Goal: Task Accomplishment & Management: Manage account settings

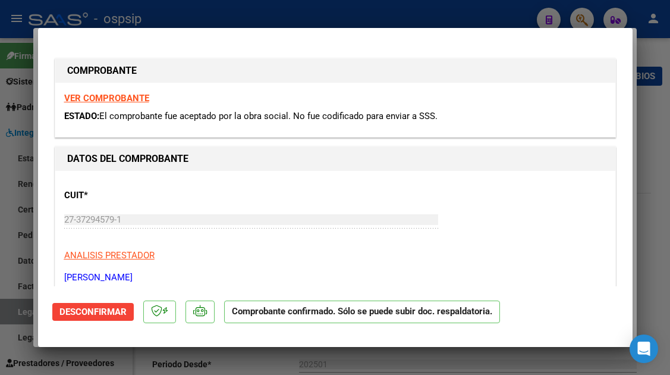
scroll to position [1092, 0]
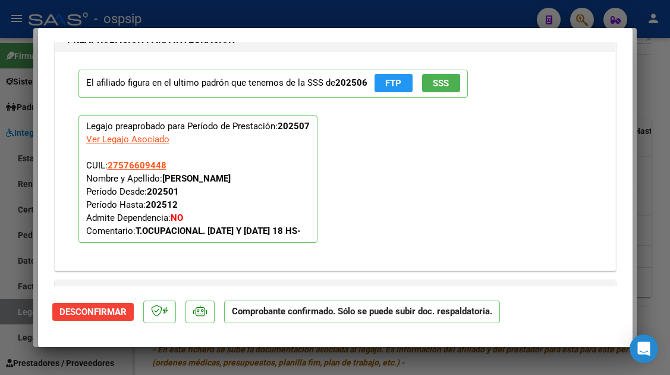
click at [25, 306] on div at bounding box center [335, 187] width 670 height 375
type input "$ 0,00"
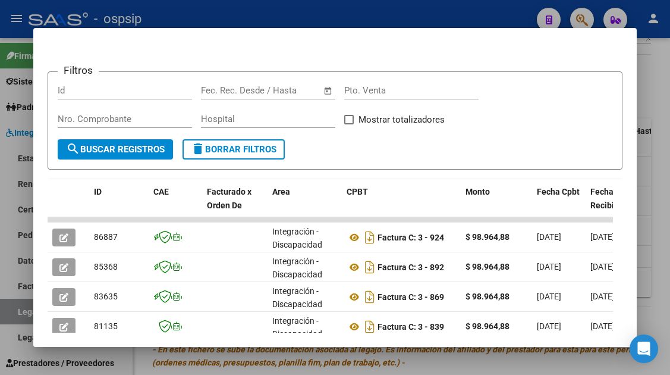
drag, startPoint x: 1, startPoint y: 321, endPoint x: 7, endPoint y: 319, distance: 6.8
click at [7, 319] on div at bounding box center [335, 187] width 670 height 375
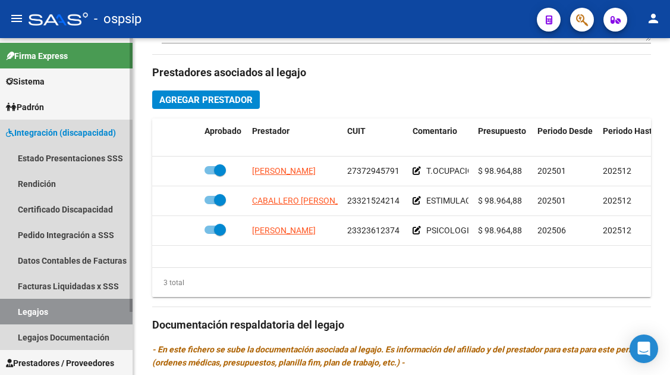
click at [17, 313] on link "Legajos" at bounding box center [66, 312] width 133 height 26
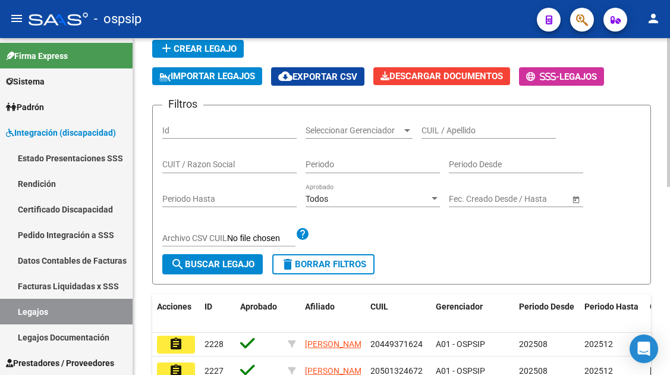
scroll to position [67, 0]
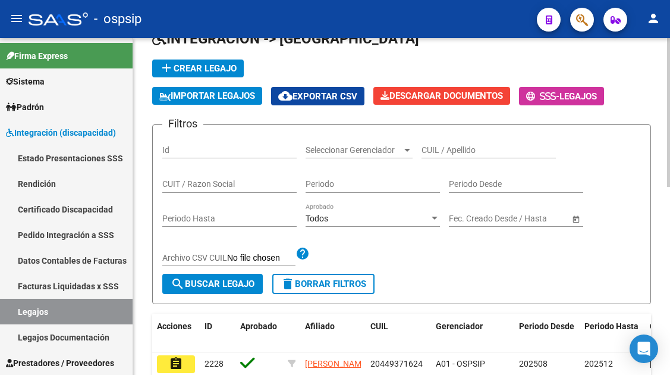
click at [442, 146] on input "CUIL / Apellido" at bounding box center [489, 150] width 134 height 10
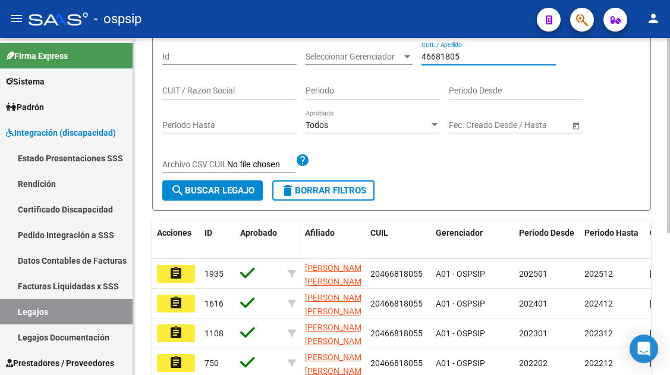
scroll to position [186, 0]
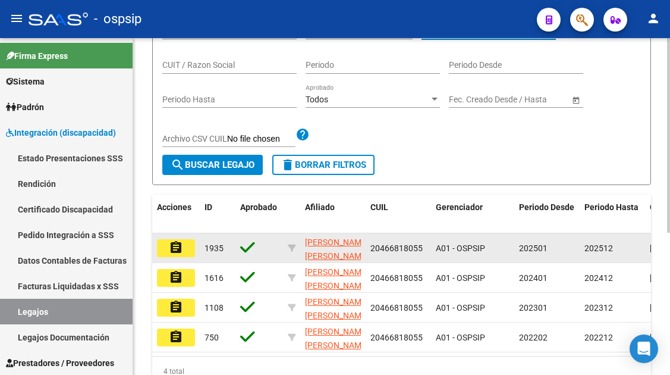
type input "46681805"
click at [177, 247] on mat-icon "assignment" at bounding box center [176, 247] width 14 height 14
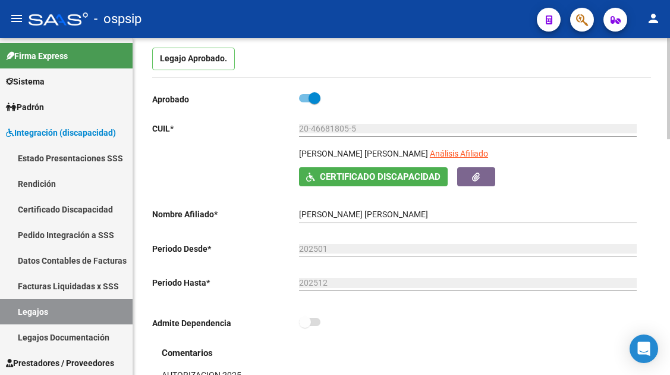
scroll to position [119, 0]
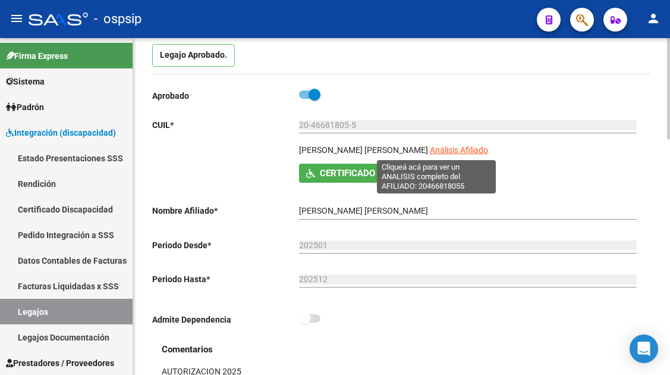
click at [456, 149] on span "Análisis Afiliado" at bounding box center [459, 150] width 58 height 10
type textarea "20466818055"
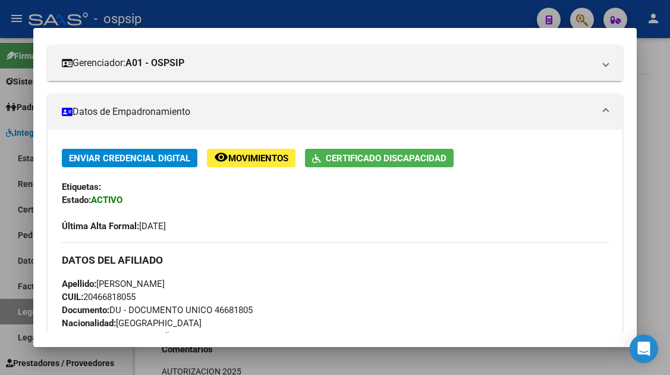
scroll to position [45, 0]
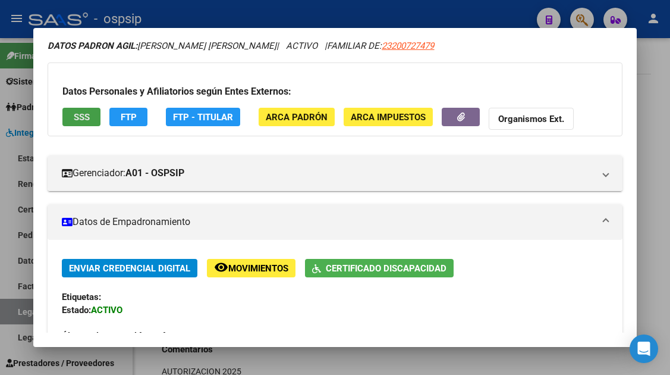
click at [73, 114] on button "SSS" at bounding box center [81, 117] width 38 height 18
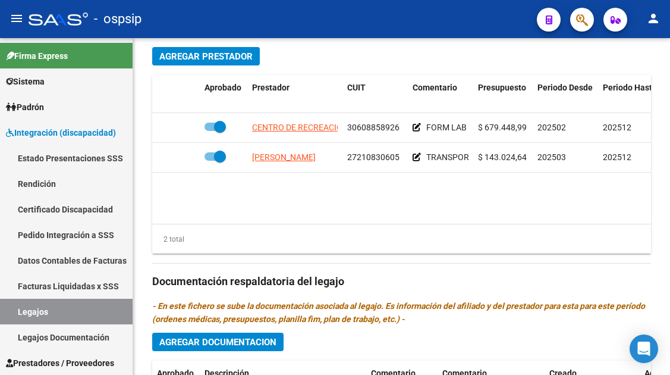
scroll to position [595, 0]
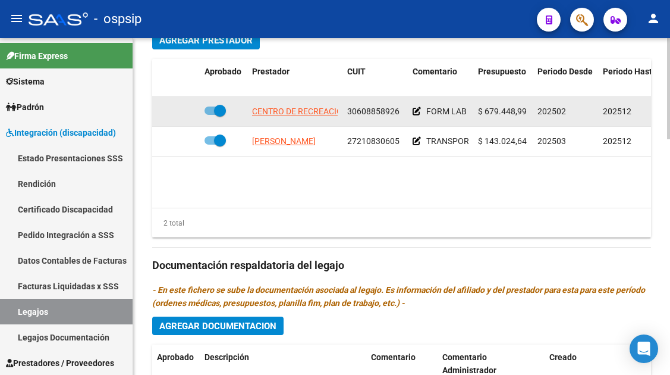
click at [300, 117] on app-link-go-to "CENTRO DE RECREACION Y EDUCACION ESPECIAL C R E E ASOCIACION" at bounding box center [386, 112] width 268 height 14
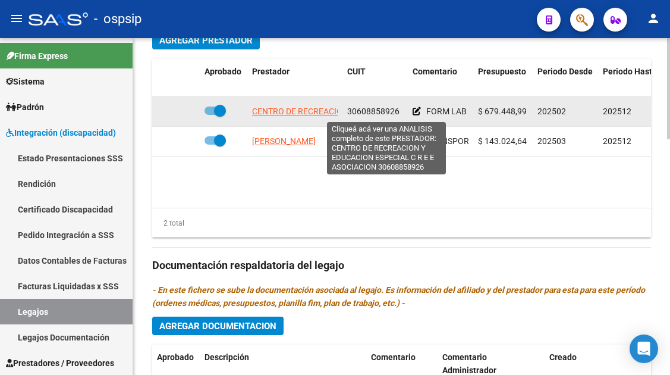
click at [300, 114] on span "CENTRO DE RECREACION Y EDUCACION ESPECIAL C R E E ASOCIACION" at bounding box center [386, 111] width 268 height 10
type textarea "30608858926"
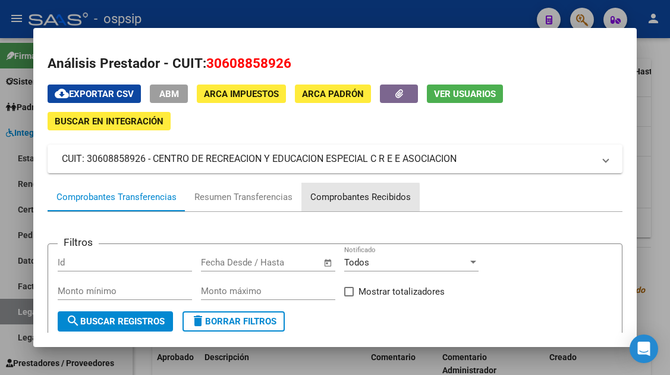
click at [342, 197] on div "Comprobantes Recibidos" at bounding box center [360, 197] width 101 height 14
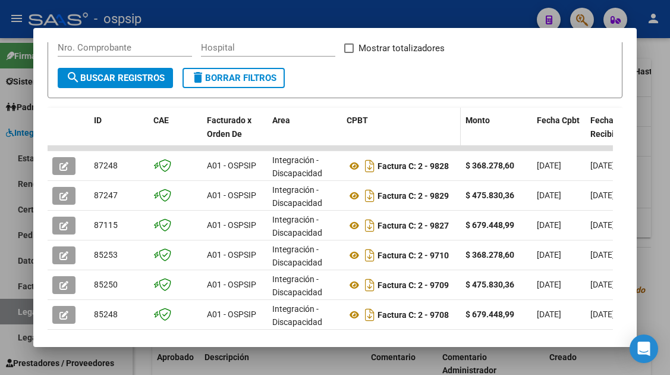
scroll to position [291, 0]
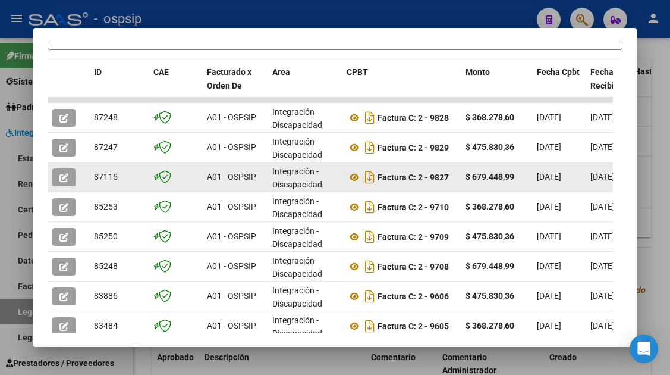
click at [59, 172] on button "button" at bounding box center [63, 177] width 23 height 18
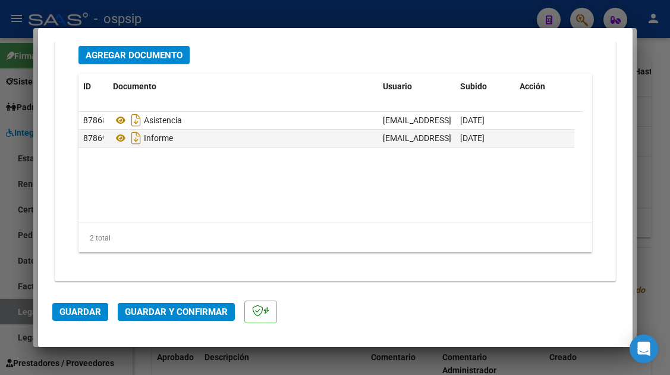
scroll to position [1498, 0]
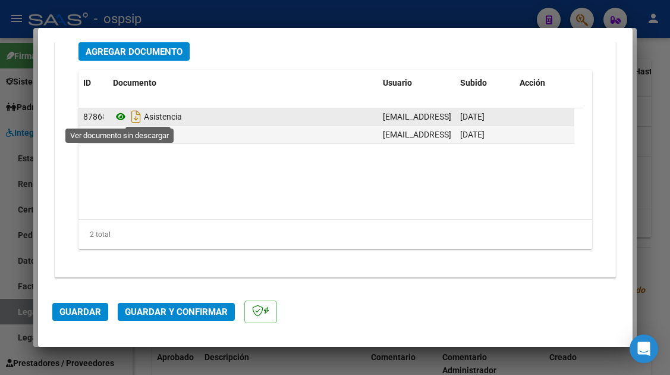
click at [118, 118] on icon at bounding box center [120, 116] width 15 height 14
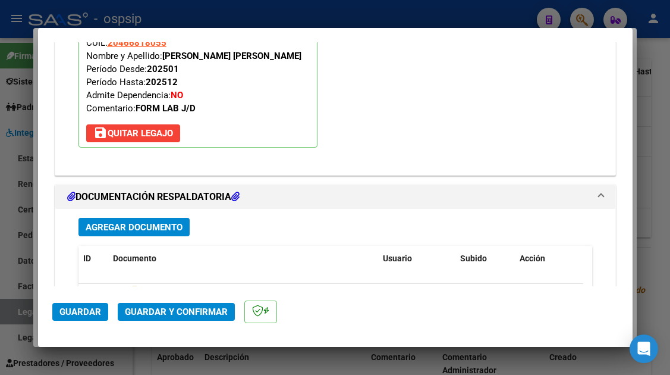
scroll to position [1320, 0]
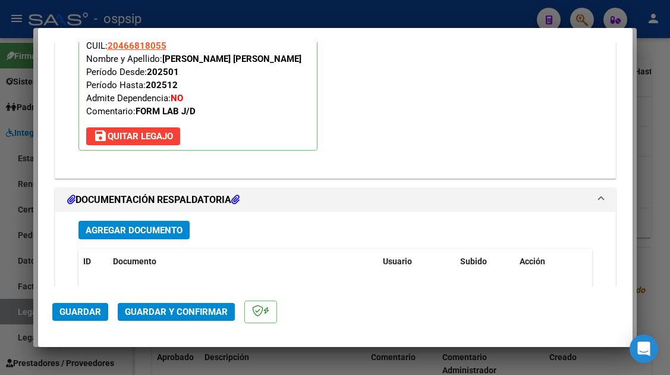
click at [166, 305] on button "Guardar y Confirmar" at bounding box center [176, 312] width 117 height 18
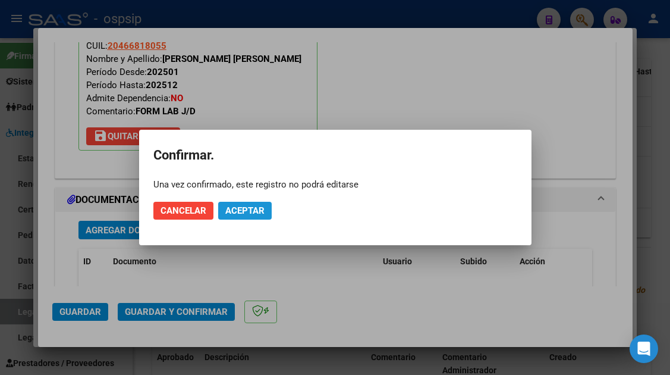
click at [231, 209] on span "Aceptar" at bounding box center [244, 210] width 39 height 11
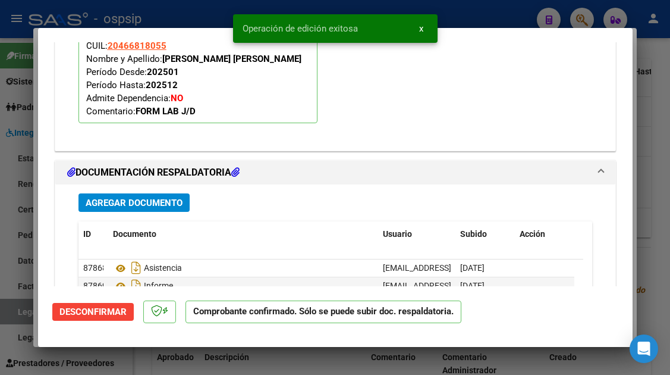
click at [18, 309] on div at bounding box center [335, 187] width 670 height 375
type input "$ 0,00"
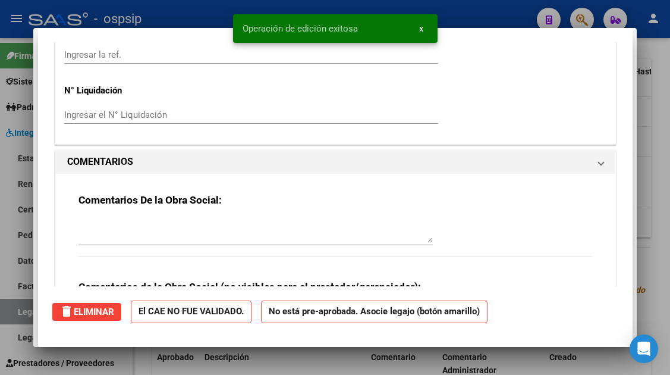
scroll to position [0, 0]
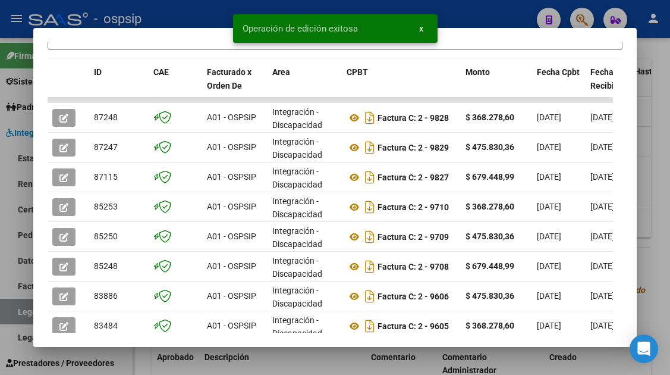
click at [20, 310] on div at bounding box center [335, 187] width 670 height 375
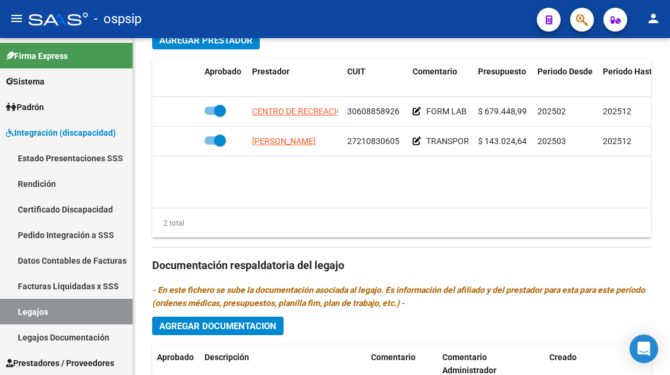
click at [20, 310] on link "Legajos" at bounding box center [66, 312] width 133 height 26
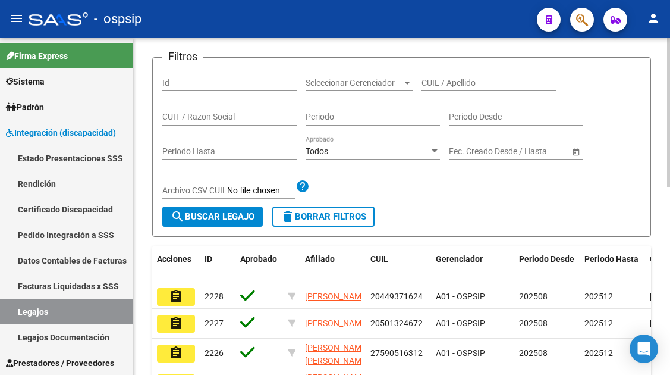
scroll to position [127, 0]
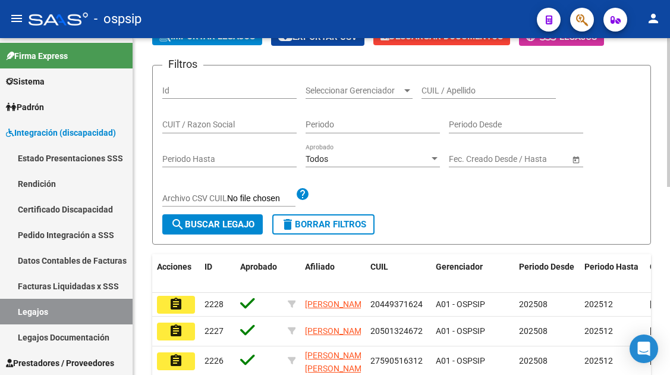
click at [438, 84] on div "CUIL / Apellido" at bounding box center [489, 87] width 134 height 24
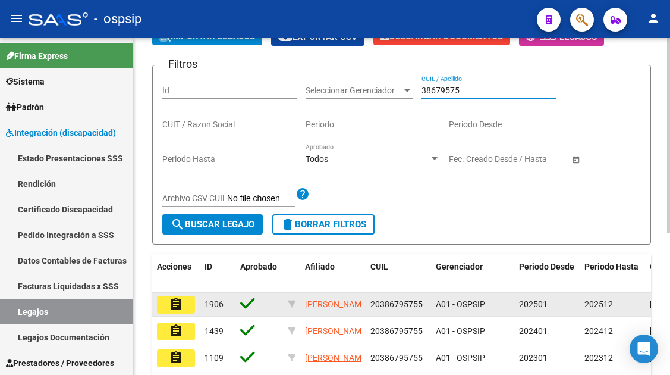
type input "38679575"
click at [171, 316] on datatable-body-cell "assignment" at bounding box center [176, 304] width 48 height 23
click at [166, 310] on button "assignment" at bounding box center [176, 305] width 38 height 18
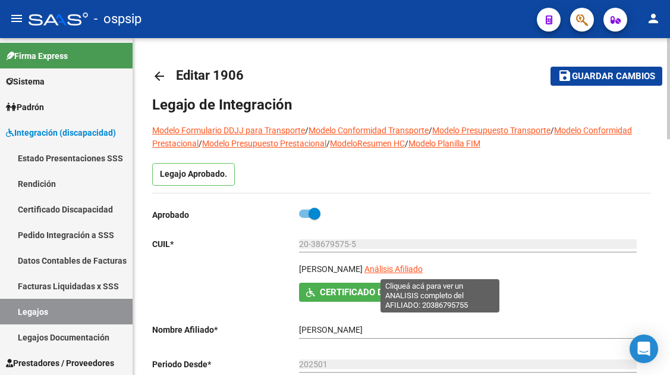
click at [423, 268] on span "Análisis Afiliado" at bounding box center [394, 269] width 58 height 10
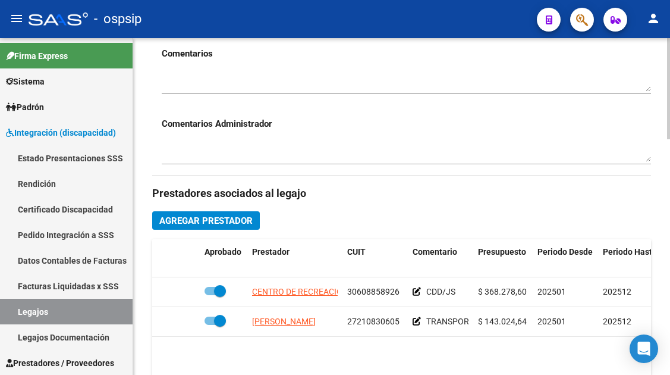
scroll to position [535, 0]
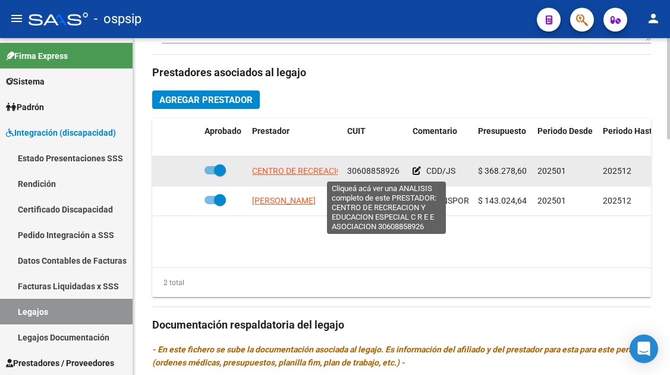
click at [304, 175] on span "CENTRO DE RECREACION Y EDUCACION ESPECIAL C R E E ASOCIACION" at bounding box center [386, 171] width 268 height 10
type textarea "30608858926"
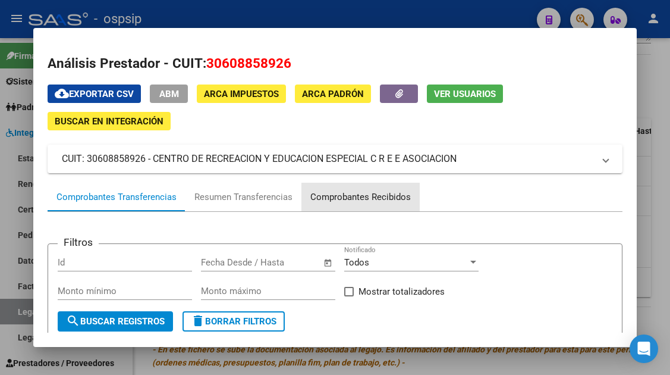
click at [368, 189] on div "Comprobantes Recibidos" at bounding box center [361, 197] width 118 height 29
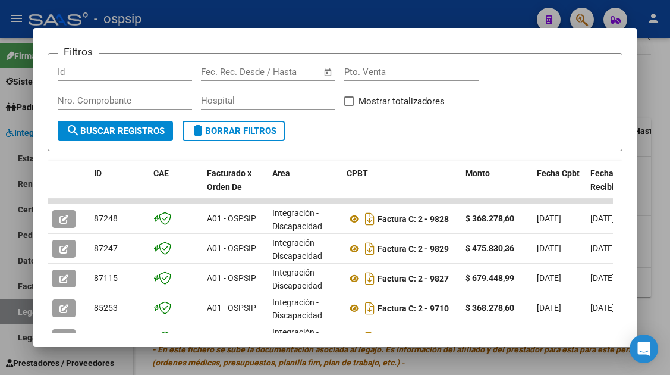
scroll to position [291, 0]
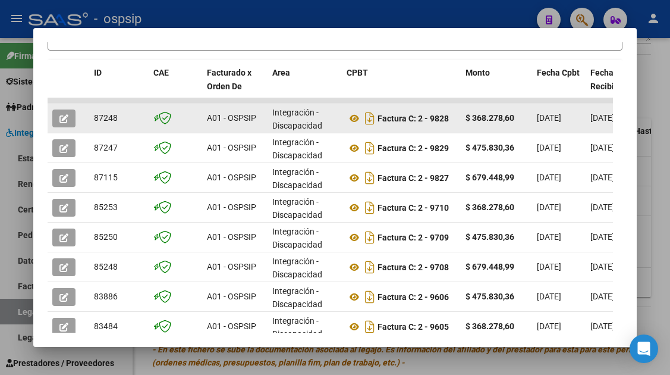
click at [68, 118] on icon "button" at bounding box center [63, 118] width 9 height 9
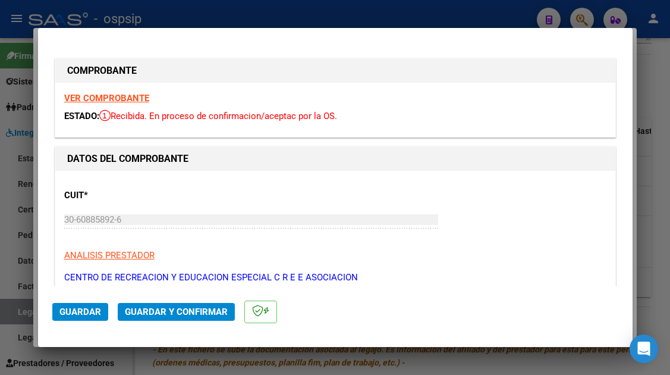
click at [143, 313] on span "Guardar y Confirmar" at bounding box center [176, 311] width 103 height 11
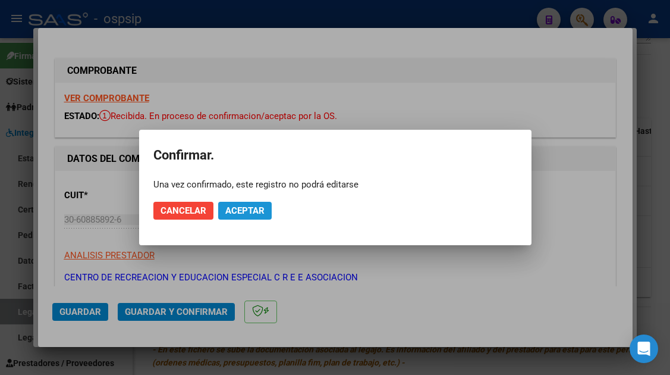
click at [238, 211] on span "Aceptar" at bounding box center [244, 210] width 39 height 11
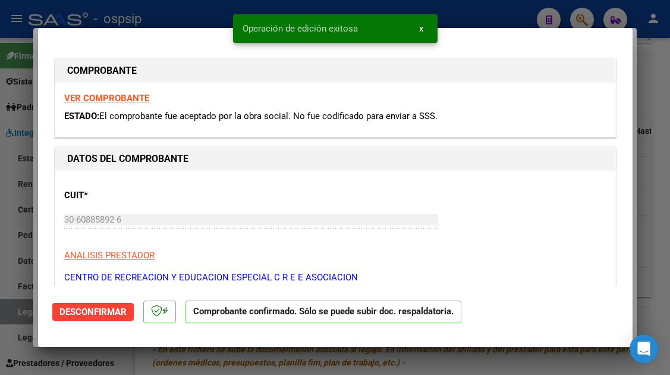
click at [23, 309] on div at bounding box center [335, 187] width 670 height 375
type input "$ 0,00"
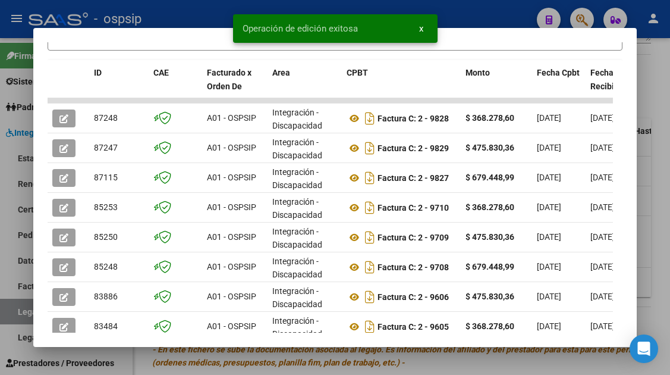
click at [23, 309] on div at bounding box center [335, 187] width 670 height 375
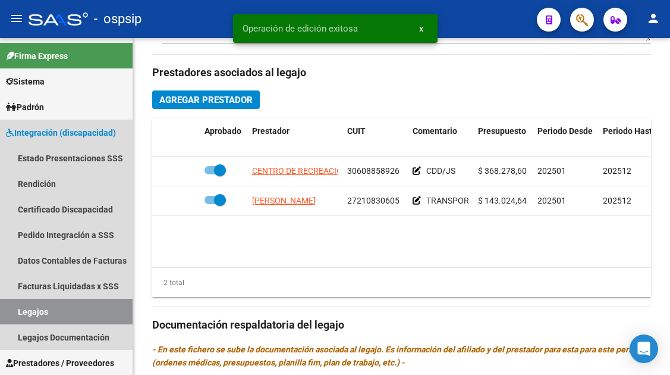
click at [23, 309] on link "Legajos" at bounding box center [66, 312] width 133 height 26
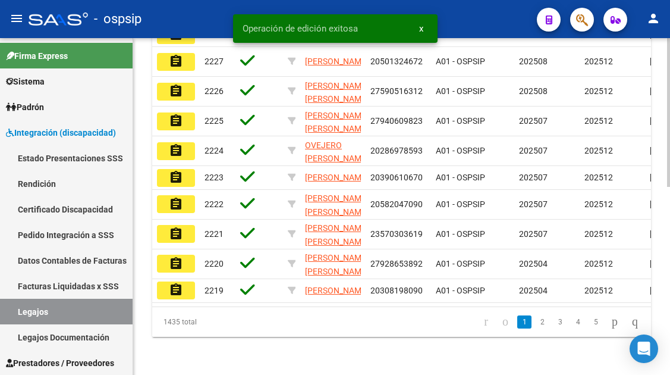
scroll to position [365, 0]
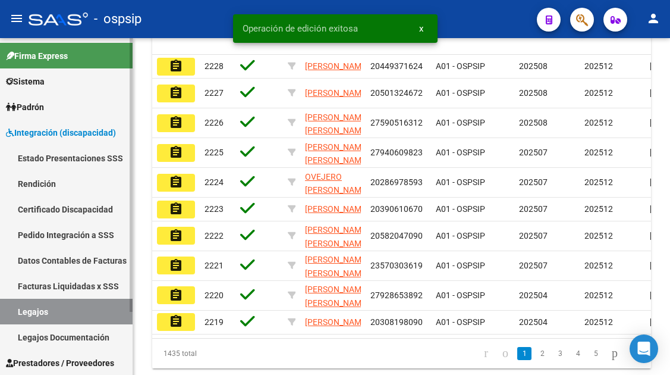
click at [24, 319] on link "Legajos" at bounding box center [66, 312] width 133 height 26
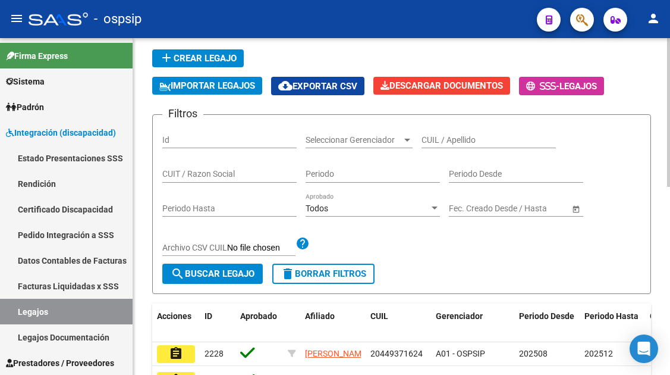
scroll to position [67, 0]
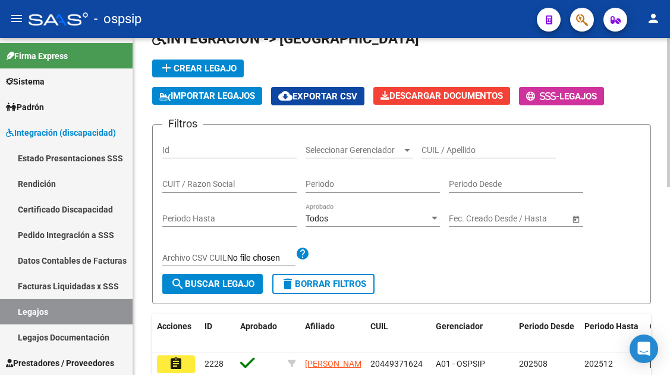
click at [449, 145] on input "CUIL / Apellido" at bounding box center [489, 150] width 134 height 10
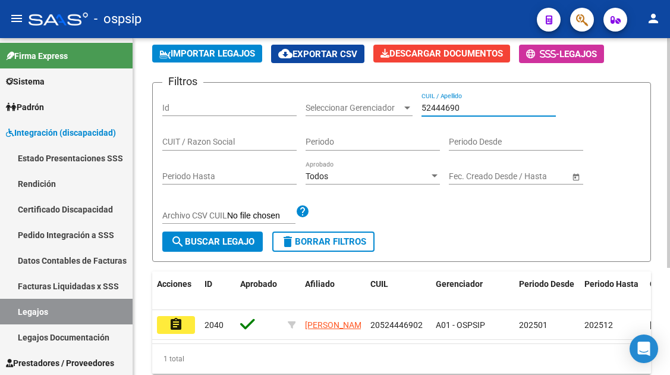
scroll to position [127, 0]
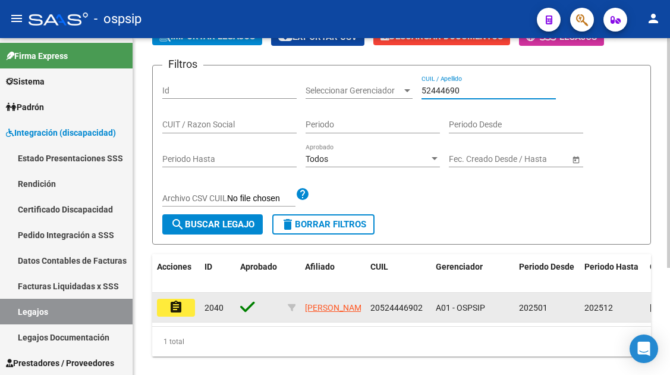
type input "52444690"
click at [175, 312] on mat-icon "assignment" at bounding box center [176, 307] width 14 height 14
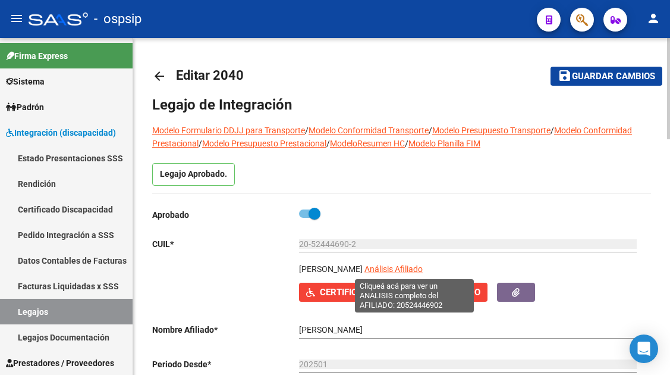
click at [403, 270] on span "Análisis Afiliado" at bounding box center [394, 269] width 58 height 10
type textarea "20524446902"
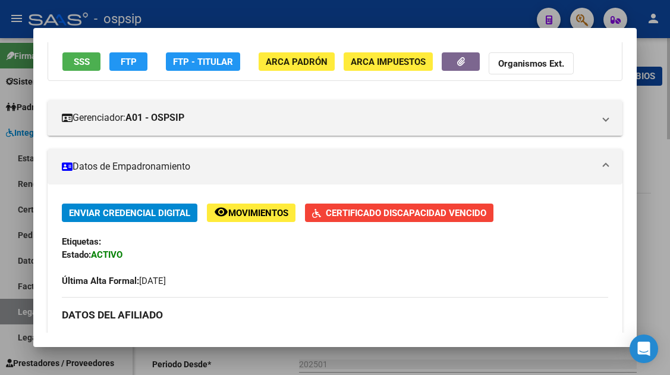
scroll to position [119, 0]
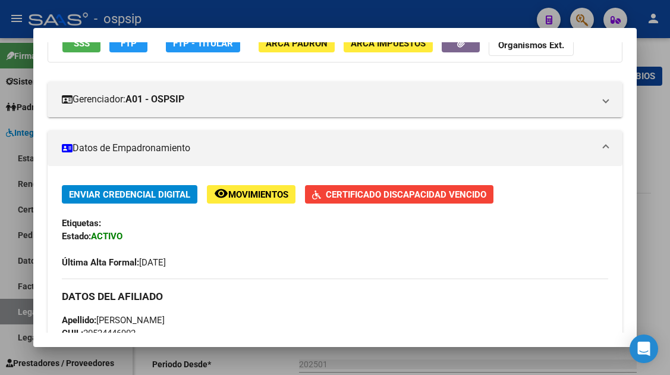
click at [398, 197] on span "Certificado Discapacidad Vencido" at bounding box center [406, 194] width 161 height 11
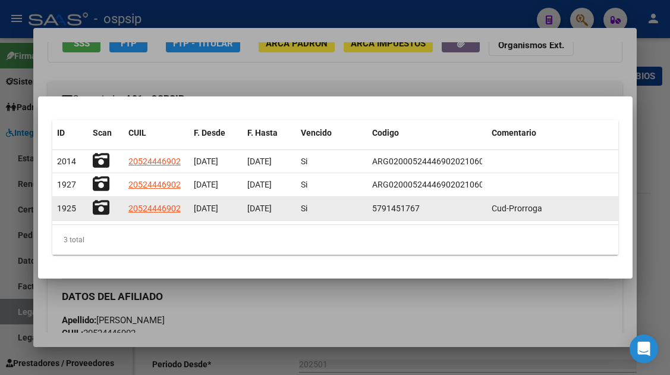
click at [95, 204] on icon at bounding box center [101, 207] width 17 height 17
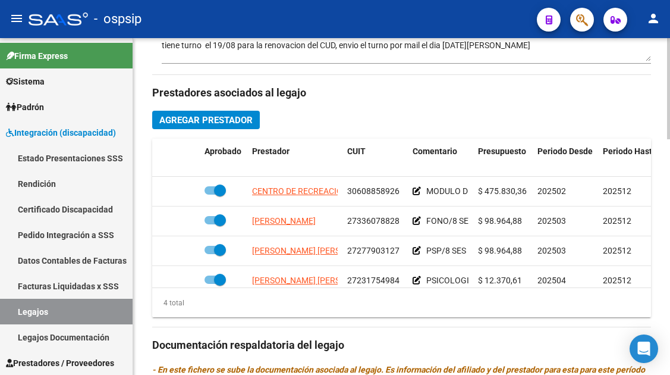
scroll to position [535, 0]
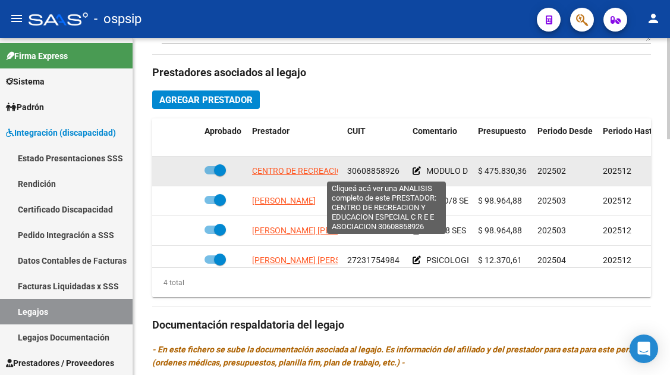
click at [281, 171] on span "CENTRO DE RECREACION Y EDUCACION ESPECIAL C R E E ASOCIACION" at bounding box center [386, 171] width 268 height 10
type textarea "30608858926"
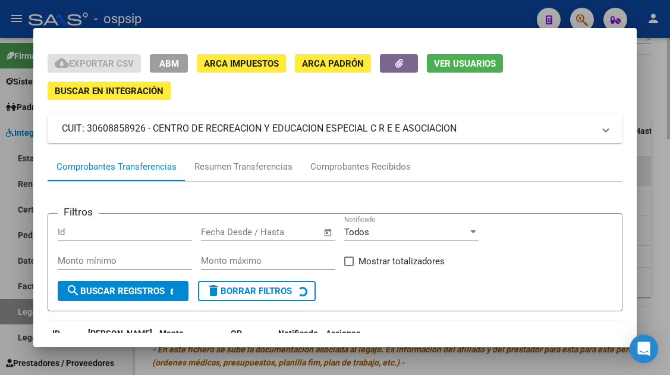
scroll to position [59, 0]
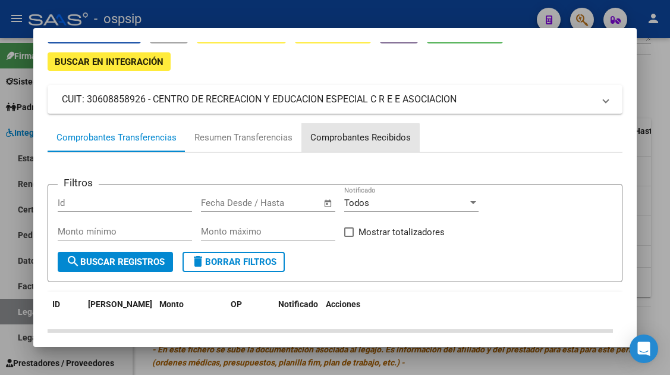
click at [340, 143] on div "Comprobantes Recibidos" at bounding box center [360, 138] width 101 height 14
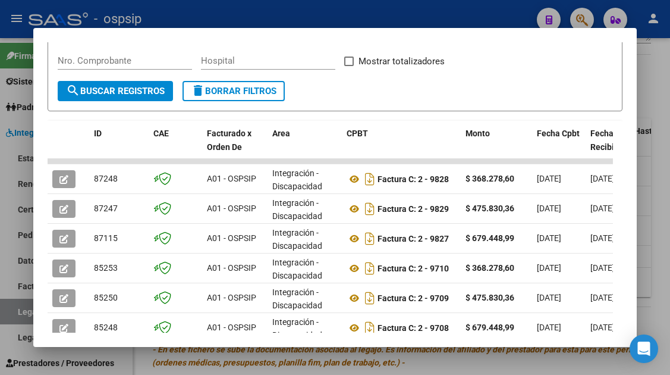
scroll to position [231, 0]
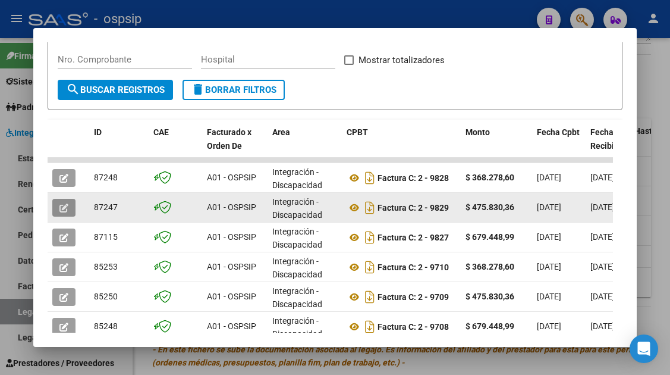
click at [71, 206] on button "button" at bounding box center [63, 208] width 23 height 18
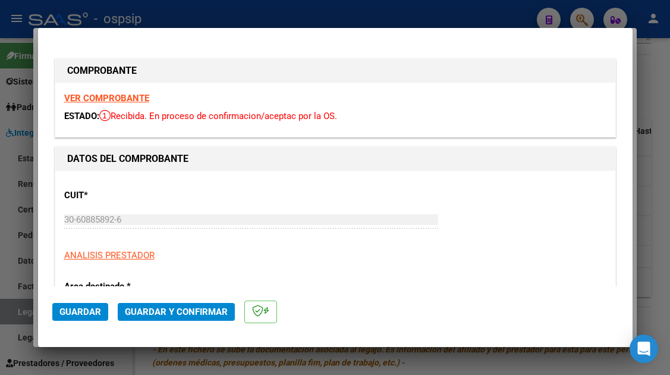
type input "$ 0,00"
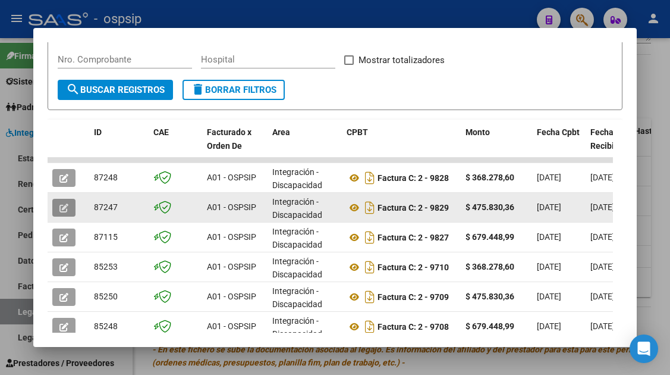
click at [70, 209] on button "button" at bounding box center [63, 208] width 23 height 18
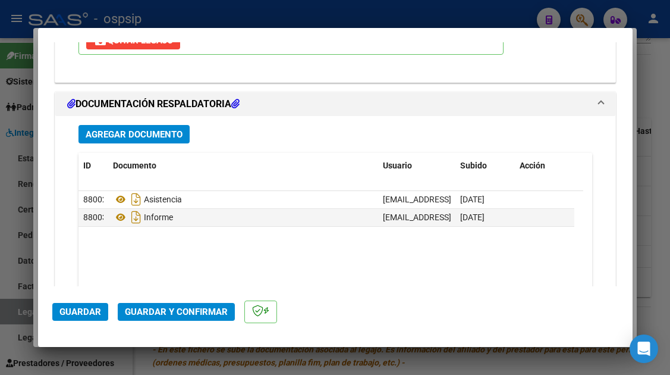
scroll to position [1427, 0]
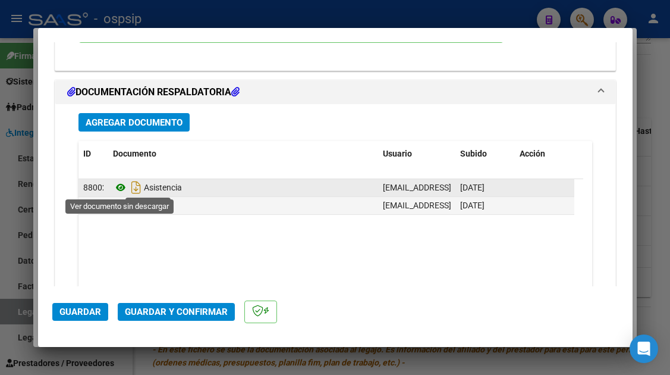
click at [120, 187] on icon at bounding box center [120, 187] width 15 height 14
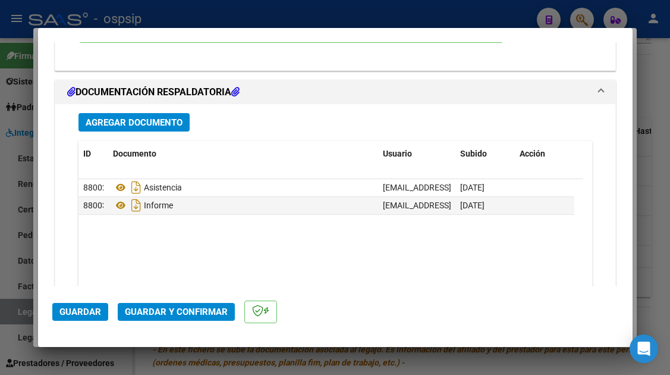
click at [186, 306] on span "Guardar y Confirmar" at bounding box center [176, 311] width 103 height 11
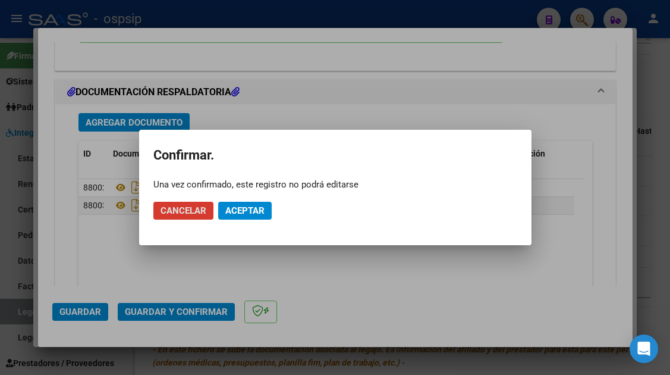
click at [234, 218] on button "Aceptar" at bounding box center [245, 211] width 54 height 18
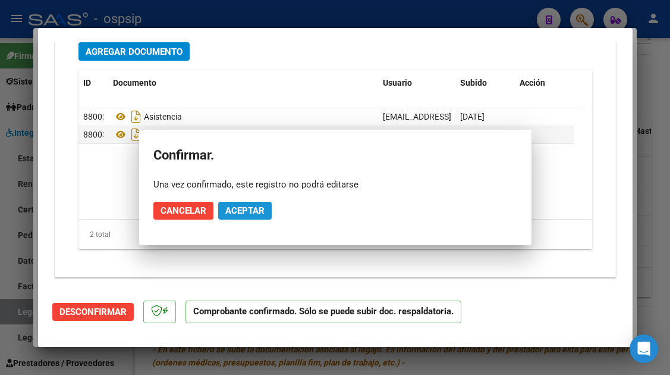
scroll to position [1320, 0]
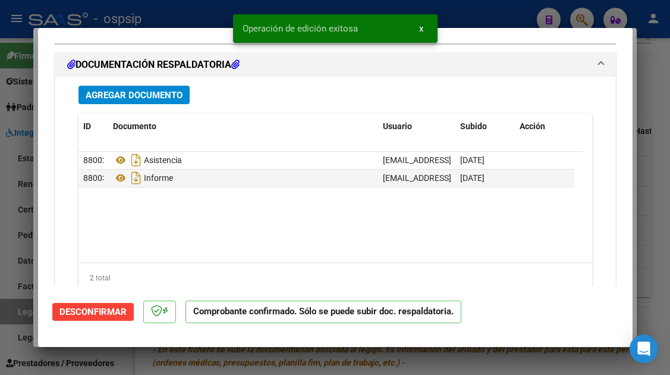
click at [16, 310] on div at bounding box center [335, 187] width 670 height 375
type input "$ 0,00"
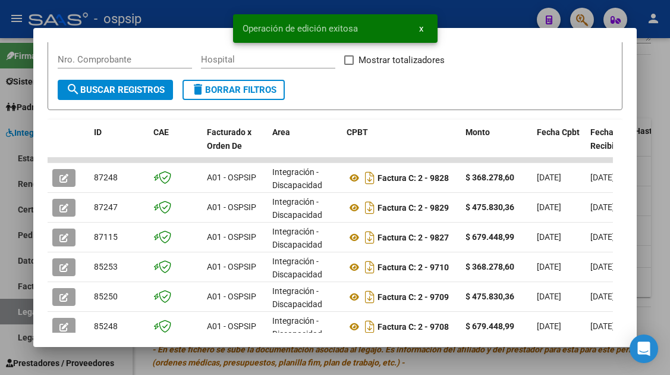
click at [16, 310] on div at bounding box center [335, 187] width 670 height 375
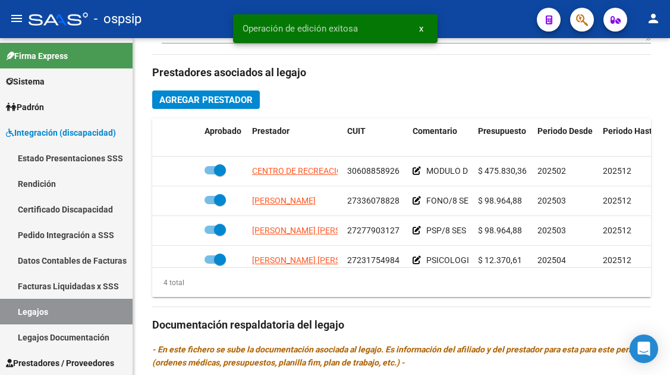
click at [16, 310] on link "Legajos" at bounding box center [66, 312] width 133 height 26
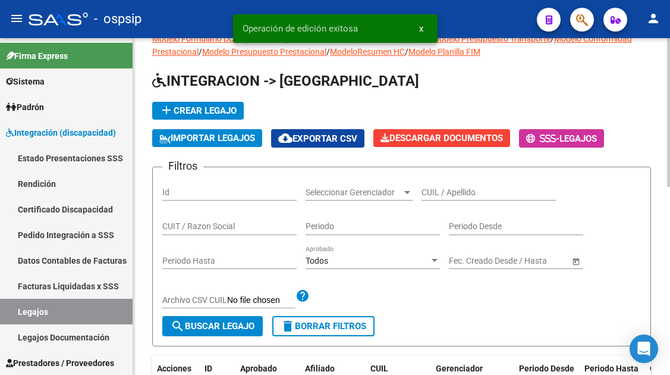
scroll to position [8, 0]
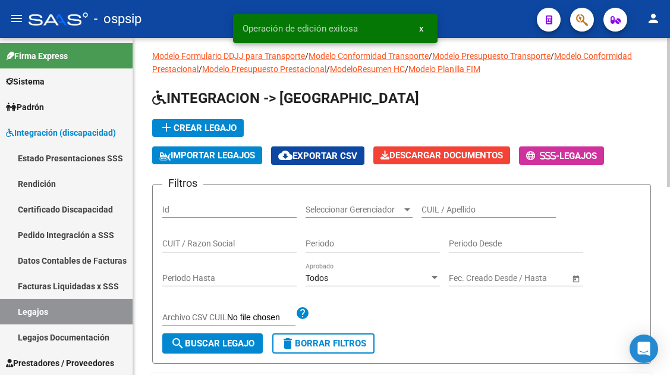
click at [434, 205] on input "CUIL / Apellido" at bounding box center [489, 210] width 134 height 10
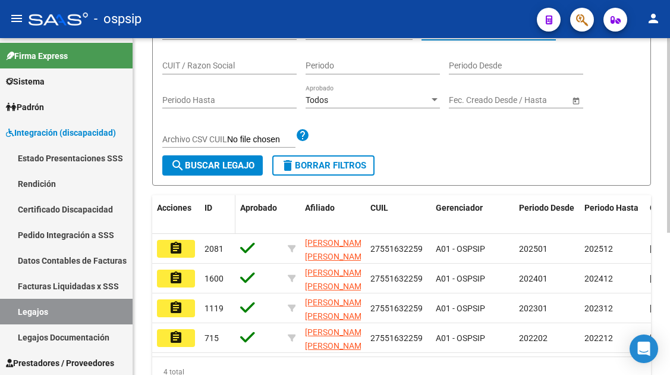
scroll to position [186, 0]
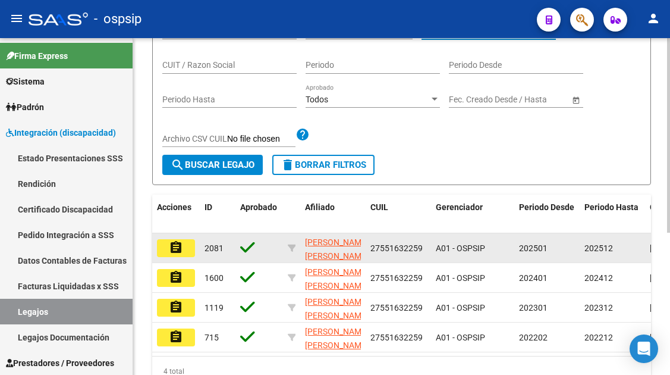
type input "55163225"
click at [176, 247] on mat-icon "assignment" at bounding box center [176, 247] width 14 height 14
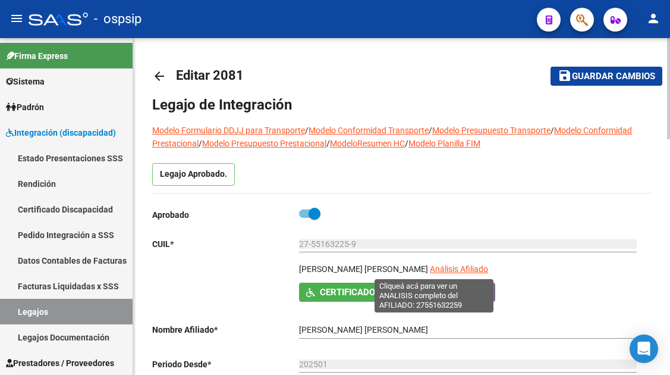
click at [445, 264] on span "Análisis Afiliado" at bounding box center [459, 269] width 58 height 10
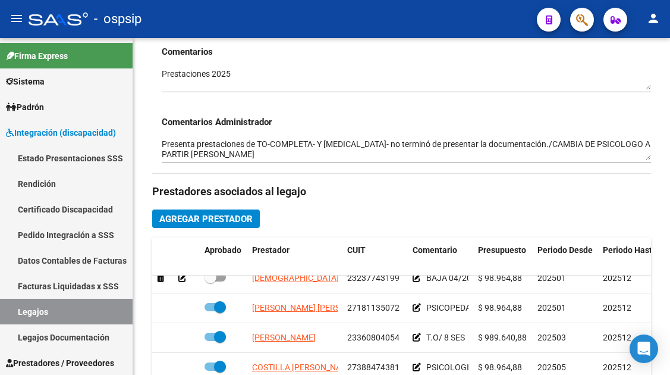
scroll to position [81, 0]
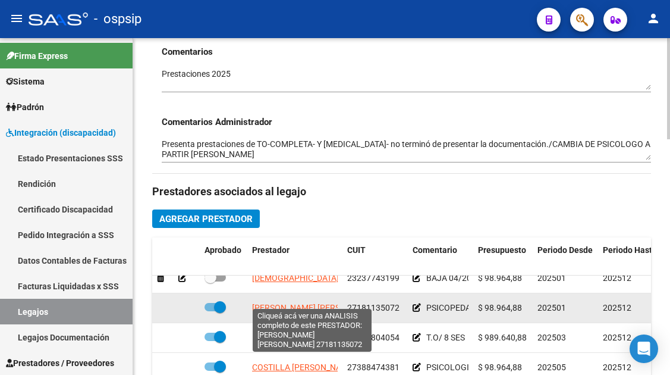
click at [278, 303] on span "VALENZUELA PATRICIA LILIANA" at bounding box center [316, 308] width 129 height 10
type textarea "27181135072"
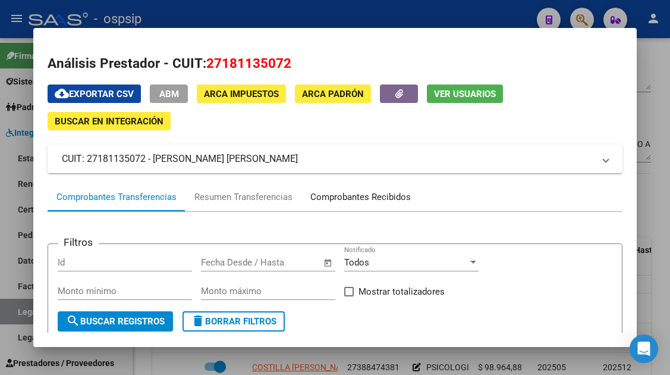
click at [353, 194] on div "Comprobantes Recibidos" at bounding box center [360, 197] width 101 height 14
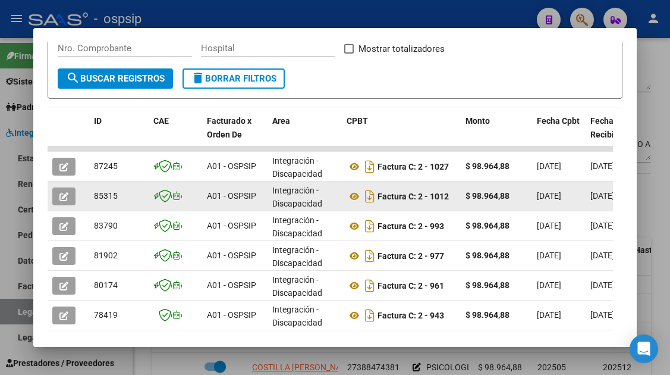
scroll to position [357, 0]
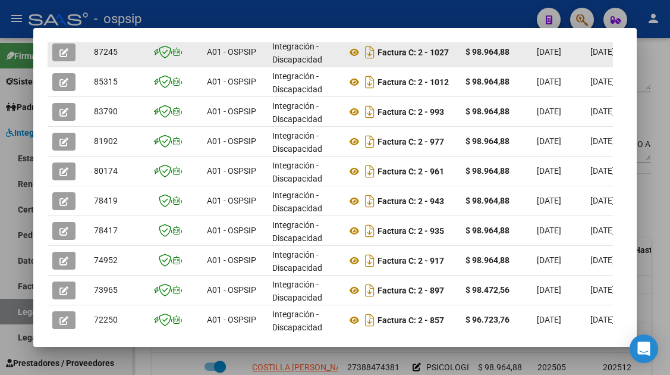
click at [68, 51] on icon "button" at bounding box center [63, 52] width 9 height 9
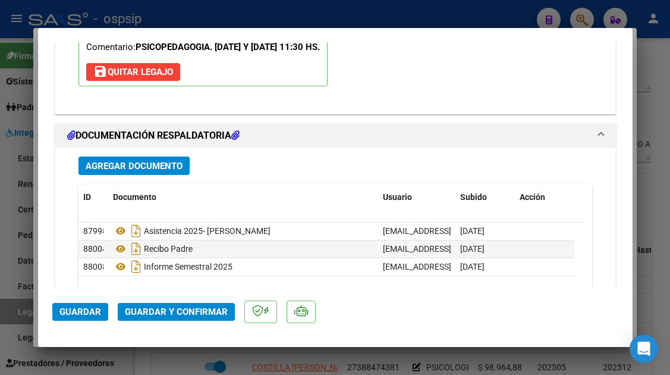
scroll to position [1439, 0]
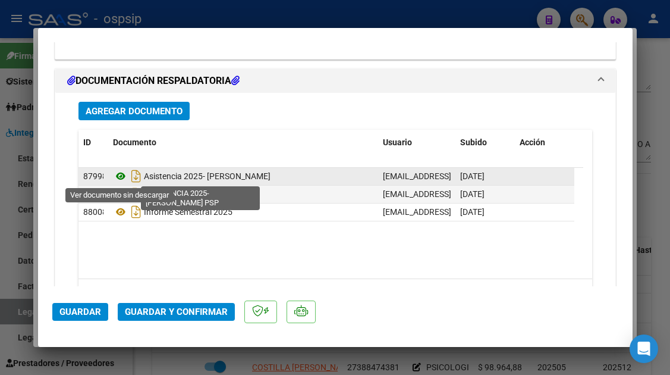
click at [115, 177] on icon at bounding box center [120, 176] width 15 height 14
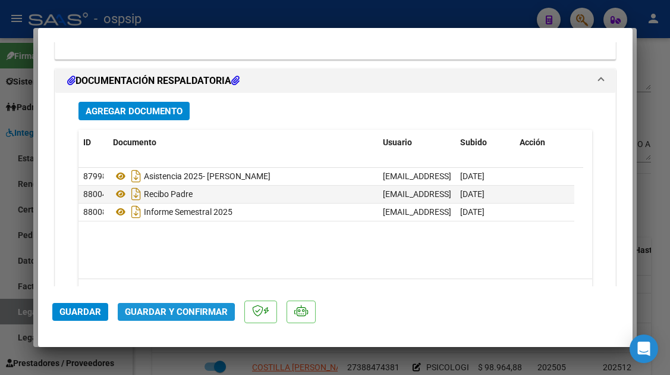
click at [168, 314] on span "Guardar y Confirmar" at bounding box center [176, 311] width 103 height 11
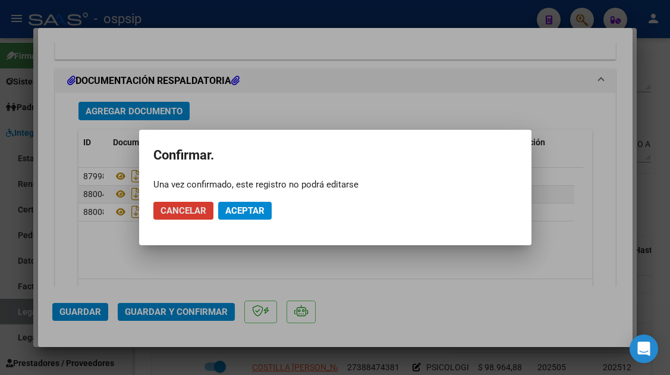
click at [234, 208] on span "Aceptar" at bounding box center [244, 210] width 39 height 11
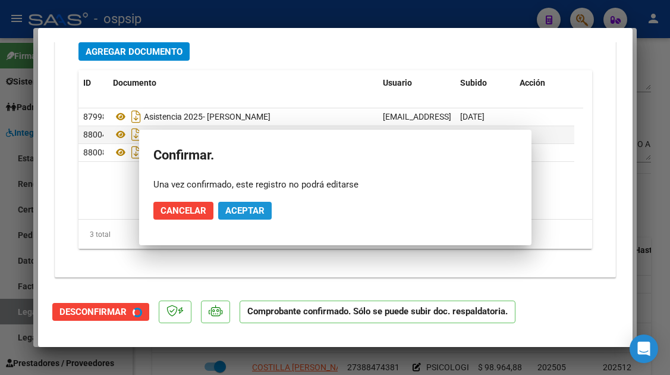
scroll to position [1331, 0]
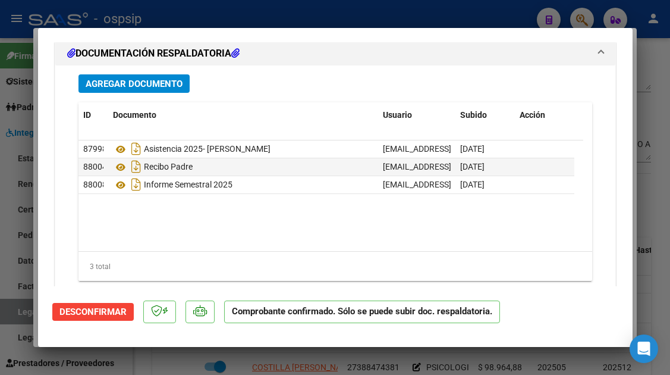
click at [14, 310] on div at bounding box center [335, 187] width 670 height 375
type input "$ 0,00"
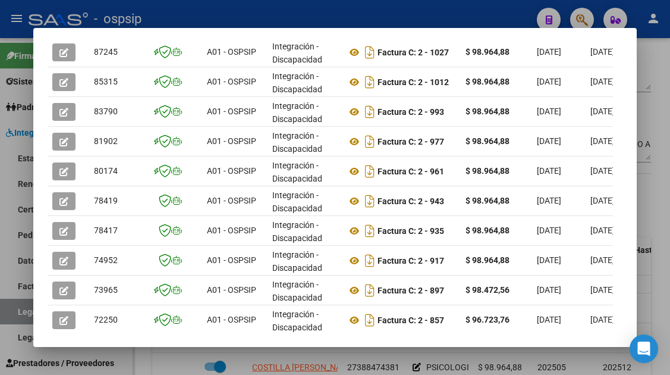
click at [14, 310] on div at bounding box center [335, 187] width 670 height 375
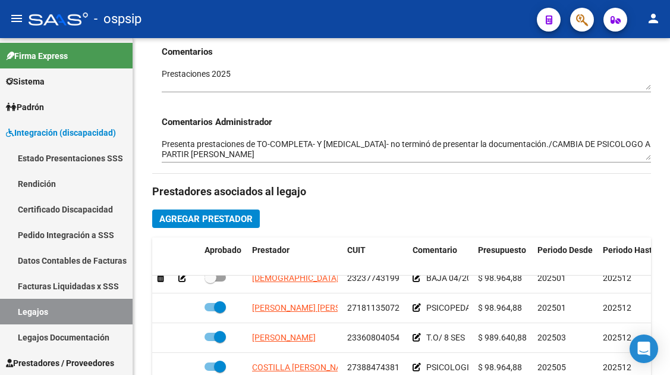
click at [14, 310] on link "Legajos" at bounding box center [66, 312] width 133 height 26
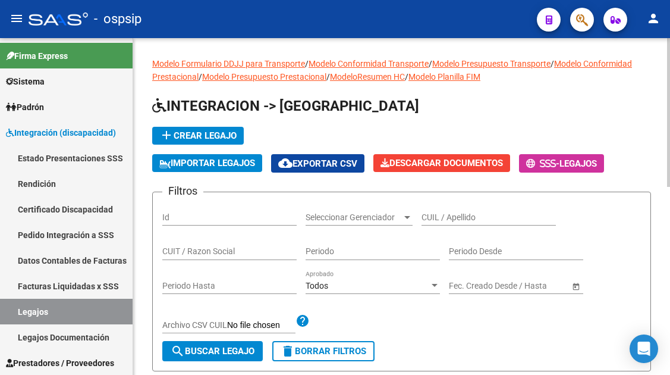
click at [442, 218] on input "CUIL / Apellido" at bounding box center [489, 217] width 134 height 10
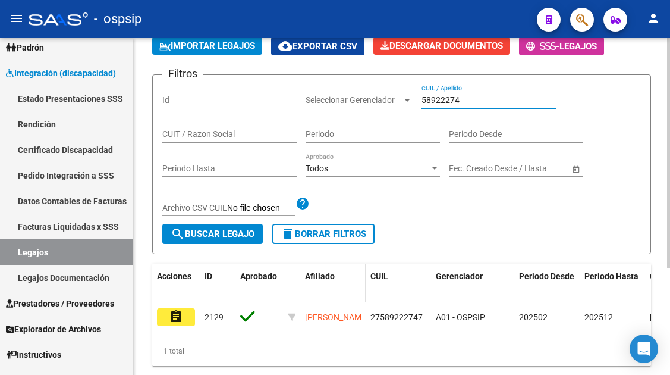
scroll to position [119, 0]
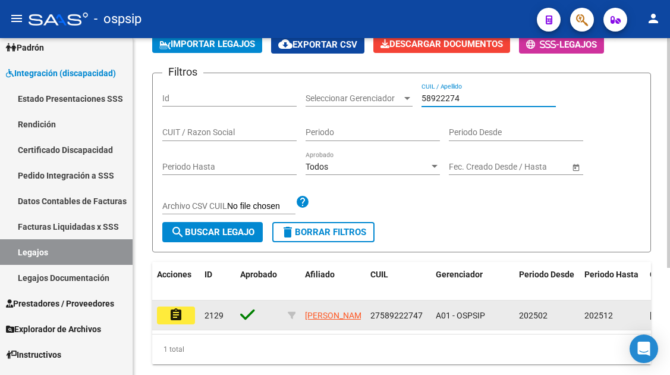
type input "58922274"
click at [173, 318] on mat-icon "assignment" at bounding box center [176, 314] width 14 height 14
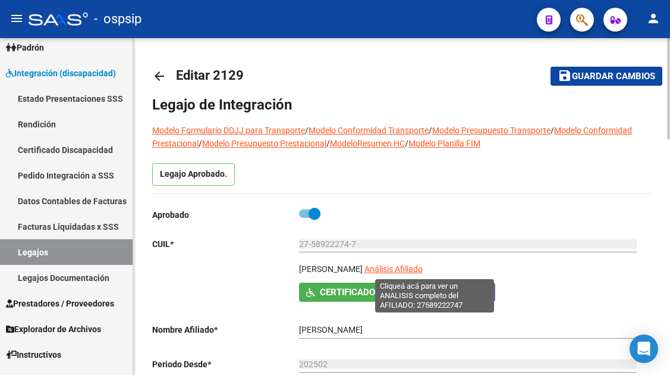
click at [423, 268] on span "Análisis Afiliado" at bounding box center [394, 269] width 58 height 10
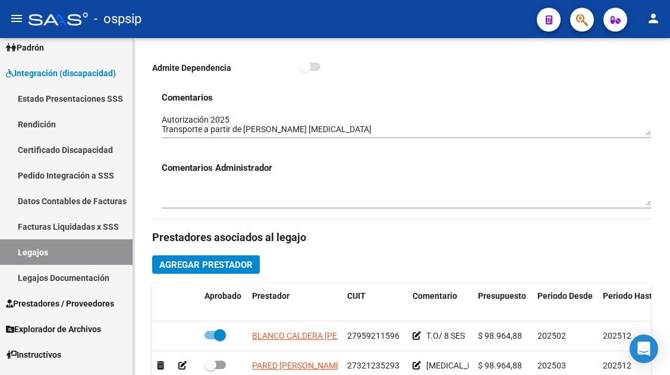
scroll to position [476, 0]
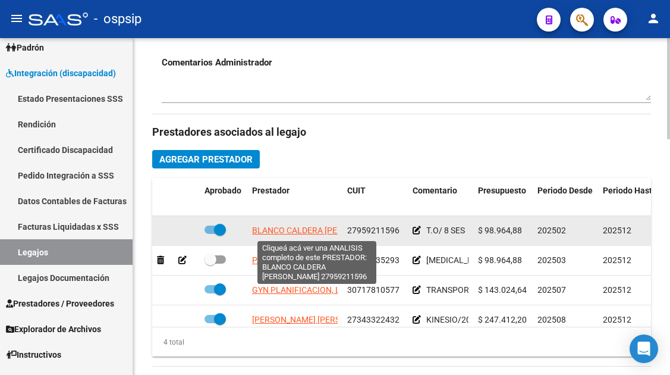
click at [303, 227] on span "BLANCO CALDERA MARIA YSABEL" at bounding box center [320, 230] width 136 height 10
type textarea "27959211596"
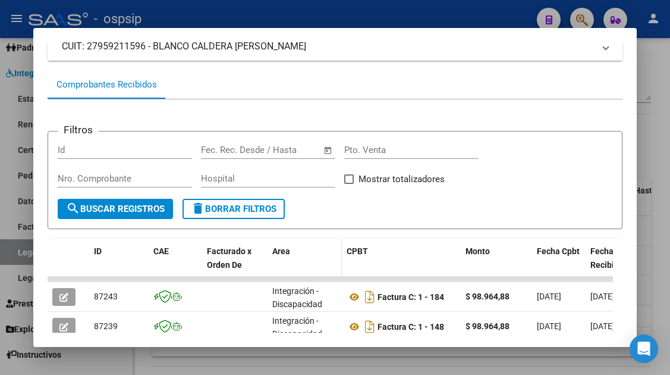
scroll to position [231, 0]
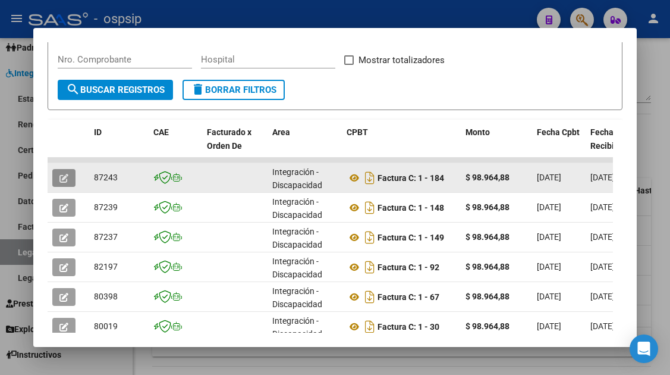
click at [59, 172] on span "button" at bounding box center [63, 177] width 9 height 11
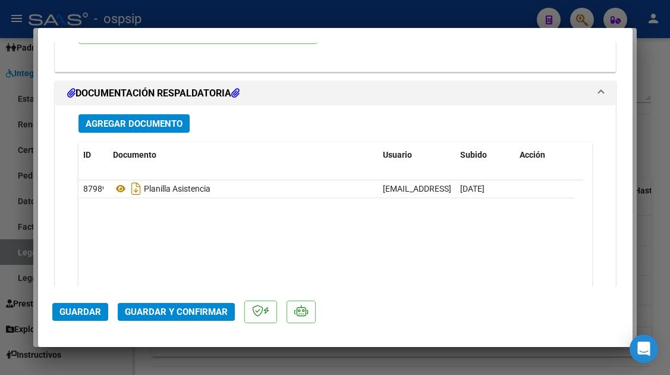
scroll to position [1427, 0]
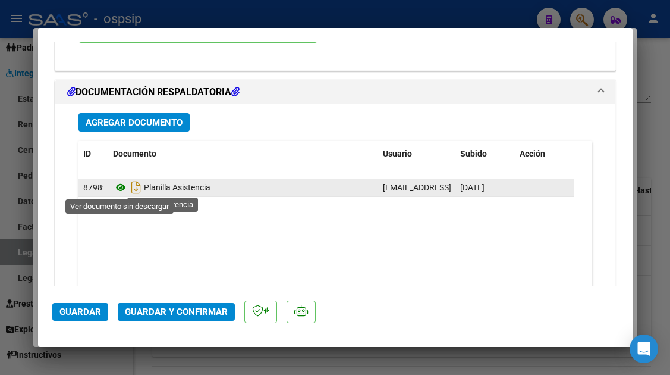
click at [119, 186] on icon at bounding box center [120, 187] width 15 height 14
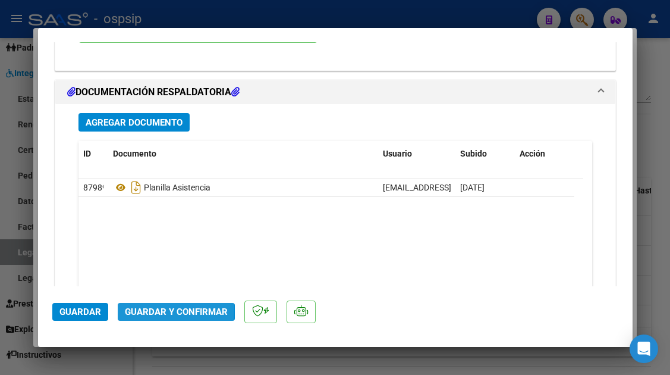
click at [157, 310] on span "Guardar y Confirmar" at bounding box center [176, 311] width 103 height 11
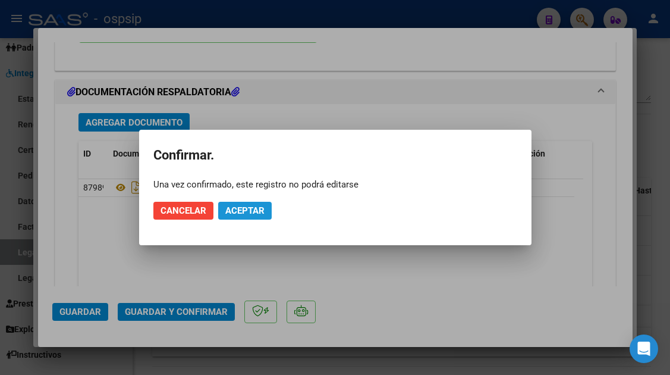
click at [228, 215] on span "Aceptar" at bounding box center [244, 210] width 39 height 11
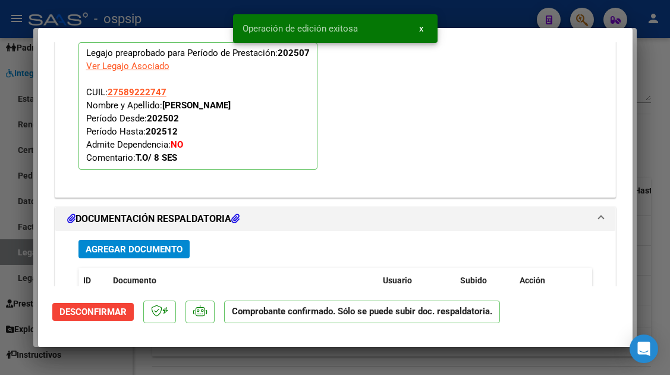
scroll to position [1141, 0]
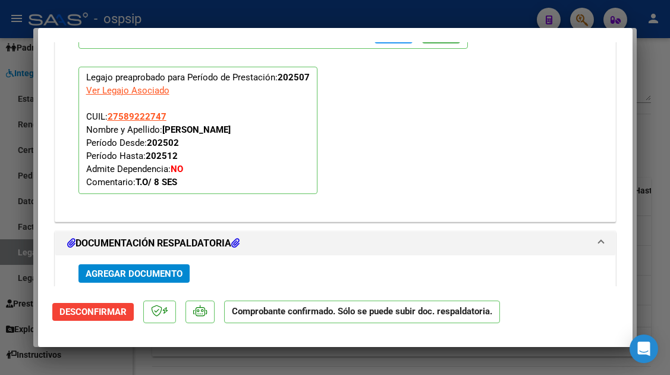
click at [18, 255] on div at bounding box center [335, 187] width 670 height 375
type input "$ 0,00"
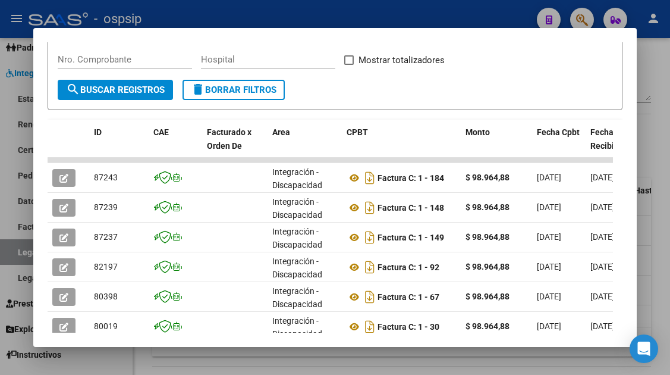
click at [18, 255] on div at bounding box center [335, 187] width 670 height 375
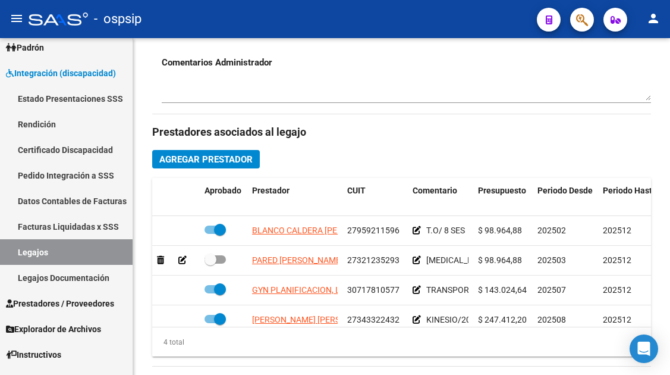
click at [18, 255] on link "Legajos" at bounding box center [66, 252] width 133 height 26
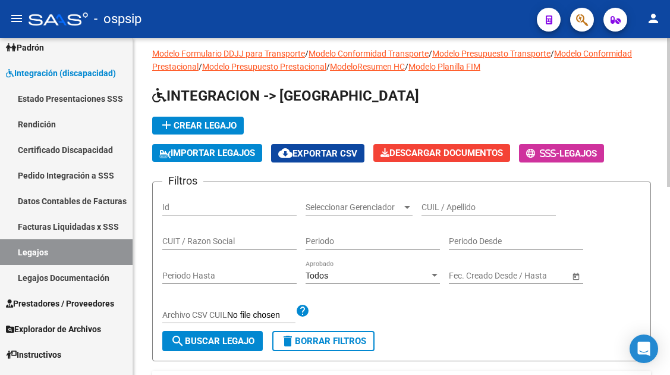
scroll to position [8, 0]
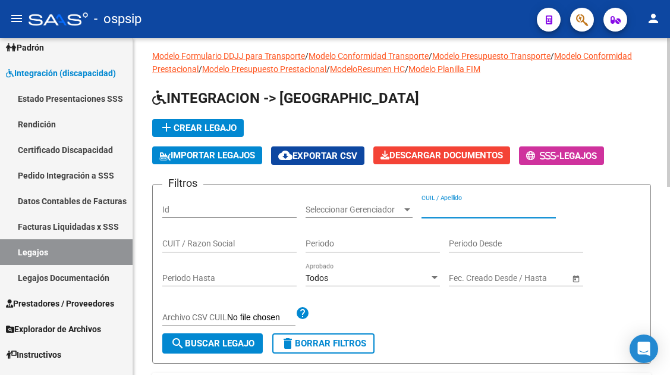
click at [440, 209] on input "CUIL / Apellido" at bounding box center [489, 210] width 134 height 10
click at [432, 208] on input "CUIL / Apellido" at bounding box center [489, 210] width 134 height 10
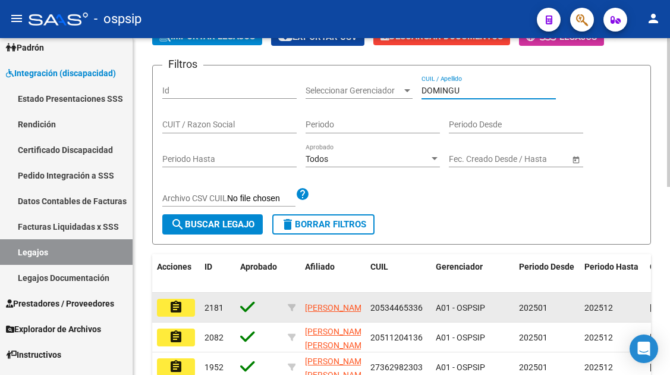
type input "DOMINGU"
click at [184, 306] on button "assignment" at bounding box center [176, 308] width 38 height 18
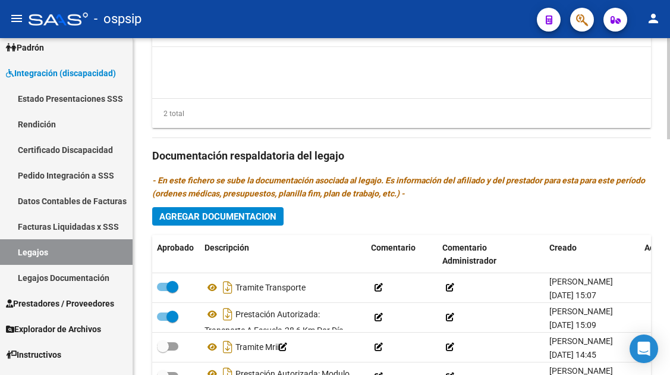
scroll to position [773, 0]
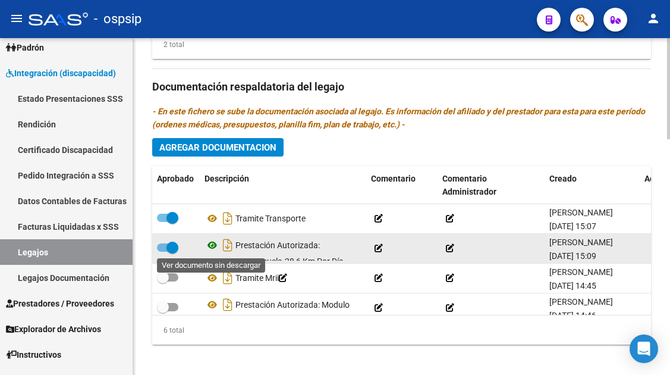
click at [209, 247] on icon at bounding box center [212, 245] width 15 height 14
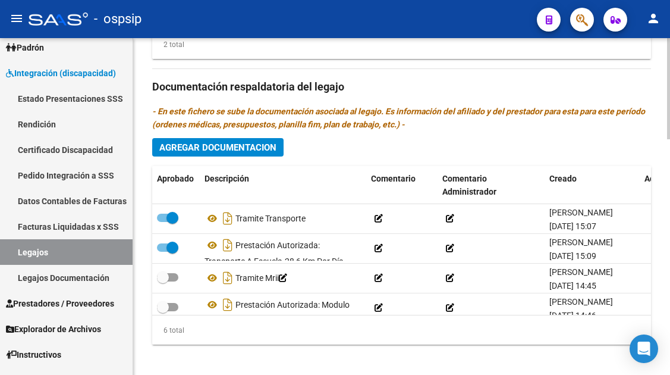
scroll to position [782, 0]
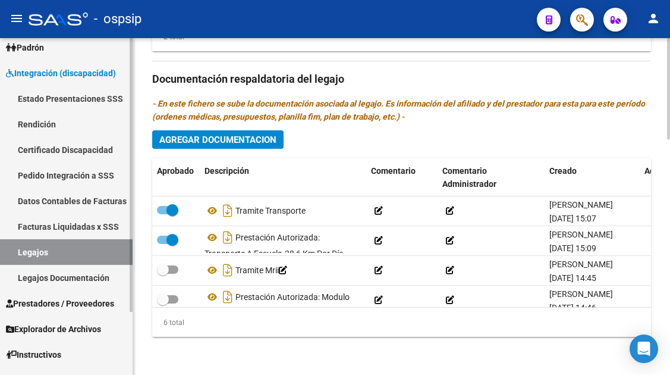
click at [29, 254] on link "Legajos" at bounding box center [66, 252] width 133 height 26
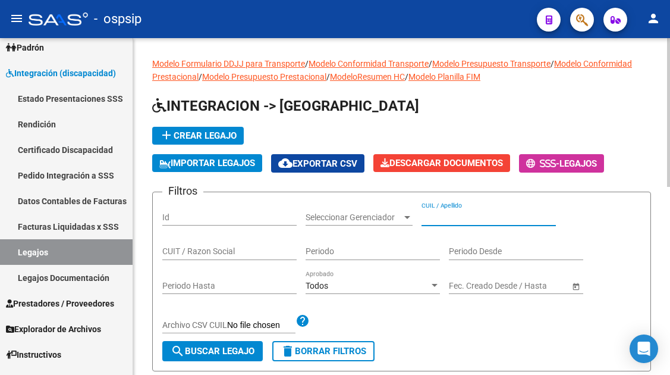
click at [428, 212] on input "CUIL / Apellido" at bounding box center [489, 217] width 134 height 10
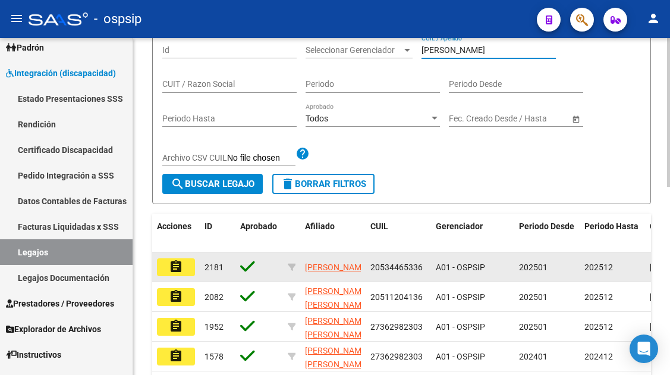
scroll to position [178, 0]
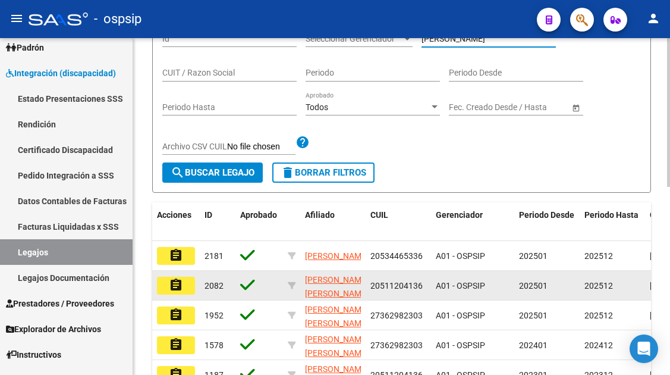
type input "DOMINGUEZ"
click at [184, 295] on datatable-body-cell "assignment" at bounding box center [176, 285] width 48 height 29
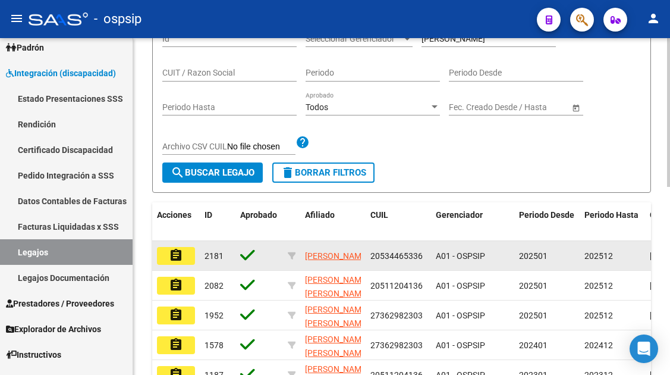
scroll to position [1, 0]
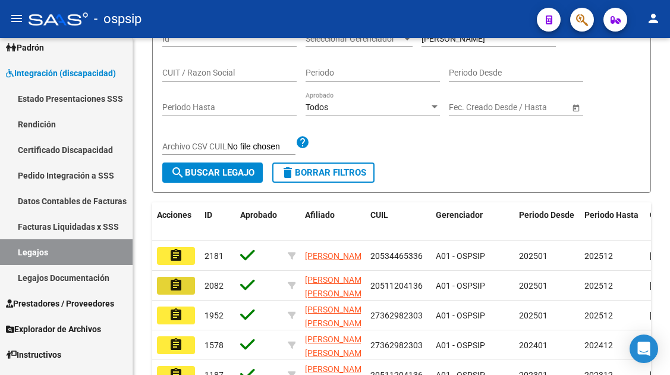
click at [183, 287] on button "assignment" at bounding box center [176, 286] width 38 height 18
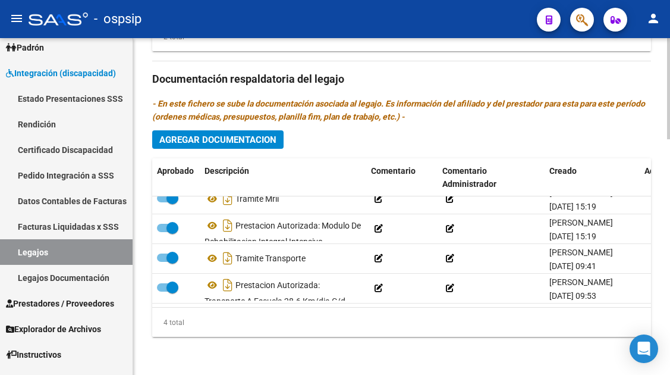
scroll to position [21, 0]
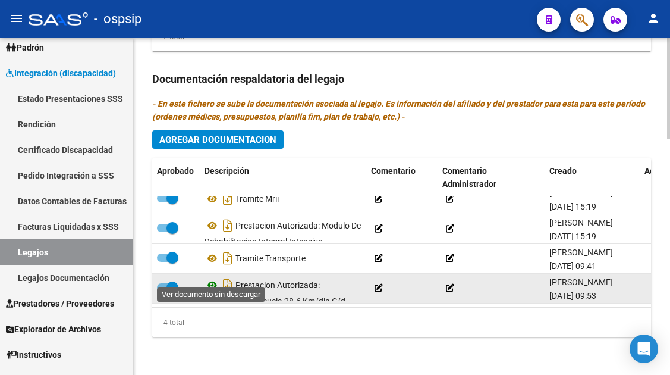
click at [215, 278] on icon at bounding box center [212, 285] width 15 height 14
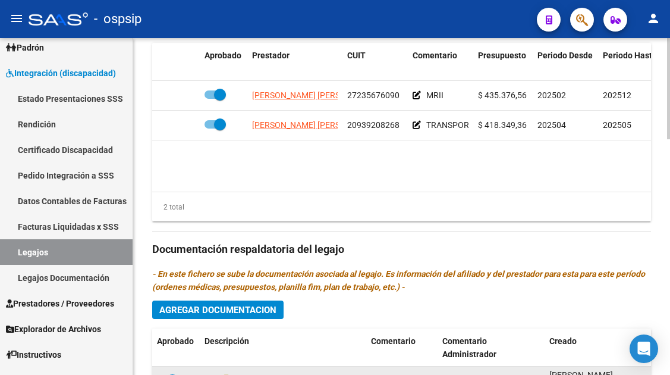
scroll to position [604, 0]
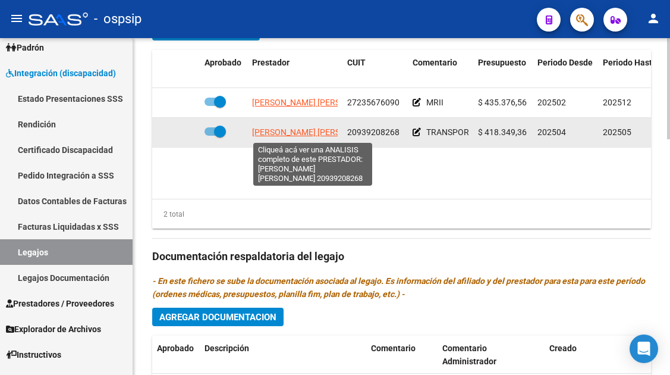
click at [293, 136] on span "SANCHES FERNANDO ALFONSO" at bounding box center [316, 132] width 129 height 10
type textarea "20939208268"
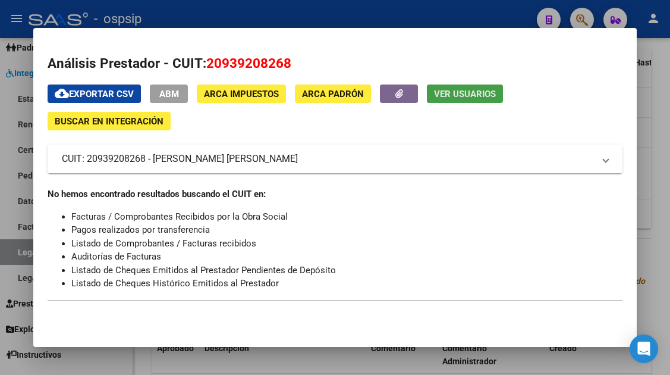
click at [454, 93] on span "Ver Usuarios" at bounding box center [465, 94] width 62 height 11
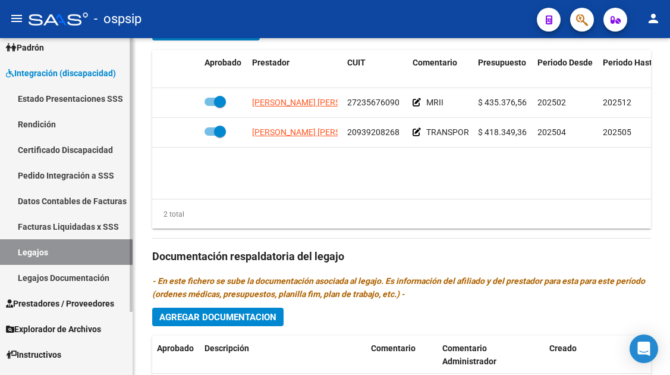
click at [34, 246] on link "Legajos" at bounding box center [66, 252] width 133 height 26
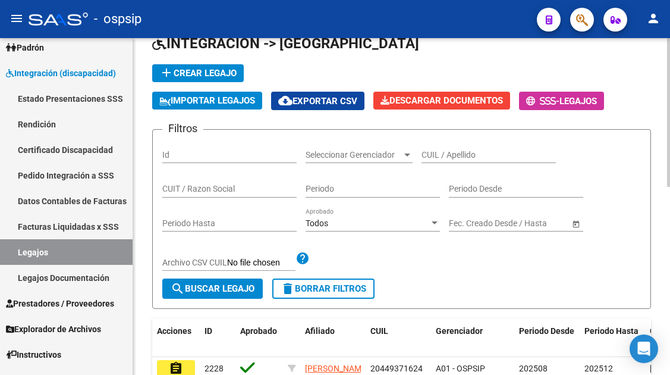
scroll to position [119, 0]
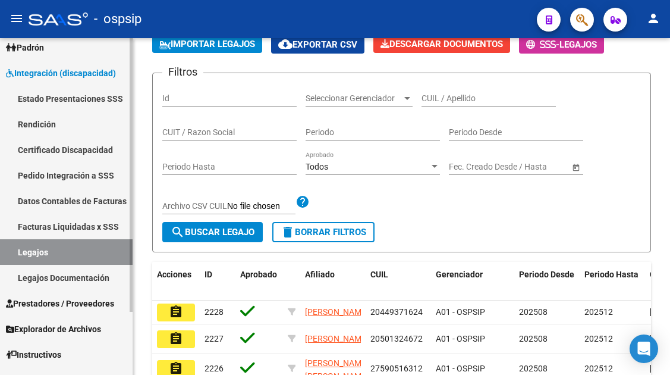
click at [35, 250] on link "Legajos" at bounding box center [66, 252] width 133 height 26
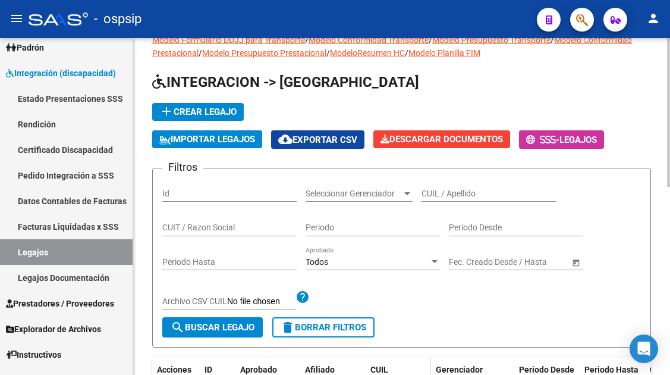
scroll to position [0, 0]
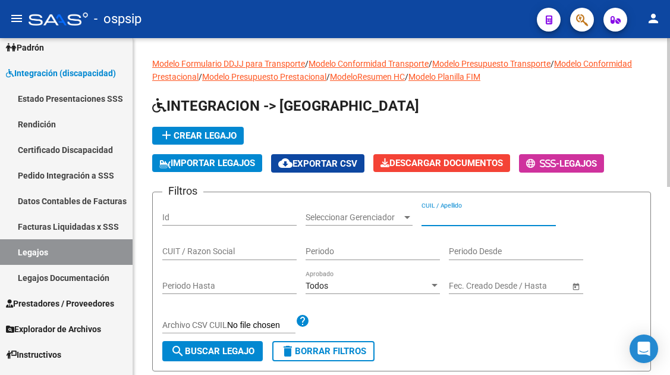
click at [439, 215] on input "CUIL / Apellido" at bounding box center [489, 217] width 134 height 10
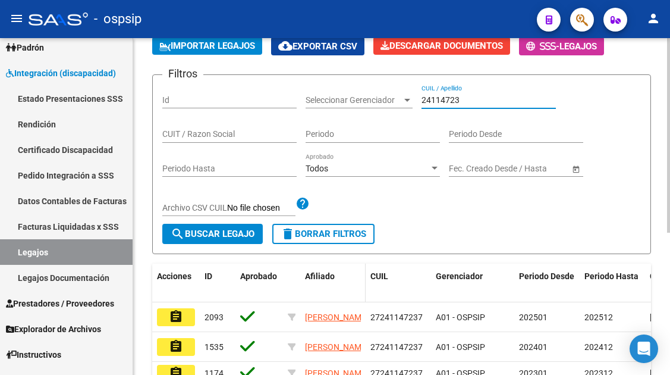
scroll to position [119, 0]
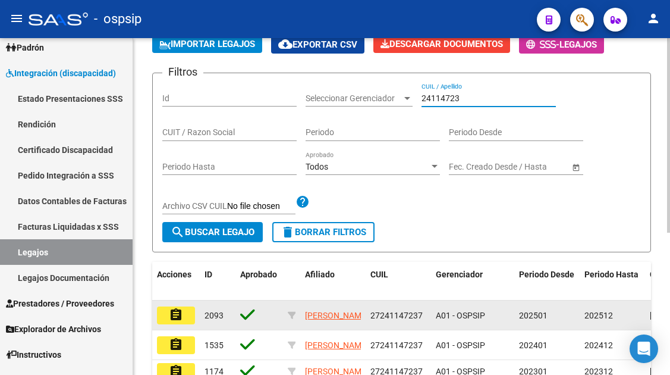
type input "24114723"
click at [169, 314] on mat-icon "assignment" at bounding box center [176, 314] width 14 height 14
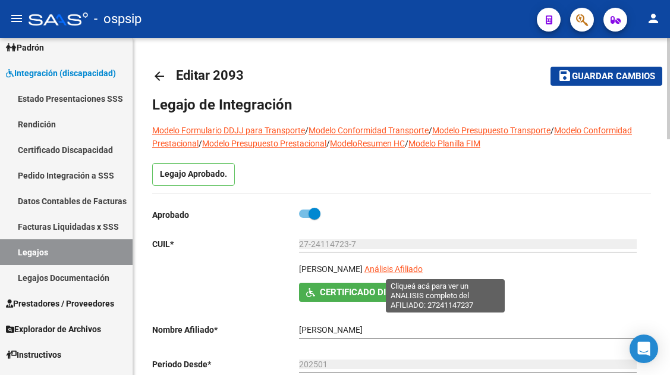
click at [423, 269] on span "Análisis Afiliado" at bounding box center [394, 269] width 58 height 10
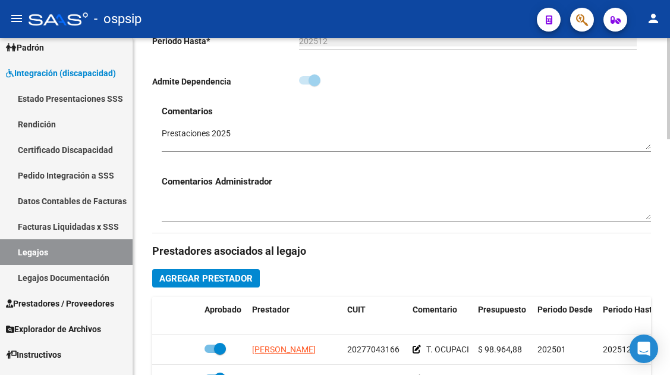
scroll to position [535, 0]
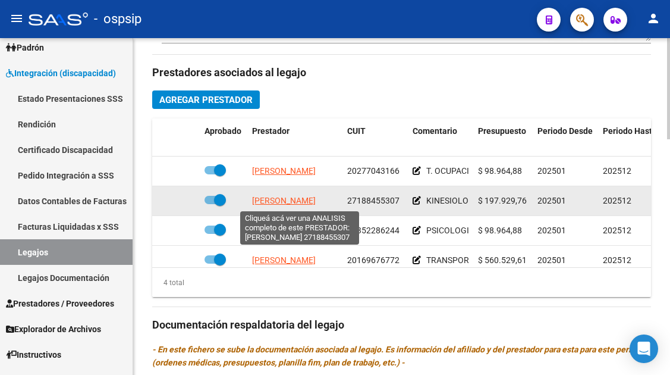
click at [274, 198] on span "CASUSO FAGETTE YAIMA" at bounding box center [284, 201] width 64 height 10
type textarea "27188455307"
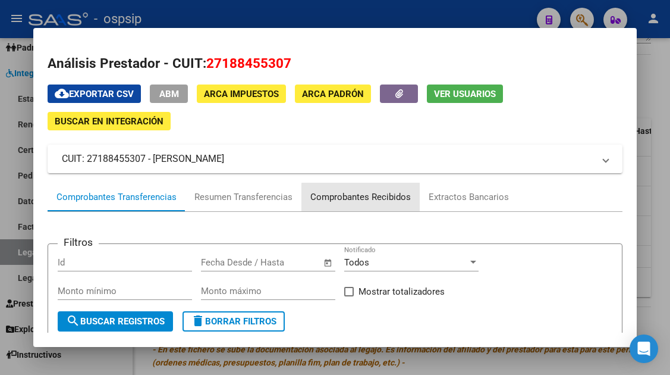
click at [391, 198] on div "Comprobantes Recibidos" at bounding box center [360, 197] width 101 height 14
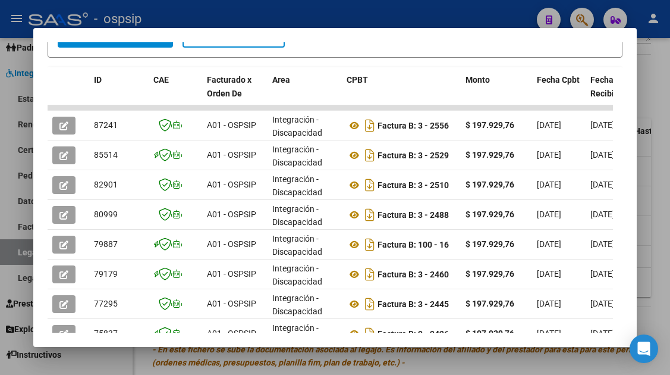
scroll to position [291, 0]
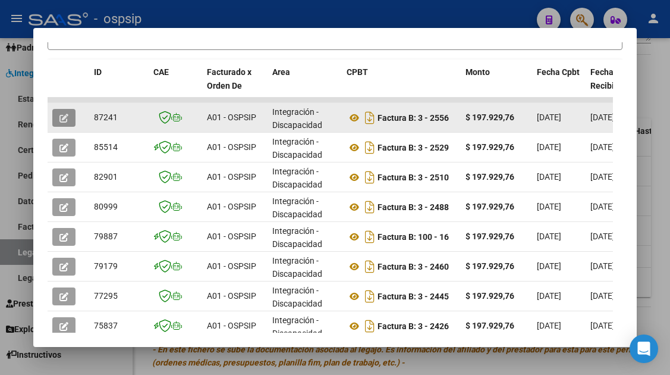
click at [61, 114] on icon "button" at bounding box center [63, 118] width 9 height 9
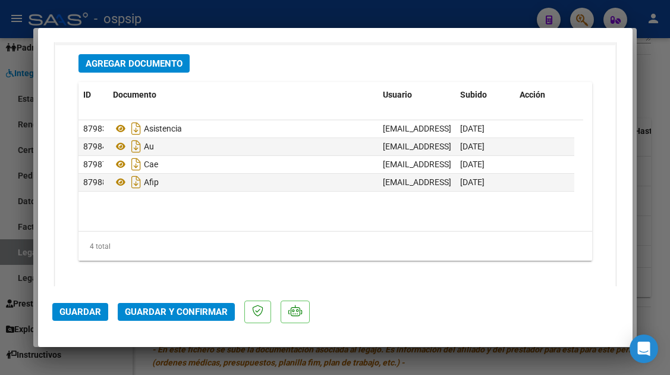
scroll to position [1487, 0]
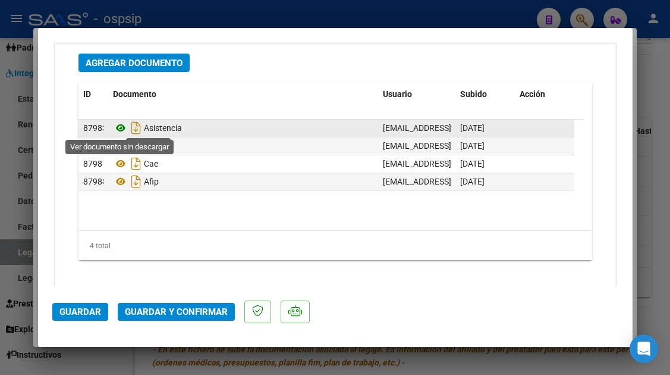
click at [121, 130] on icon at bounding box center [120, 128] width 15 height 14
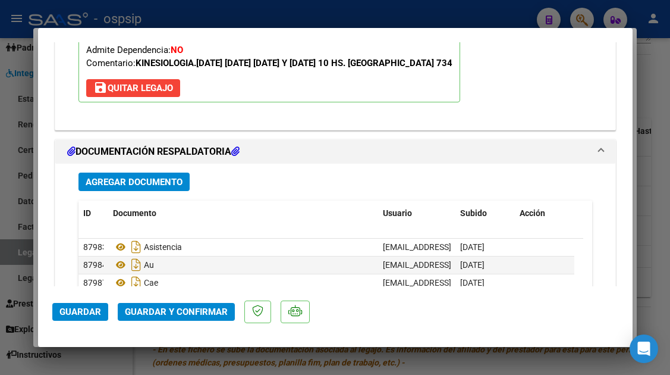
scroll to position [1498, 0]
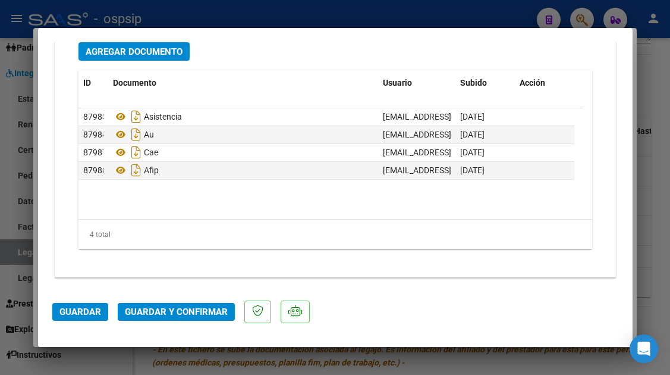
click at [180, 313] on span "Guardar y Confirmar" at bounding box center [176, 311] width 103 height 11
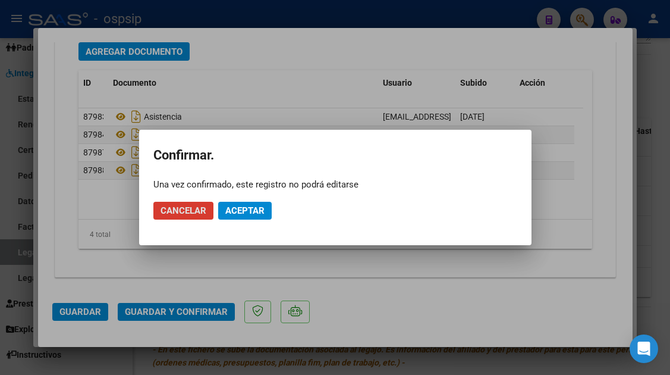
click at [236, 212] on span "Aceptar" at bounding box center [244, 210] width 39 height 11
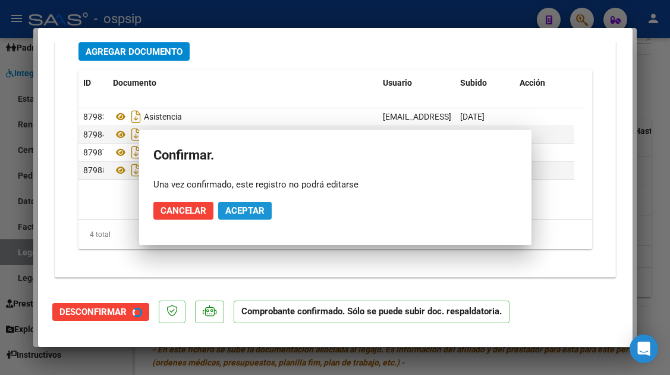
scroll to position [1363, 0]
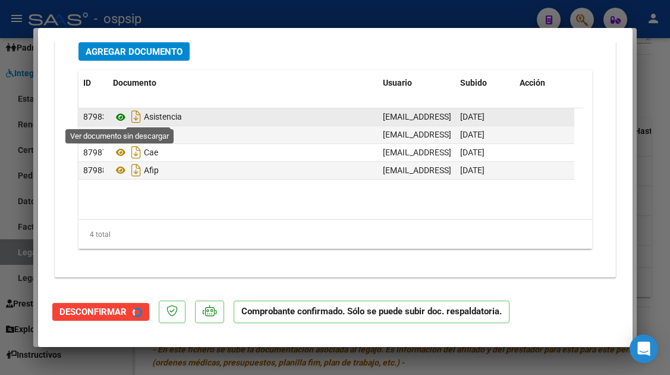
click at [122, 117] on icon at bounding box center [120, 117] width 15 height 14
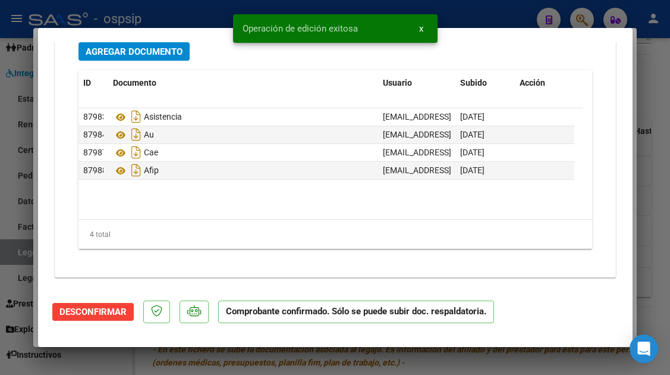
click at [18, 255] on div at bounding box center [335, 187] width 670 height 375
type input "$ 0,00"
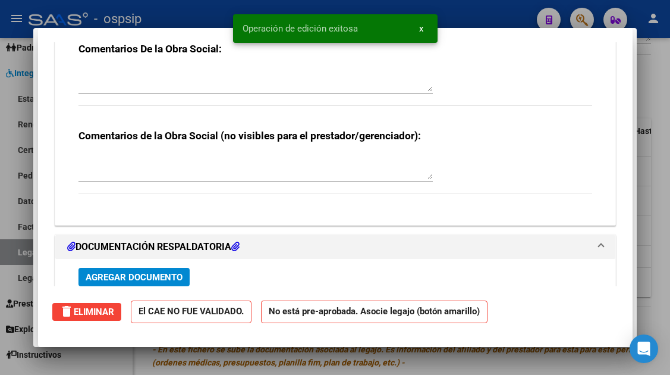
scroll to position [0, 0]
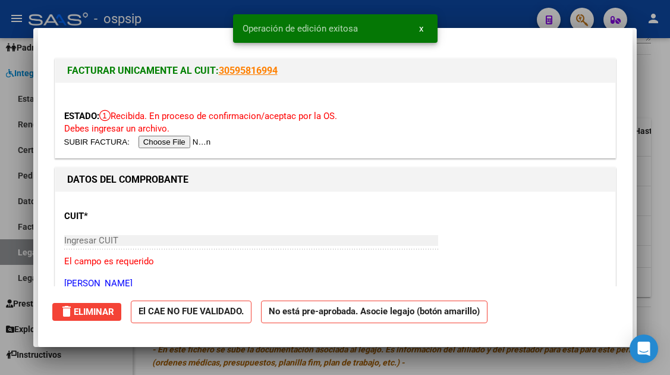
click at [18, 255] on div at bounding box center [335, 187] width 670 height 375
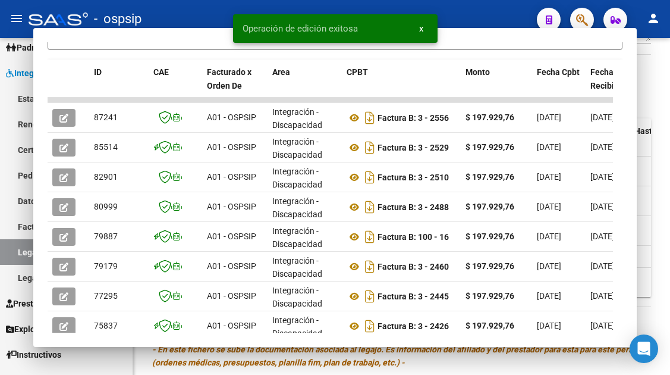
click at [18, 255] on link "Legajos" at bounding box center [66, 252] width 133 height 26
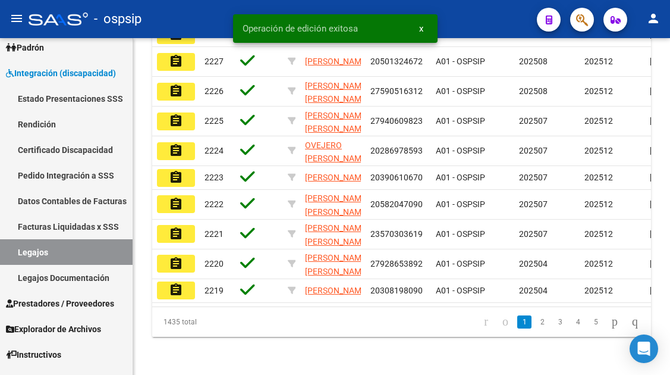
click at [18, 255] on link "Legajos" at bounding box center [66, 252] width 133 height 26
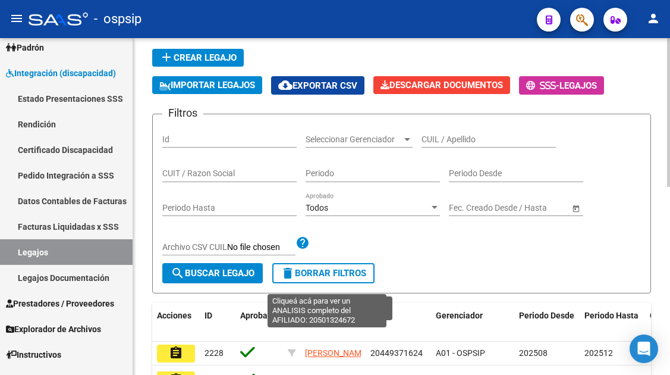
scroll to position [8, 0]
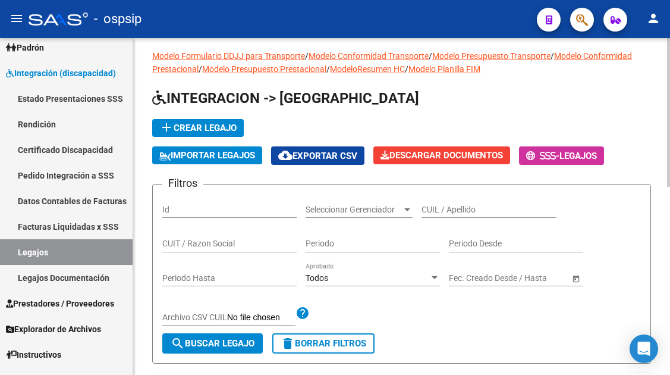
click at [461, 207] on input "CUIL / Apellido" at bounding box center [489, 210] width 134 height 10
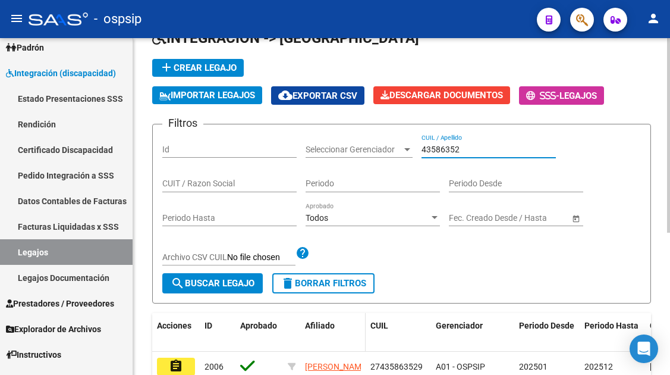
scroll to position [127, 0]
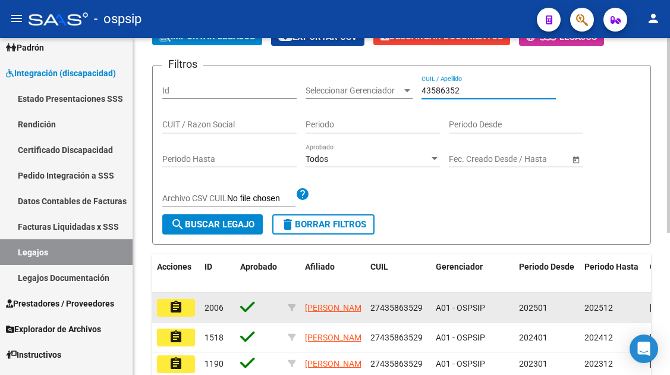
type input "43586352"
click at [180, 310] on mat-icon "assignment" at bounding box center [176, 307] width 14 height 14
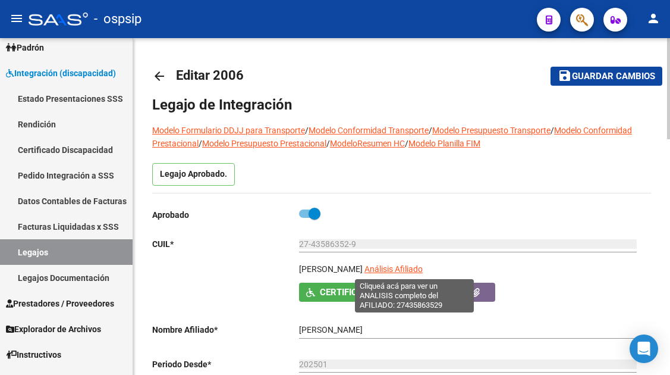
click at [422, 269] on span "Análisis Afiliado" at bounding box center [394, 269] width 58 height 10
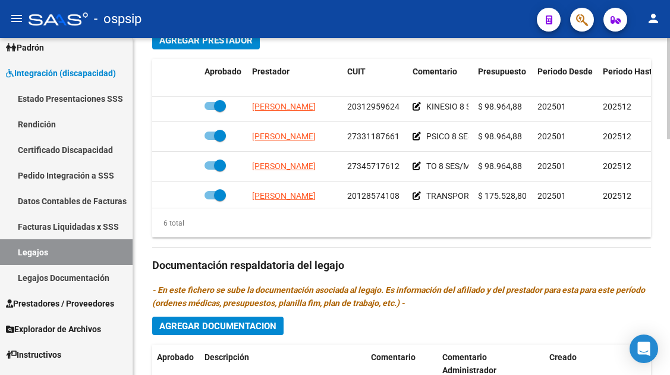
scroll to position [81, 0]
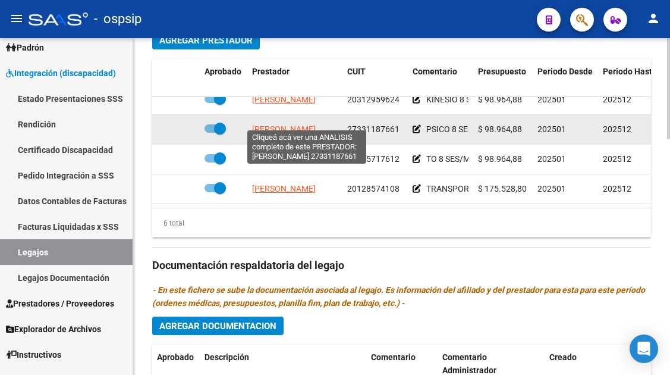
click at [309, 124] on span "TIRIMACO ROCIO ELIZABETH" at bounding box center [284, 129] width 64 height 10
type textarea "27331187661"
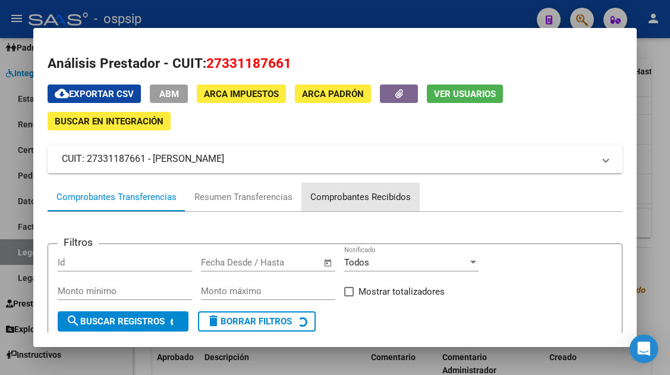
click at [344, 196] on div "Comprobantes Recibidos" at bounding box center [360, 197] width 101 height 14
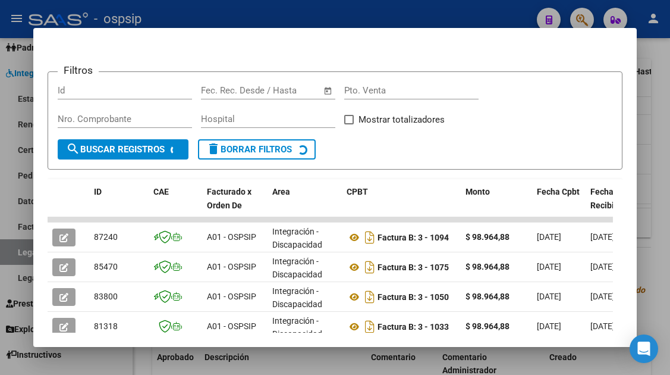
scroll to position [291, 0]
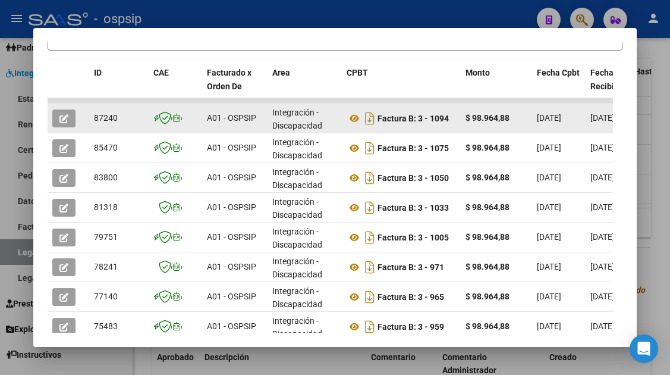
click at [56, 112] on button "button" at bounding box center [63, 118] width 23 height 18
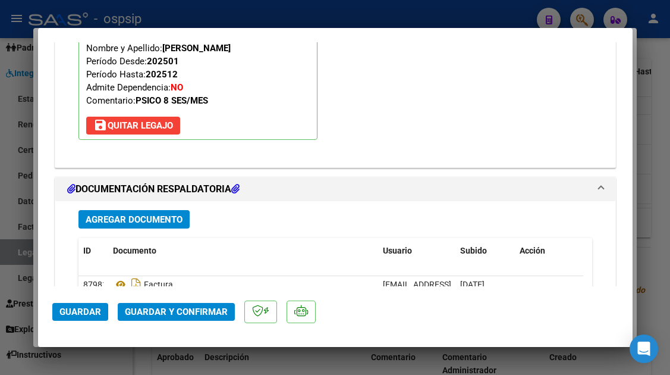
scroll to position [1498, 0]
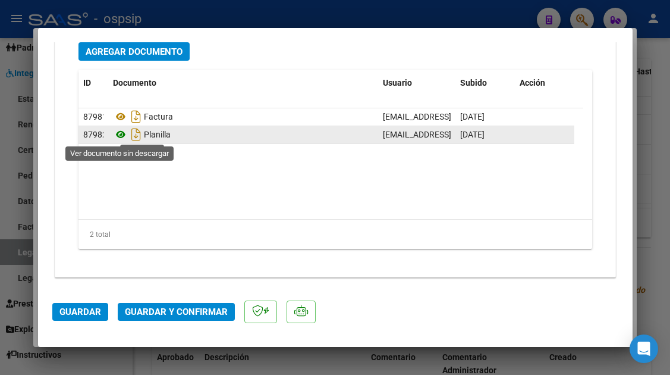
click at [119, 130] on icon at bounding box center [120, 134] width 15 height 14
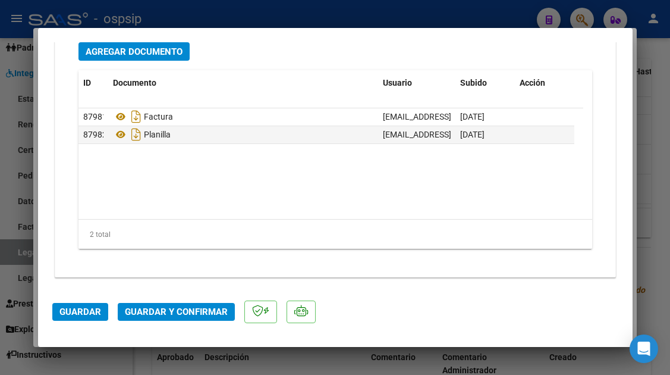
click at [165, 309] on span "Guardar y Confirmar" at bounding box center [176, 311] width 103 height 11
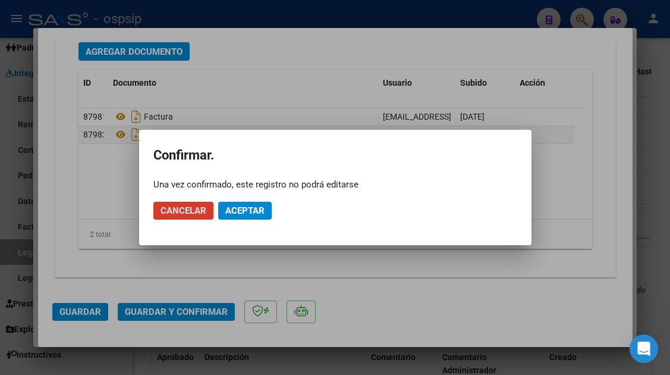
click at [388, 202] on mat-dialog-actions "Cancelar Aceptar" at bounding box center [335, 210] width 364 height 40
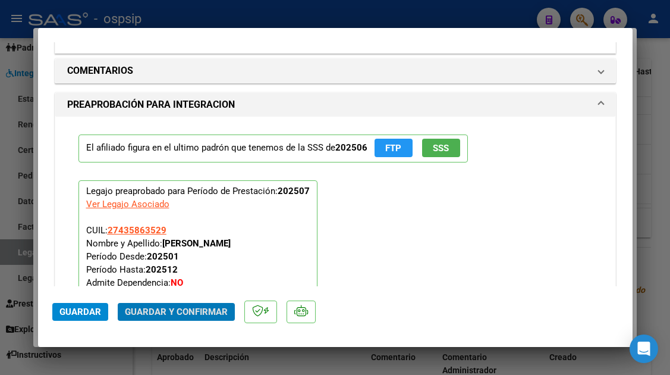
scroll to position [1082, 0]
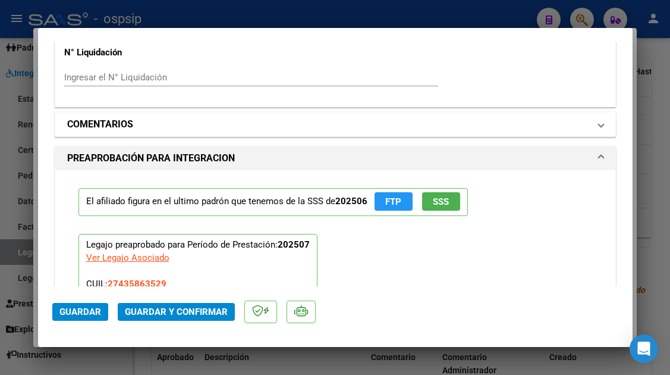
click at [595, 125] on mat-expansion-panel-header "COMENTARIOS" at bounding box center [335, 124] width 560 height 24
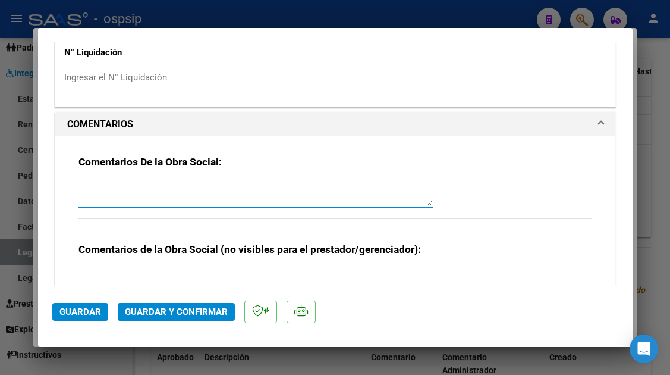
click at [152, 190] on textarea at bounding box center [256, 193] width 354 height 24
type textarea "DEBITO 09/07 FERIADO"
click at [185, 315] on span "Guardar y Confirmar" at bounding box center [176, 311] width 103 height 11
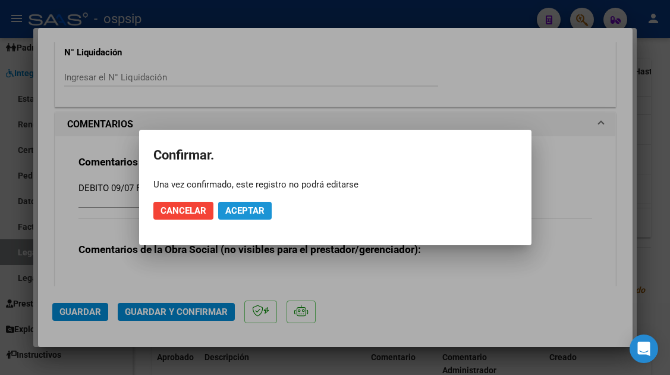
click at [255, 207] on span "Aceptar" at bounding box center [244, 210] width 39 height 11
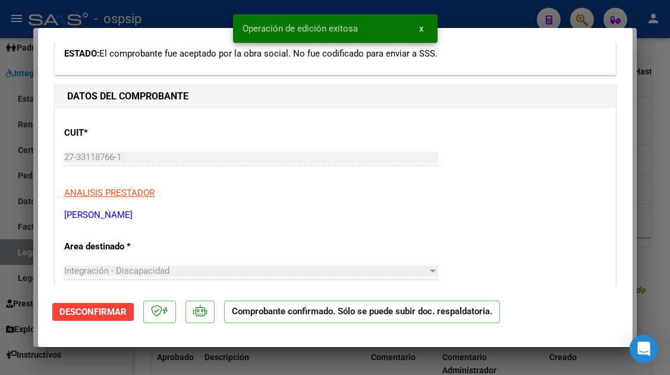
type input "$ 0,00"
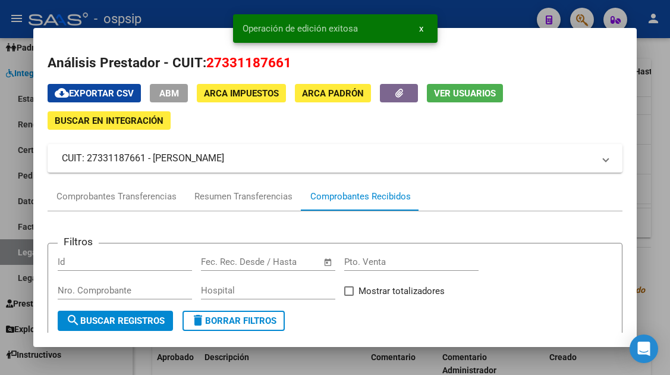
scroll to position [0, 0]
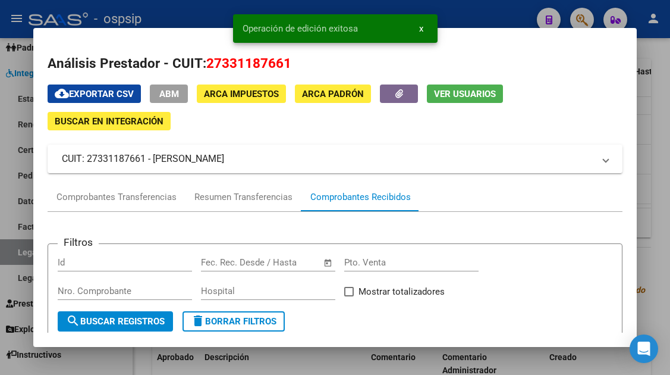
click at [446, 93] on span "Ver Usuarios" at bounding box center [465, 94] width 62 height 11
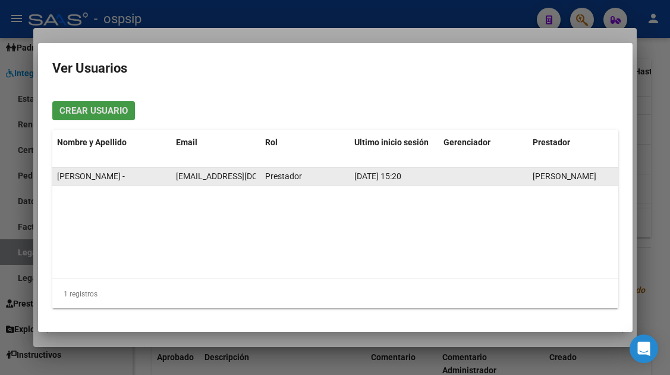
click at [218, 175] on span "rociotirimaco@gmail.com" at bounding box center [242, 176] width 132 height 10
copy span "rociotirimaco@gmail.com"
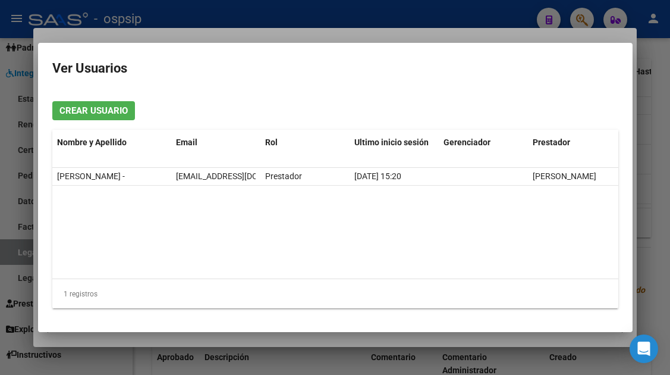
click at [5, 253] on div at bounding box center [335, 187] width 670 height 375
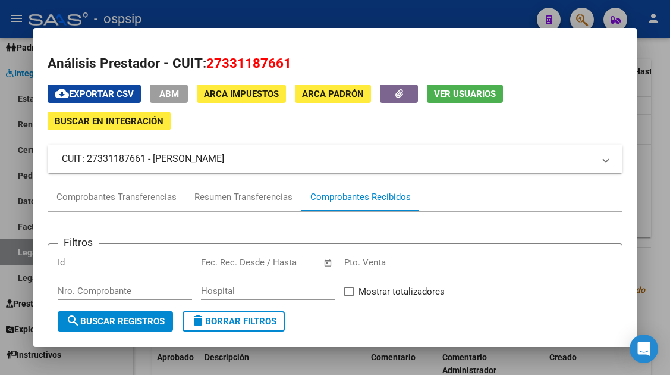
click at [16, 248] on div at bounding box center [335, 187] width 670 height 375
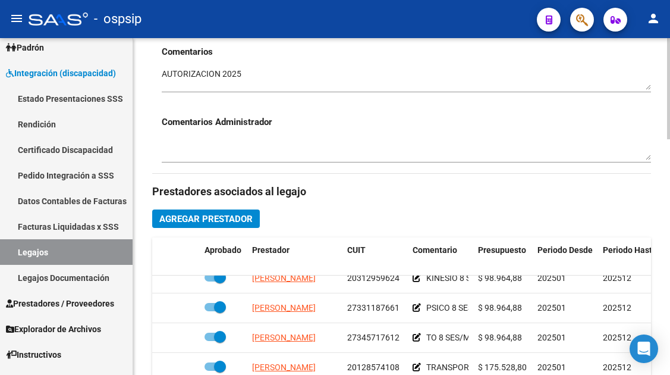
scroll to position [238, 0]
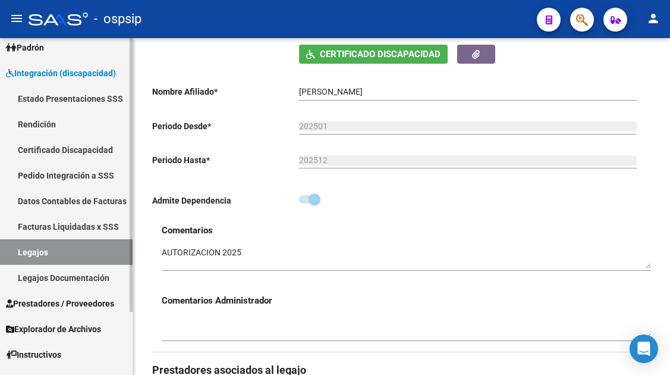
click at [42, 247] on link "Legajos" at bounding box center [66, 252] width 133 height 26
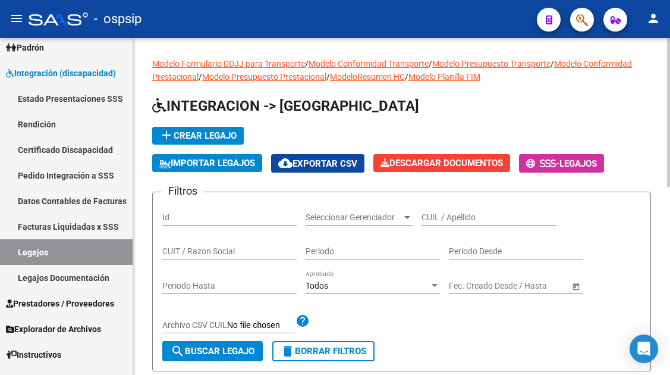
click at [427, 216] on input "CUIL / Apellido" at bounding box center [489, 217] width 134 height 10
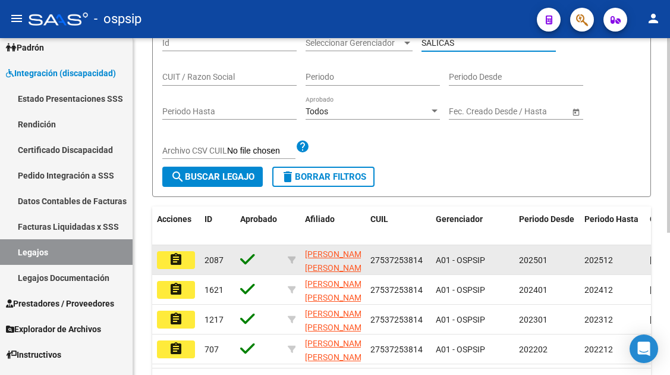
scroll to position [178, 0]
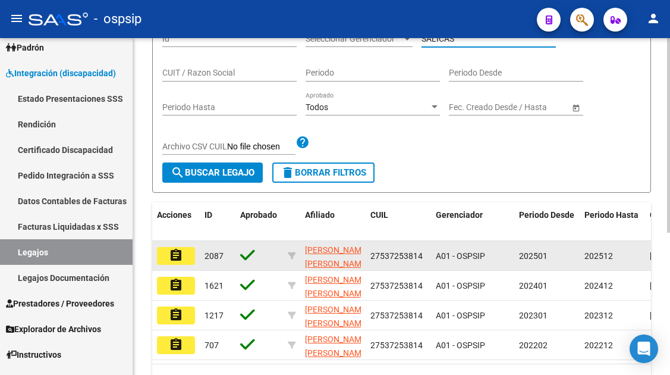
type input "SALICAS"
click at [169, 253] on mat-icon "assignment" at bounding box center [176, 255] width 14 height 14
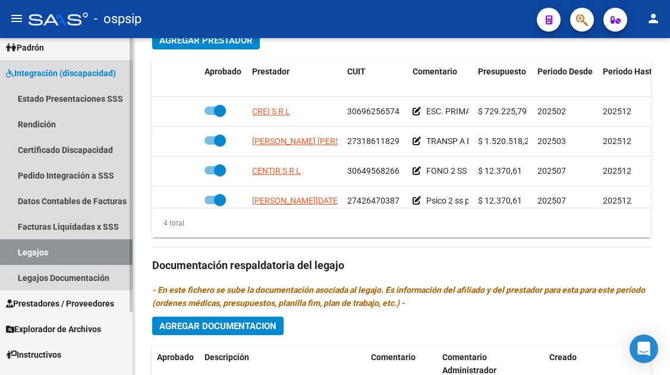
click at [25, 250] on link "Legajos" at bounding box center [66, 252] width 133 height 26
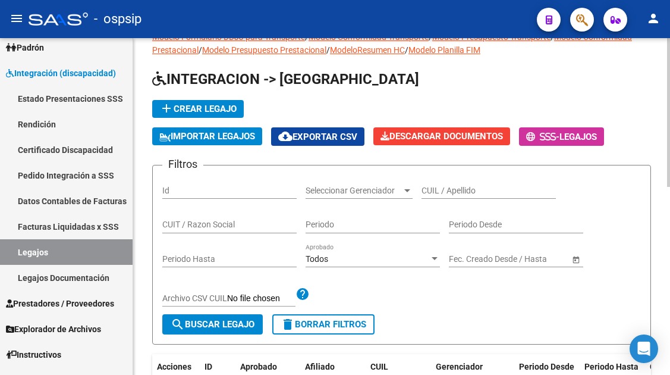
scroll to position [8, 0]
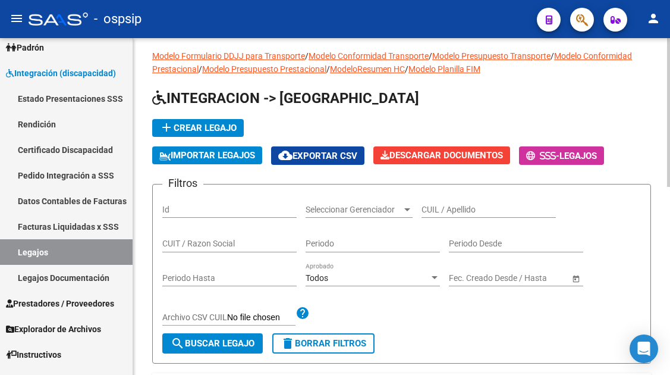
click at [425, 205] on input "CUIL / Apellido" at bounding box center [489, 210] width 134 height 10
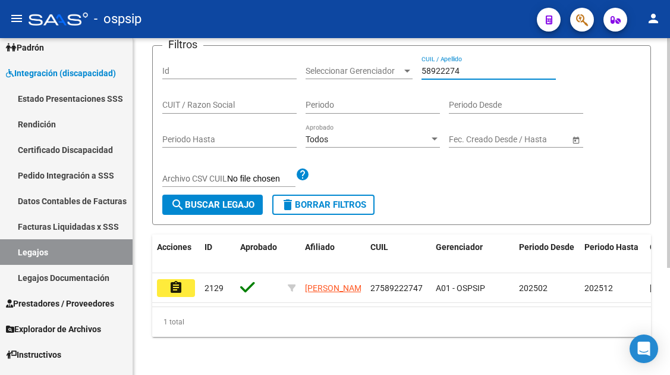
scroll to position [156, 0]
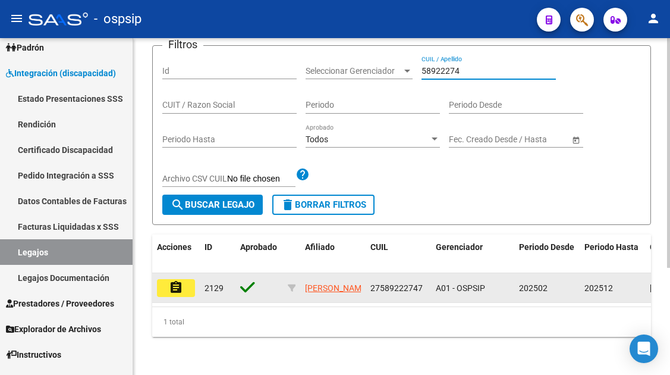
type input "58922274"
click at [167, 279] on button "assignment" at bounding box center [176, 288] width 38 height 18
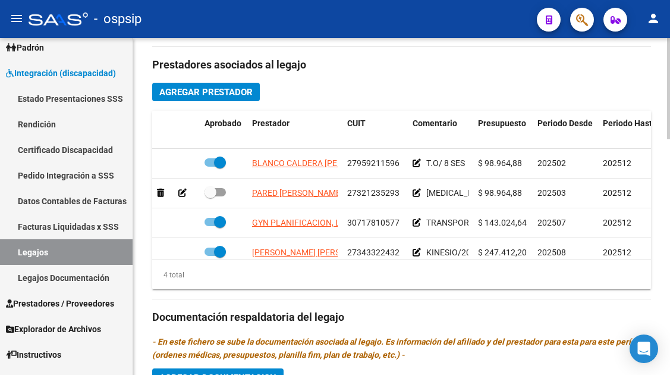
scroll to position [595, 0]
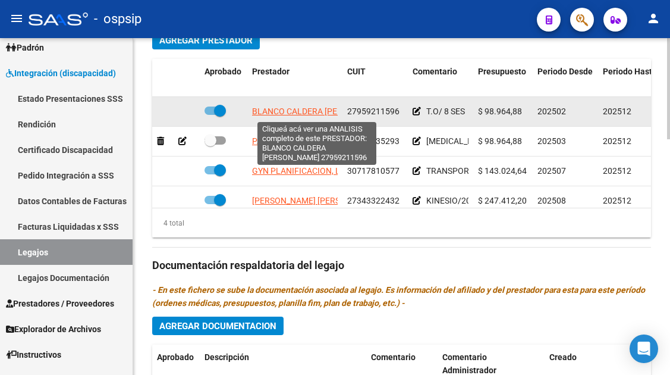
click at [285, 115] on span "BLANCO CALDERA MARIA YSABEL" at bounding box center [320, 111] width 136 height 10
type textarea "27959211596"
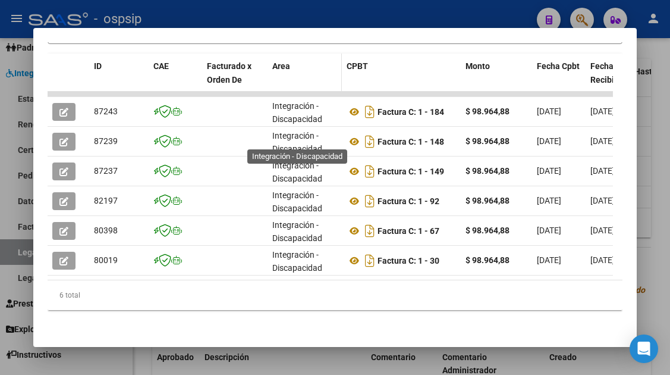
scroll to position [247, 0]
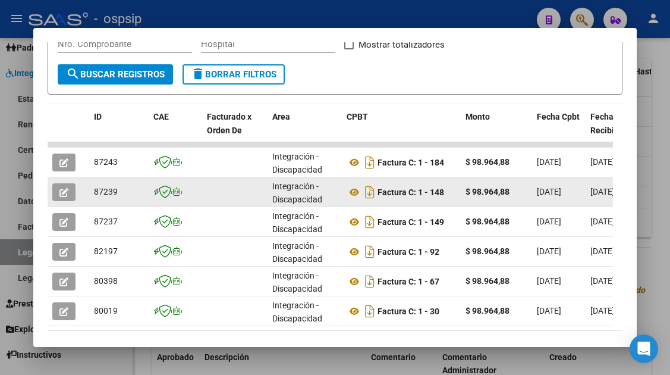
click at [62, 189] on icon "button" at bounding box center [63, 192] width 9 height 9
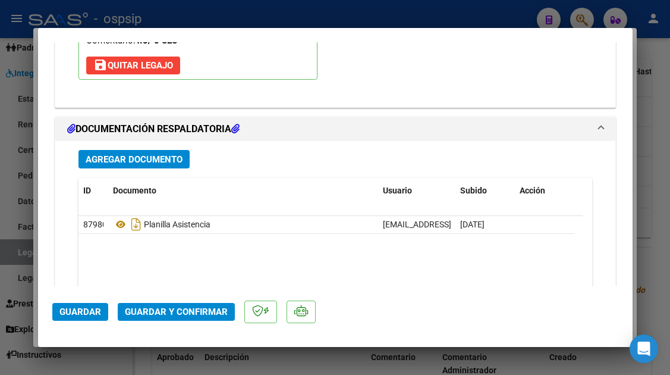
scroll to position [1487, 0]
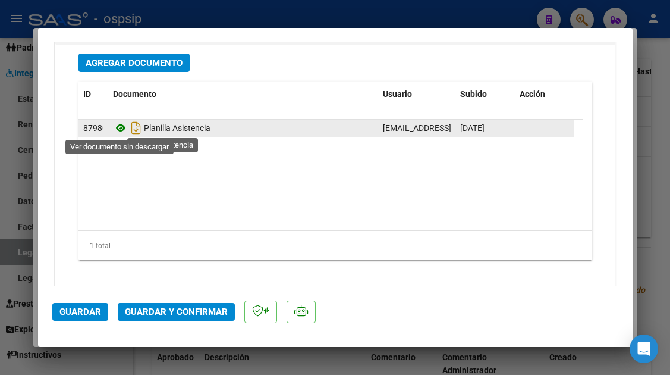
click at [116, 127] on icon at bounding box center [120, 128] width 15 height 14
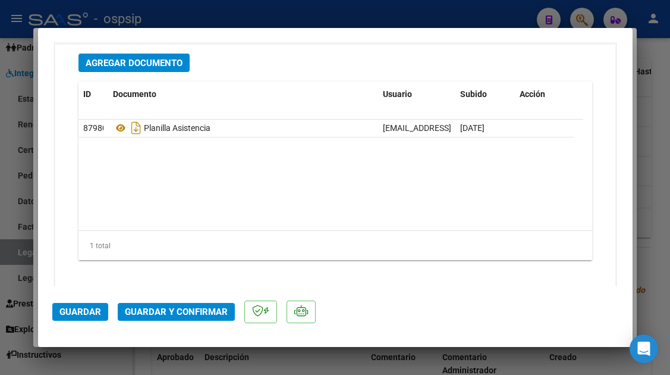
click at [196, 309] on span "Guardar y Confirmar" at bounding box center [176, 311] width 103 height 11
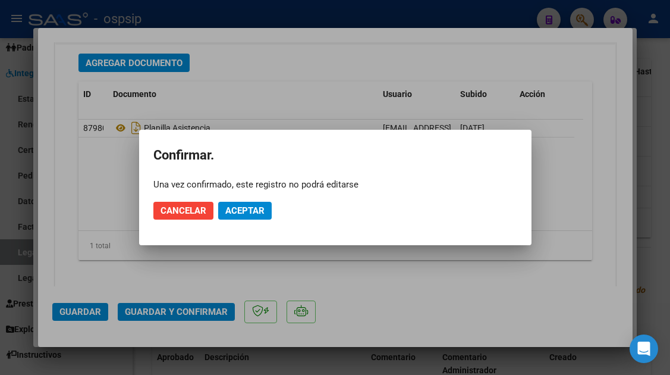
click at [253, 201] on mat-dialog-actions "Cancelar Aceptar" at bounding box center [335, 210] width 364 height 40
click at [247, 214] on span "Aceptar" at bounding box center [244, 210] width 39 height 11
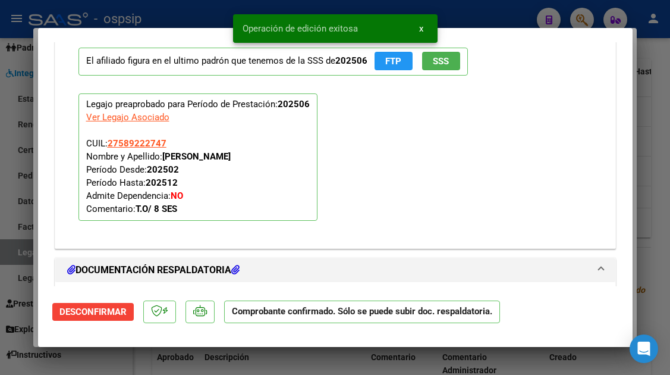
scroll to position [1114, 0]
click at [444, 62] on span "SSS" at bounding box center [441, 61] width 16 height 11
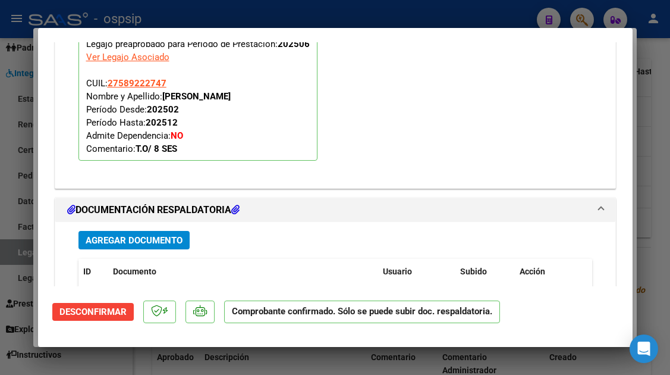
scroll to position [1233, 0]
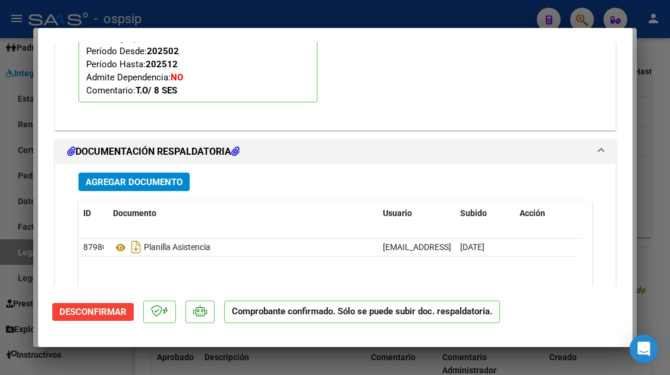
click at [26, 250] on div at bounding box center [335, 187] width 670 height 375
type input "$ 0,00"
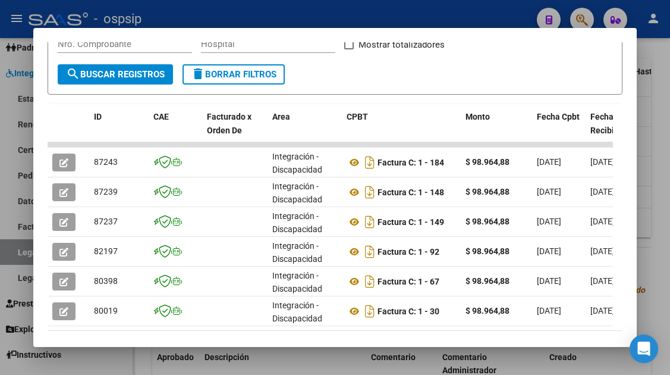
click at [26, 250] on div at bounding box center [335, 187] width 670 height 375
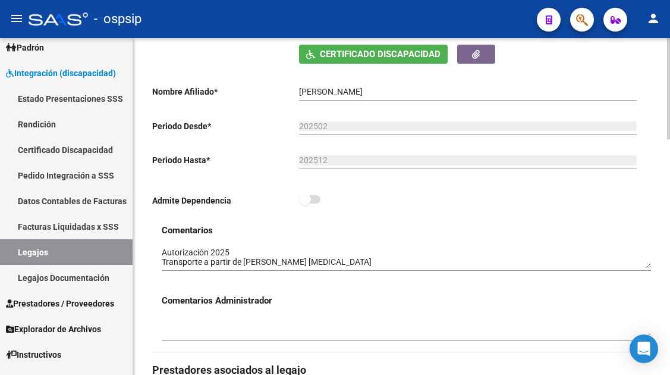
scroll to position [416, 0]
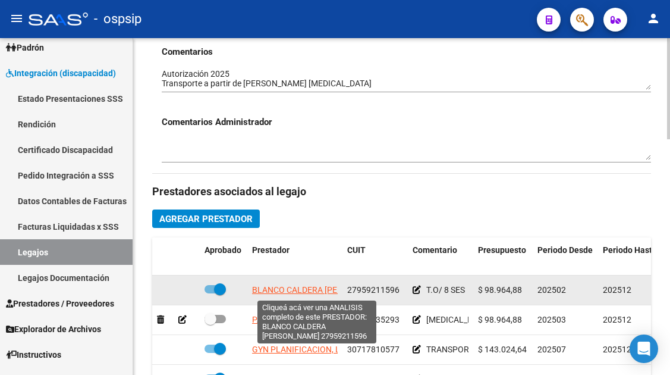
click at [307, 290] on span "BLANCO CALDERA MARIA YSABEL" at bounding box center [320, 290] width 136 height 10
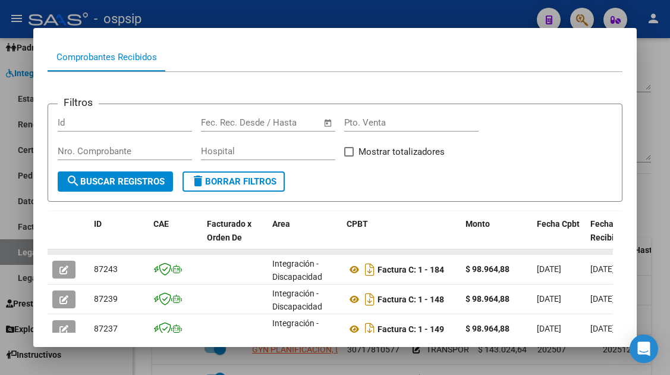
scroll to position [199, 0]
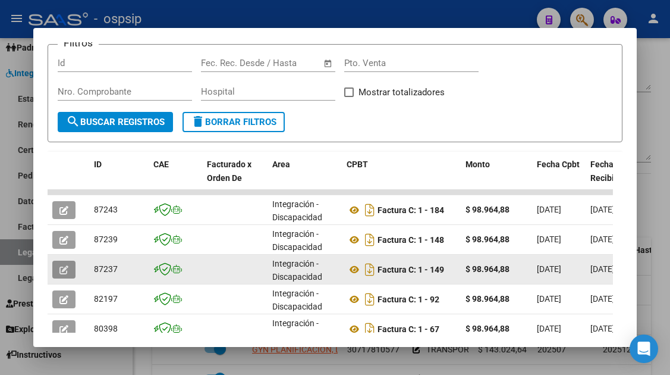
click at [60, 267] on icon "button" at bounding box center [63, 269] width 9 height 9
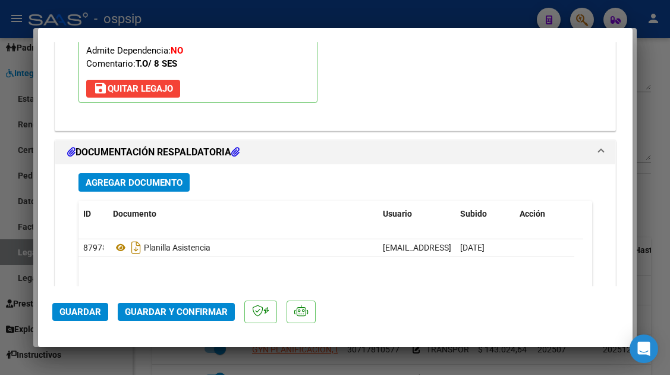
scroll to position [1368, 0]
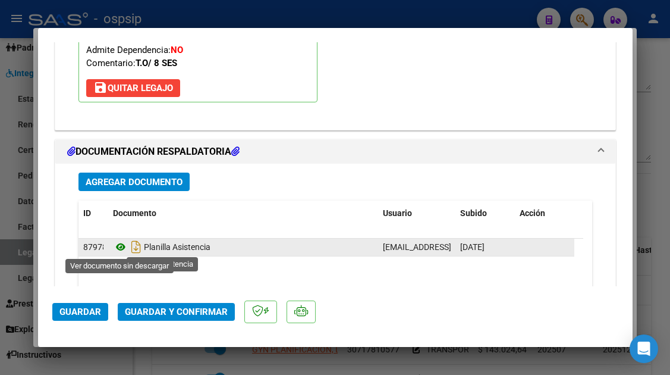
click at [117, 247] on icon at bounding box center [120, 247] width 15 height 14
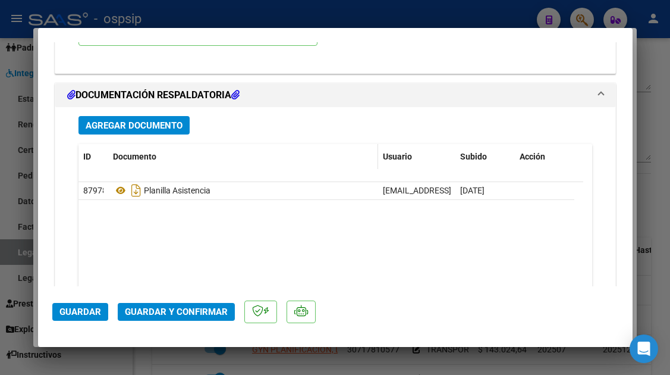
scroll to position [1498, 0]
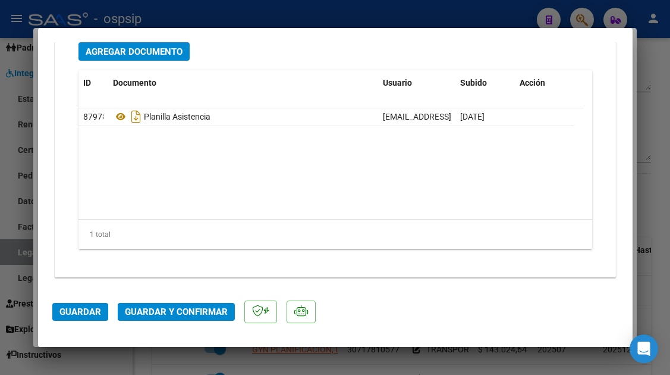
click at [24, 252] on div at bounding box center [335, 187] width 670 height 375
type input "$ 0,00"
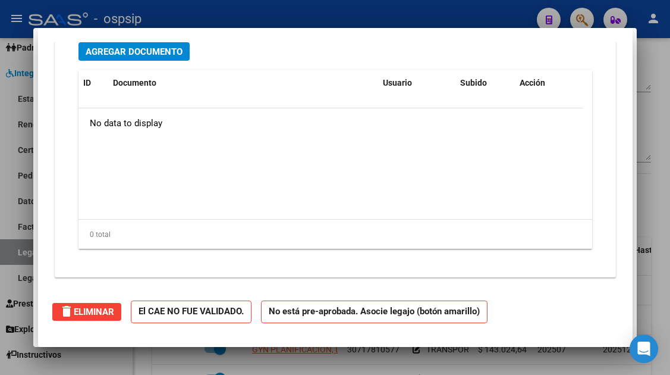
scroll to position [0, 0]
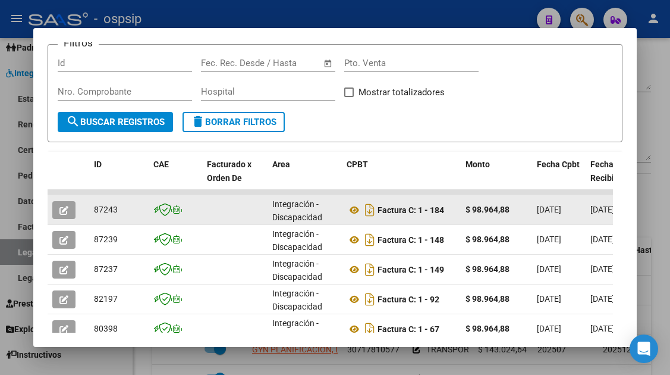
click at [54, 208] on button "button" at bounding box center [63, 210] width 23 height 18
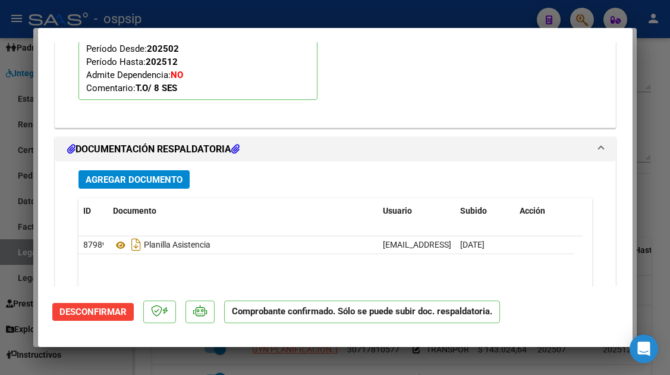
scroll to position [1249, 0]
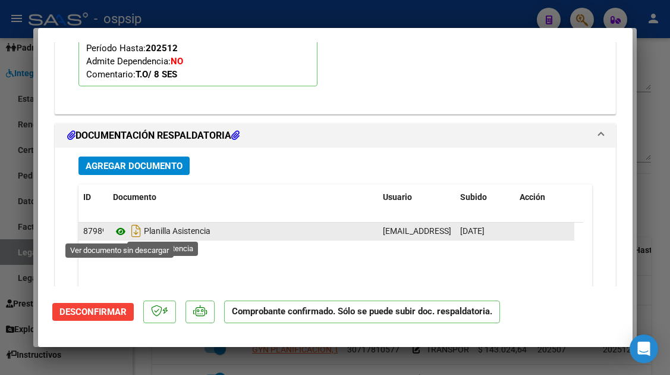
click at [118, 231] on icon at bounding box center [120, 231] width 15 height 14
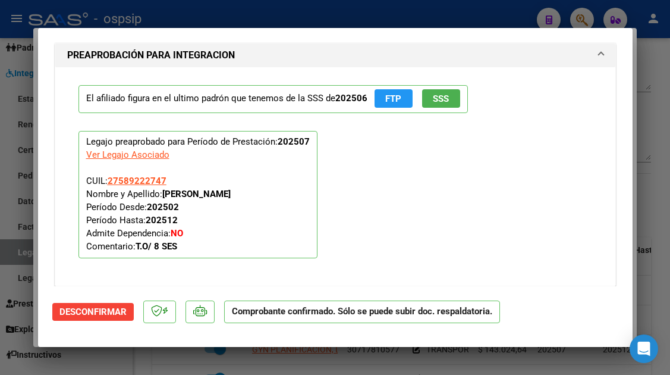
scroll to position [1070, 0]
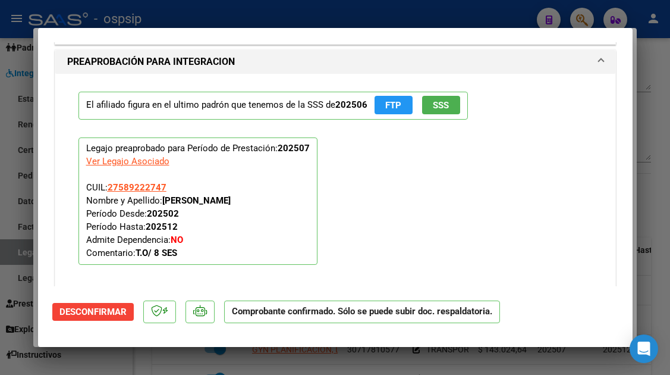
type input "$ 0,00"
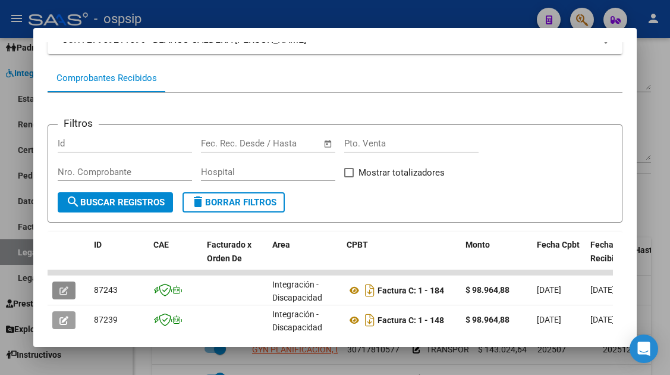
scroll to position [297, 0]
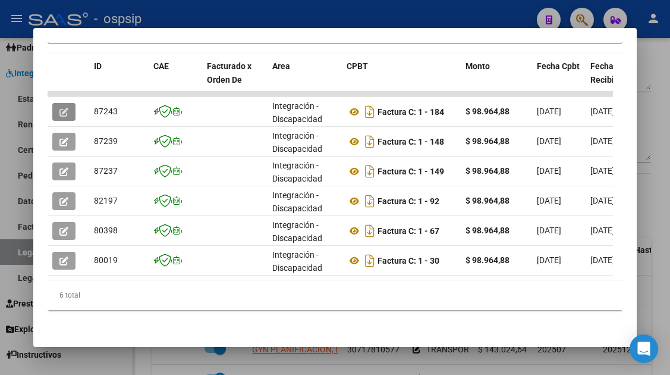
click at [23, 254] on div at bounding box center [335, 187] width 670 height 375
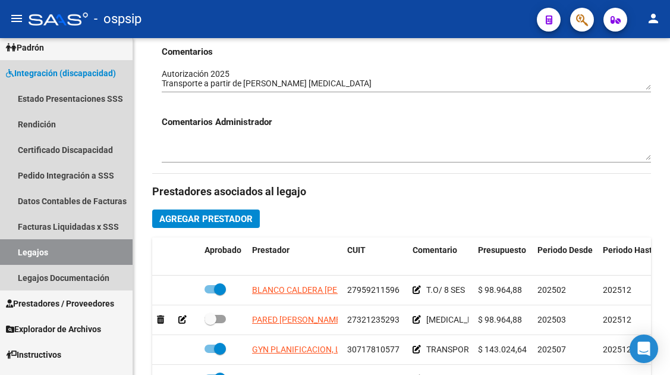
click at [23, 254] on link "Legajos" at bounding box center [66, 252] width 133 height 26
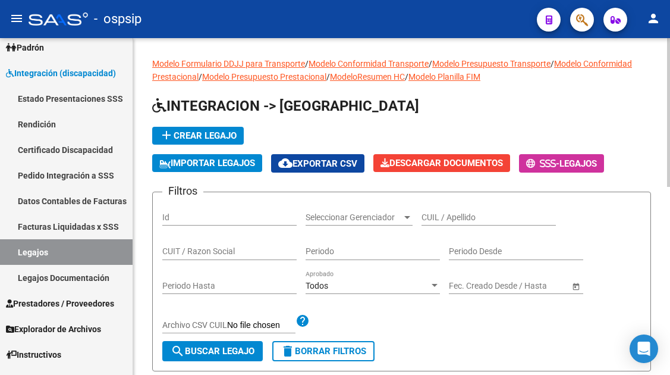
click at [435, 215] on input "CUIL / Apellido" at bounding box center [489, 217] width 134 height 10
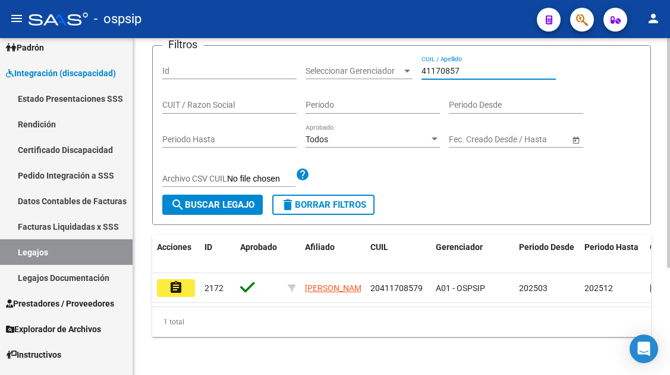
scroll to position [156, 0]
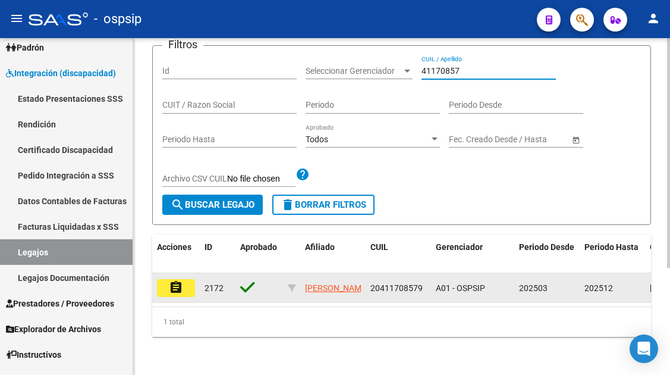
type input "41170857"
click at [178, 280] on mat-icon "assignment" at bounding box center [176, 287] width 14 height 14
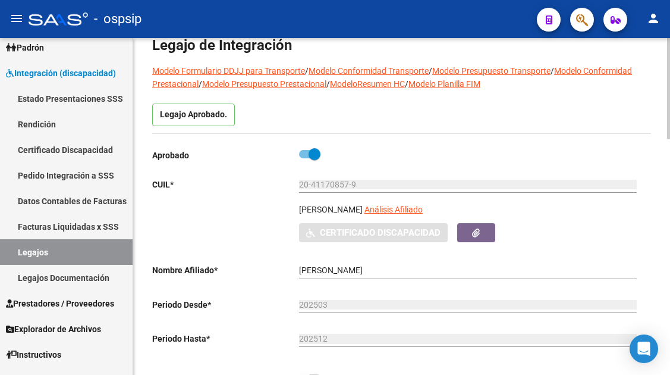
scroll to position [119, 0]
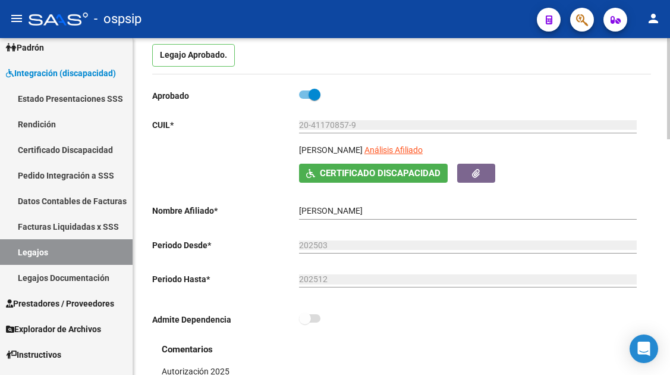
click at [437, 143] on div "20-41170857-9 Ingresar CUIL" at bounding box center [468, 126] width 338 height 34
click at [423, 158] on app-link-go-to "Análisis Afiliado" at bounding box center [394, 153] width 58 height 20
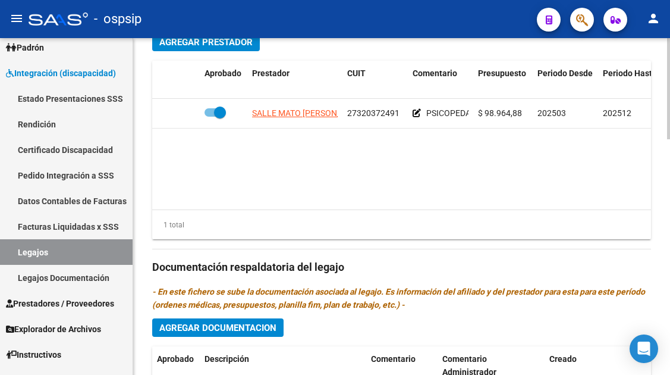
scroll to position [654, 0]
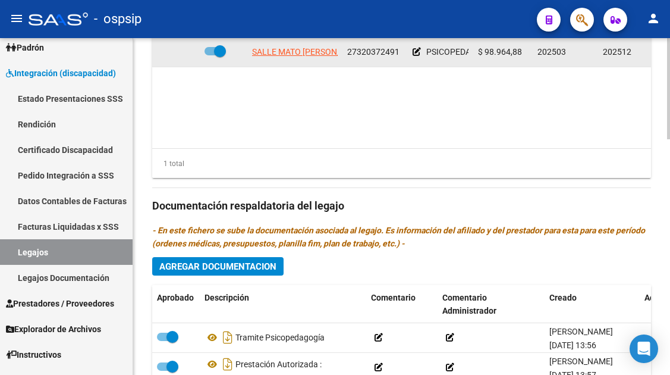
click at [315, 59] on app-link-go-to "SALLE MATO ANDREA VIVIANA" at bounding box center [309, 52] width 114 height 14
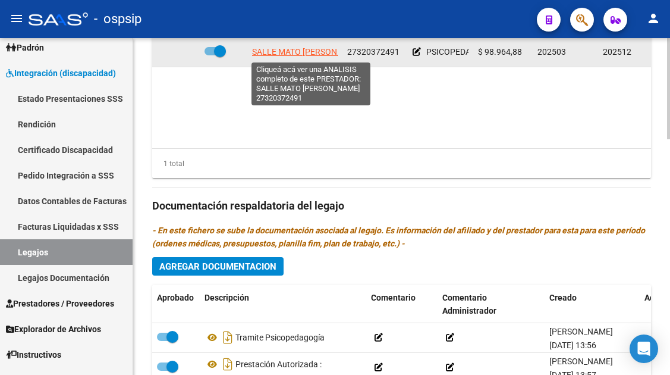
click at [310, 50] on span "SALLE MATO ANDREA VIVIANA" at bounding box center [309, 52] width 114 height 10
type textarea "27320372491"
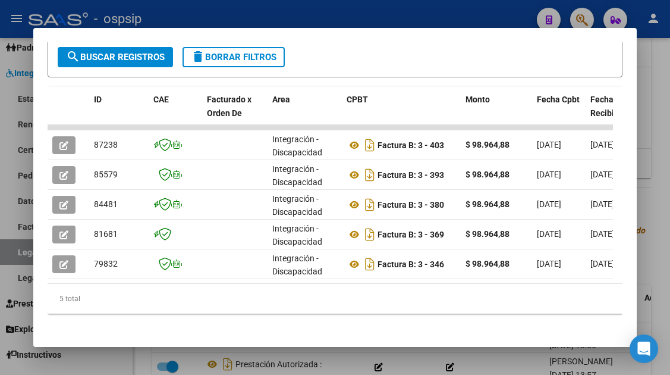
scroll to position [277, 0]
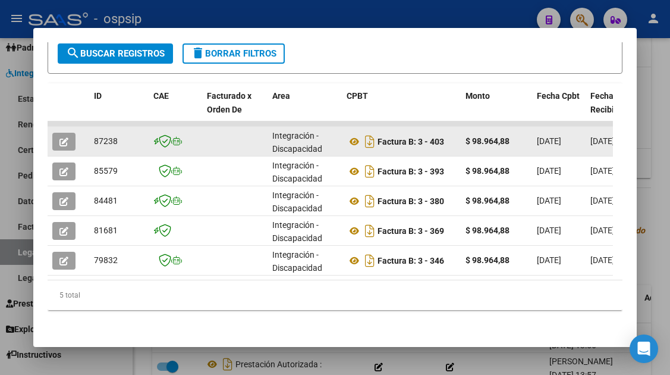
click at [67, 137] on icon "button" at bounding box center [63, 141] width 9 height 9
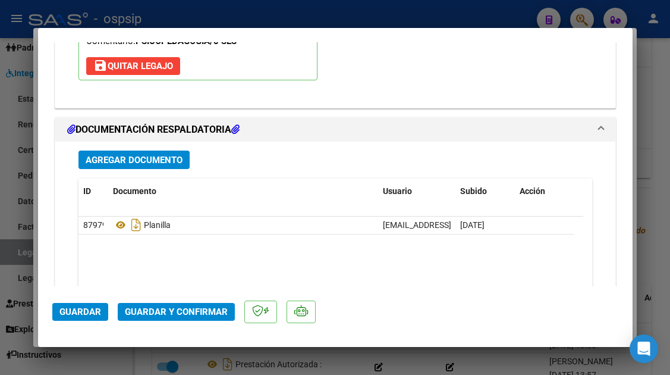
scroll to position [1498, 0]
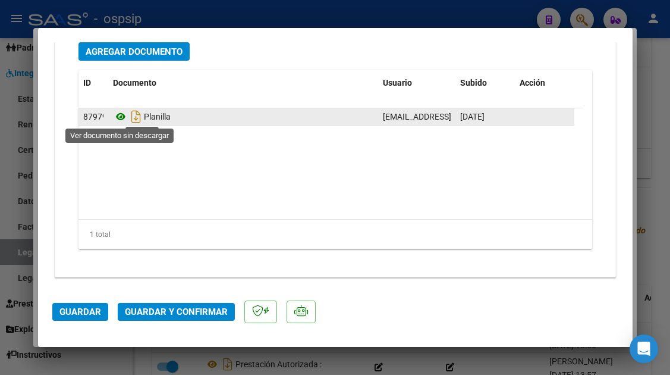
click at [120, 120] on icon at bounding box center [120, 116] width 15 height 14
click at [123, 120] on icon at bounding box center [120, 116] width 15 height 14
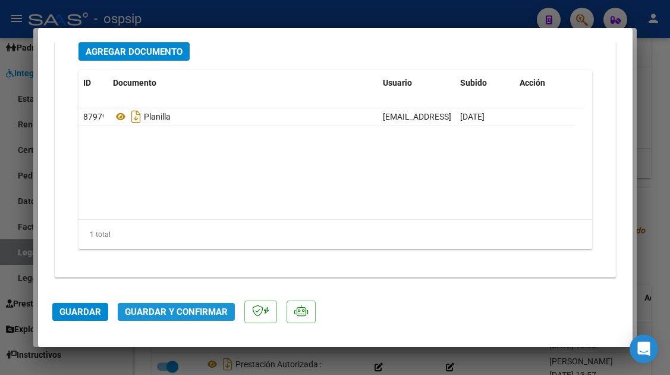
click at [189, 315] on span "Guardar y Confirmar" at bounding box center [176, 311] width 103 height 11
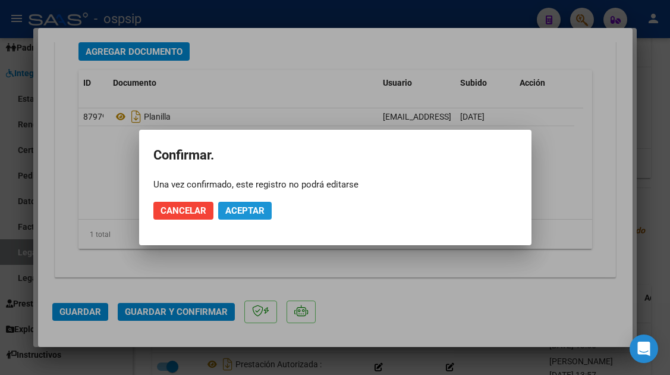
click at [238, 216] on button "Aceptar" at bounding box center [245, 211] width 54 height 18
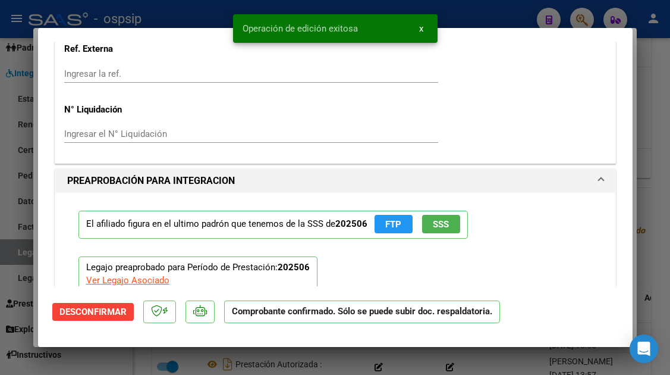
scroll to position [947, 0]
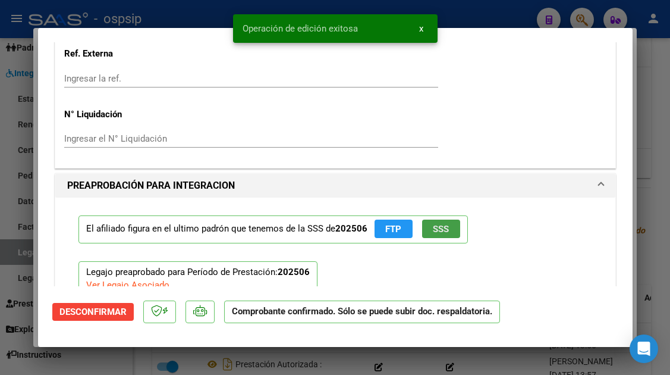
click at [434, 225] on span "SSS" at bounding box center [441, 229] width 16 height 11
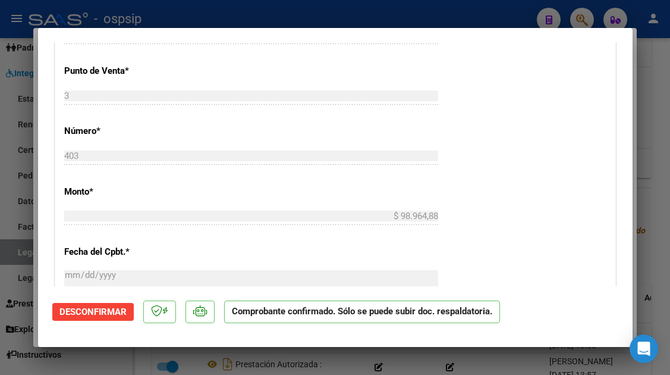
scroll to position [412, 0]
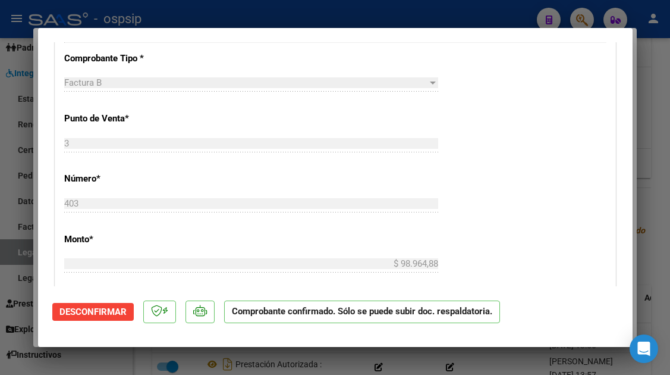
type input "$ 0,00"
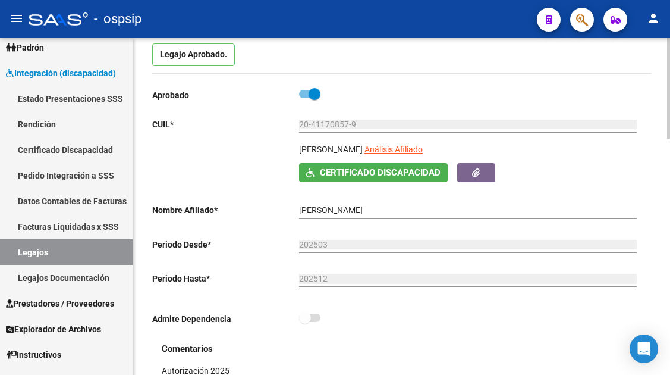
scroll to position [119, 0]
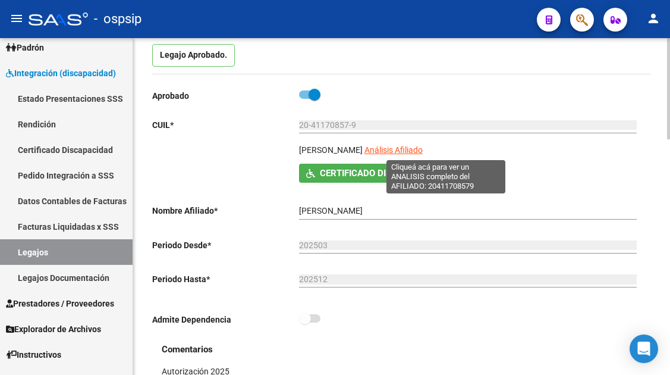
click at [423, 151] on span "Análisis Afiliado" at bounding box center [394, 150] width 58 height 10
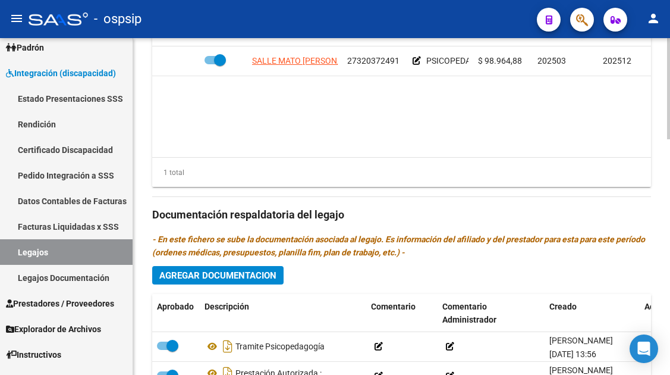
scroll to position [654, 0]
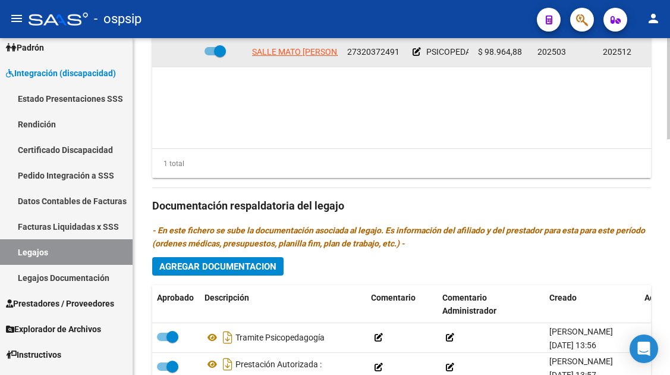
click at [293, 46] on app-link-go-to "SALLE MATO ANDREA VIVIANA" at bounding box center [309, 52] width 114 height 14
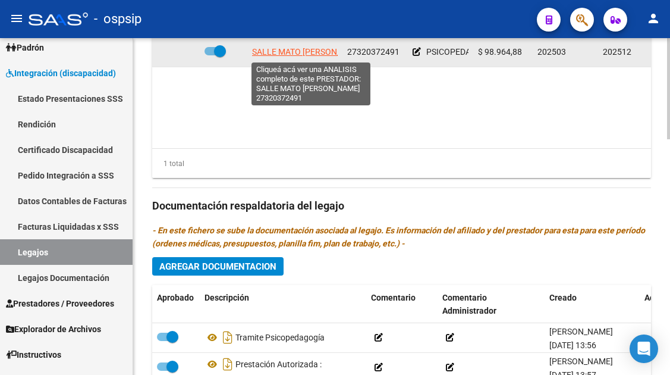
click at [297, 54] on span "SALLE MATO ANDREA VIVIANA" at bounding box center [309, 52] width 114 height 10
type textarea "27320372491"
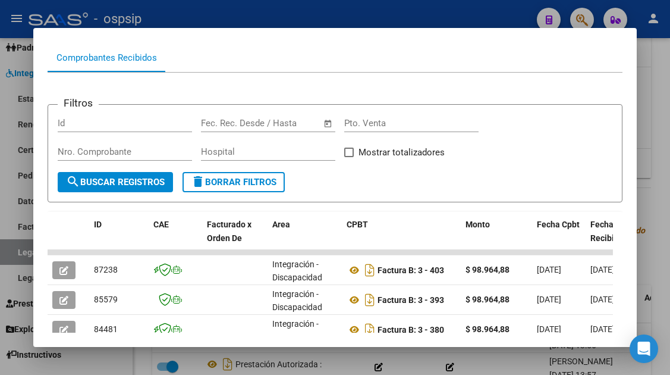
scroll to position [258, 0]
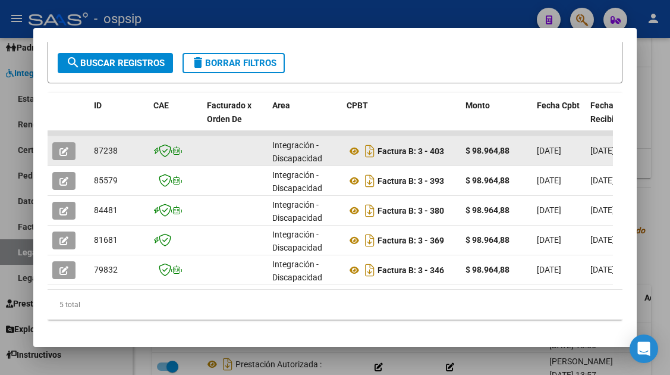
click at [58, 152] on button "button" at bounding box center [63, 151] width 23 height 18
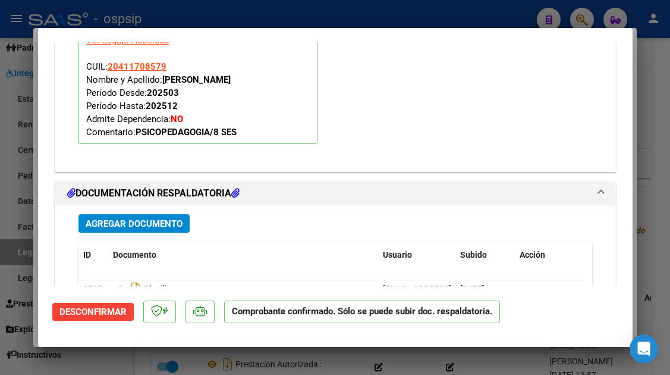
scroll to position [1308, 0]
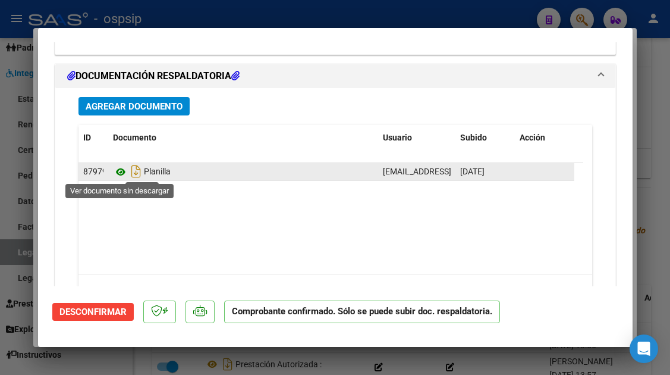
click at [124, 166] on icon at bounding box center [120, 172] width 15 height 14
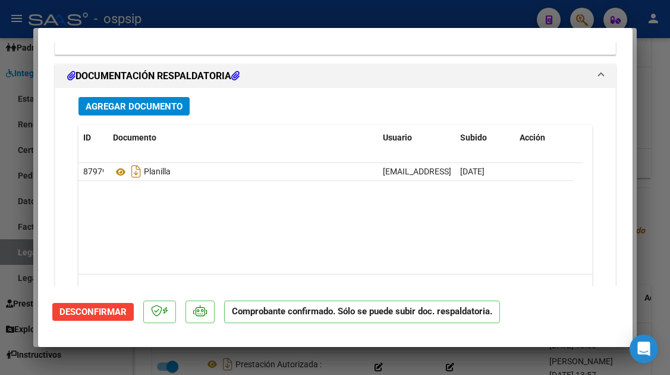
click at [95, 310] on span "Desconfirmar" at bounding box center [92, 311] width 67 height 11
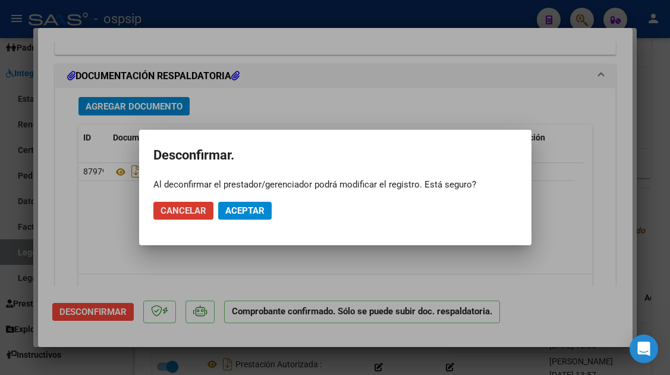
click at [237, 210] on span "Aceptar" at bounding box center [244, 210] width 39 height 11
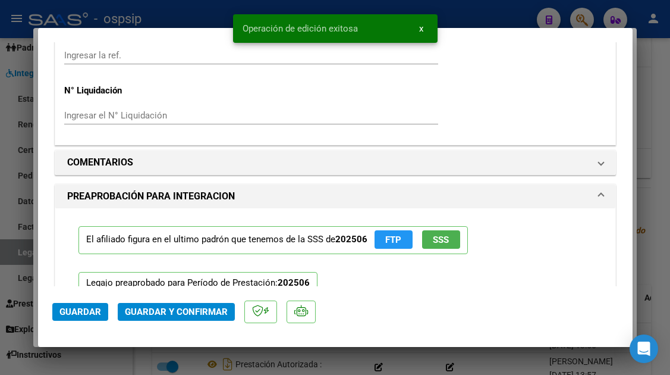
scroll to position [1000, 0]
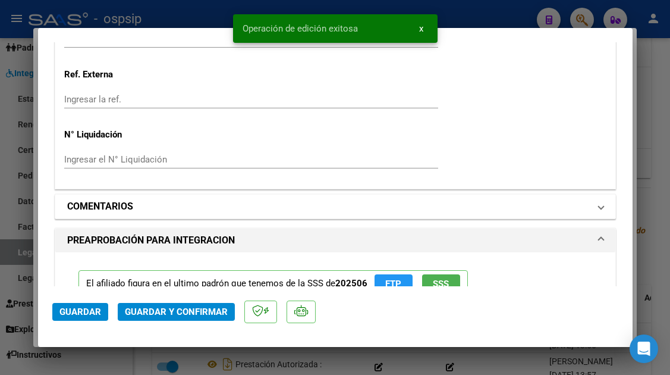
click at [584, 207] on span "COMENTARIOS" at bounding box center [333, 206] width 532 height 14
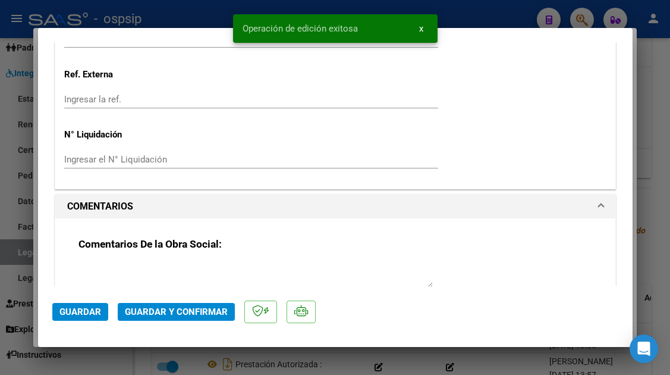
click at [127, 263] on textarea at bounding box center [256, 275] width 354 height 24
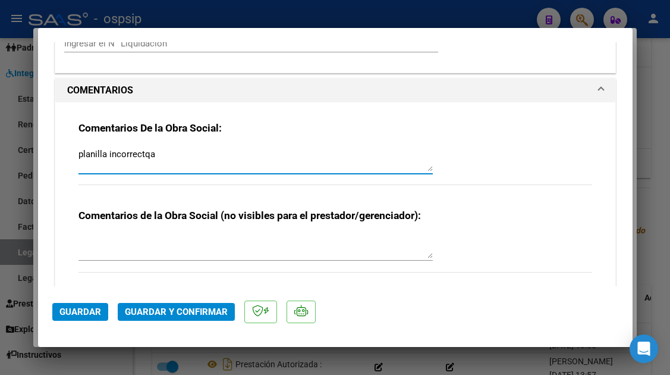
scroll to position [1119, 0]
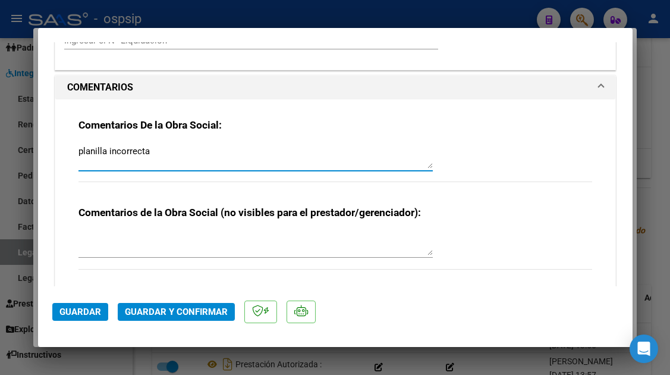
type textarea "planilla incorrecta"
click at [89, 310] on span "Guardar" at bounding box center [80, 311] width 42 height 11
drag, startPoint x: 159, startPoint y: 158, endPoint x: 59, endPoint y: 144, distance: 100.3
click at [59, 144] on div "Comentarios De la Obra Social: planilla incorrecta Comentarios de la Obra Socia…" at bounding box center [335, 200] width 560 height 202
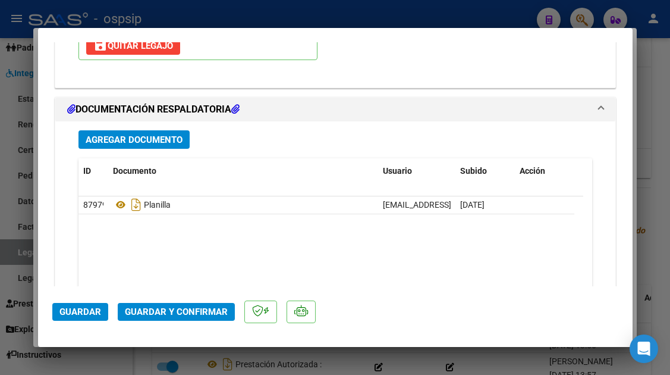
scroll to position [1416, 0]
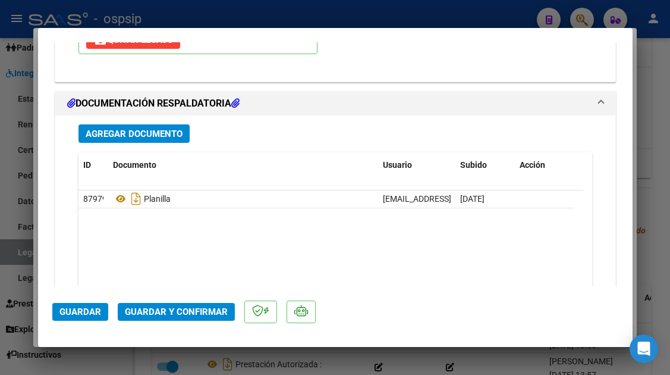
type input "$ 0,00"
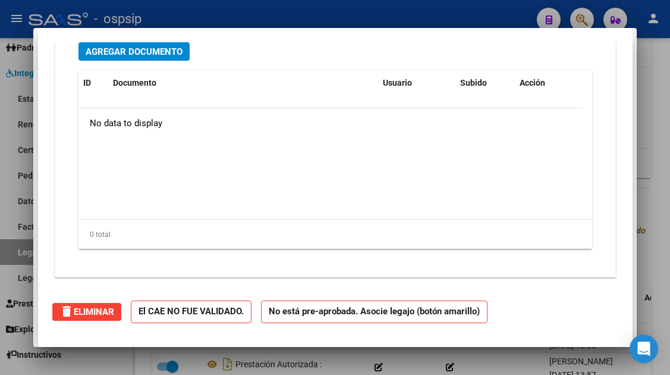
scroll to position [0, 0]
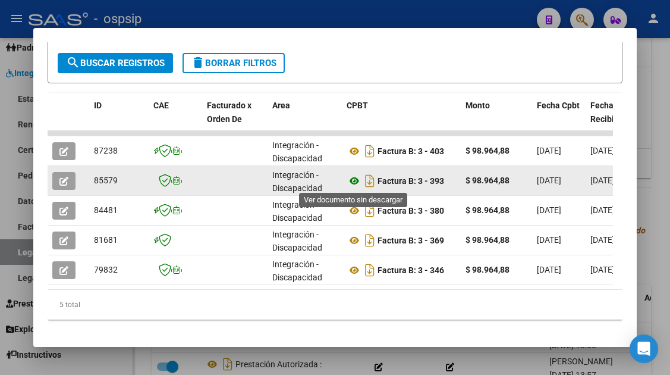
click at [356, 178] on icon at bounding box center [354, 181] width 15 height 14
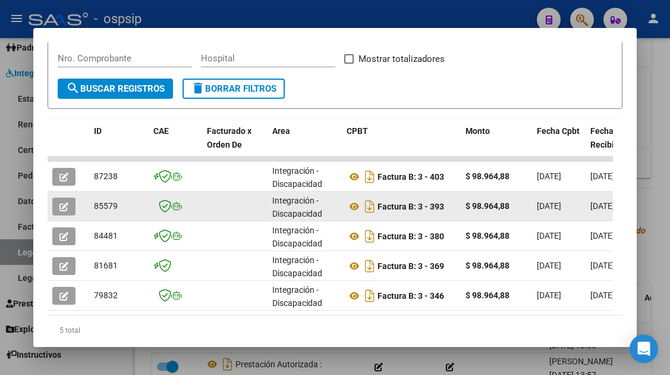
scroll to position [238, 0]
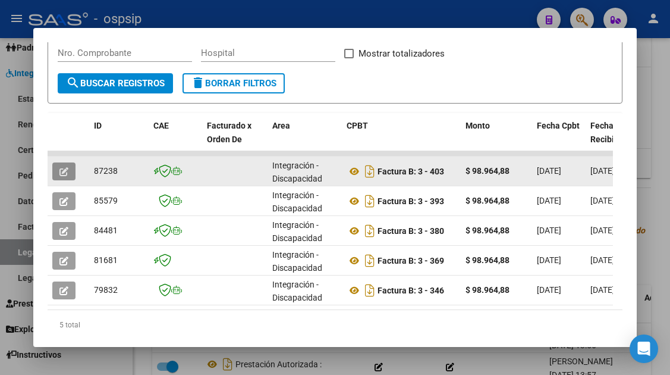
click at [67, 173] on icon "button" at bounding box center [63, 171] width 9 height 9
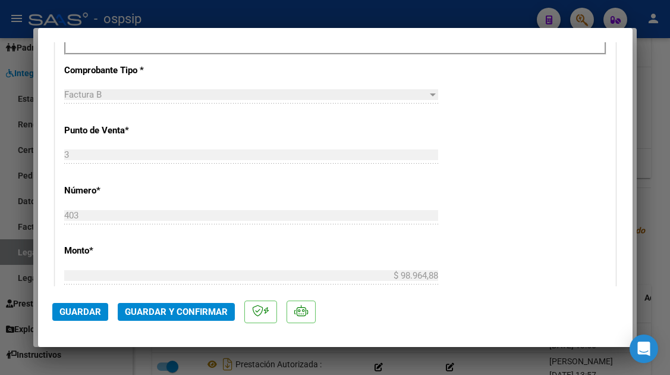
scroll to position [357, 0]
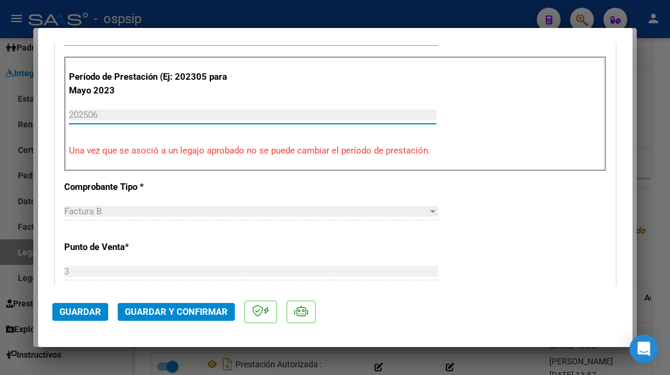
click at [138, 115] on input "202506" at bounding box center [253, 114] width 368 height 11
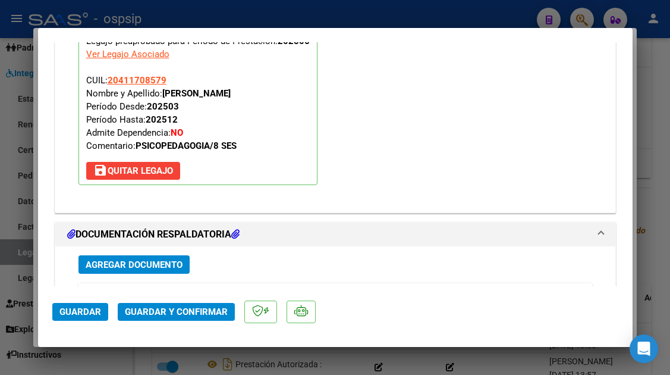
click at [123, 164] on button "save Quitar Legajo" at bounding box center [133, 171] width 94 height 18
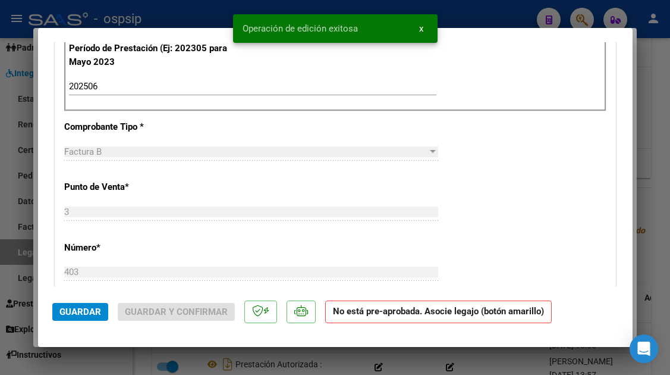
scroll to position [326, 0]
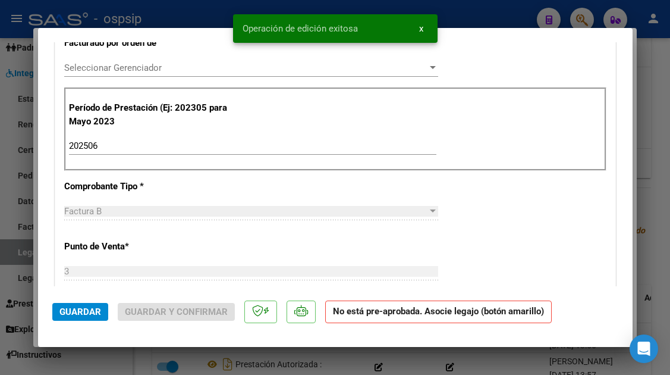
click at [115, 139] on div "202506 Ingrese el Período de Prestación como indica el ejemplo" at bounding box center [253, 146] width 368 height 18
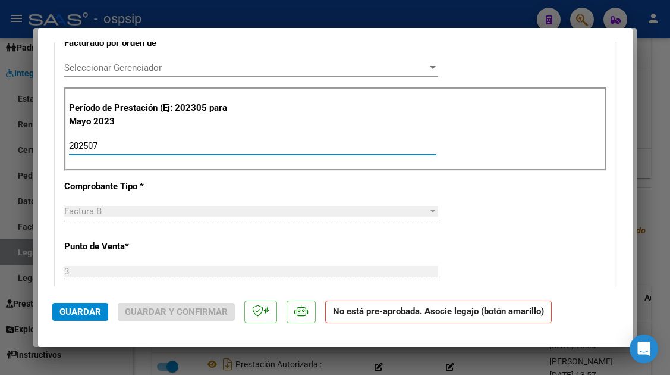
type input "202507"
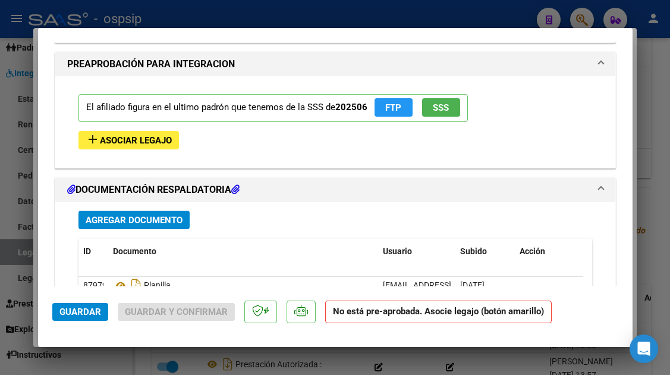
scroll to position [1336, 0]
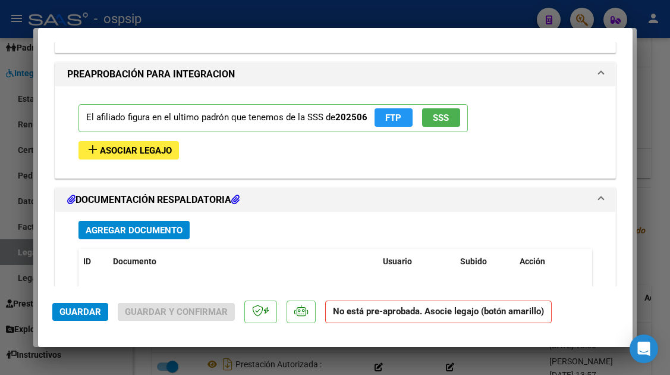
click at [124, 152] on span "Asociar Legajo" at bounding box center [136, 150] width 72 height 11
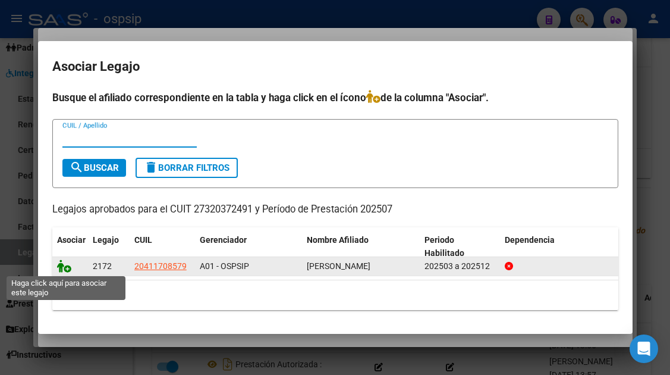
click at [67, 263] on icon at bounding box center [64, 265] width 14 height 13
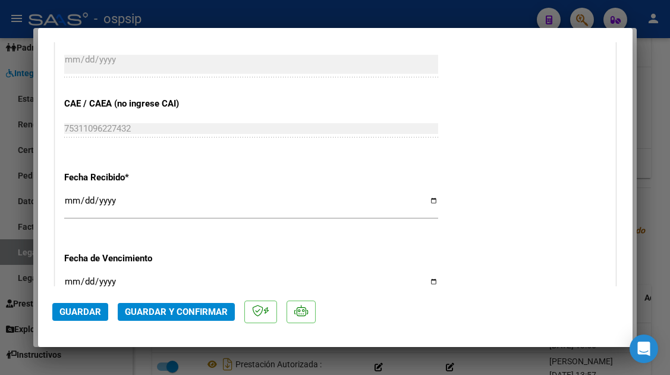
scroll to position [510, 0]
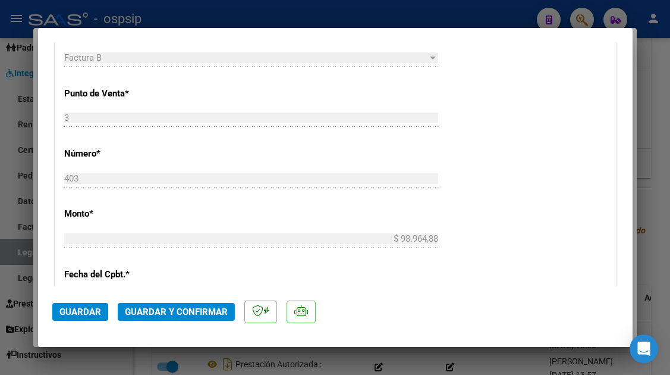
type input "$ 0,00"
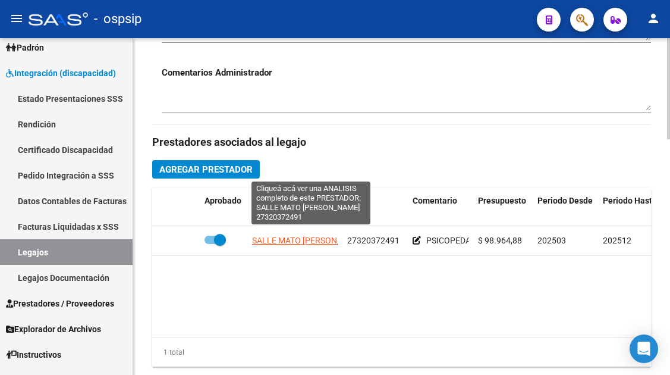
scroll to position [535, 0]
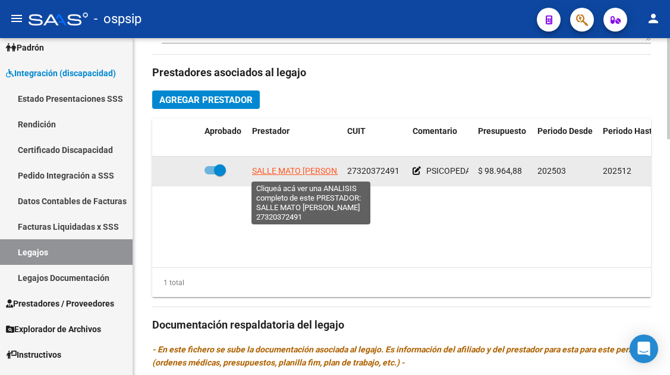
click at [298, 171] on span "SALLE MATO ANDREA VIVIANA" at bounding box center [309, 171] width 114 height 10
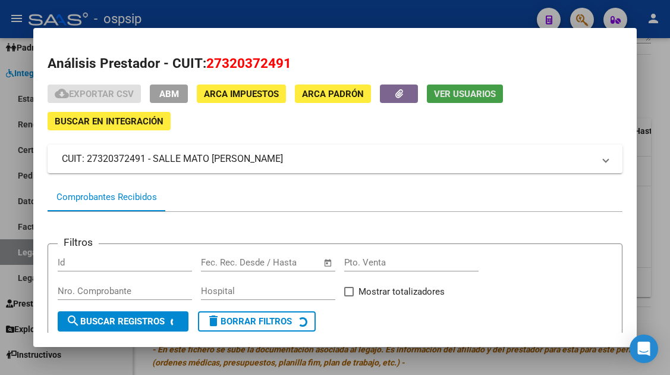
click at [446, 88] on span "Ver Usuarios" at bounding box center [465, 93] width 62 height 11
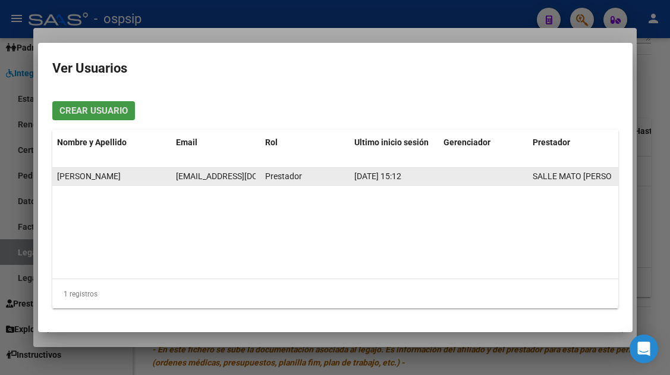
click at [202, 174] on span "andysalle@hotmail.com" at bounding box center [242, 176] width 132 height 10
copy span "andysalle@hotmail.com"
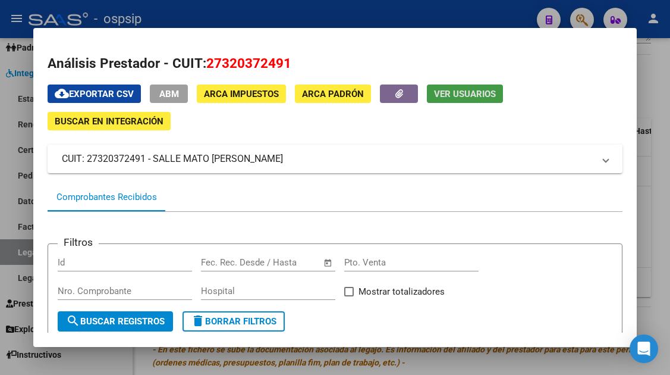
click at [18, 249] on div at bounding box center [335, 187] width 670 height 375
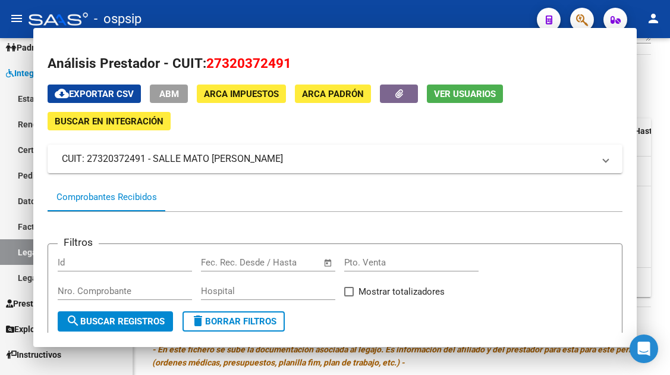
click at [18, 249] on link "Legajos" at bounding box center [66, 252] width 133 height 26
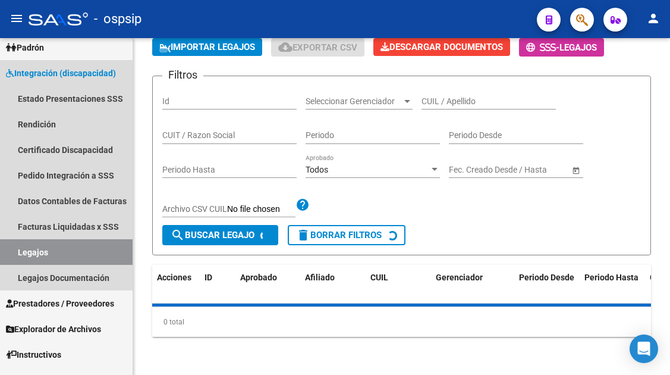
click at [18, 249] on link "Legajos" at bounding box center [66, 252] width 133 height 26
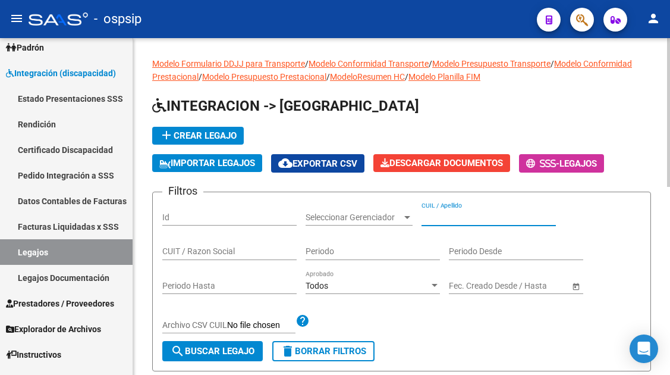
click at [459, 218] on input "CUIL / Apellido" at bounding box center [489, 217] width 134 height 10
click at [445, 215] on input "5657.0166" at bounding box center [489, 217] width 134 height 10
click at [445, 215] on input "565701166" at bounding box center [489, 217] width 134 height 10
click at [447, 215] on input "565701166" at bounding box center [489, 217] width 134 height 10
click at [453, 214] on input "565701166" at bounding box center [489, 217] width 134 height 10
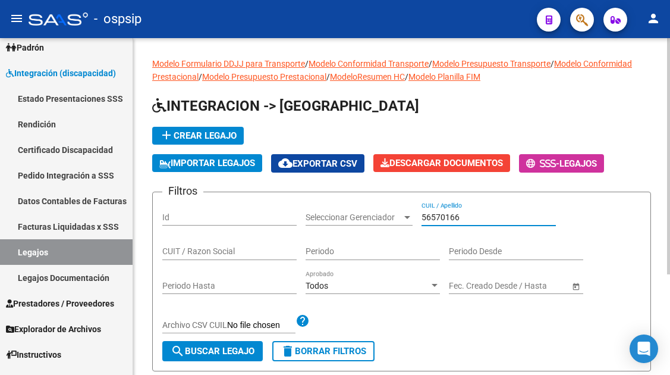
scroll to position [143, 0]
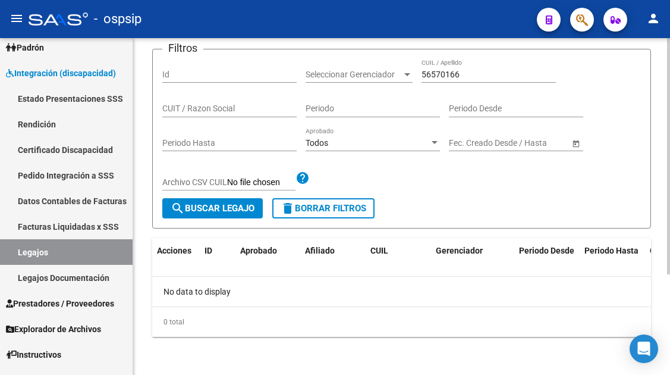
click at [438, 82] on div "56570166 CUIL / Apellido" at bounding box center [489, 71] width 134 height 24
click at [438, 81] on div "56570166 CUIL / Apellido" at bounding box center [489, 71] width 134 height 24
click at [439, 80] on div "56570166 CUIL / Apellido" at bounding box center [489, 71] width 134 height 24
click at [439, 79] on div "56570166 CUIL / Apellido" at bounding box center [489, 71] width 134 height 24
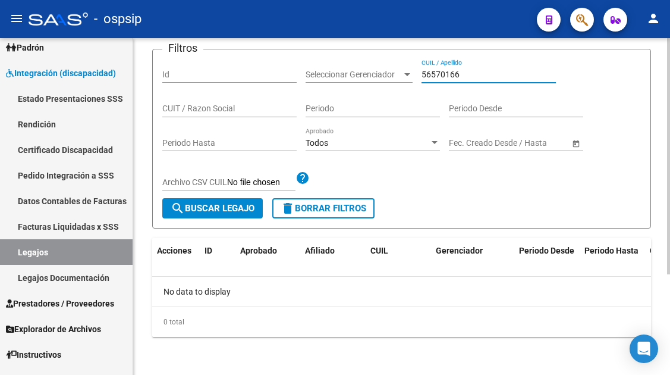
drag, startPoint x: 460, startPoint y: 70, endPoint x: 411, endPoint y: 73, distance: 49.4
click at [411, 73] on div "Filtros Id Seleccionar Gerenciador Seleccionar Gerenciador 56570166 CUIL / Apel…" at bounding box center [401, 128] width 479 height 139
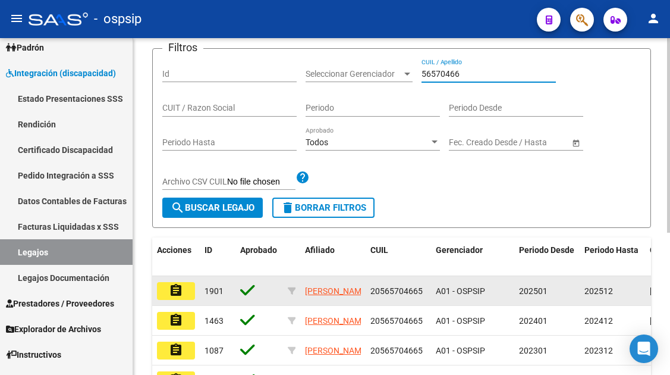
type input "56570466"
click at [170, 299] on button "assignment" at bounding box center [176, 291] width 38 height 18
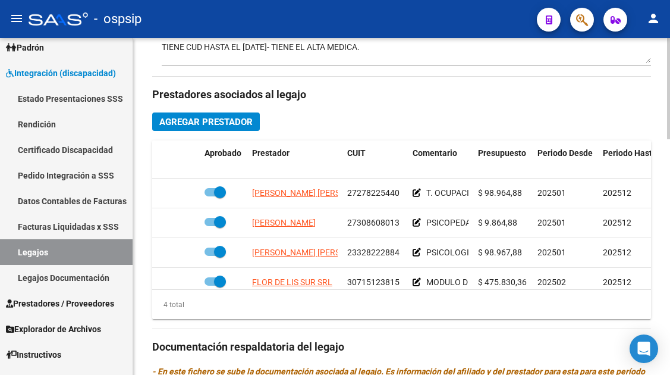
scroll to position [535, 0]
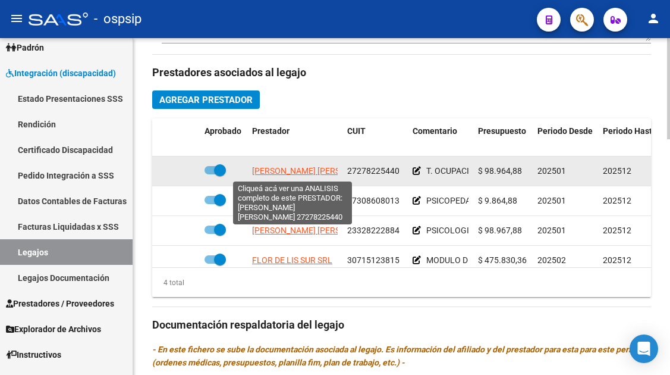
click at [287, 171] on span "ORSI LUCIANA ESTER" at bounding box center [316, 171] width 129 height 10
type textarea "27278225440"
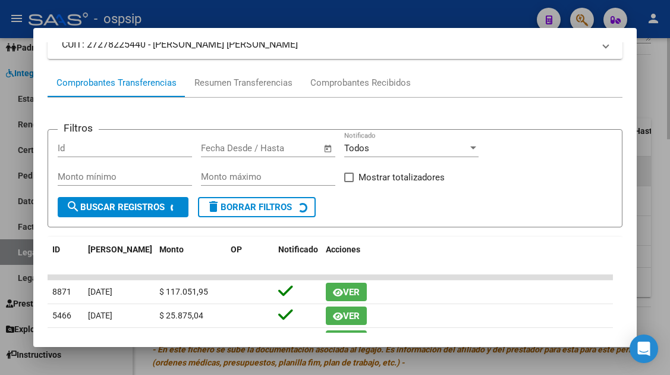
scroll to position [119, 0]
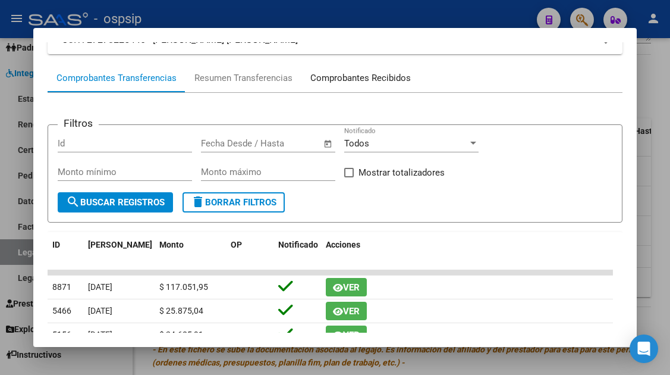
click at [366, 80] on div "Comprobantes Recibidos" at bounding box center [360, 78] width 101 height 14
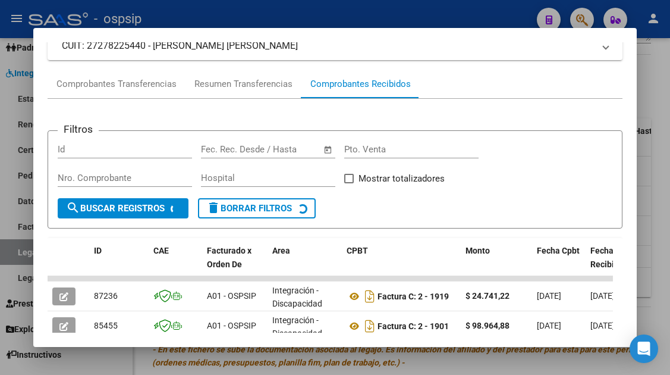
scroll to position [172, 0]
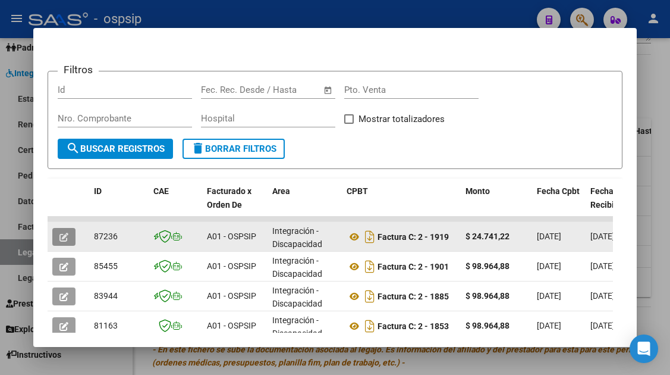
click at [59, 234] on icon "button" at bounding box center [63, 237] width 9 height 9
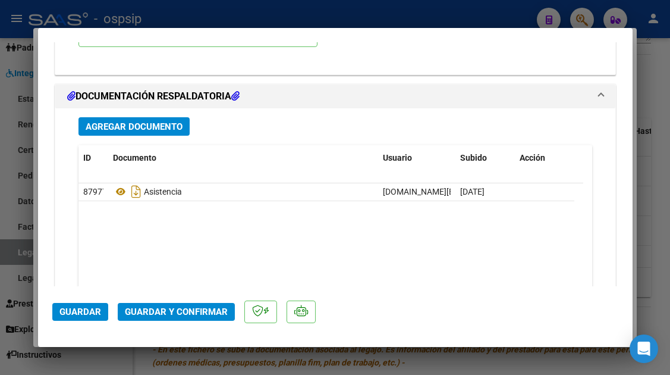
scroll to position [1427, 0]
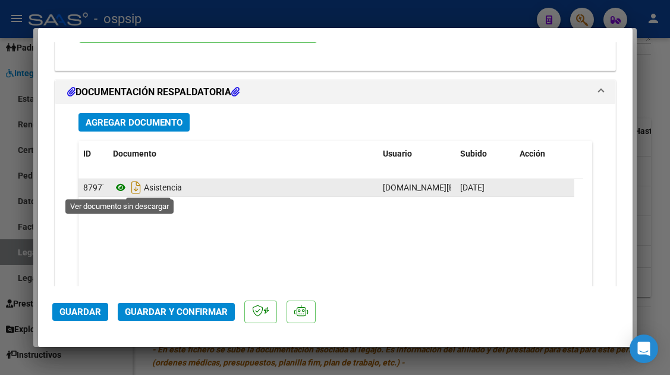
click at [120, 193] on icon at bounding box center [120, 187] width 15 height 14
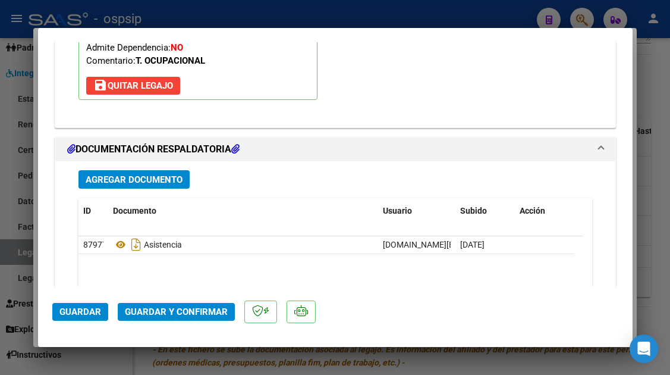
scroll to position [1368, 0]
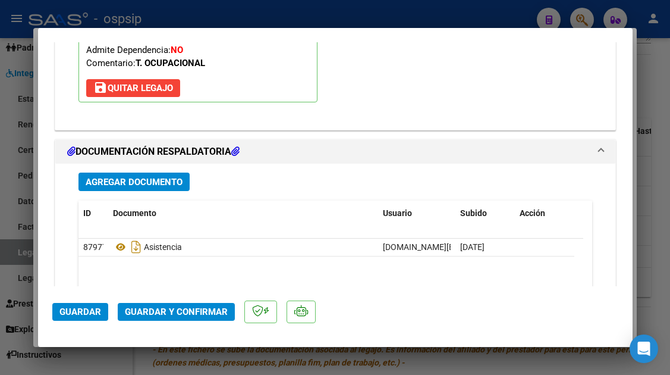
type input "$ 0,00"
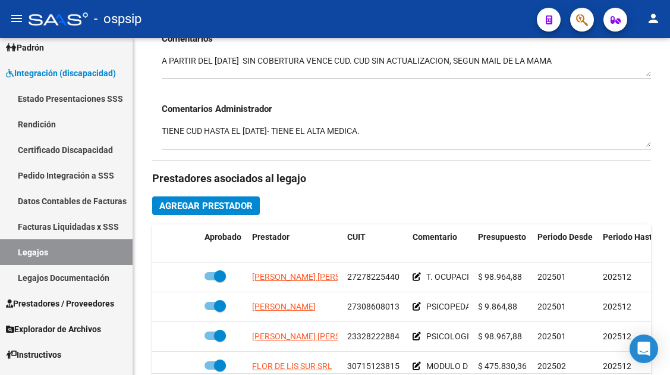
scroll to position [535, 0]
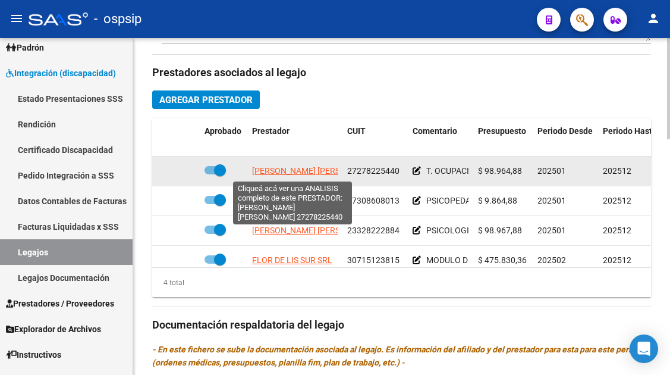
click at [309, 170] on span "ORSI LUCIANA ESTER" at bounding box center [316, 171] width 129 height 10
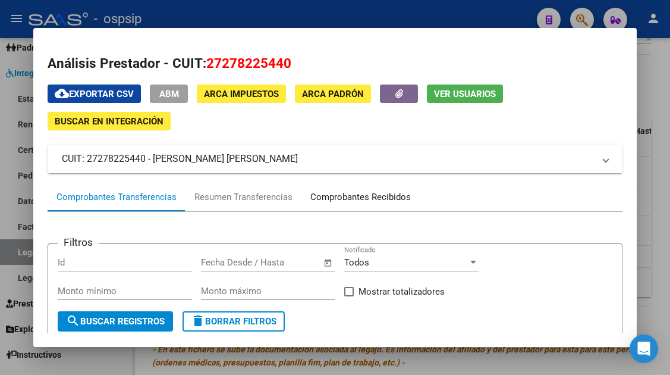
click at [362, 190] on div "Comprobantes Recibidos" at bounding box center [361, 197] width 118 height 29
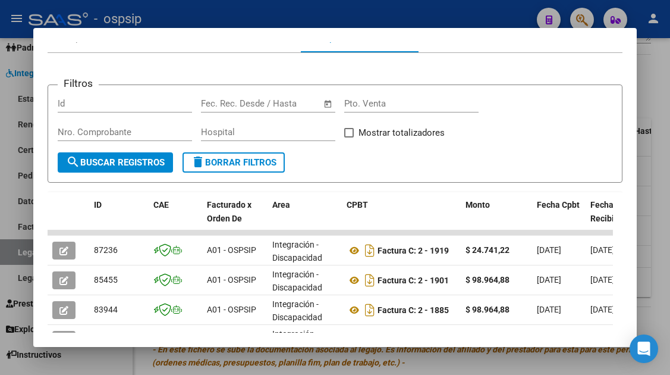
scroll to position [232, 0]
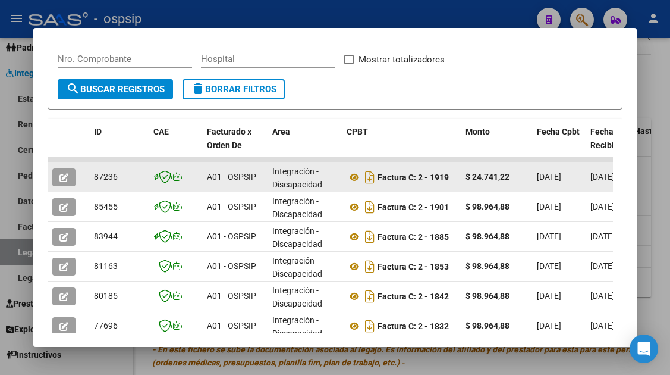
click at [66, 178] on icon "button" at bounding box center [63, 177] width 9 height 9
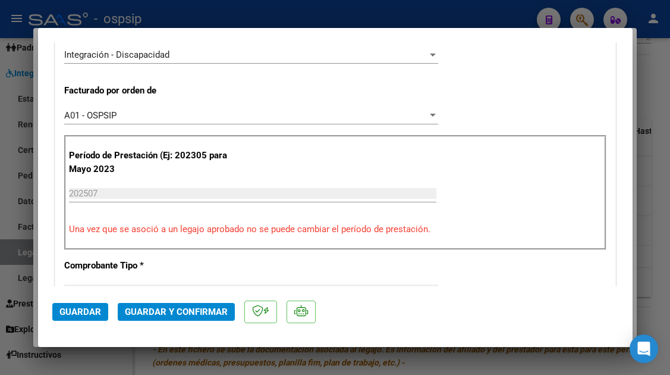
scroll to position [297, 0]
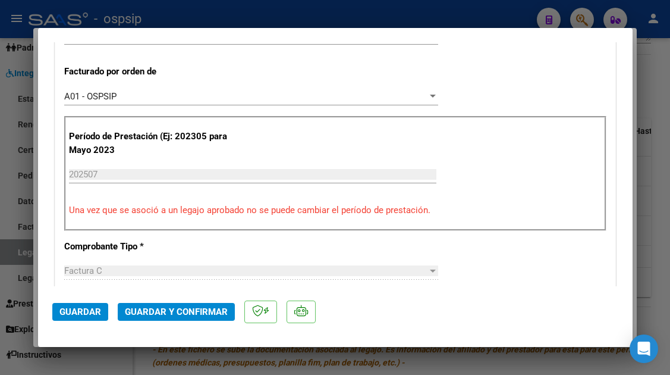
click at [191, 306] on span "Guardar y Confirmar" at bounding box center [176, 311] width 103 height 11
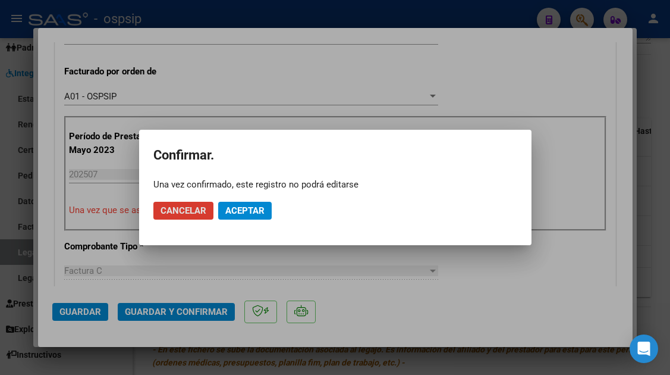
click at [251, 205] on button "Aceptar" at bounding box center [245, 211] width 54 height 18
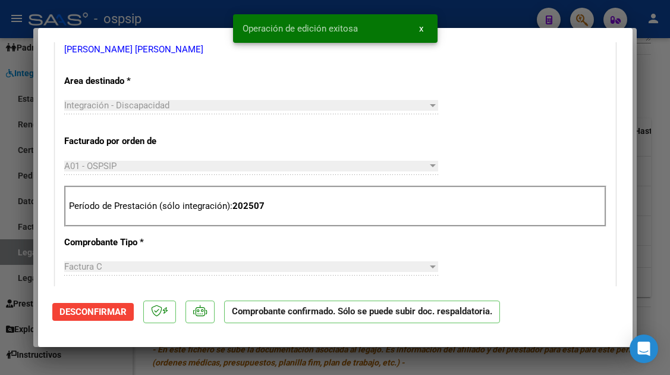
scroll to position [119, 0]
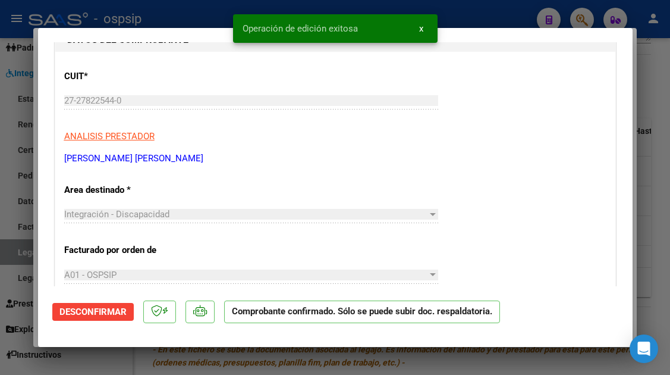
click at [4, 257] on div at bounding box center [335, 187] width 670 height 375
type input "$ 0,00"
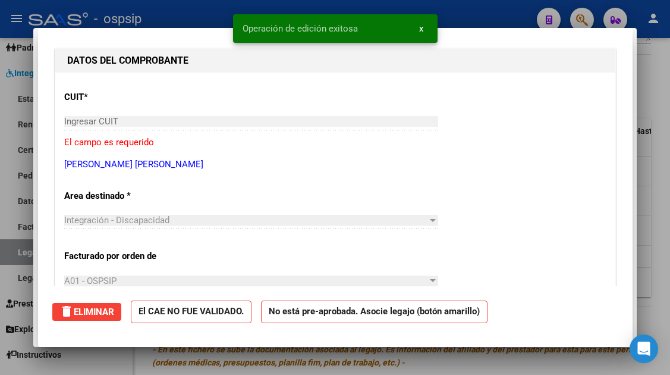
scroll to position [0, 0]
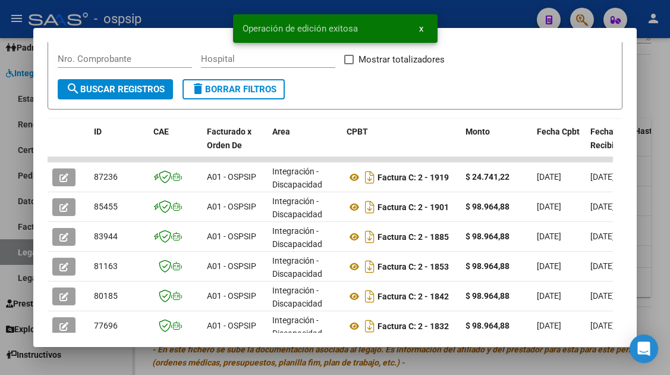
click at [14, 251] on div at bounding box center [335, 187] width 670 height 375
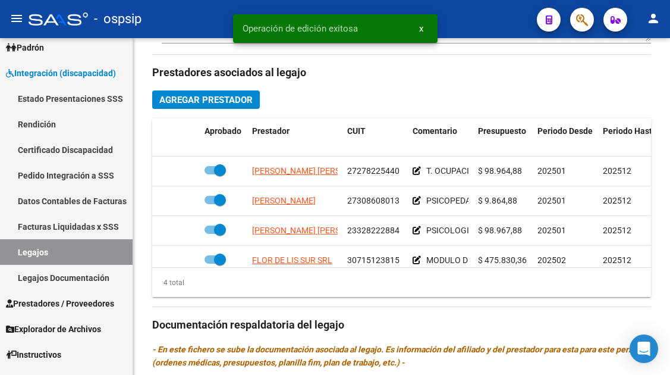
click at [14, 251] on link "Legajos" at bounding box center [66, 252] width 133 height 26
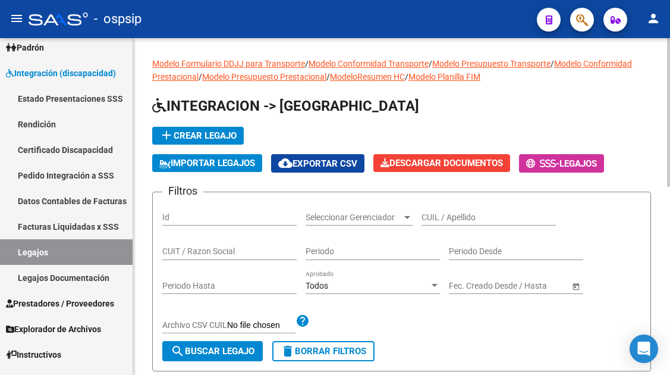
click at [443, 217] on input "CUIL / Apellido" at bounding box center [489, 217] width 134 height 10
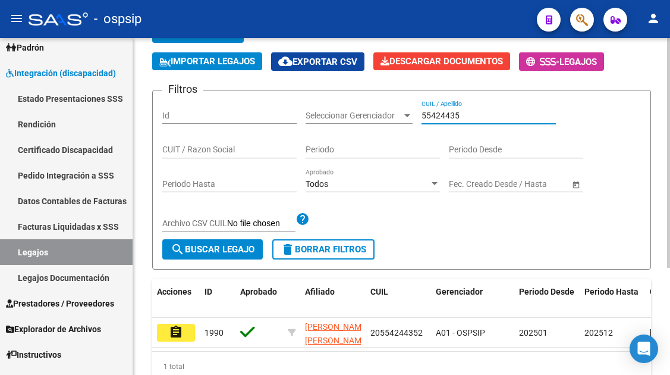
scroll to position [156, 0]
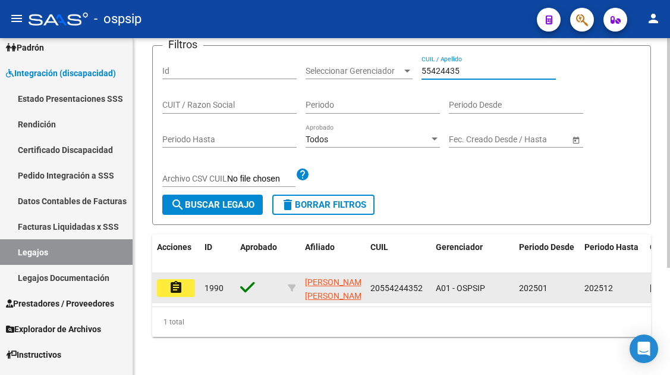
type input "55424435"
click at [181, 282] on mat-icon "assignment" at bounding box center [176, 287] width 14 height 14
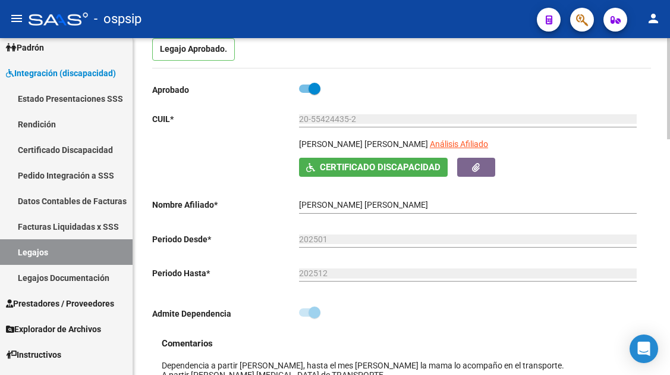
scroll to position [119, 0]
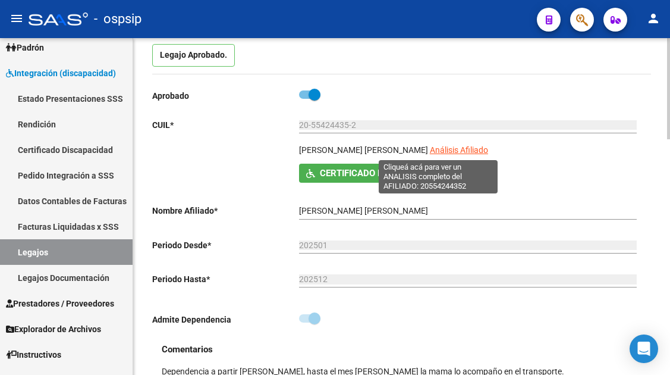
click at [430, 146] on span "Análisis Afiliado" at bounding box center [459, 150] width 58 height 10
type textarea "20554244352"
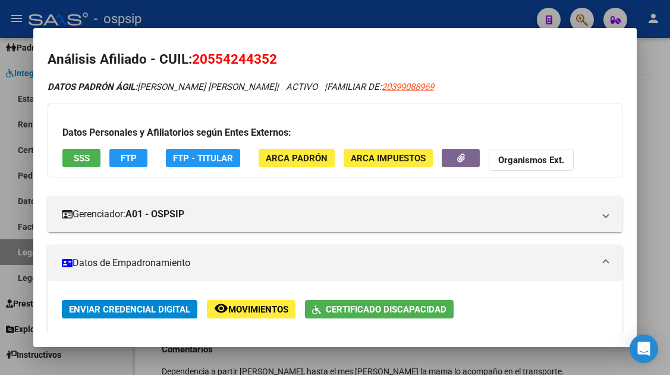
scroll to position [0, 0]
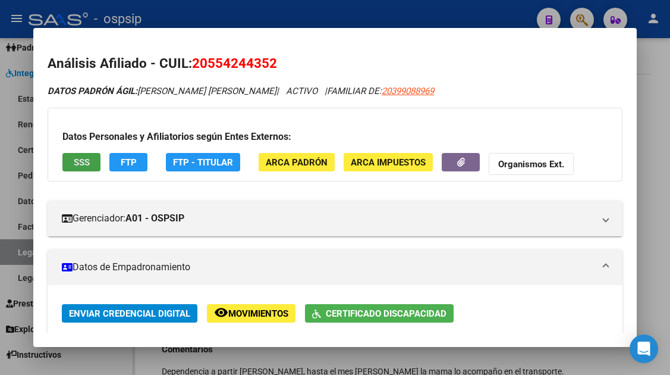
click at [81, 164] on span "SSS" at bounding box center [82, 162] width 16 height 11
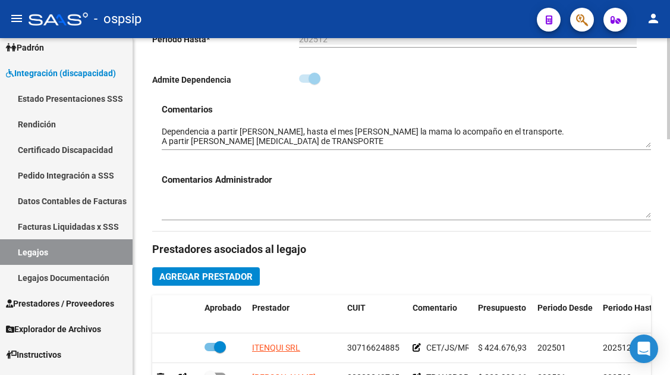
scroll to position [476, 0]
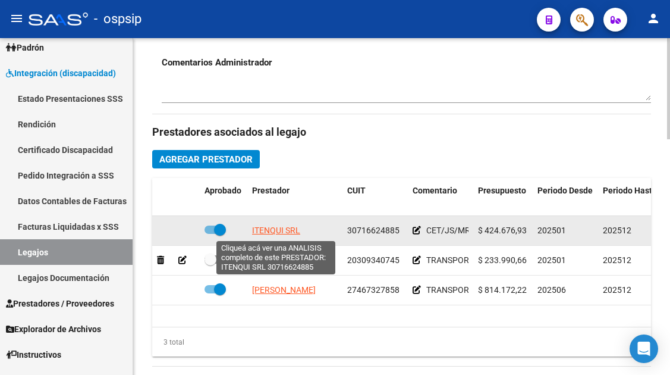
click at [262, 231] on span "ITENQUI SRL" at bounding box center [276, 230] width 48 height 10
type textarea "30716624885"
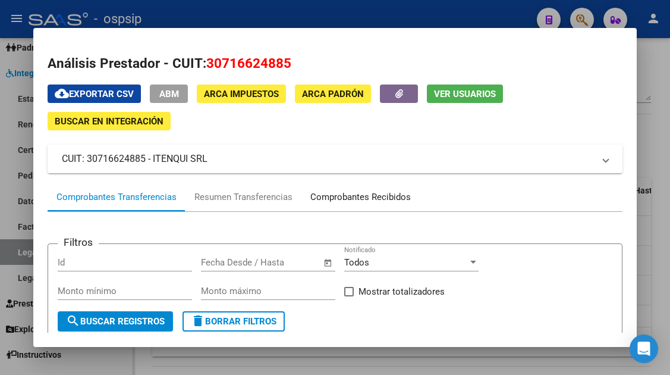
click at [350, 199] on div "Comprobantes Recibidos" at bounding box center [360, 197] width 101 height 14
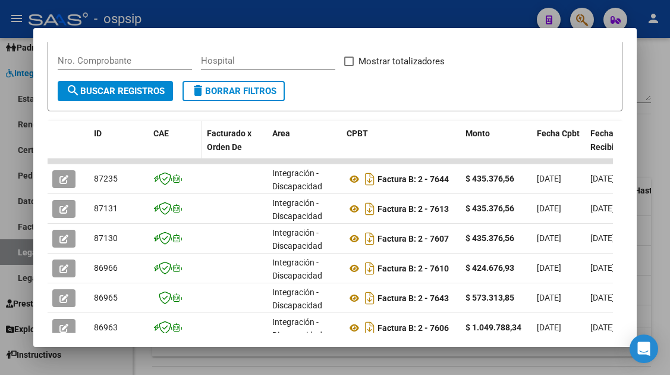
scroll to position [231, 0]
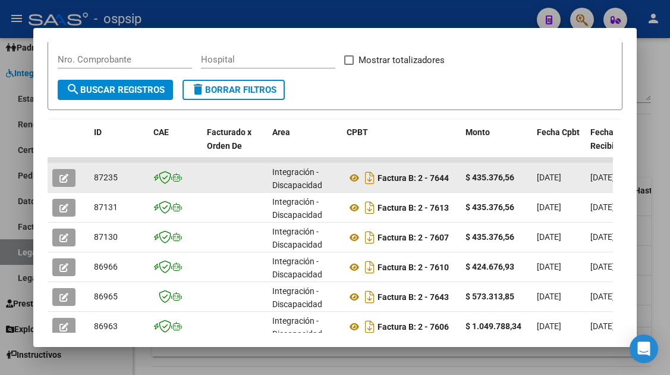
click at [61, 181] on icon "button" at bounding box center [63, 178] width 9 height 9
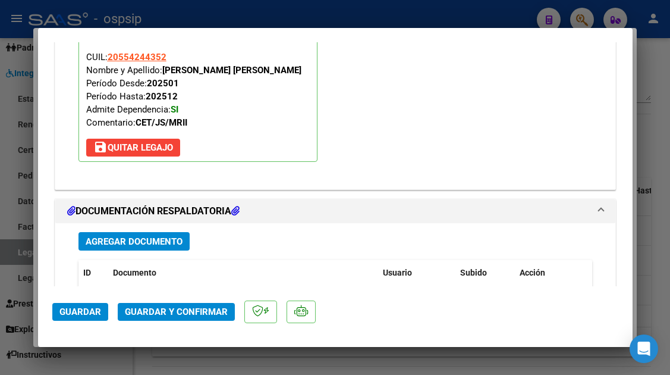
scroll to position [1427, 0]
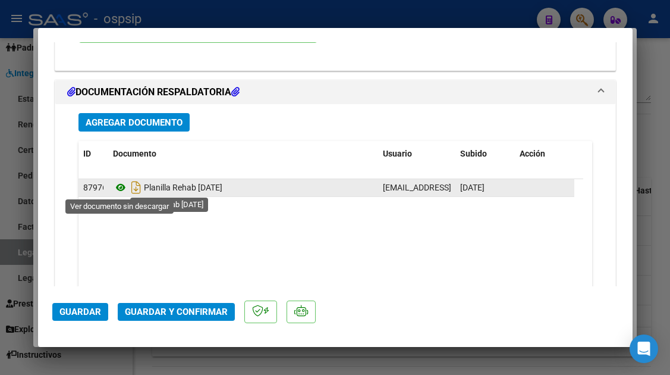
click at [117, 188] on icon at bounding box center [120, 187] width 15 height 14
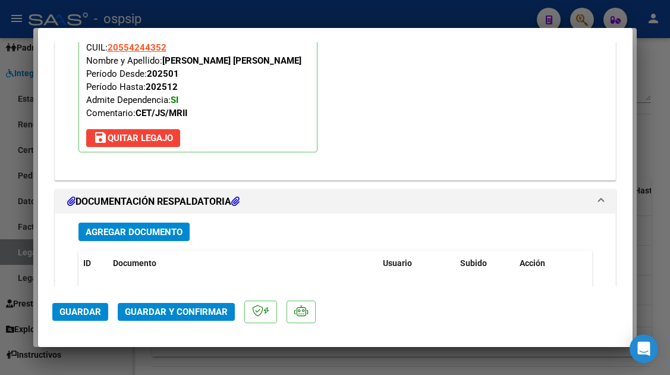
scroll to position [1308, 0]
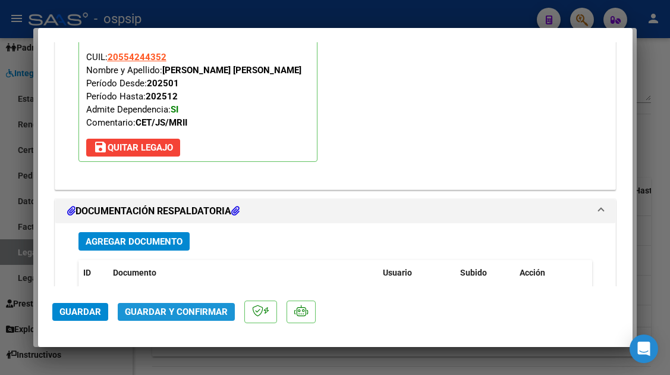
click at [191, 313] on span "Guardar y Confirmar" at bounding box center [176, 311] width 103 height 11
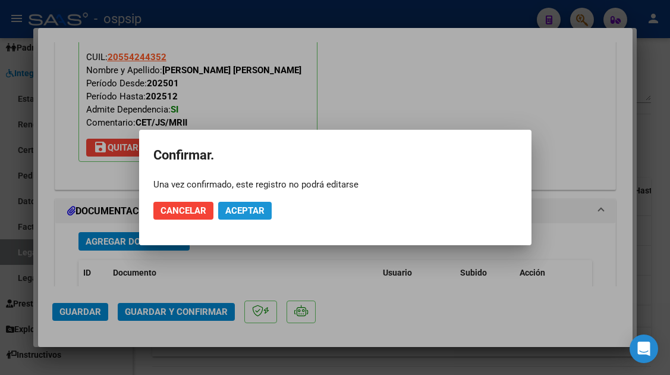
click at [249, 218] on button "Aceptar" at bounding box center [245, 211] width 54 height 18
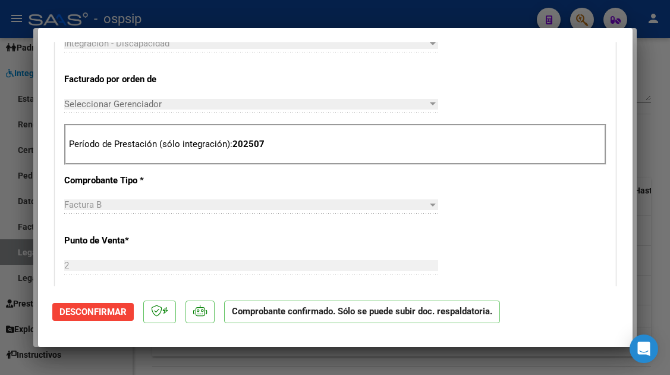
scroll to position [249, 0]
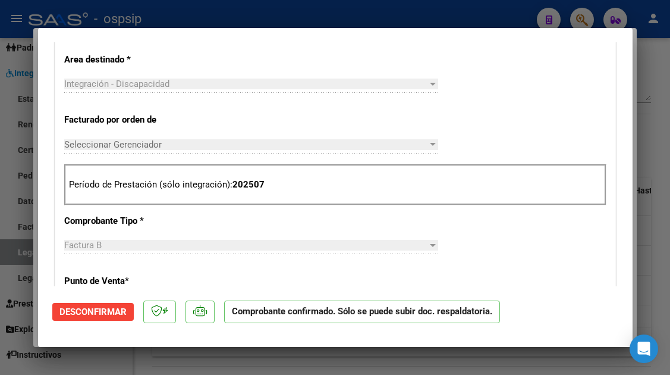
type input "$ 0,00"
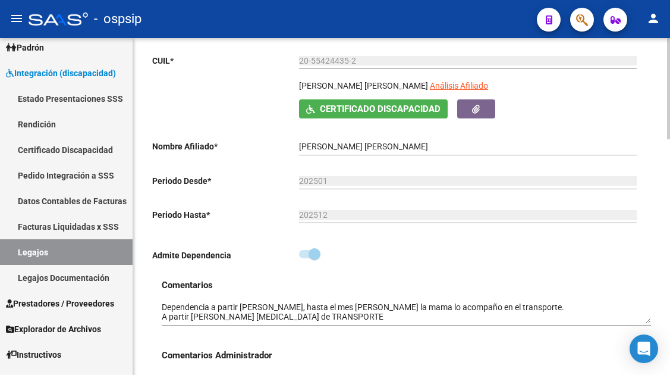
scroll to position [178, 0]
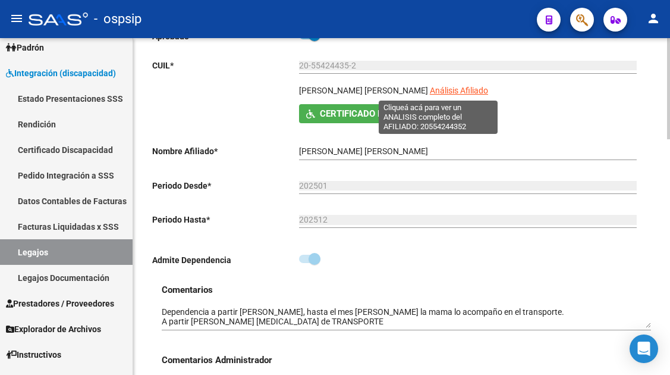
click at [430, 86] on span "Análisis Afiliado" at bounding box center [459, 91] width 58 height 10
type textarea "20554244352"
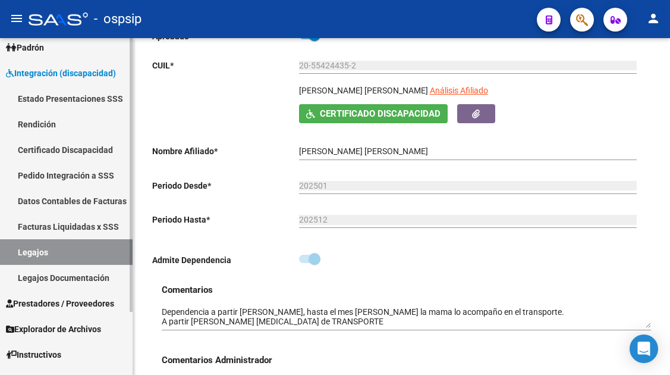
click at [67, 249] on link "Legajos" at bounding box center [66, 252] width 133 height 26
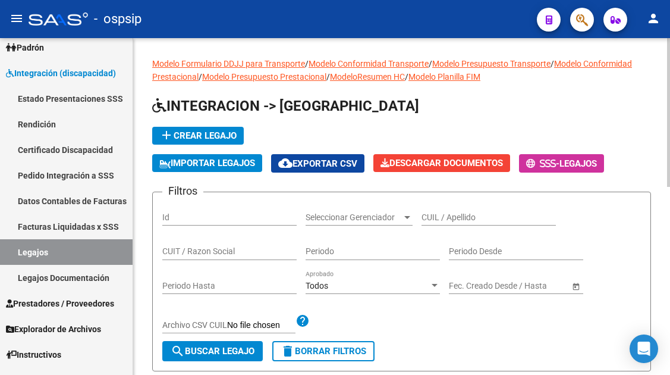
click at [455, 219] on input "CUIL / Apellido" at bounding box center [489, 217] width 134 height 10
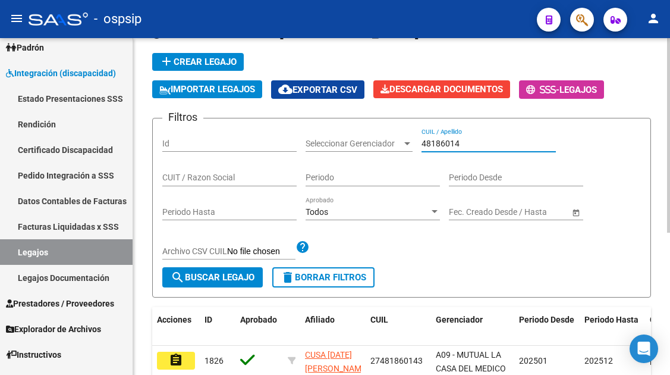
scroll to position [119, 0]
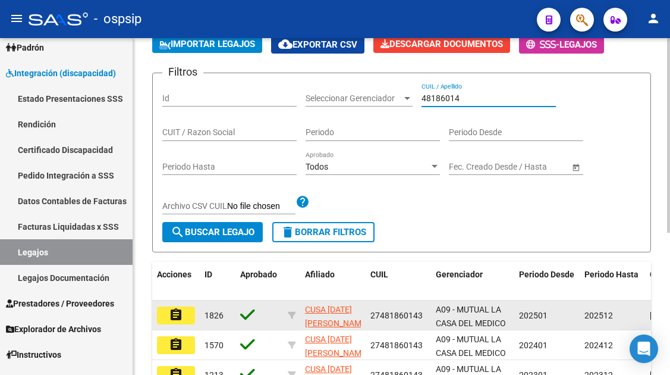
type input "48186014"
click at [178, 316] on mat-icon "assignment" at bounding box center [176, 314] width 14 height 14
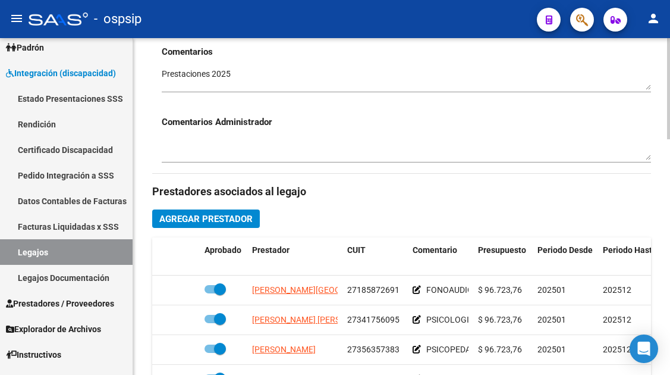
scroll to position [476, 0]
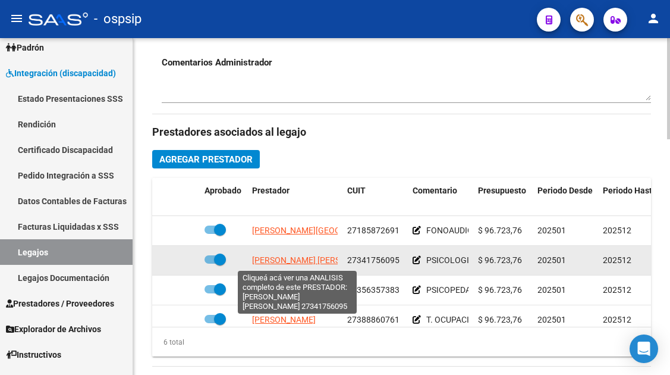
click at [273, 258] on span "ROVATTI MARIA NIEVES" at bounding box center [316, 260] width 129 height 10
type textarea "27341756095"
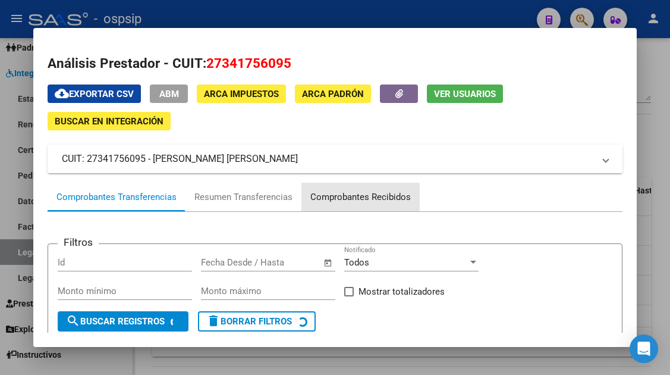
click at [315, 200] on div "Comprobantes Recibidos" at bounding box center [360, 197] width 101 height 14
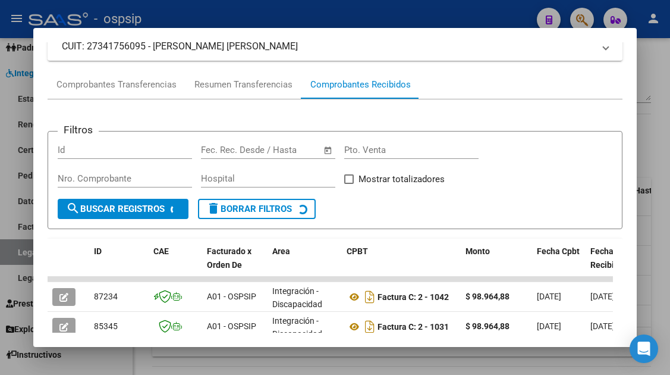
scroll to position [172, 0]
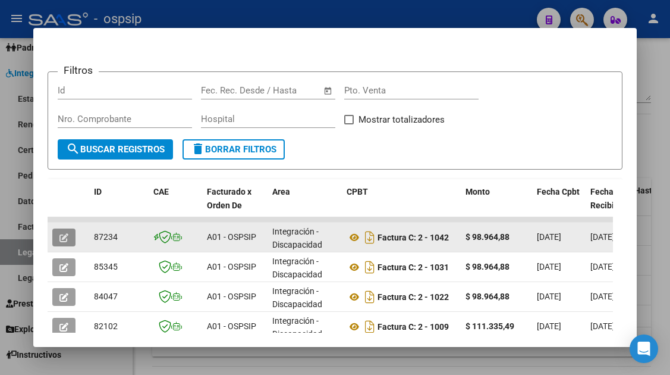
click at [54, 239] on button "button" at bounding box center [63, 237] width 23 height 18
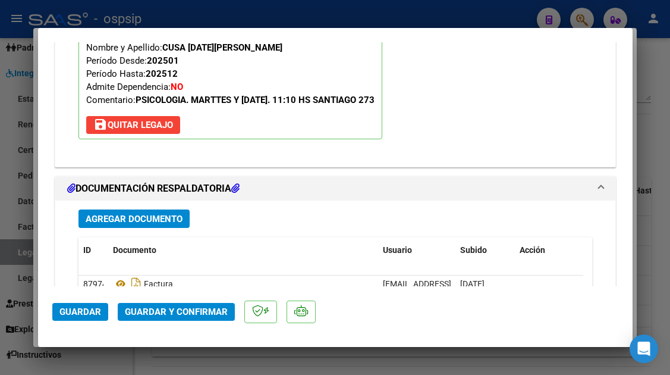
scroll to position [1390, 0]
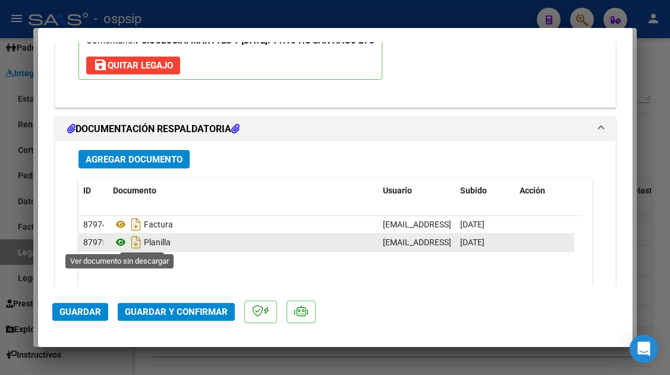
click at [117, 243] on icon at bounding box center [120, 242] width 15 height 14
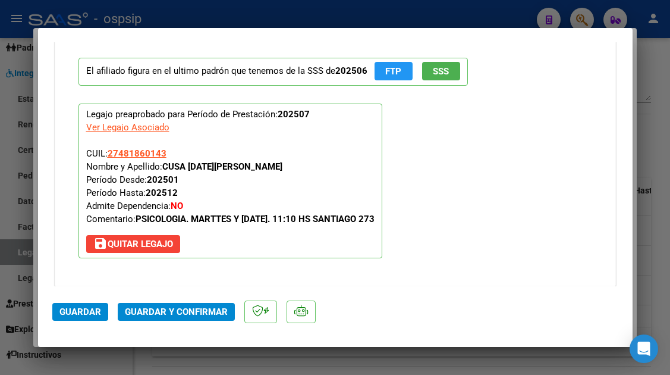
scroll to position [1271, 0]
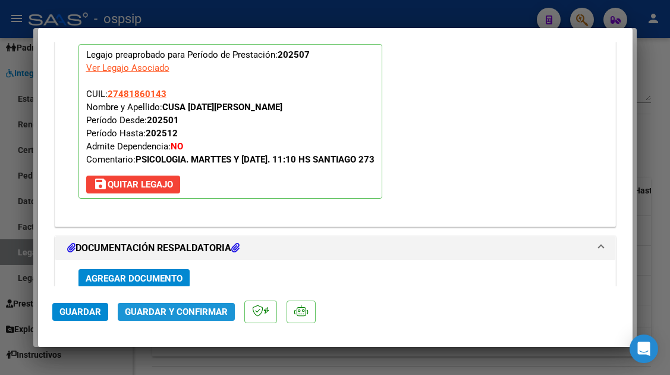
click at [182, 306] on span "Guardar y Confirmar" at bounding box center [176, 311] width 103 height 11
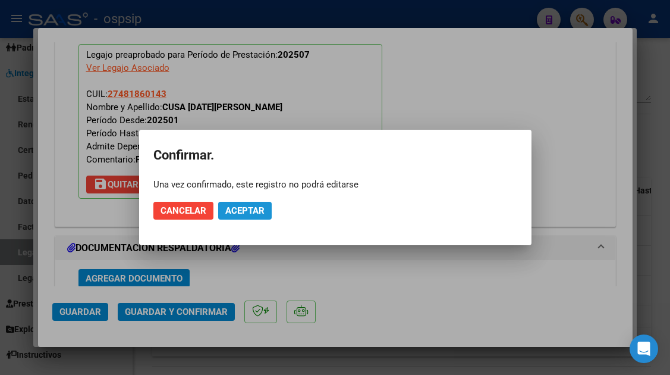
click at [240, 215] on span "Aceptar" at bounding box center [244, 210] width 39 height 11
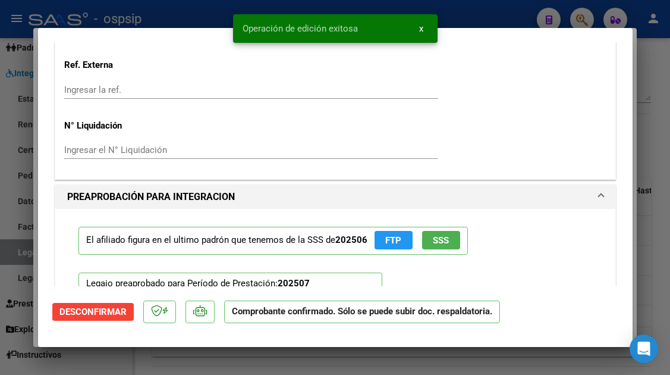
scroll to position [926, 0]
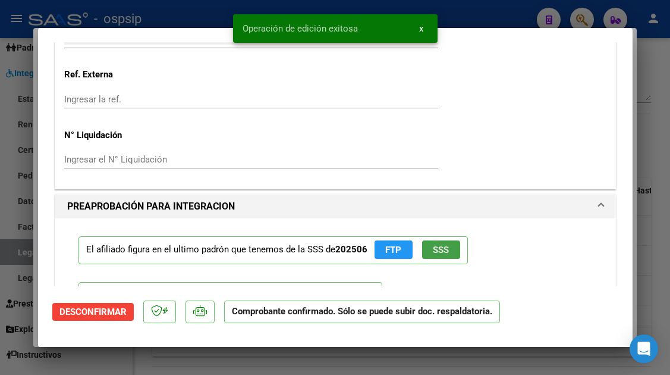
click at [447, 241] on button "SSS" at bounding box center [441, 249] width 38 height 18
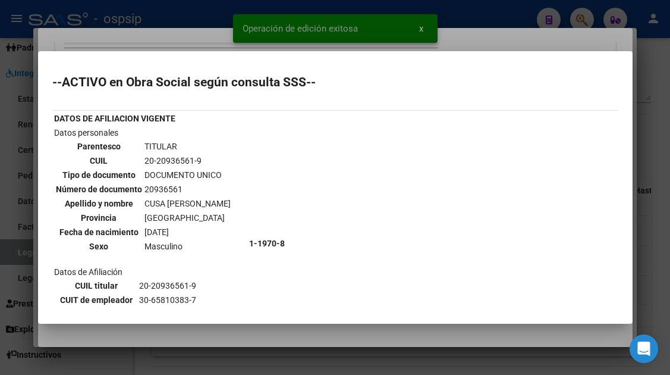
scroll to position [0, 0]
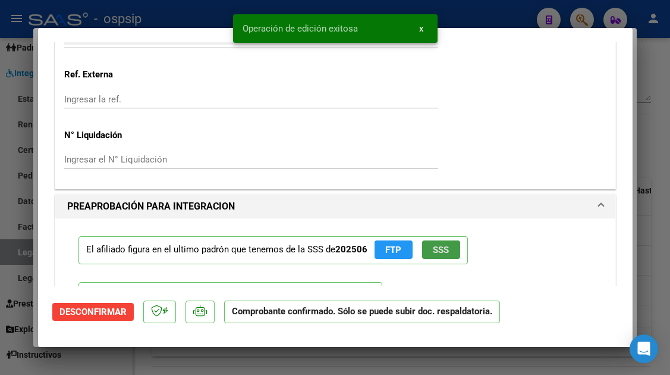
type input "$ 0,00"
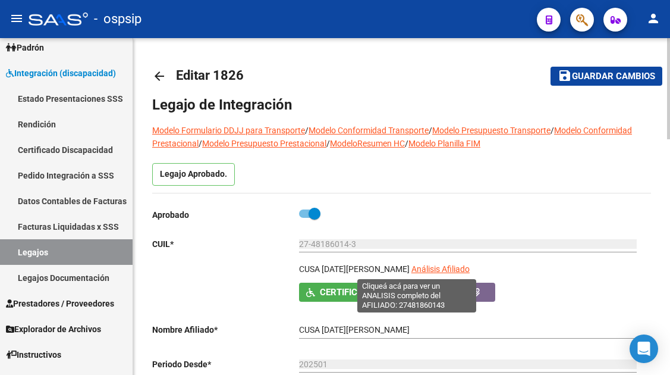
click at [412, 272] on span "Análisis Afiliado" at bounding box center [441, 269] width 58 height 10
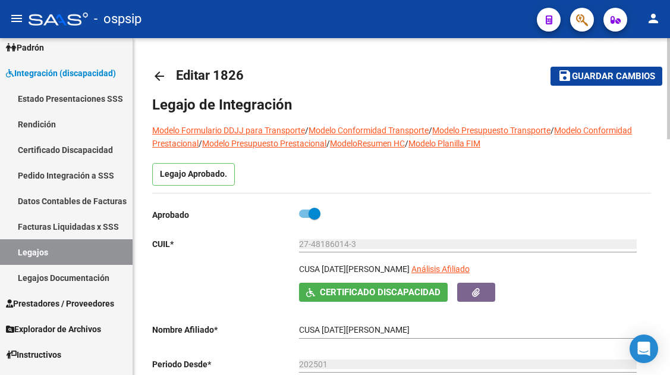
scroll to position [178, 0]
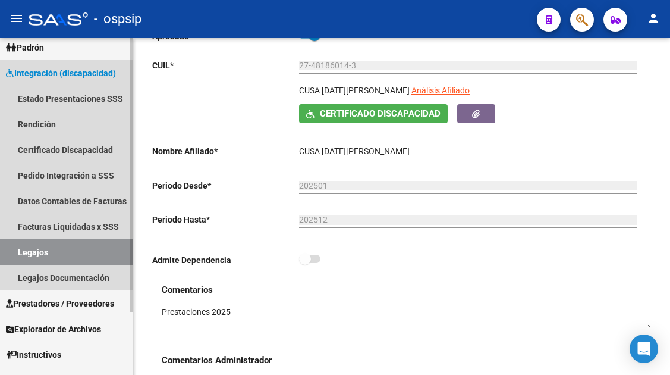
click at [68, 252] on link "Legajos" at bounding box center [66, 252] width 133 height 26
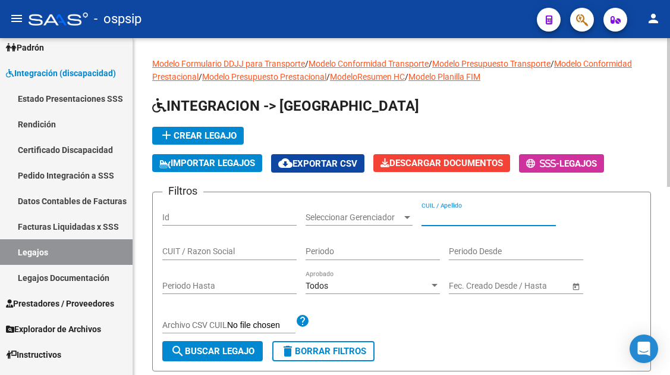
click at [429, 216] on input "CUIL / Apellido" at bounding box center [489, 217] width 134 height 10
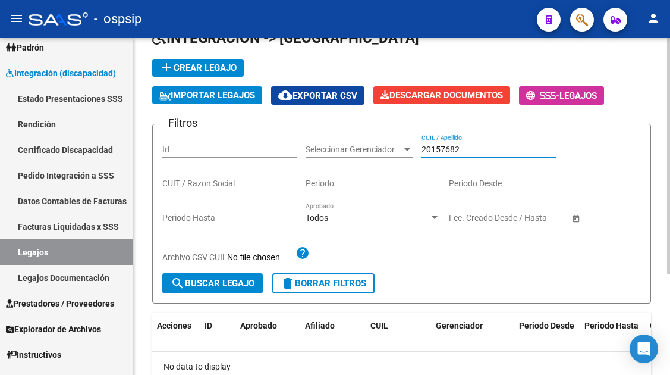
scroll to position [119, 0]
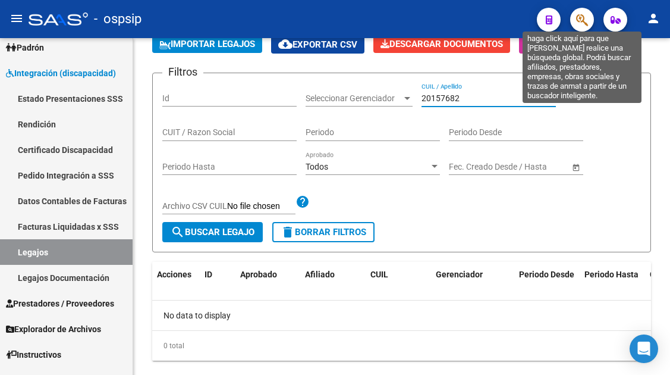
click at [576, 23] on icon "button" at bounding box center [582, 20] width 12 height 14
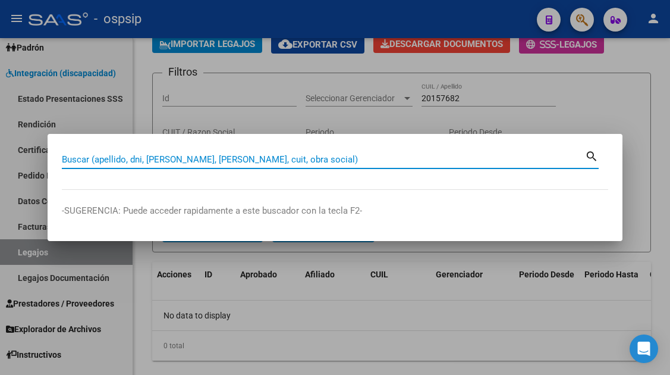
click at [191, 153] on div "Buscar (apellido, dni, cuil, nro traspaso, cuit, obra social)" at bounding box center [323, 159] width 523 height 18
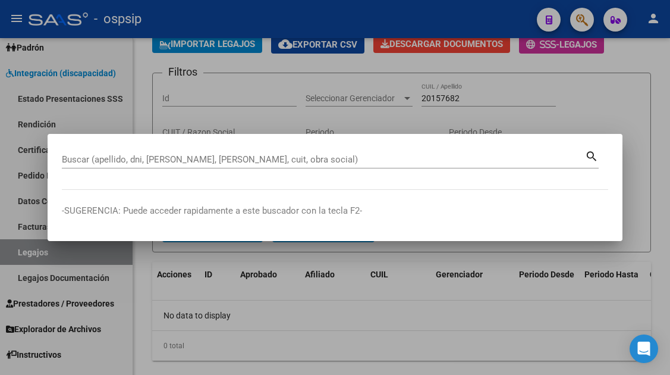
click at [191, 153] on div "Buscar (apellido, dni, cuil, nro traspaso, cuit, obra social)" at bounding box center [323, 159] width 523 height 18
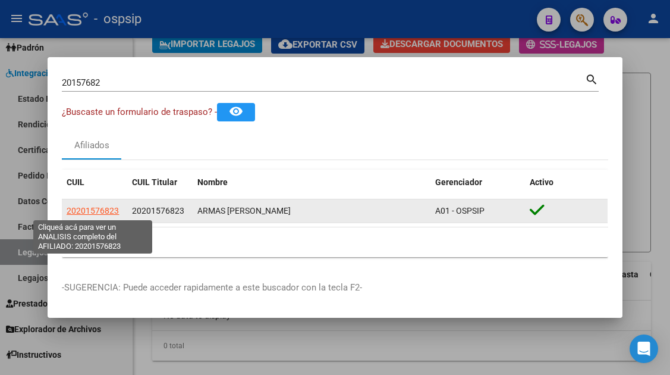
click at [117, 212] on span "20201576823" at bounding box center [93, 211] width 52 height 10
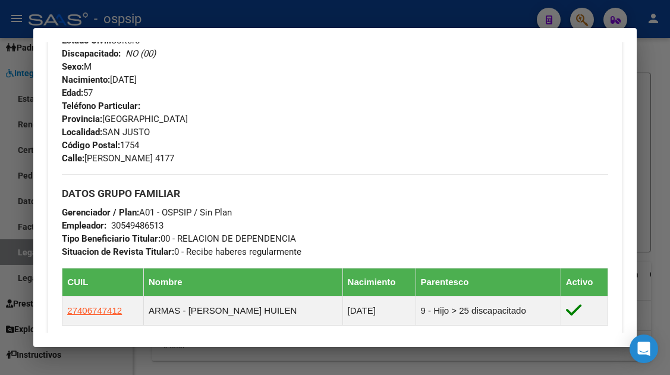
scroll to position [530, 0]
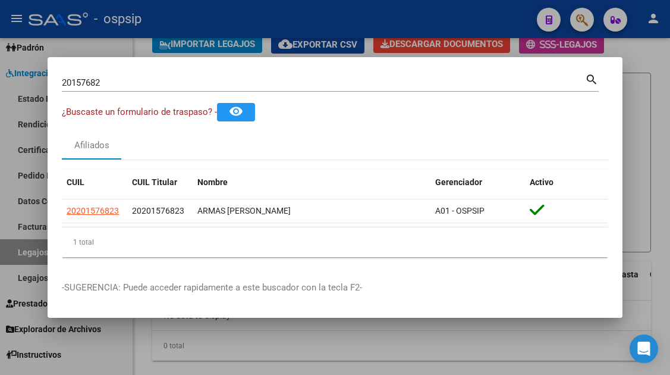
click at [30, 255] on div at bounding box center [335, 187] width 670 height 375
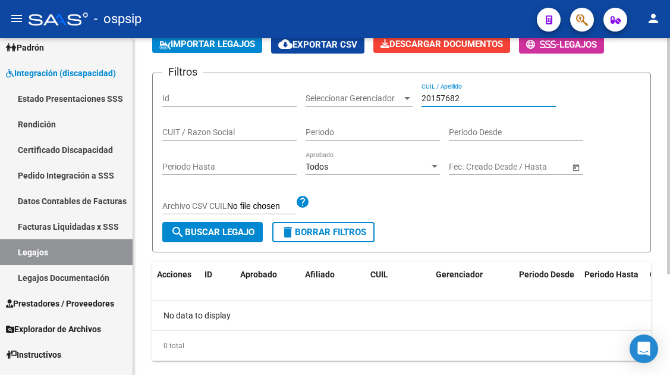
click at [461, 98] on input "20157682" at bounding box center [489, 98] width 134 height 10
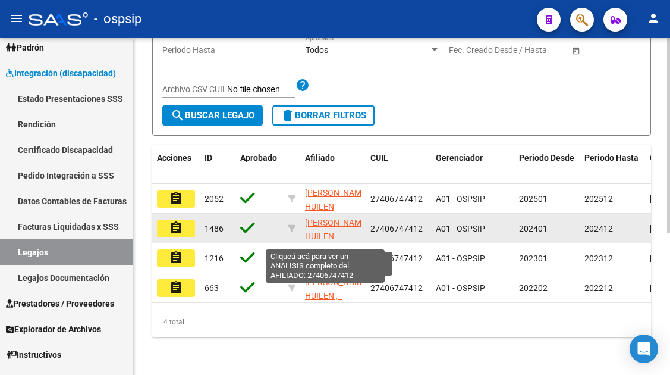
scroll to position [246, 0]
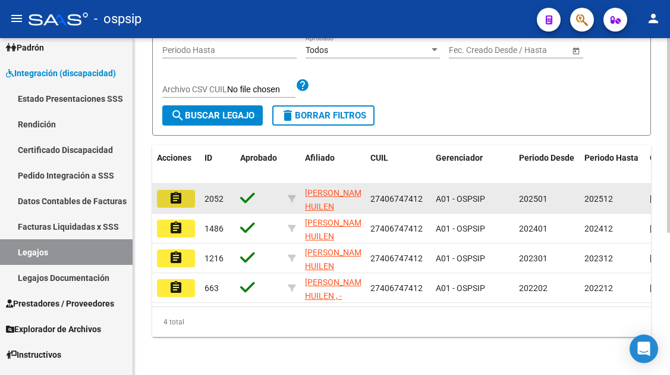
click at [169, 194] on mat-icon "assignment" at bounding box center [176, 198] width 14 height 14
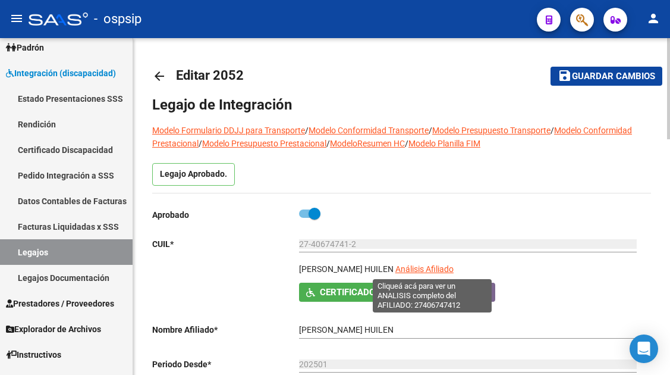
click at [416, 270] on span "Análisis Afiliado" at bounding box center [424, 269] width 58 height 10
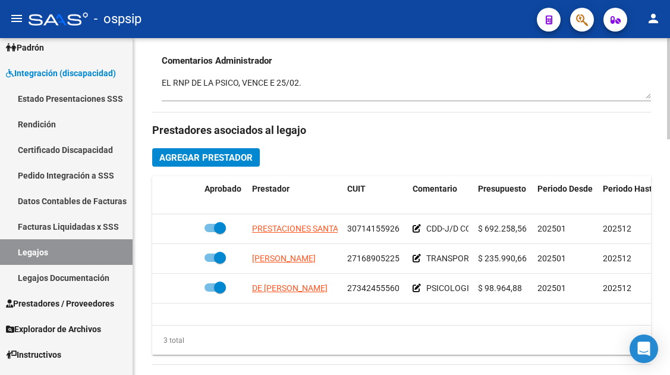
scroll to position [595, 0]
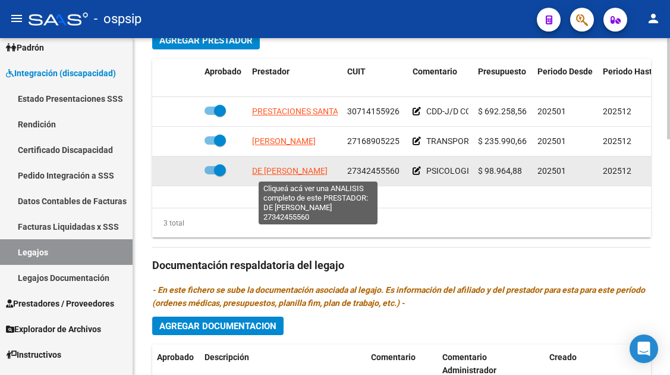
click at [256, 173] on span "DE MATTIA JAQUELINE ELIZABETH" at bounding box center [290, 171] width 76 height 10
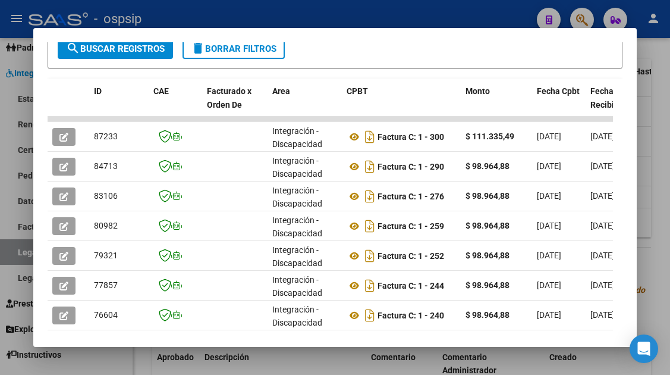
scroll to position [291, 0]
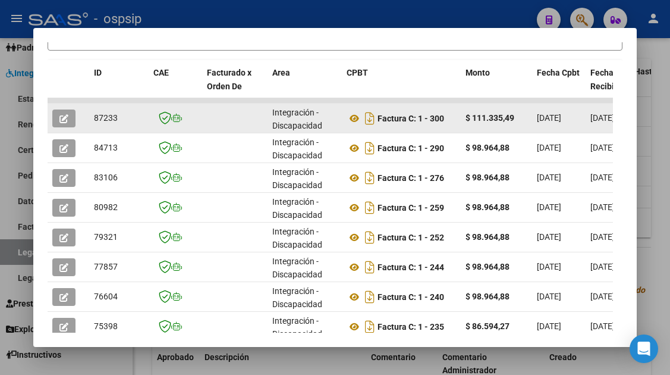
click at [67, 120] on icon "button" at bounding box center [63, 118] width 9 height 9
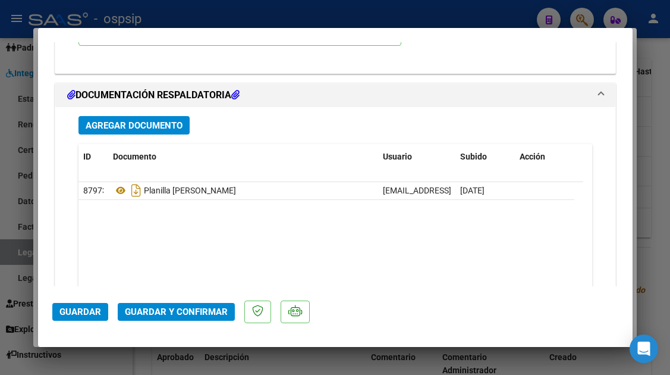
scroll to position [1427, 0]
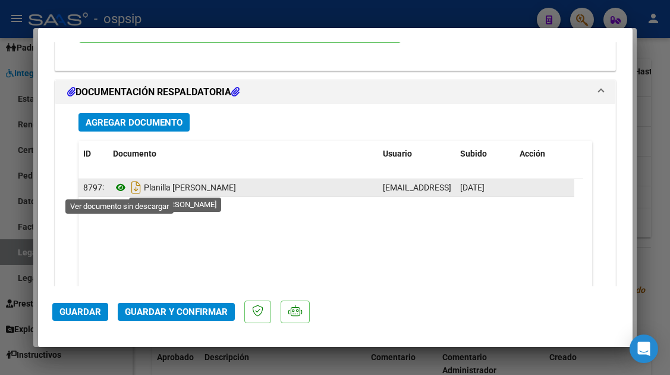
click at [118, 190] on icon at bounding box center [120, 187] width 15 height 14
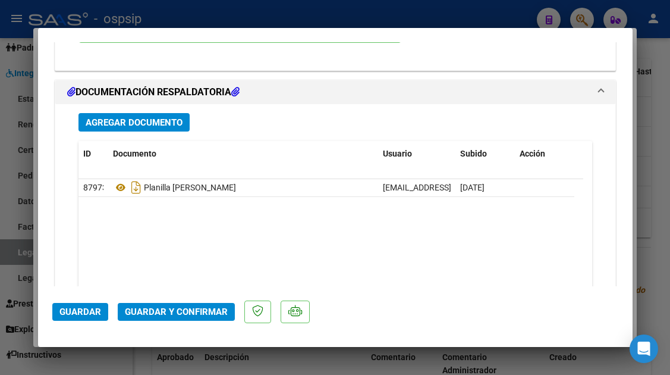
click at [181, 313] on span "Guardar y Confirmar" at bounding box center [176, 311] width 103 height 11
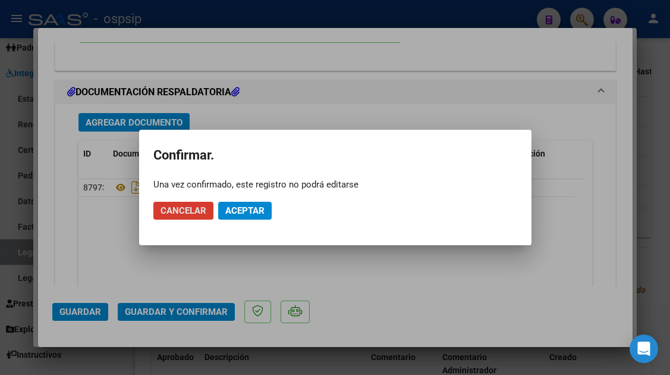
click at [256, 197] on mat-dialog-actions "Cancelar Aceptar" at bounding box center [335, 210] width 364 height 40
click at [243, 214] on span "Aceptar" at bounding box center [244, 210] width 39 height 11
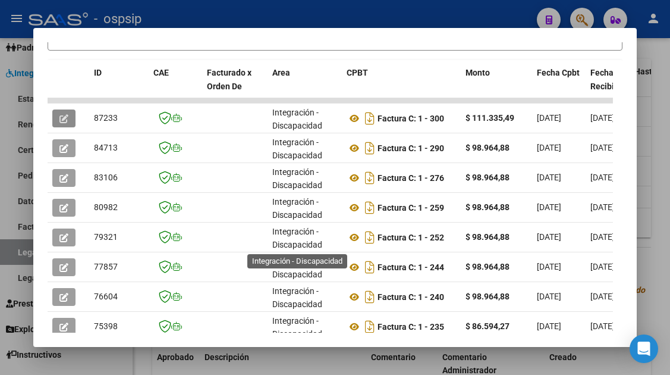
scroll to position [2, 0]
click at [15, 247] on div at bounding box center [335, 187] width 670 height 375
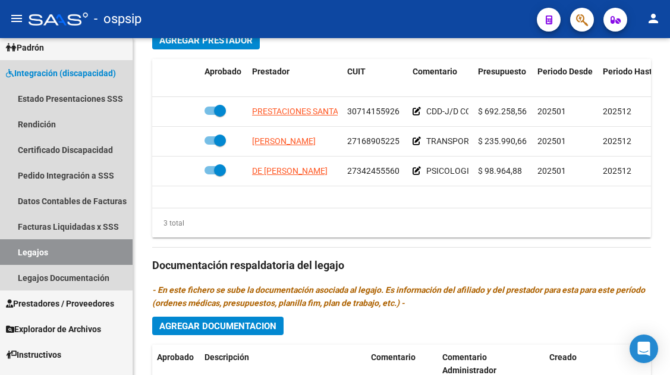
click at [15, 247] on link "Legajos" at bounding box center [66, 252] width 133 height 26
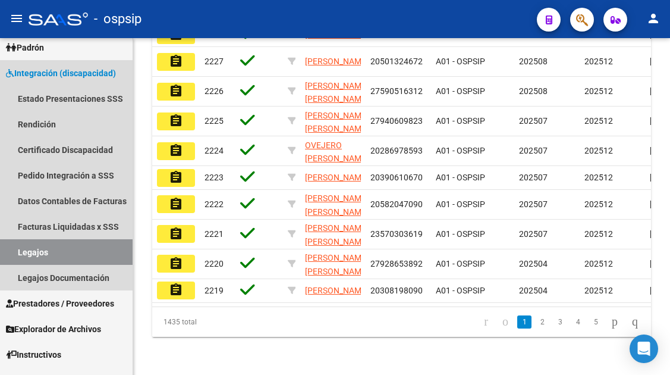
click at [15, 247] on link "Legajos" at bounding box center [66, 252] width 133 height 26
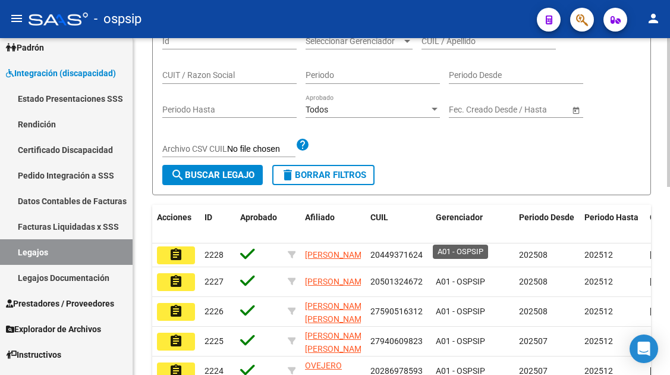
scroll to position [67, 0]
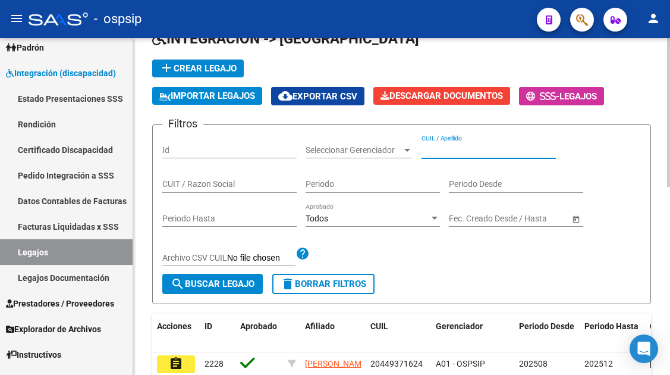
click at [470, 149] on input "CUIL / Apellido" at bounding box center [489, 150] width 134 height 10
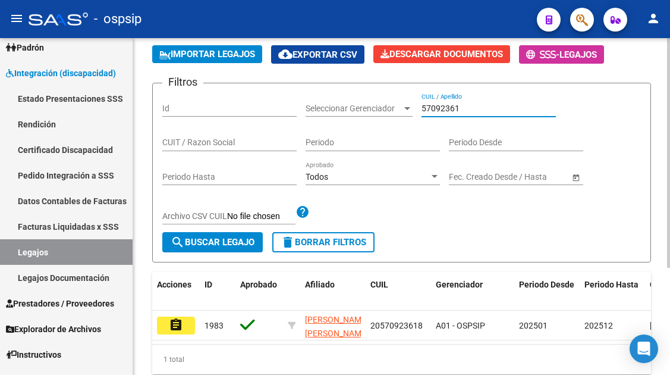
scroll to position [156, 0]
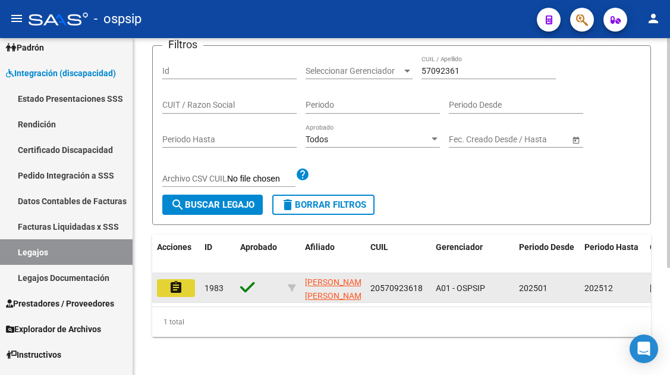
click at [186, 281] on button "assignment" at bounding box center [176, 288] width 38 height 18
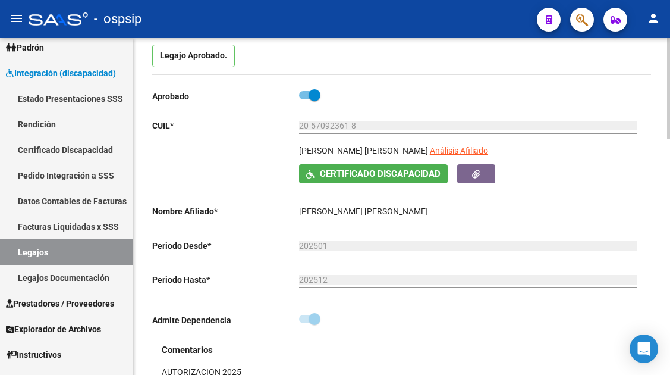
scroll to position [119, 0]
click at [449, 154] on span "Análisis Afiliado" at bounding box center [459, 150] width 58 height 10
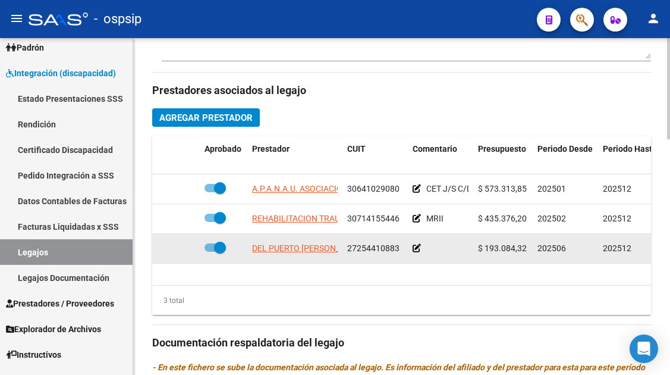
scroll to position [535, 0]
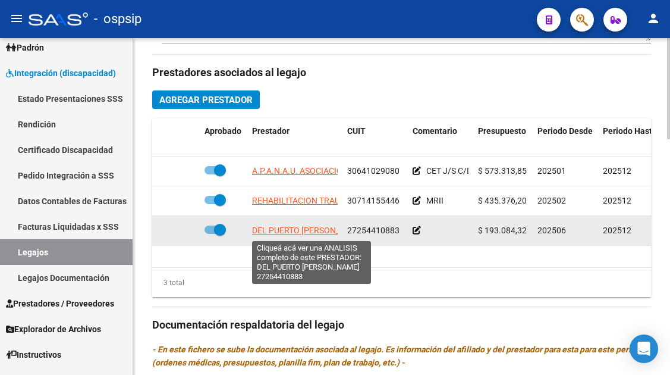
click at [314, 235] on span "DEL PUERTO [PERSON_NAME]" at bounding box center [308, 230] width 113 height 10
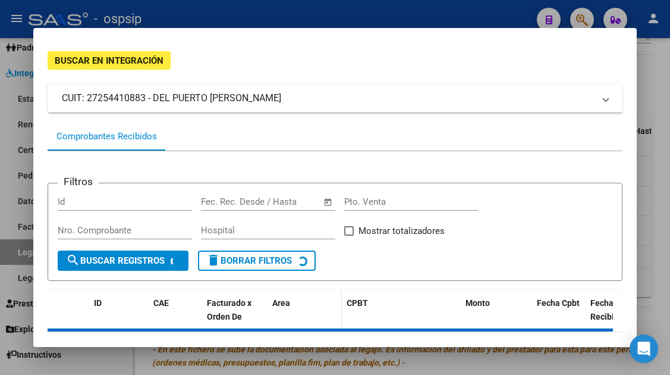
scroll to position [112, 0]
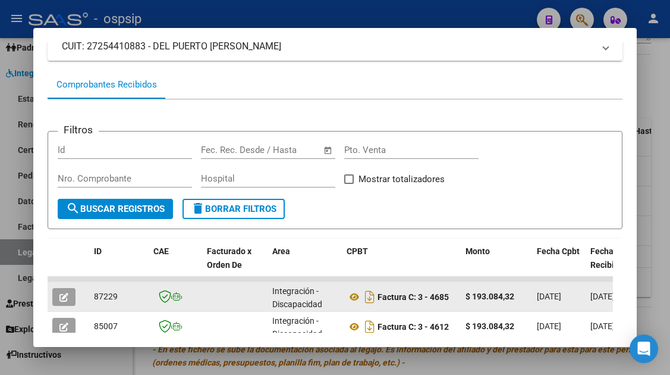
click at [70, 293] on button "button" at bounding box center [63, 297] width 23 height 18
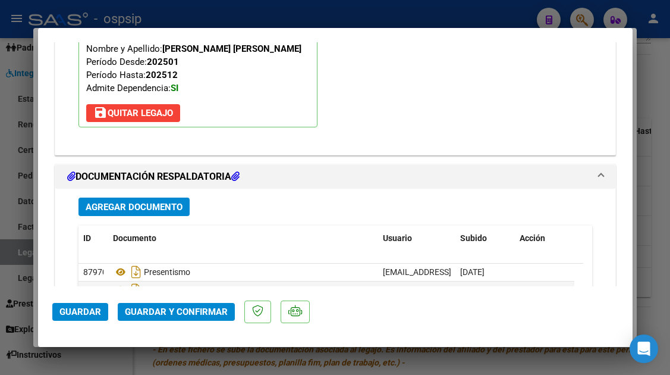
scroll to position [1427, 0]
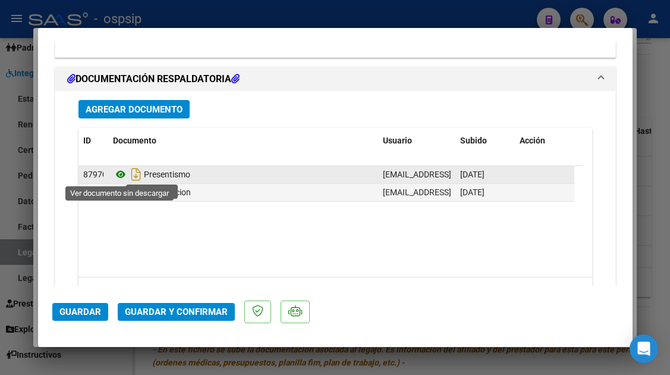
click at [122, 171] on icon at bounding box center [120, 174] width 15 height 14
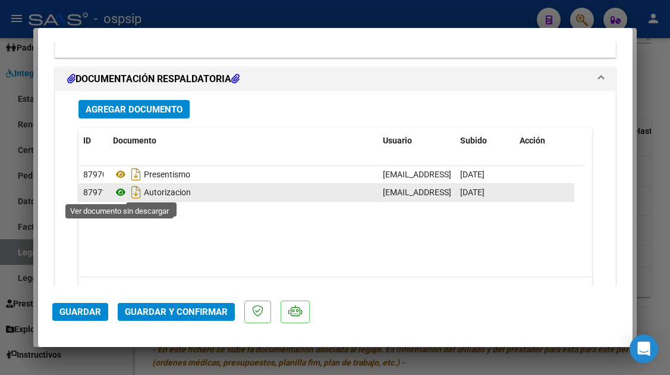
click at [120, 193] on icon at bounding box center [120, 192] width 15 height 14
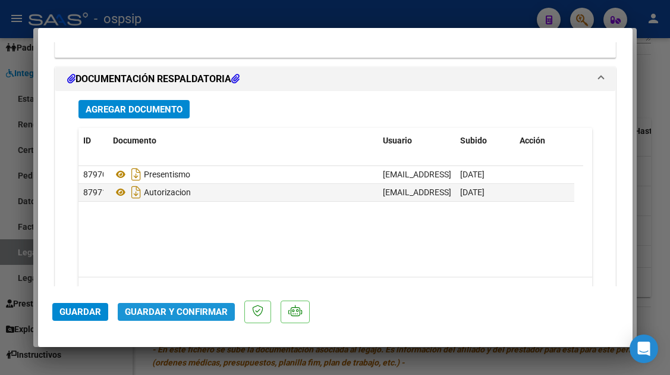
click at [181, 312] on span "Guardar y Confirmar" at bounding box center [176, 311] width 103 height 11
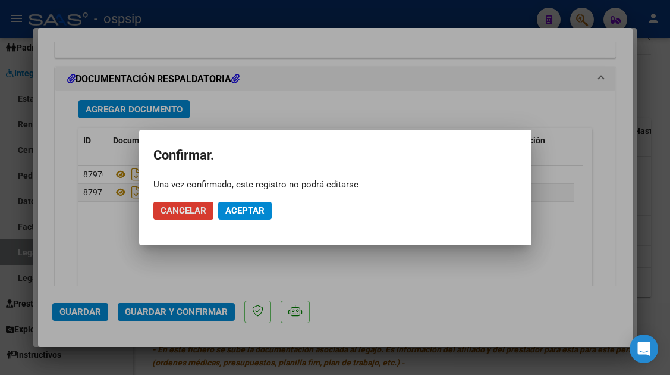
click at [237, 212] on span "Aceptar" at bounding box center [244, 210] width 39 height 11
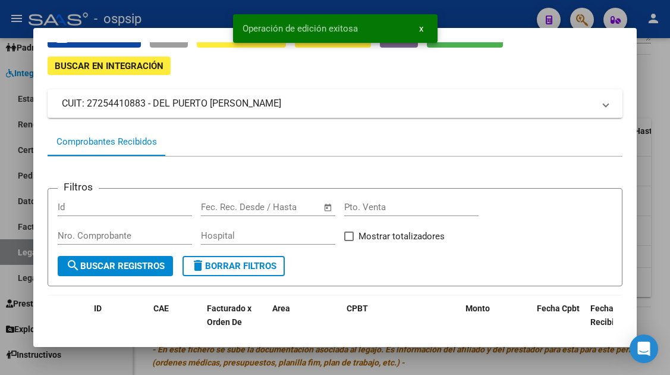
scroll to position [0, 0]
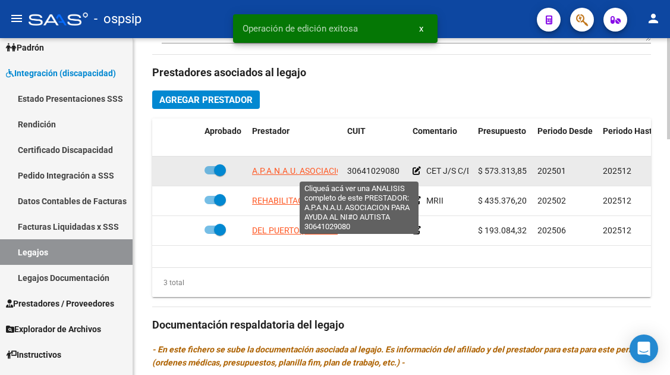
click at [308, 169] on span "A.P.A.N.A.U. ASOCIACION PARA AYUDA AL NI#O AUTISTA" at bounding box center [358, 171] width 213 height 10
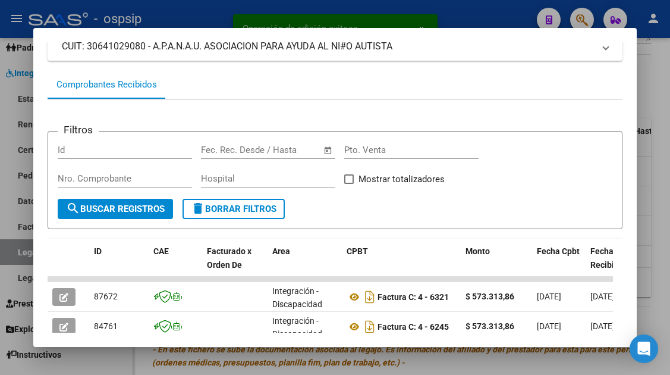
scroll to position [172, 0]
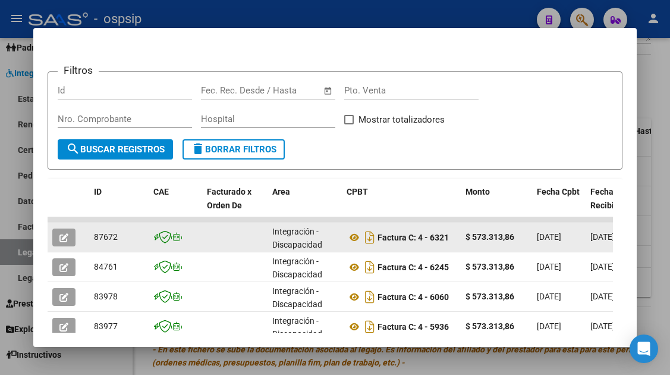
click at [67, 241] on icon "button" at bounding box center [63, 237] width 9 height 9
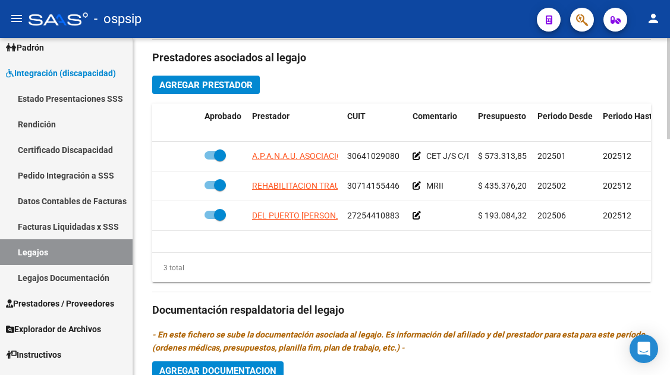
scroll to position [535, 0]
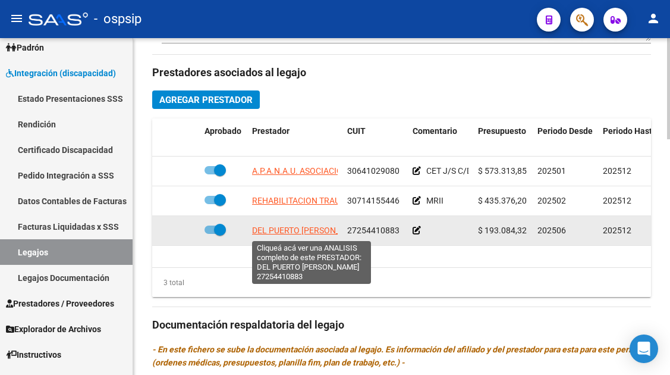
click at [282, 231] on span "DEL PUERTO [PERSON_NAME]" at bounding box center [308, 230] width 113 height 10
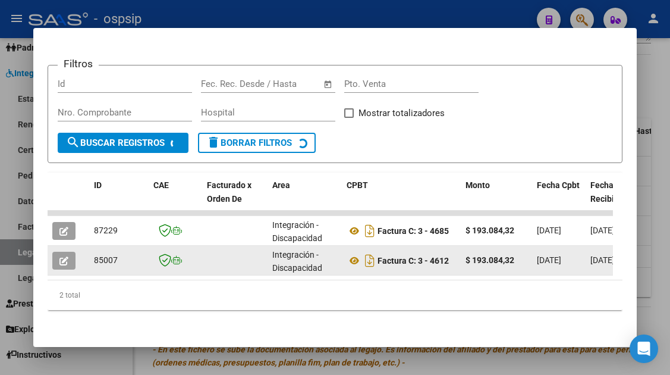
scroll to position [187, 0]
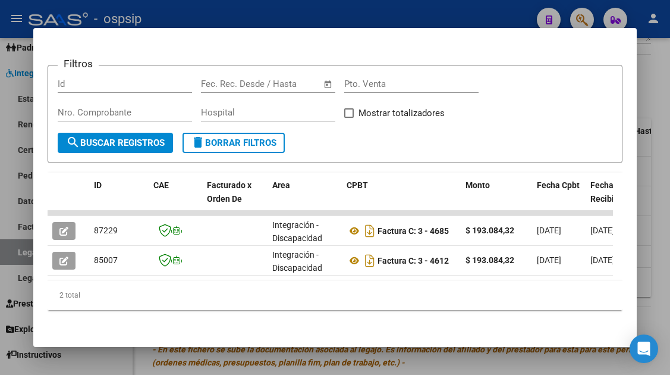
click at [18, 252] on div at bounding box center [335, 187] width 670 height 375
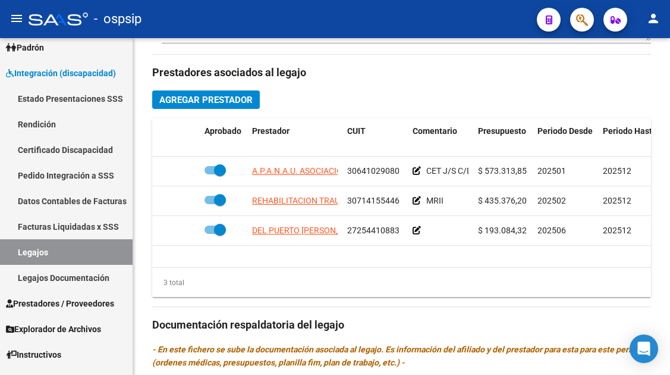
click at [18, 252] on link "Legajos" at bounding box center [66, 252] width 133 height 26
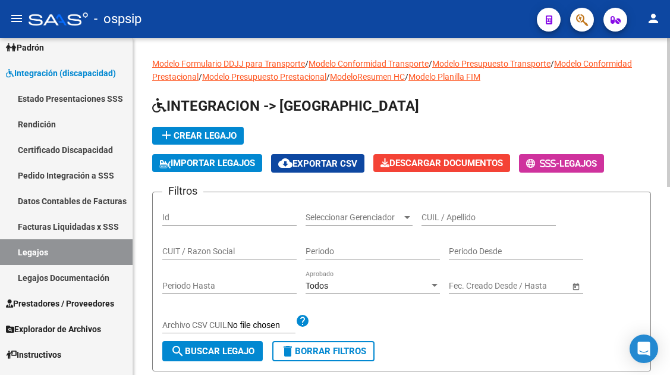
click at [445, 227] on div "CUIL / Apellido" at bounding box center [489, 219] width 134 height 34
click at [446, 222] on input "CUIL / Apellido" at bounding box center [489, 217] width 134 height 10
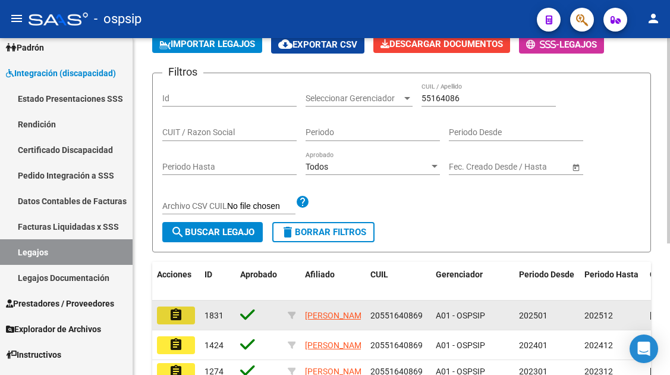
click at [193, 319] on button "assignment" at bounding box center [176, 315] width 38 height 18
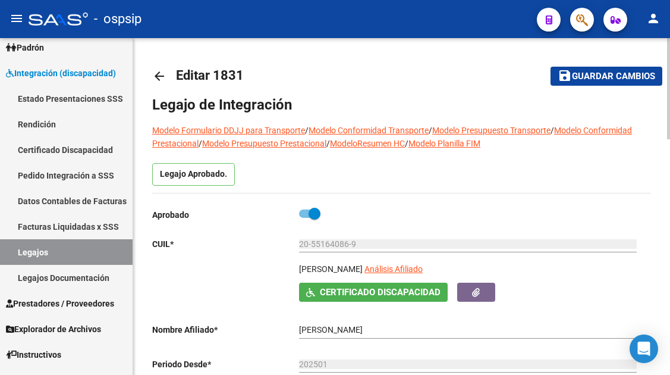
click at [423, 275] on app-link-go-to "Análisis Afiliado" at bounding box center [394, 272] width 58 height 20
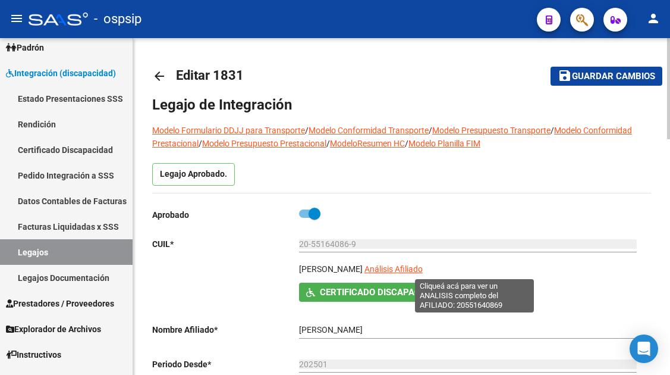
click at [423, 266] on span "Análisis Afiliado" at bounding box center [394, 269] width 58 height 10
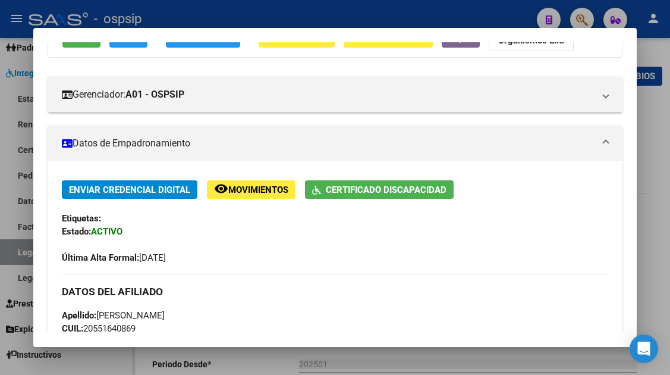
scroll to position [119, 0]
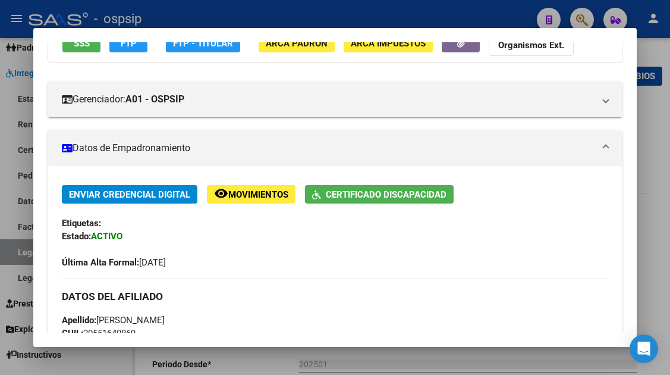
click at [80, 34] on mat-dialog-container "Análisis Afiliado - CUIL: 20551640869 DATOS PADRÓN ÁGIL: BALLESTEROS SANTANGELO…" at bounding box center [334, 187] width 603 height 319
click at [80, 46] on span "SSS" at bounding box center [82, 43] width 16 height 11
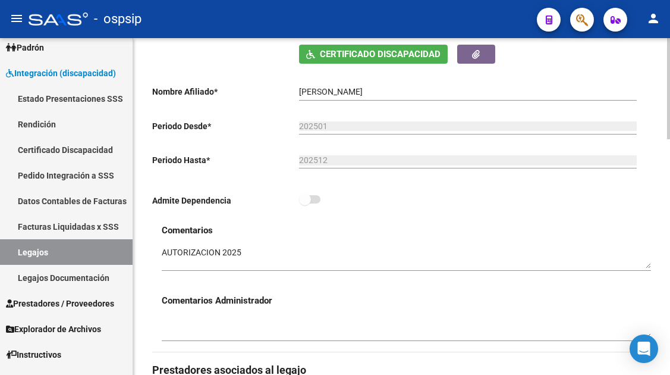
scroll to position [416, 0]
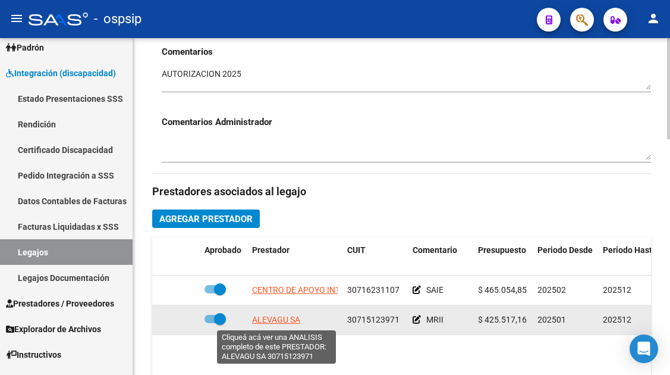
click at [295, 322] on span "ALEVAGU SA" at bounding box center [276, 320] width 48 height 10
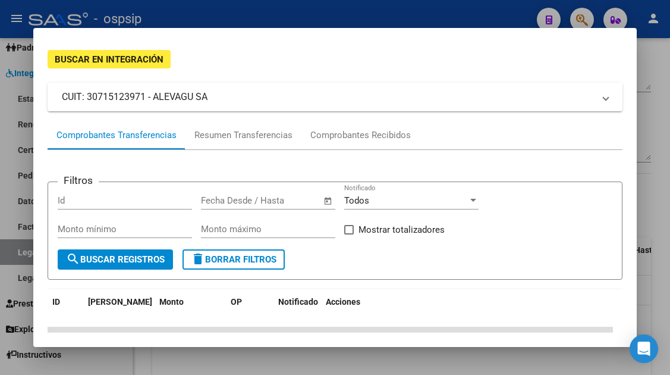
scroll to position [59, 0]
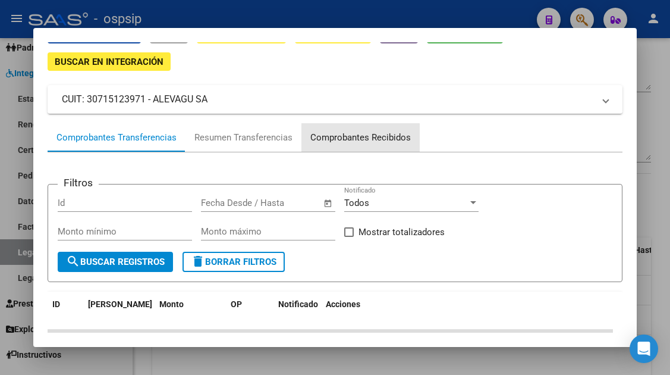
click at [337, 134] on div "Comprobantes Recibidos" at bounding box center [360, 138] width 101 height 14
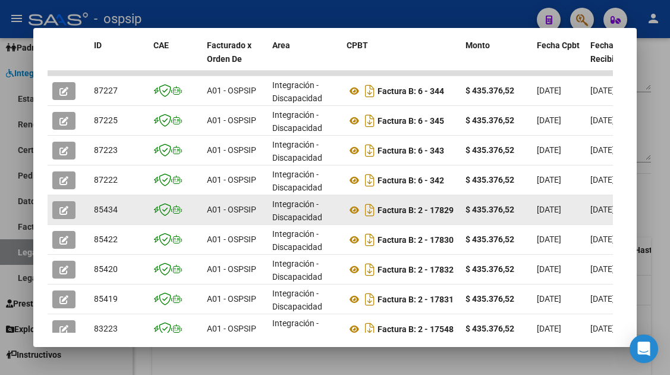
scroll to position [297, 0]
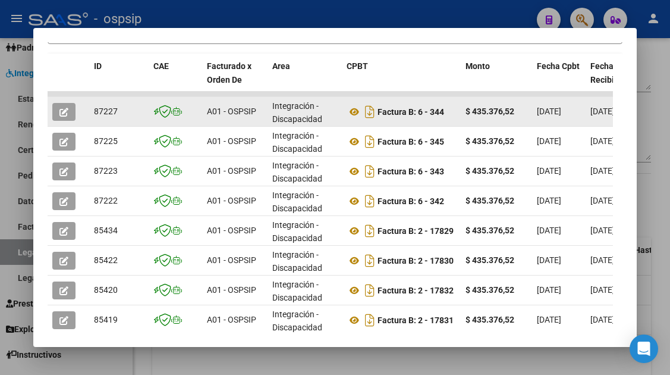
click at [71, 109] on button "button" at bounding box center [63, 112] width 23 height 18
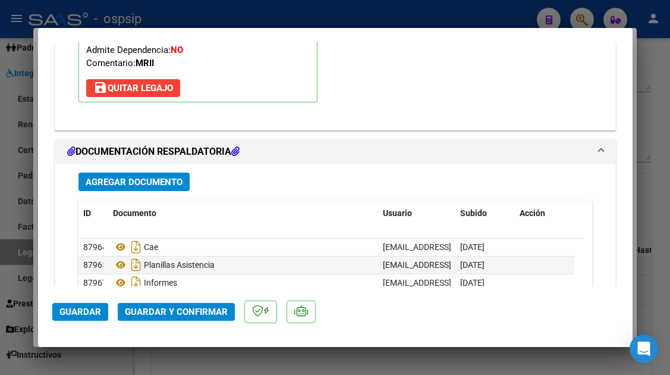
scroll to position [1498, 0]
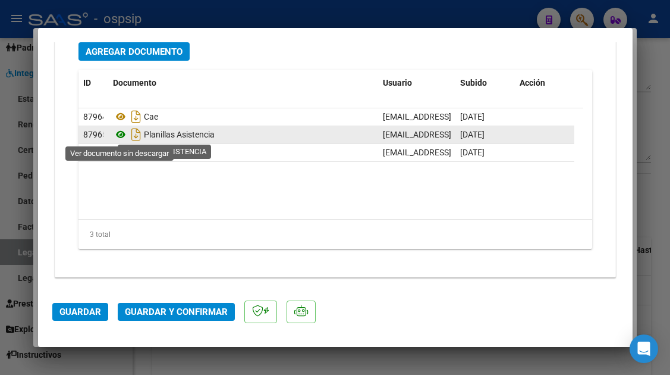
click at [118, 136] on icon at bounding box center [120, 134] width 15 height 14
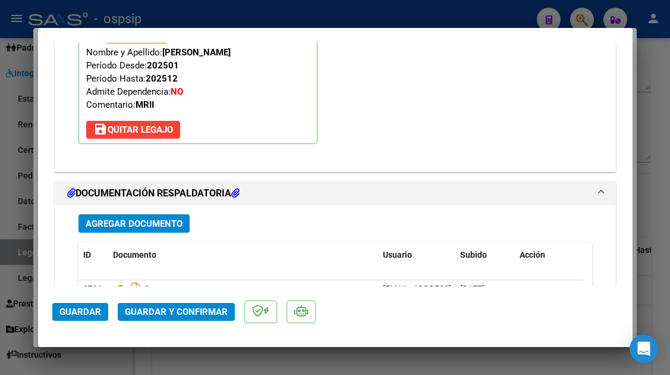
scroll to position [1439, 0]
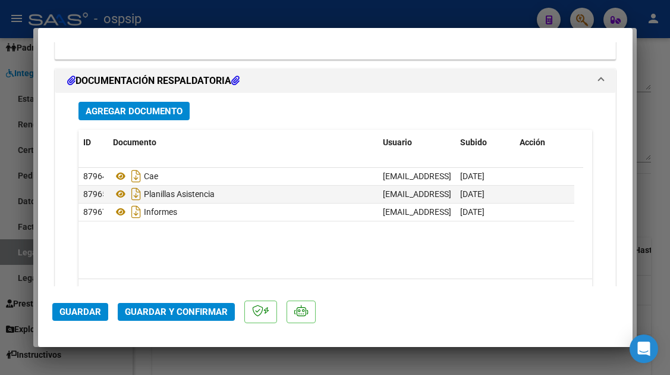
click at [192, 313] on span "Guardar y Confirmar" at bounding box center [176, 311] width 103 height 11
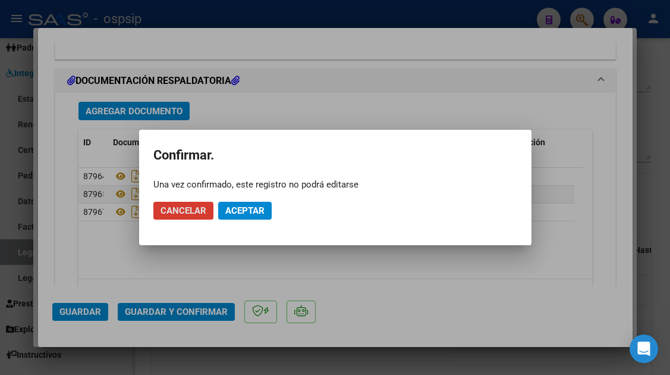
click at [237, 208] on span "Aceptar" at bounding box center [244, 210] width 39 height 11
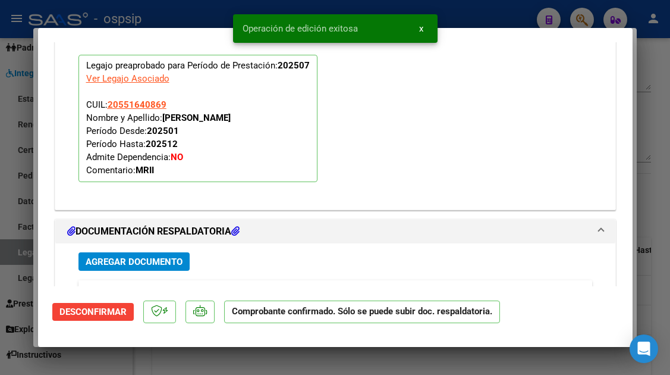
scroll to position [1153, 0]
click at [12, 250] on div at bounding box center [335, 187] width 670 height 375
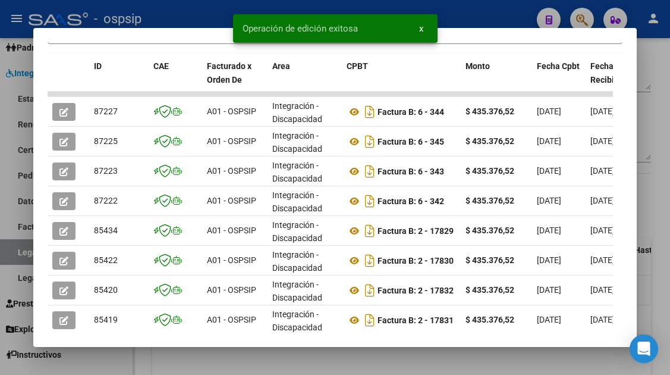
click at [12, 250] on div at bounding box center [335, 187] width 670 height 375
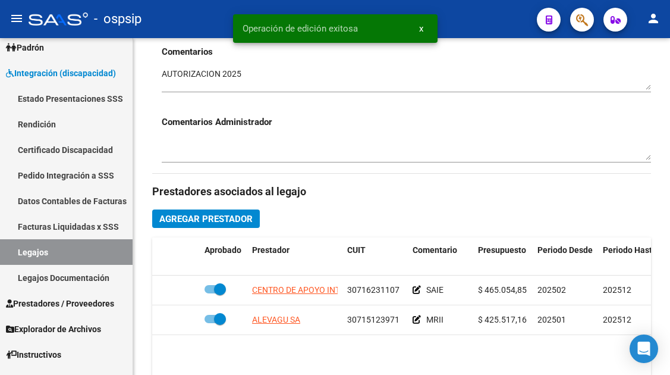
click at [12, 250] on link "Legajos" at bounding box center [66, 252] width 133 height 26
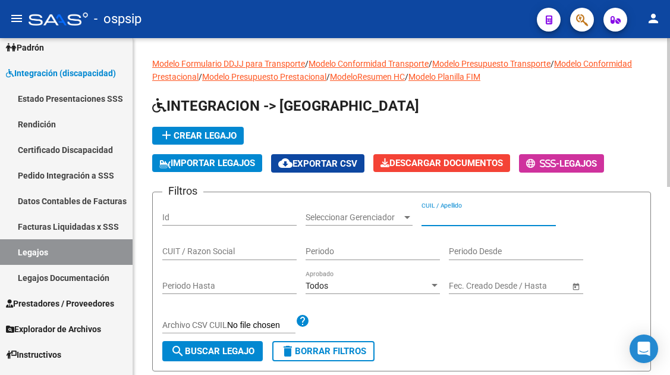
click at [439, 214] on input "CUIL / Apellido" at bounding box center [489, 217] width 134 height 10
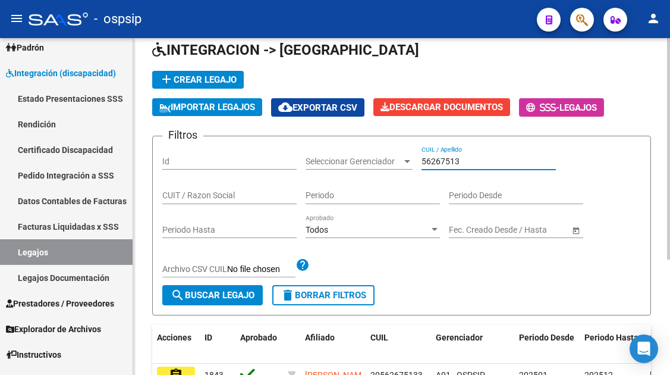
scroll to position [119, 0]
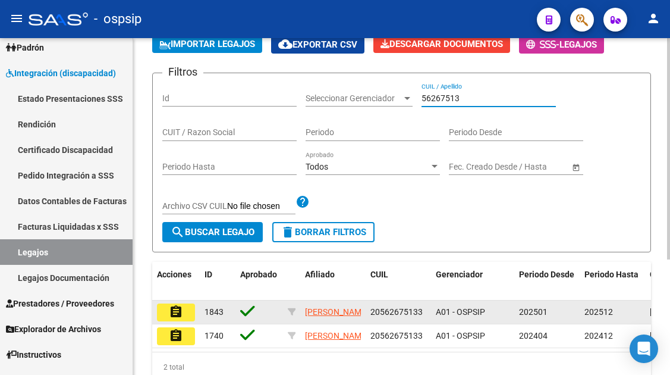
click at [169, 310] on mat-icon "assignment" at bounding box center [176, 311] width 14 height 14
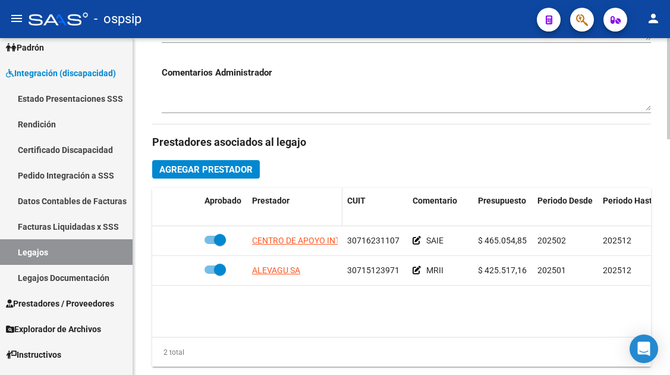
scroll to position [535, 0]
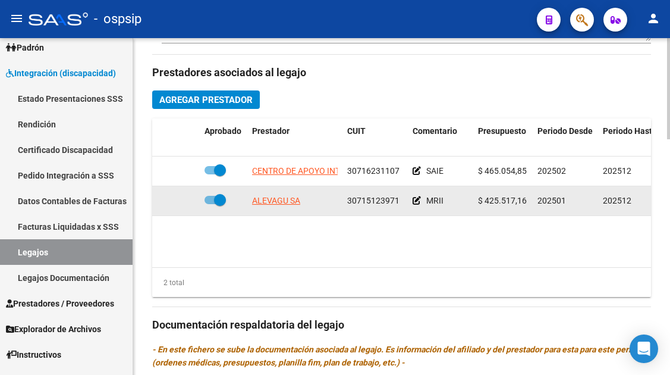
click at [286, 194] on app-link-go-to "ALEVAGU SA" at bounding box center [276, 201] width 48 height 14
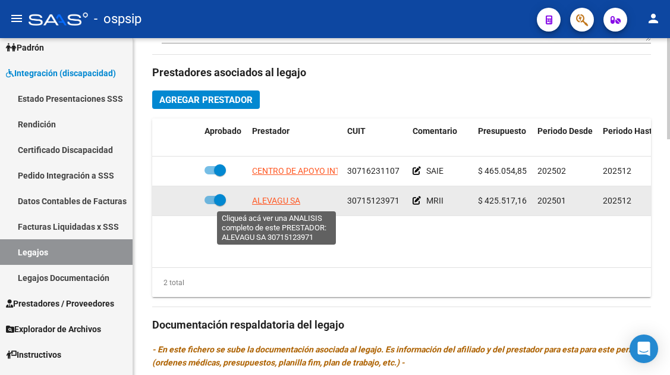
click at [283, 203] on span "ALEVAGU SA" at bounding box center [276, 201] width 48 height 10
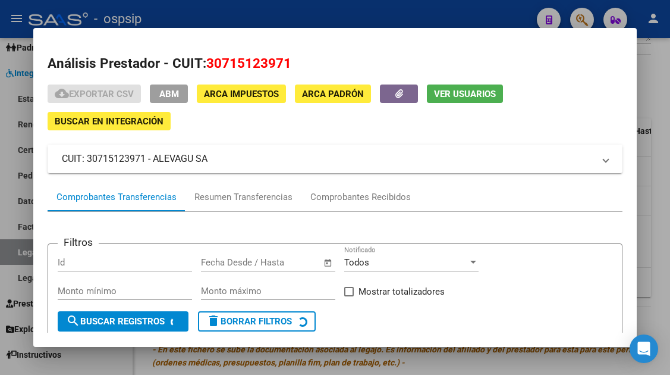
scroll to position [113, 0]
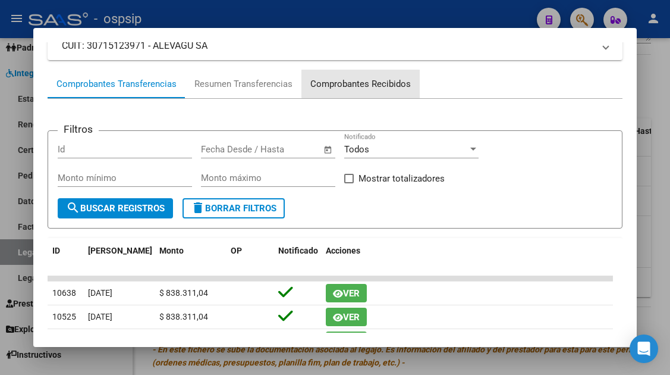
click at [384, 83] on div "Comprobantes Recibidos" at bounding box center [360, 84] width 101 height 14
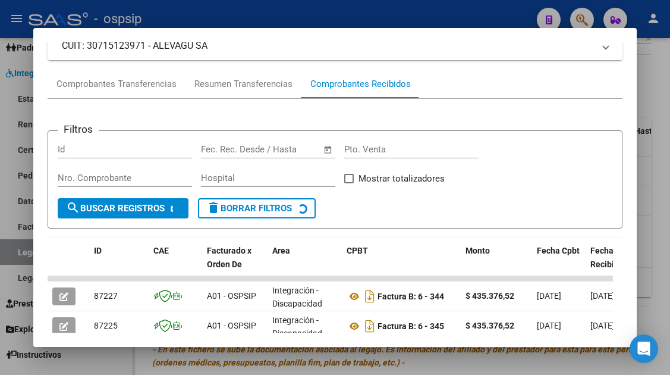
scroll to position [232, 0]
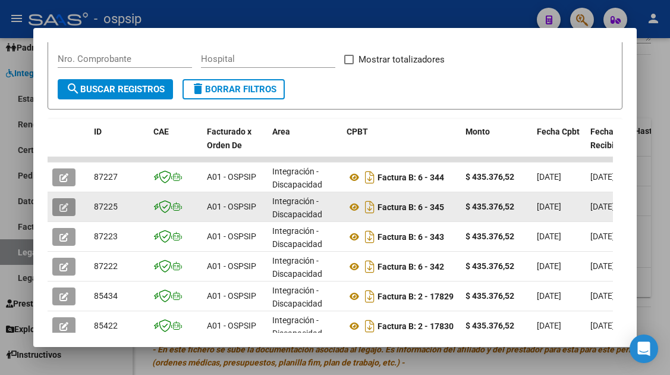
click at [67, 203] on icon "button" at bounding box center [63, 207] width 9 height 9
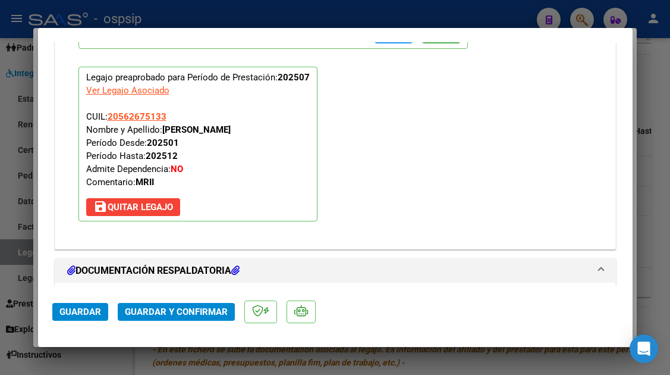
scroll to position [1427, 0]
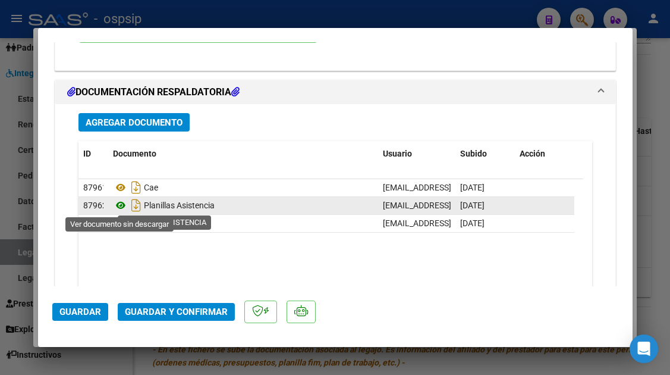
click at [124, 206] on icon at bounding box center [120, 205] width 15 height 14
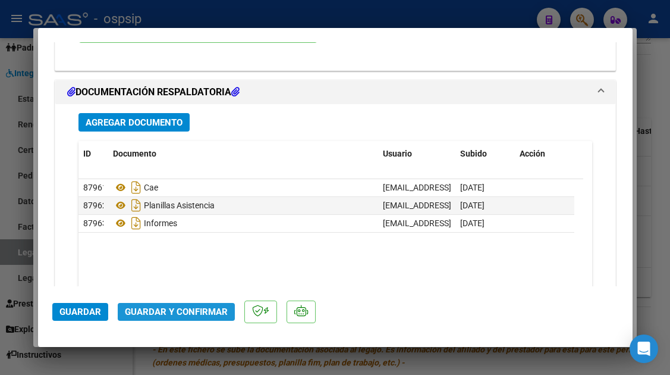
click at [176, 309] on span "Guardar y Confirmar" at bounding box center [176, 311] width 103 height 11
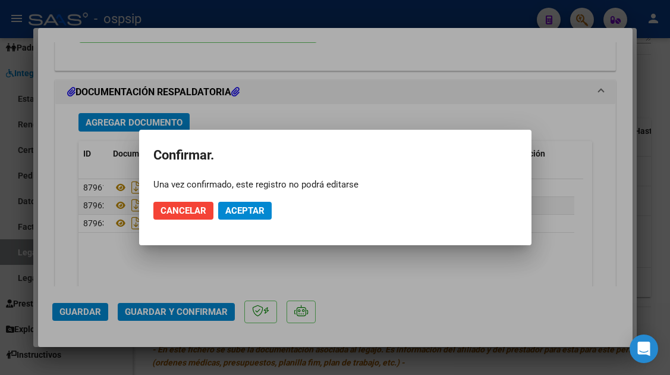
click at [240, 219] on mat-dialog-actions "Cancelar Aceptar" at bounding box center [335, 210] width 364 height 40
click at [241, 211] on span "Aceptar" at bounding box center [244, 210] width 39 height 11
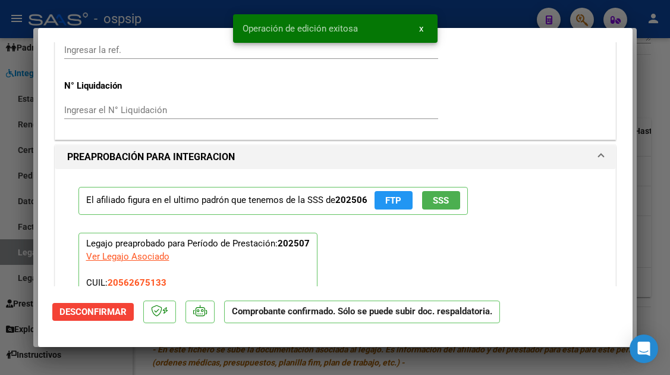
scroll to position [903, 0]
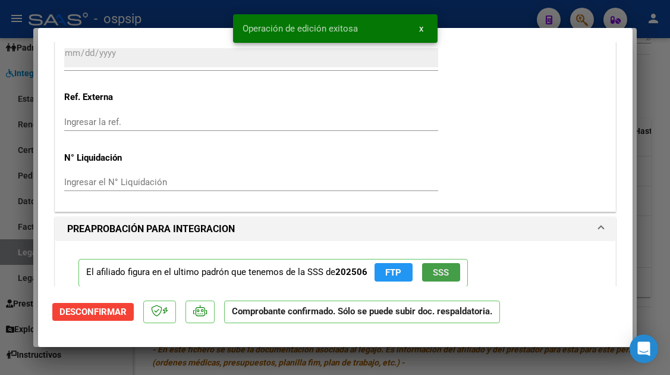
click at [433, 274] on span "SSS" at bounding box center [441, 272] width 16 height 11
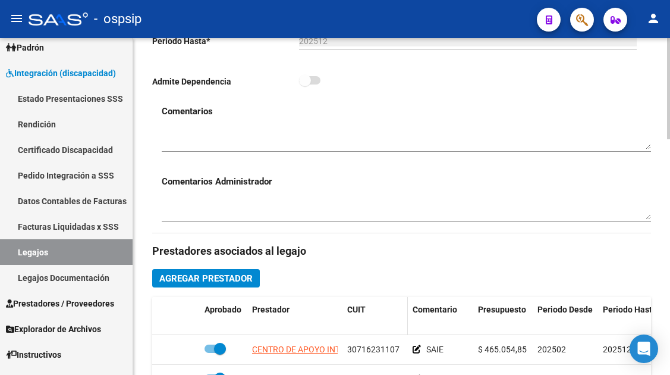
scroll to position [178, 0]
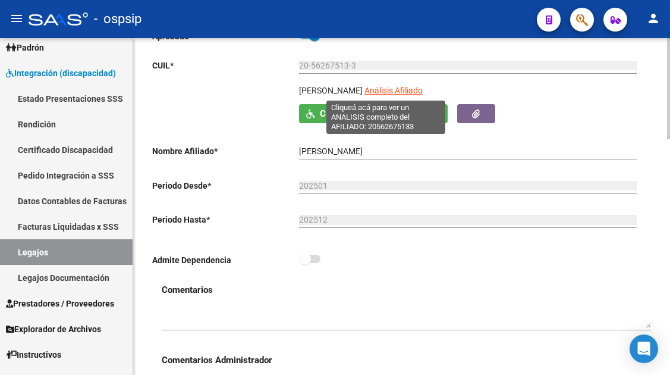
click at [382, 86] on span "Análisis Afiliado" at bounding box center [394, 91] width 58 height 10
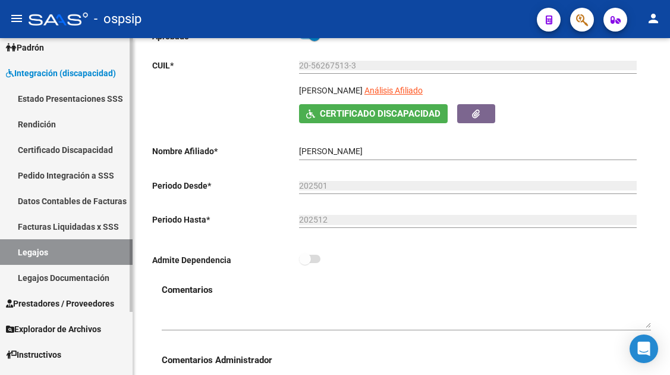
click at [35, 252] on link "Legajos" at bounding box center [66, 252] width 133 height 26
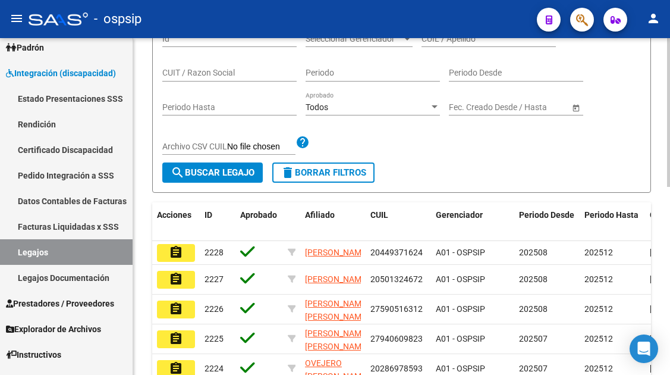
scroll to position [59, 0]
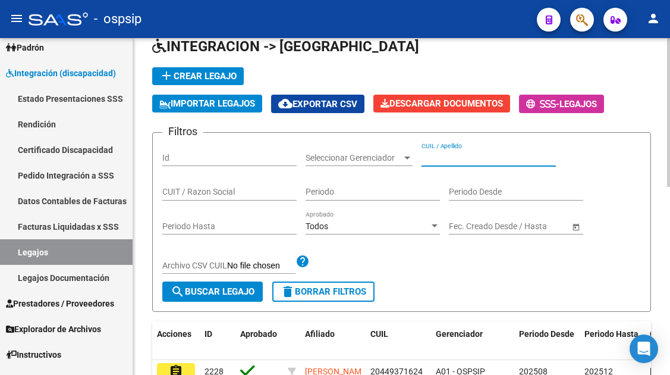
click at [444, 156] on input "CUIL / Apellido" at bounding box center [489, 158] width 134 height 10
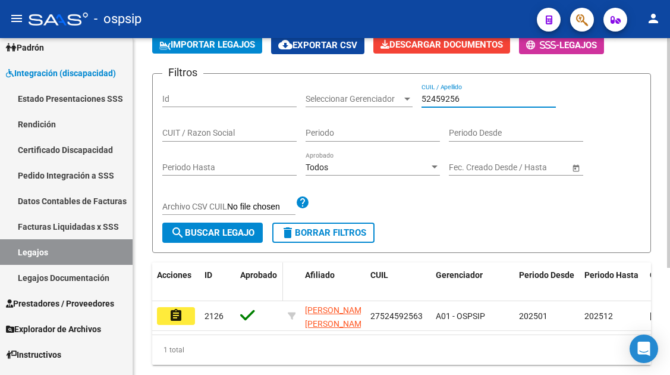
scroll to position [119, 0]
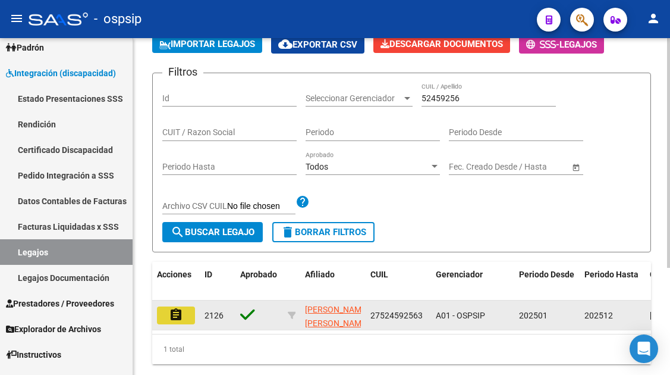
click at [177, 315] on mat-icon "assignment" at bounding box center [176, 314] width 14 height 14
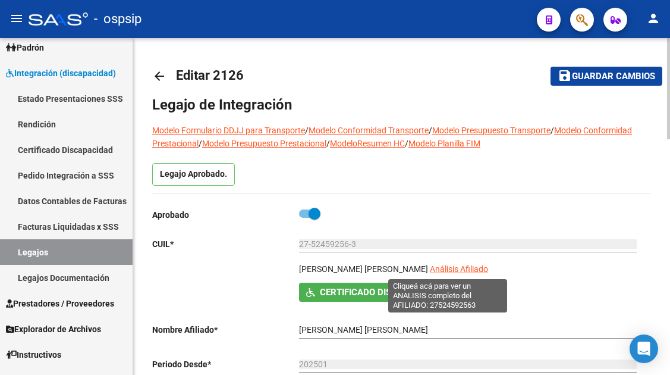
click at [444, 270] on span "Análisis Afiliado" at bounding box center [459, 269] width 58 height 10
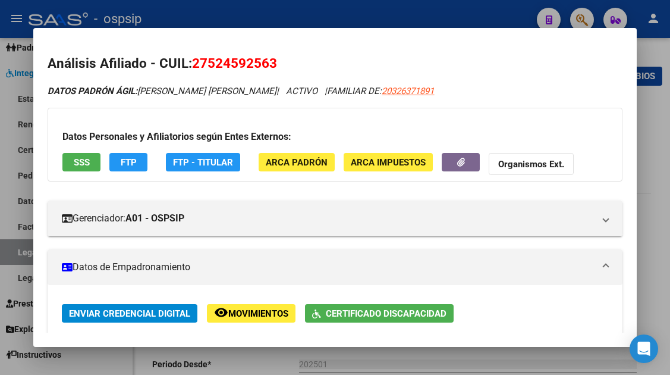
click at [82, 164] on span "SSS" at bounding box center [82, 162] width 16 height 11
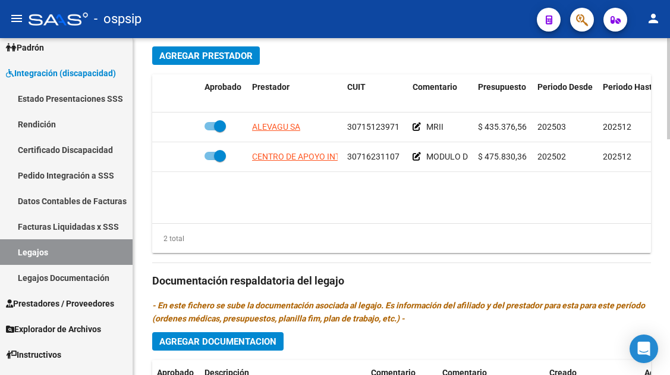
scroll to position [595, 0]
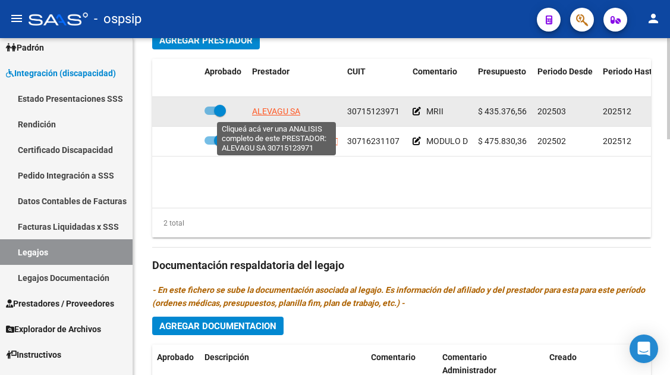
click at [280, 106] on span "ALEVAGU SA" at bounding box center [276, 111] width 48 height 10
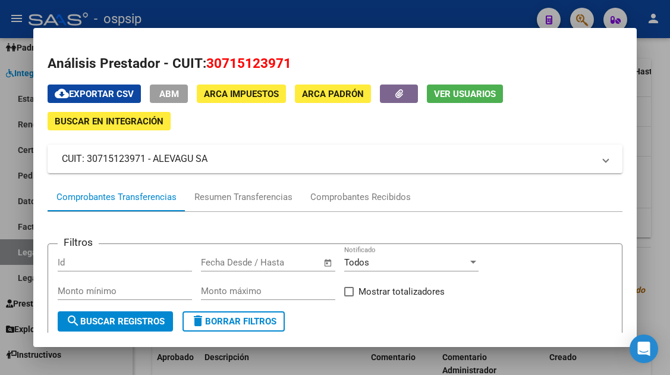
scroll to position [59, 0]
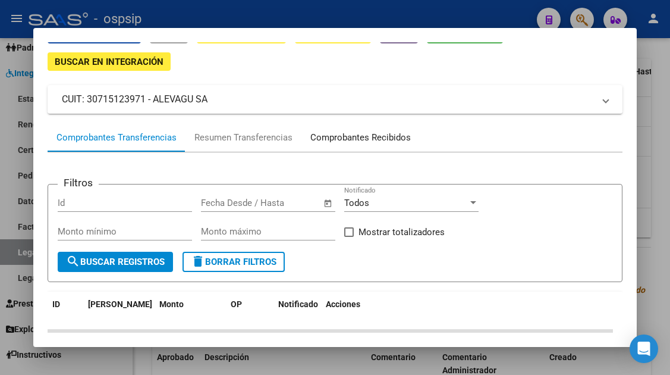
click at [357, 134] on div "Comprobantes Recibidos" at bounding box center [360, 138] width 101 height 14
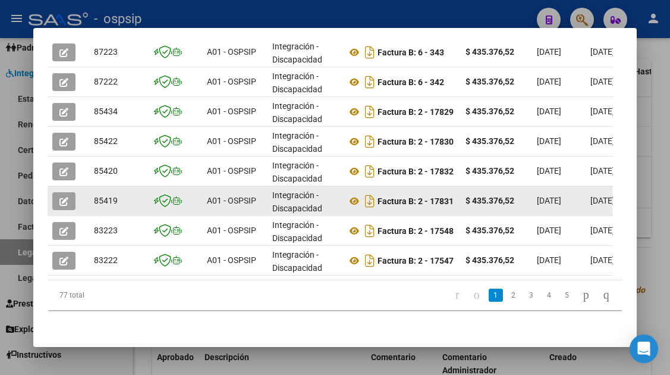
scroll to position [297, 0]
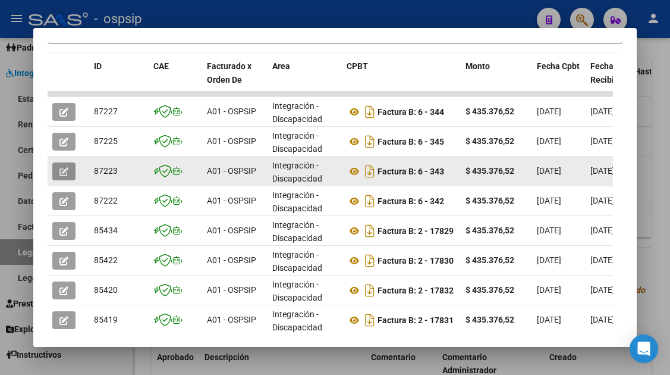
click at [64, 168] on icon "button" at bounding box center [63, 171] width 9 height 9
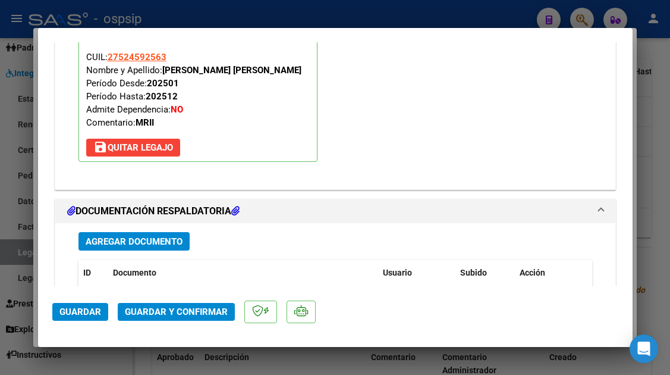
scroll to position [1498, 0]
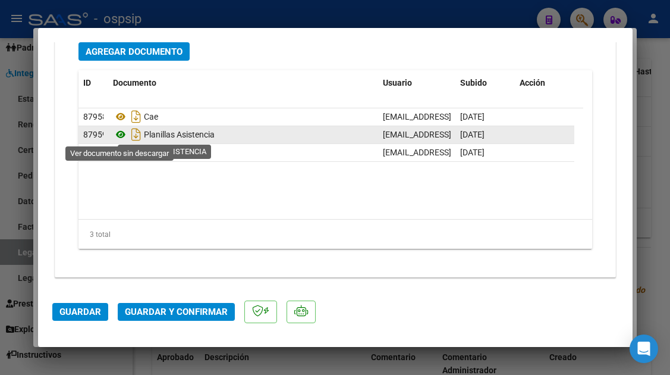
click at [118, 137] on icon at bounding box center [120, 134] width 15 height 14
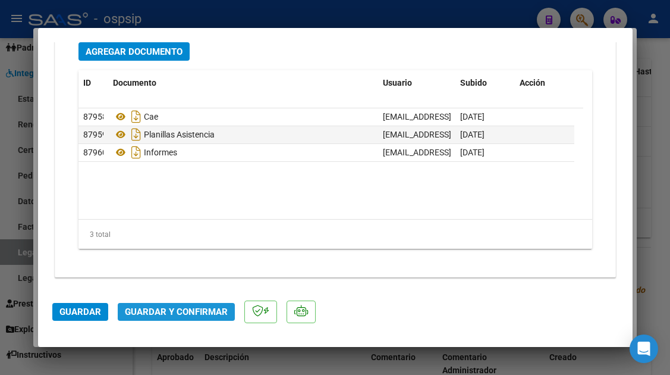
click at [186, 306] on span "Guardar y Confirmar" at bounding box center [176, 311] width 103 height 11
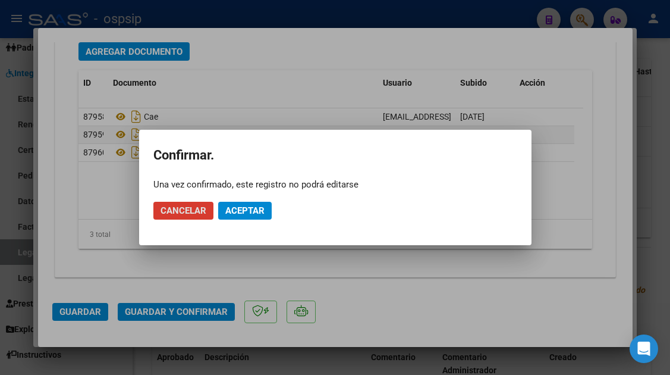
click at [258, 205] on button "Aceptar" at bounding box center [245, 211] width 54 height 18
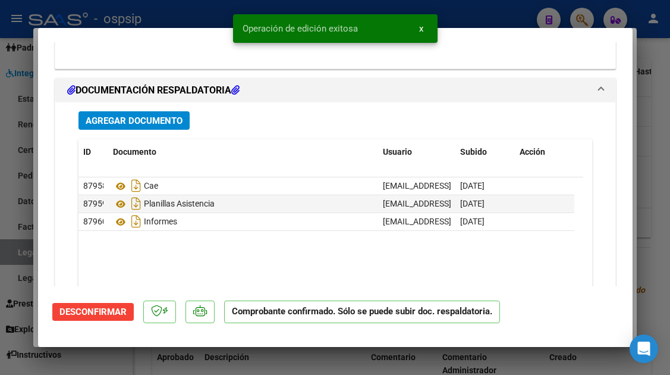
scroll to position [1363, 0]
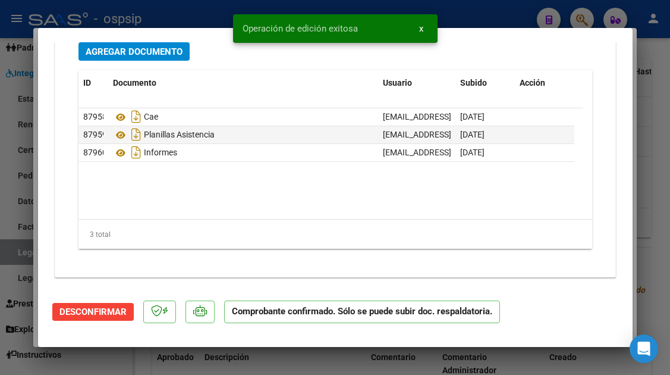
click at [16, 253] on div at bounding box center [335, 187] width 670 height 375
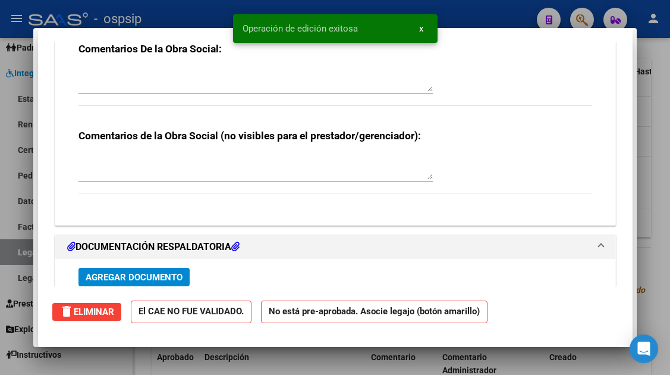
scroll to position [0, 0]
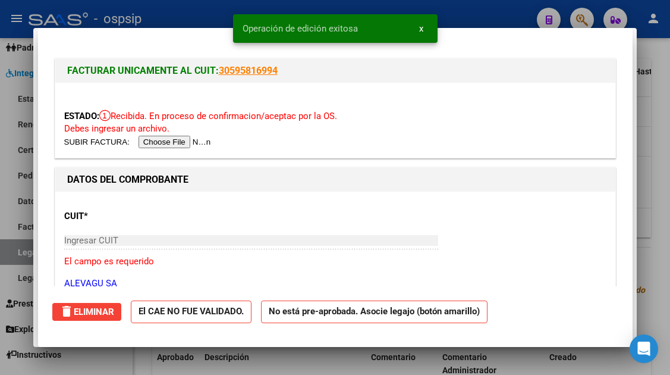
click at [16, 253] on div at bounding box center [335, 187] width 670 height 375
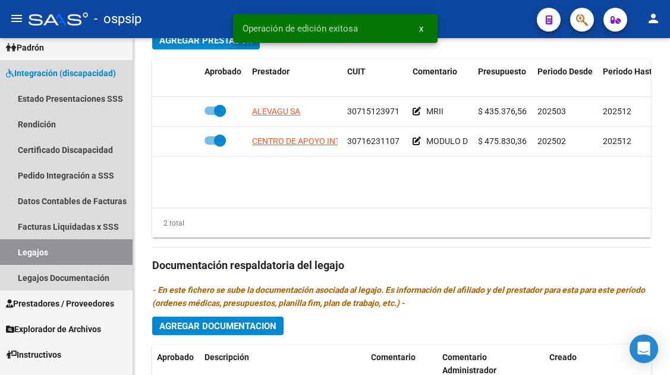
click at [16, 253] on link "Legajos" at bounding box center [66, 252] width 133 height 26
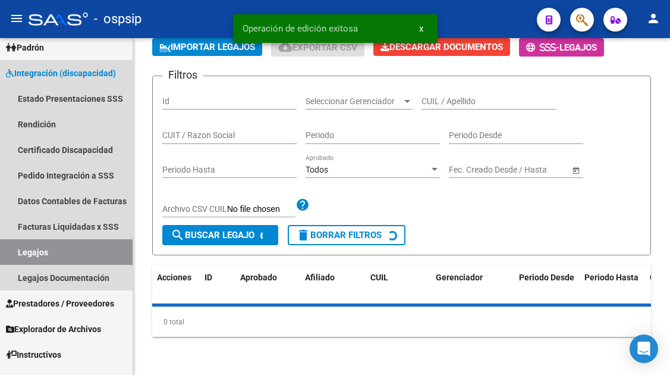
click at [16, 253] on link "Legajos" at bounding box center [66, 252] width 133 height 26
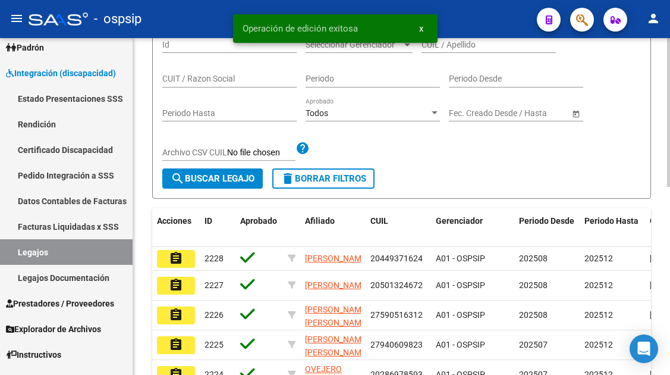
scroll to position [67, 0]
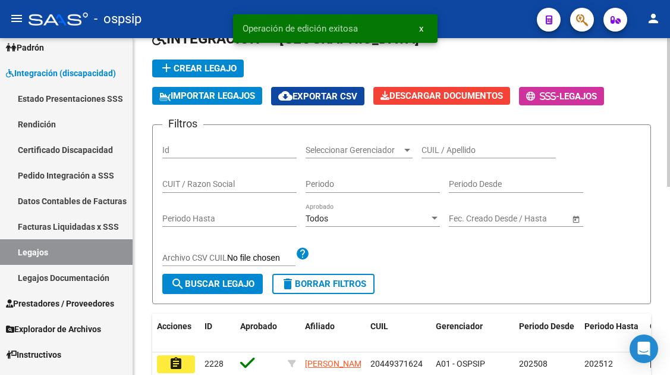
click at [451, 150] on input "CUIL / Apellido" at bounding box center [489, 150] width 134 height 10
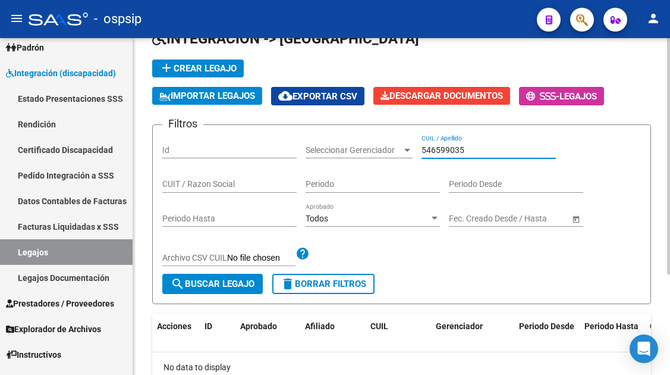
scroll to position [143, 0]
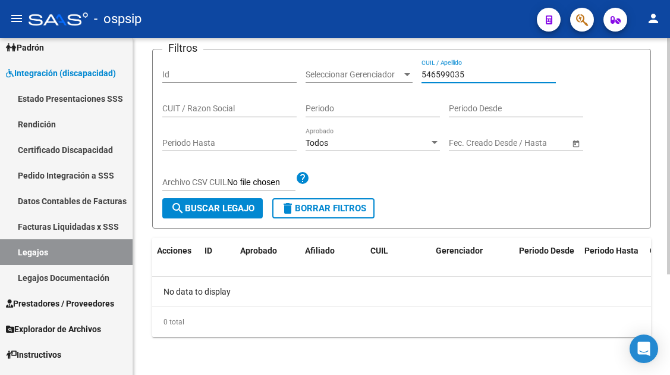
click at [454, 70] on input "546599035" at bounding box center [489, 75] width 134 height 10
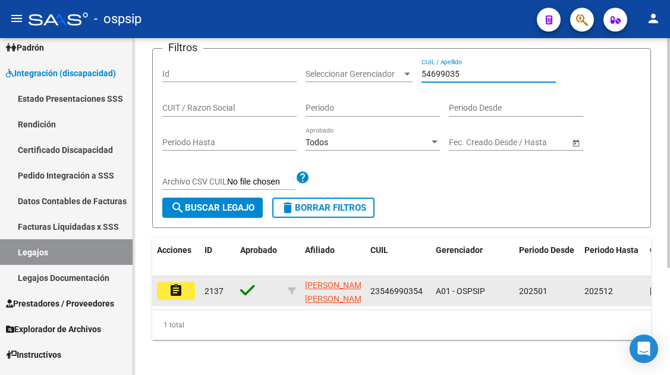
click at [169, 293] on mat-icon "assignment" at bounding box center [176, 290] width 14 height 14
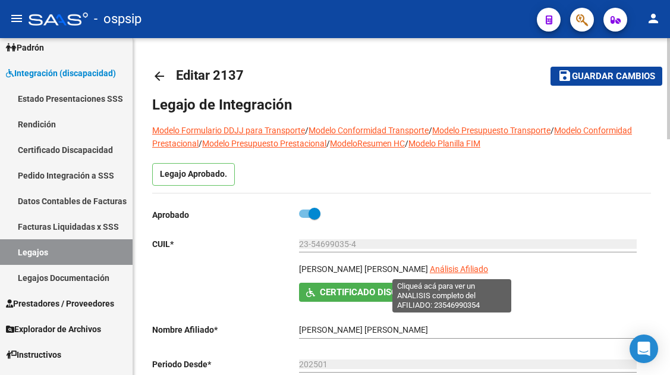
click at [465, 269] on span "Análisis Afiliado" at bounding box center [459, 269] width 58 height 10
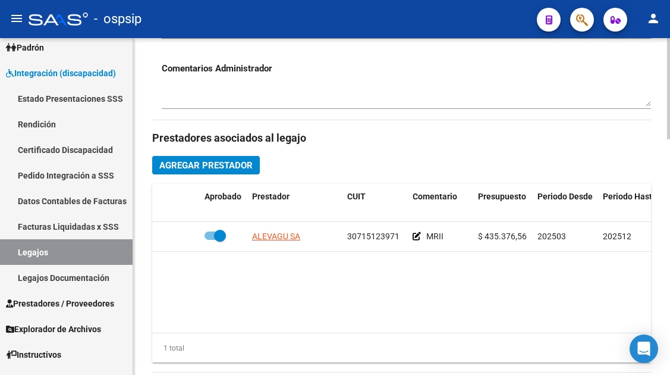
scroll to position [476, 0]
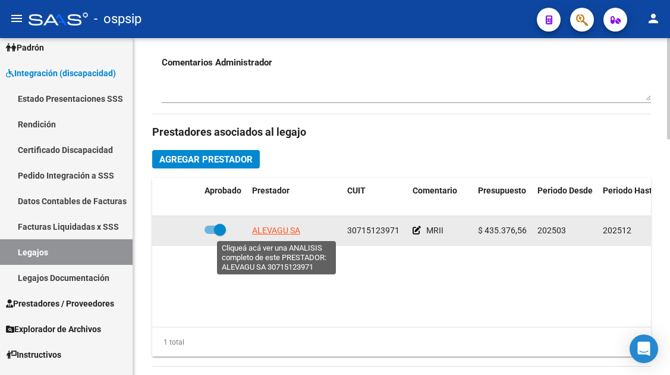
click at [276, 233] on span "ALEVAGU SA" at bounding box center [276, 230] width 48 height 10
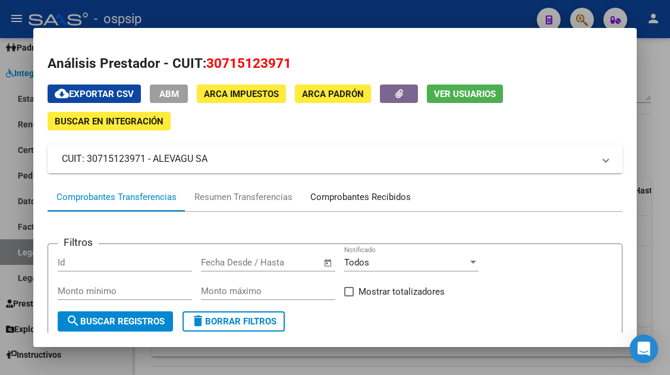
click at [370, 188] on div "Comprobantes Recibidos" at bounding box center [361, 197] width 118 height 29
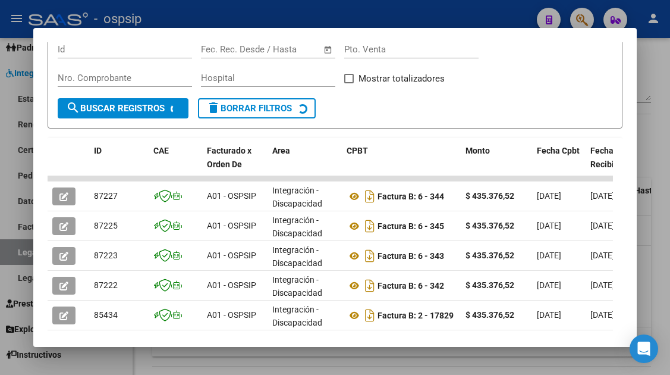
scroll to position [231, 0]
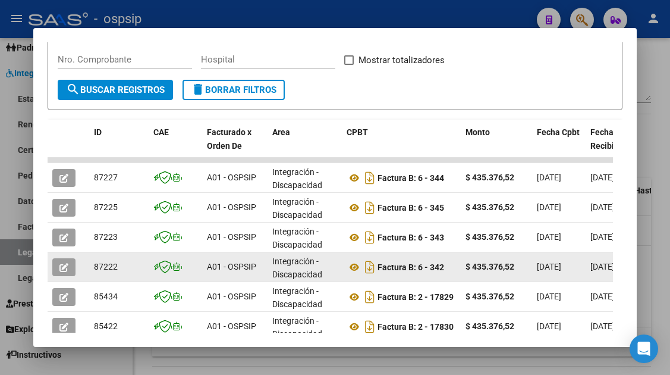
click at [63, 269] on icon "button" at bounding box center [63, 267] width 9 height 9
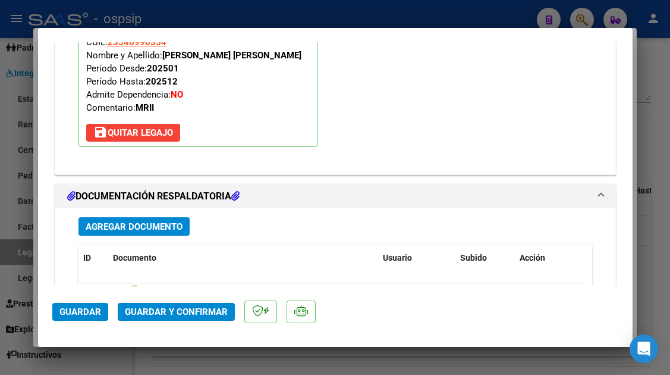
scroll to position [1439, 0]
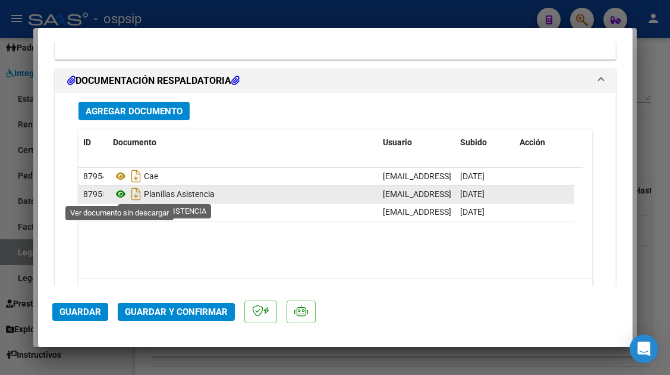
click at [120, 193] on icon at bounding box center [120, 194] width 15 height 14
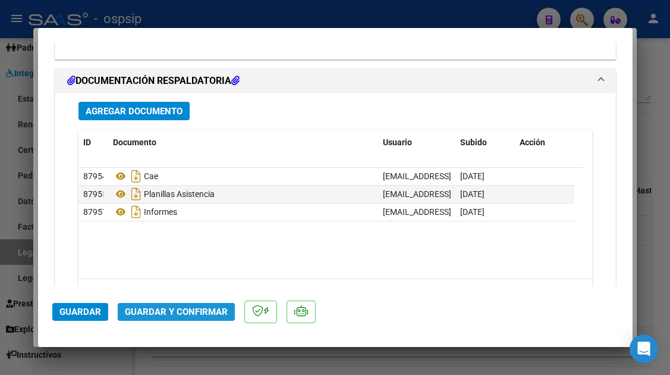
click at [179, 315] on span "Guardar y Confirmar" at bounding box center [176, 311] width 103 height 11
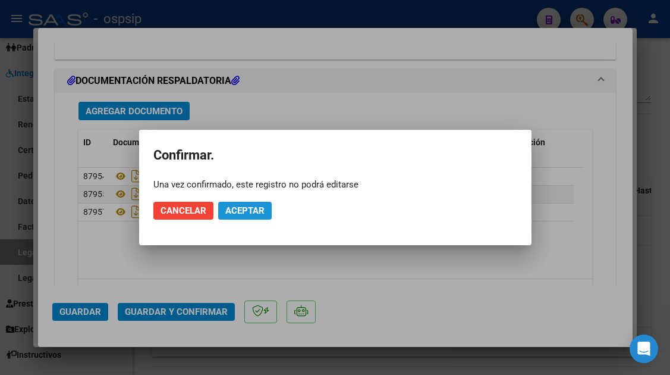
click at [241, 206] on span "Aceptar" at bounding box center [244, 210] width 39 height 11
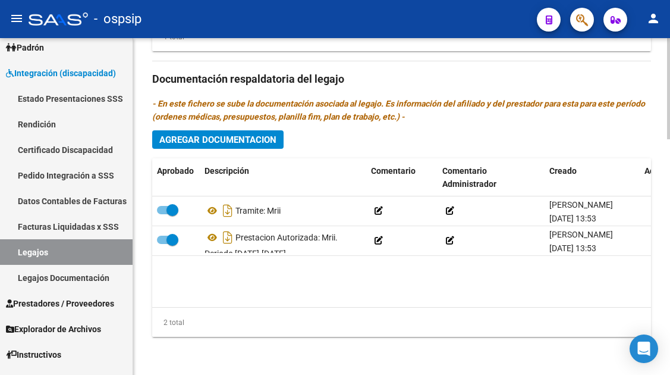
scroll to position [782, 0]
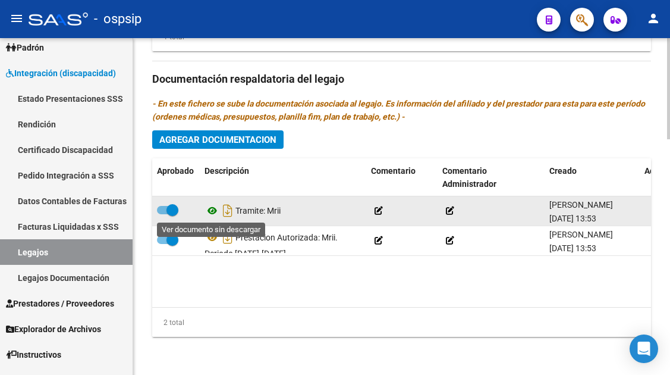
click at [212, 212] on icon at bounding box center [212, 210] width 15 height 14
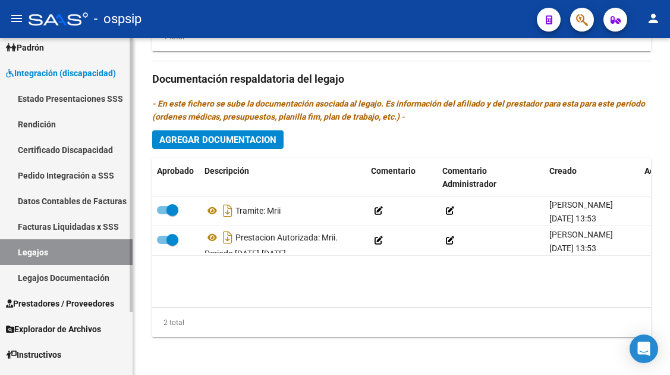
click at [65, 247] on link "Legajos" at bounding box center [66, 252] width 133 height 26
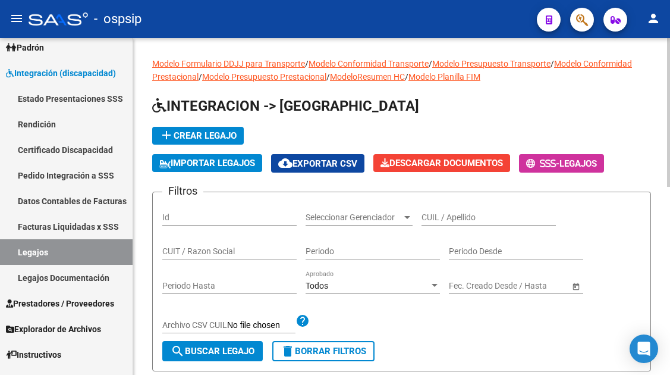
click at [448, 211] on div "CUIL / Apellido" at bounding box center [489, 214] width 134 height 24
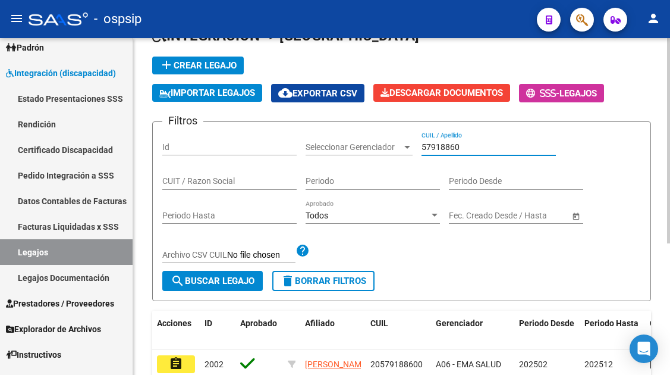
scroll to position [119, 0]
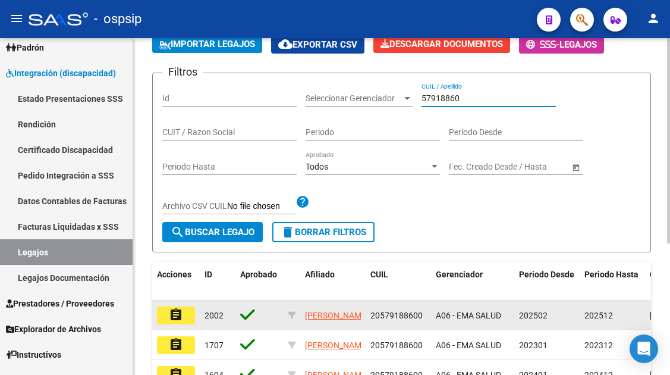
click at [184, 322] on button "assignment" at bounding box center [176, 315] width 38 height 18
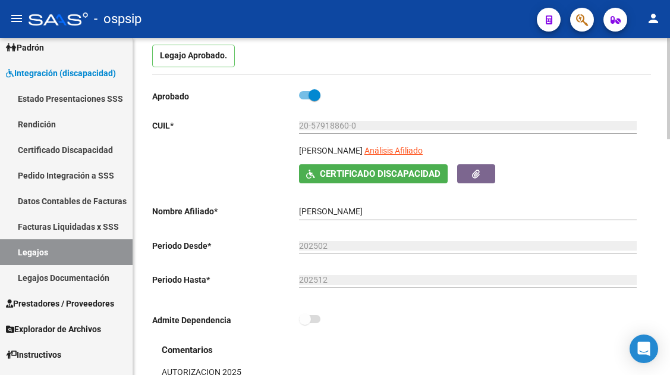
scroll to position [119, 0]
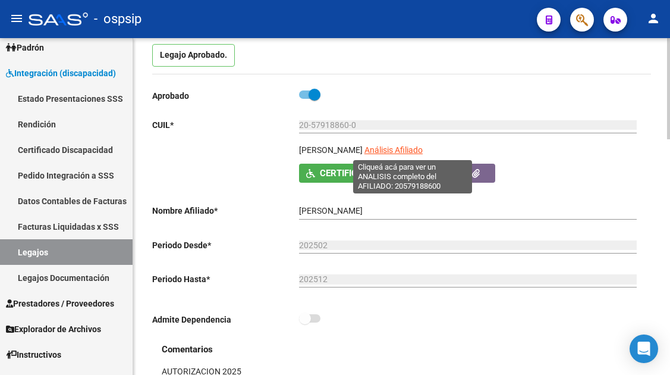
click at [417, 146] on span "Análisis Afiliado" at bounding box center [394, 150] width 58 height 10
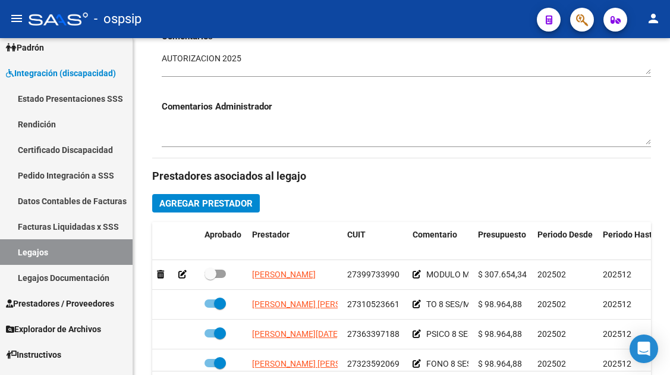
scroll to position [476, 0]
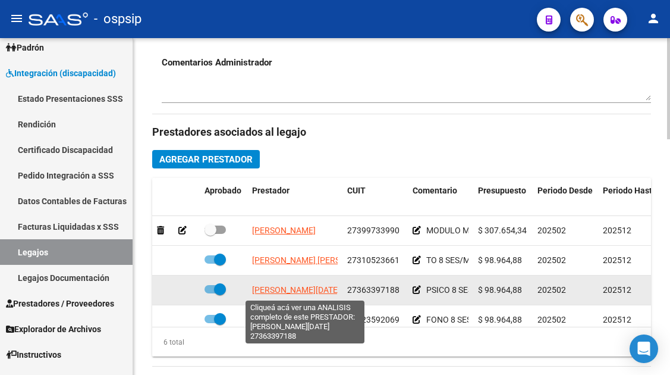
click at [287, 290] on span "FERJANCIC LUCIA ADRIANA" at bounding box center [296, 290] width 88 height 10
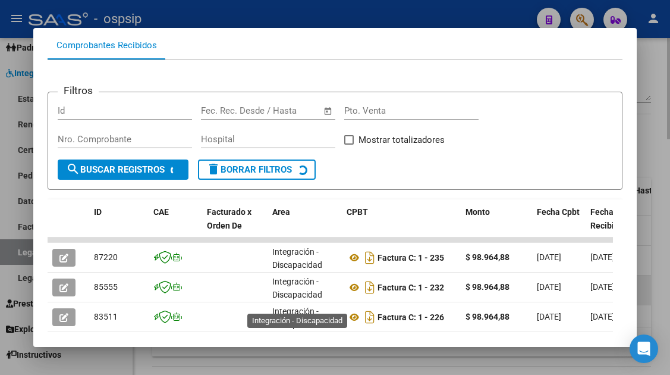
scroll to position [172, 0]
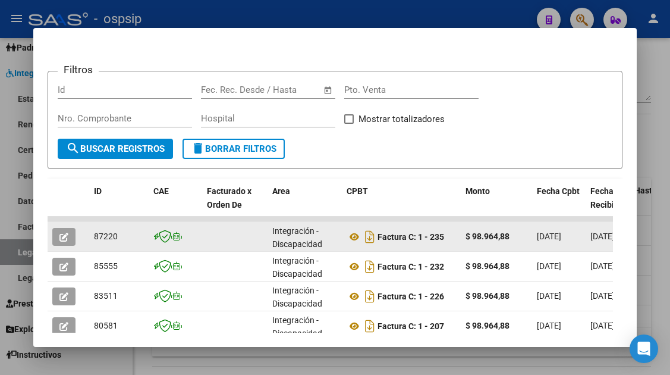
click at [67, 228] on button "button" at bounding box center [63, 237] width 23 height 18
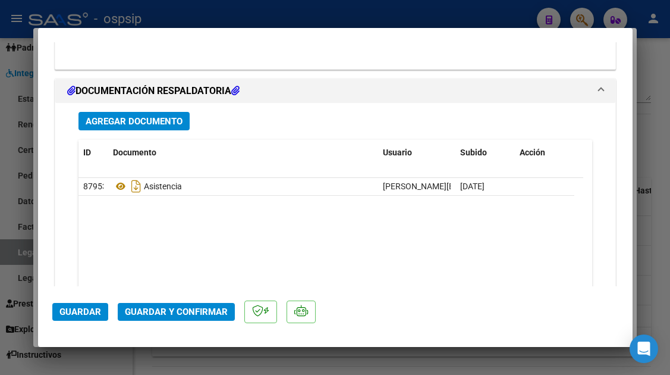
scroll to position [1487, 0]
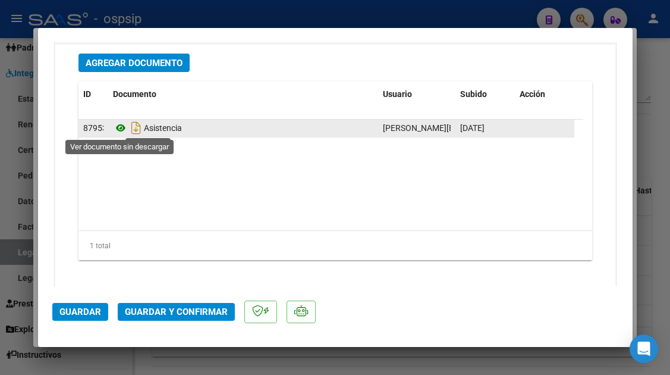
click at [116, 126] on icon at bounding box center [120, 128] width 15 height 14
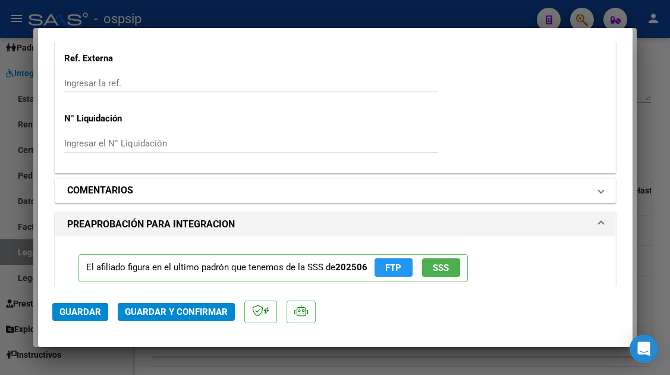
scroll to position [1011, 0]
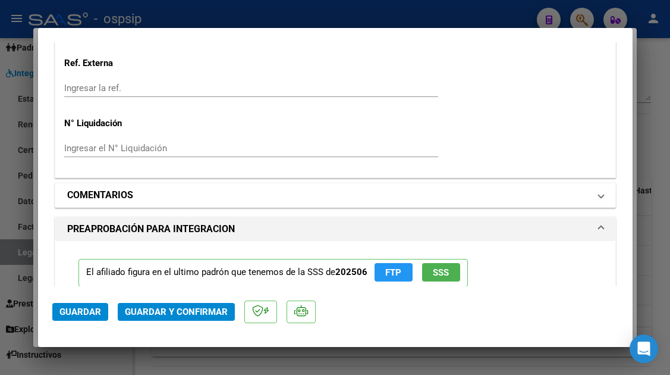
click at [589, 204] on mat-expansion-panel-header "COMENTARIOS" at bounding box center [335, 195] width 560 height 24
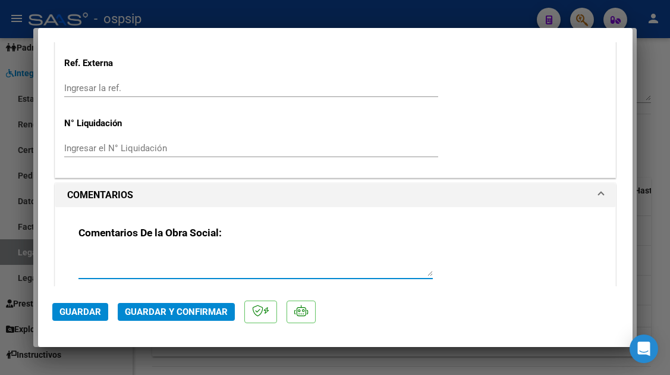
click at [290, 259] on textarea at bounding box center [256, 264] width 354 height 24
click at [99, 315] on span "Guardar" at bounding box center [80, 311] width 42 height 11
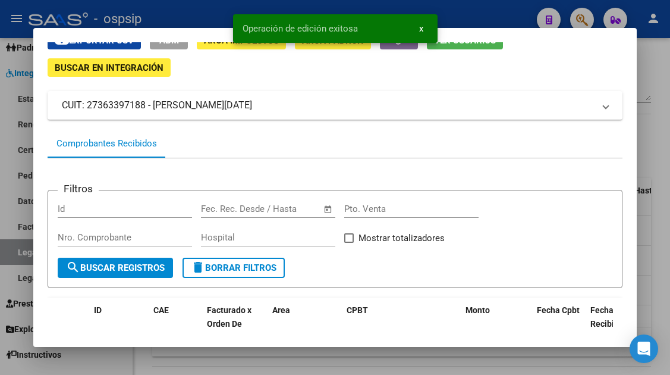
scroll to position [0, 0]
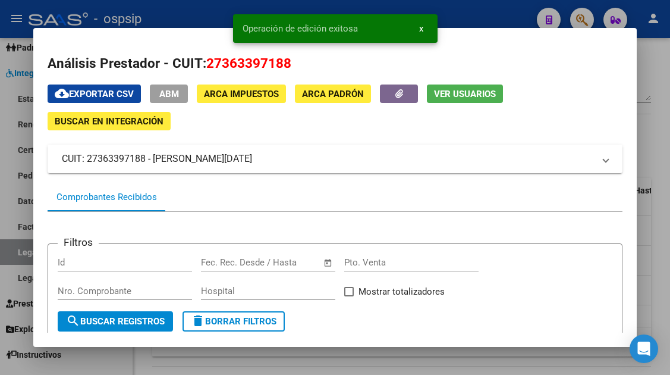
click at [448, 89] on span "Ver Usuarios" at bounding box center [465, 94] width 62 height 11
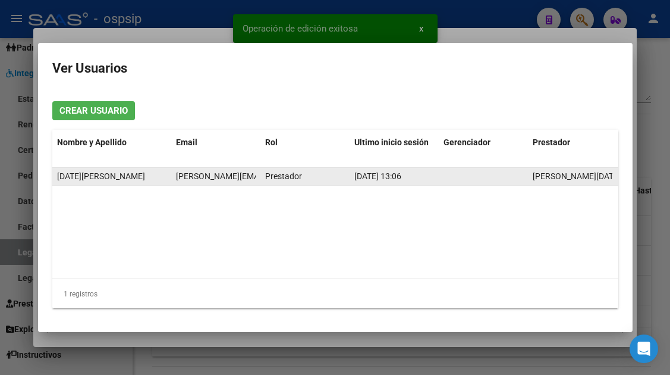
click at [200, 177] on span "luciaa.ferjancic@gmail.com" at bounding box center [274, 176] width 196 height 10
copy span "luciaa.ferjancic@gmail.com"
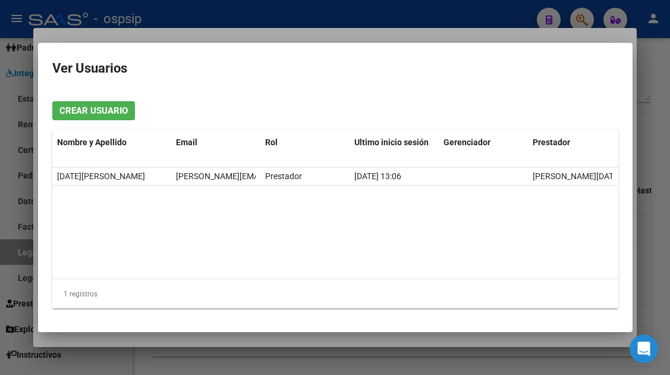
click at [17, 250] on div at bounding box center [335, 187] width 670 height 375
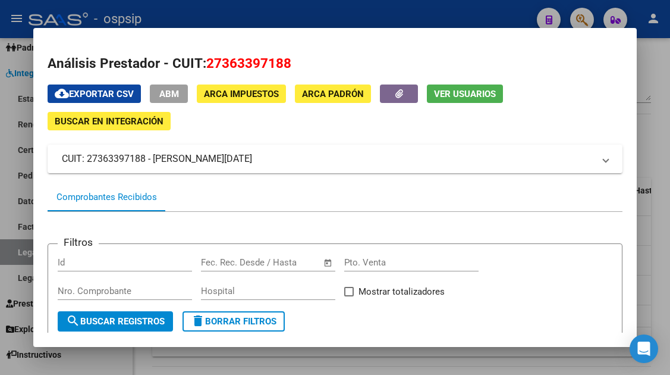
click at [17, 250] on div at bounding box center [335, 187] width 670 height 375
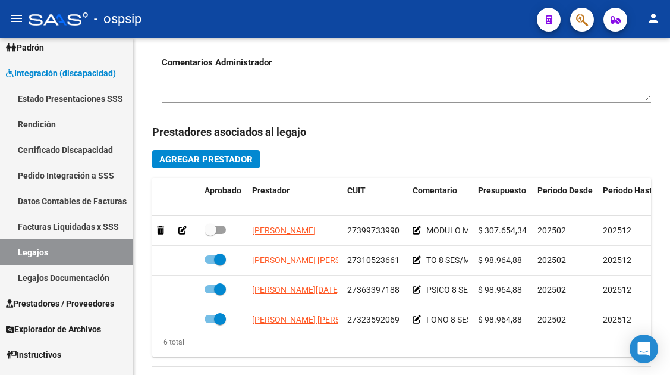
click at [17, 250] on link "Legajos" at bounding box center [66, 252] width 133 height 26
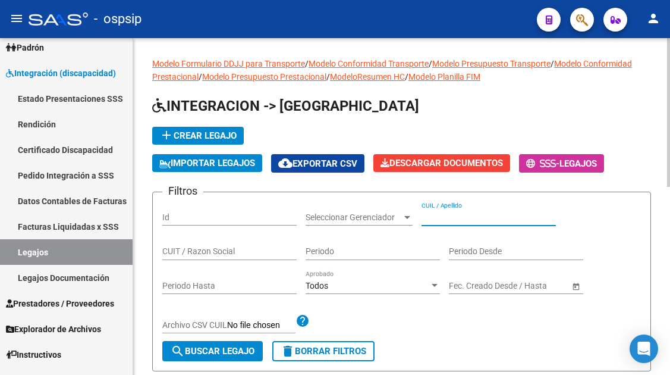
click at [468, 218] on input "CUIL / Apellido" at bounding box center [489, 217] width 134 height 10
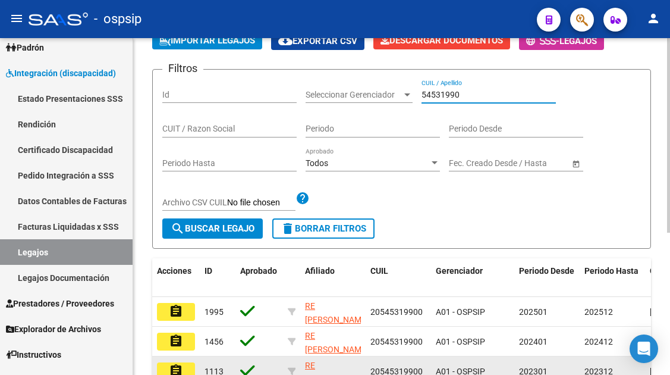
scroll to position [178, 0]
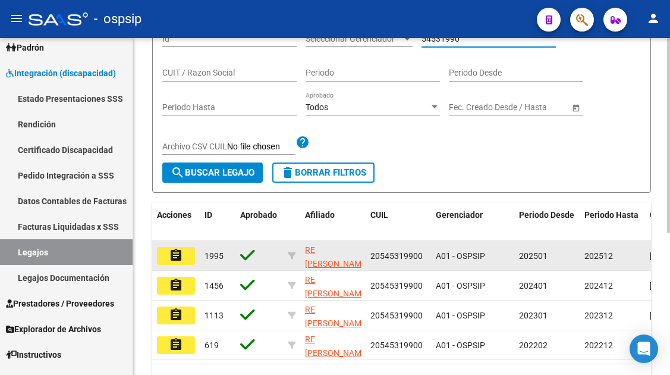
click at [175, 255] on mat-icon "assignment" at bounding box center [176, 255] width 14 height 14
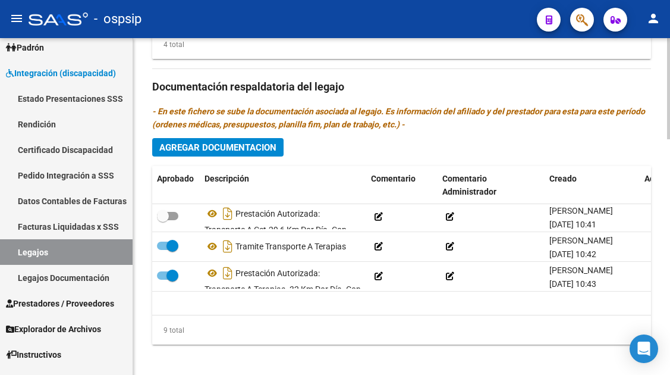
scroll to position [119, 0]
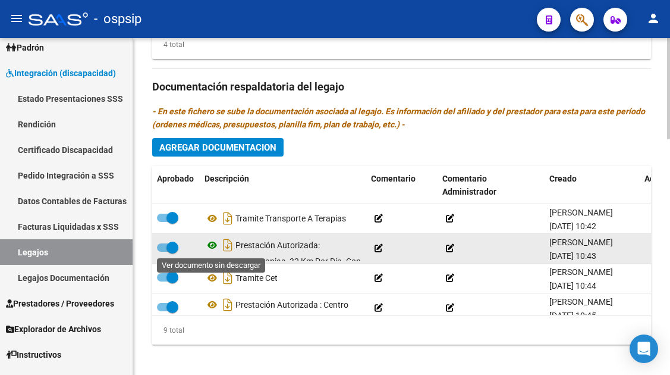
click at [206, 246] on icon at bounding box center [212, 245] width 15 height 14
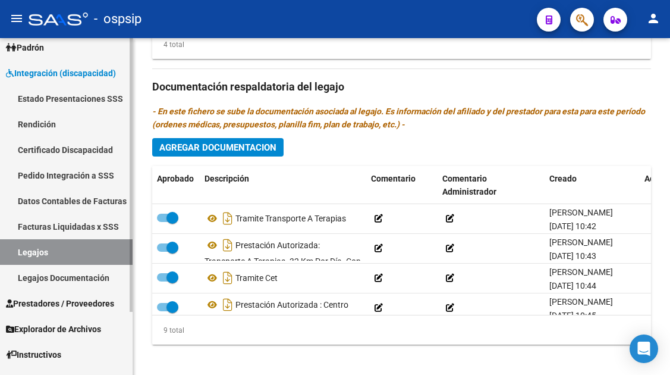
click at [52, 262] on link "Legajos" at bounding box center [66, 252] width 133 height 26
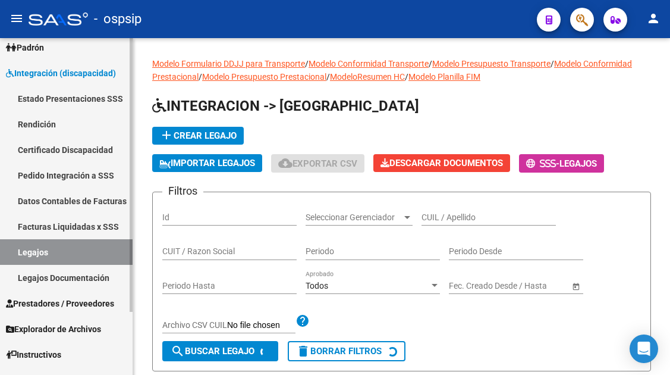
click at [49, 252] on link "Legajos" at bounding box center [66, 252] width 133 height 26
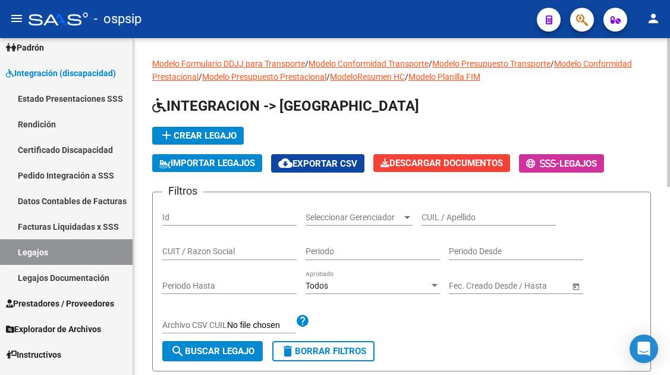
click at [441, 219] on input "CUIL / Apellido" at bounding box center [489, 217] width 134 height 10
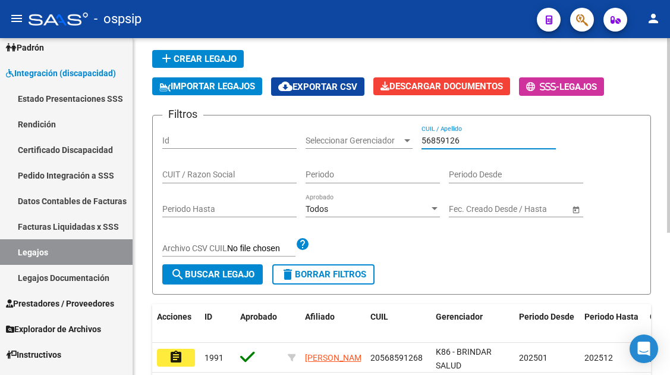
scroll to position [178, 0]
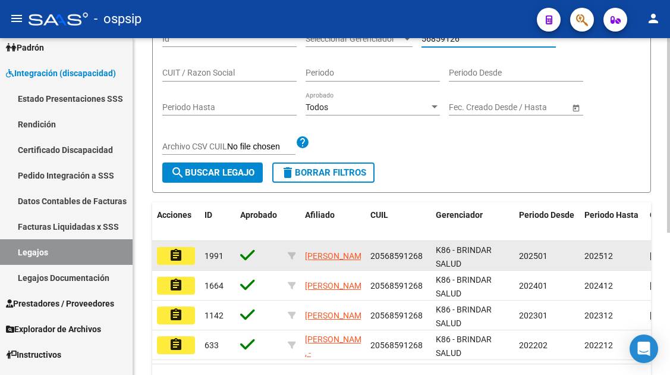
click at [175, 256] on mat-icon "assignment" at bounding box center [176, 255] width 14 height 14
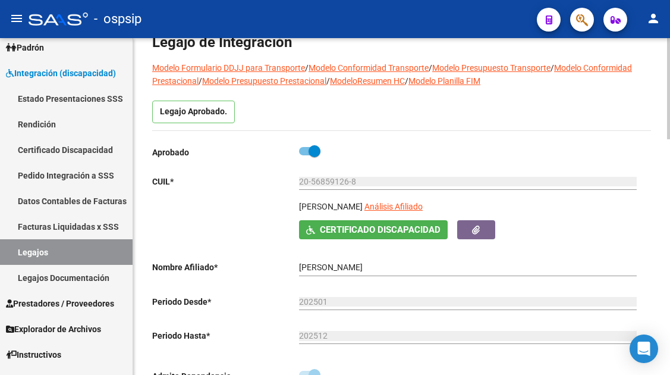
scroll to position [59, 0]
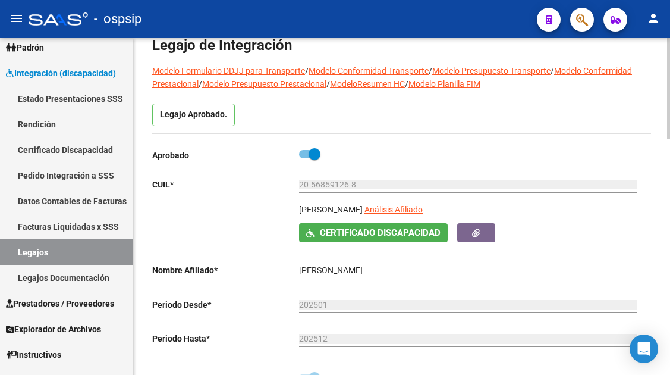
click at [420, 217] on app-link-go-to "Análisis Afiliado" at bounding box center [394, 213] width 58 height 20
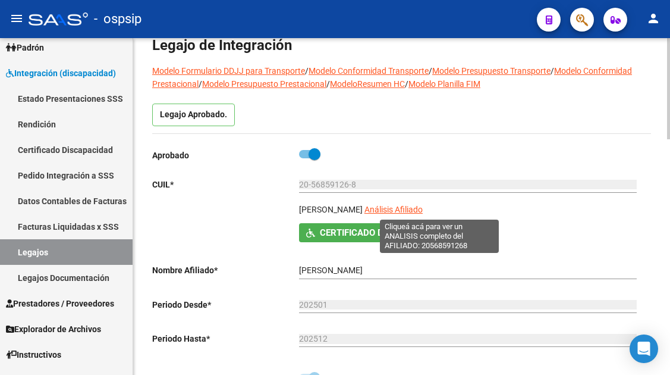
click at [420, 212] on span "Análisis Afiliado" at bounding box center [394, 210] width 58 height 10
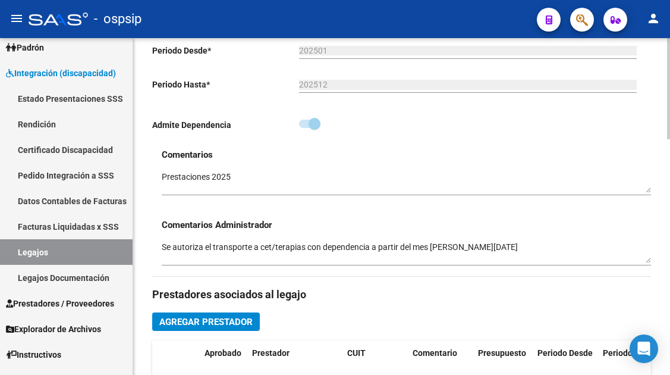
scroll to position [357, 0]
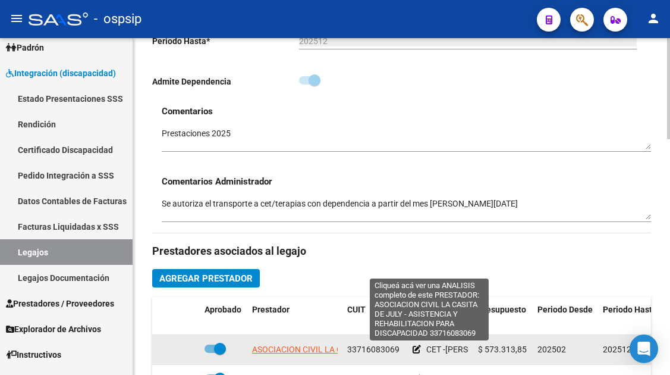
click at [283, 349] on span "ASOCIACION CIVIL LA CASITA DE JULY - ASISTENCIA Y REHABILITACION PARA DISCAPACI…" at bounding box center [427, 349] width 351 height 10
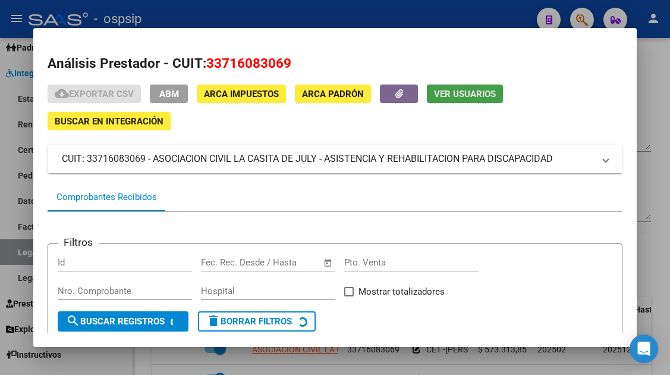
click at [466, 101] on button "Ver Usuarios" at bounding box center [465, 93] width 76 height 18
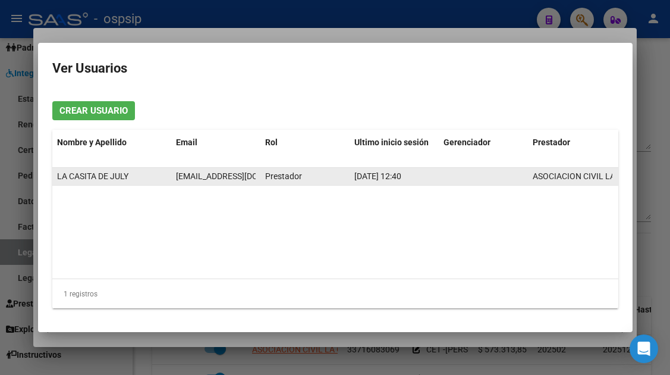
click at [209, 171] on span "lacasitadejuly@hotmail.com" at bounding box center [242, 176] width 132 height 10
copy span "lacasitadejuly@hotmail.com"
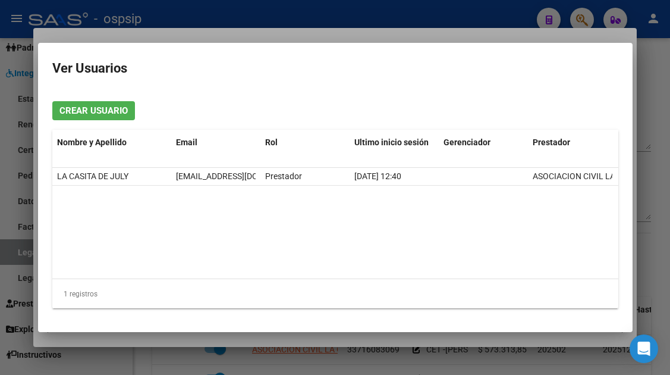
click at [17, 248] on div at bounding box center [335, 187] width 670 height 375
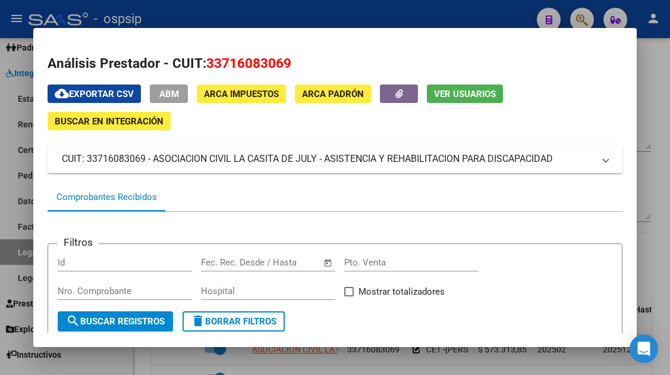
click at [17, 248] on div at bounding box center [335, 187] width 670 height 375
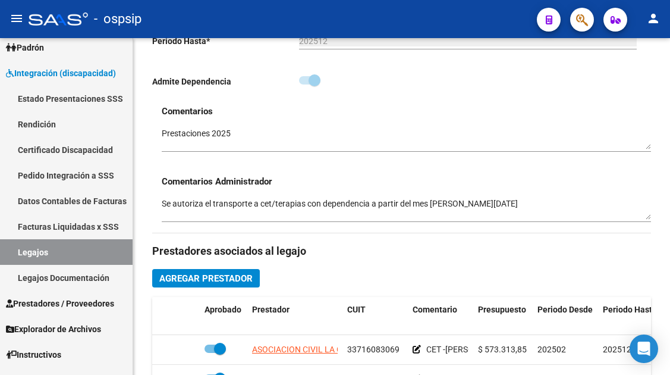
click at [17, 248] on link "Legajos" at bounding box center [66, 252] width 133 height 26
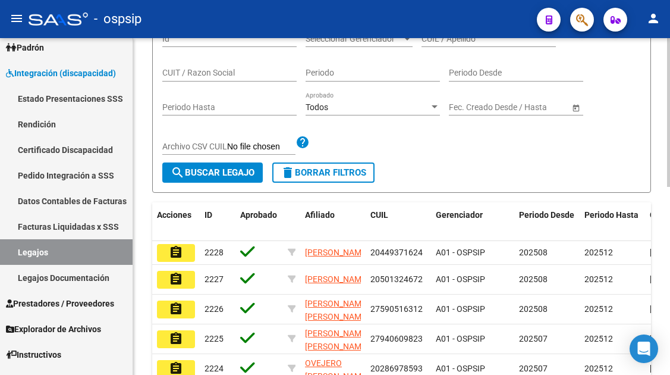
scroll to position [59, 0]
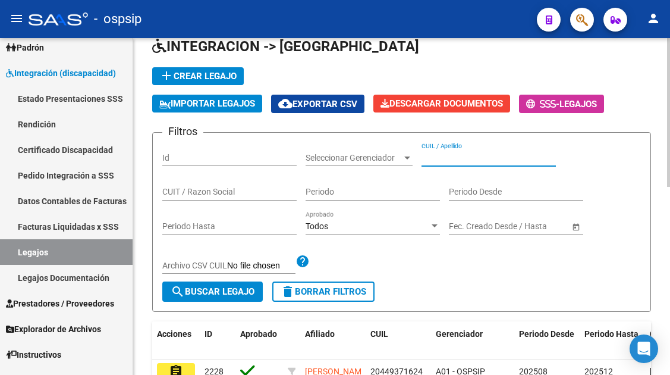
click at [437, 153] on input "CUIL / Apellido" at bounding box center [489, 158] width 134 height 10
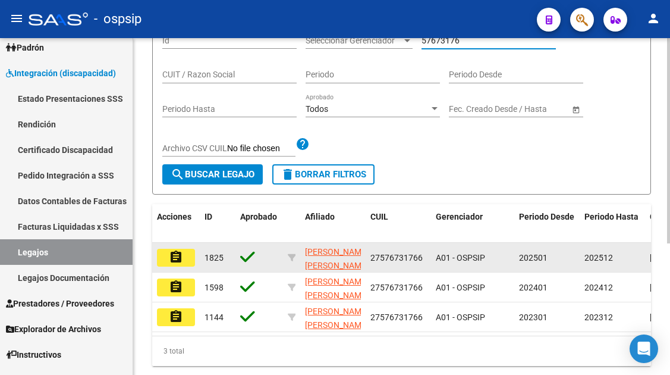
scroll to position [178, 0]
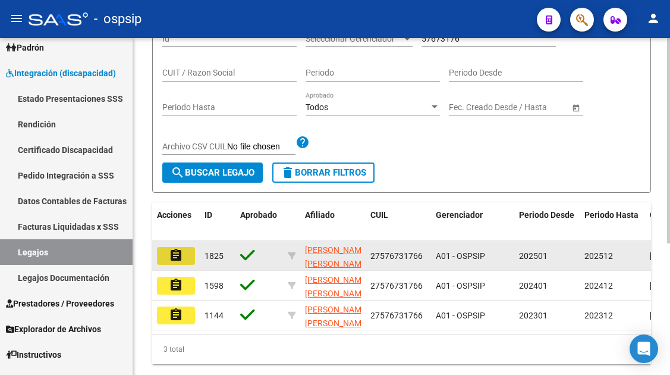
click at [175, 260] on mat-icon "assignment" at bounding box center [176, 255] width 14 height 14
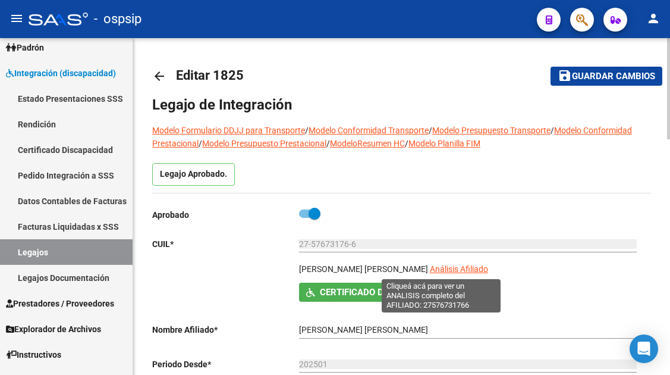
click at [430, 270] on span "Análisis Afiliado" at bounding box center [459, 269] width 58 height 10
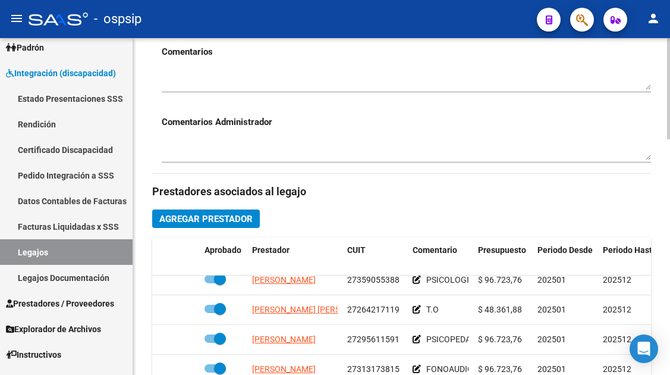
scroll to position [7, 0]
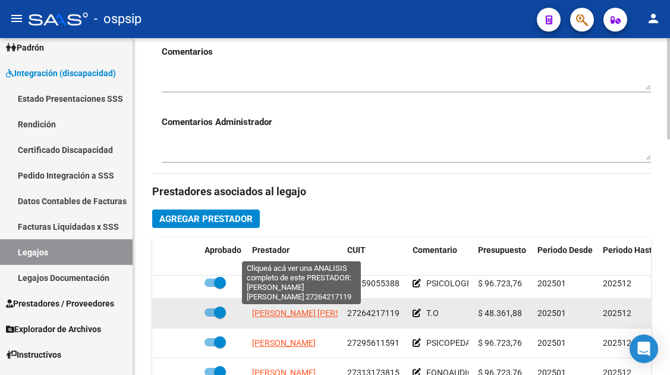
click at [323, 310] on span "ESCUDERO LILIAN NOELIA" at bounding box center [316, 313] width 129 height 10
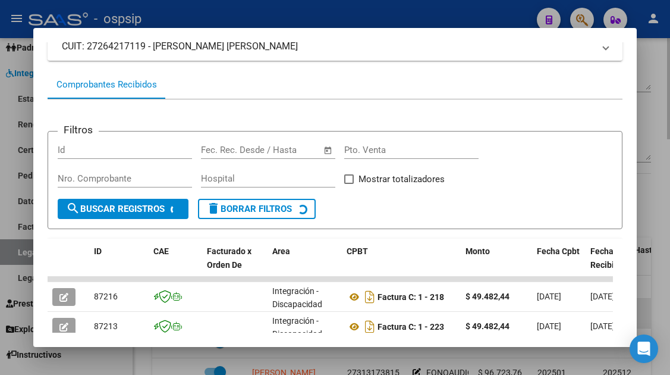
scroll to position [1, 0]
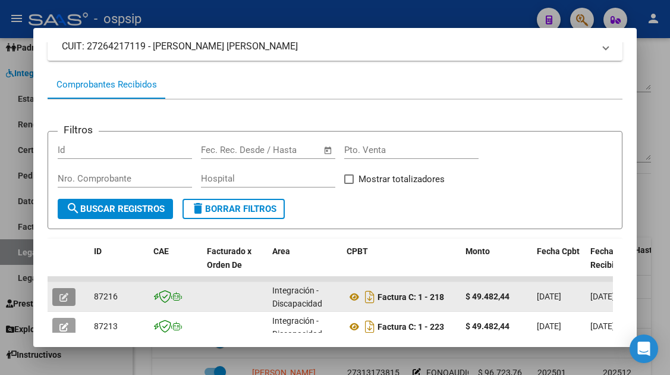
click at [74, 293] on button "button" at bounding box center [63, 297] width 23 height 18
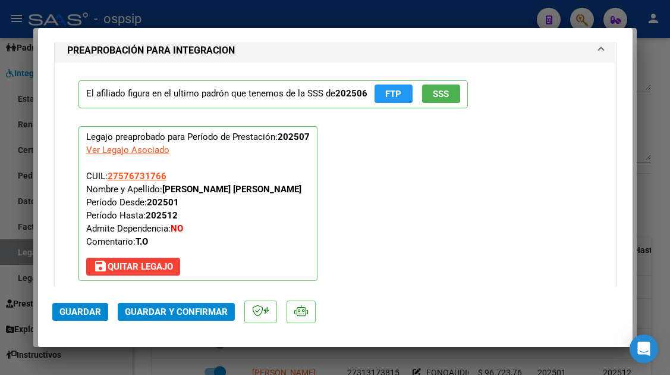
scroll to position [1427, 0]
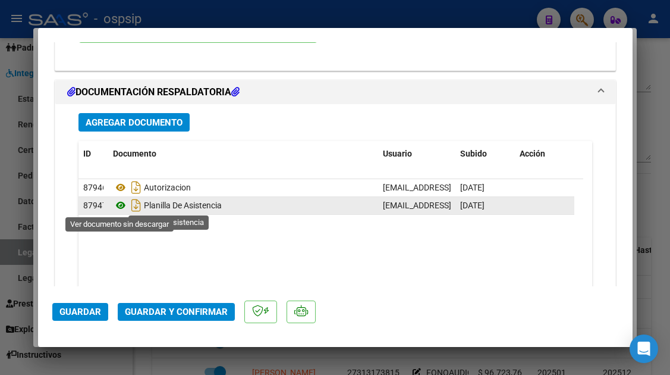
click at [120, 206] on icon at bounding box center [120, 205] width 15 height 14
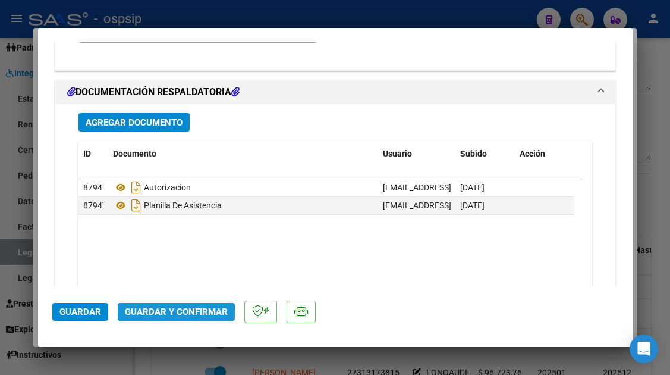
click at [167, 318] on button "Guardar y Confirmar" at bounding box center [176, 312] width 117 height 18
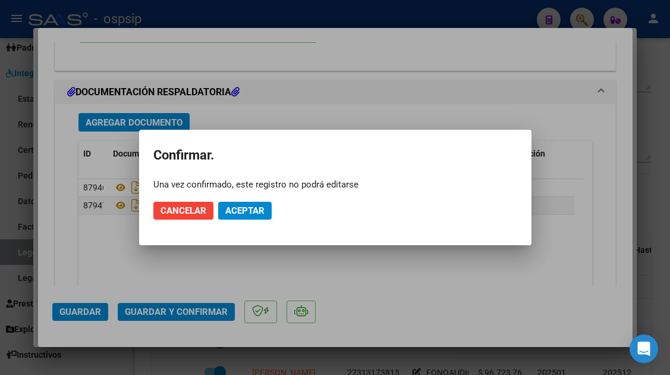
click at [253, 199] on mat-dialog-actions "Cancelar Aceptar" at bounding box center [335, 210] width 364 height 40
click at [251, 207] on span "Aceptar" at bounding box center [244, 210] width 39 height 11
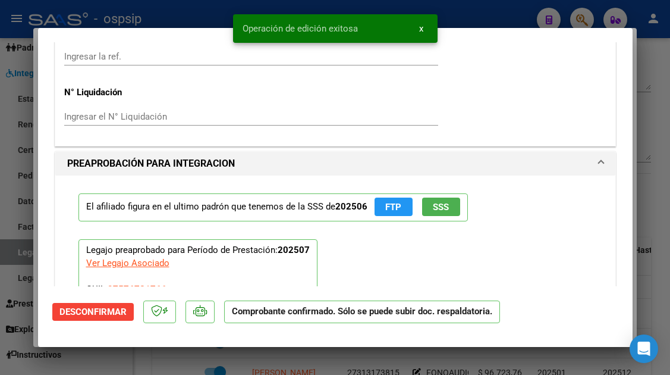
scroll to position [963, 0]
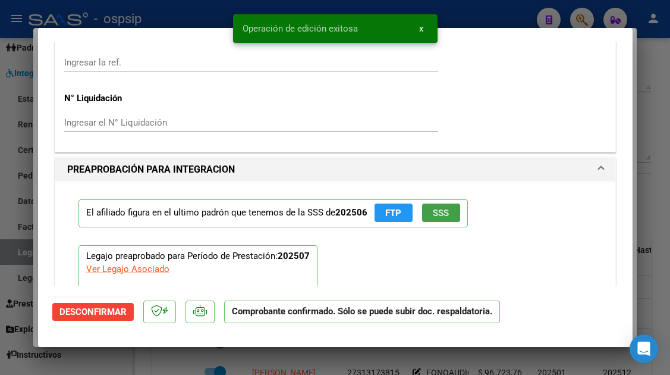
click at [456, 209] on button "SSS" at bounding box center [441, 212] width 38 height 18
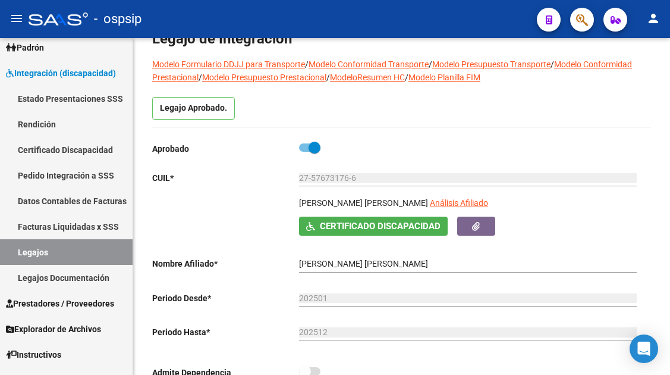
scroll to position [59, 0]
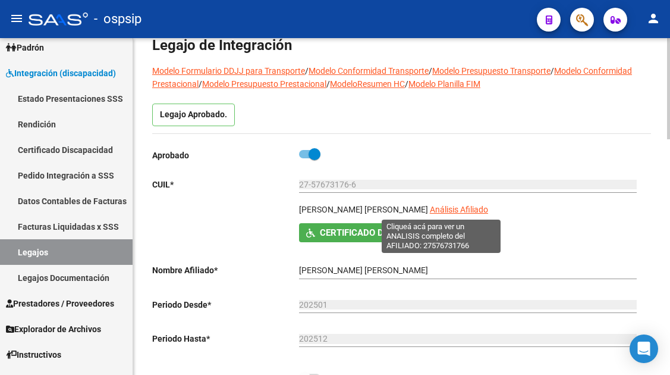
click at [442, 211] on span "Análisis Afiliado" at bounding box center [459, 210] width 58 height 10
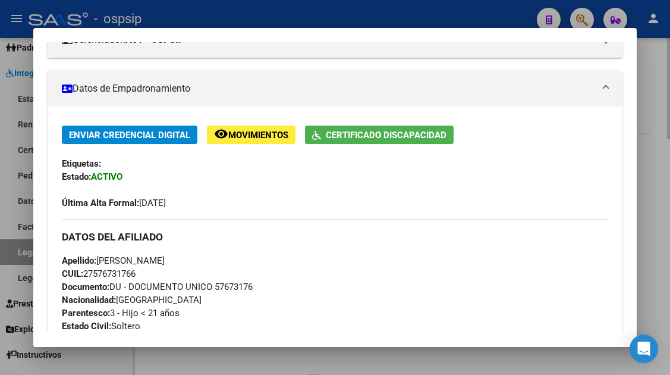
scroll to position [416, 0]
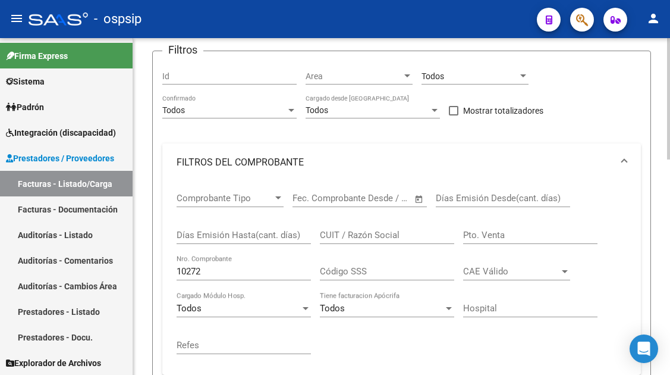
scroll to position [14, 0]
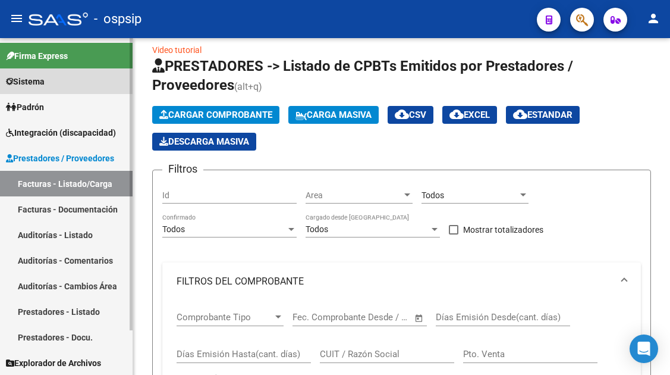
click at [76, 84] on link "Sistema" at bounding box center [66, 81] width 133 height 26
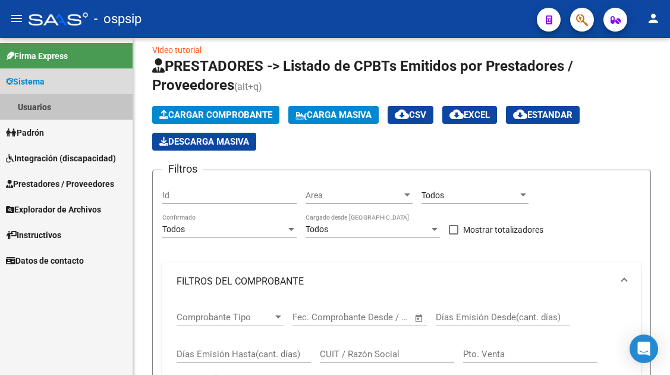
click at [55, 109] on link "Usuarios" at bounding box center [66, 107] width 133 height 26
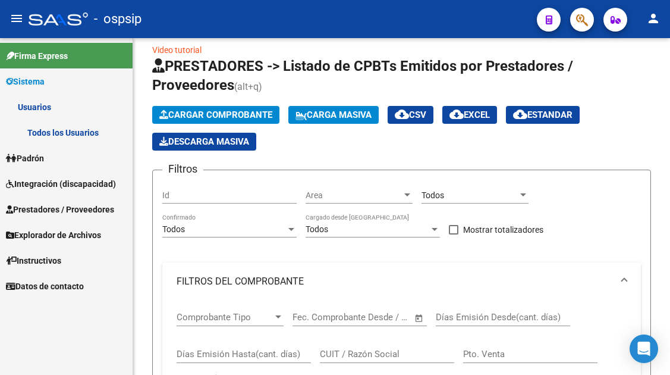
click at [63, 130] on link "Todos los Usuarios" at bounding box center [66, 133] width 133 height 26
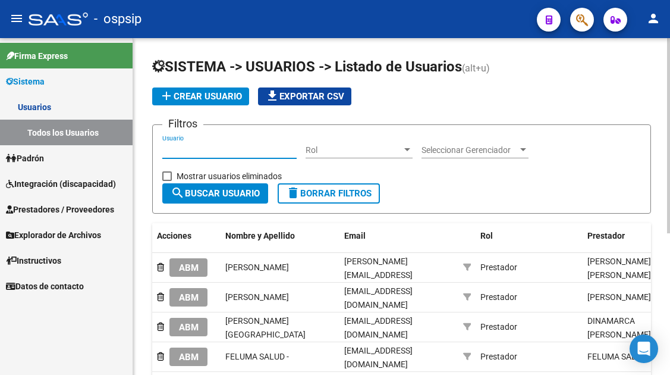
paste input "[EMAIL_ADDRESS][DOMAIN_NAME]"
type input "[EMAIL_ADDRESS][DOMAIN_NAME]"
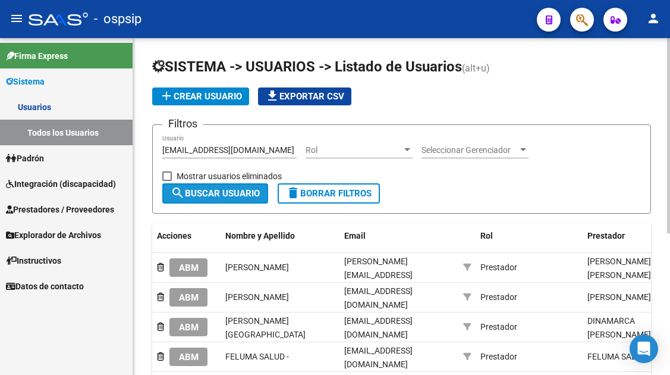
click at [205, 187] on button "search Buscar Usuario" at bounding box center [215, 193] width 106 height 20
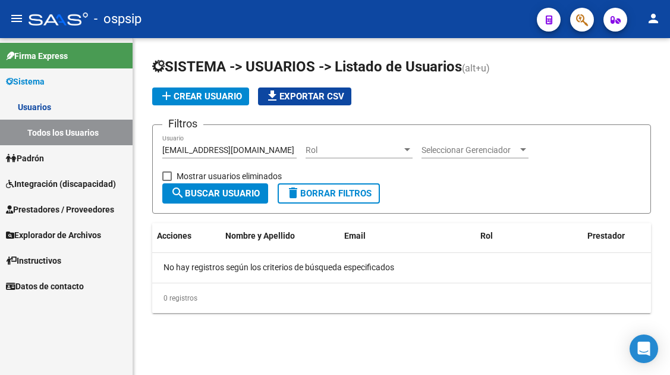
click at [205, 99] on span "add Crear Usuario" at bounding box center [200, 96] width 83 height 11
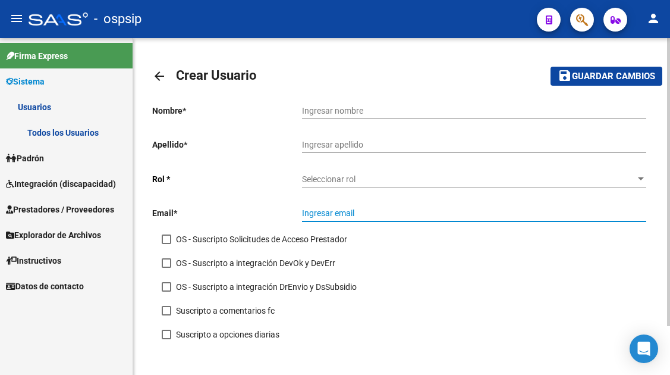
paste input "[EMAIL_ADDRESS][DOMAIN_NAME]"
type input "[EMAIL_ADDRESS][DOMAIN_NAME]"
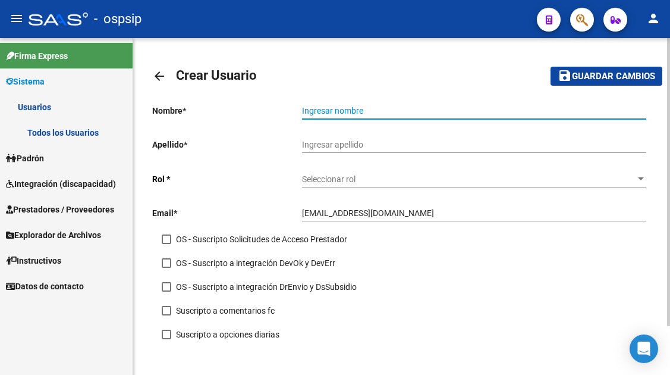
click at [328, 106] on input "Ingresar nombre" at bounding box center [474, 111] width 344 height 10
type input "L"
type input "J"
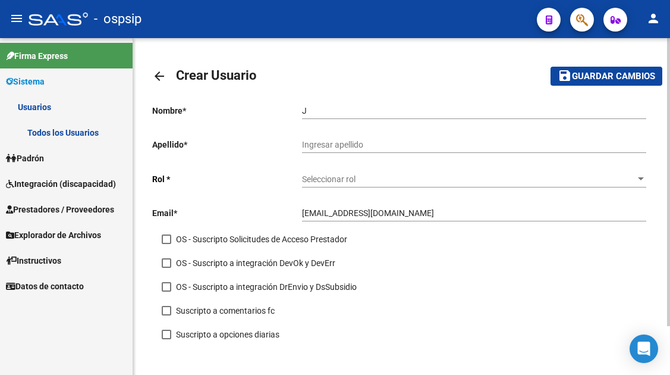
click at [329, 139] on div "Ingresar apellido" at bounding box center [474, 141] width 344 height 24
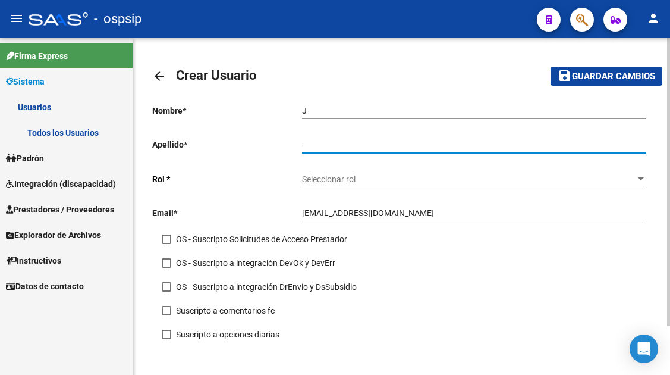
type input "-"
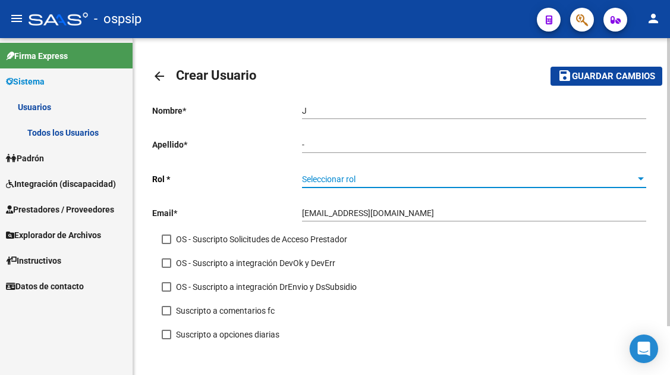
click at [642, 180] on div at bounding box center [641, 178] width 6 height 3
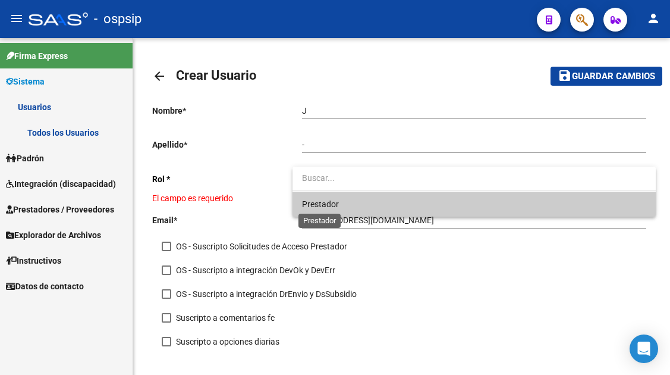
click at [305, 199] on span "Prestador" at bounding box center [320, 204] width 37 height 10
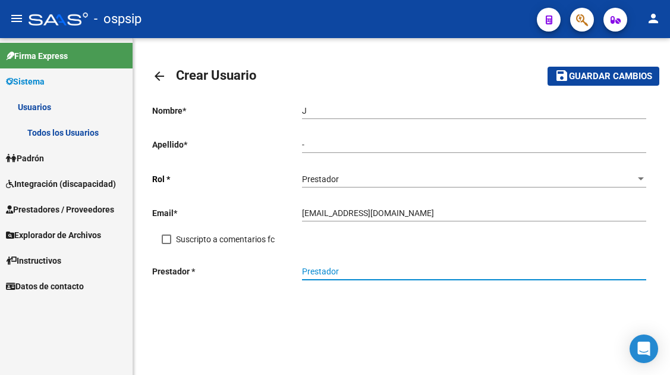
click at [312, 273] on input "Prestador" at bounding box center [474, 271] width 344 height 10
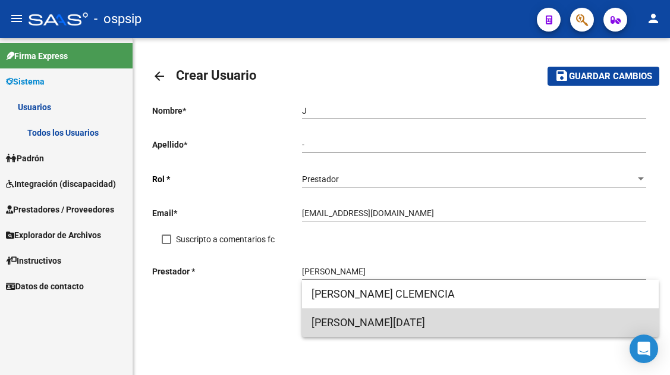
click at [353, 319] on span "[PERSON_NAME][DATE]" at bounding box center [481, 322] width 338 height 29
type input "[PERSON_NAME][DATE]"
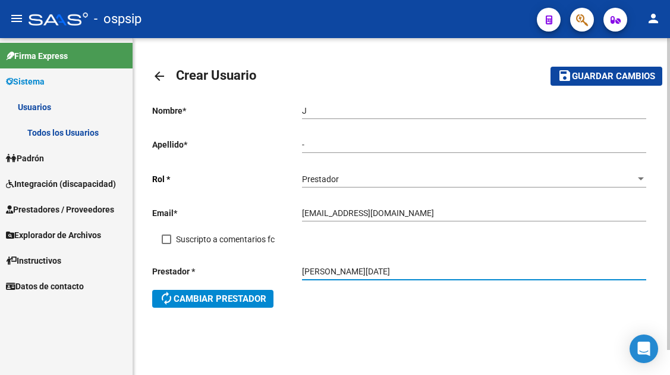
drag, startPoint x: 399, startPoint y: 266, endPoint x: 271, endPoint y: 271, distance: 127.9
click at [271, 271] on div "Prestador * [PERSON_NAME][DATE] Prestador autorenew Cambiar prestador" at bounding box center [401, 288] width 499 height 65
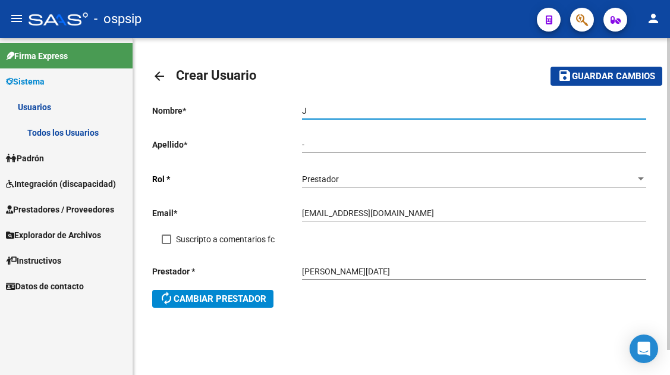
drag, startPoint x: 313, startPoint y: 109, endPoint x: 274, endPoint y: 106, distance: 39.3
click at [274, 106] on app-form-text-field "Nombre * J Ingresar nombre" at bounding box center [399, 111] width 494 height 10
paste input "[PERSON_NAME][DATE]"
type input "[PERSON_NAME][DATE]"
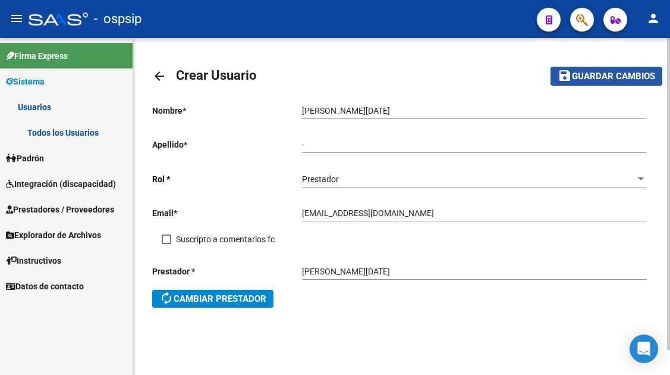
click at [593, 74] on span "Guardar cambios" at bounding box center [613, 76] width 83 height 11
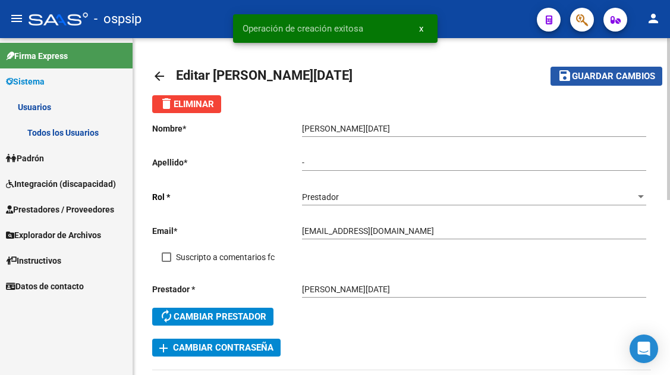
click at [593, 74] on span "Guardar cambios" at bounding box center [613, 76] width 83 height 11
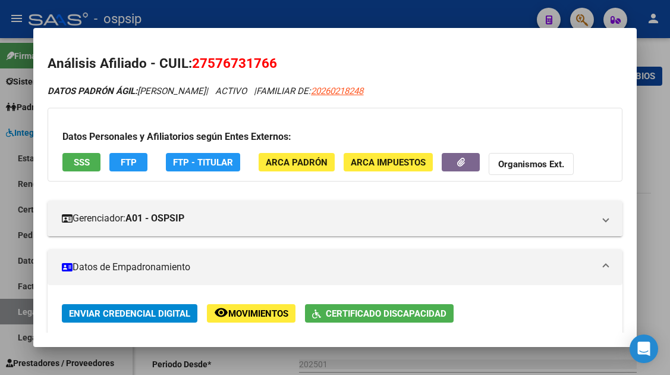
scroll to position [416, 0]
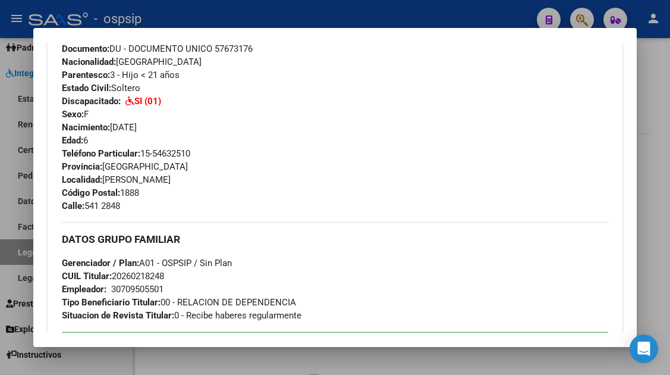
click at [18, 252] on div at bounding box center [335, 187] width 670 height 375
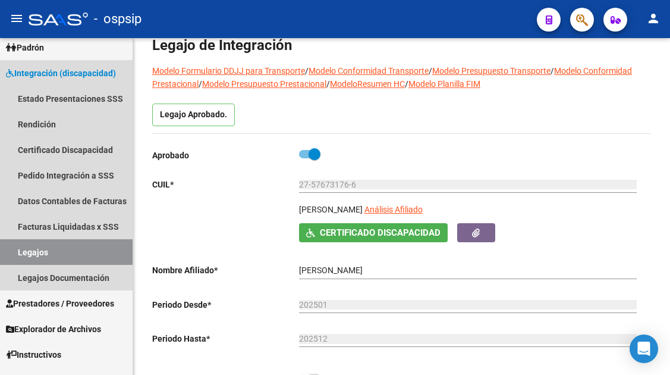
click at [18, 252] on link "Legajos" at bounding box center [66, 252] width 133 height 26
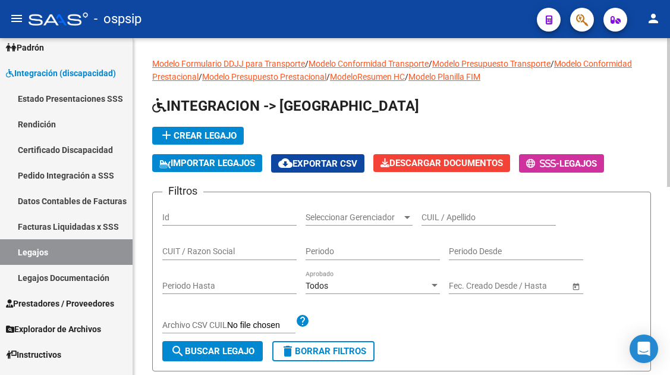
click at [434, 216] on input "CUIL / Apellido" at bounding box center [489, 217] width 134 height 10
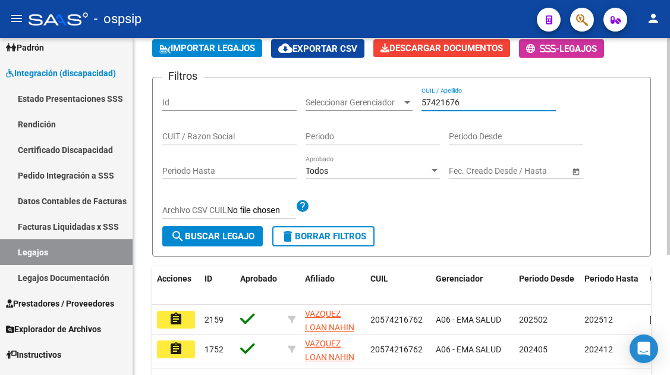
scroll to position [119, 0]
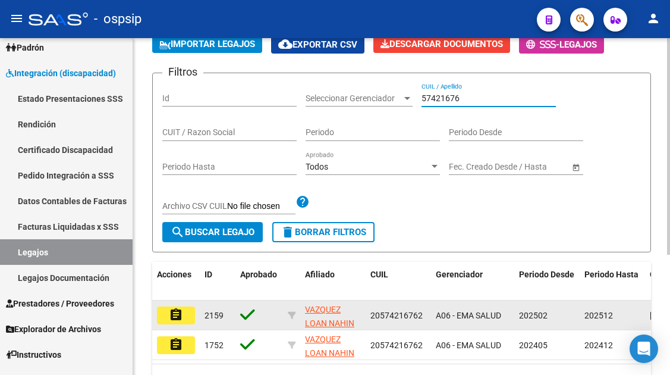
type input "57421676"
click at [180, 316] on mat-icon "assignment" at bounding box center [176, 314] width 14 height 14
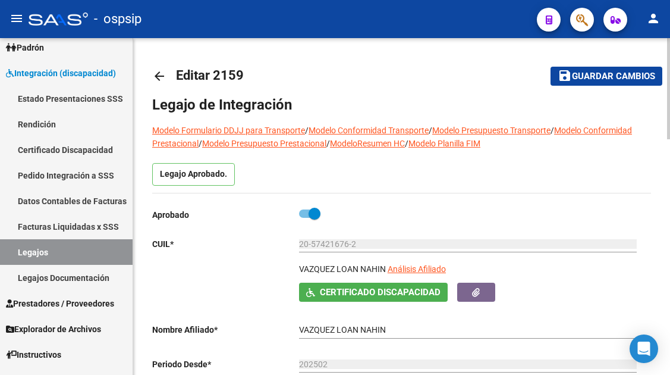
scroll to position [59, 0]
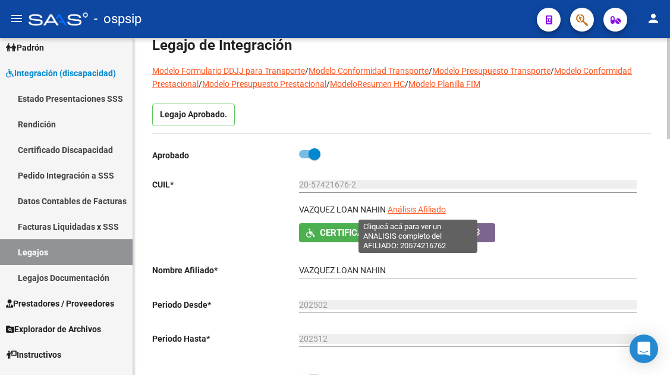
click at [419, 209] on span "Análisis Afiliado" at bounding box center [417, 210] width 58 height 10
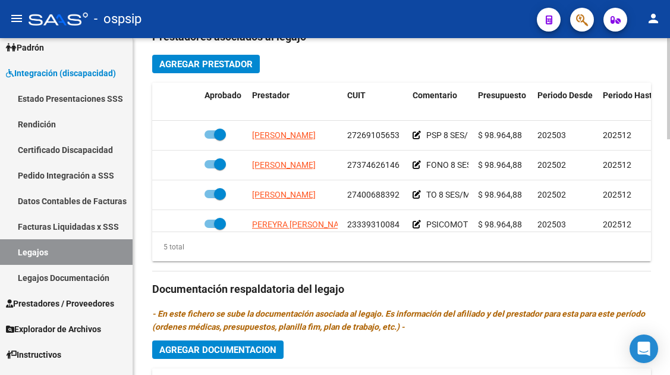
scroll to position [595, 0]
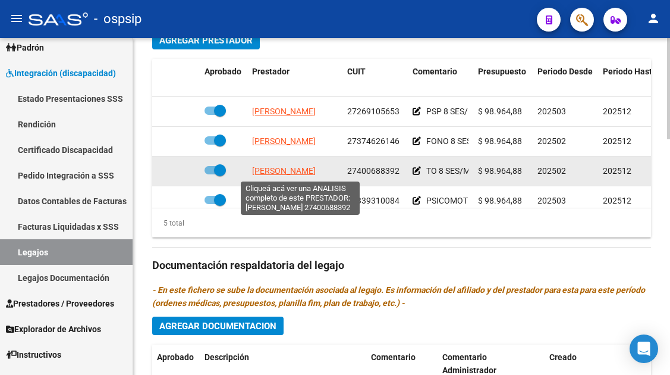
click at [275, 167] on span "ROMERO LUCIANA ROCIO" at bounding box center [284, 171] width 64 height 10
type textarea "27400688392"
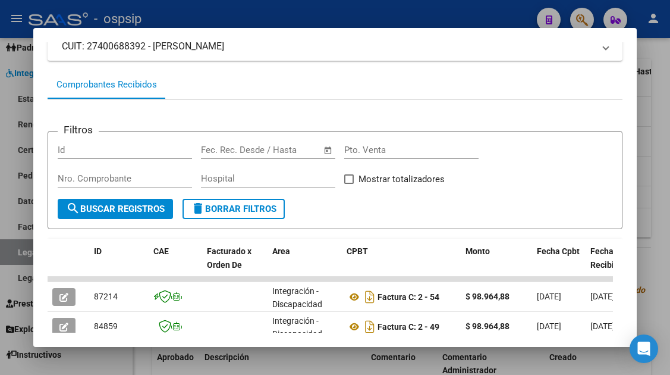
scroll to position [231, 0]
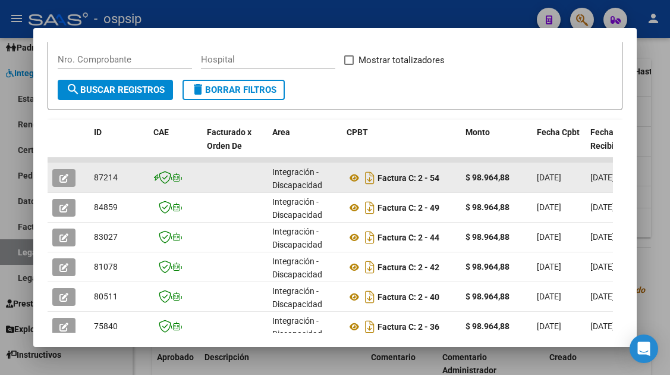
click at [68, 178] on icon "button" at bounding box center [63, 178] width 9 height 9
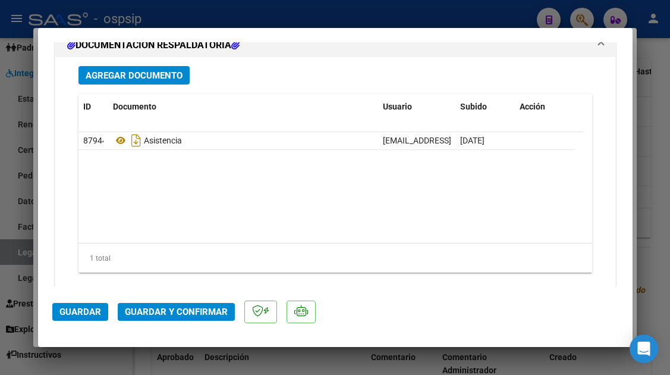
scroll to position [1487, 0]
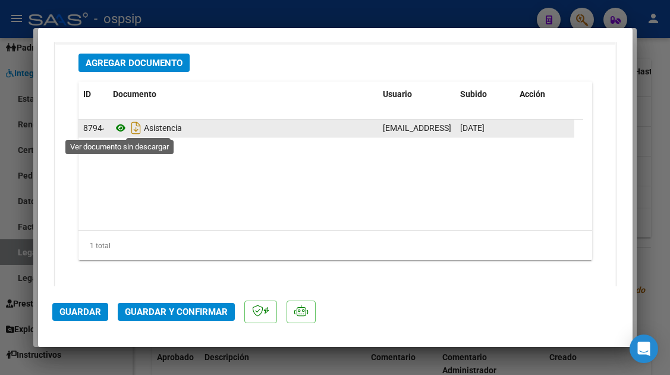
click at [119, 130] on icon at bounding box center [120, 128] width 15 height 14
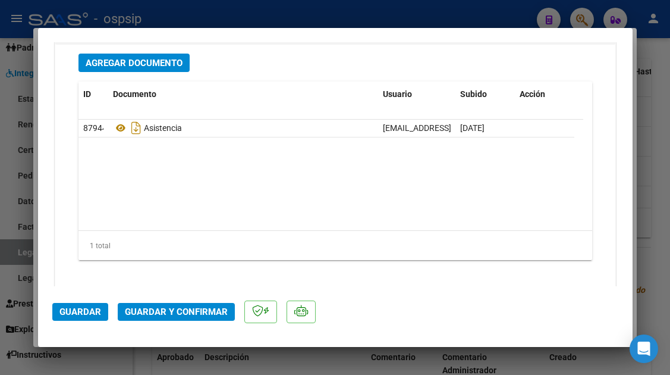
click at [166, 321] on mat-dialog-actions "Guardar Guardar y Confirmar" at bounding box center [335, 309] width 566 height 47
click at [166, 312] on span "Guardar y Confirmar" at bounding box center [176, 311] width 103 height 11
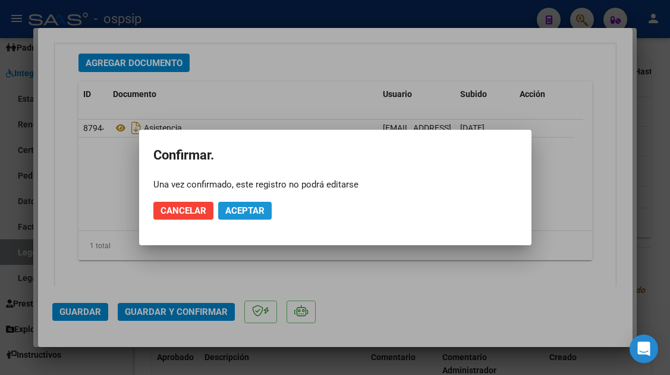
click at [241, 215] on span "Aceptar" at bounding box center [244, 210] width 39 height 11
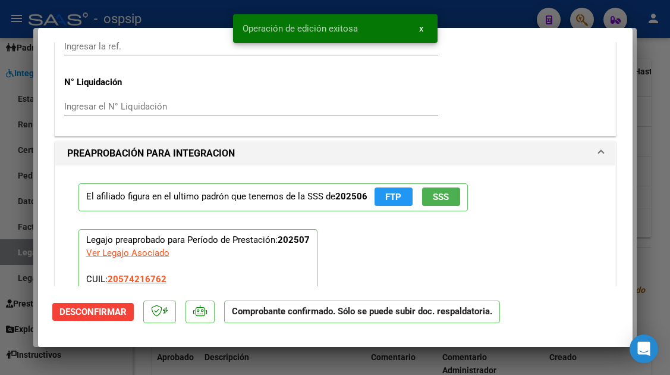
scroll to position [817, 0]
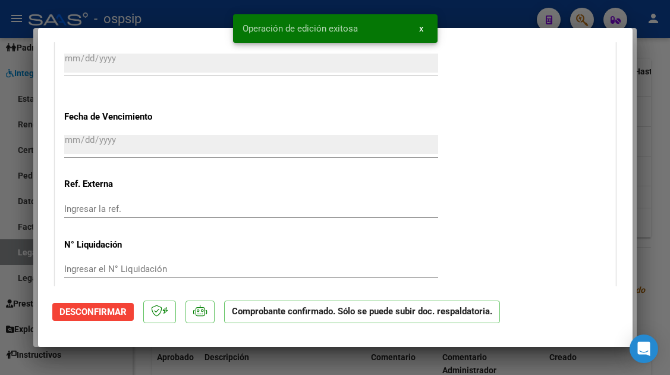
type input "$ 0,00"
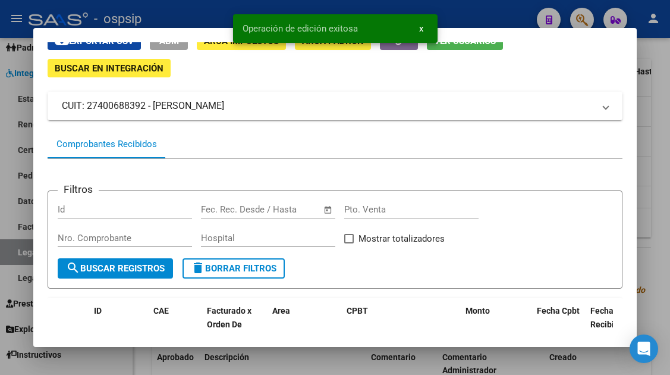
scroll to position [0, 0]
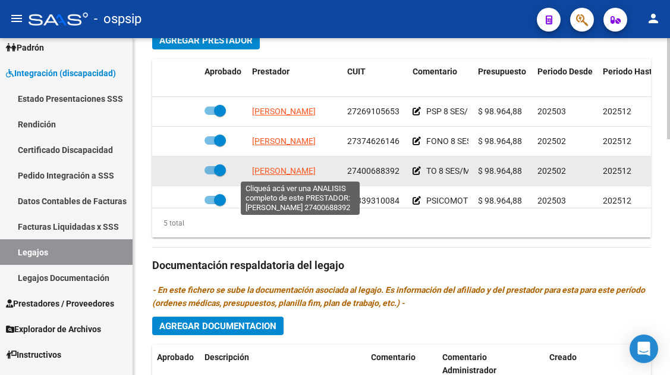
click at [273, 173] on span "ROMERO LUCIANA ROCIO" at bounding box center [284, 171] width 64 height 10
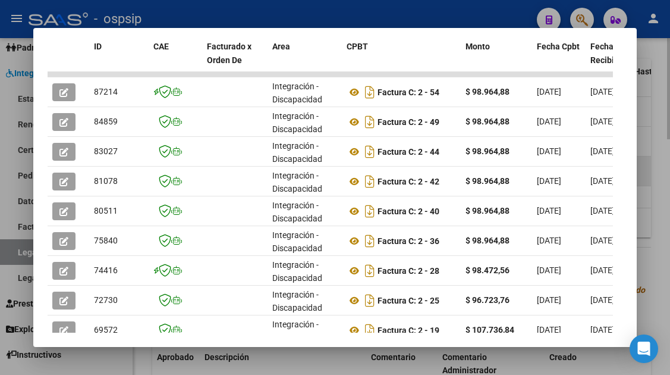
scroll to position [318, 0]
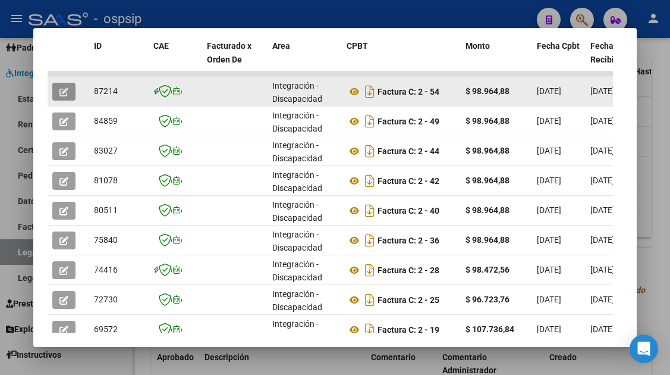
click at [62, 89] on icon "button" at bounding box center [63, 91] width 9 height 9
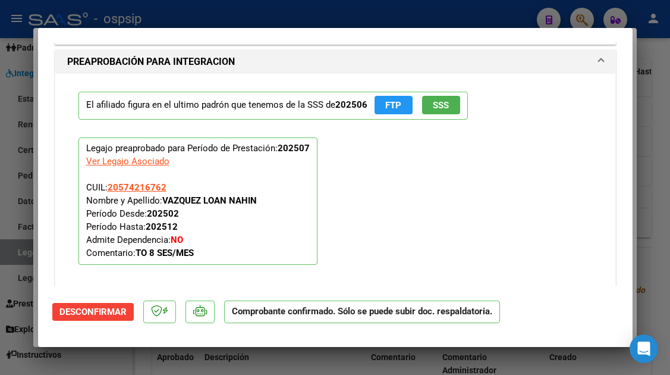
scroll to position [1363, 0]
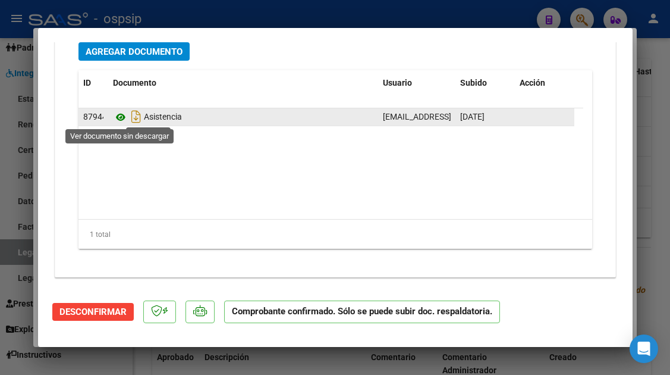
click at [118, 121] on icon at bounding box center [120, 117] width 15 height 14
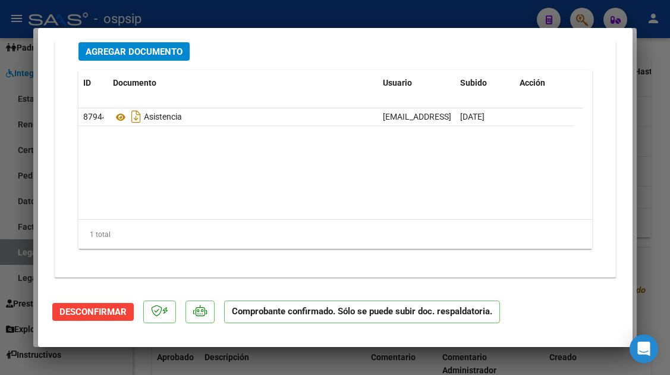
click at [14, 249] on div at bounding box center [335, 187] width 670 height 375
type input "$ 0,00"
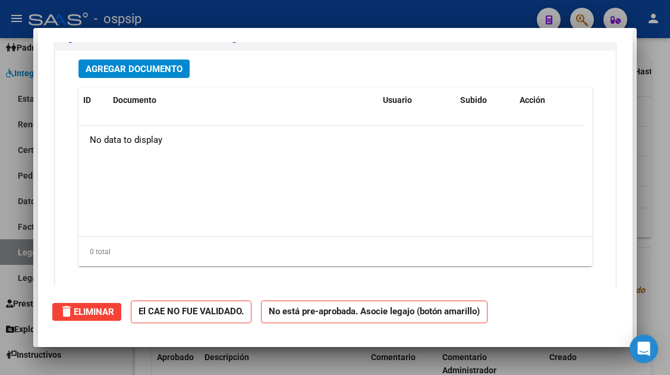
scroll to position [0, 0]
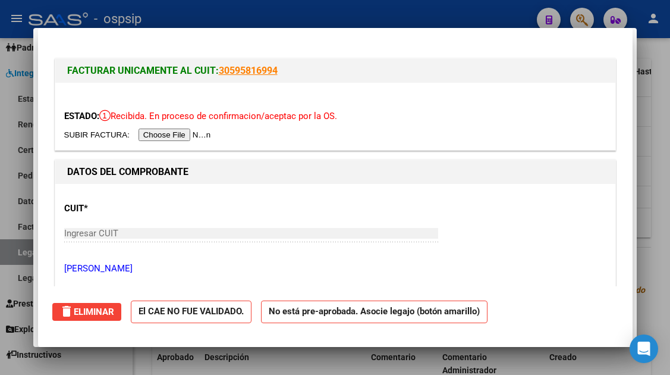
click at [14, 249] on div at bounding box center [335, 187] width 670 height 375
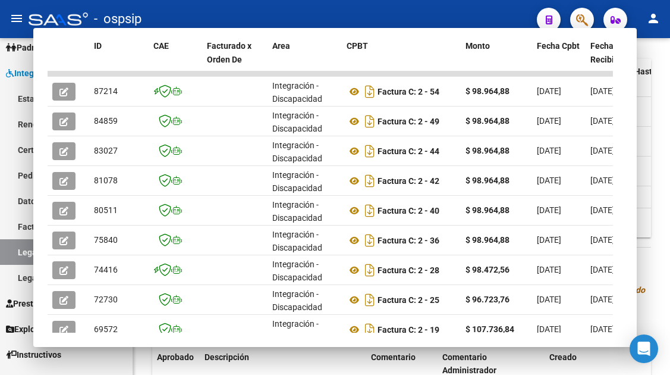
click at [14, 249] on link "Legajos" at bounding box center [66, 252] width 133 height 26
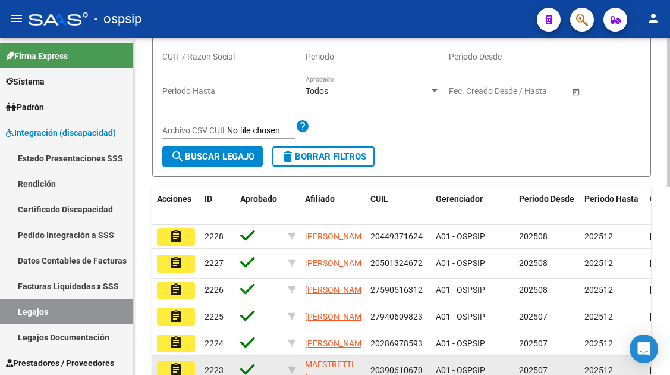
scroll to position [127, 0]
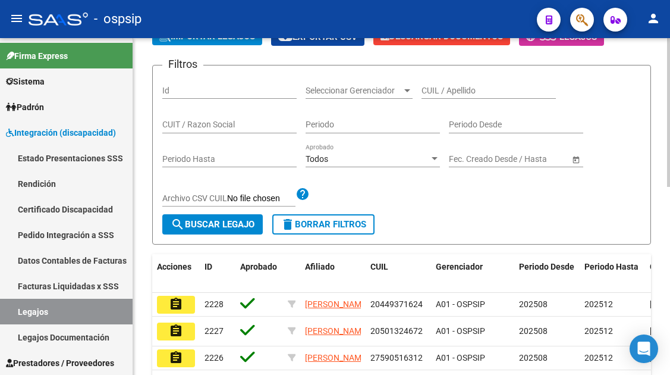
click at [441, 91] on input "CUIL / Apellido" at bounding box center [489, 91] width 134 height 10
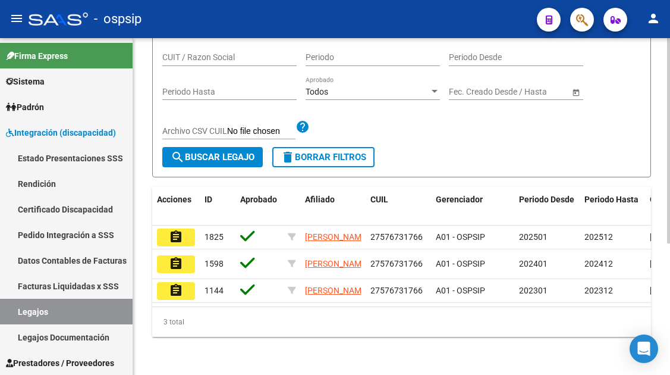
scroll to position [216, 0]
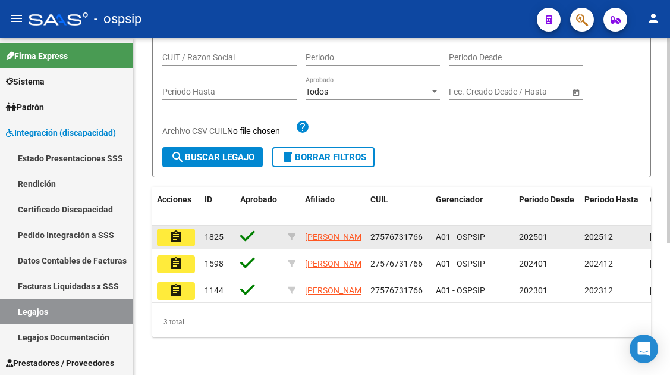
type input "57673176"
click at [186, 228] on button "assignment" at bounding box center [176, 237] width 38 height 18
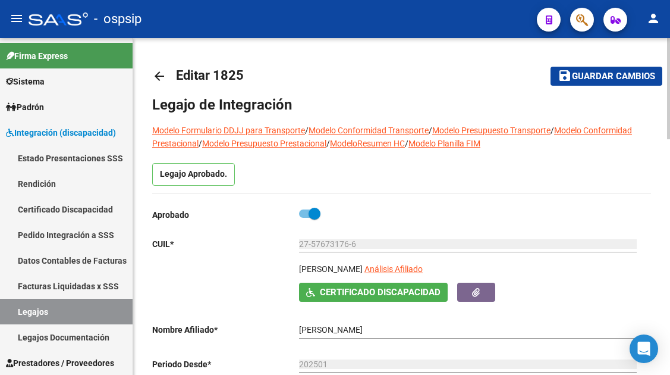
scroll to position [59, 0]
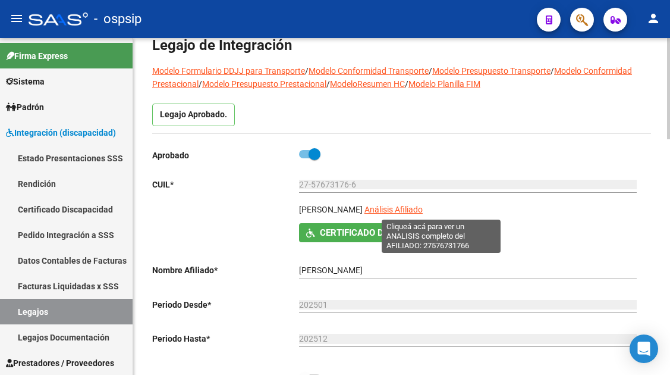
click at [423, 207] on span "Análisis Afiliado" at bounding box center [394, 210] width 58 height 10
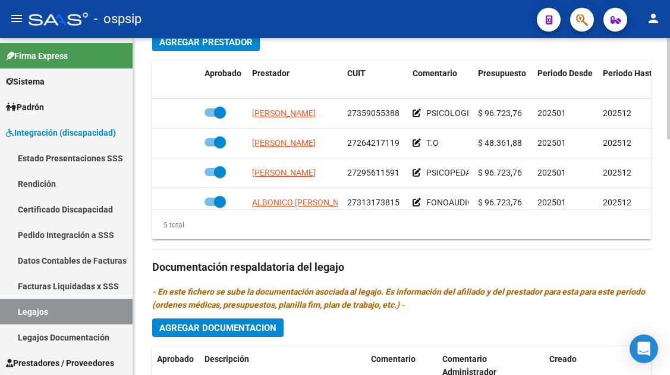
scroll to position [595, 0]
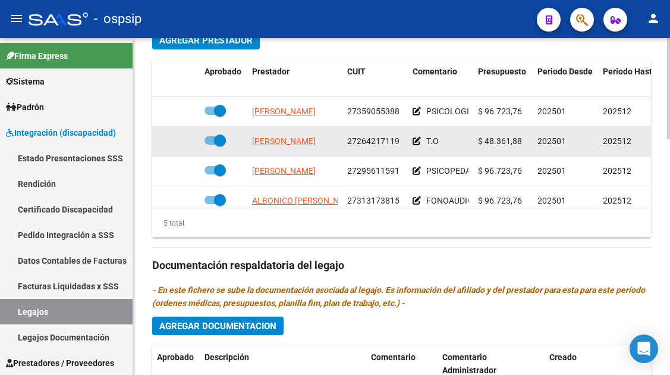
click at [301, 147] on app-link-go-to "ESCUDERO LILIAN NOELIA" at bounding box center [284, 141] width 64 height 14
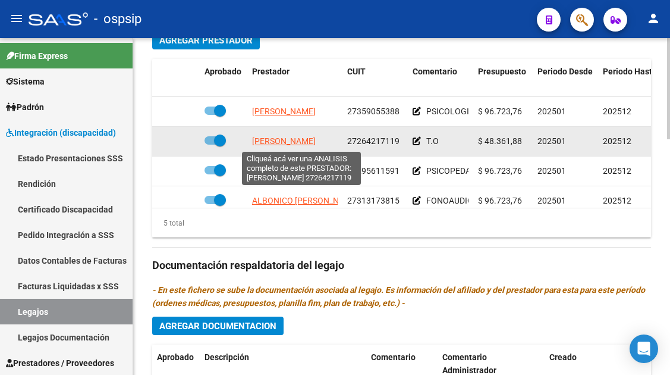
click at [301, 145] on span "ESCUDERO LILIAN NOELIA" at bounding box center [284, 141] width 64 height 10
type textarea "27264217119"
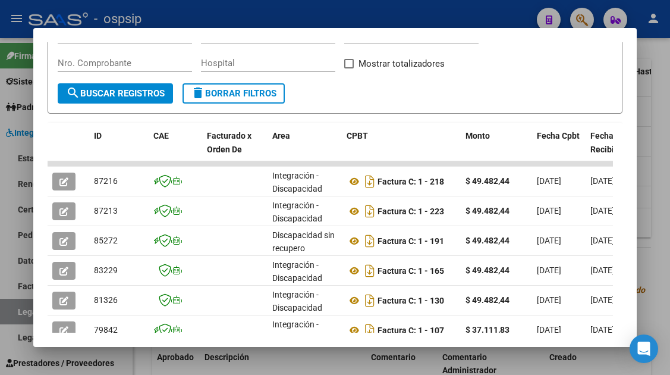
scroll to position [231, 0]
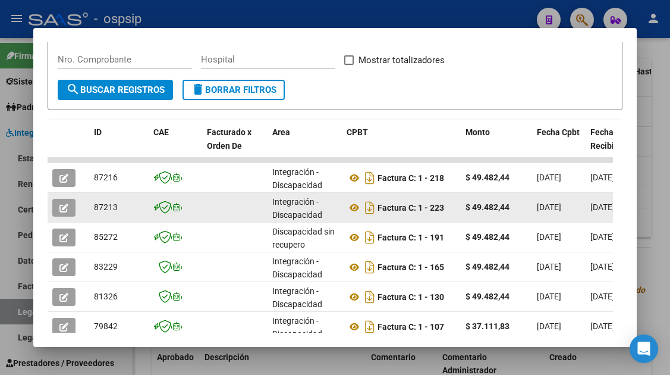
click at [59, 209] on button "button" at bounding box center [63, 208] width 23 height 18
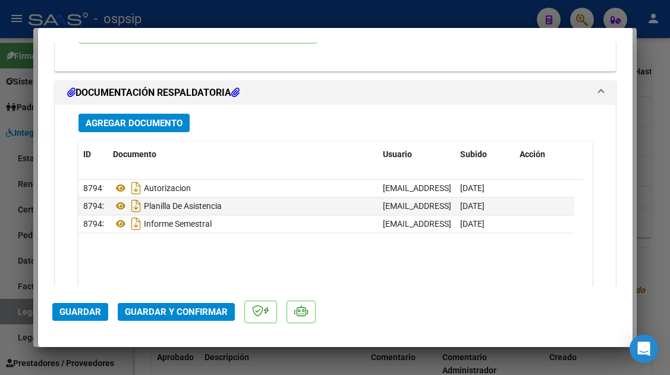
scroll to position [1427, 0]
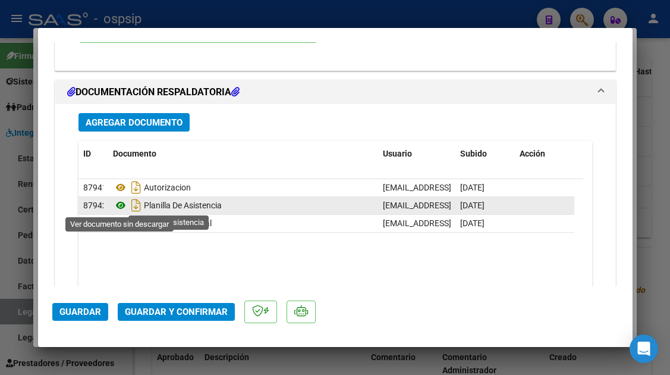
click at [120, 202] on icon at bounding box center [120, 205] width 15 height 14
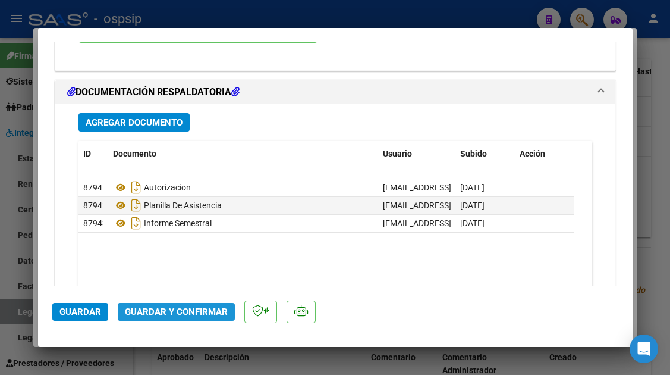
click at [175, 311] on span "Guardar y Confirmar" at bounding box center [176, 311] width 103 height 11
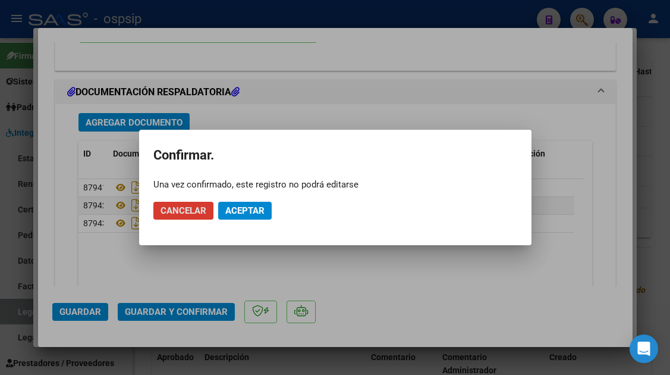
click at [228, 219] on mat-dialog-actions "Cancelar Aceptar" at bounding box center [335, 210] width 364 height 40
click at [228, 209] on span "Aceptar" at bounding box center [244, 210] width 39 height 11
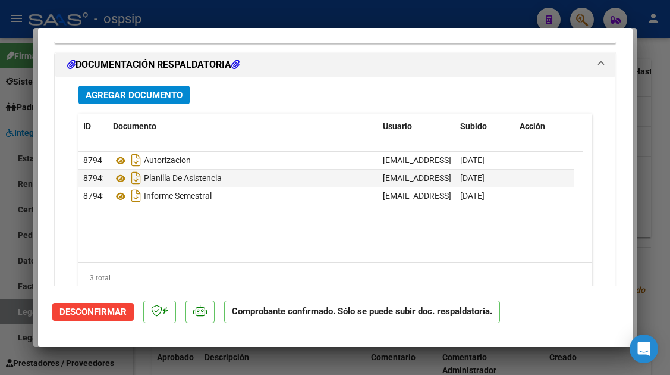
click at [13, 315] on div at bounding box center [335, 187] width 670 height 375
type input "$ 0,00"
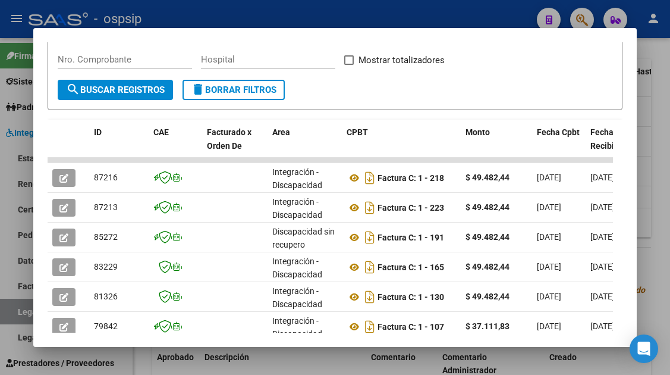
click at [13, 315] on div at bounding box center [335, 187] width 670 height 375
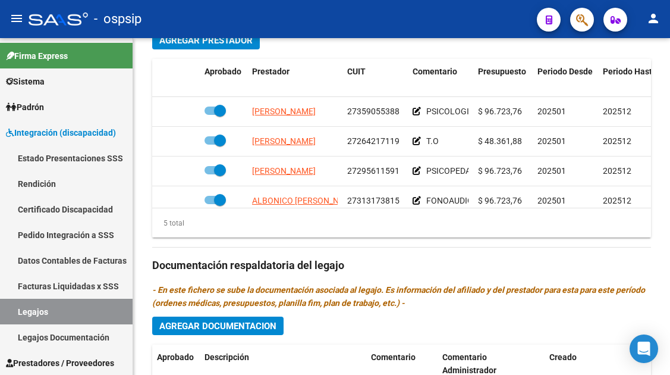
click at [13, 315] on link "Legajos" at bounding box center [66, 312] width 133 height 26
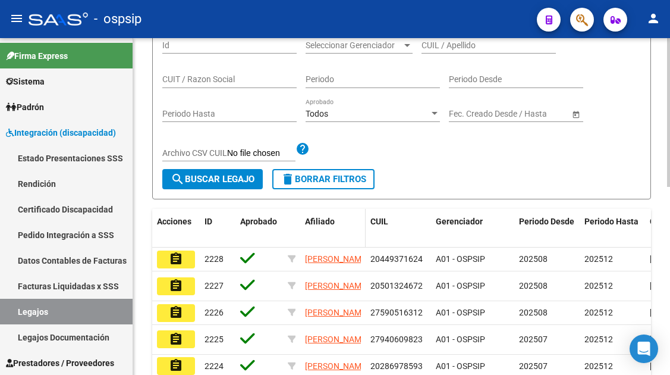
scroll to position [67, 0]
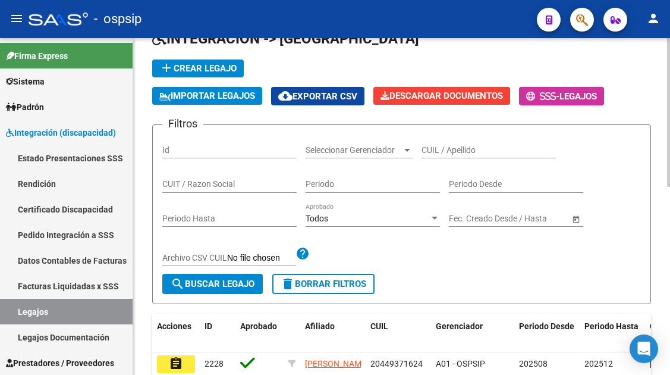
click at [475, 149] on input "CUIL / Apellido" at bounding box center [489, 150] width 134 height 10
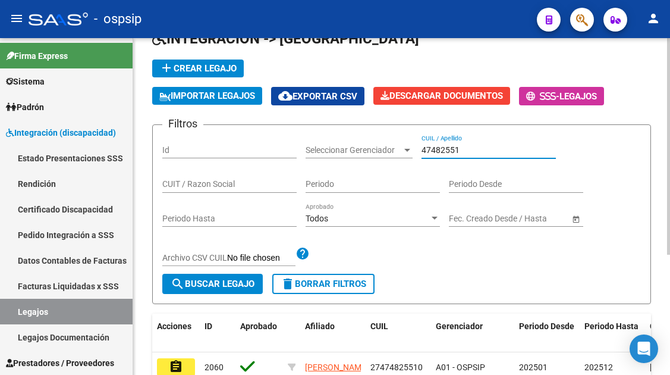
scroll to position [127, 0]
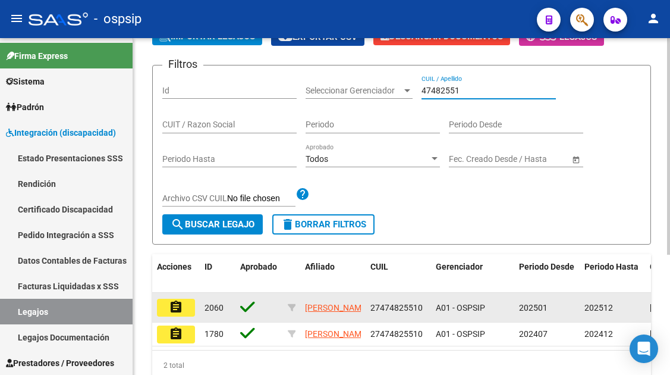
type input "47482551"
click at [171, 309] on mat-icon "assignment" at bounding box center [176, 307] width 14 height 14
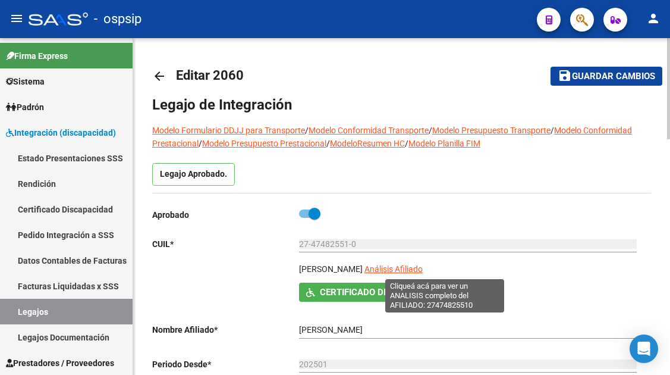
click at [423, 265] on span "Análisis Afiliado" at bounding box center [394, 269] width 58 height 10
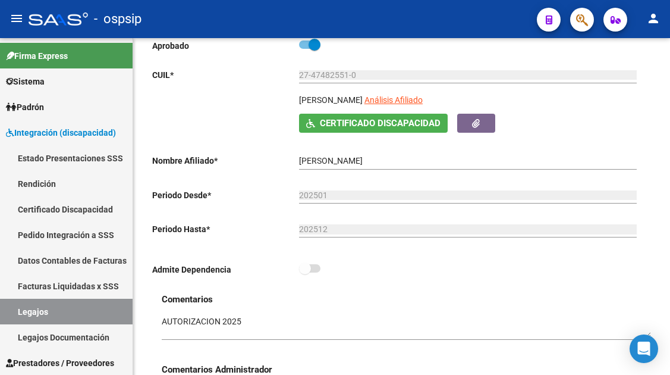
scroll to position [178, 0]
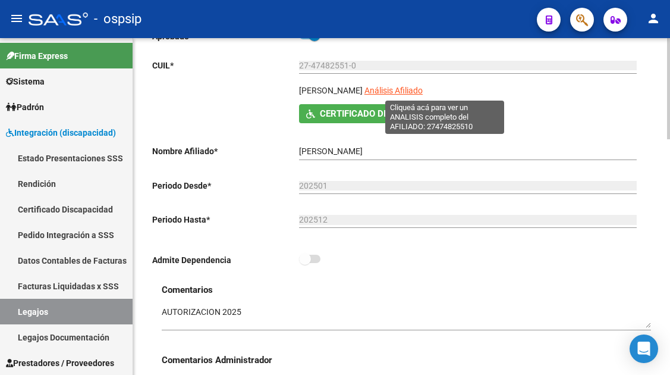
click at [423, 89] on span "Análisis Afiliado" at bounding box center [394, 91] width 58 height 10
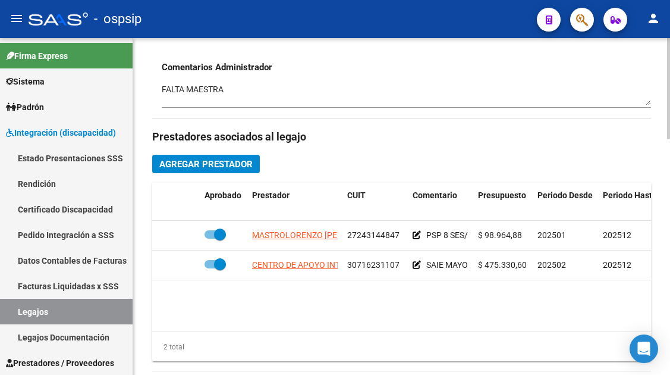
scroll to position [476, 0]
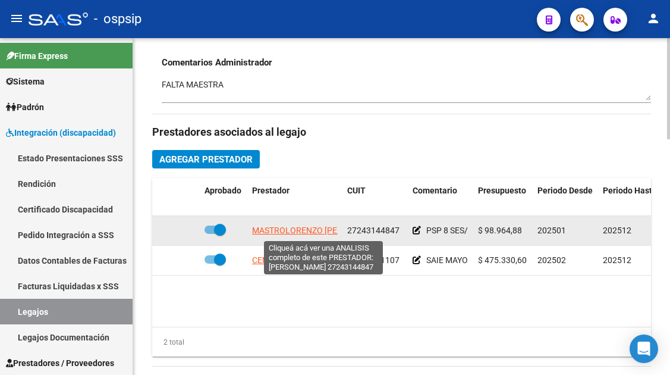
click at [287, 230] on span "MASTROLORENZO MARIA FERNANDA" at bounding box center [320, 230] width 136 height 10
type textarea "27243144847"
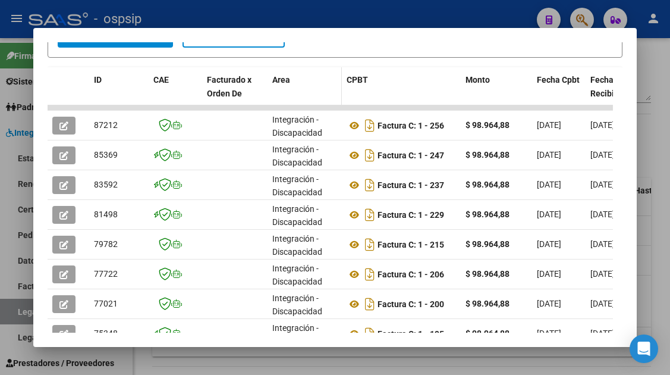
scroll to position [291, 0]
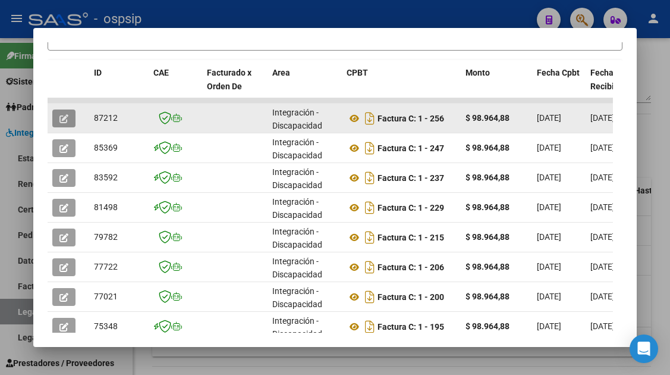
click at [65, 120] on icon "button" at bounding box center [63, 118] width 9 height 9
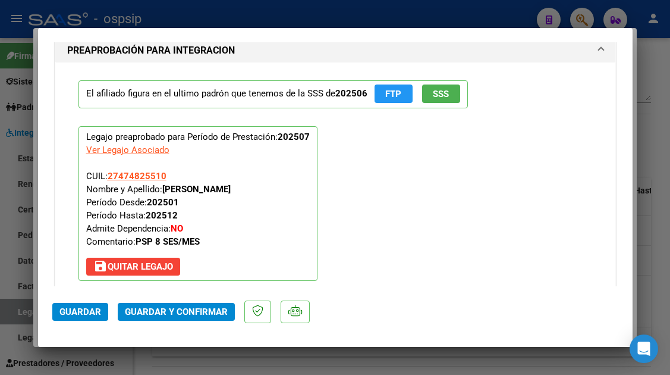
scroll to position [1498, 0]
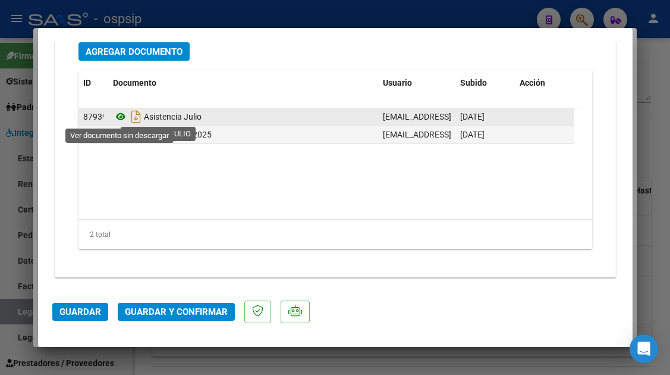
click at [119, 112] on icon at bounding box center [120, 116] width 15 height 14
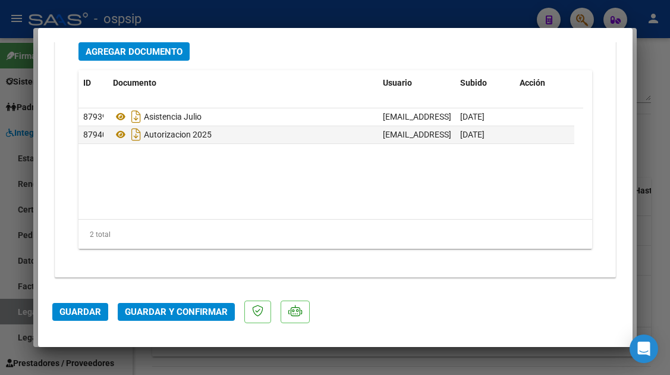
click at [195, 316] on span "Guardar y Confirmar" at bounding box center [176, 311] width 103 height 11
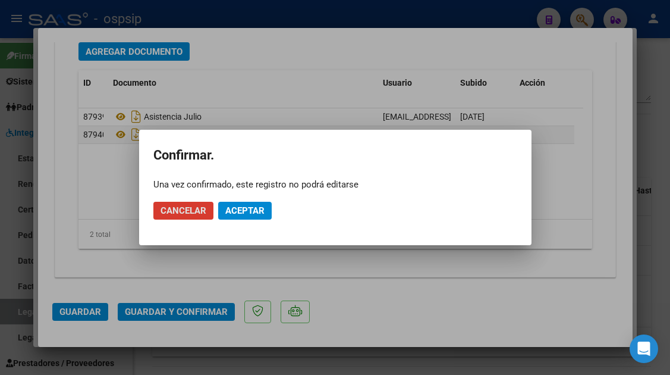
click at [246, 222] on mat-dialog-actions "Cancelar Aceptar" at bounding box center [335, 210] width 364 height 40
click at [247, 212] on span "Aceptar" at bounding box center [244, 210] width 39 height 11
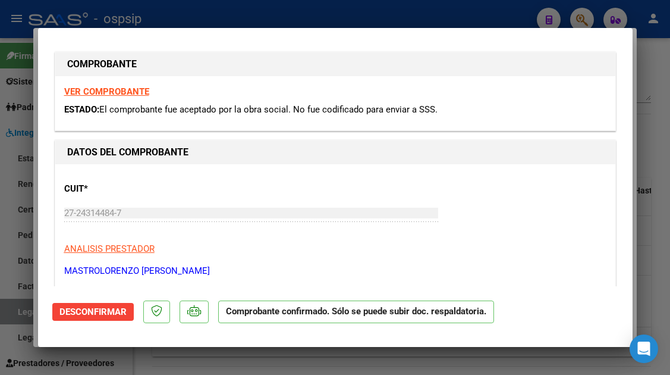
scroll to position [0, 0]
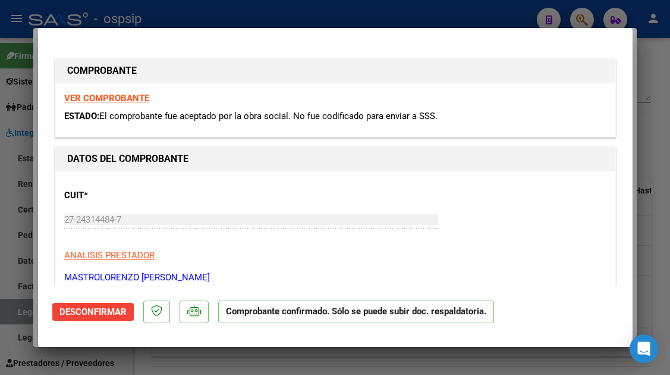
type input "$ 0,00"
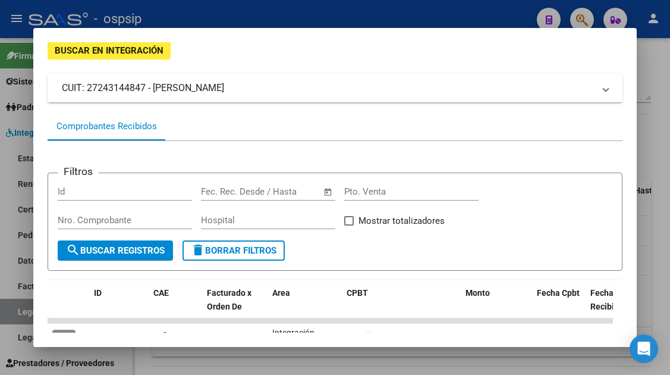
scroll to position [119, 0]
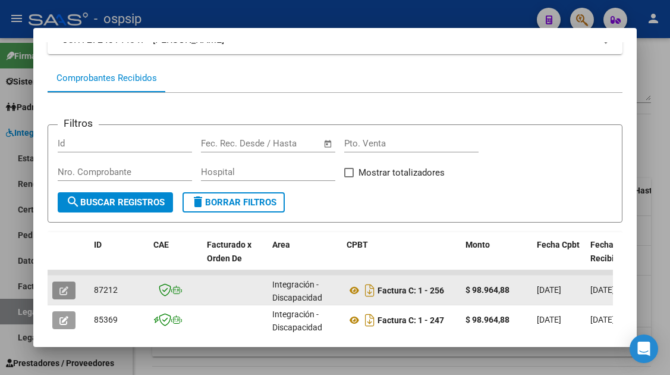
click at [62, 288] on icon "button" at bounding box center [63, 290] width 9 height 9
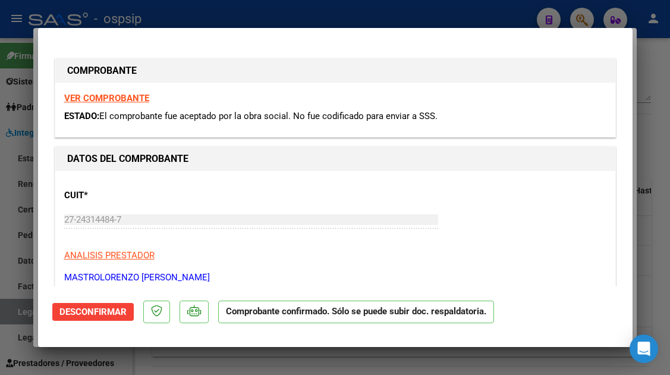
click at [33, 316] on div at bounding box center [335, 187] width 670 height 375
type input "$ 0,00"
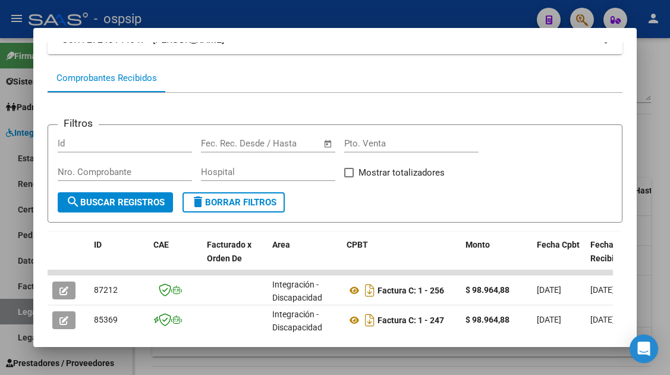
click at [27, 312] on div at bounding box center [335, 187] width 670 height 375
click at [27, 312] on link "Legajos" at bounding box center [66, 312] width 133 height 26
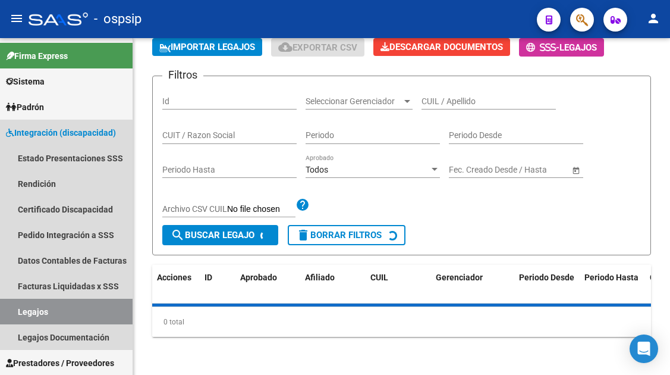
click at [27, 312] on link "Legajos" at bounding box center [66, 312] width 133 height 26
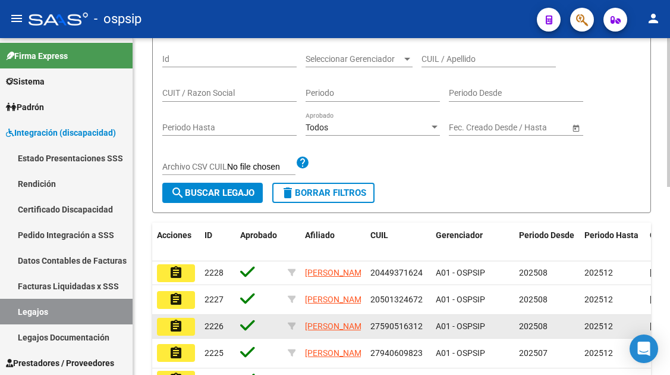
scroll to position [67, 0]
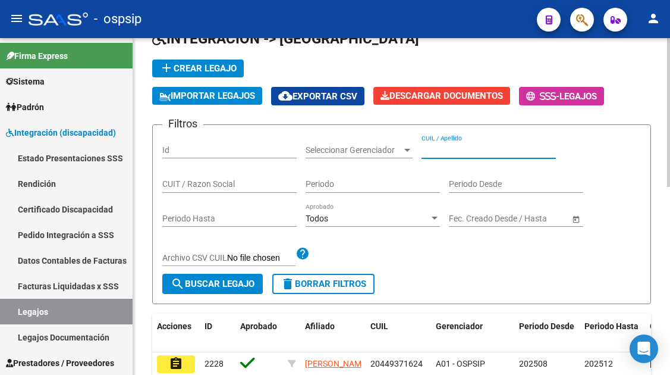
click at [452, 148] on input "CUIL / Apellido" at bounding box center [489, 150] width 134 height 10
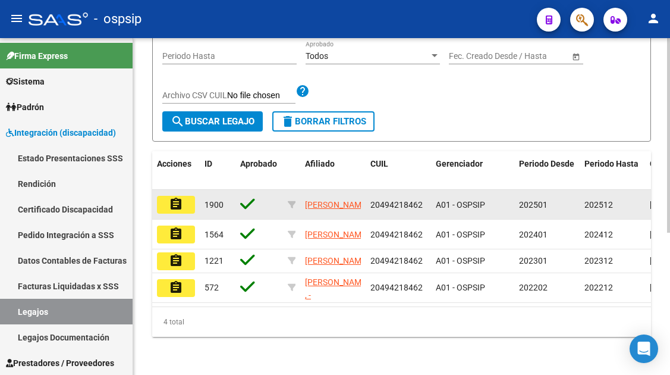
scroll to position [246, 0]
type input "49421846"
click at [185, 196] on button "assignment" at bounding box center [176, 205] width 38 height 18
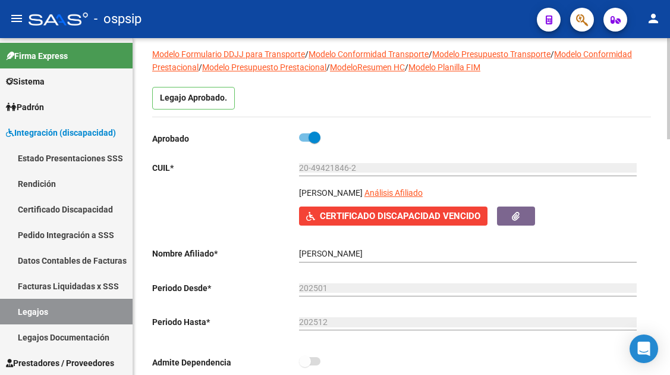
scroll to position [59, 0]
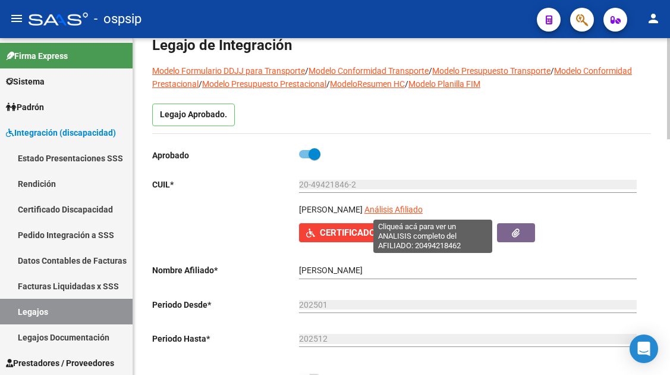
click at [423, 209] on span "Análisis Afiliado" at bounding box center [394, 210] width 58 height 10
type textarea "20494218462"
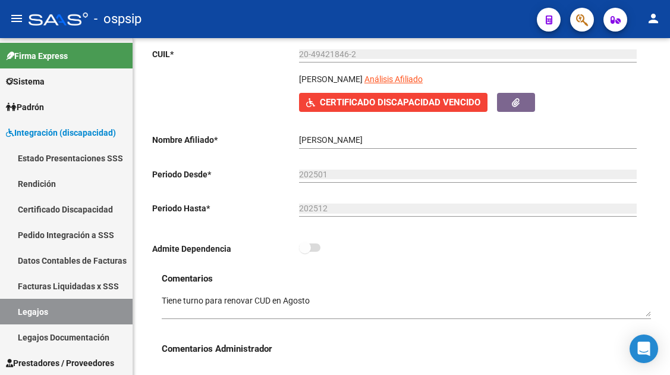
scroll to position [178, 0]
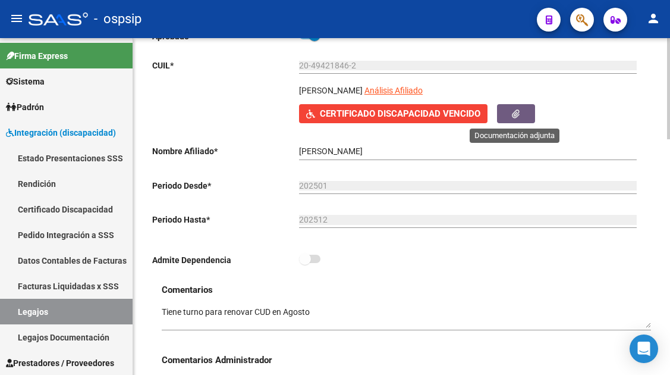
click at [510, 113] on button "button" at bounding box center [516, 113] width 38 height 18
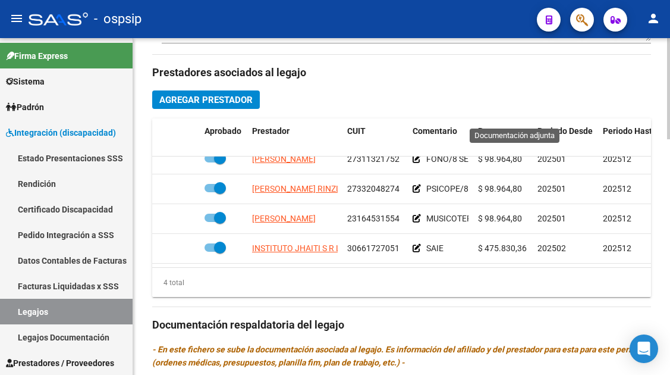
scroll to position [21, 0]
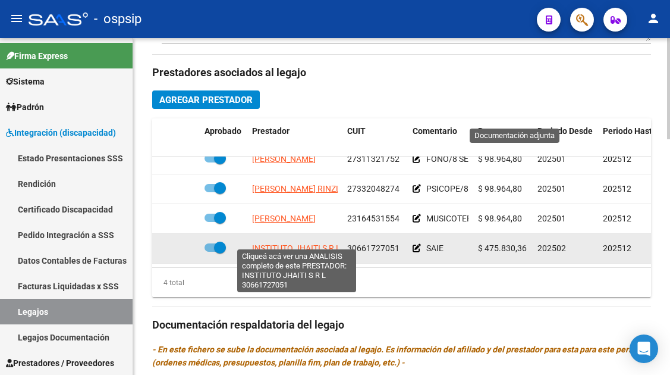
click at [284, 243] on span "INSTITUTO JHAITI S R L" at bounding box center [296, 248] width 89 height 10
type textarea "30661727051"
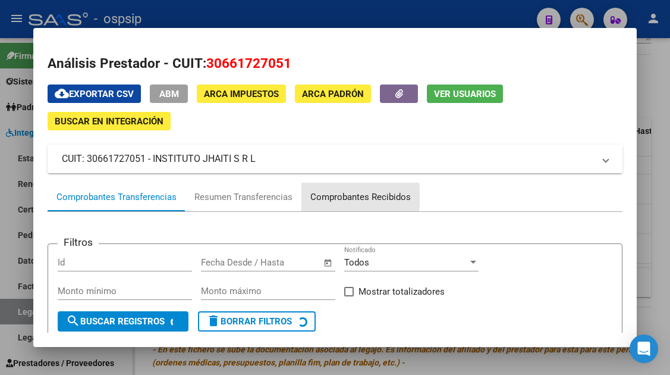
click at [330, 197] on div "Comprobantes Recibidos" at bounding box center [360, 197] width 101 height 14
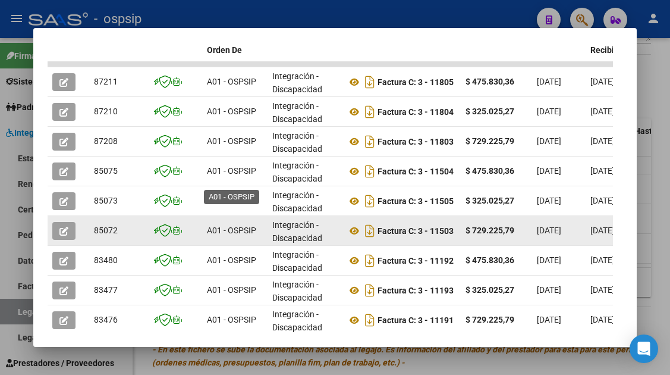
scroll to position [258, 0]
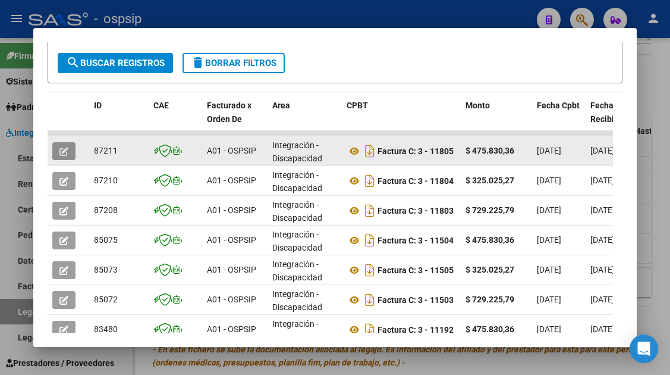
click at [64, 149] on icon "button" at bounding box center [63, 151] width 9 height 9
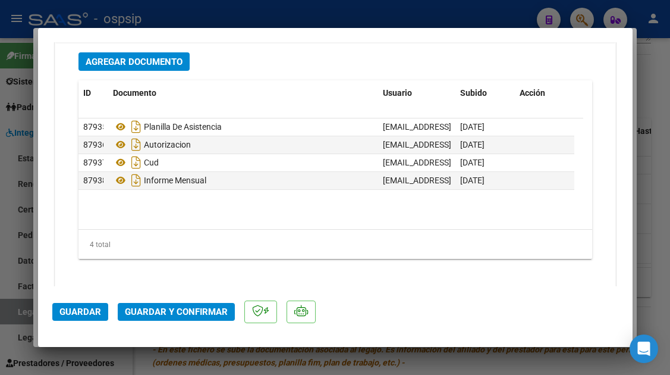
scroll to position [1498, 0]
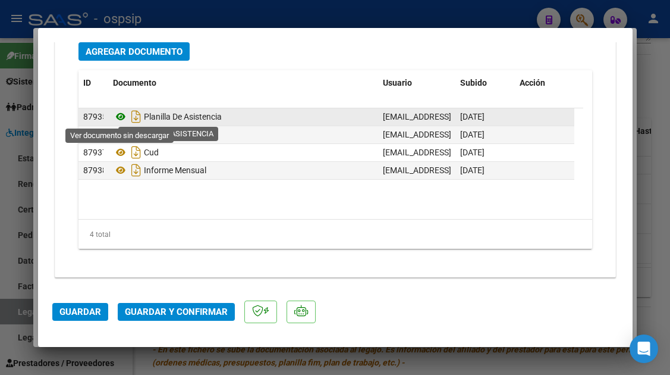
click at [120, 113] on icon at bounding box center [120, 116] width 15 height 14
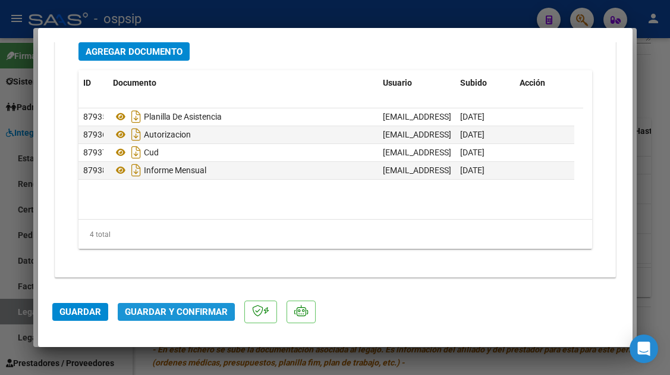
click at [165, 309] on span "Guardar y Confirmar" at bounding box center [176, 311] width 103 height 11
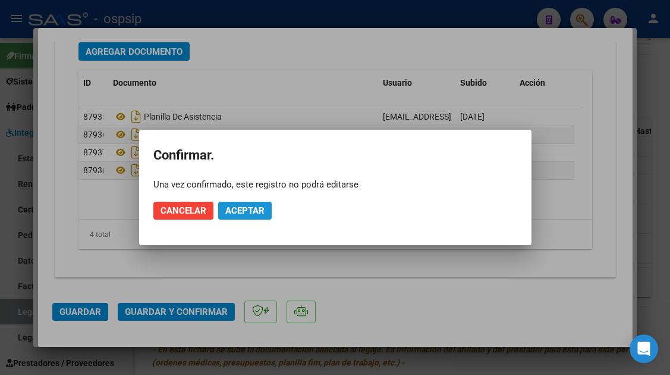
click at [236, 205] on span "Aceptar" at bounding box center [244, 210] width 39 height 11
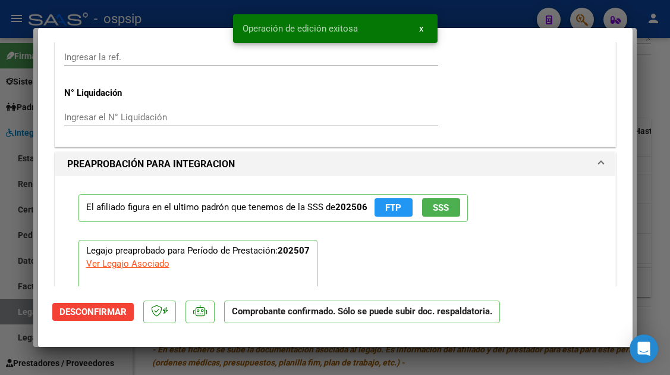
scroll to position [947, 0]
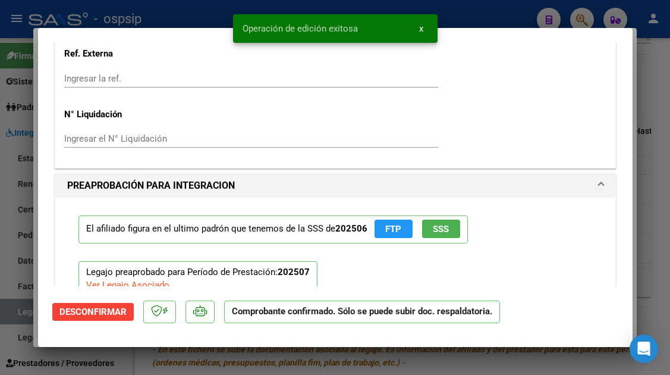
click at [442, 224] on span "SSS" at bounding box center [441, 229] width 16 height 11
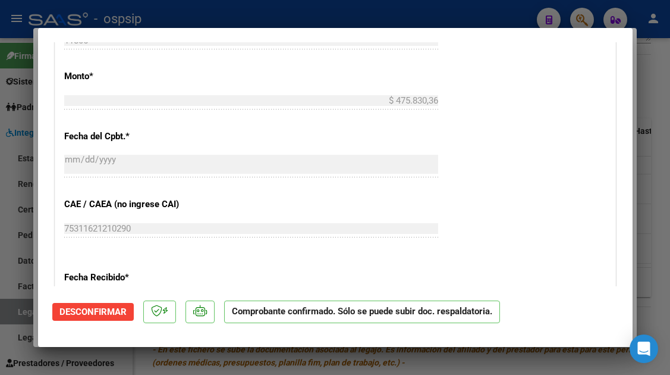
scroll to position [471, 0]
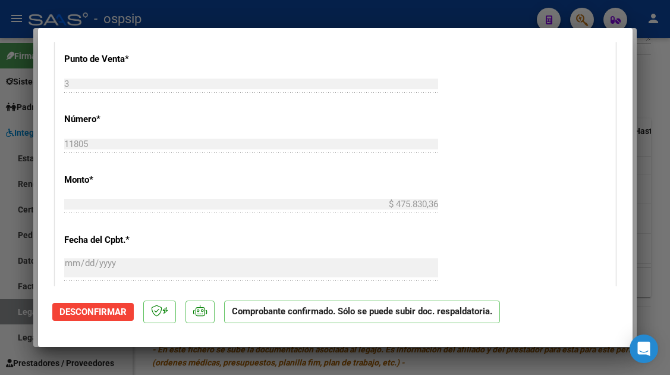
type input "$ 0,00"
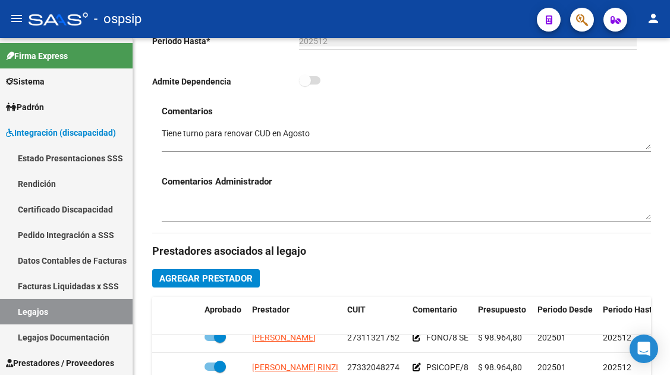
scroll to position [119, 0]
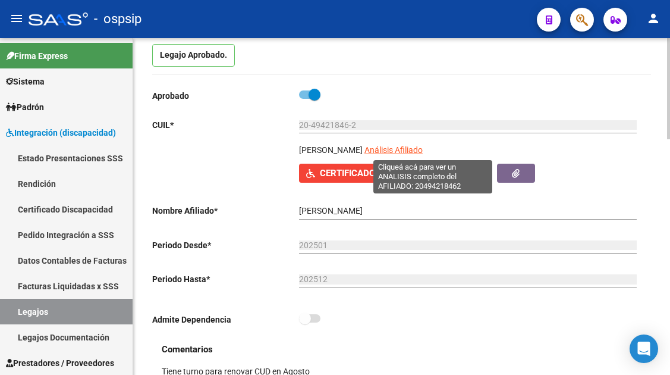
click at [423, 152] on span "Análisis Afiliado" at bounding box center [394, 150] width 58 height 10
type textarea "20494218462"
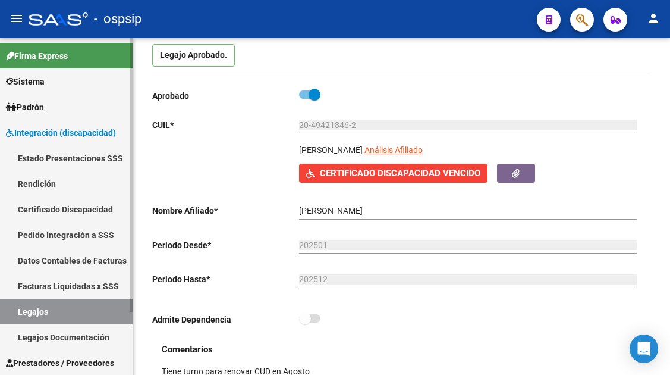
click at [28, 313] on link "Legajos" at bounding box center [66, 312] width 133 height 26
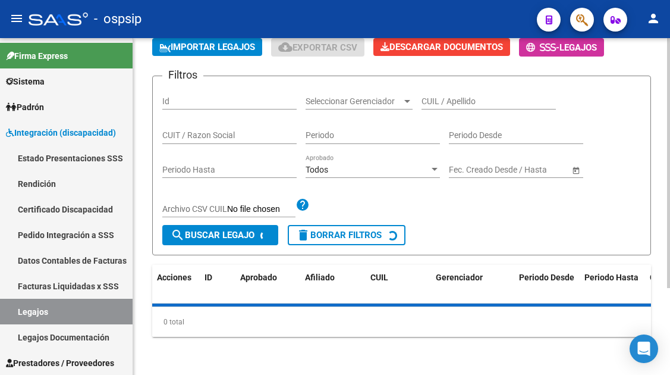
scroll to position [119, 0]
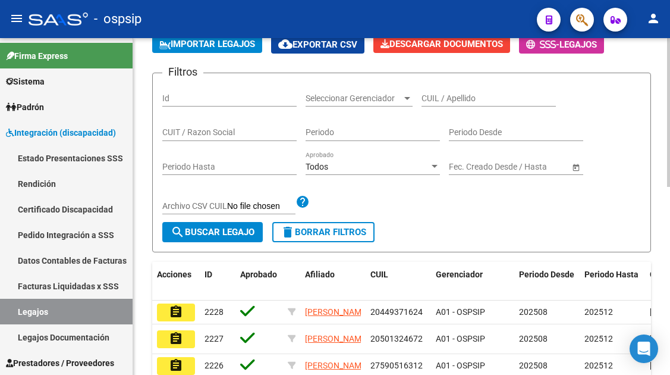
click at [450, 103] on div "CUIL / Apellido" at bounding box center [489, 95] width 134 height 24
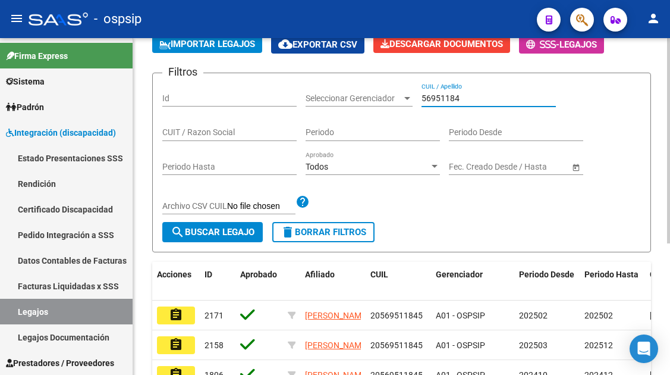
scroll to position [216, 0]
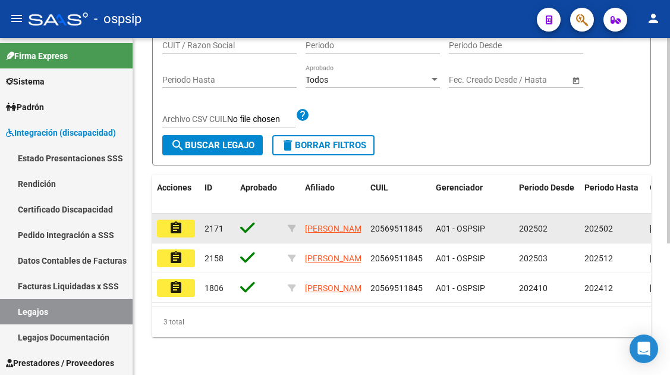
type input "56951184"
click at [177, 221] on mat-icon "assignment" at bounding box center [176, 228] width 14 height 14
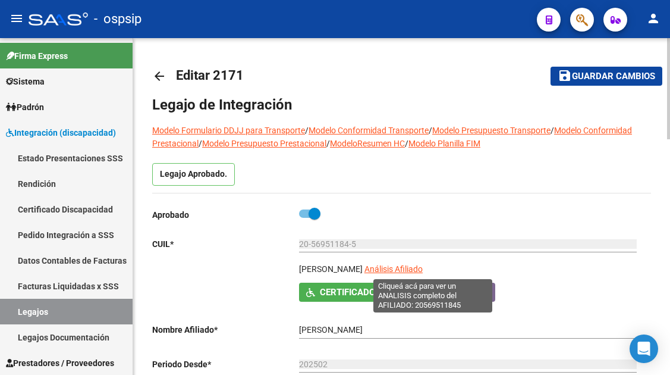
click at [423, 268] on span "Análisis Afiliado" at bounding box center [394, 269] width 58 height 10
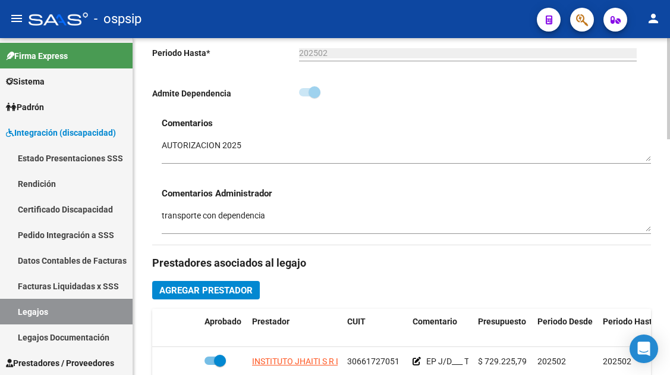
scroll to position [535, 0]
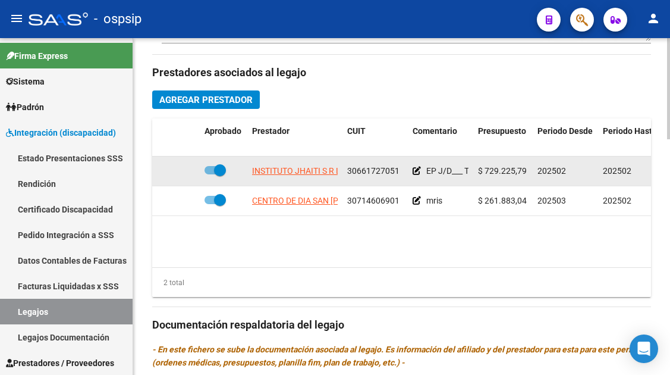
click at [291, 177] on app-link-go-to "INSTITUTO JHAITI S R L" at bounding box center [296, 171] width 89 height 14
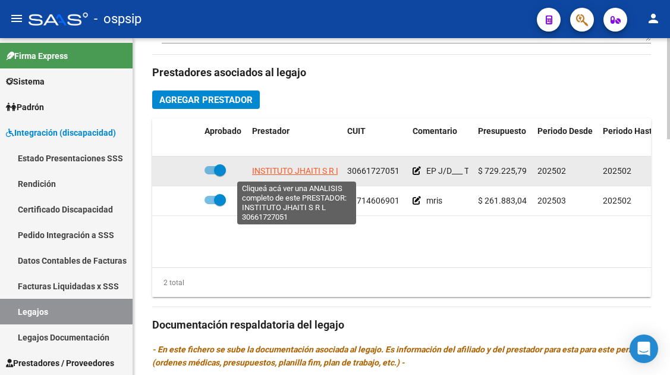
click at [291, 175] on span "INSTITUTO JHAITI S R L" at bounding box center [296, 171] width 89 height 10
copy span
type textarea "30661727051"
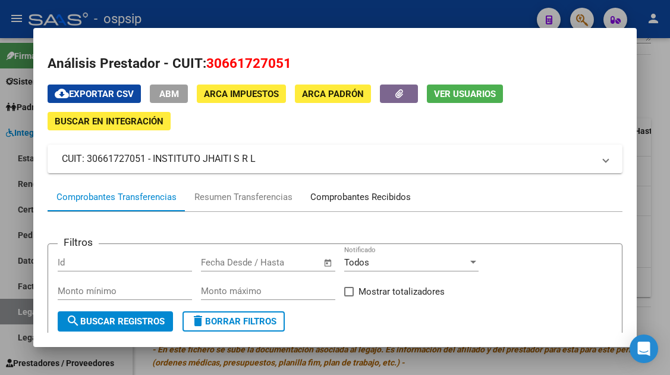
click at [309, 194] on div "Comprobantes Recibidos" at bounding box center [361, 197] width 118 height 29
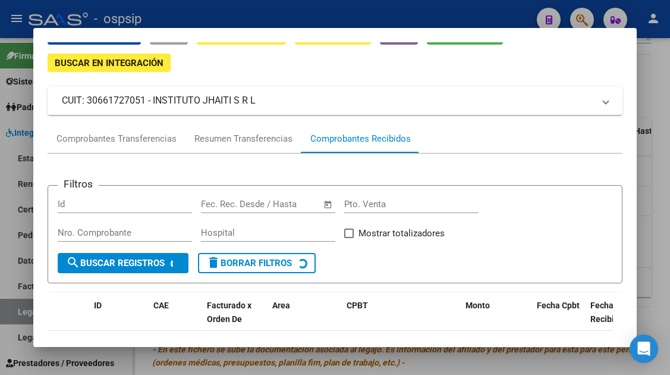
scroll to position [139, 0]
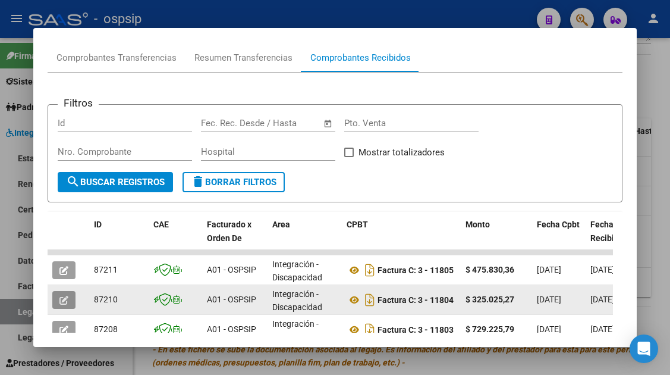
click at [60, 298] on icon "button" at bounding box center [63, 300] width 9 height 9
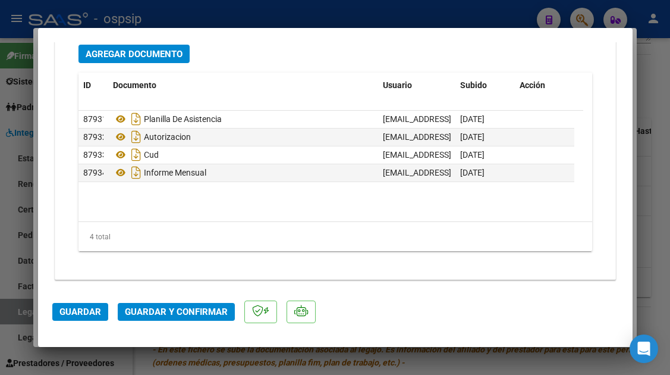
scroll to position [1498, 0]
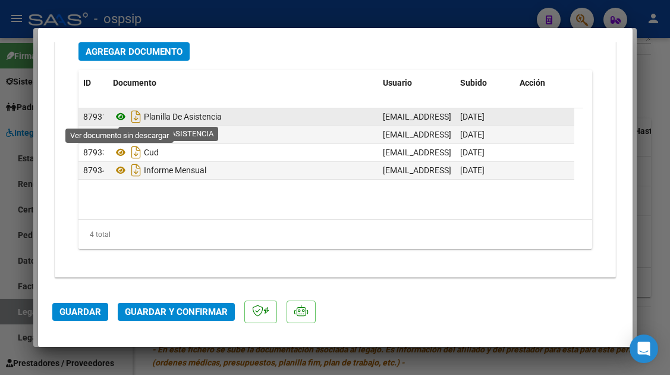
click at [119, 115] on icon at bounding box center [120, 116] width 15 height 14
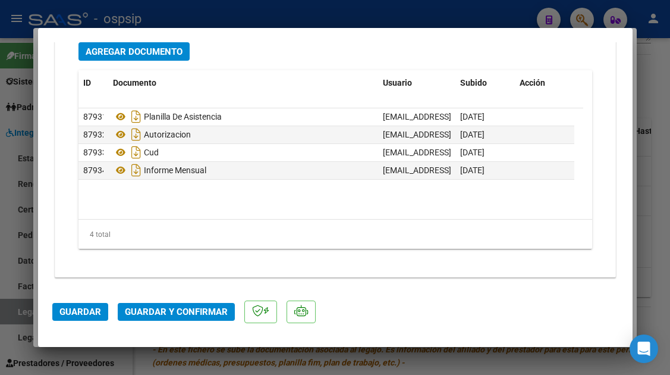
click at [190, 299] on mat-dialog-actions "Guardar Guardar y Confirmar" at bounding box center [335, 309] width 566 height 47
click at [190, 318] on button "Guardar y Confirmar" at bounding box center [176, 312] width 117 height 18
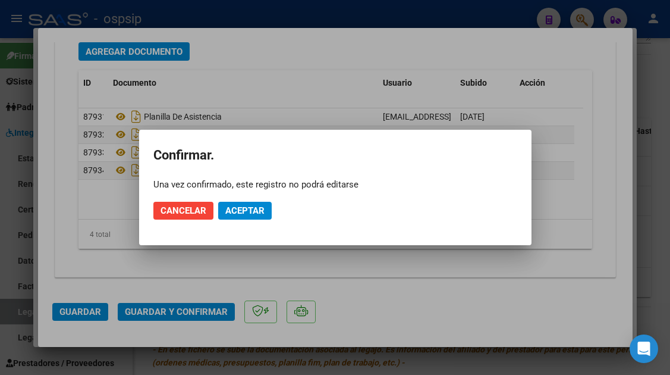
click at [272, 201] on mat-dialog-actions "Cancelar Aceptar" at bounding box center [335, 210] width 364 height 40
click at [247, 208] on span "Aceptar" at bounding box center [244, 210] width 39 height 11
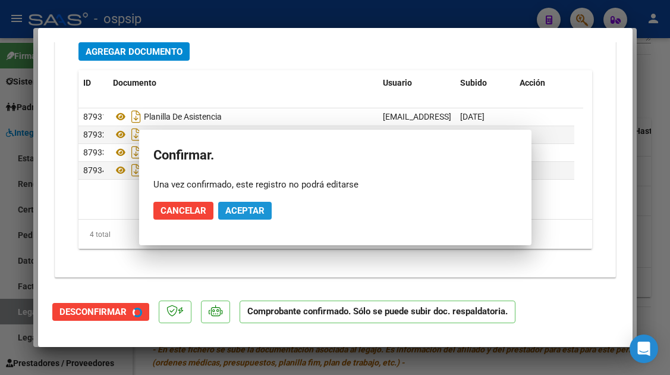
scroll to position [1363, 0]
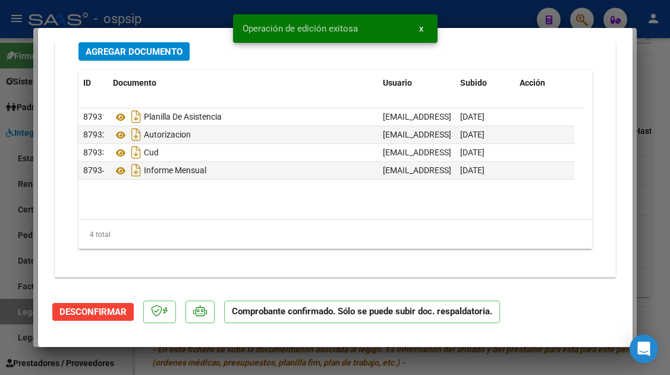
click at [18, 310] on div at bounding box center [335, 187] width 670 height 375
type input "$ 0,00"
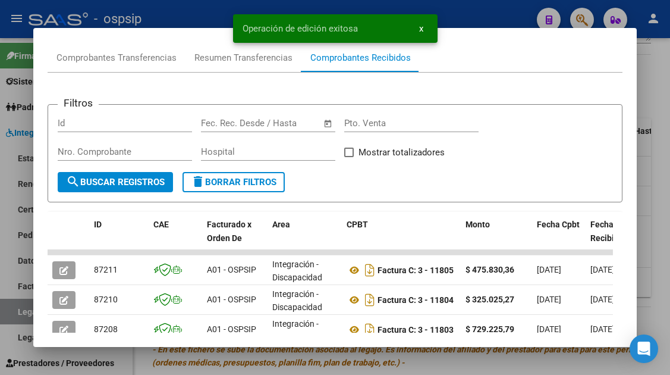
click at [18, 310] on div at bounding box center [335, 187] width 670 height 375
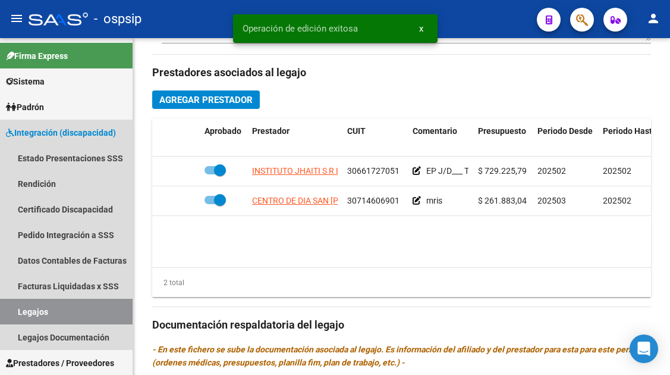
click at [18, 310] on link "Legajos" at bounding box center [66, 312] width 133 height 26
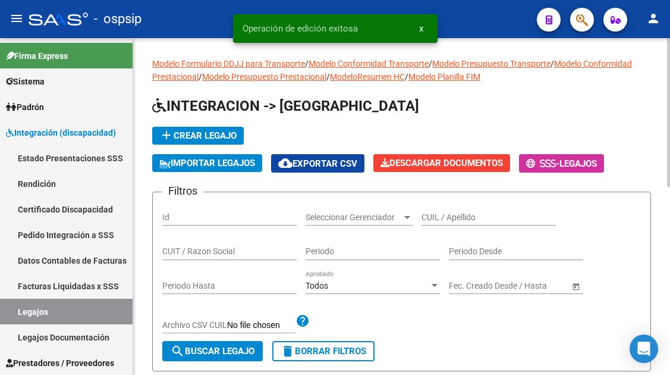
click at [447, 219] on input "CUIL / Apellido" at bounding box center [489, 217] width 134 height 10
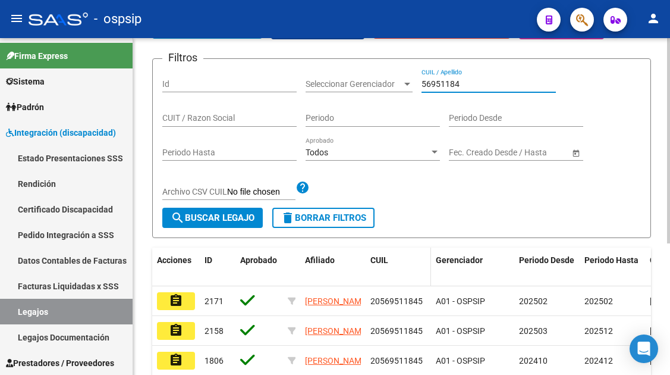
scroll to position [216, 0]
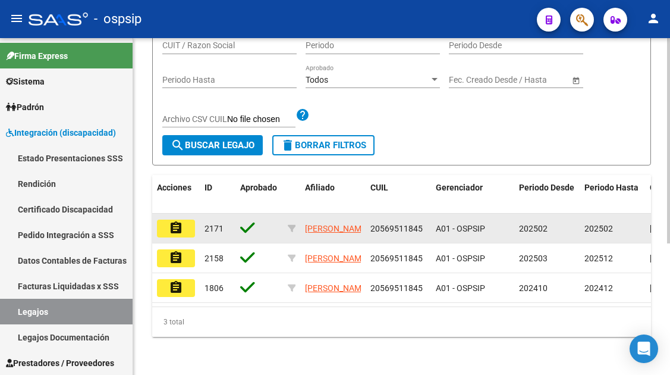
type input "56951184"
click at [178, 221] on mat-icon "assignment" at bounding box center [176, 228] width 14 height 14
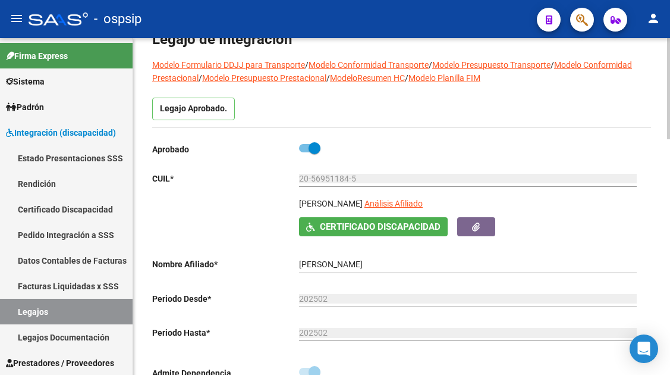
scroll to position [119, 0]
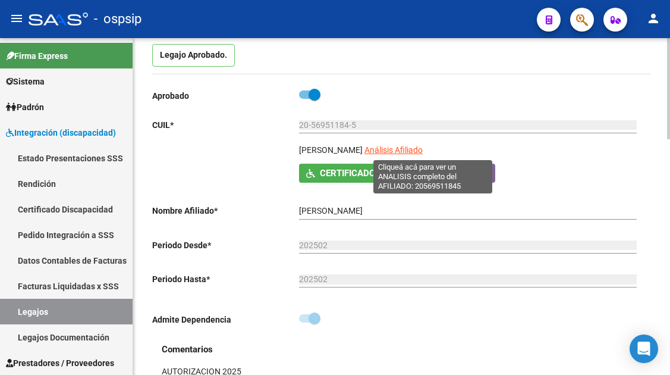
click at [415, 145] on span "Análisis Afiliado" at bounding box center [394, 150] width 58 height 10
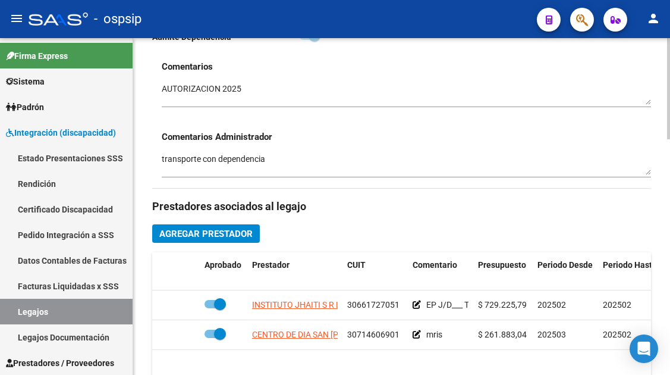
scroll to position [476, 0]
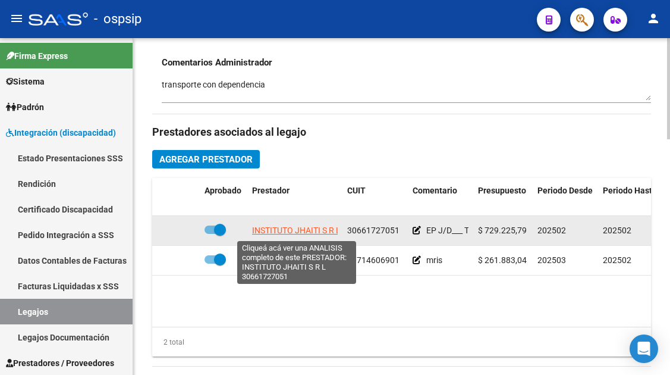
click at [301, 233] on span "INSTITUTO JHAITI S R L" at bounding box center [296, 230] width 89 height 10
type textarea "30661727051"
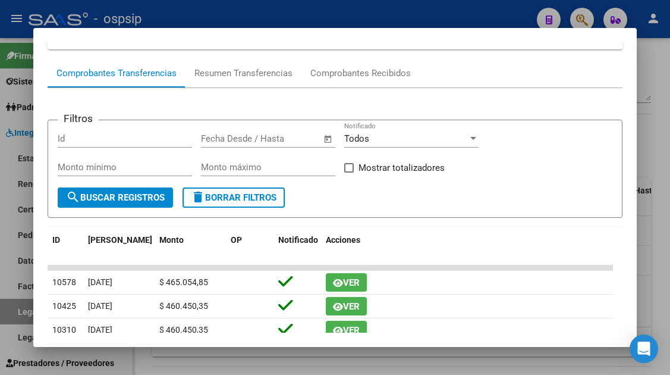
scroll to position [113, 0]
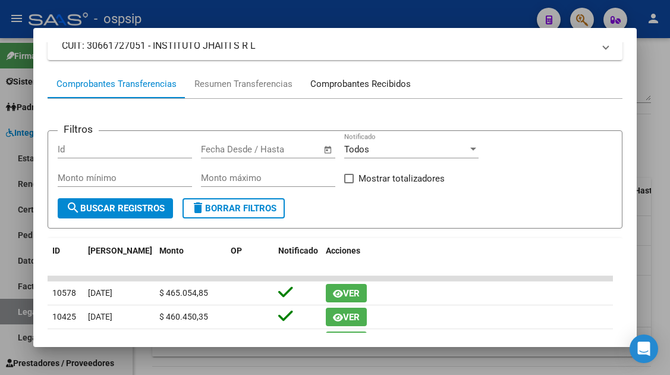
click at [359, 83] on div "Comprobantes Recibidos" at bounding box center [360, 84] width 101 height 14
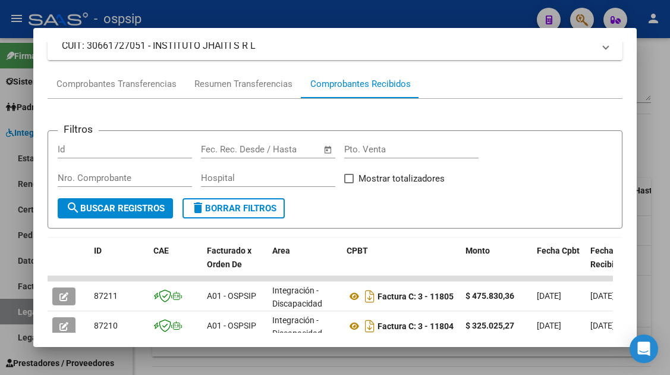
scroll to position [172, 0]
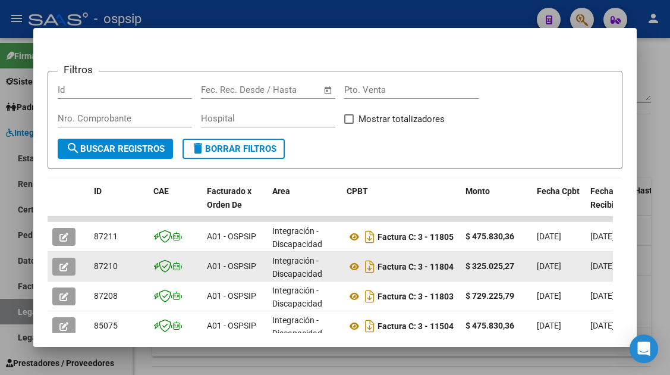
click at [62, 268] on icon "button" at bounding box center [63, 266] width 9 height 9
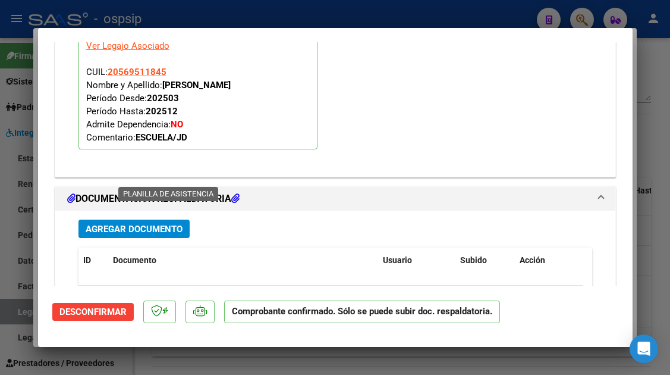
scroll to position [1185, 0]
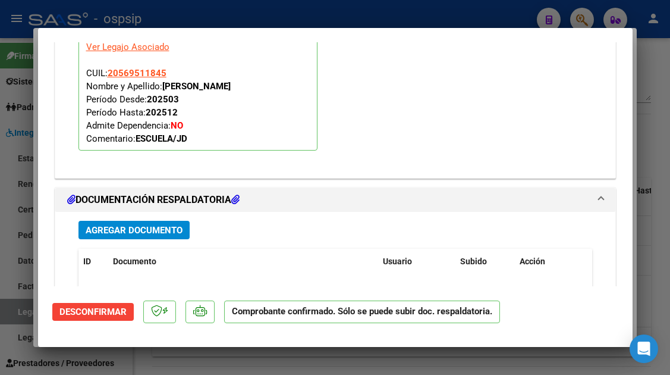
click at [83, 322] on mat-dialog-actions "Desconfirmar Comprobante confirmado. Sólo se puede subir doc. respaldatoria." at bounding box center [335, 309] width 566 height 47
click at [84, 312] on span "Desconfirmar" at bounding box center [92, 311] width 67 height 11
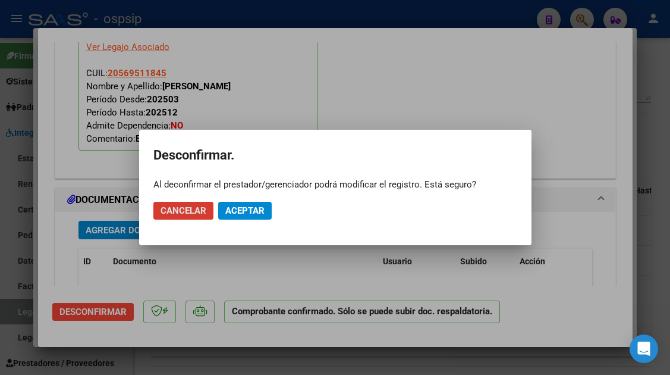
click at [242, 209] on span "Aceptar" at bounding box center [244, 210] width 39 height 11
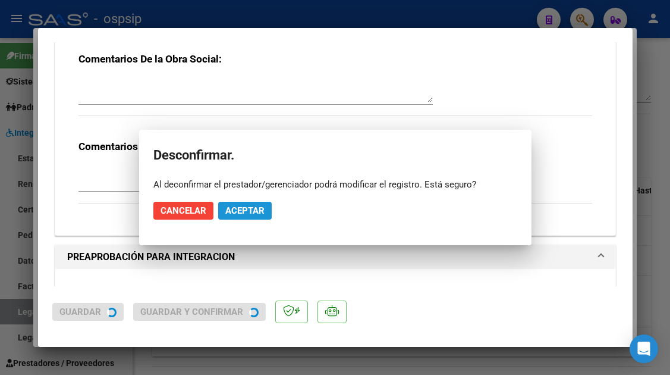
scroll to position [1292, 0]
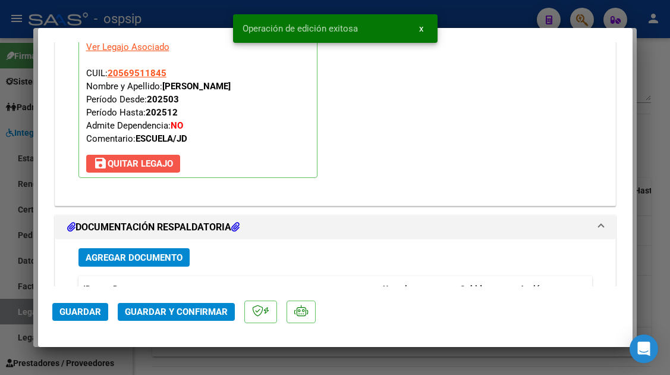
click at [164, 167] on span "save Quitar Legajo" at bounding box center [133, 163] width 80 height 11
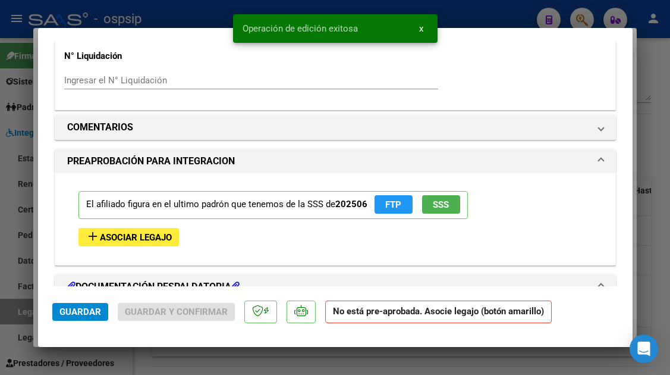
scroll to position [1023, 0]
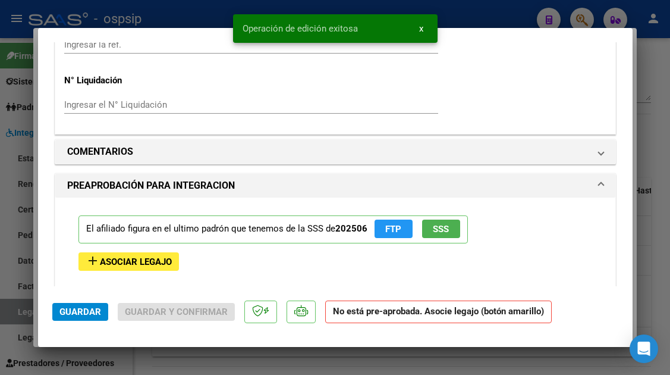
click at [152, 253] on button "add Asociar Legajo" at bounding box center [129, 261] width 101 height 18
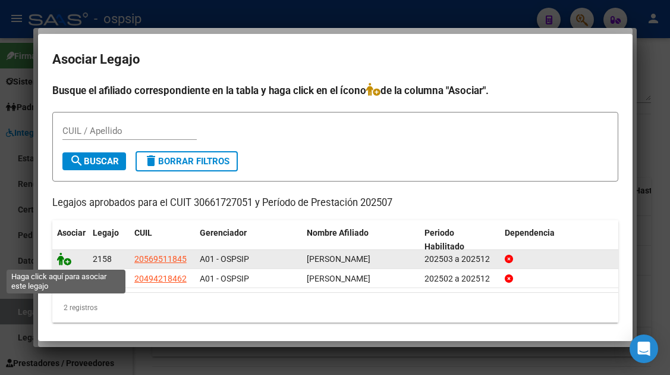
click at [64, 261] on icon at bounding box center [64, 258] width 14 height 13
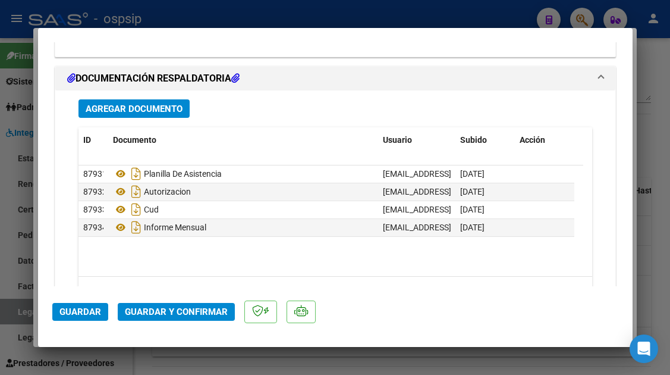
scroll to position [1471, 0]
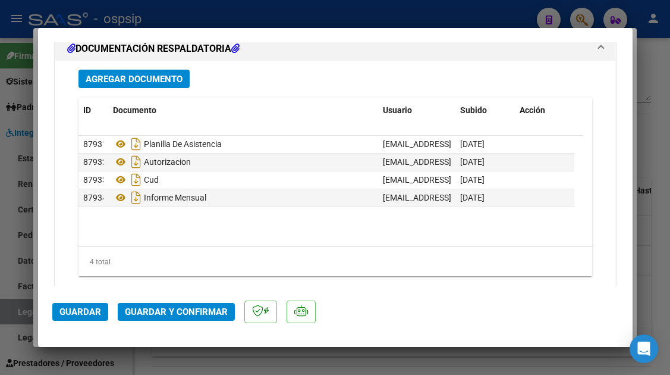
type input "$ 0,00"
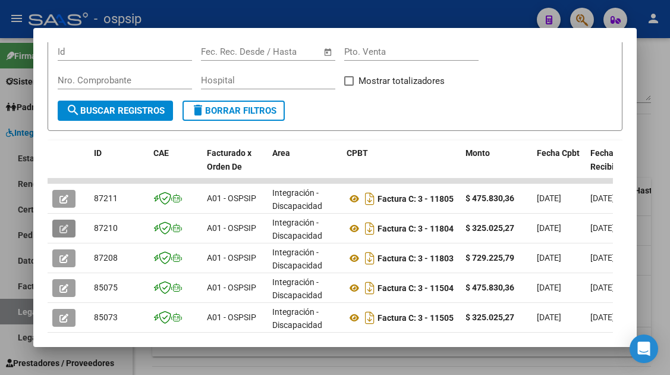
scroll to position [232, 0]
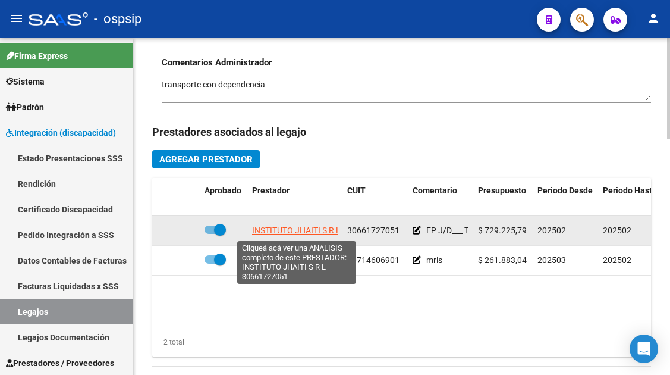
click at [310, 231] on span "INSTITUTO JHAITI S R L" at bounding box center [296, 230] width 89 height 10
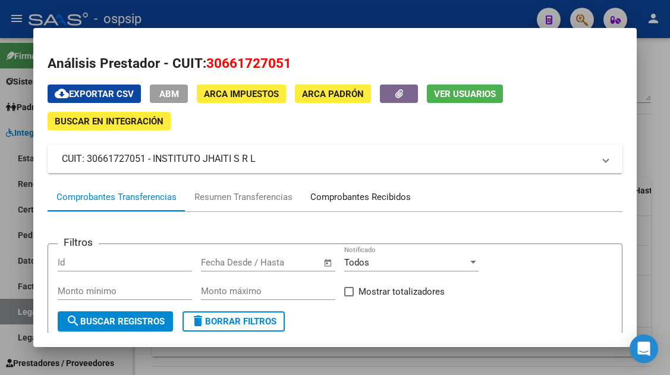
click at [347, 198] on div "Comprobantes Recibidos" at bounding box center [360, 197] width 101 height 14
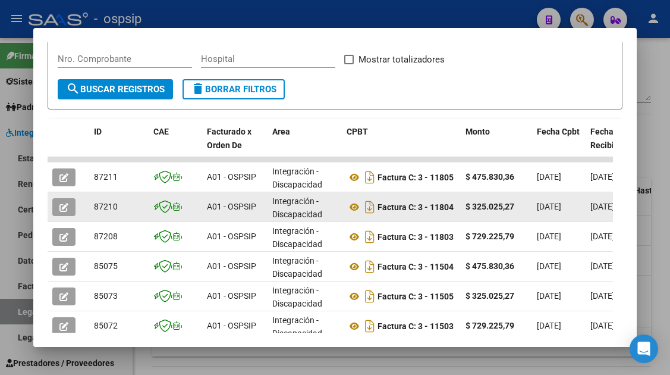
click at [64, 207] on icon "button" at bounding box center [63, 207] width 9 height 9
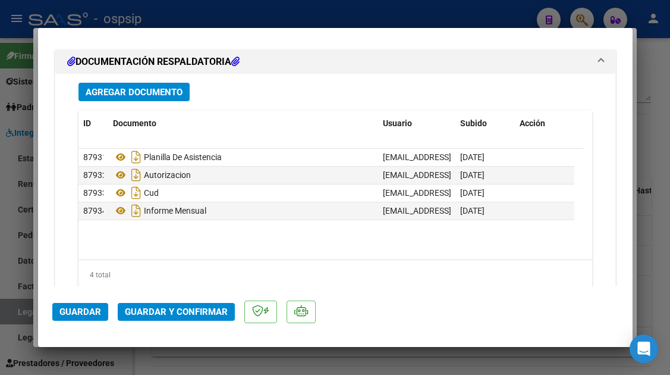
scroll to position [1439, 0]
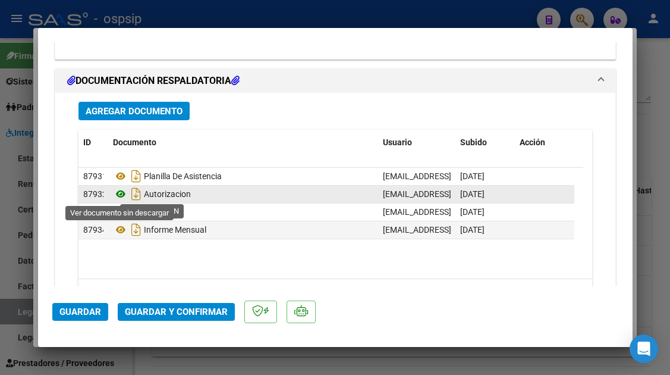
click at [123, 195] on icon at bounding box center [120, 194] width 15 height 14
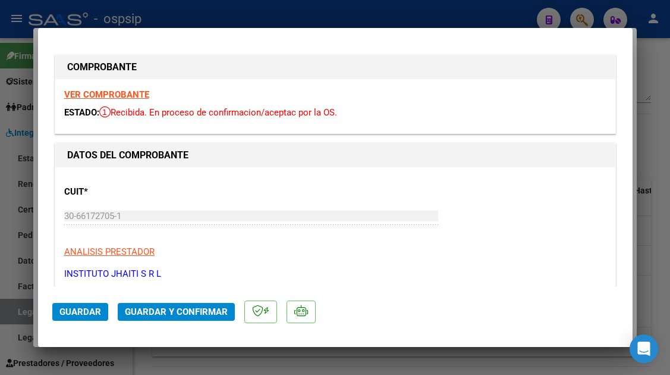
scroll to position [0, 0]
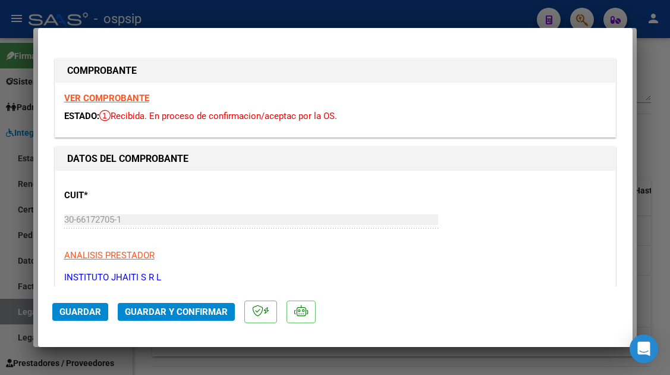
type input "$ 0,00"
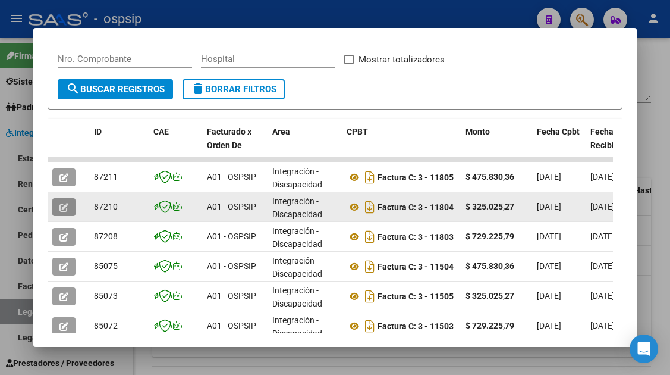
click at [67, 203] on icon "button" at bounding box center [63, 207] width 9 height 9
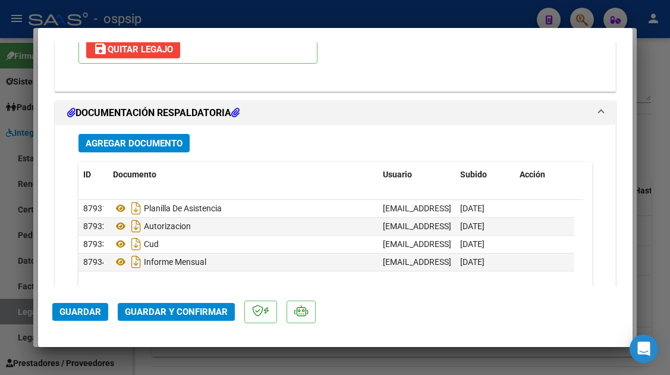
scroll to position [1427, 0]
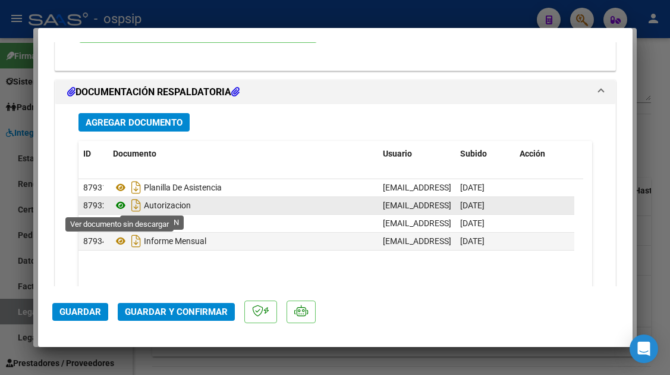
click at [117, 206] on icon at bounding box center [120, 205] width 15 height 14
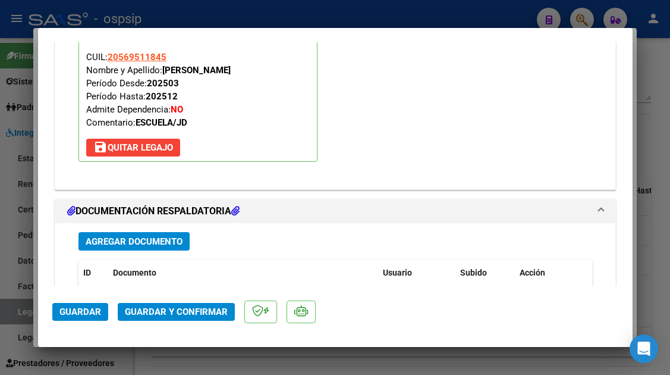
scroll to position [1487, 0]
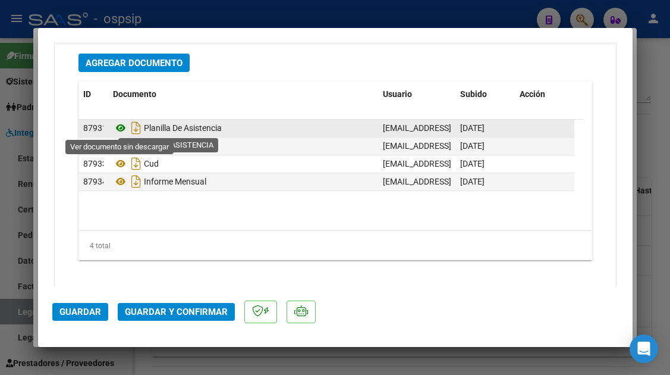
click at [114, 127] on icon at bounding box center [120, 128] width 15 height 14
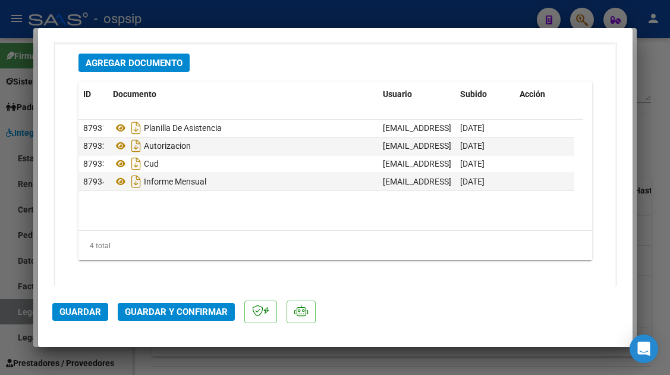
click at [11, 318] on div at bounding box center [335, 187] width 670 height 375
type input "$ 0,00"
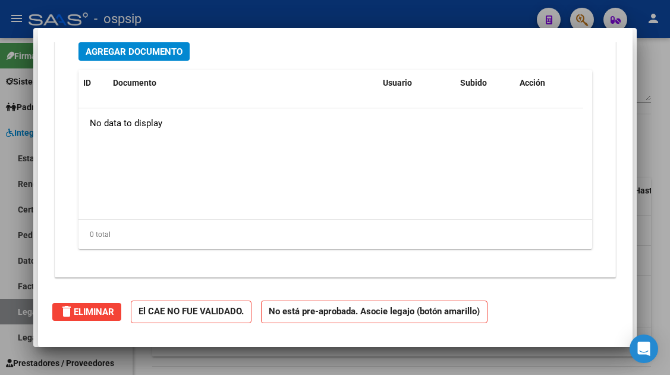
scroll to position [0, 0]
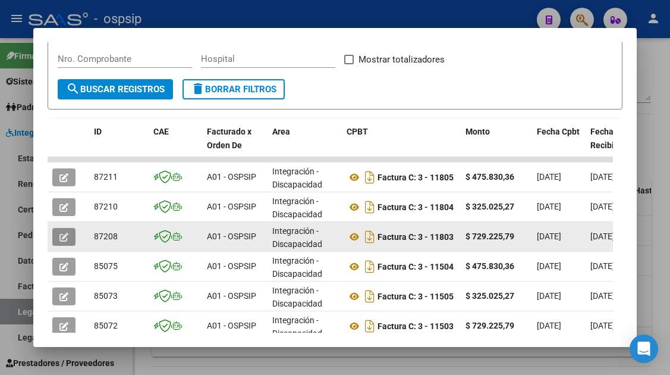
click at [64, 240] on icon "button" at bounding box center [63, 237] width 9 height 9
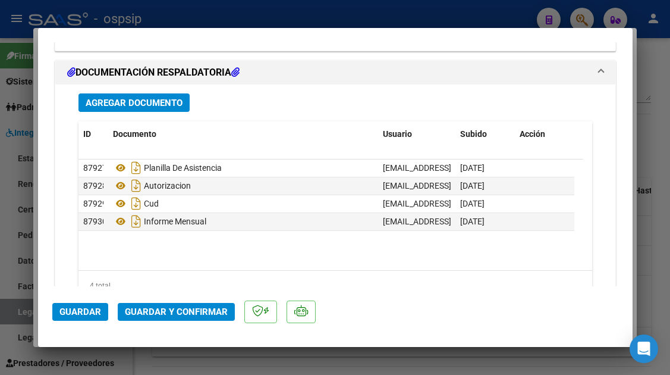
scroll to position [1451, 0]
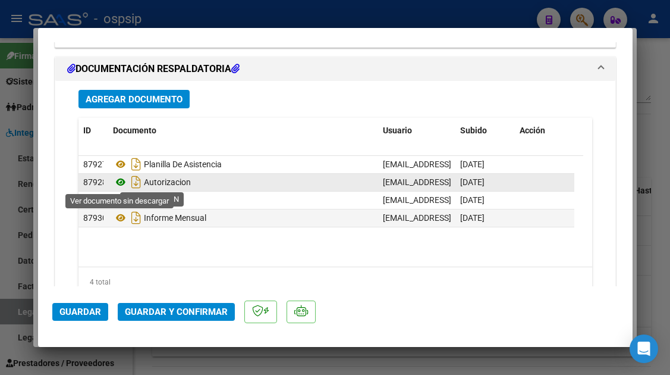
click at [121, 181] on icon at bounding box center [120, 182] width 15 height 14
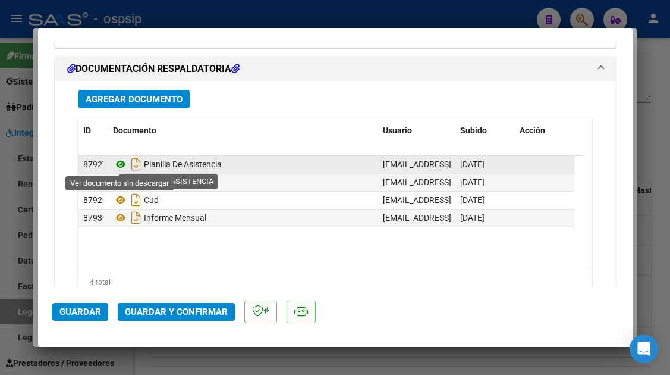
click at [120, 165] on icon at bounding box center [120, 164] width 15 height 14
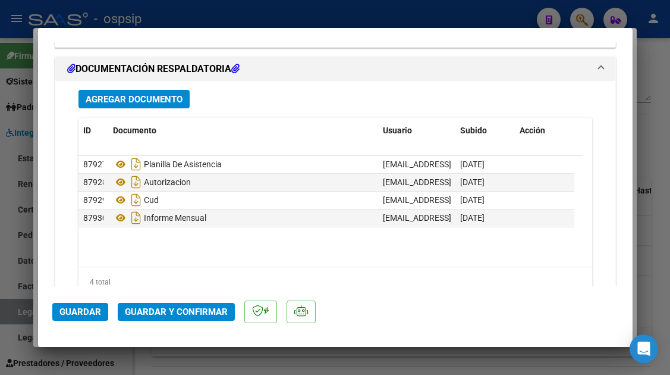
click at [20, 310] on div at bounding box center [335, 187] width 670 height 375
type input "$ 0,00"
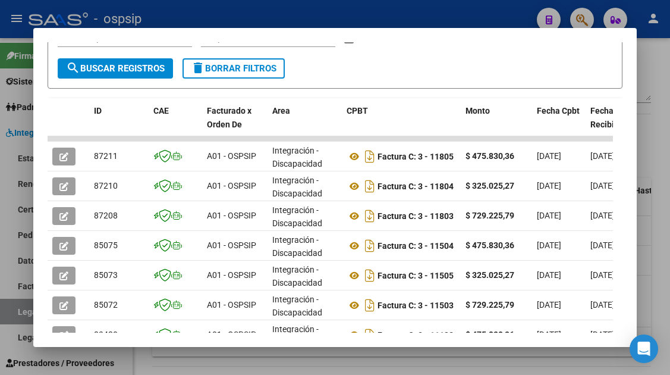
scroll to position [232, 0]
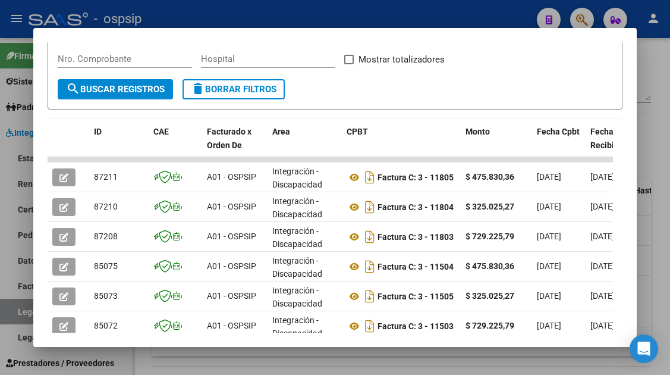
click at [22, 313] on div at bounding box center [335, 187] width 670 height 375
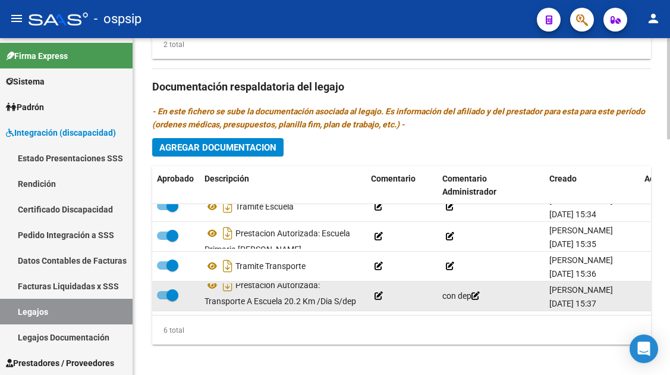
scroll to position [0, 0]
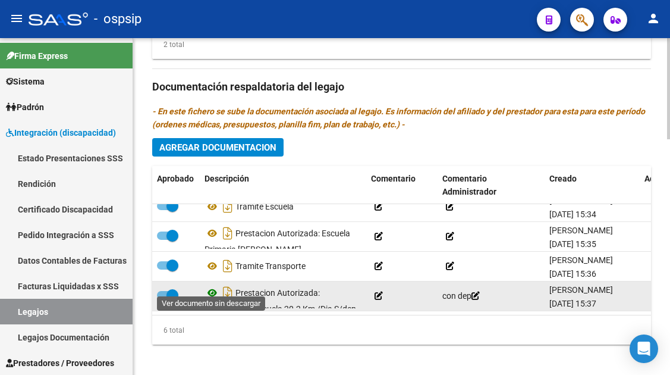
click at [211, 287] on icon at bounding box center [212, 292] width 15 height 14
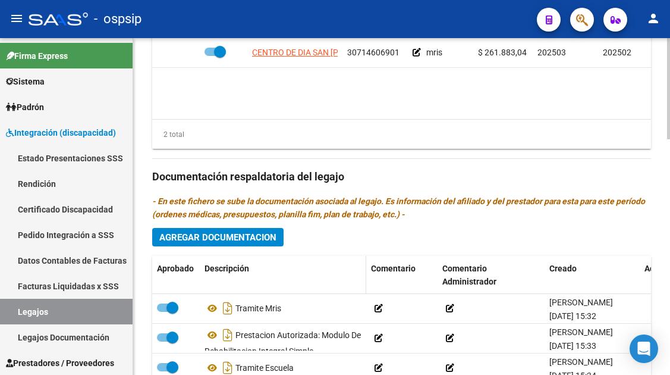
scroll to position [595, 0]
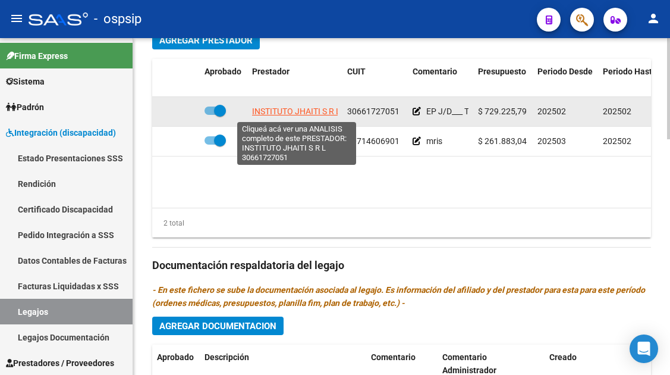
click at [275, 112] on span "INSTITUTO JHAITI S R L" at bounding box center [296, 111] width 89 height 10
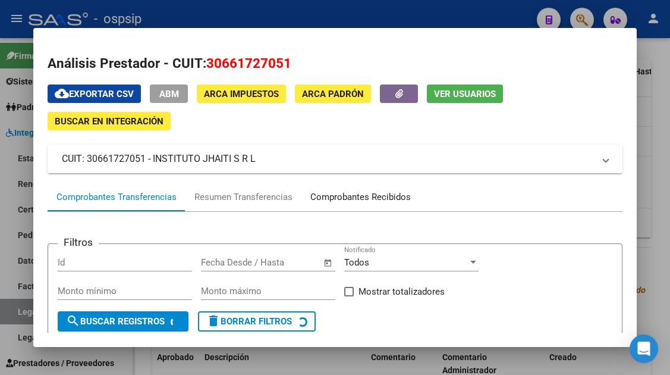
click at [335, 199] on div "Comprobantes Recibidos" at bounding box center [360, 197] width 101 height 14
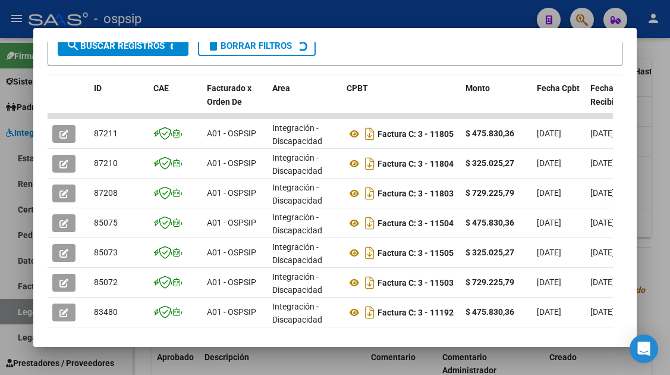
scroll to position [291, 0]
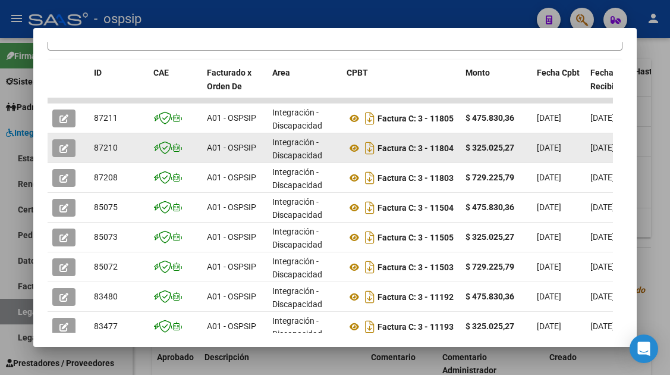
click at [62, 140] on button "button" at bounding box center [63, 148] width 23 height 18
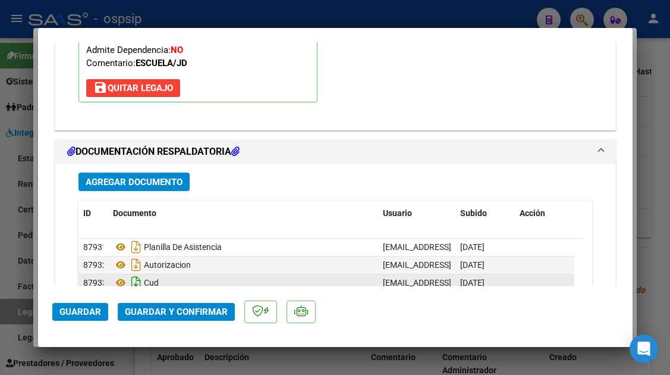
scroll to position [1308, 0]
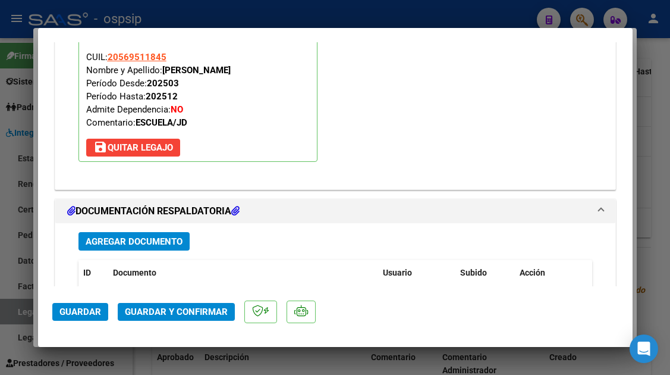
click at [150, 240] on span "Agregar Documento" at bounding box center [134, 241] width 97 height 11
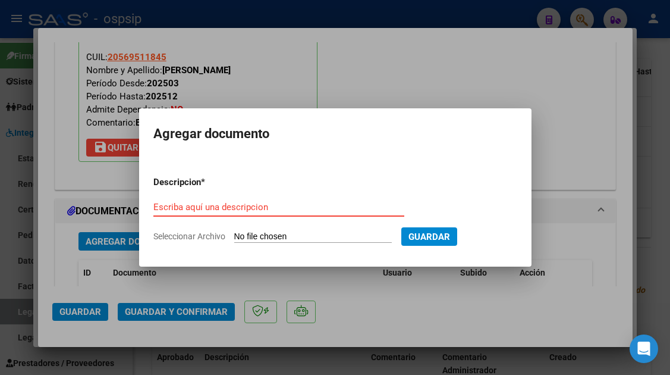
type input "C:\fakepath\doc-respaldatoria20250430-03-37-09-20250430-03-37-09.pdf"
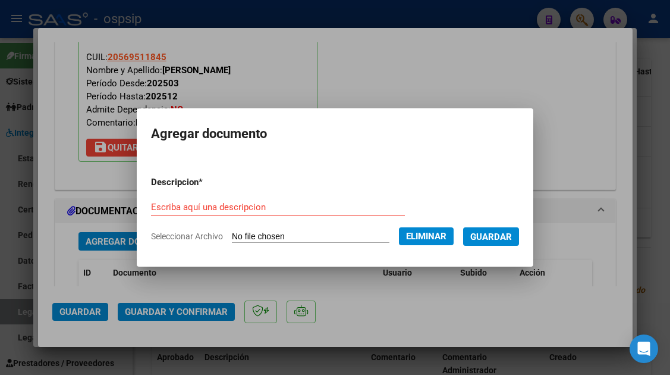
click at [167, 193] on form "Descripcion * Escriba aquí una descripcion Seleccionar Archivo Eliminar Guardar" at bounding box center [335, 209] width 368 height 85
click at [164, 208] on input "Escriba aquí una descripcion" at bounding box center [278, 207] width 254 height 11
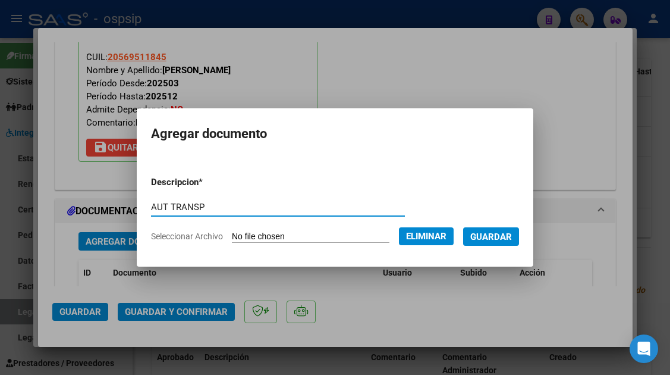
type input "AUT TRANSP"
click at [490, 232] on span "Guardar" at bounding box center [491, 236] width 42 height 11
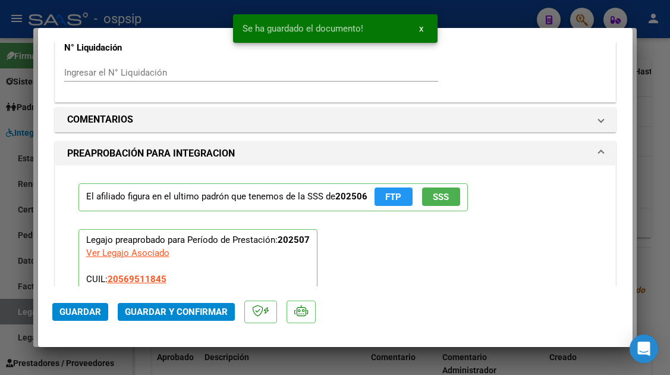
scroll to position [1082, 0]
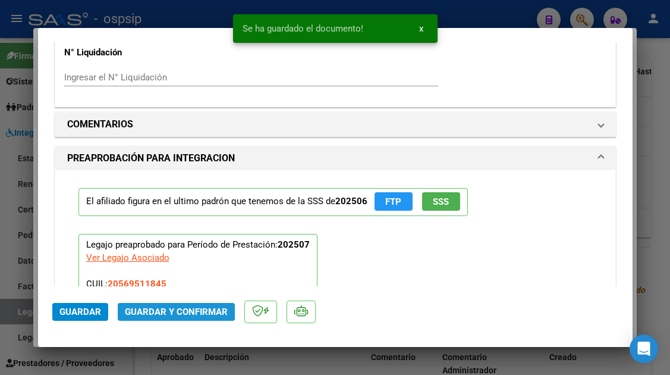
click at [164, 303] on button "Guardar y Confirmar" at bounding box center [176, 312] width 117 height 18
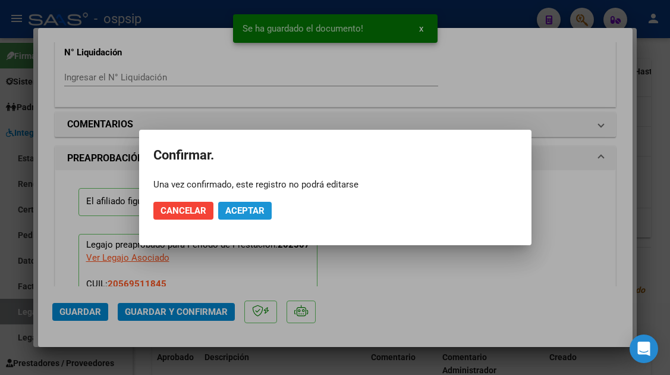
click at [233, 205] on span "Aceptar" at bounding box center [244, 210] width 39 height 11
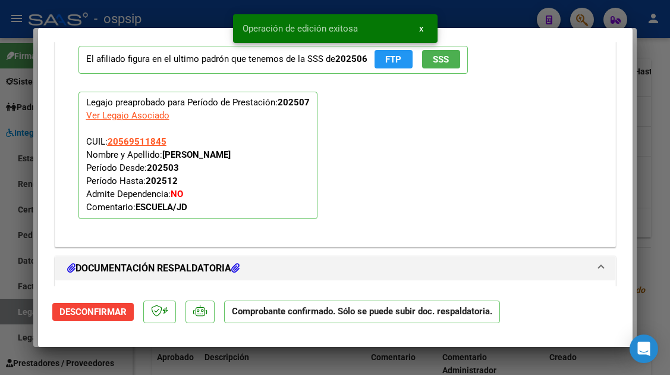
scroll to position [1128, 0]
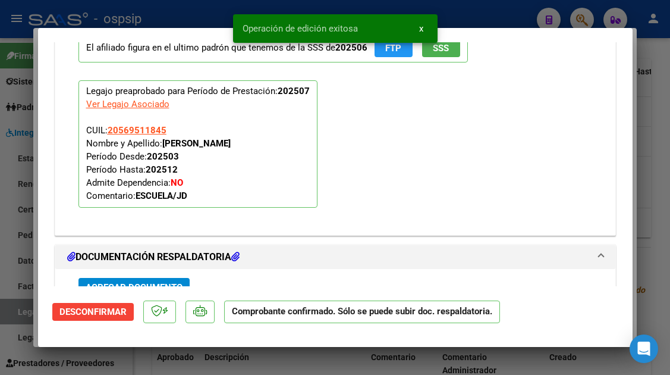
type input "$ 0,00"
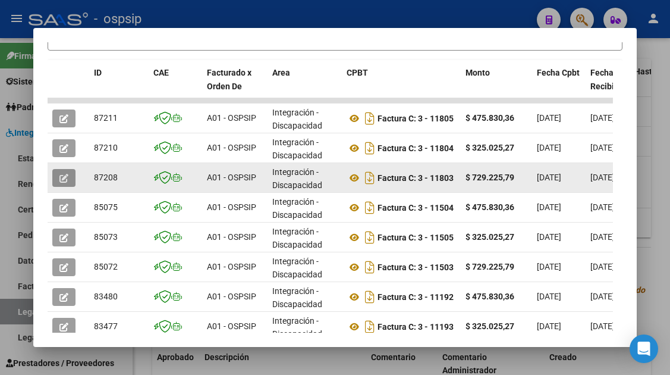
click at [64, 177] on icon "button" at bounding box center [63, 178] width 9 height 9
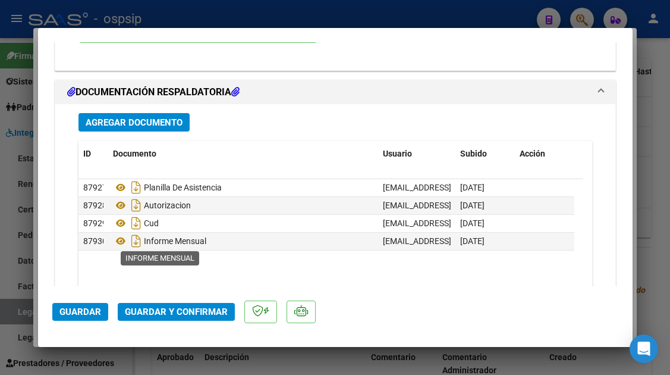
scroll to position [1308, 0]
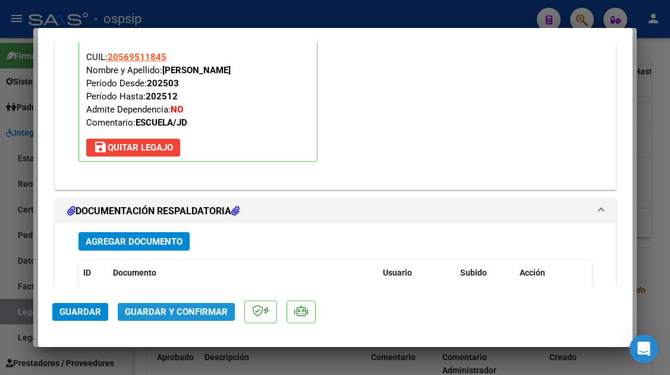
click at [172, 313] on span "Guardar y Confirmar" at bounding box center [176, 311] width 103 height 11
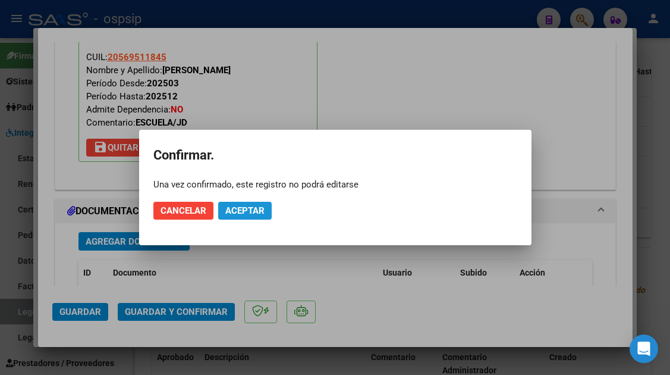
click at [229, 215] on span "Aceptar" at bounding box center [244, 210] width 39 height 11
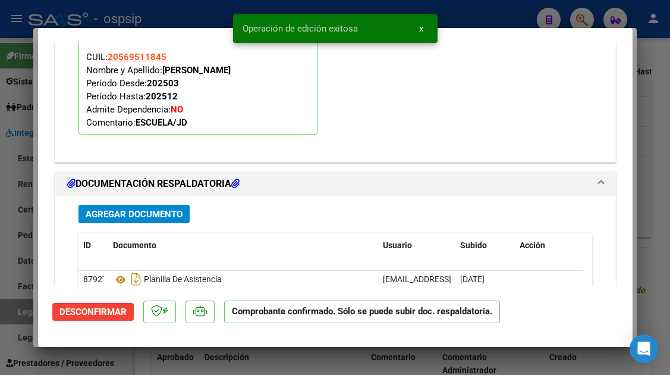
click at [5, 307] on div at bounding box center [335, 187] width 670 height 375
type input "$ 0,00"
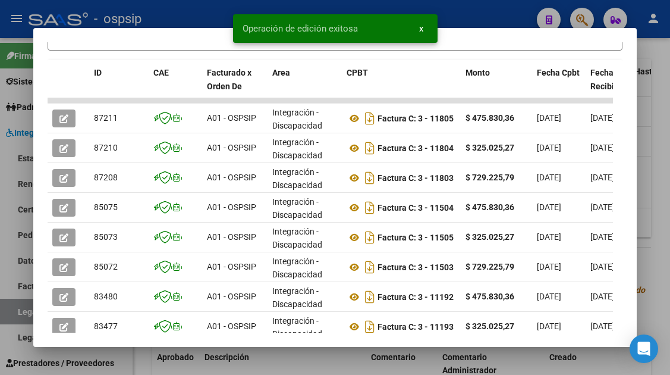
click at [12, 308] on div at bounding box center [335, 187] width 670 height 375
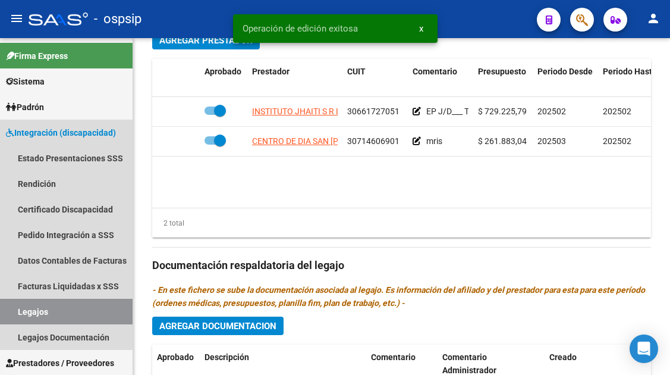
click at [12, 308] on link "Legajos" at bounding box center [66, 312] width 133 height 26
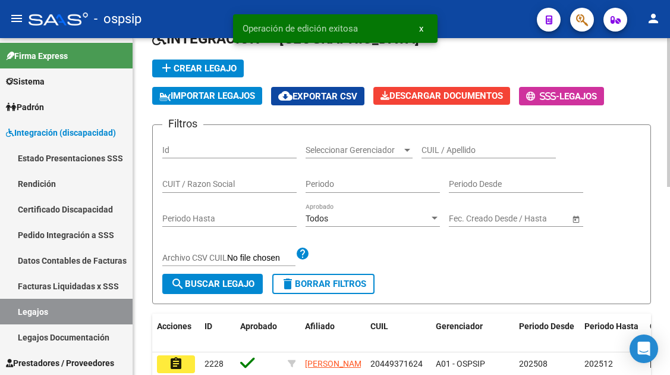
scroll to position [8, 0]
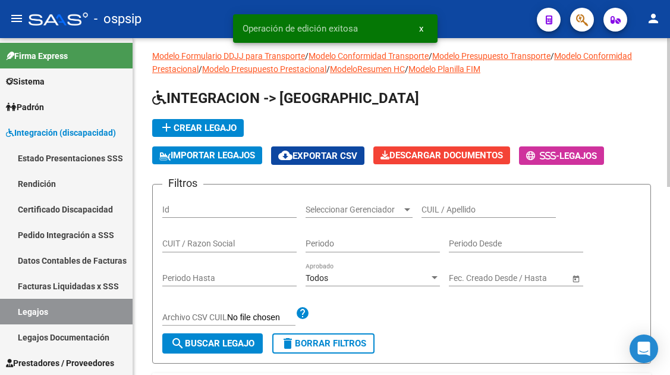
click at [449, 202] on div "CUIL / Apellido" at bounding box center [489, 206] width 134 height 24
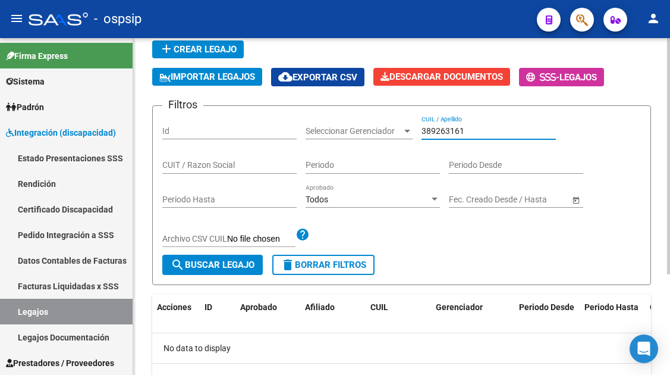
scroll to position [143, 0]
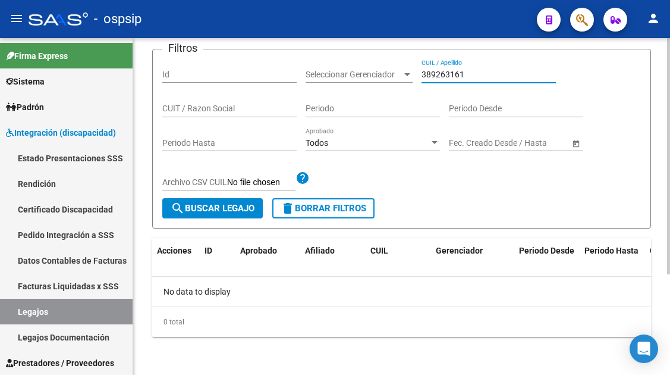
click at [432, 83] on div "389263161 CUIL / Apellido" at bounding box center [489, 76] width 134 height 34
click at [434, 74] on input "389263161" at bounding box center [489, 75] width 134 height 10
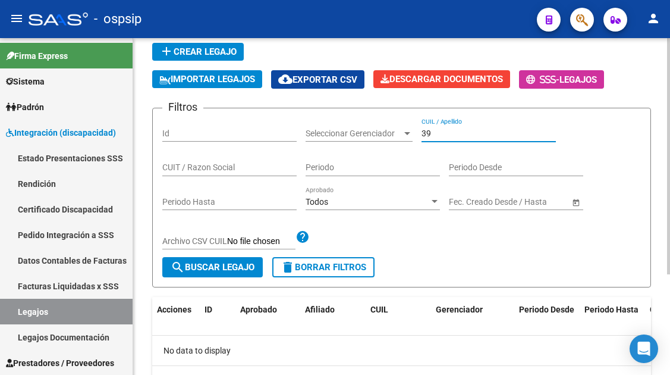
click at [434, 74] on app-list-header "INTEGRACION -> Legajos add Crear Legajo IMPORTAR LEGAJOS cloud_download Exporta…" at bounding box center [401, 149] width 499 height 275
click at [428, 131] on input "39" at bounding box center [489, 133] width 134 height 10
click at [446, 132] on input "39" at bounding box center [489, 133] width 134 height 10
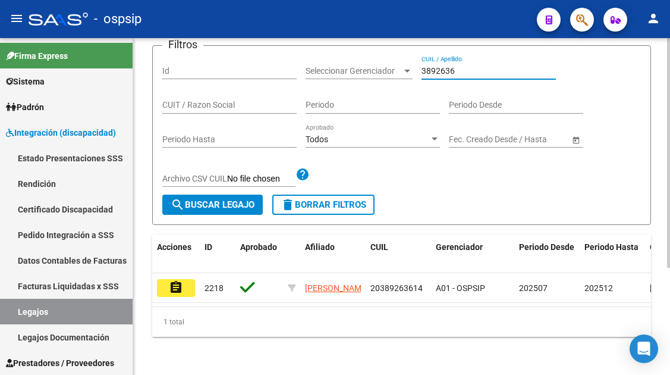
scroll to position [156, 0]
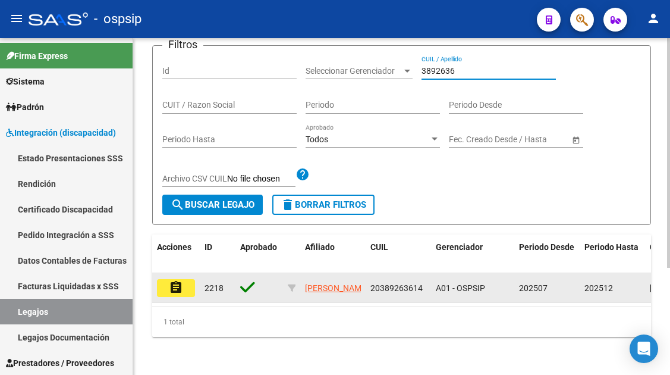
type input "3892636"
click at [178, 280] on mat-icon "assignment" at bounding box center [176, 287] width 14 height 14
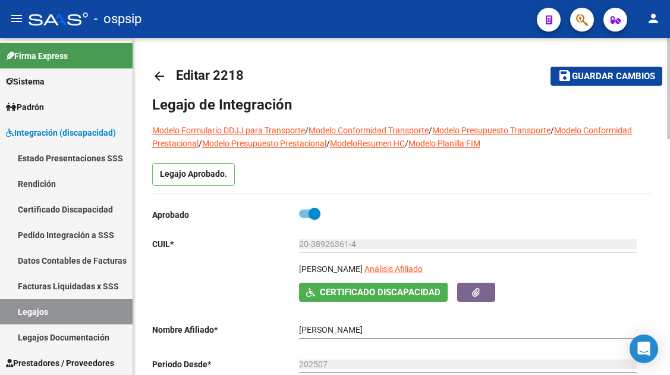
scroll to position [178, 0]
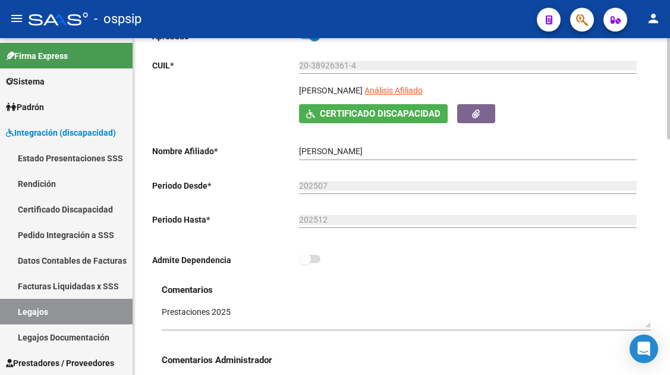
click at [454, 84] on div "20-38926361-4 Ingresar CUIL" at bounding box center [468, 67] width 338 height 34
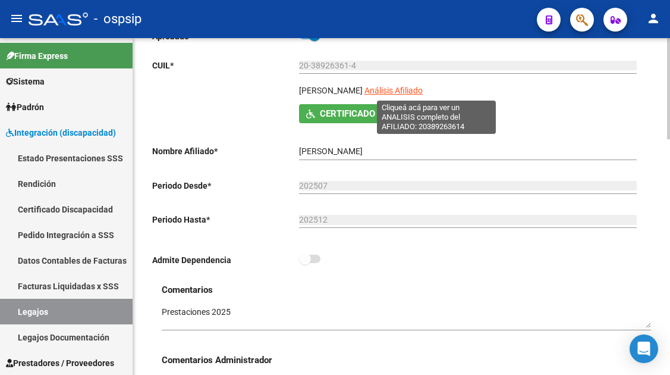
click at [423, 89] on span "Análisis Afiliado" at bounding box center [394, 91] width 58 height 10
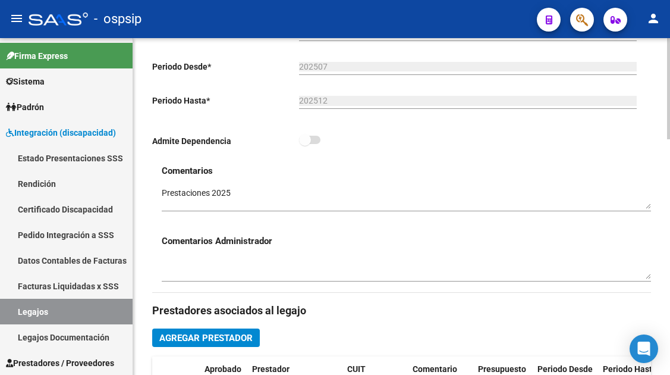
scroll to position [535, 0]
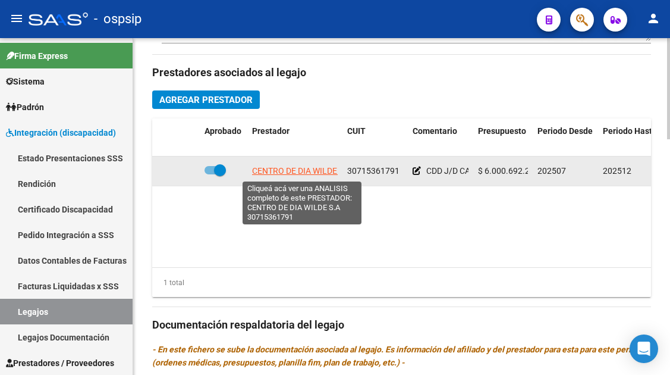
click at [306, 172] on span "CENTRO DE DIA WILDE S.A" at bounding box center [301, 171] width 99 height 10
type textarea "30715361791"
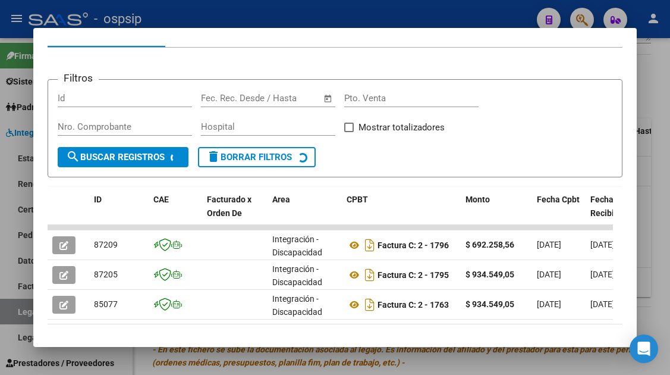
scroll to position [217, 0]
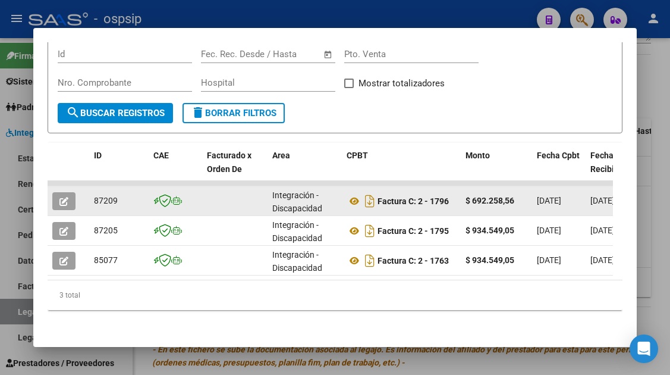
click at [56, 192] on button "button" at bounding box center [63, 201] width 23 height 18
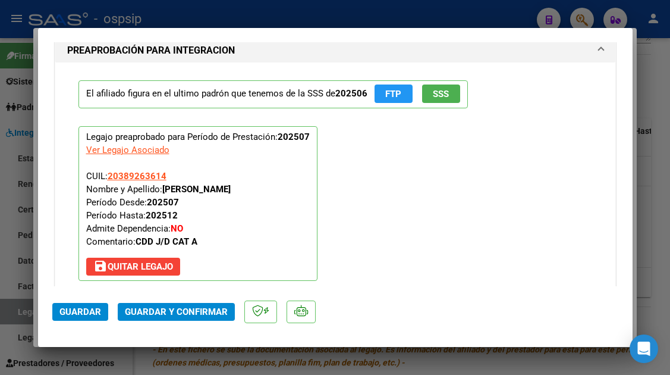
scroll to position [1487, 0]
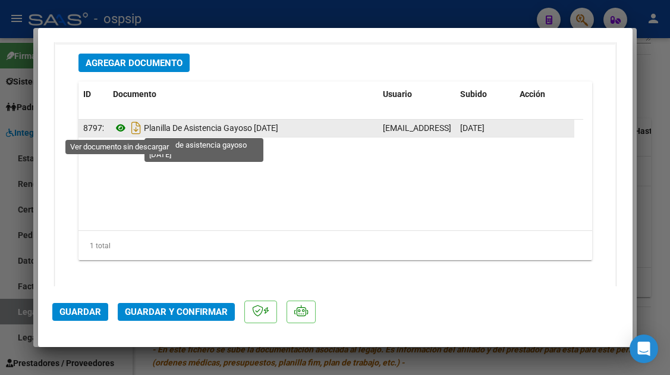
click at [123, 130] on icon at bounding box center [120, 128] width 15 height 14
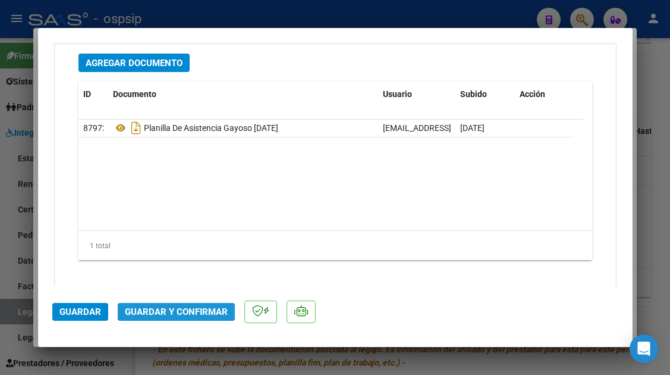
click at [183, 304] on button "Guardar y Confirmar" at bounding box center [176, 312] width 117 height 18
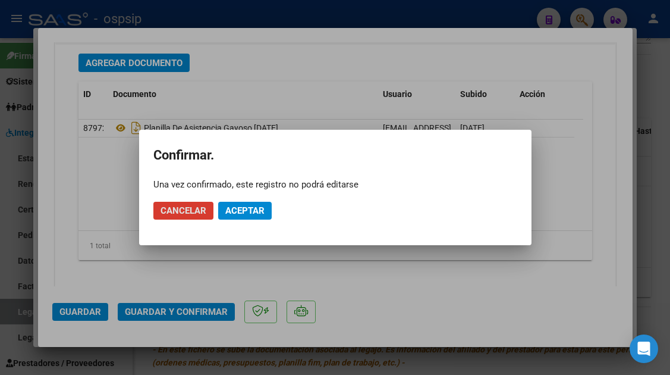
click at [235, 202] on button "Aceptar" at bounding box center [245, 211] width 54 height 18
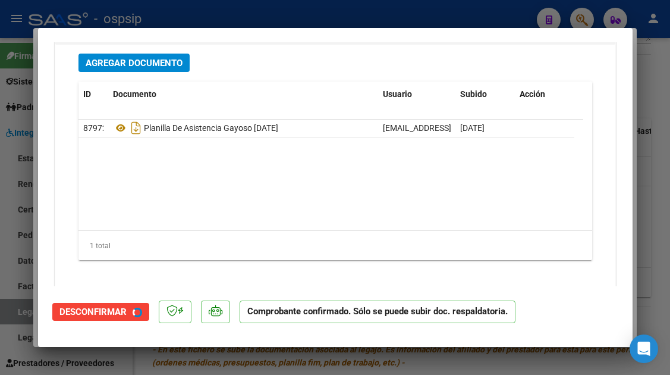
scroll to position [1114, 0]
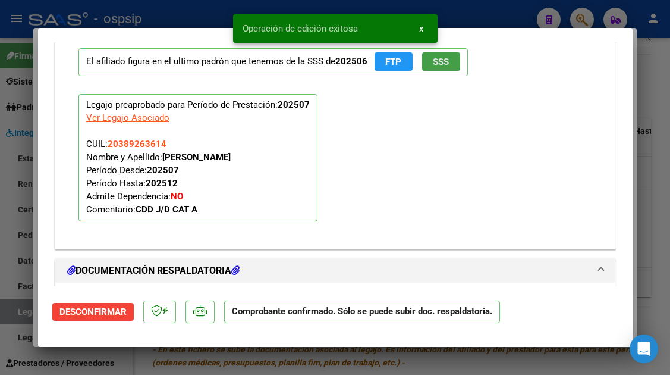
click at [447, 64] on span "SSS" at bounding box center [441, 61] width 16 height 11
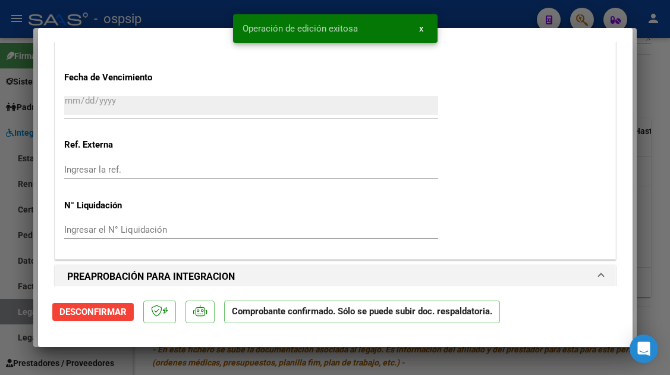
scroll to position [919, 0]
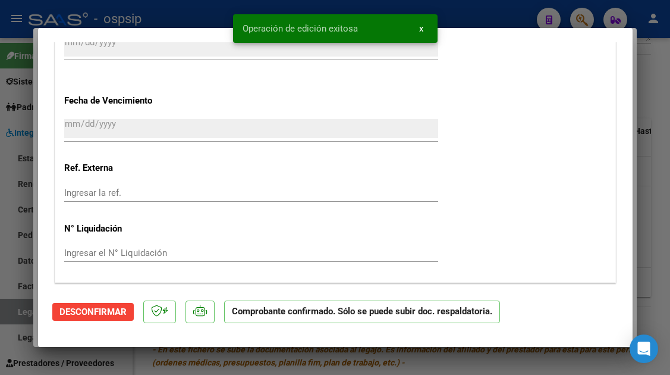
type input "$ 0,00"
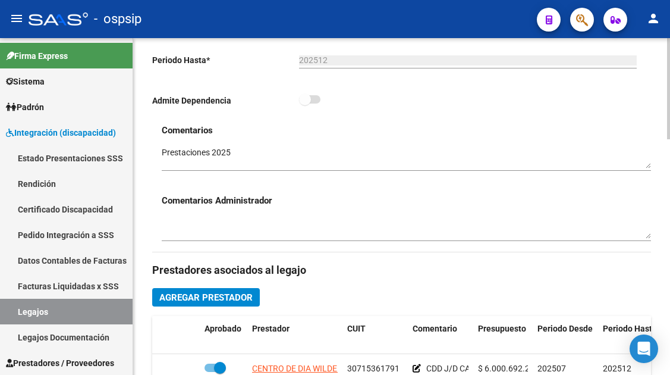
scroll to position [178, 0]
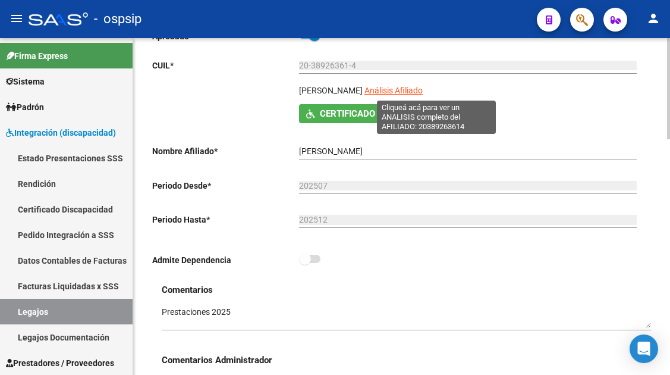
click at [423, 86] on span "Análisis Afiliado" at bounding box center [394, 91] width 58 height 10
type textarea "20389263614"
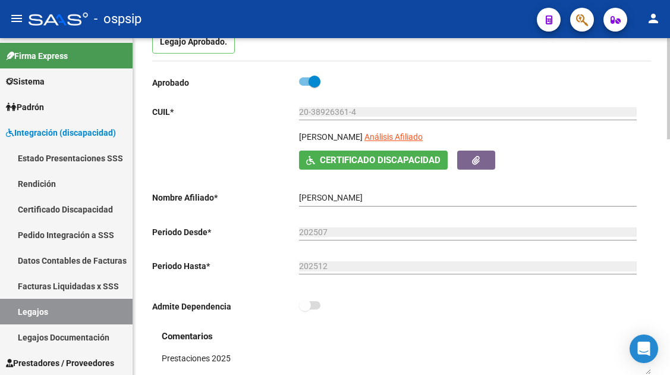
scroll to position [119, 0]
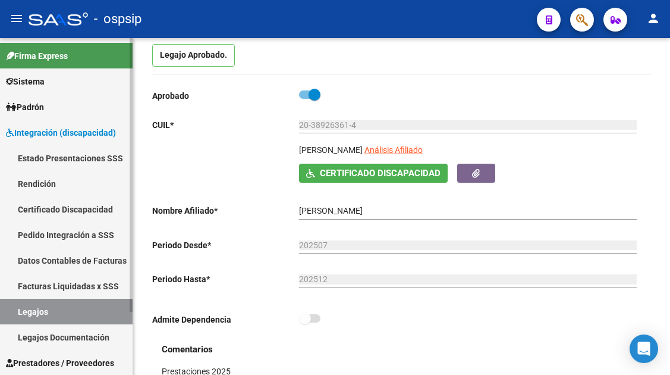
click at [52, 303] on link "Legajos" at bounding box center [66, 312] width 133 height 26
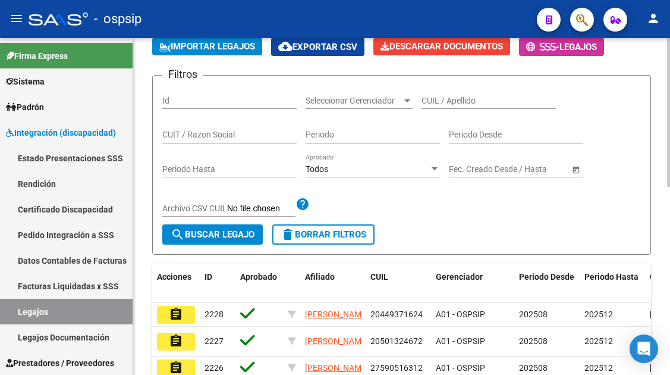
scroll to position [57, 0]
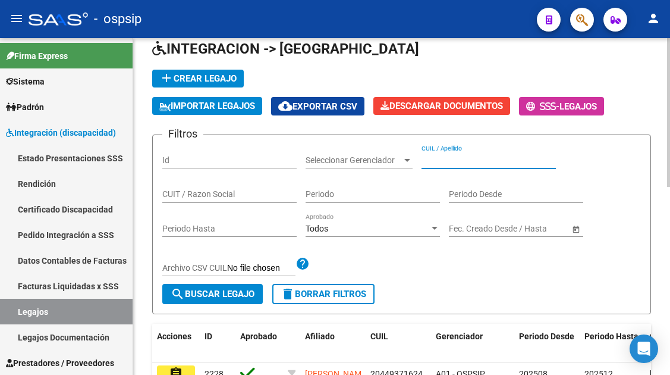
click at [432, 158] on input "CUIL / Apellido" at bounding box center [489, 160] width 134 height 10
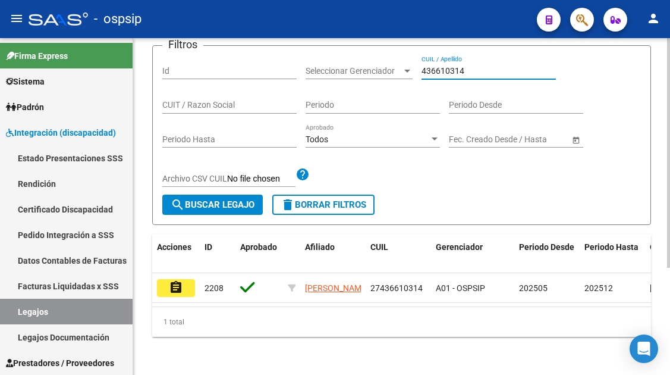
scroll to position [156, 0]
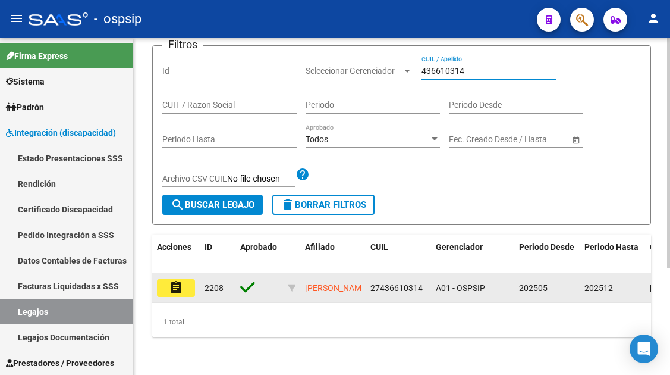
type input "436610314"
click at [178, 283] on mat-icon "assignment" at bounding box center [176, 287] width 14 height 14
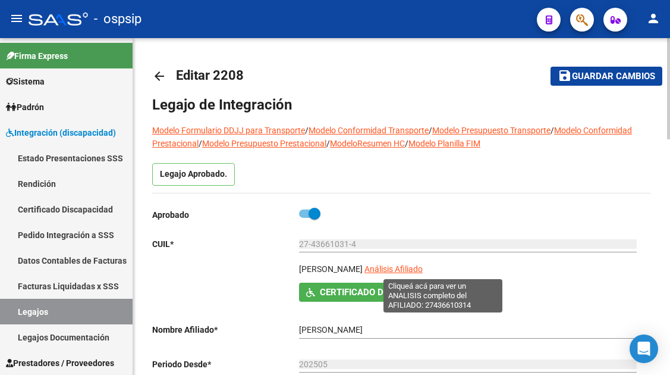
click at [423, 269] on span "Análisis Afiliado" at bounding box center [394, 269] width 58 height 10
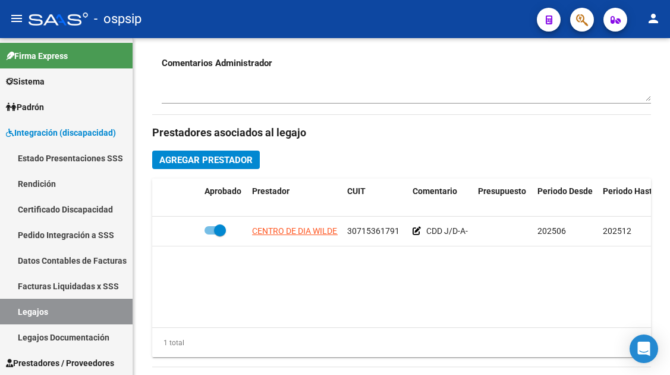
scroll to position [476, 0]
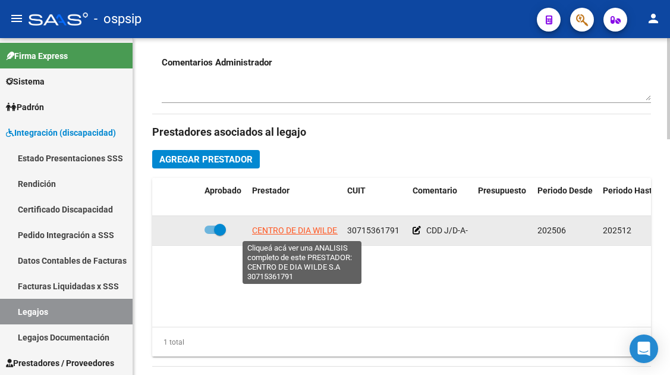
click at [269, 231] on span "CENTRO DE DIA WILDE S.A" at bounding box center [301, 230] width 99 height 10
type textarea "30715361791"
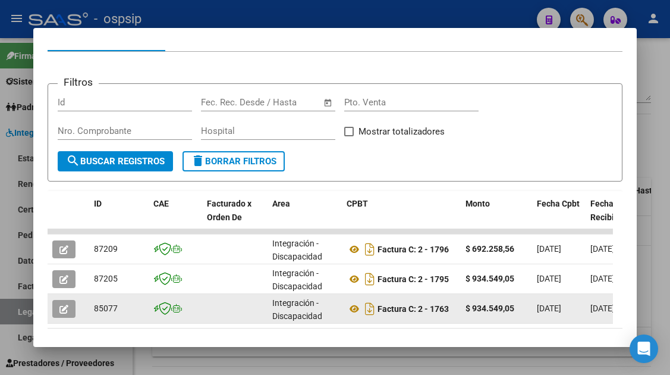
scroll to position [178, 0]
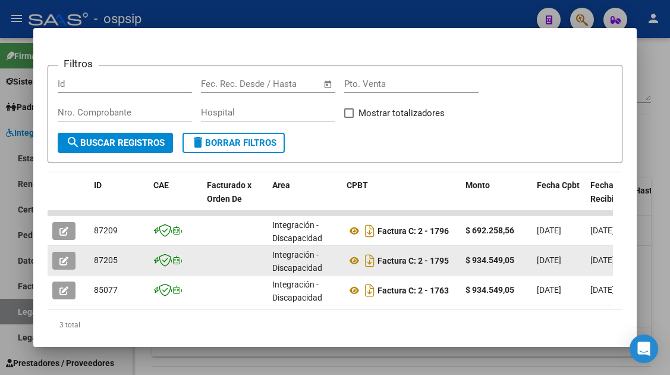
click at [68, 255] on span "button" at bounding box center [63, 260] width 9 height 11
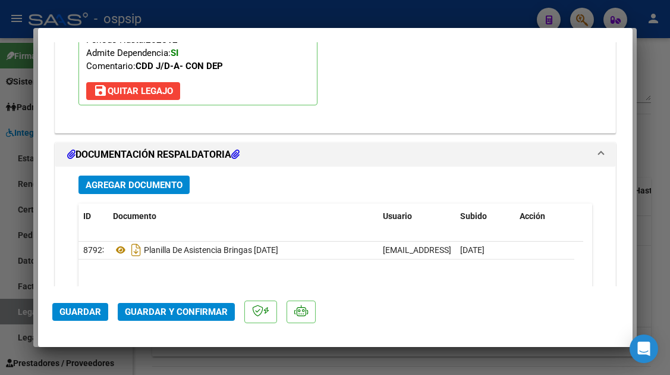
scroll to position [1368, 0]
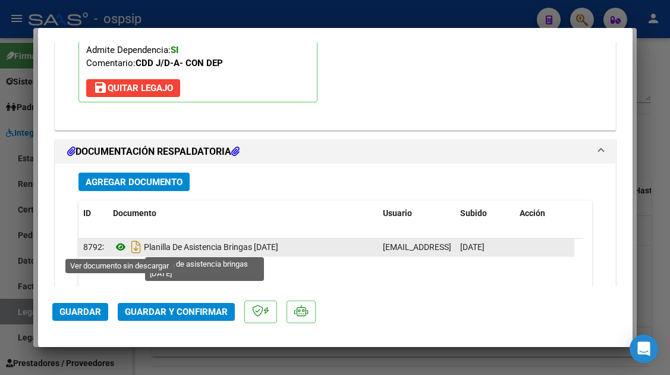
click at [116, 245] on icon at bounding box center [120, 247] width 15 height 14
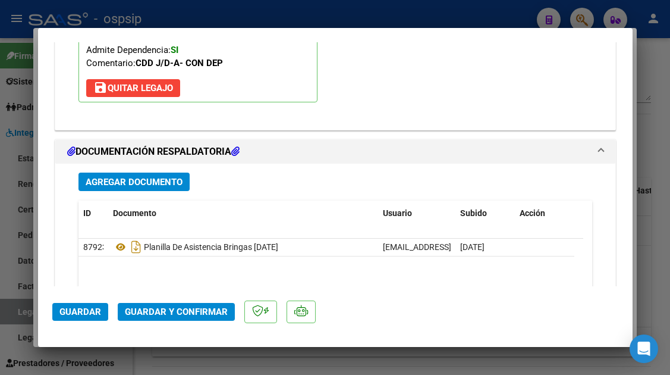
click at [175, 309] on span "Guardar y Confirmar" at bounding box center [176, 311] width 103 height 11
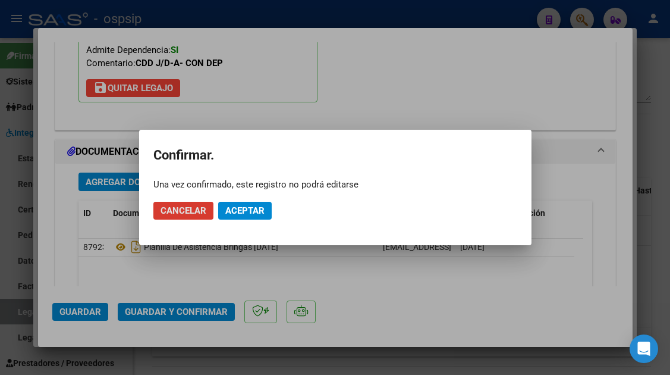
click at [247, 203] on button "Aceptar" at bounding box center [245, 211] width 54 height 18
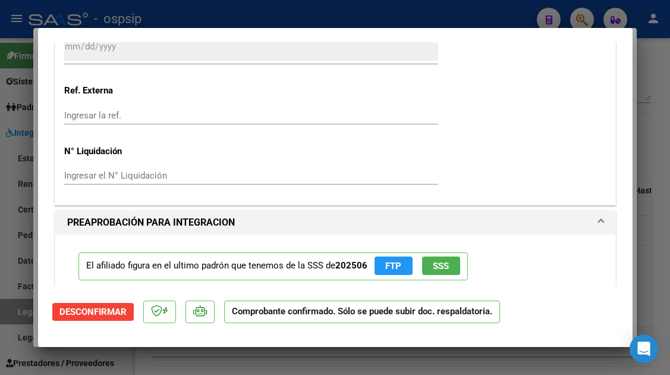
scroll to position [903, 0]
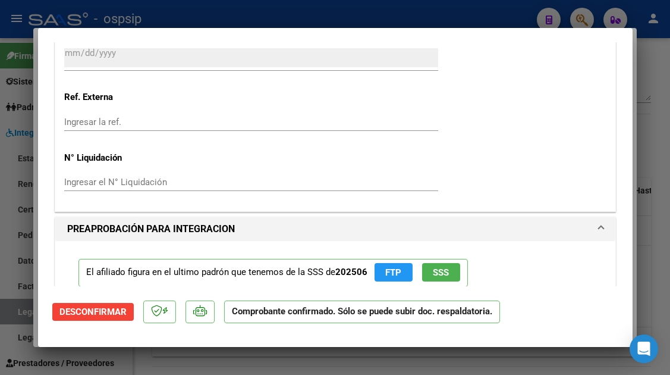
click at [12, 314] on div at bounding box center [335, 187] width 670 height 375
type input "$ 0,00"
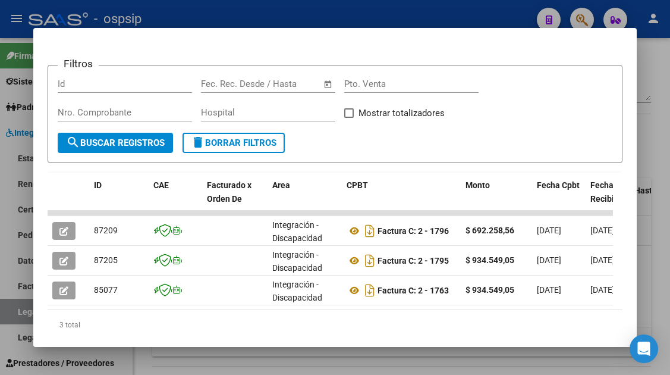
click at [12, 314] on div at bounding box center [335, 187] width 670 height 375
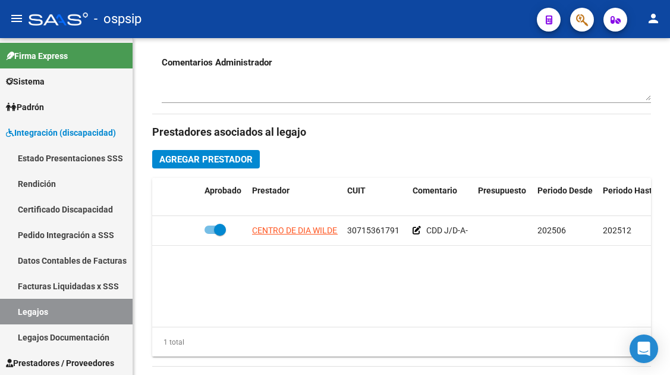
click at [12, 314] on link "Legajos" at bounding box center [66, 312] width 133 height 26
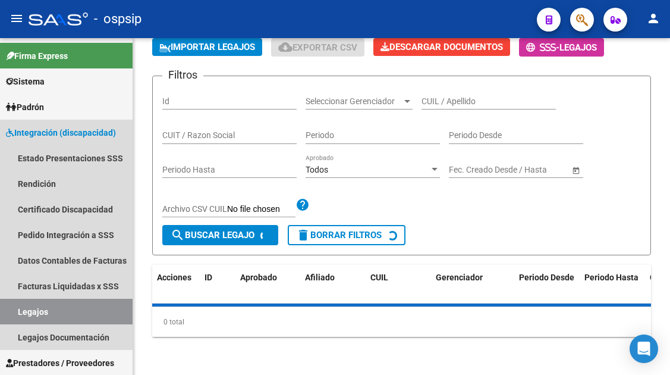
click at [12, 314] on link "Legajos" at bounding box center [66, 312] width 133 height 26
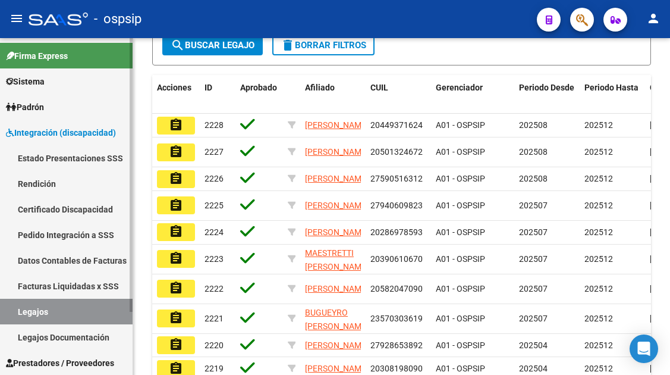
scroll to position [305, 0]
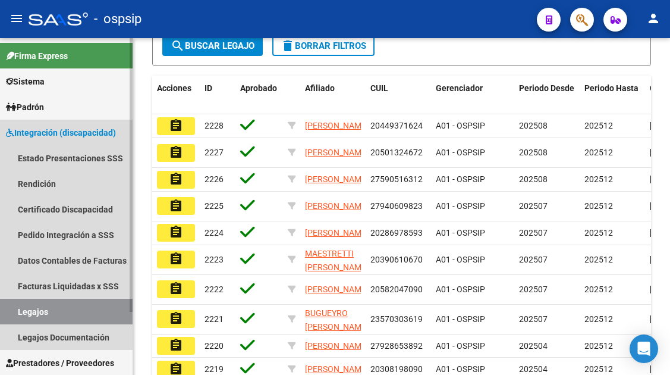
click at [29, 310] on link "Legajos" at bounding box center [66, 312] width 133 height 26
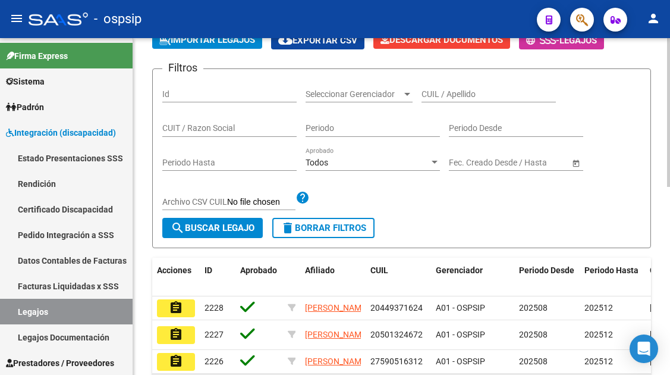
scroll to position [8, 0]
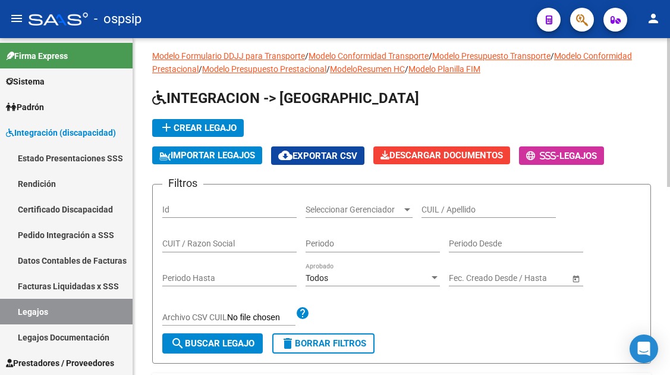
click at [447, 202] on div "CUIL / Apellido" at bounding box center [489, 206] width 134 height 24
click at [447, 203] on div "CUIL / Apellido" at bounding box center [489, 206] width 134 height 24
click at [446, 208] on input "CUIL / Apellido" at bounding box center [489, 210] width 134 height 10
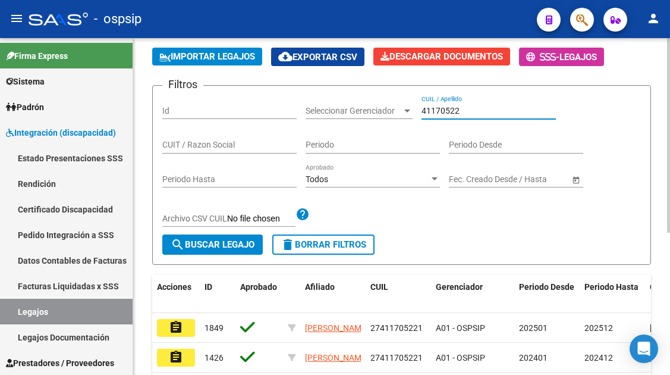
scroll to position [127, 0]
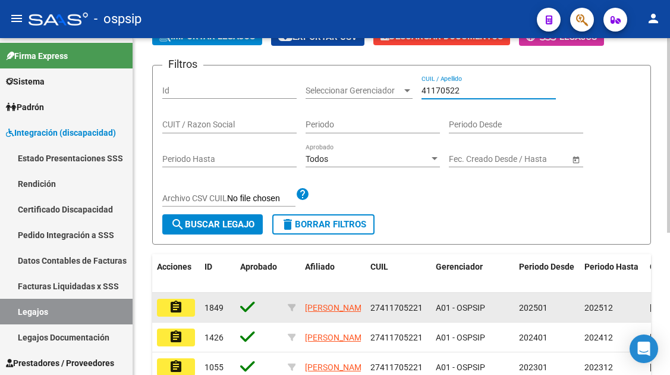
type input "41170522"
click at [181, 313] on mat-icon "assignment" at bounding box center [176, 307] width 14 height 14
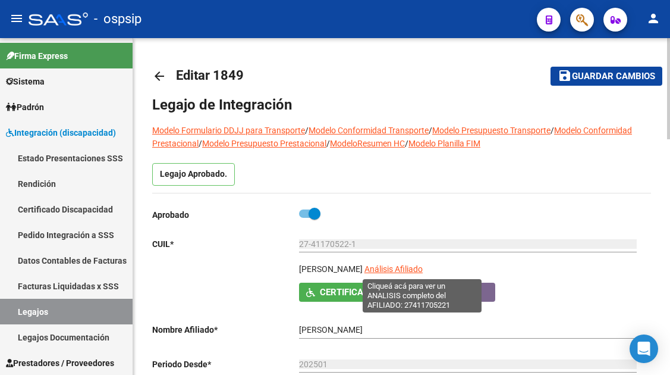
click at [423, 269] on span "Análisis Afiliado" at bounding box center [394, 269] width 58 height 10
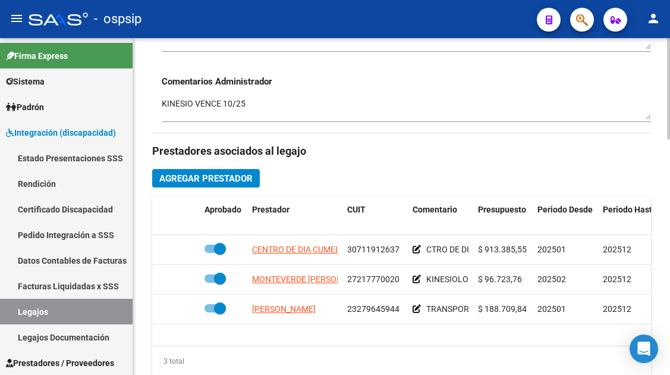
scroll to position [476, 0]
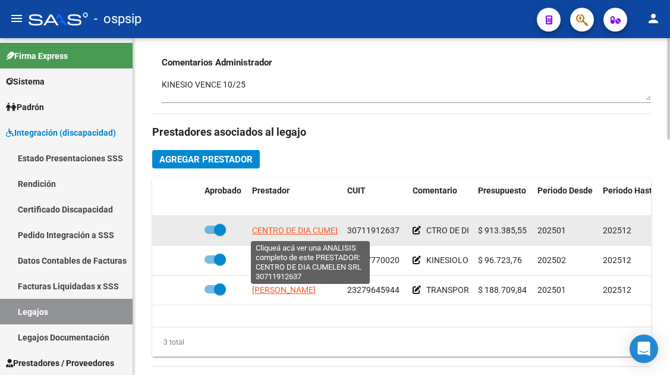
click at [280, 231] on span "CENTRO DE DIA CUMELEN SRL" at bounding box center [309, 230] width 115 height 10
type textarea "30711912637"
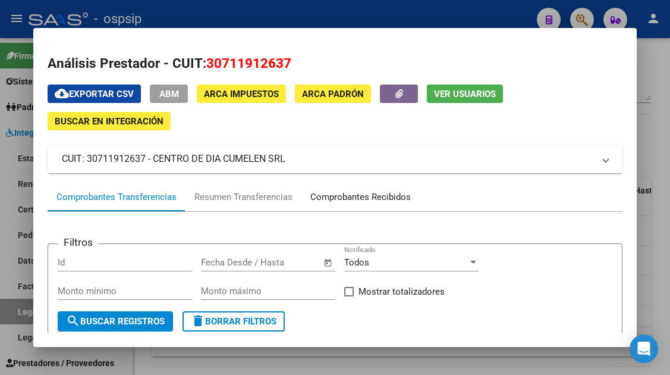
click at [365, 198] on div "Comprobantes Recibidos" at bounding box center [360, 197] width 101 height 14
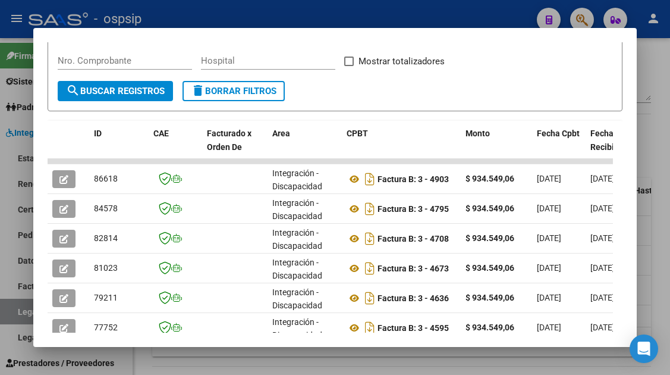
scroll to position [231, 0]
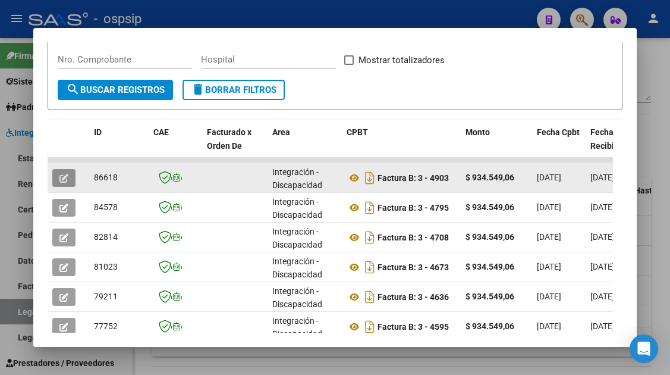
click at [62, 180] on icon "button" at bounding box center [63, 178] width 9 height 9
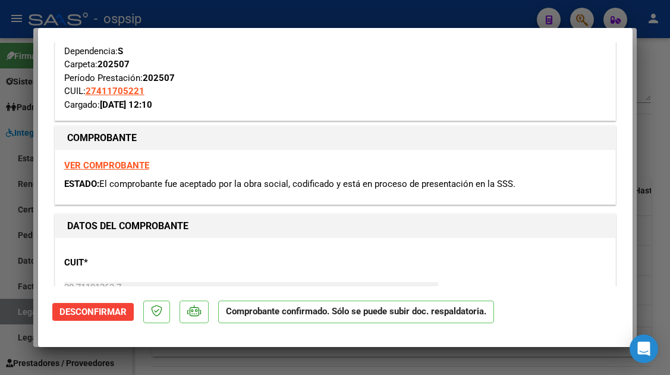
scroll to position [238, 0]
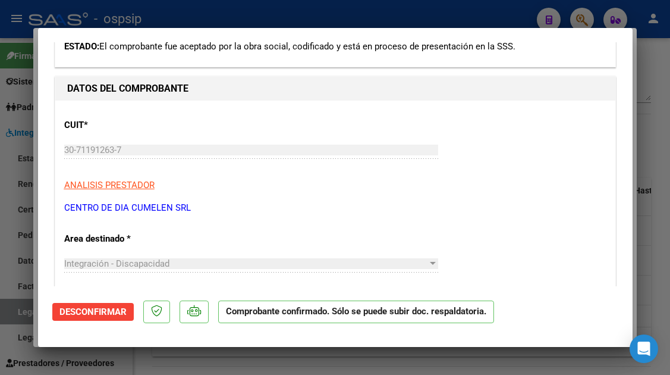
click at [16, 311] on div at bounding box center [335, 187] width 670 height 375
type input "$ 0,00"
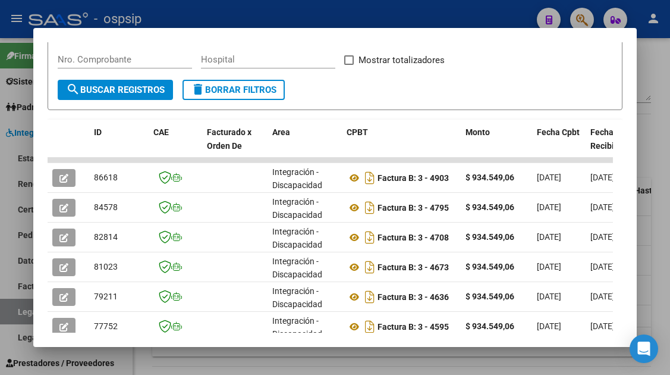
click at [16, 311] on div at bounding box center [335, 187] width 670 height 375
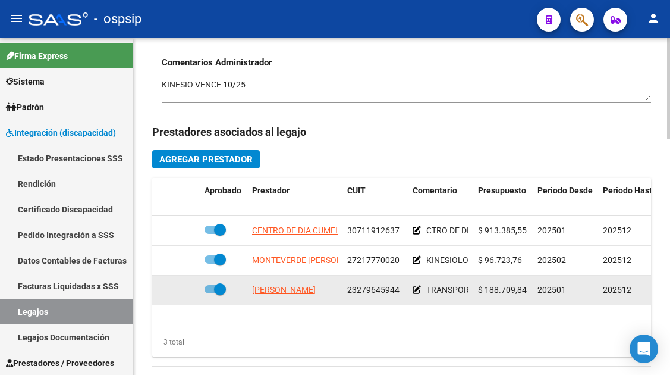
click at [309, 278] on datatable-body-cell "SALVATI LORENA SOLEDAD" at bounding box center [294, 289] width 95 height 29
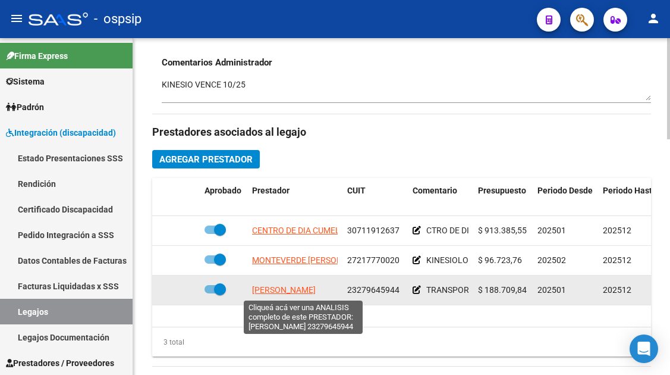
click at [298, 294] on span "SALVATI LORENA SOLEDAD" at bounding box center [284, 290] width 64 height 10
type textarea "23279645944"
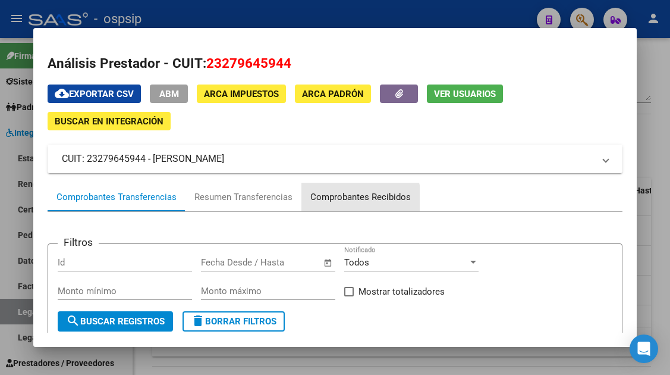
click at [325, 203] on div "Comprobantes Recibidos" at bounding box center [360, 197] width 101 height 14
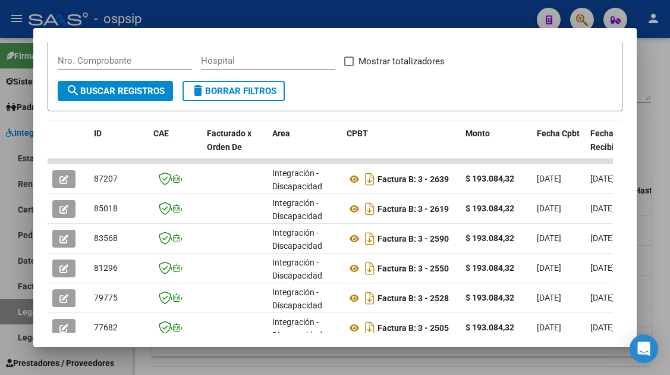
scroll to position [231, 0]
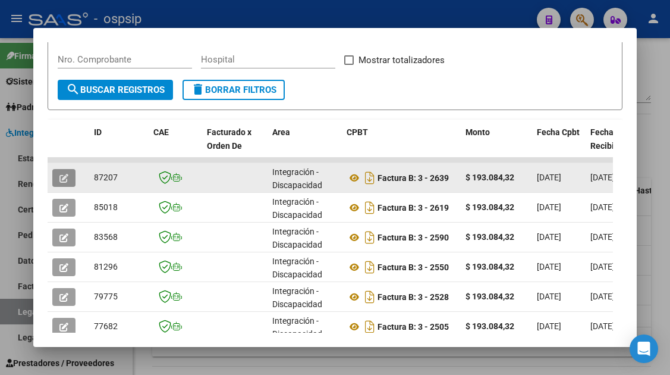
click at [62, 184] on button "button" at bounding box center [63, 178] width 23 height 18
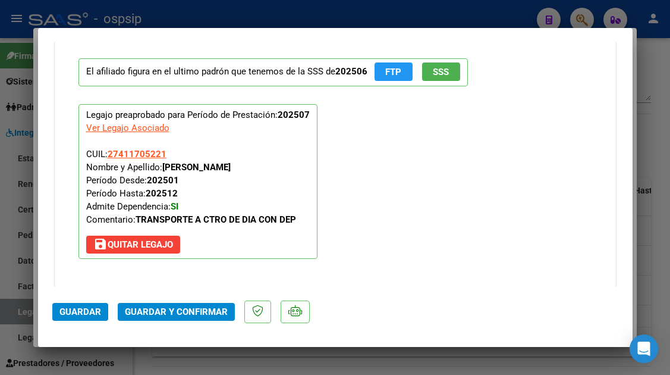
scroll to position [1449, 0]
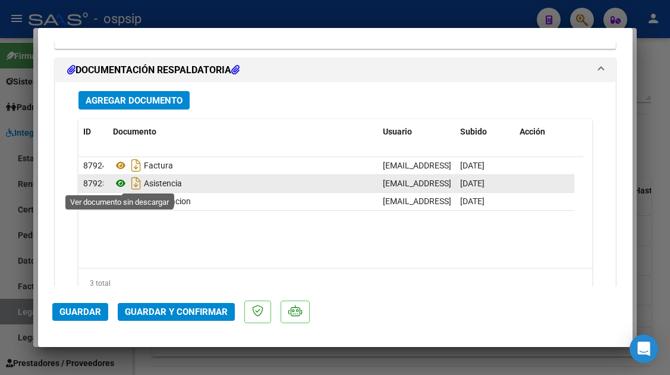
click at [118, 189] on icon at bounding box center [120, 183] width 15 height 14
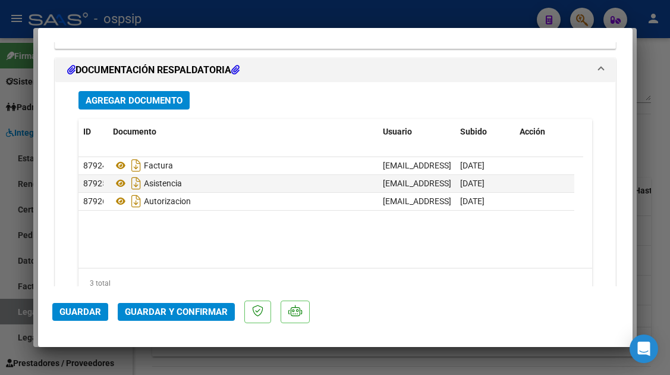
click at [149, 313] on span "Guardar y Confirmar" at bounding box center [176, 311] width 103 height 11
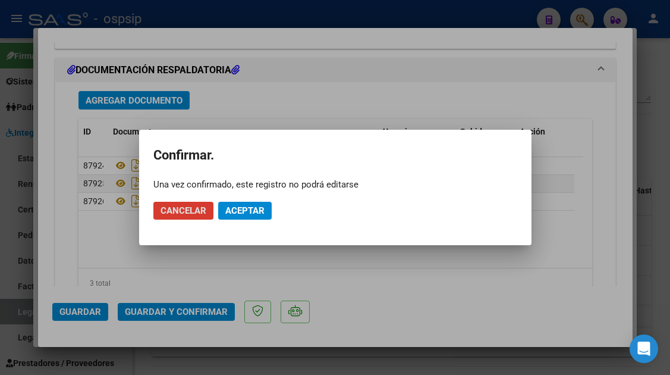
click at [241, 208] on span "Aceptar" at bounding box center [244, 210] width 39 height 11
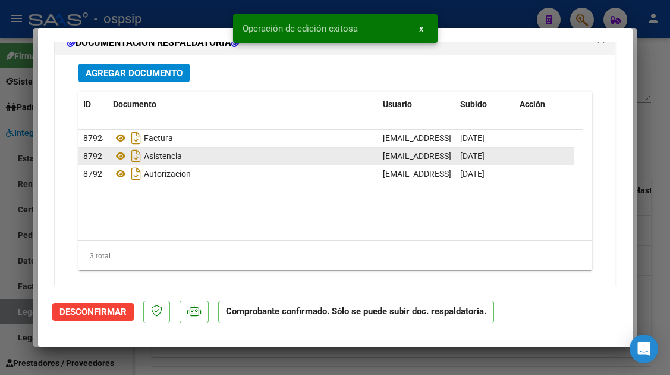
scroll to position [1163, 0]
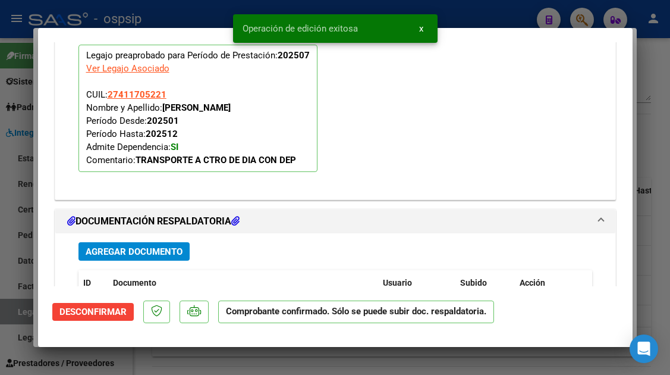
click at [401, 153] on div "El afiliado figura en el ultimo padrón que tenemos de la SSS de 202506 FTP SSS …" at bounding box center [336, 85] width 532 height 209
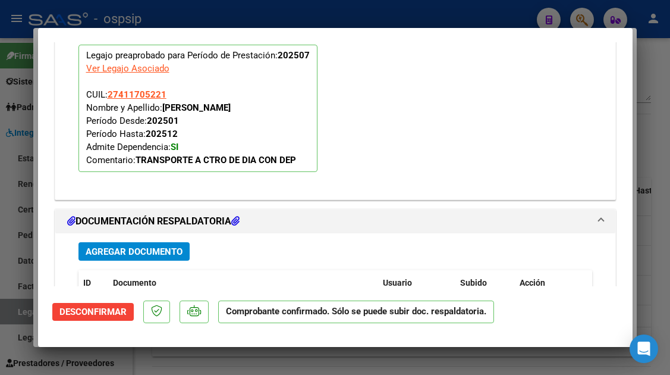
type input "$ 0,00"
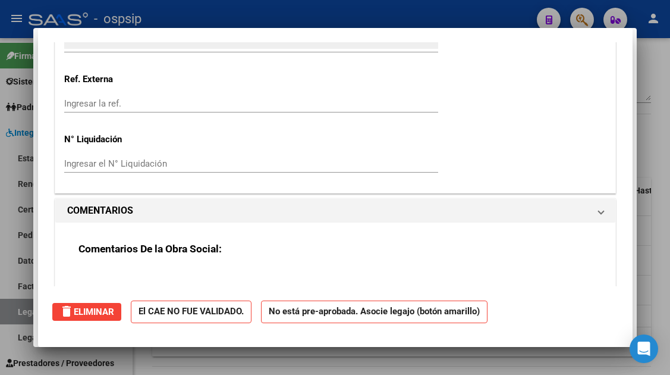
scroll to position [0, 0]
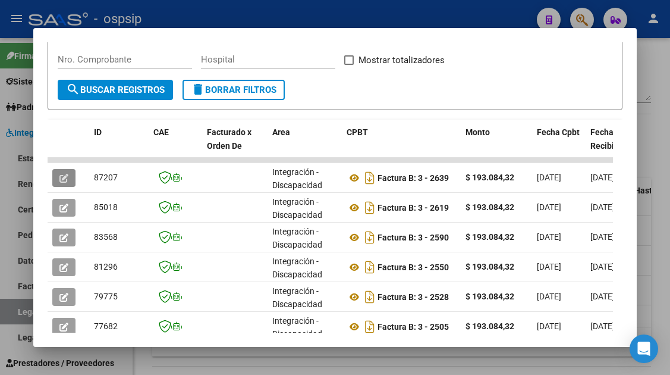
click at [15, 312] on div at bounding box center [335, 187] width 670 height 375
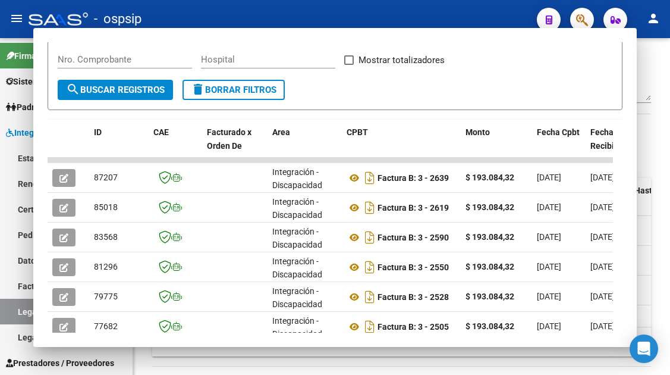
click at [15, 312] on link "Legajos" at bounding box center [66, 312] width 133 height 26
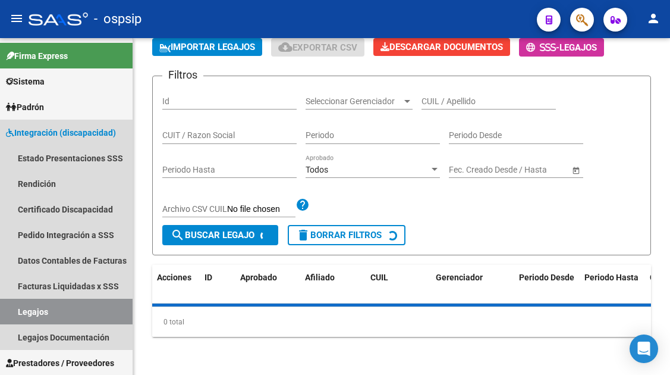
click at [15, 312] on link "Legajos" at bounding box center [66, 312] width 133 height 26
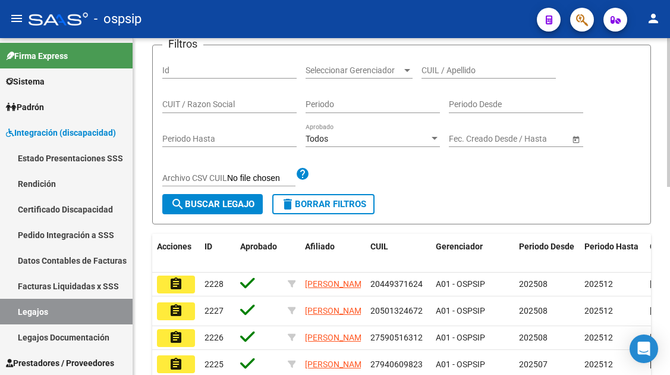
scroll to position [127, 0]
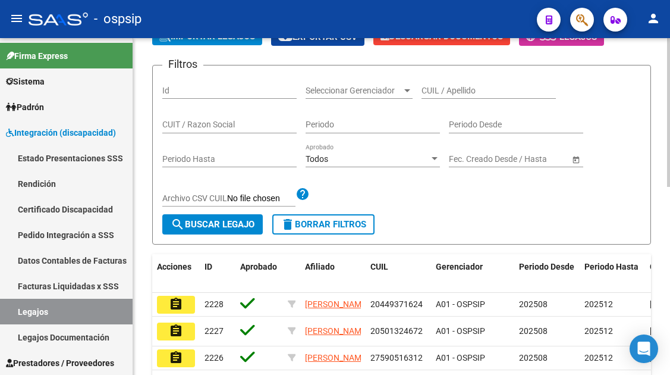
click at [427, 84] on div "CUIL / Apellido" at bounding box center [489, 87] width 134 height 24
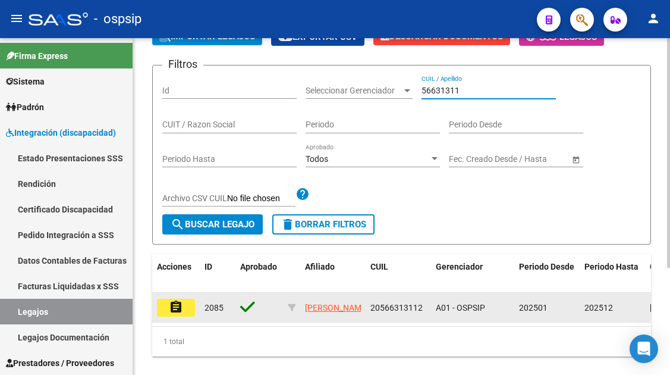
type input "56631311"
click at [174, 312] on mat-icon "assignment" at bounding box center [176, 307] width 14 height 14
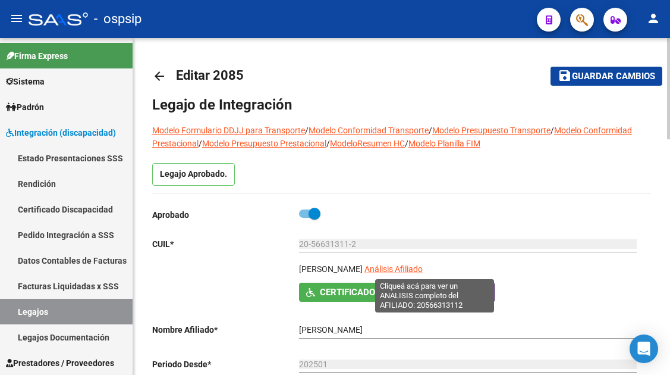
click at [423, 271] on span "Análisis Afiliado" at bounding box center [394, 269] width 58 height 10
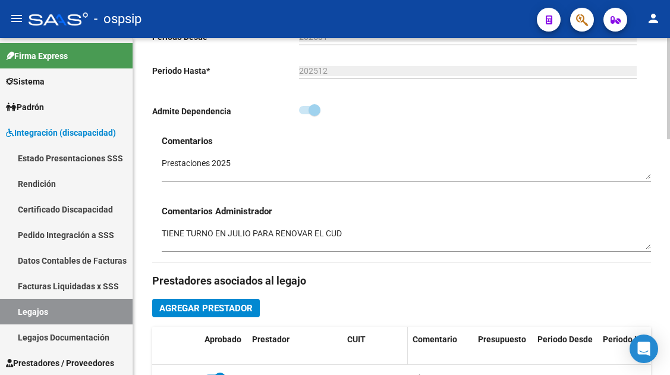
scroll to position [416, 0]
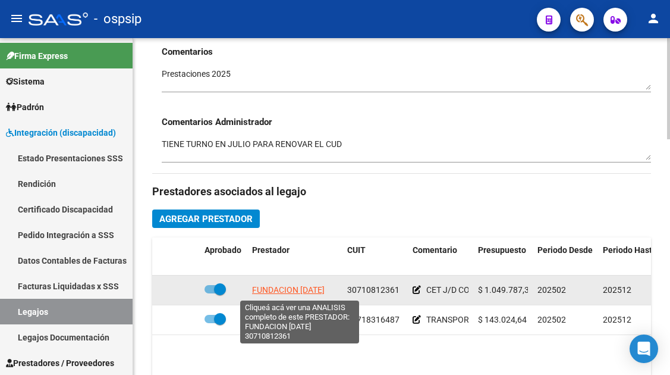
click at [302, 288] on span "FUNDACION 4 DE MARZO" at bounding box center [288, 290] width 73 height 10
type textarea "30710812361"
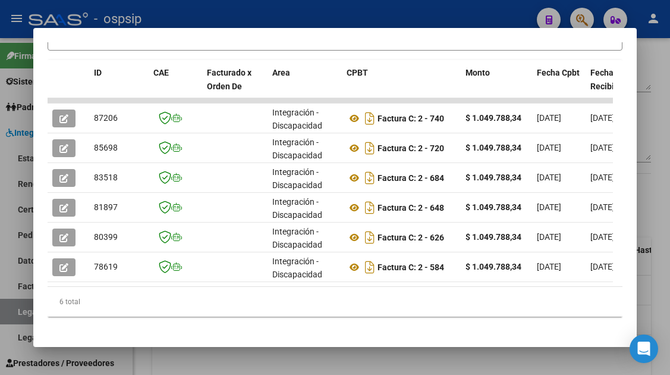
scroll to position [291, 0]
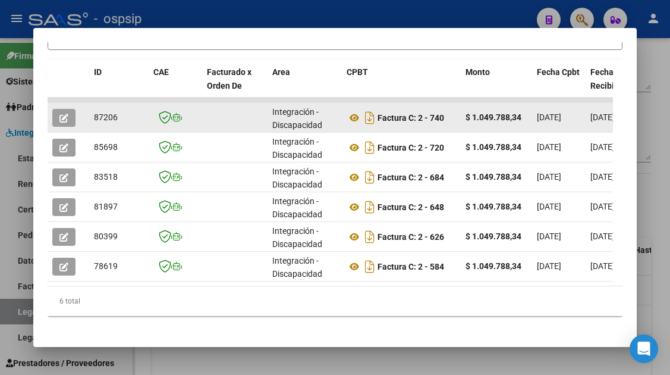
click at [61, 113] on span "button" at bounding box center [63, 117] width 9 height 11
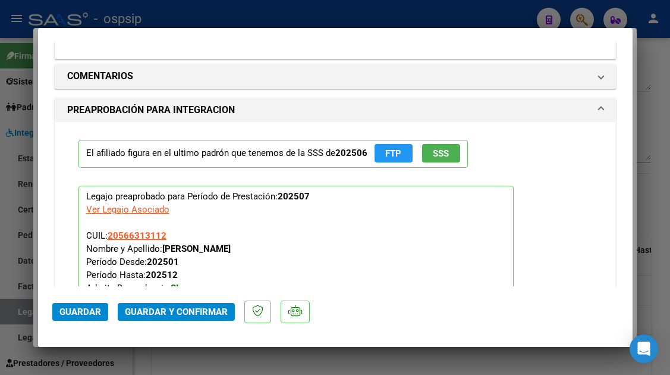
scroll to position [1427, 0]
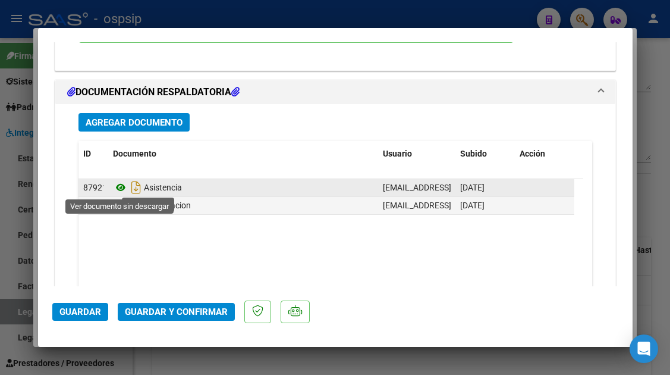
click at [121, 186] on icon at bounding box center [120, 187] width 15 height 14
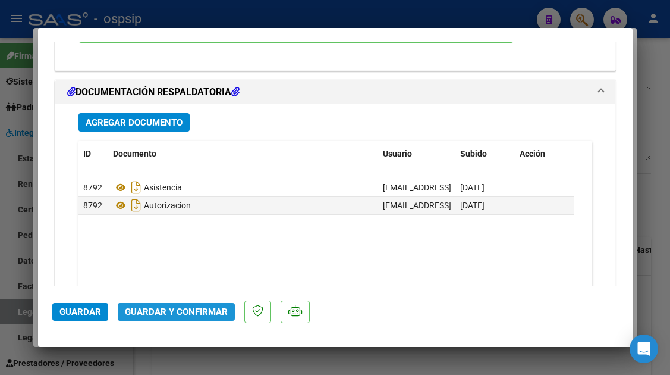
click at [189, 312] on span "Guardar y Confirmar" at bounding box center [176, 311] width 103 height 11
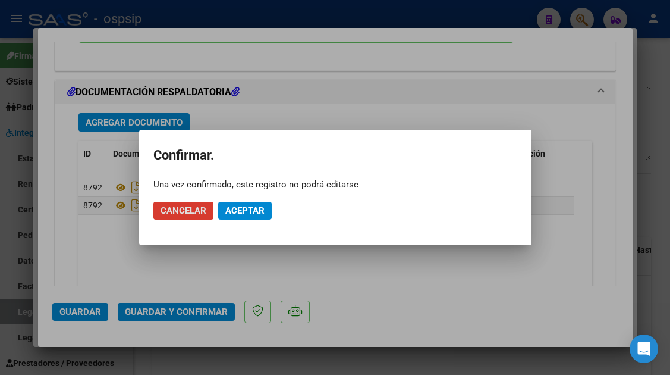
click at [255, 208] on span "Aceptar" at bounding box center [244, 210] width 39 height 11
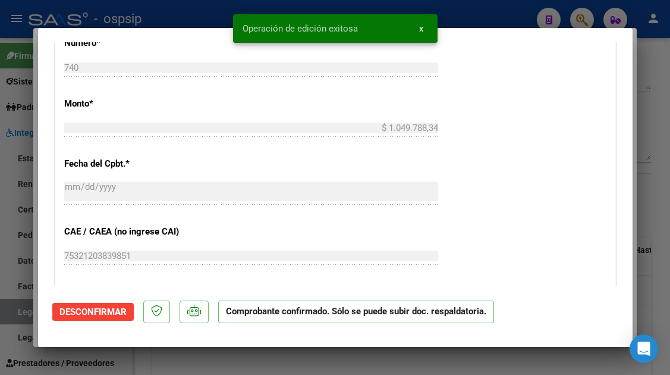
scroll to position [368, 0]
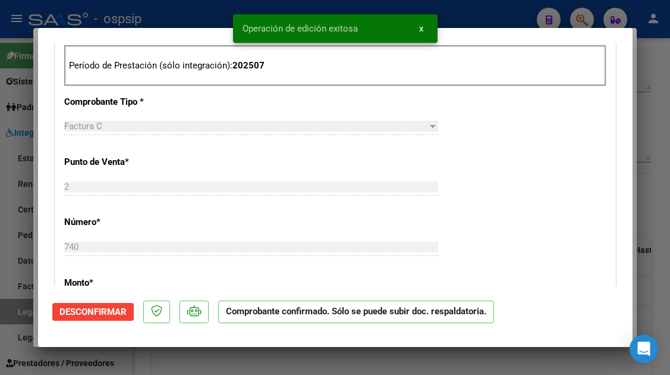
type input "$ 0,00"
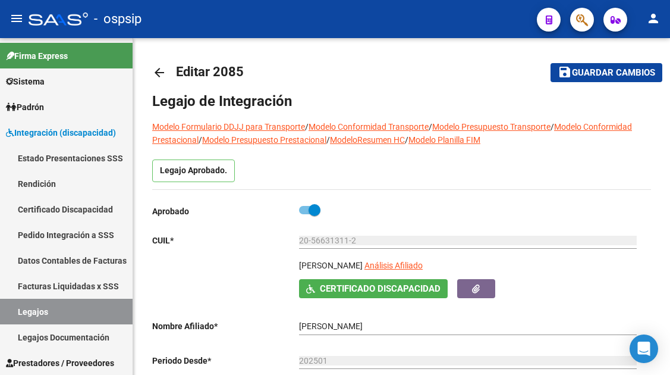
scroll to position [0, 0]
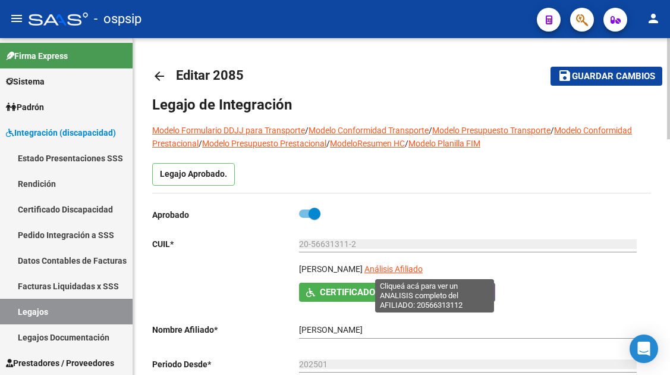
click at [423, 268] on span "Análisis Afiliado" at bounding box center [394, 269] width 58 height 10
type textarea "20566313112"
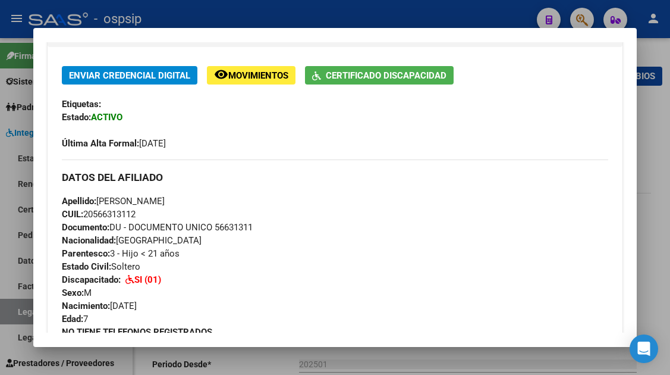
scroll to position [59, 0]
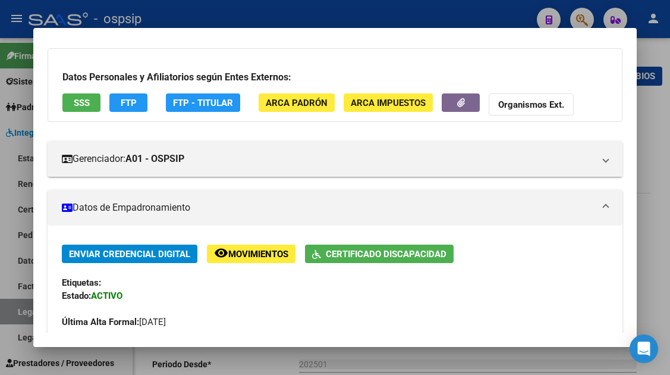
click at [74, 104] on span "SSS" at bounding box center [82, 103] width 16 height 11
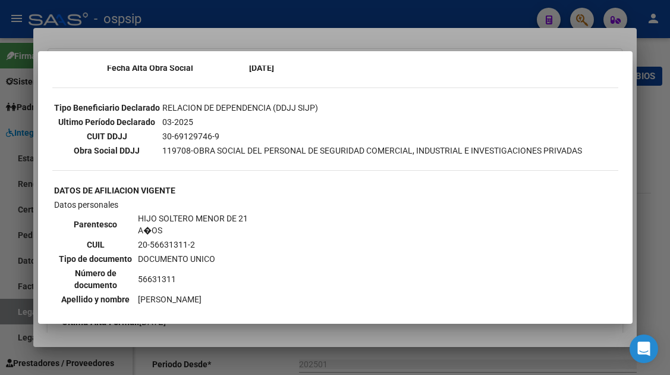
scroll to position [416, 0]
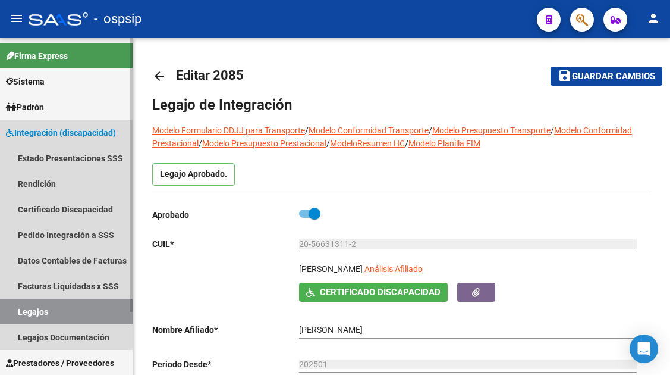
click at [45, 310] on link "Legajos" at bounding box center [66, 312] width 133 height 26
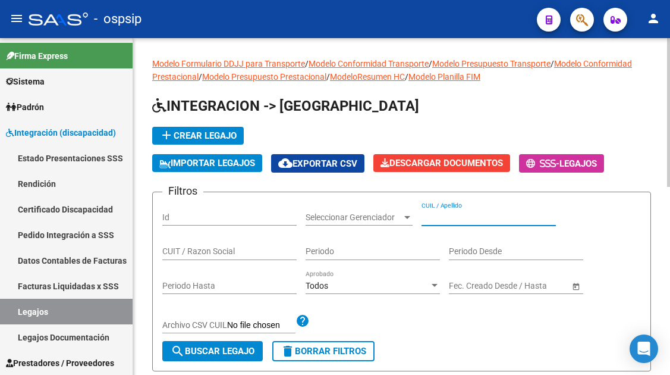
click at [426, 216] on input "CUIL / Apellido" at bounding box center [489, 217] width 134 height 10
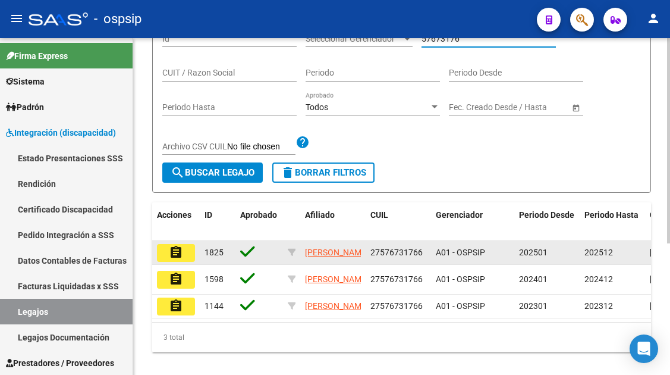
type input "57673176"
click at [177, 255] on mat-icon "assignment" at bounding box center [176, 252] width 14 height 14
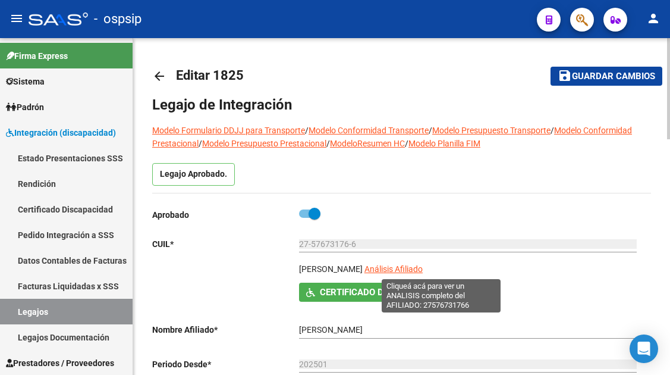
click at [423, 270] on span "Análisis Afiliado" at bounding box center [394, 269] width 58 height 10
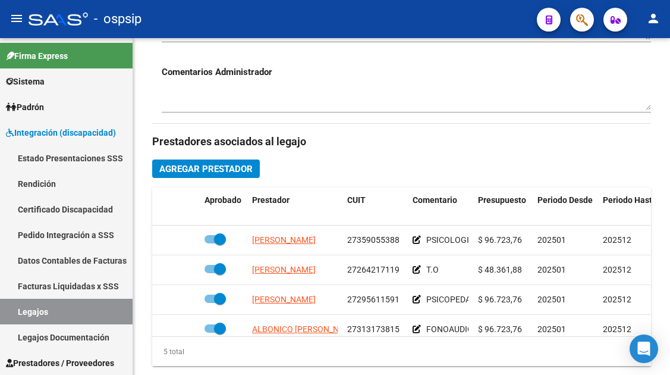
scroll to position [535, 0]
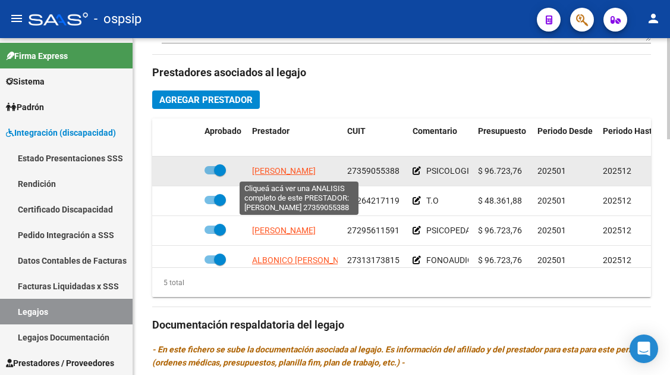
click at [274, 172] on span "LENCINAS MAIRA YANEL" at bounding box center [284, 171] width 64 height 10
type textarea "27359055388"
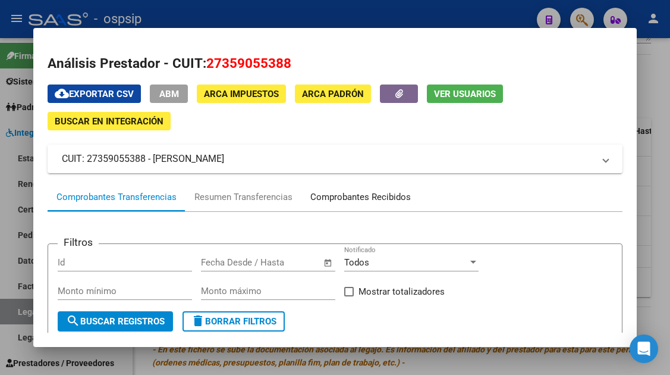
click at [326, 202] on div "Comprobantes Recibidos" at bounding box center [360, 197] width 101 height 14
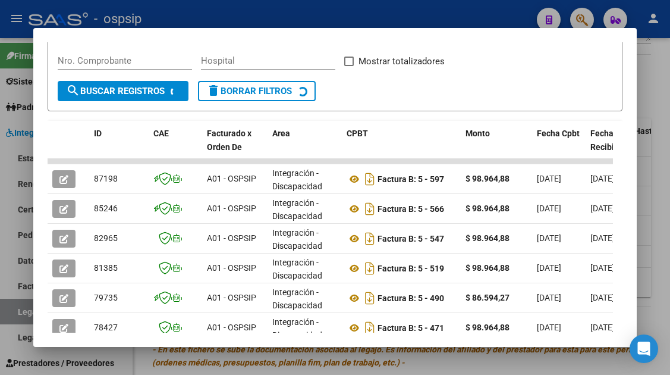
scroll to position [231, 0]
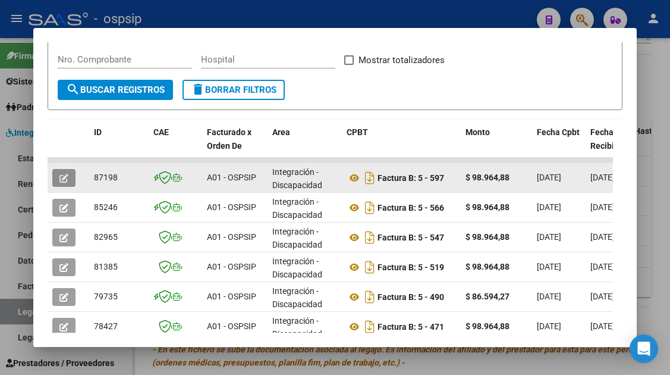
click at [62, 172] on span "button" at bounding box center [63, 177] width 9 height 11
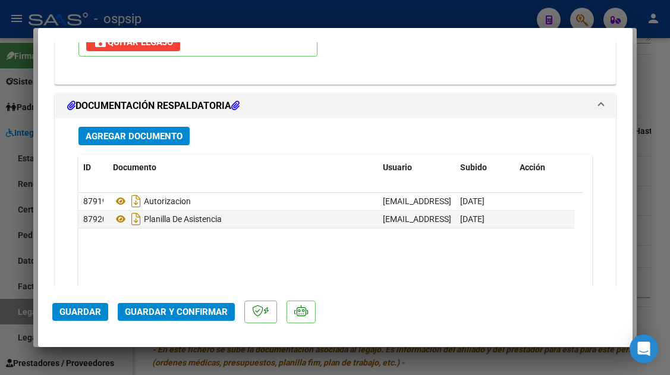
scroll to position [1487, 0]
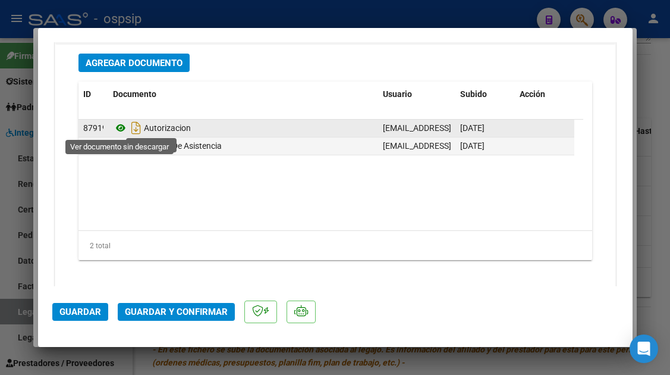
click at [123, 127] on icon at bounding box center [120, 128] width 15 height 14
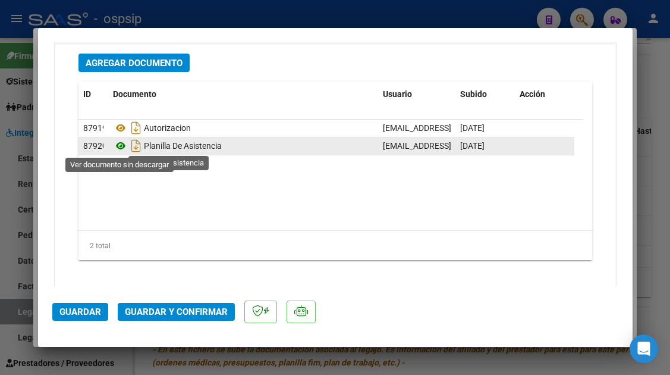
click at [121, 146] on icon at bounding box center [120, 146] width 15 height 14
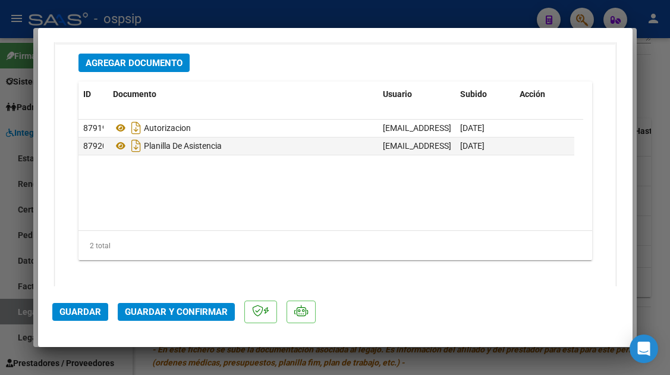
click at [158, 309] on span "Guardar y Confirmar" at bounding box center [176, 311] width 103 height 11
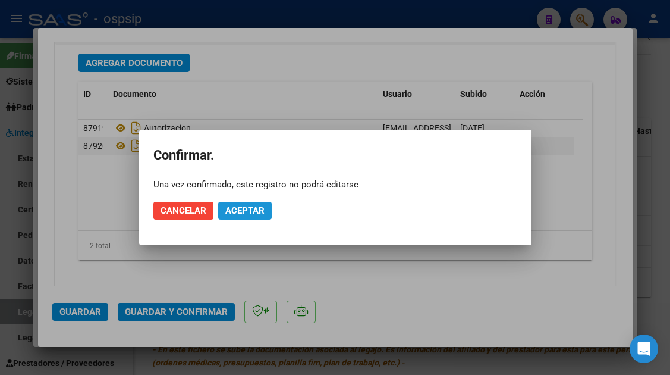
click at [233, 206] on span "Aceptar" at bounding box center [244, 210] width 39 height 11
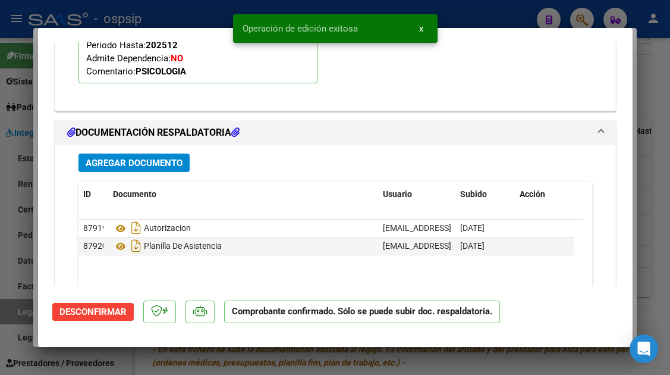
scroll to position [1233, 0]
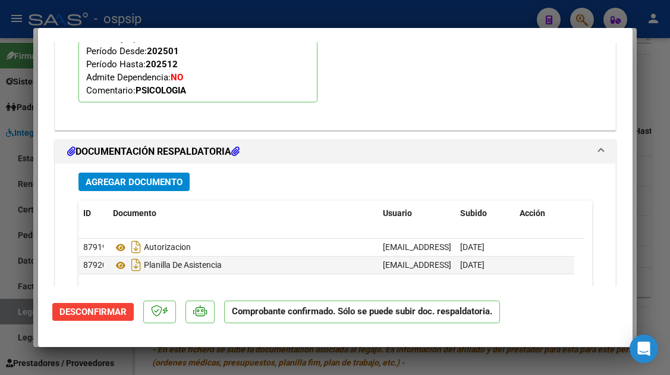
type input "$ 0,00"
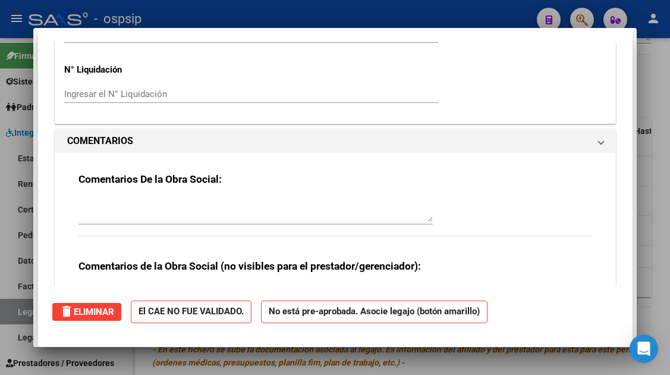
scroll to position [0, 0]
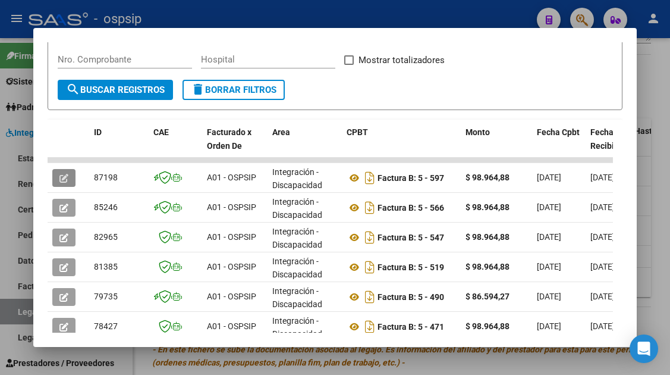
click at [11, 313] on div at bounding box center [335, 187] width 670 height 375
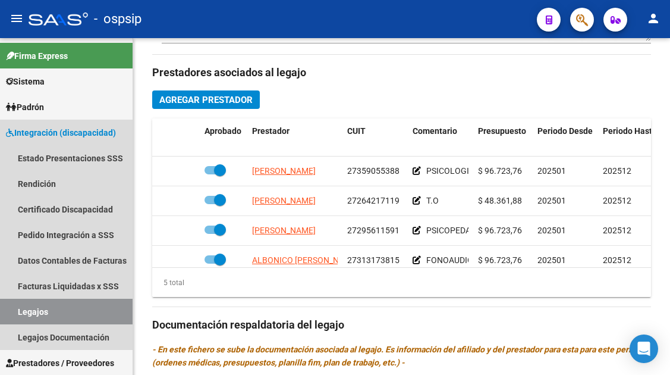
click at [11, 313] on link "Legajos" at bounding box center [66, 312] width 133 height 26
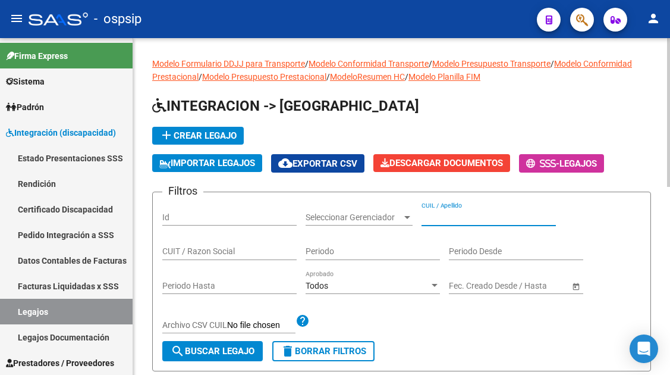
click at [439, 214] on input "CUIL / Apellido" at bounding box center [489, 217] width 134 height 10
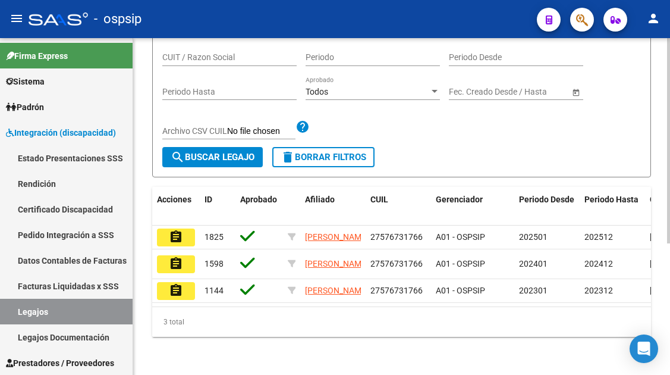
scroll to position [216, 0]
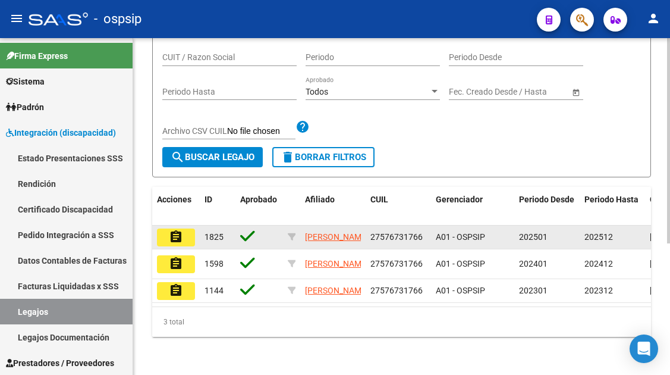
type input "57673176"
click at [178, 230] on mat-icon "assignment" at bounding box center [176, 237] width 14 height 14
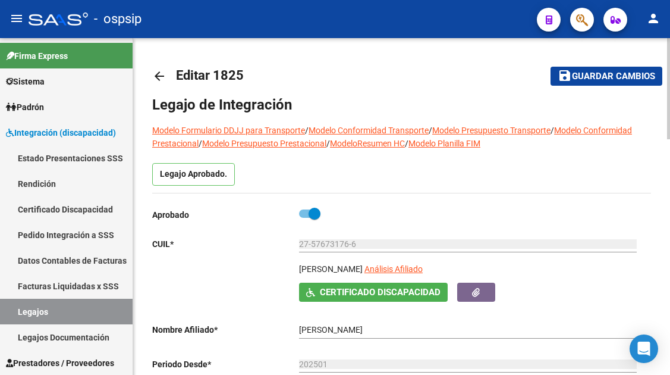
scroll to position [59, 0]
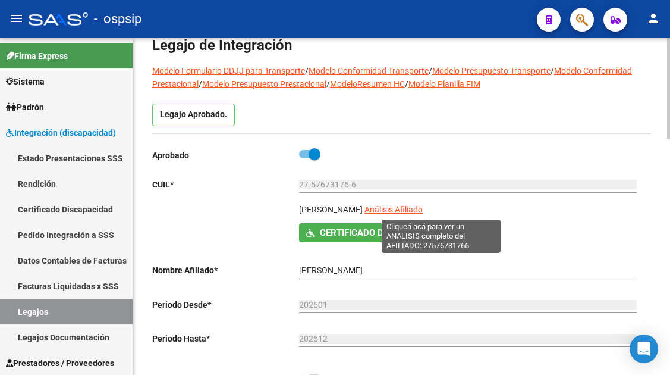
click at [420, 211] on span "Análisis Afiliado" at bounding box center [394, 210] width 58 height 10
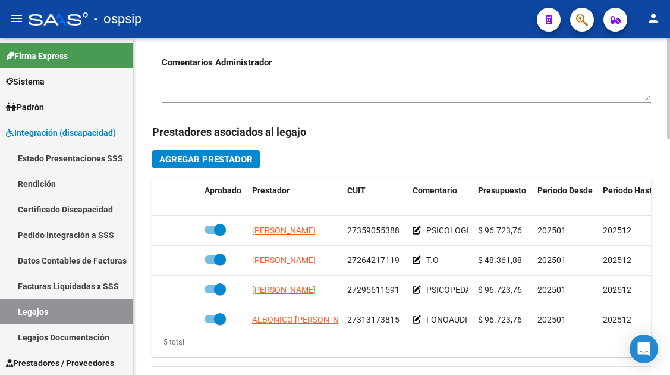
scroll to position [51, 0]
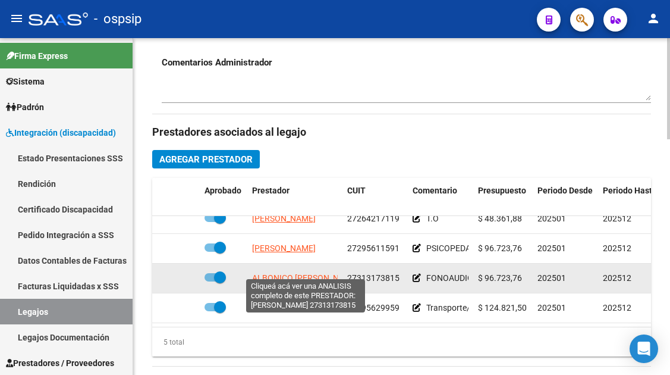
click at [304, 273] on span "ALBONICO VANINA VALERIA" at bounding box center [305, 278] width 106 height 10
type textarea "27313173815"
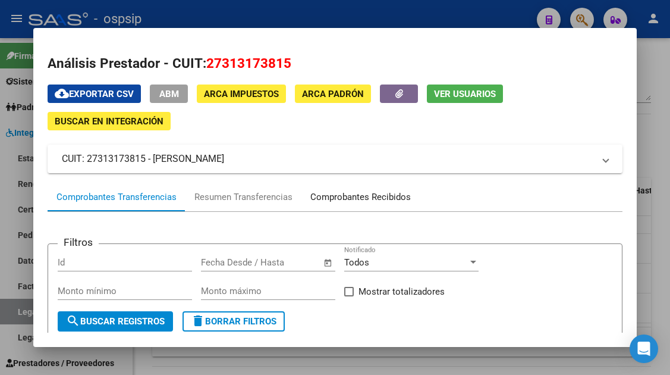
click at [329, 194] on div "Comprobantes Recibidos" at bounding box center [360, 197] width 101 height 14
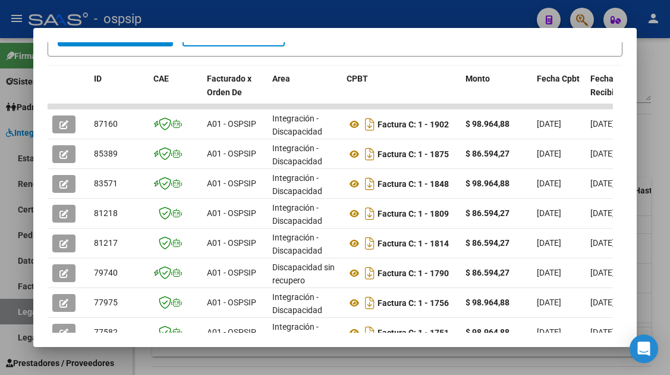
scroll to position [291, 0]
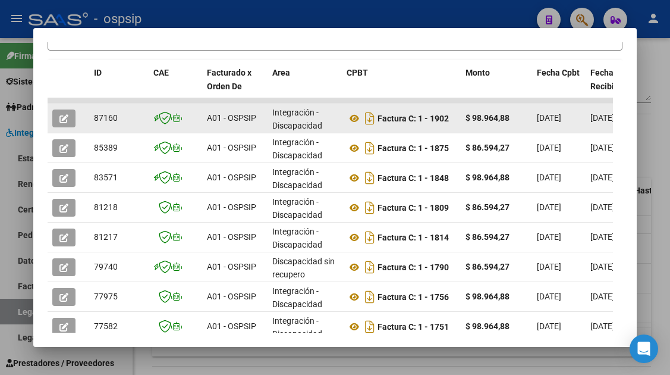
click at [49, 120] on datatable-body-cell at bounding box center [69, 117] width 42 height 29
click at [56, 117] on button "button" at bounding box center [63, 118] width 23 height 18
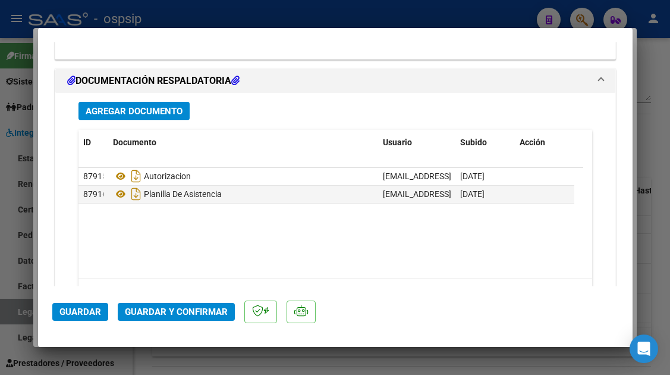
scroll to position [1498, 0]
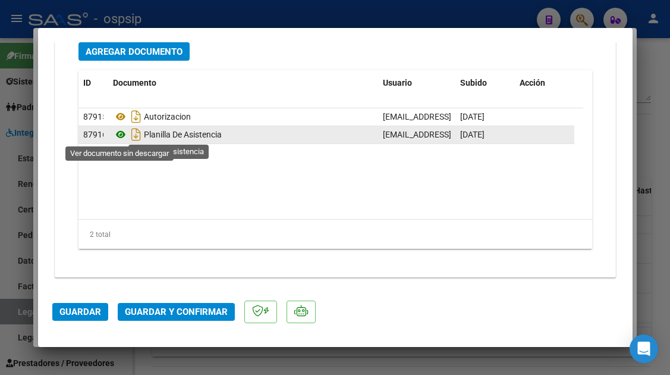
click at [121, 136] on icon at bounding box center [120, 134] width 15 height 14
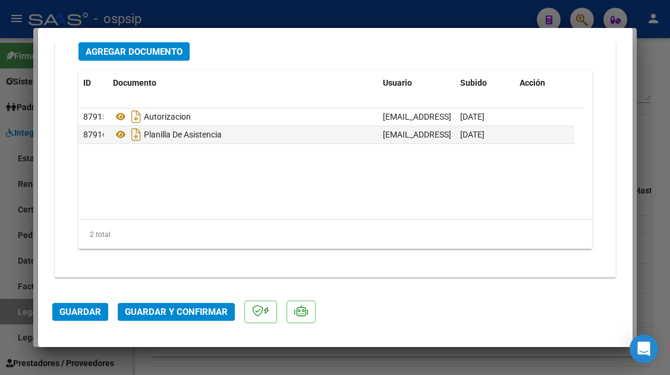
click at [172, 314] on span "Guardar y Confirmar" at bounding box center [176, 311] width 103 height 11
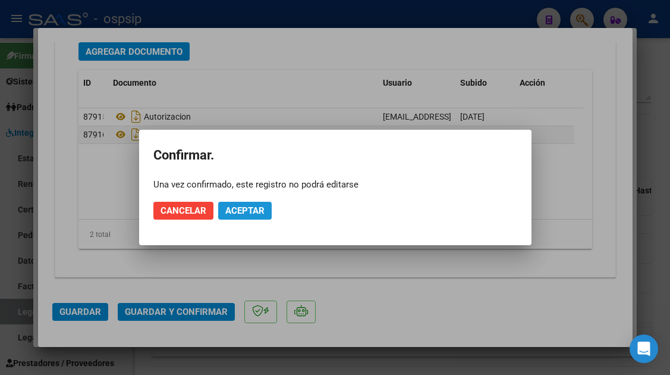
click at [224, 214] on button "Aceptar" at bounding box center [245, 211] width 54 height 18
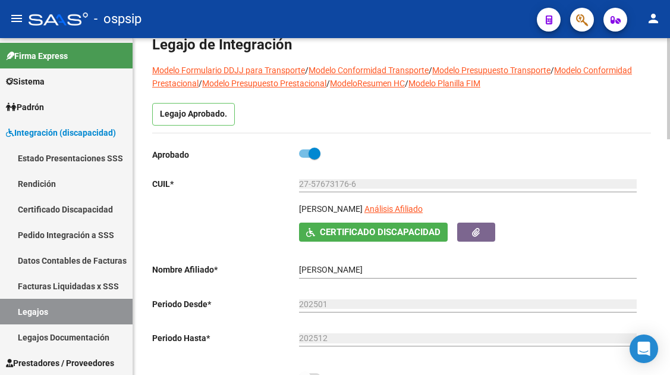
scroll to position [59, 0]
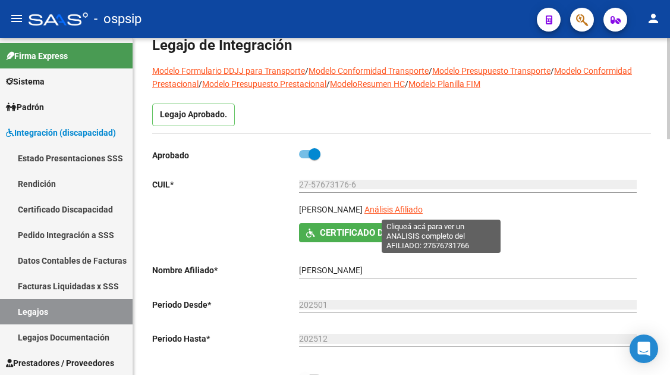
click at [423, 206] on span "Análisis Afiliado" at bounding box center [394, 210] width 58 height 10
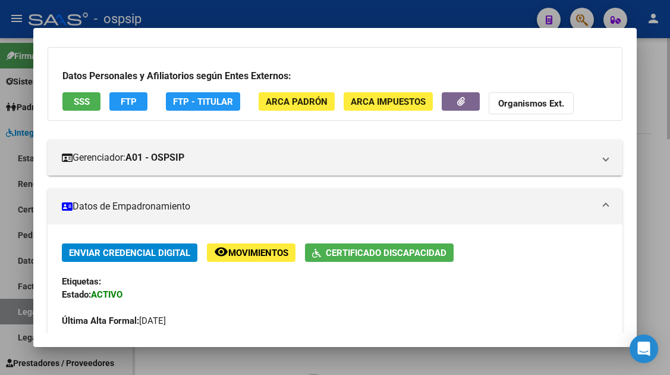
scroll to position [119, 0]
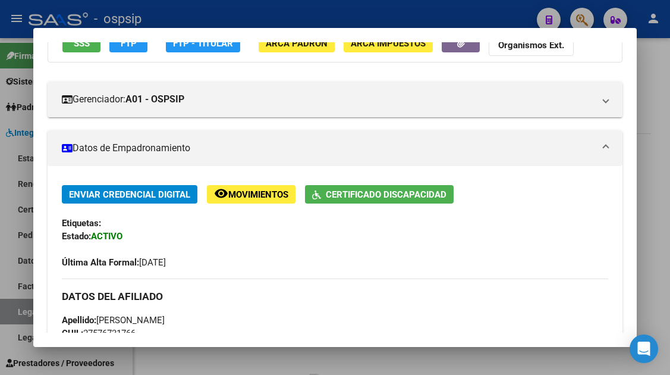
click at [8, 316] on div at bounding box center [335, 187] width 670 height 375
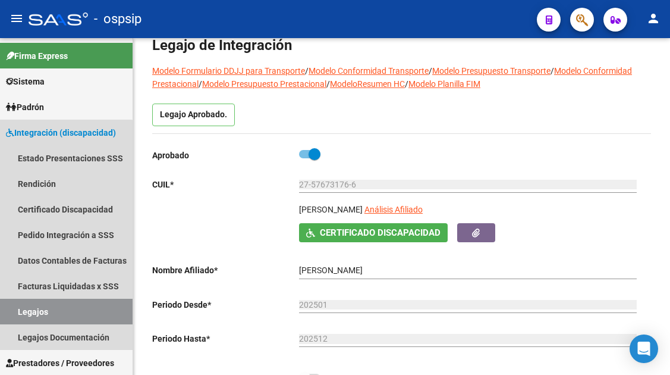
click at [8, 316] on link "Legajos" at bounding box center [66, 312] width 133 height 26
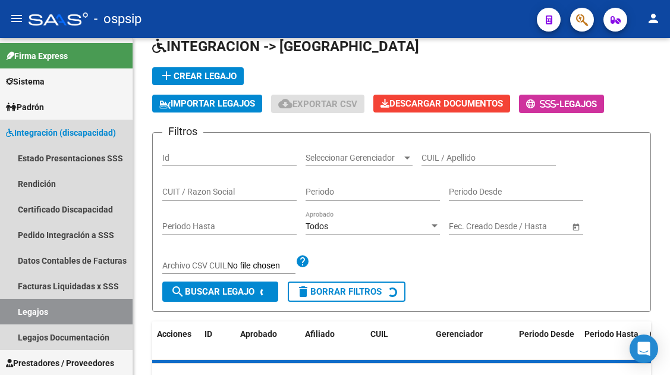
click at [8, 316] on link "Legajos" at bounding box center [66, 312] width 133 height 26
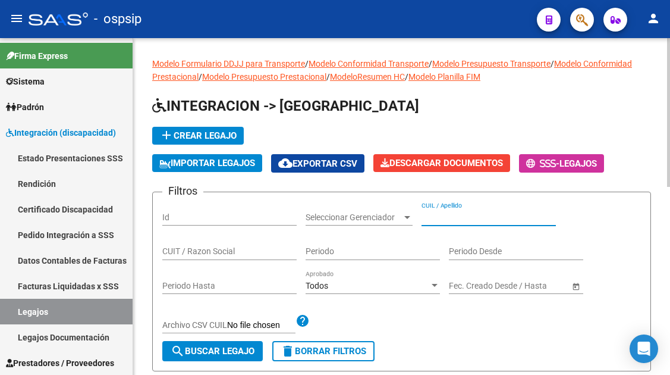
click at [450, 216] on input "CUIL / Apellido" at bounding box center [489, 217] width 134 height 10
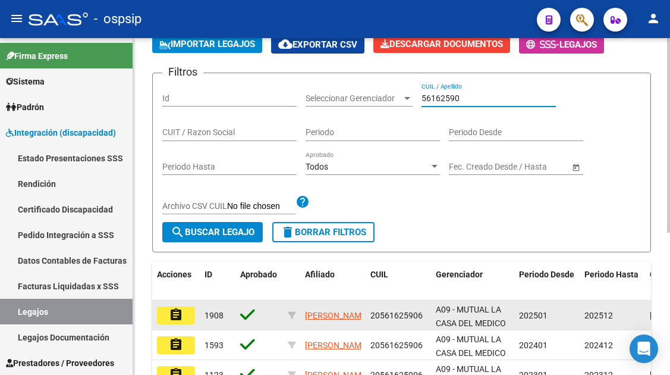
click at [174, 321] on mat-icon "assignment" at bounding box center [176, 314] width 14 height 14
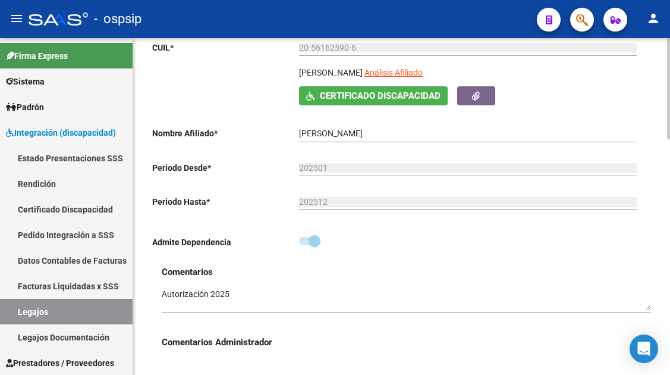
scroll to position [178, 0]
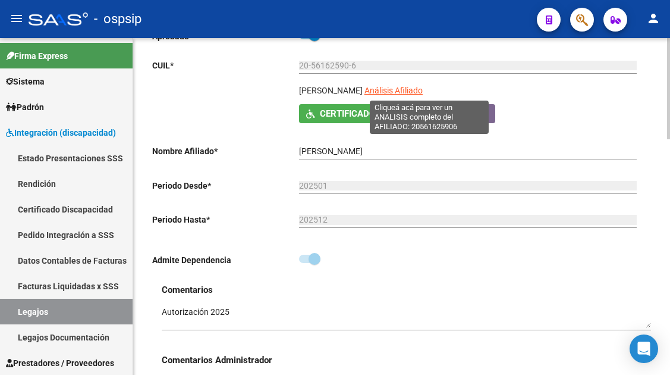
click at [417, 89] on span "Análisis Afiliado" at bounding box center [394, 91] width 58 height 10
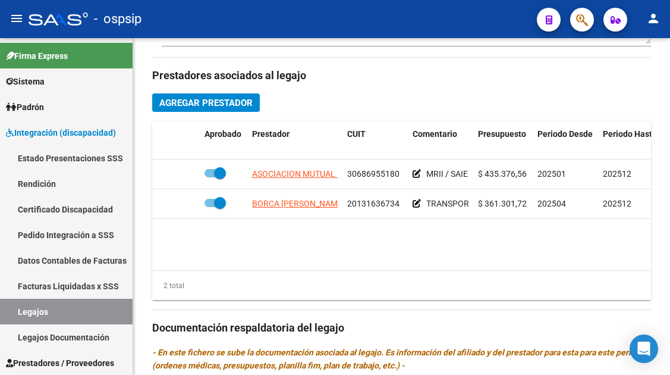
scroll to position [535, 0]
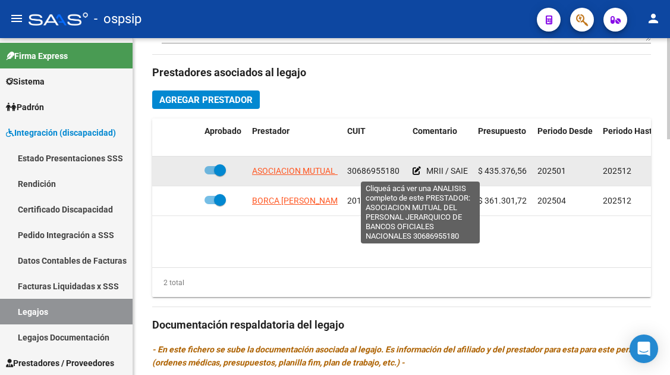
click at [288, 175] on span "ASOCIACION MUTUAL DEL PERSONAL JERARQUICO DE BANCOS OFICIALES NACIONALES" at bounding box center [420, 171] width 337 height 10
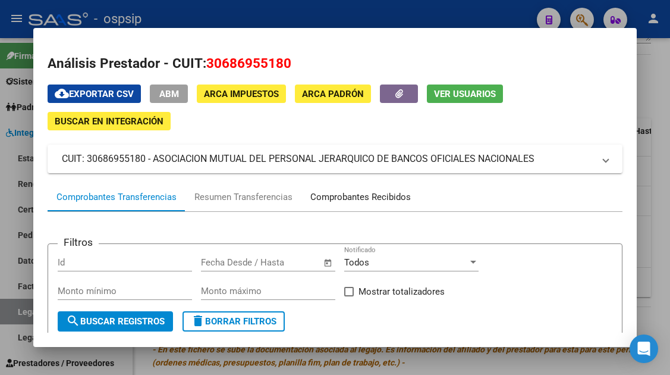
click at [372, 202] on div "Comprobantes Recibidos" at bounding box center [360, 197] width 101 height 14
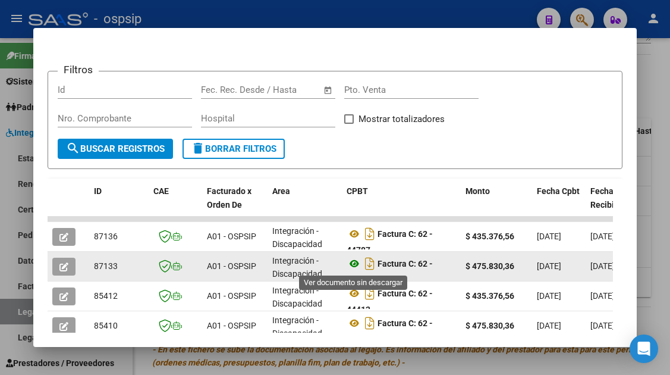
scroll to position [7, 0]
click at [61, 270] on icon "button" at bounding box center [63, 266] width 9 height 9
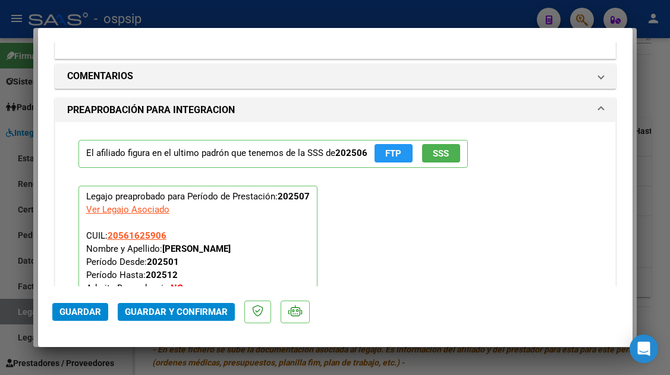
scroll to position [1368, 0]
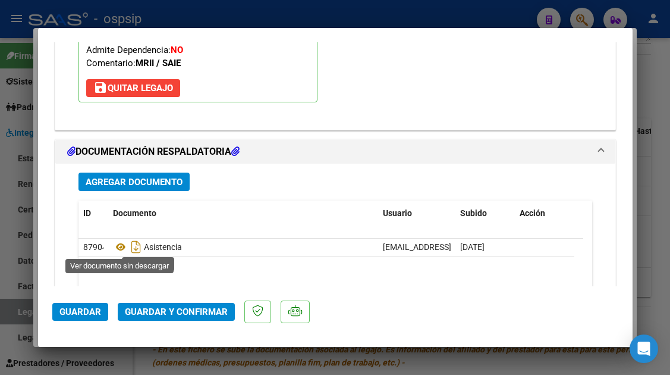
click at [120, 249] on icon at bounding box center [120, 247] width 15 height 14
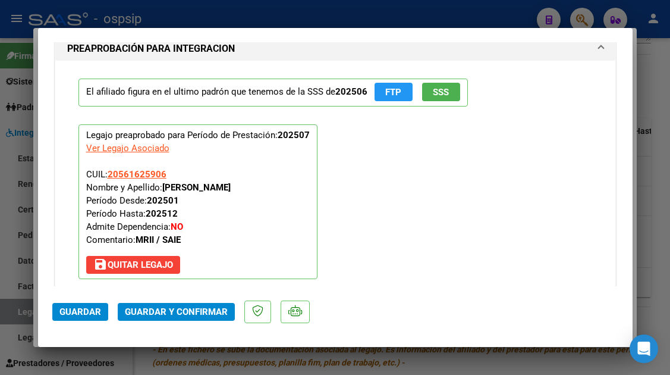
scroll to position [1189, 0]
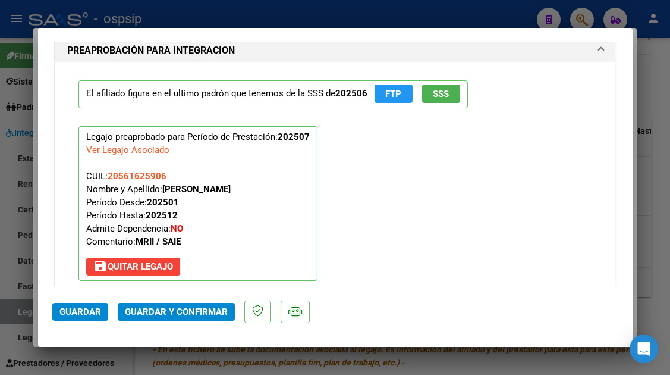
click at [170, 313] on span "Guardar y Confirmar" at bounding box center [176, 311] width 103 height 11
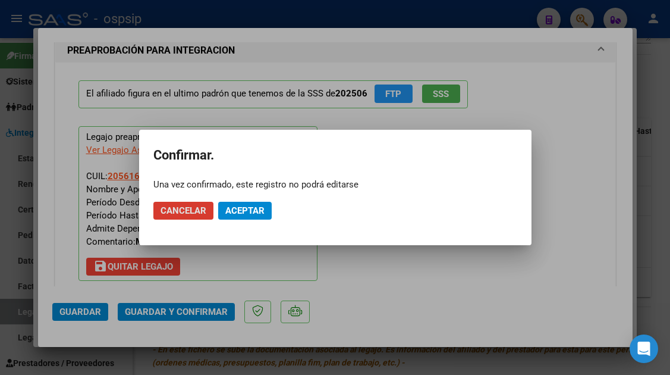
click at [243, 212] on span "Aceptar" at bounding box center [244, 210] width 39 height 11
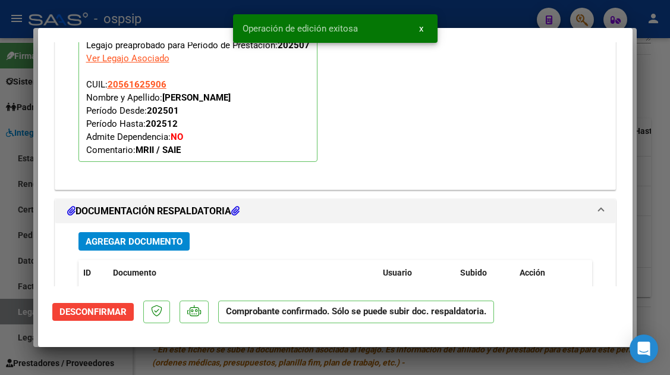
scroll to position [1201, 0]
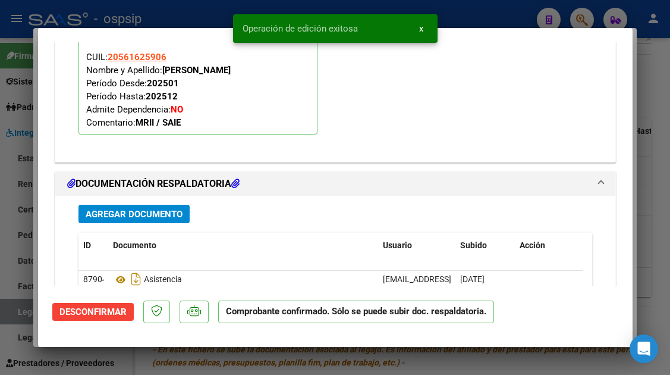
click at [15, 312] on div at bounding box center [335, 187] width 670 height 375
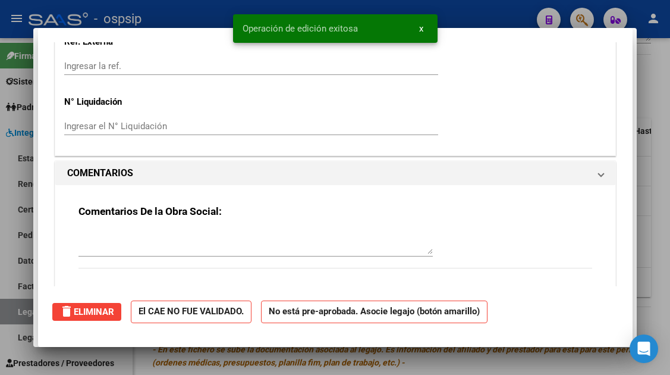
scroll to position [0, 0]
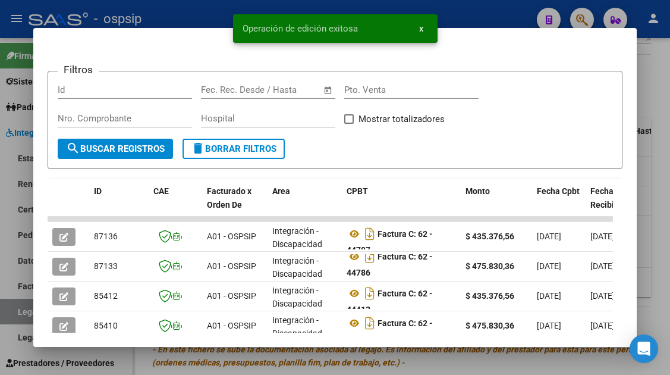
click at [15, 312] on div at bounding box center [335, 187] width 670 height 375
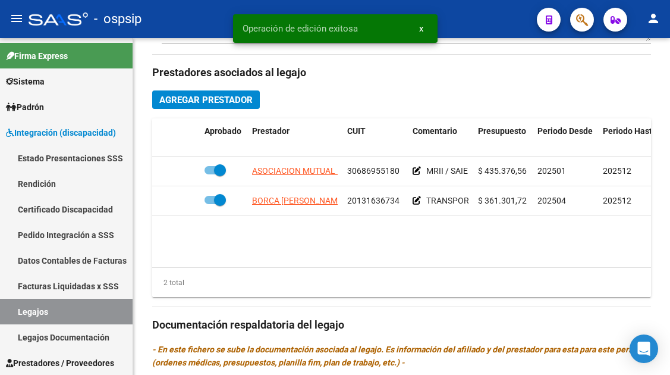
click at [15, 312] on link "Legajos" at bounding box center [66, 312] width 133 height 26
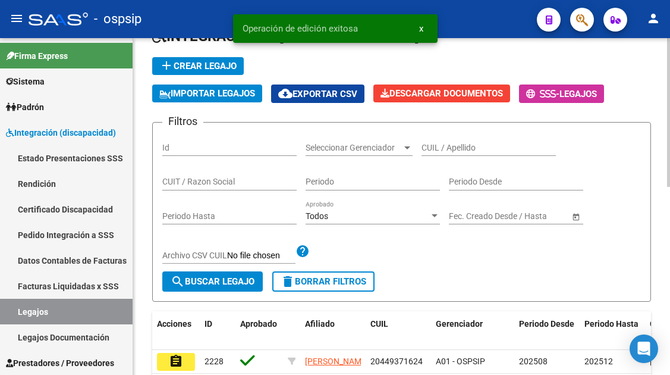
scroll to position [67, 0]
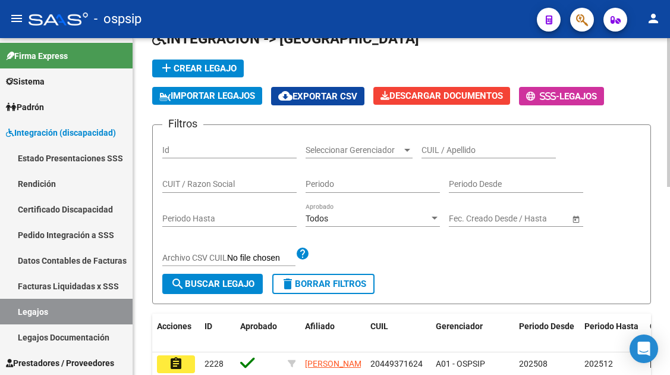
click at [453, 155] on div "CUIL / Apellido" at bounding box center [489, 146] width 134 height 24
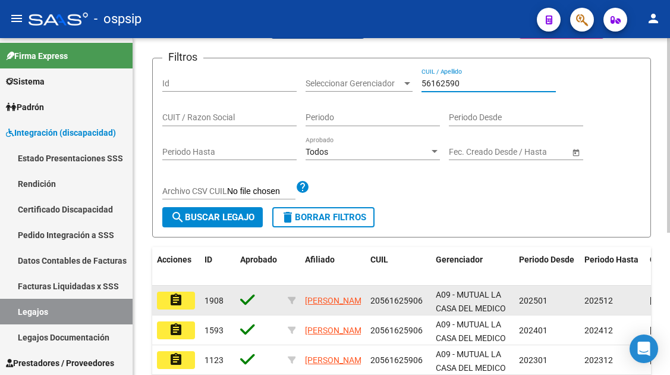
scroll to position [186, 0]
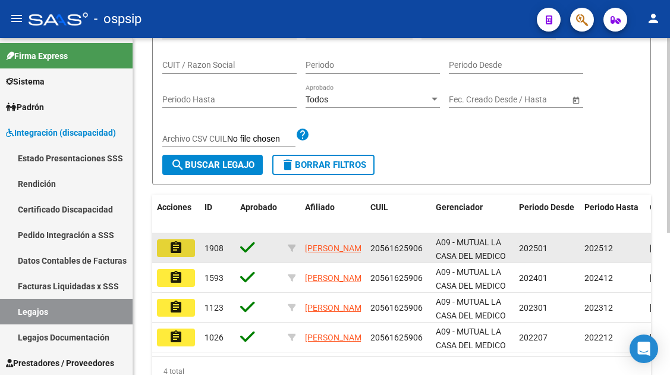
click at [172, 252] on mat-icon "assignment" at bounding box center [176, 247] width 14 height 14
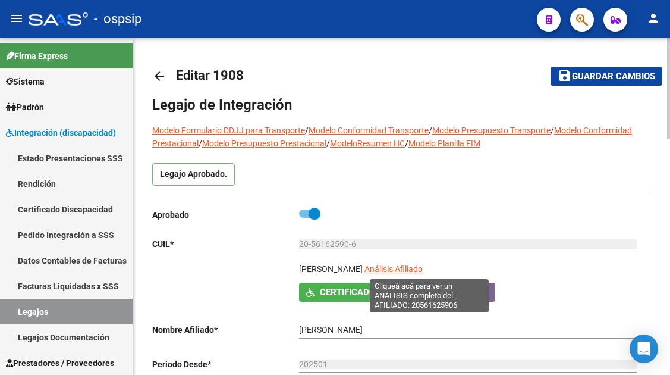
click at [423, 272] on span "Análisis Afiliado" at bounding box center [394, 269] width 58 height 10
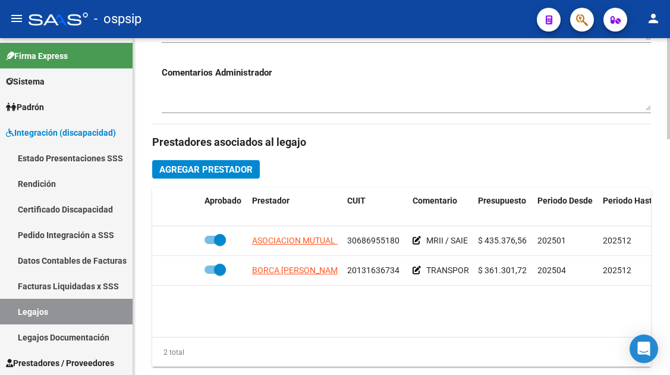
scroll to position [476, 0]
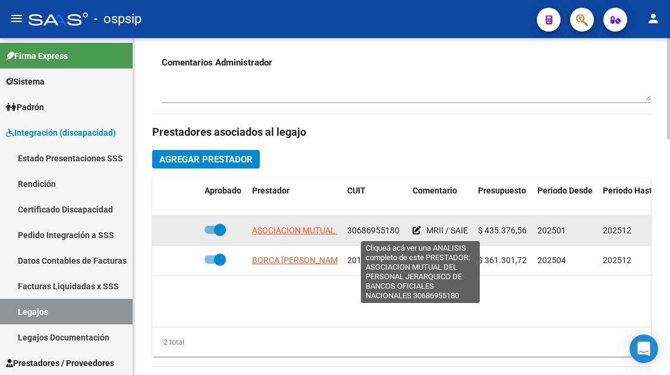
click at [310, 228] on span "ASOCIACION MUTUAL DEL PERSONAL JERARQUICO DE BANCOS OFICIALES NACIONALES" at bounding box center [420, 230] width 337 height 10
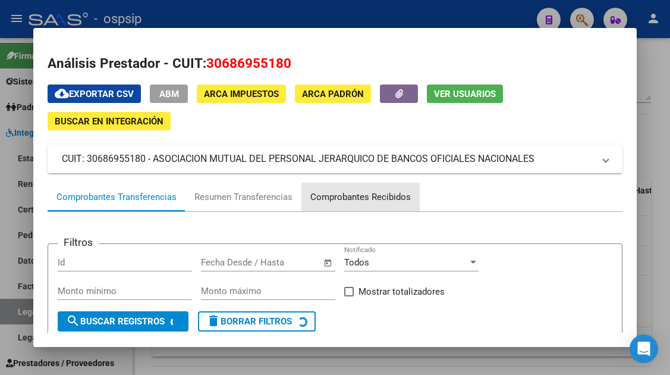
click at [340, 201] on div "Comprobantes Recibidos" at bounding box center [360, 197] width 101 height 14
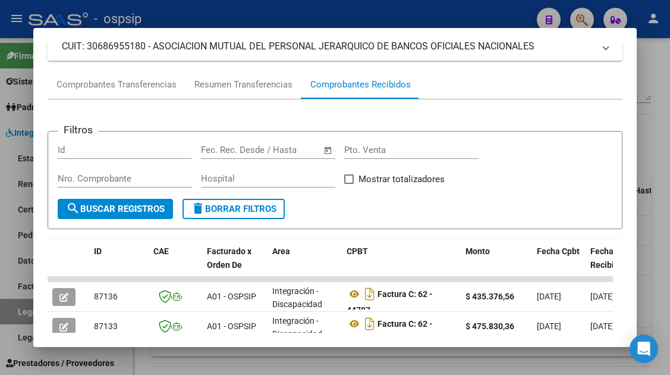
scroll to position [291, 0]
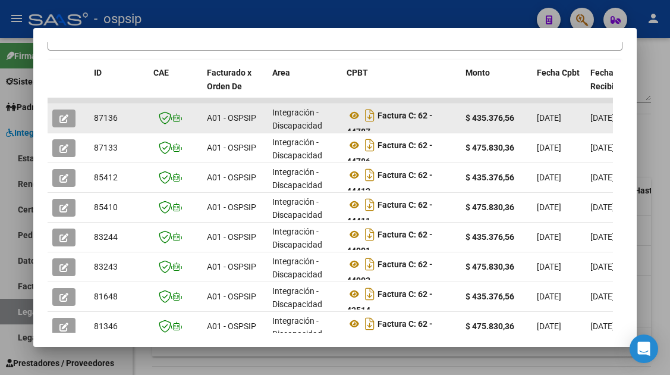
click at [64, 119] on icon "button" at bounding box center [63, 118] width 9 height 9
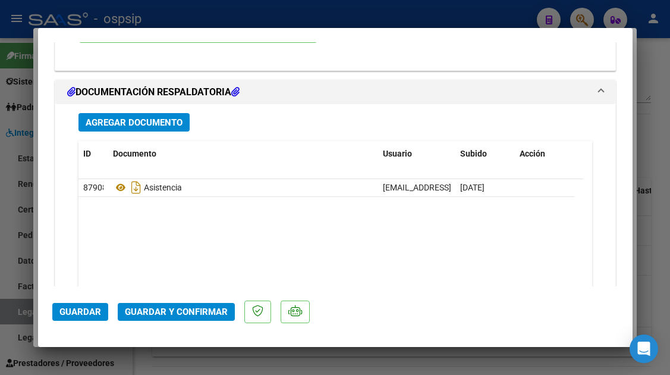
scroll to position [1498, 0]
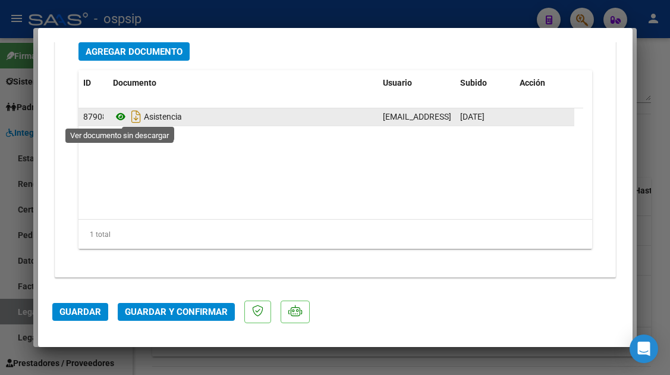
click at [122, 113] on icon at bounding box center [120, 116] width 15 height 14
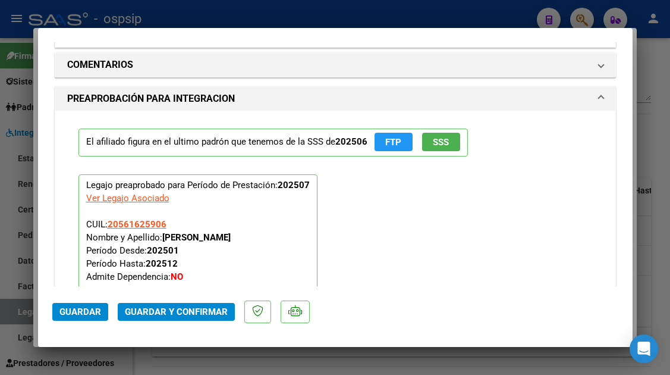
click at [171, 321] on mat-dialog-actions "Guardar Guardar y Confirmar" at bounding box center [335, 309] width 566 height 47
click at [171, 312] on span "Guardar y Confirmar" at bounding box center [176, 311] width 103 height 11
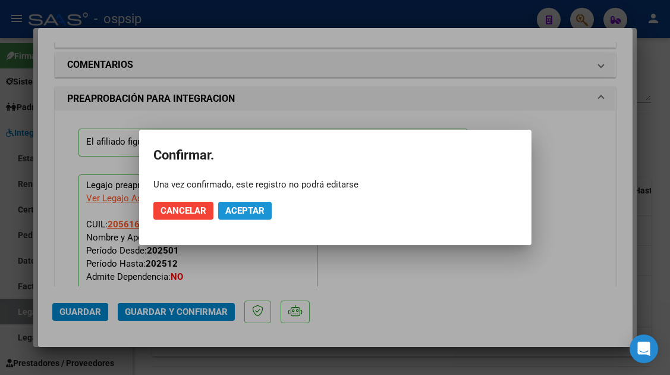
click at [239, 206] on span "Aceptar" at bounding box center [244, 210] width 39 height 11
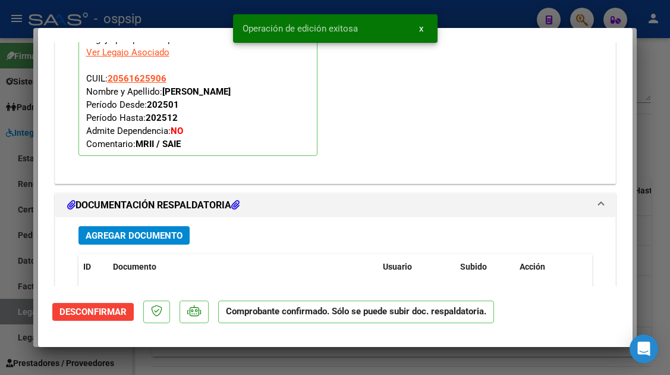
scroll to position [1201, 0]
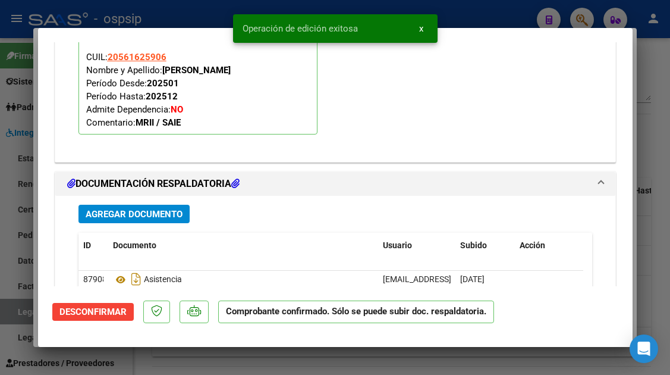
click at [17, 308] on div at bounding box center [335, 187] width 670 height 375
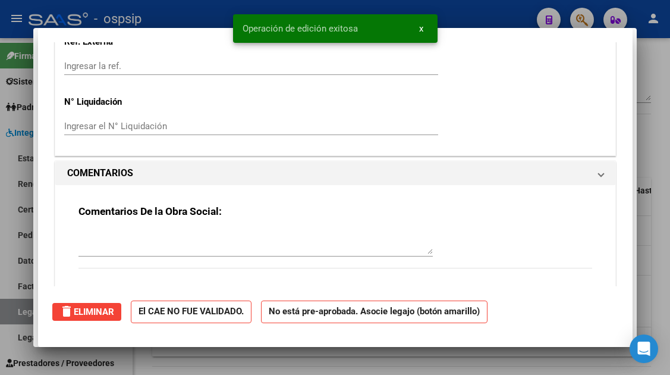
scroll to position [0, 0]
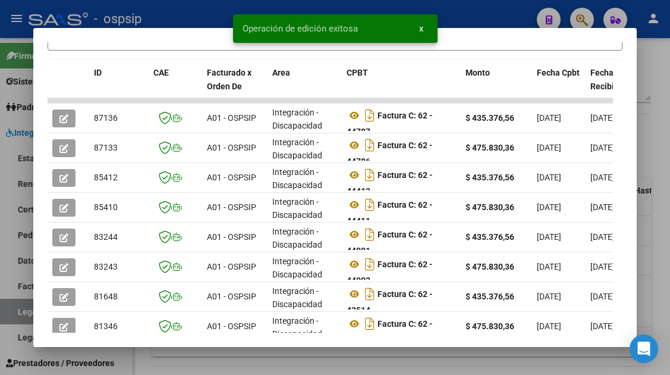
click at [17, 308] on div at bounding box center [335, 187] width 670 height 375
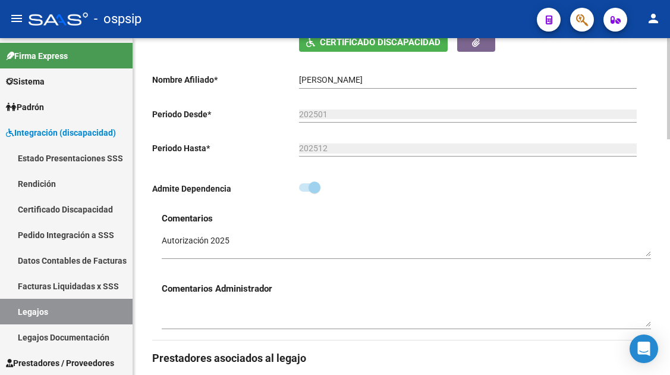
scroll to position [178, 0]
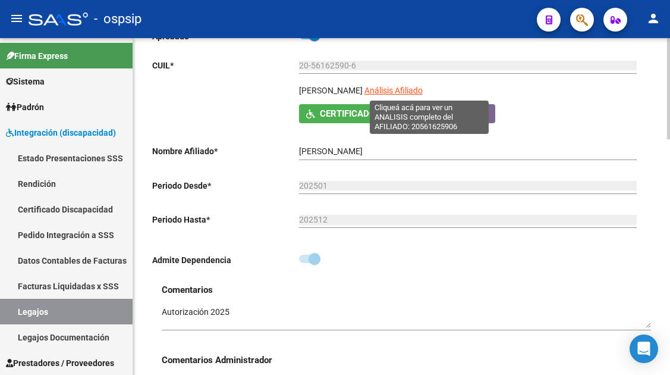
click at [418, 86] on span "Análisis Afiliado" at bounding box center [394, 91] width 58 height 10
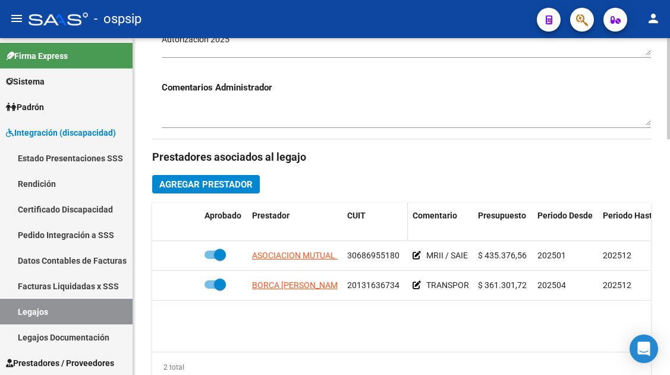
scroll to position [595, 0]
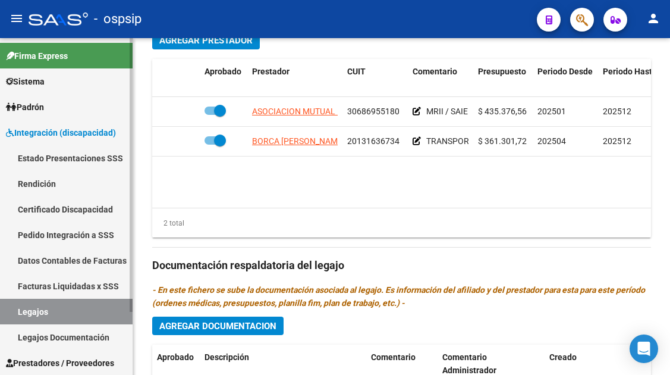
click at [40, 314] on link "Legajos" at bounding box center [66, 312] width 133 height 26
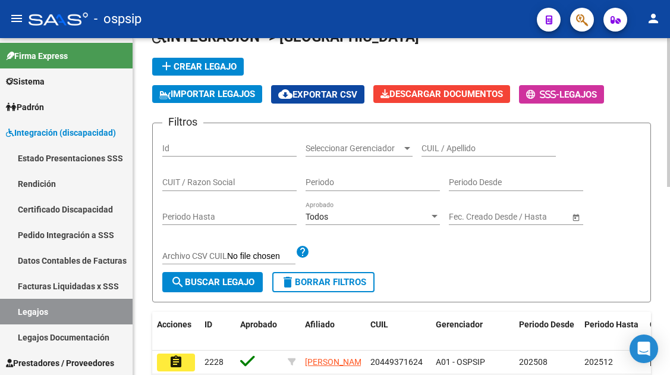
scroll to position [67, 0]
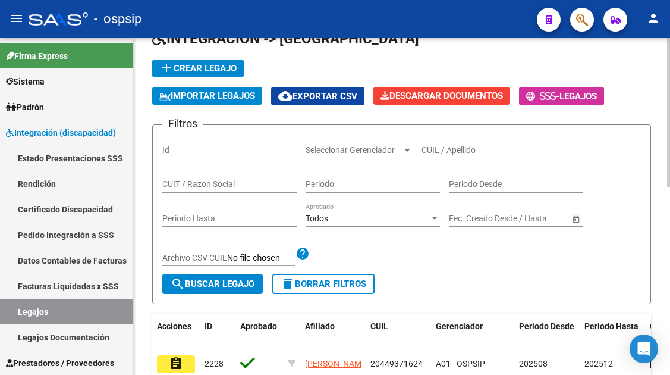
click at [446, 152] on input "CUIL / Apellido" at bounding box center [489, 150] width 134 height 10
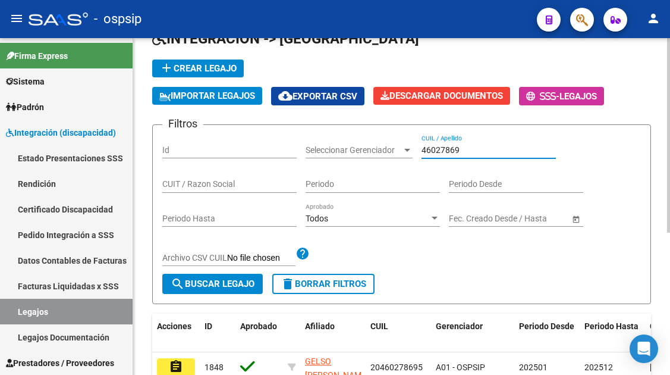
scroll to position [186, 0]
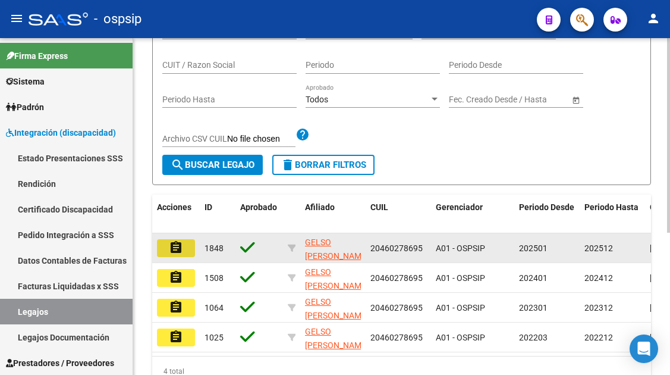
click at [185, 247] on button "assignment" at bounding box center [176, 248] width 38 height 18
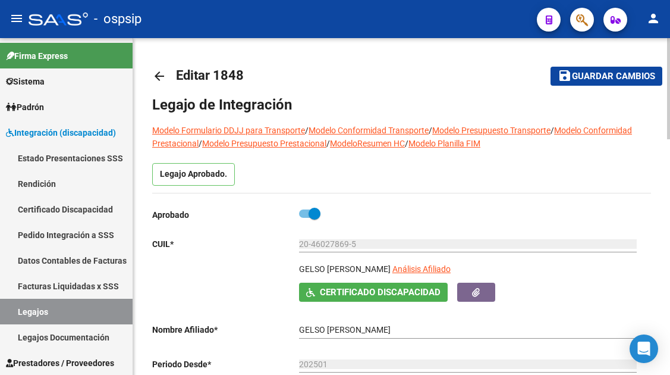
scroll to position [178, 0]
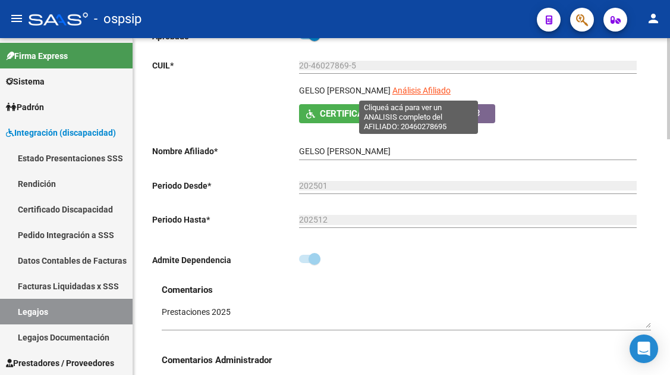
click at [426, 89] on span "Análisis Afiliado" at bounding box center [422, 91] width 58 height 10
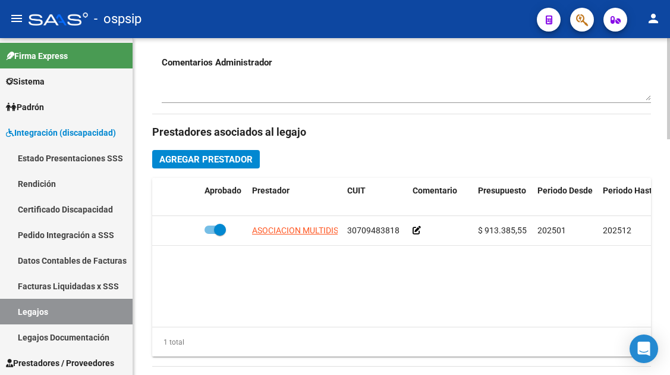
scroll to position [535, 0]
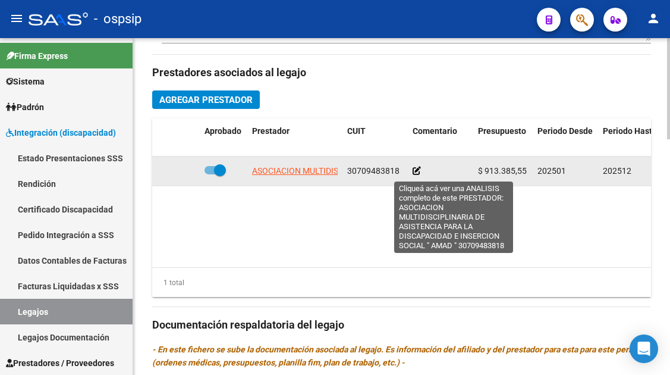
click at [319, 173] on span "ASOCIACION MULTIDISCIPLINARIA DE ASISTENCIA PARA LA DISCAPACIDAD E INSERCION SO…" at bounding box center [451, 171] width 398 height 10
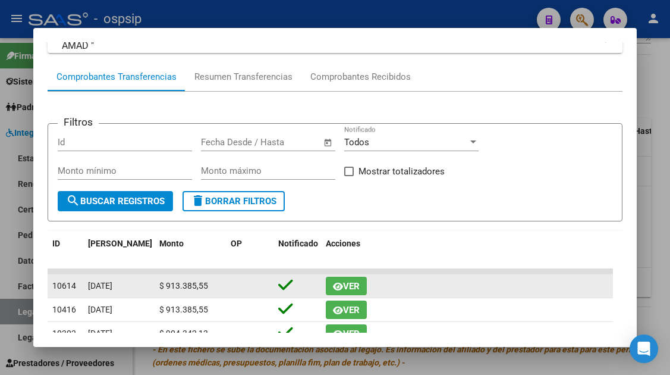
scroll to position [119, 0]
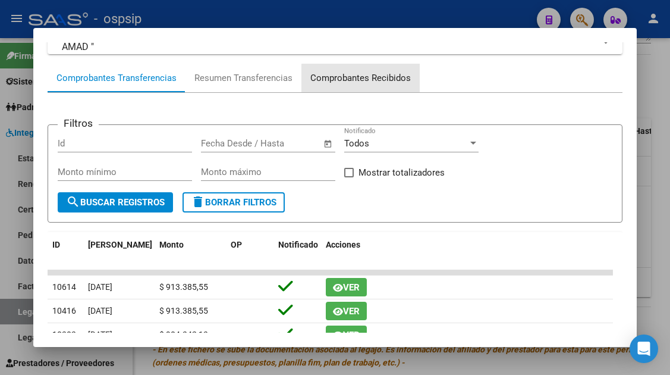
click at [365, 83] on div "Comprobantes Recibidos" at bounding box center [360, 78] width 101 height 14
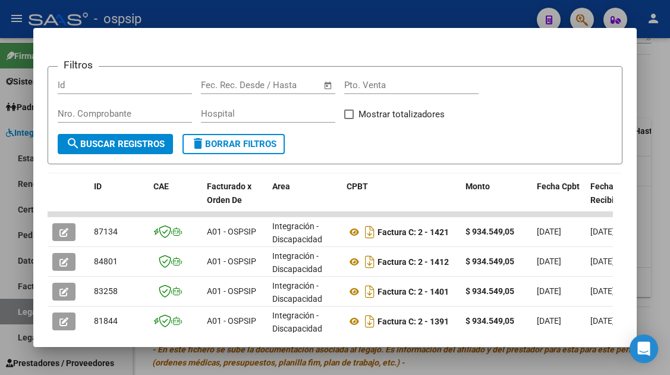
scroll to position [178, 0]
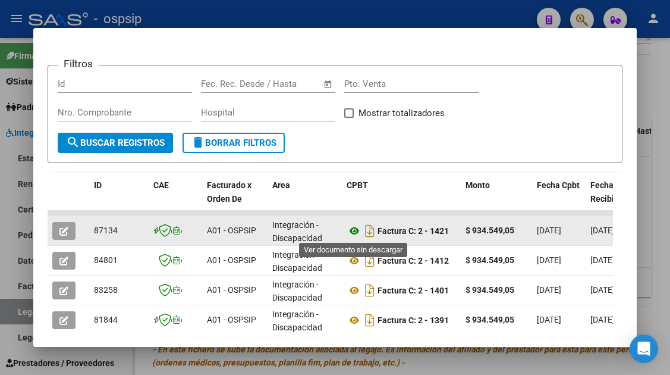
click at [356, 230] on icon at bounding box center [354, 231] width 15 height 14
click at [66, 227] on icon "button" at bounding box center [63, 231] width 9 height 9
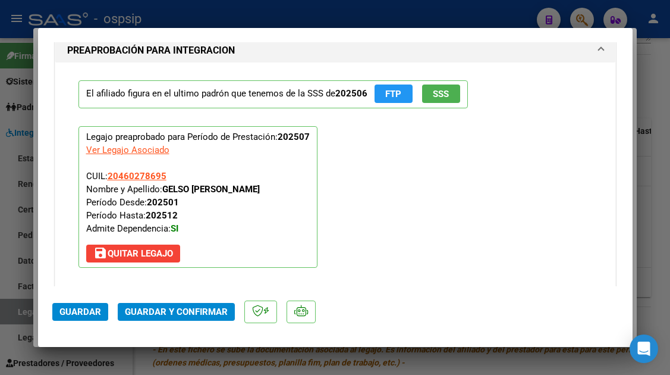
scroll to position [1427, 0]
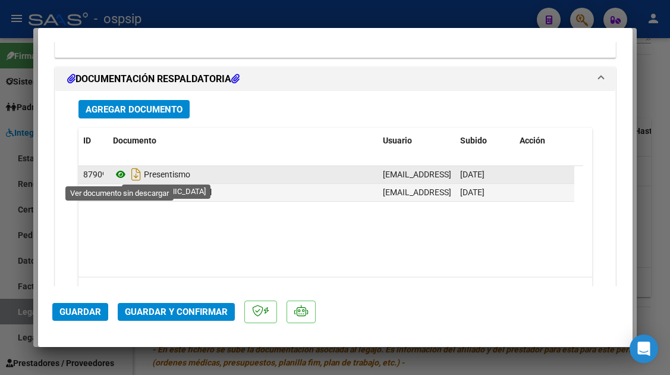
click at [115, 177] on icon at bounding box center [120, 174] width 15 height 14
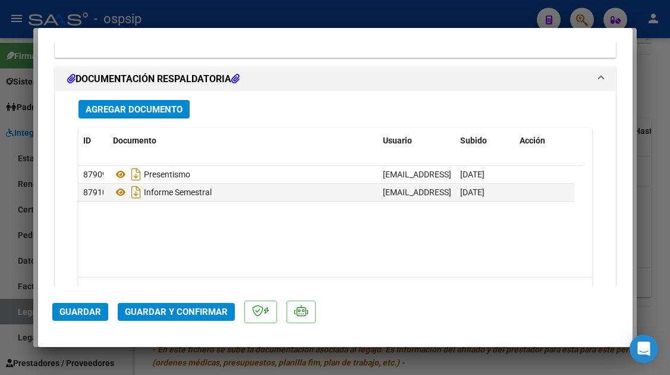
click at [169, 315] on span "Guardar y Confirmar" at bounding box center [176, 311] width 103 height 11
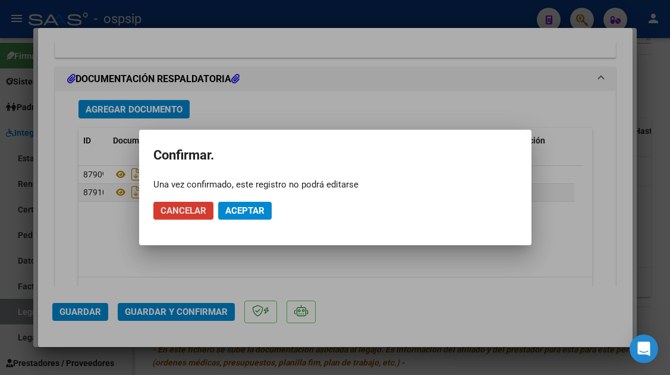
click at [222, 209] on button "Aceptar" at bounding box center [245, 211] width 54 height 18
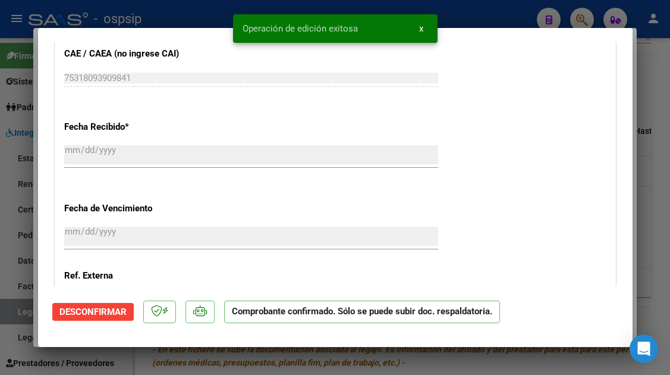
scroll to position [547, 0]
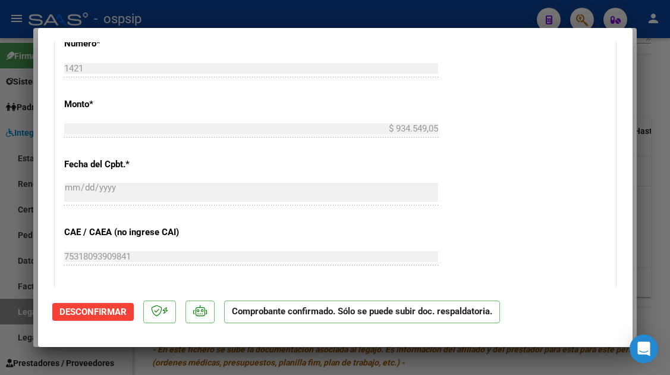
click at [8, 308] on div at bounding box center [335, 187] width 670 height 375
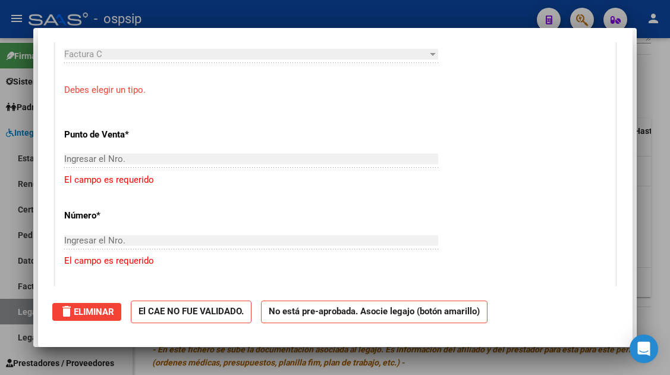
scroll to position [0, 0]
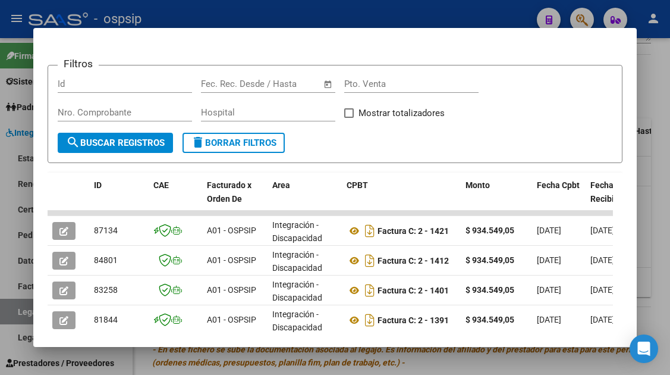
click at [8, 308] on div at bounding box center [335, 187] width 670 height 375
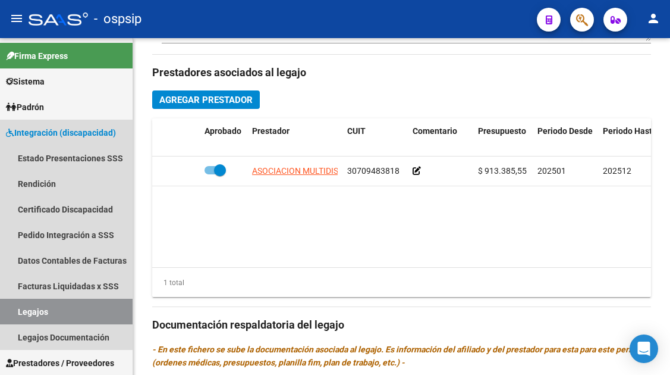
click at [8, 308] on link "Legajos" at bounding box center [66, 312] width 133 height 26
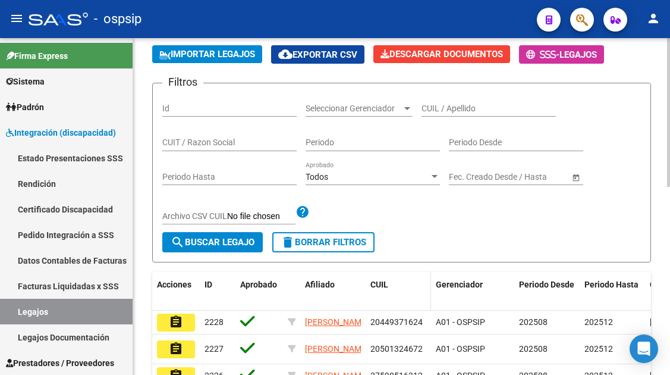
scroll to position [8, 0]
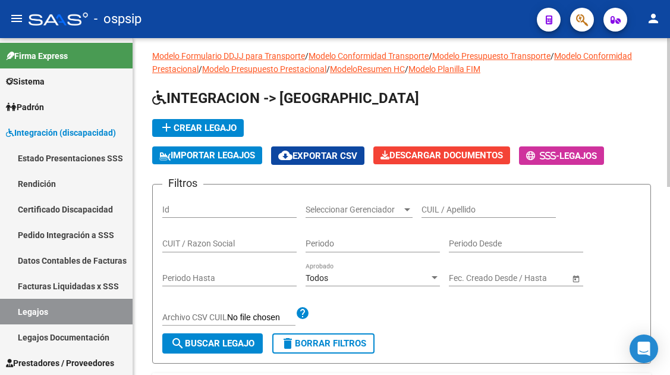
click at [426, 206] on input "CUIL / Apellido" at bounding box center [489, 210] width 134 height 10
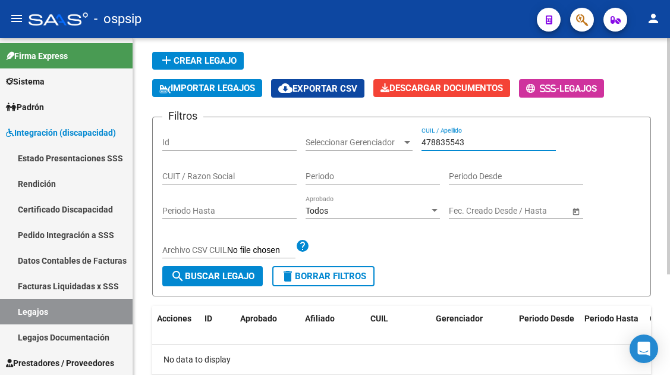
scroll to position [127, 0]
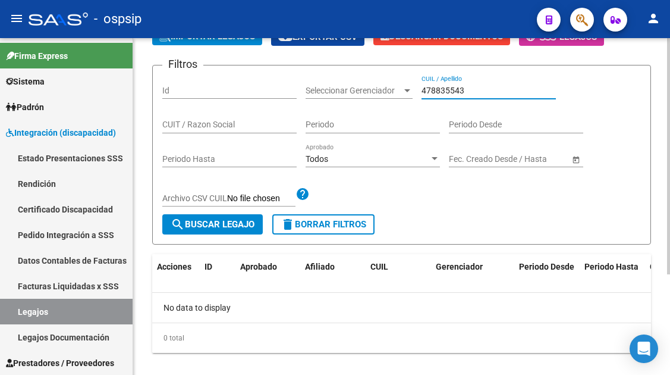
click at [442, 95] on input "478835543" at bounding box center [489, 91] width 134 height 10
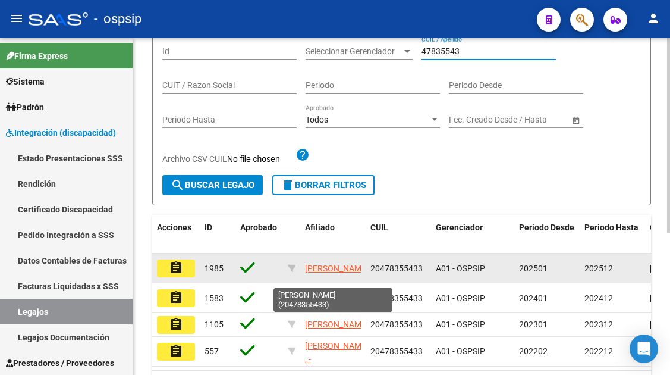
scroll to position [186, 0]
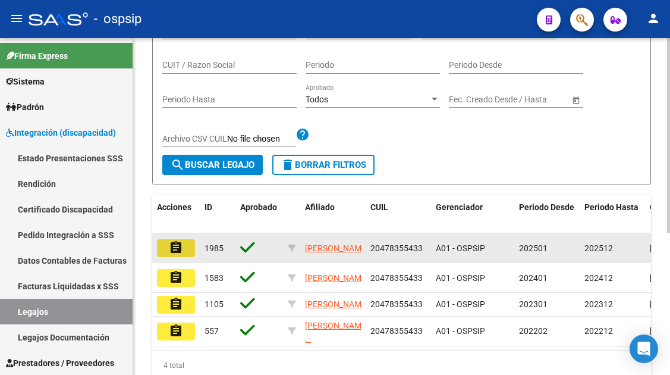
click at [174, 253] on mat-icon "assignment" at bounding box center [176, 247] width 14 height 14
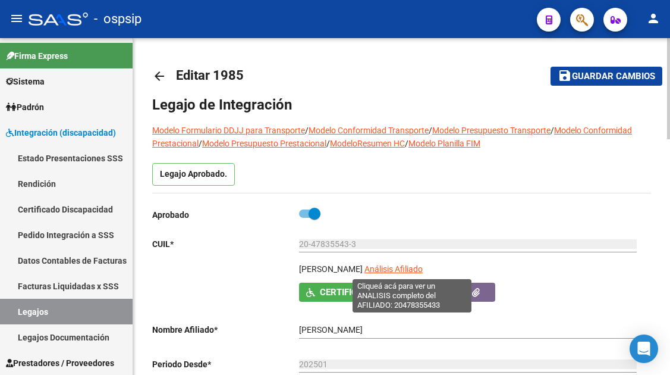
click at [423, 264] on span "Análisis Afiliado" at bounding box center [394, 269] width 58 height 10
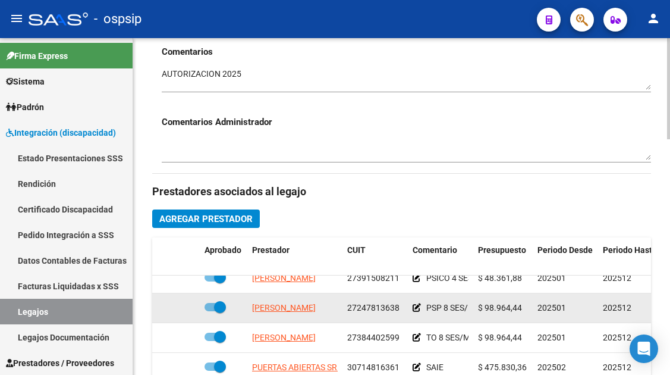
scroll to position [476, 0]
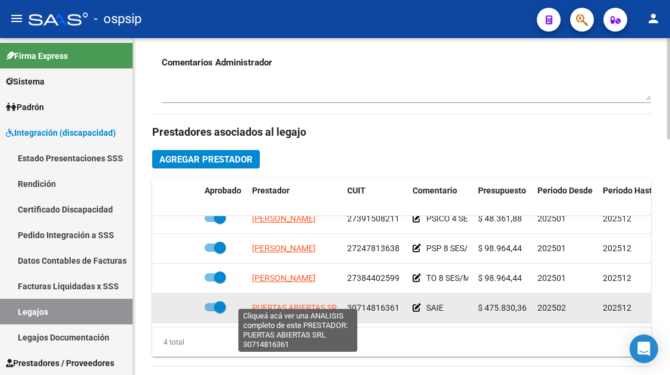
click at [296, 303] on span "PUERTAS ABIERTAS SRL" at bounding box center [297, 308] width 90 height 10
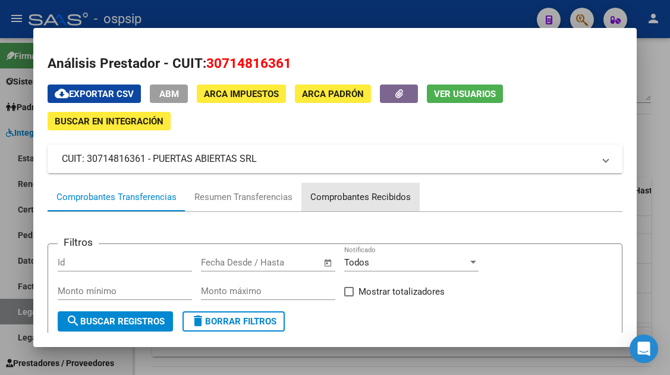
click at [363, 196] on div "Comprobantes Recibidos" at bounding box center [360, 197] width 101 height 14
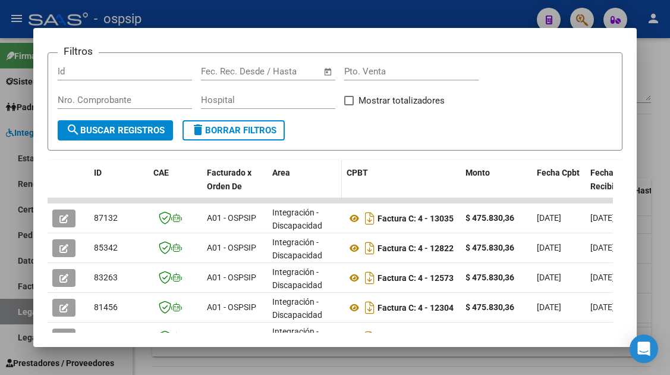
scroll to position [258, 0]
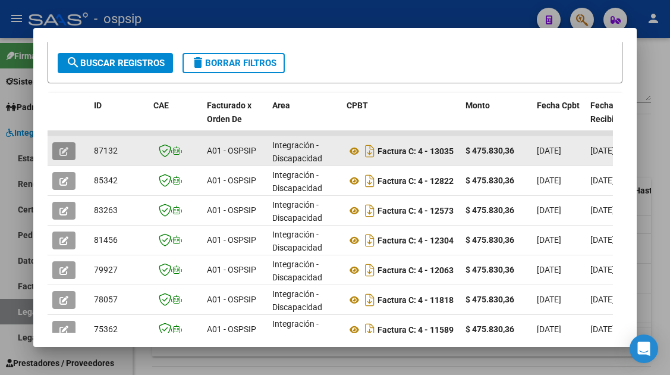
click at [62, 153] on icon "button" at bounding box center [63, 151] width 9 height 9
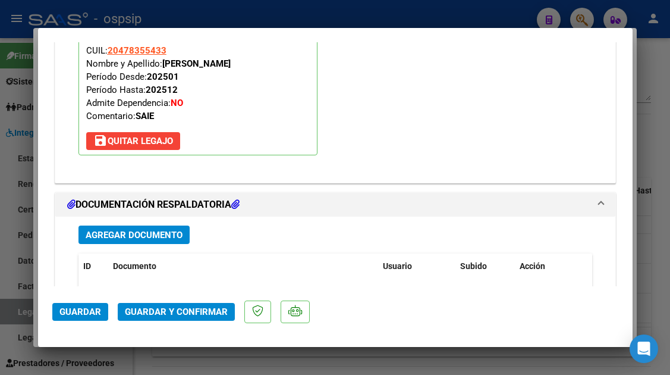
scroll to position [1487, 0]
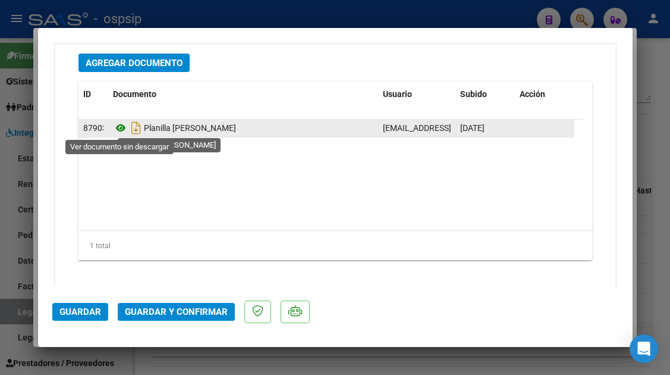
click at [121, 127] on icon at bounding box center [120, 128] width 15 height 14
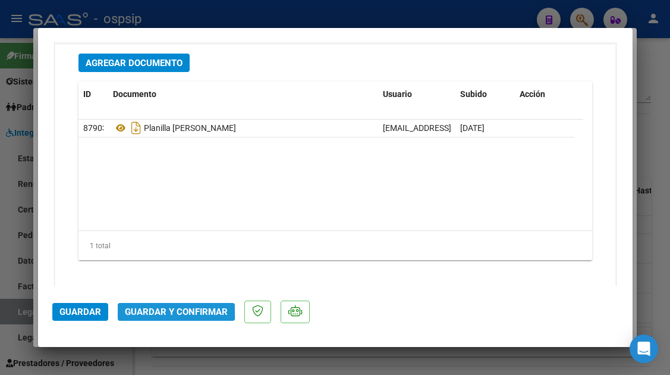
click at [163, 307] on span "Guardar y Confirmar" at bounding box center [176, 311] width 103 height 11
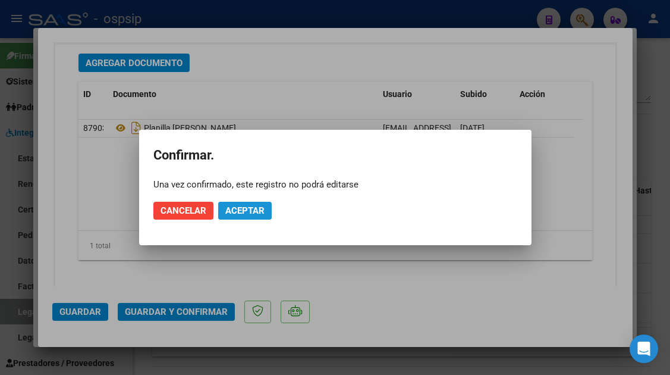
click at [230, 210] on span "Aceptar" at bounding box center [244, 210] width 39 height 11
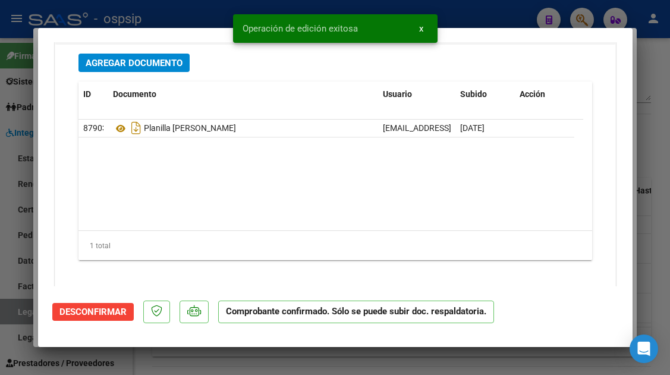
click at [9, 315] on div at bounding box center [335, 187] width 670 height 375
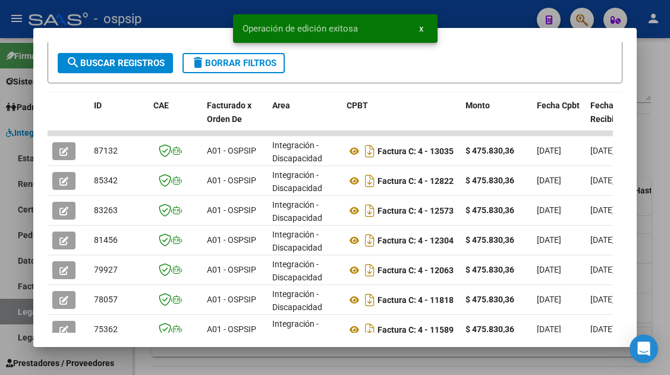
click at [9, 315] on div at bounding box center [335, 187] width 670 height 375
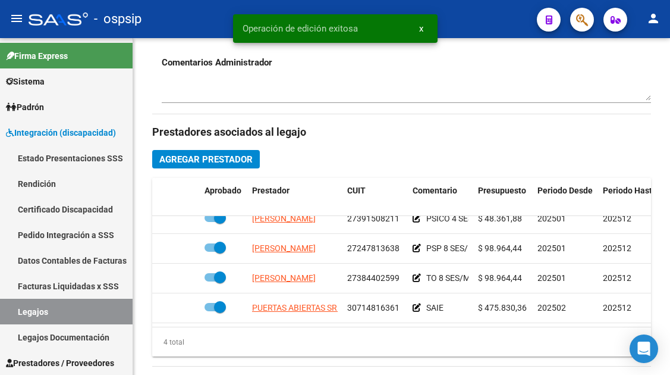
click at [9, 315] on link "Legajos" at bounding box center [66, 312] width 133 height 26
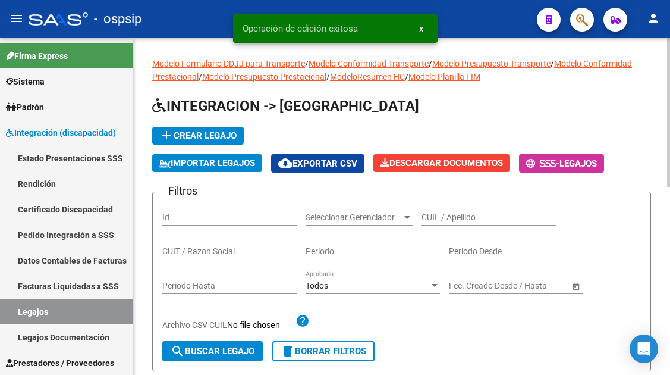
click at [445, 216] on input "CUIL / Apellido" at bounding box center [489, 217] width 134 height 10
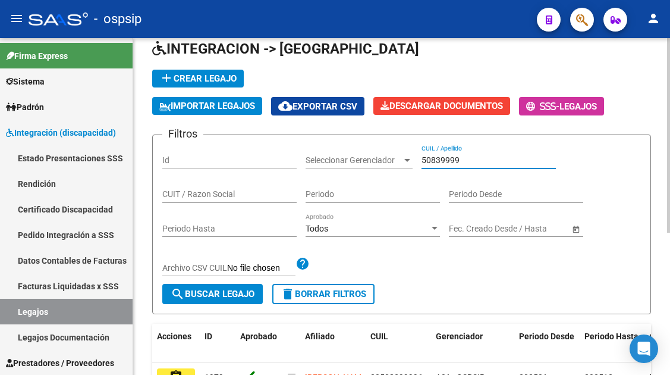
scroll to position [119, 0]
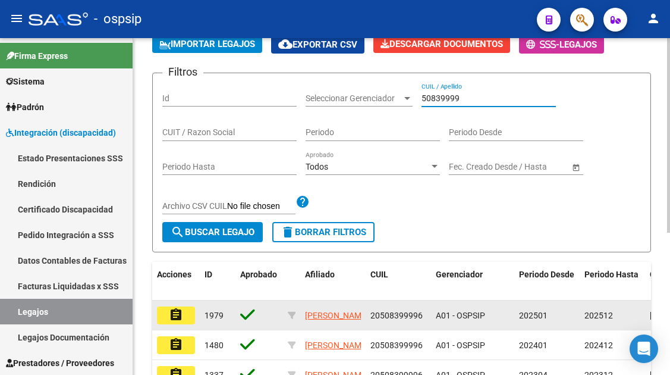
click at [174, 318] on mat-icon "assignment" at bounding box center [176, 314] width 14 height 14
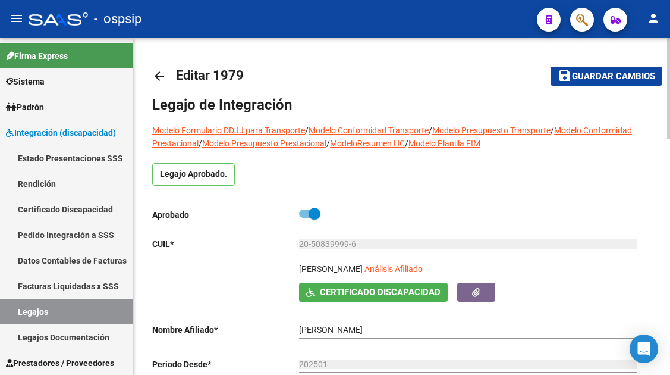
scroll to position [119, 0]
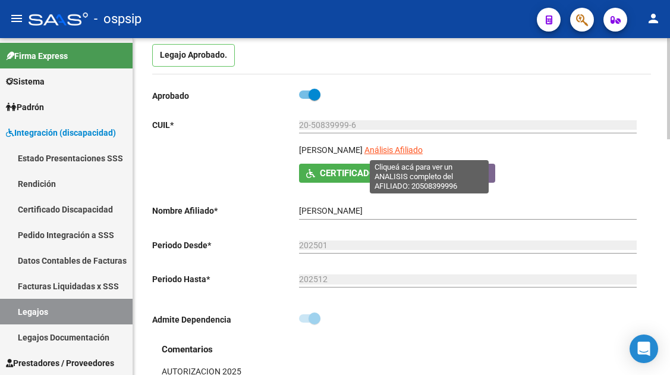
click at [423, 149] on span "Análisis Afiliado" at bounding box center [394, 150] width 58 height 10
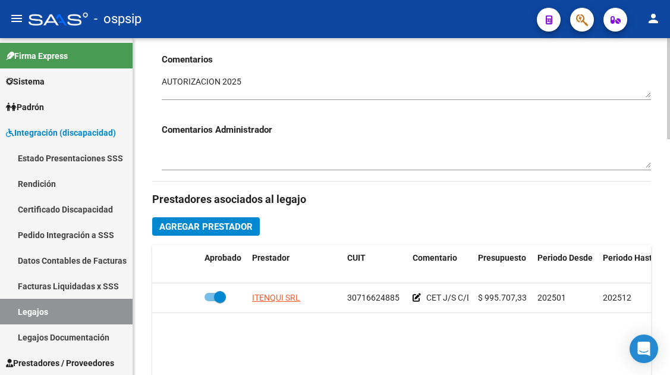
scroll to position [535, 0]
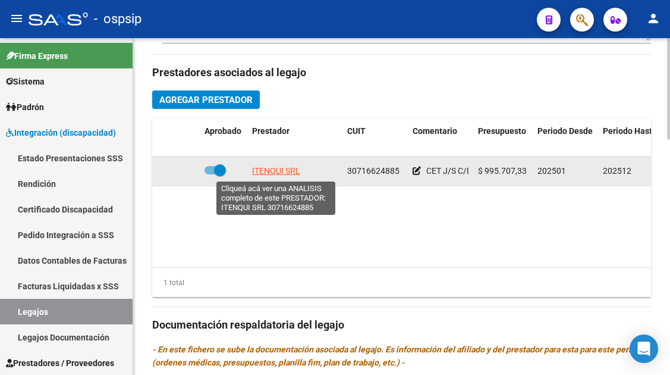
click at [272, 168] on span "ITENQUI SRL" at bounding box center [276, 171] width 48 height 10
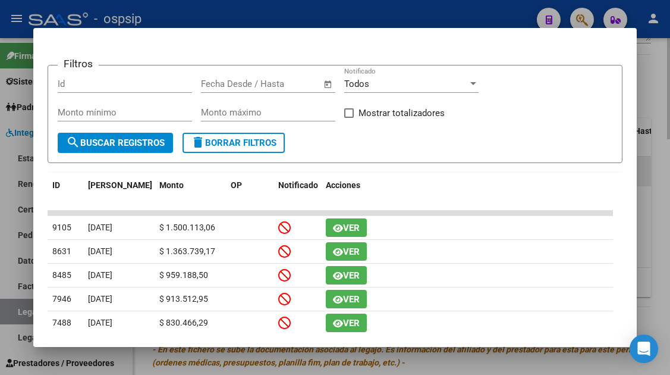
scroll to position [59, 0]
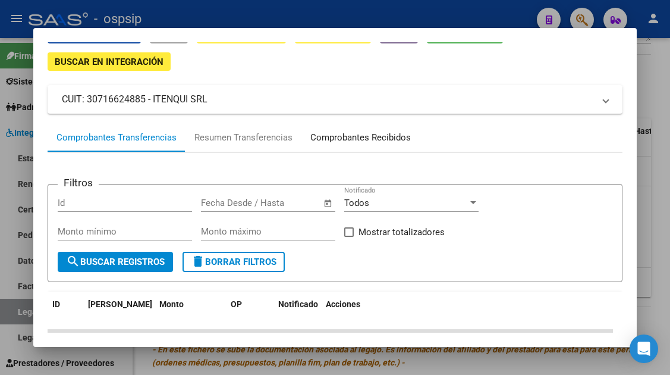
click at [366, 141] on div "Comprobantes Recibidos" at bounding box center [360, 138] width 101 height 14
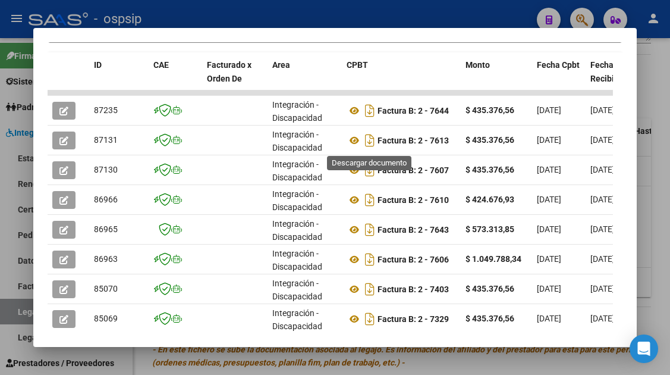
scroll to position [297, 0]
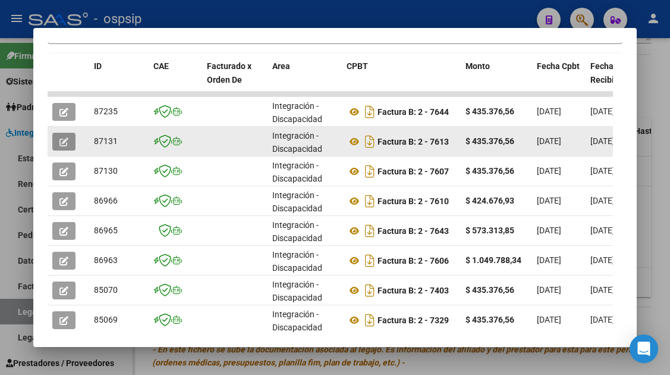
click at [59, 143] on icon "button" at bounding box center [63, 141] width 9 height 9
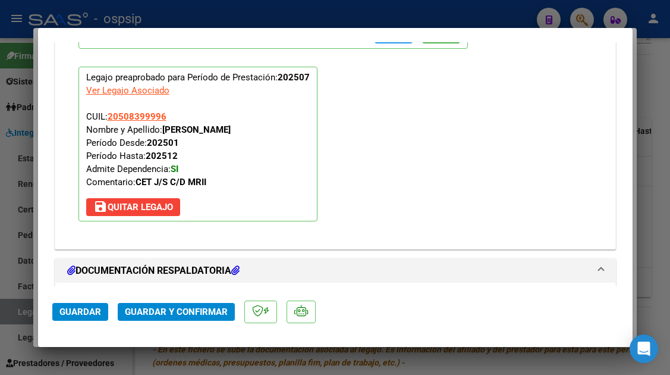
scroll to position [1427, 0]
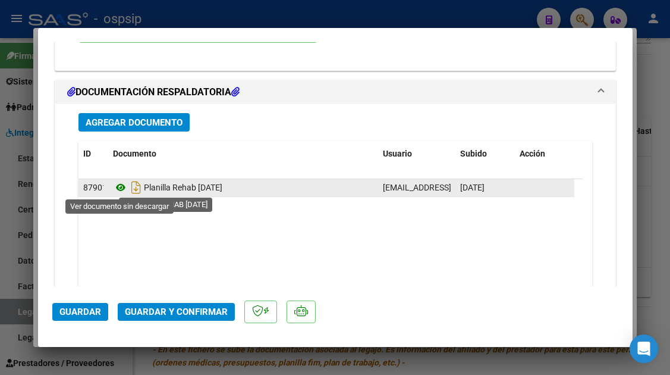
click at [116, 184] on icon at bounding box center [120, 187] width 15 height 14
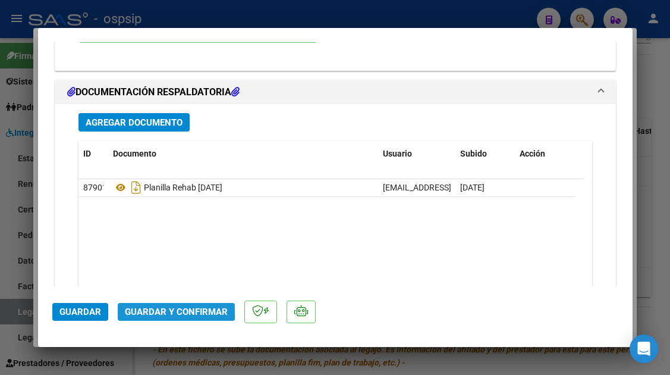
click at [169, 309] on span "Guardar y Confirmar" at bounding box center [176, 311] width 103 height 11
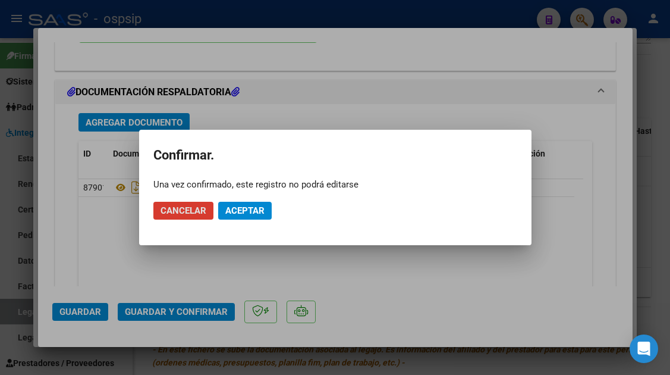
click at [240, 209] on span "Aceptar" at bounding box center [244, 210] width 39 height 11
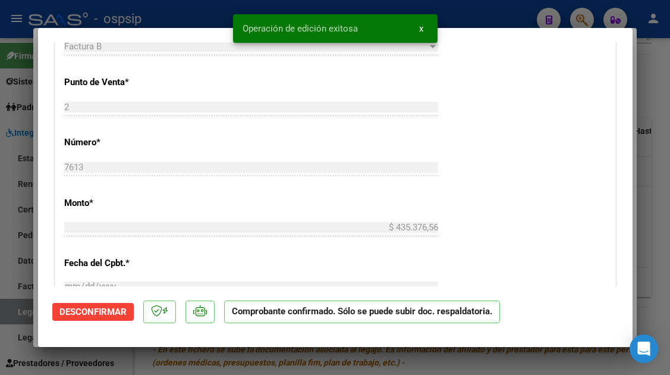
scroll to position [428, 0]
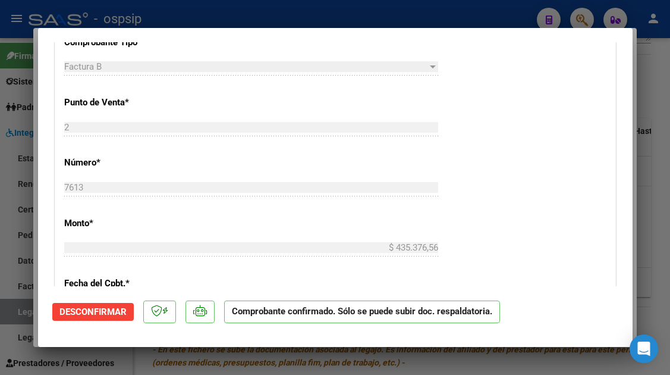
click at [16, 310] on div at bounding box center [335, 187] width 670 height 375
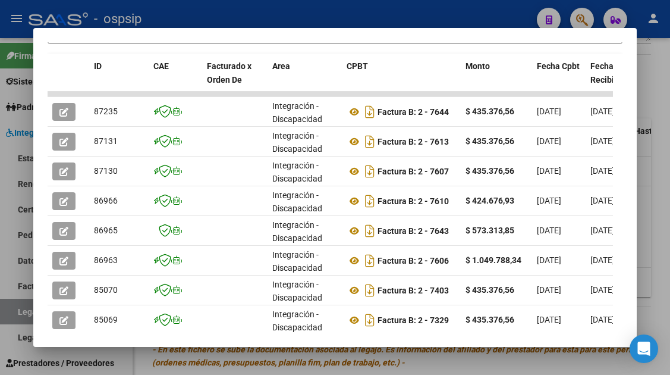
click at [16, 310] on div at bounding box center [335, 187] width 670 height 375
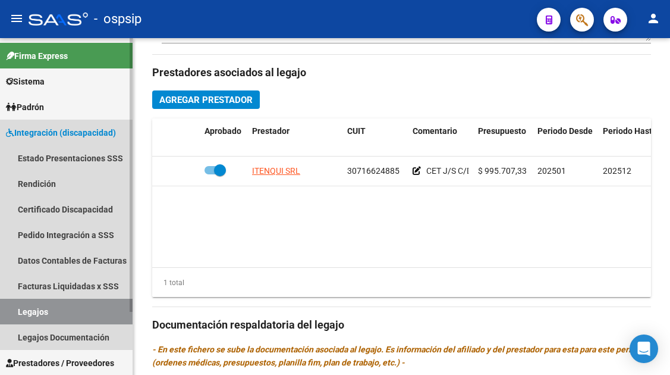
click at [21, 310] on link "Legajos" at bounding box center [66, 312] width 133 height 26
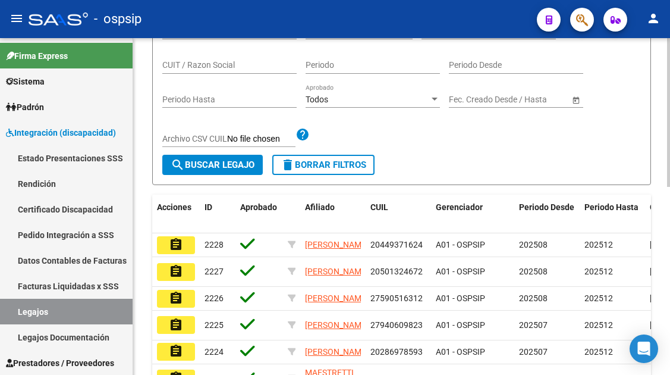
scroll to position [67, 0]
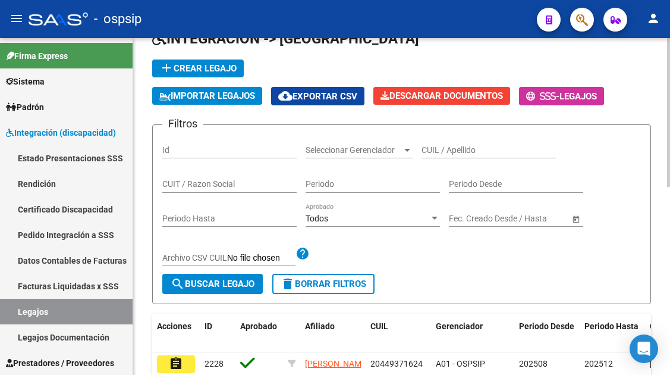
click at [435, 146] on input "CUIL / Apellido" at bounding box center [489, 150] width 134 height 10
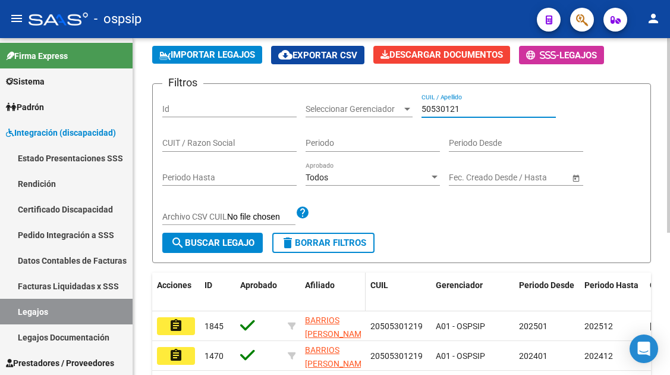
scroll to position [127, 0]
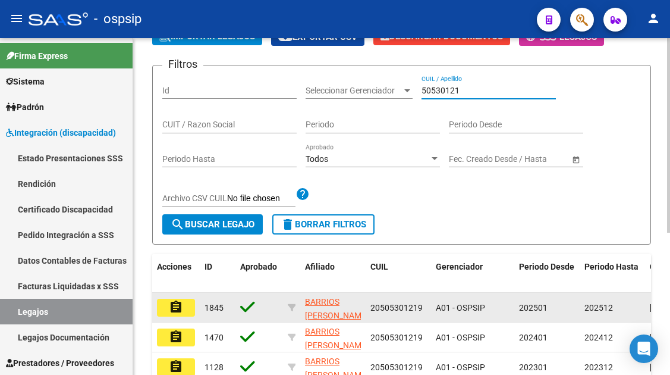
click at [180, 306] on mat-icon "assignment" at bounding box center [176, 307] width 14 height 14
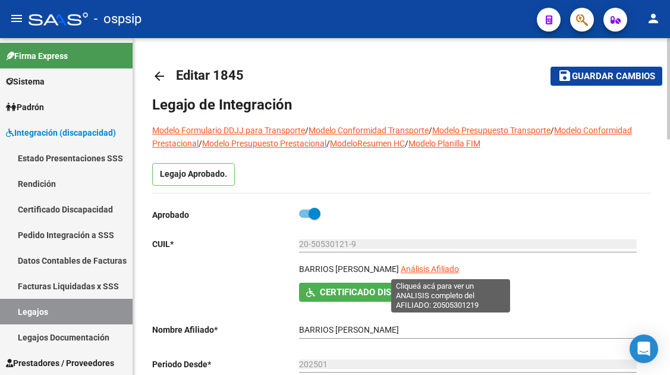
click at [444, 268] on span "Análisis Afiliado" at bounding box center [430, 269] width 58 height 10
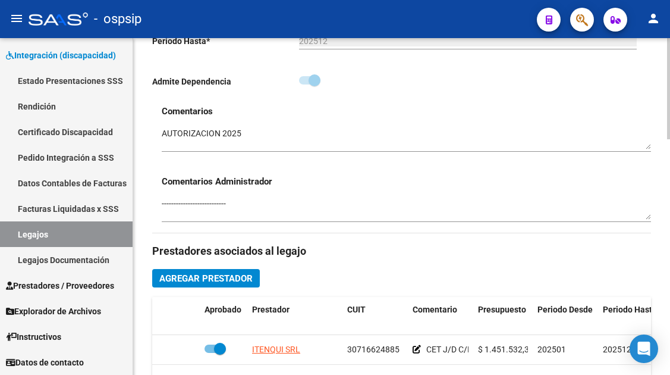
scroll to position [416, 0]
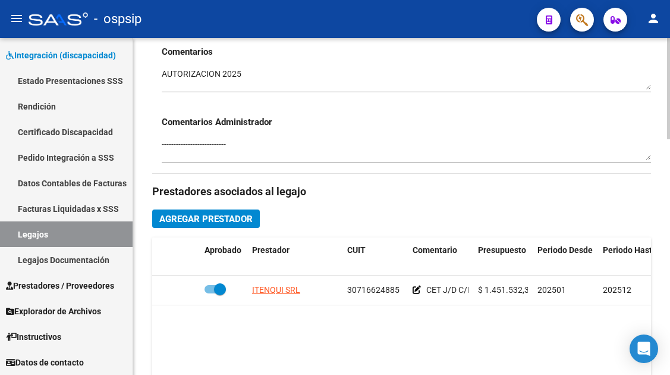
click at [281, 288] on span "ITENQUI SRL" at bounding box center [276, 290] width 48 height 10
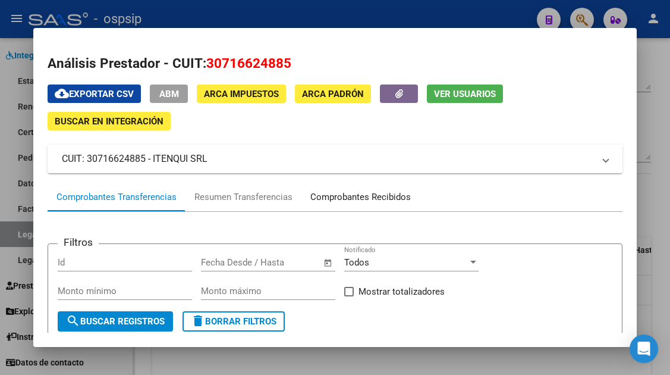
click at [329, 191] on div "Comprobantes Recibidos" at bounding box center [360, 197] width 101 height 14
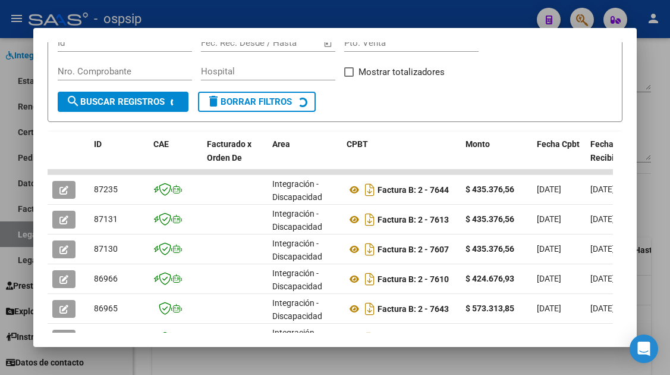
scroll to position [232, 0]
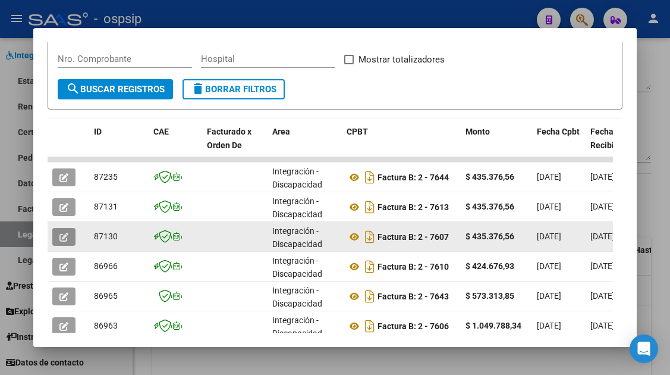
click at [63, 234] on icon "button" at bounding box center [63, 237] width 9 height 9
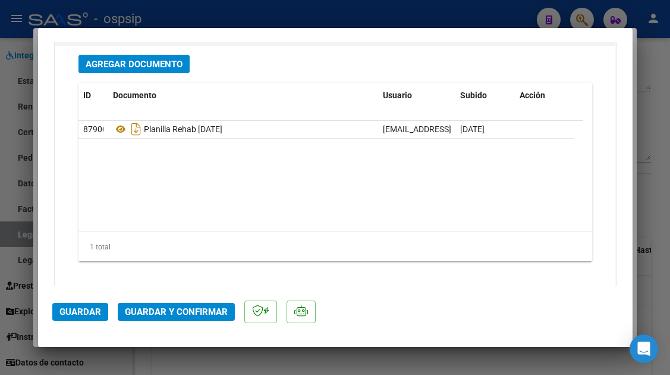
scroll to position [1487, 0]
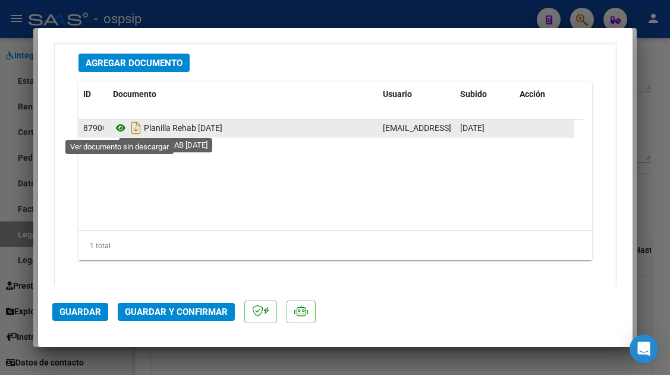
click at [121, 130] on icon at bounding box center [120, 128] width 15 height 14
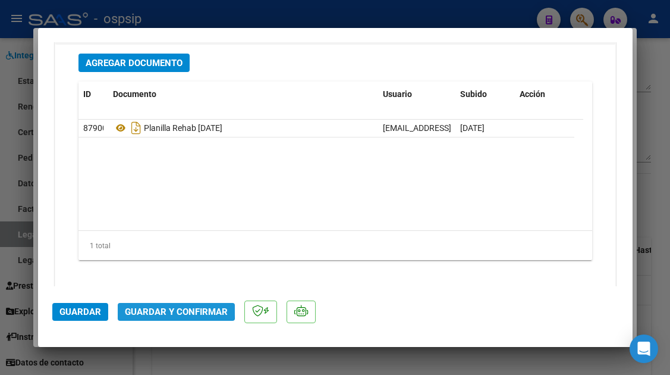
click at [174, 306] on span "Guardar y Confirmar" at bounding box center [176, 311] width 103 height 11
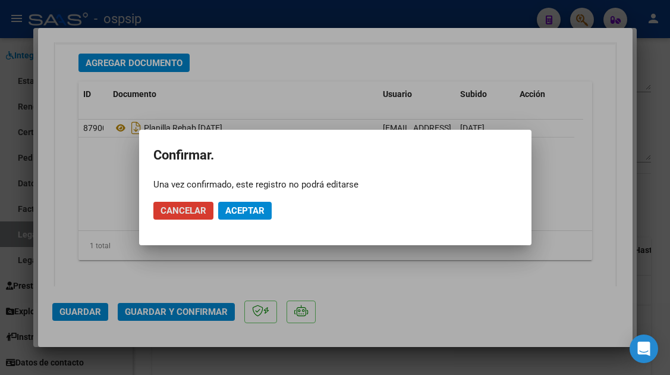
click at [241, 214] on span "Aceptar" at bounding box center [244, 210] width 39 height 11
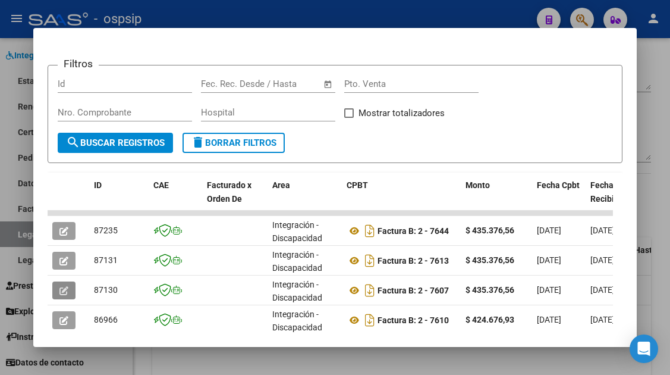
scroll to position [297, 0]
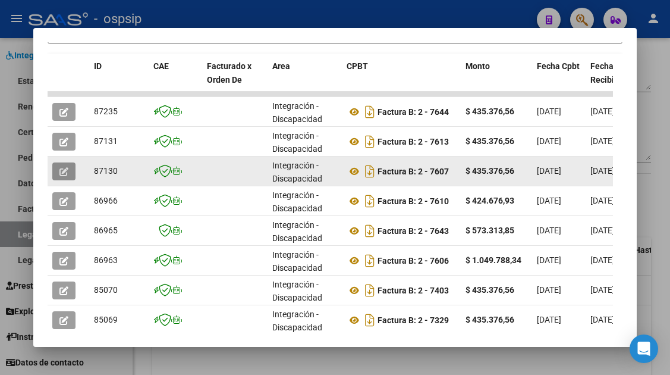
click at [68, 171] on icon "button" at bounding box center [63, 171] width 9 height 9
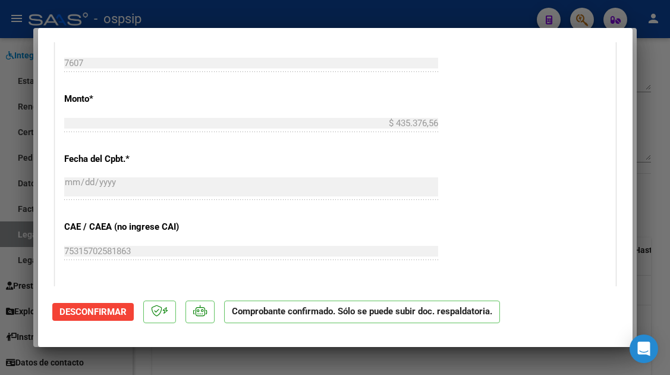
scroll to position [654, 0]
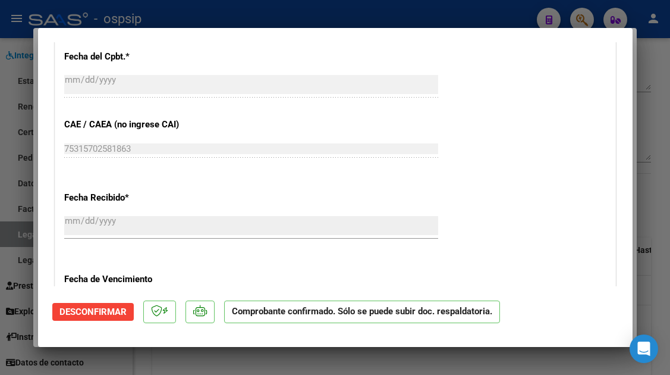
click at [27, 228] on div at bounding box center [335, 187] width 670 height 375
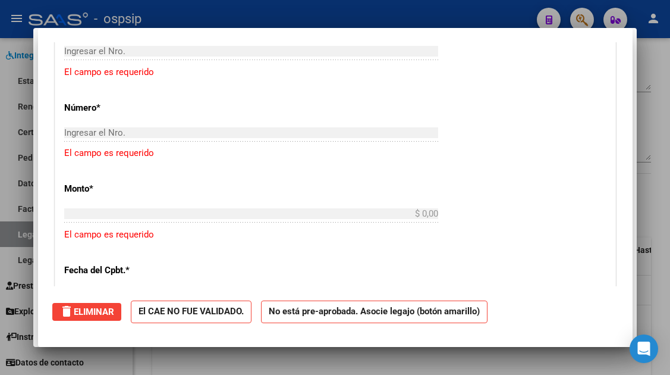
scroll to position [0, 0]
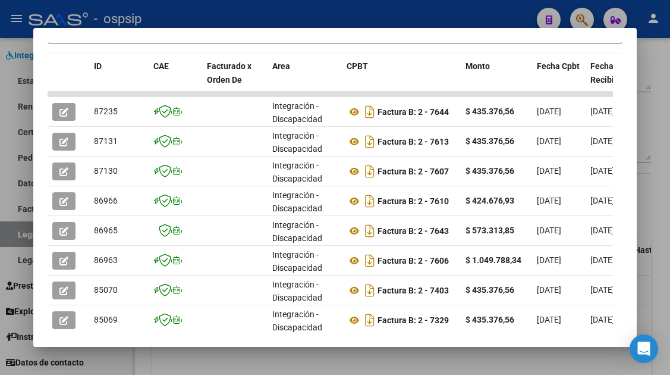
click at [24, 231] on div at bounding box center [335, 187] width 670 height 375
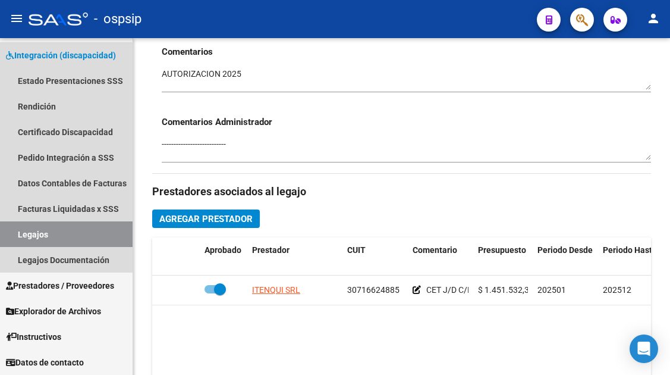
click at [24, 231] on link "Legajos" at bounding box center [66, 234] width 133 height 26
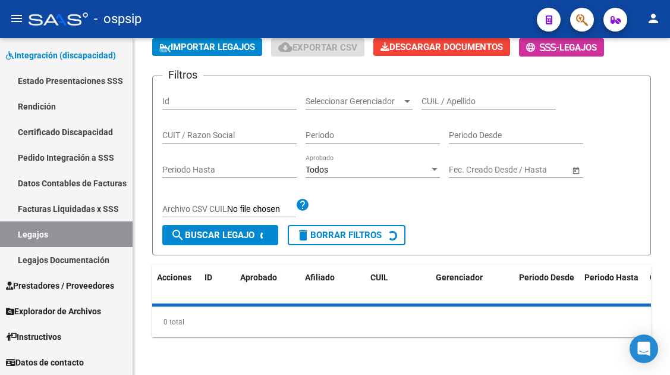
click at [24, 231] on link "Legajos" at bounding box center [66, 234] width 133 height 26
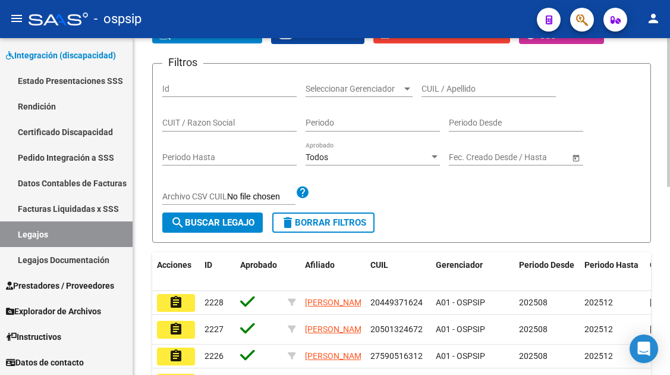
scroll to position [119, 0]
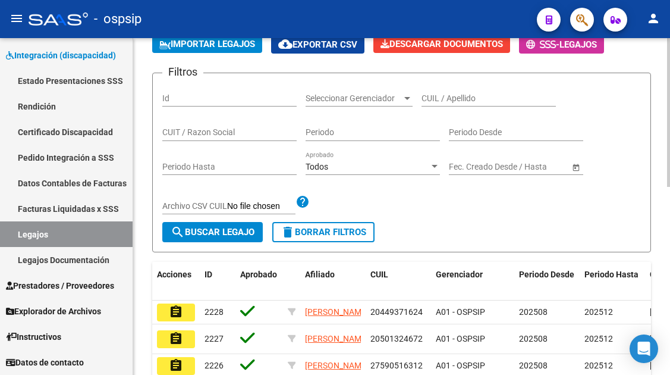
click at [446, 92] on div "CUIL / Apellido" at bounding box center [489, 95] width 134 height 24
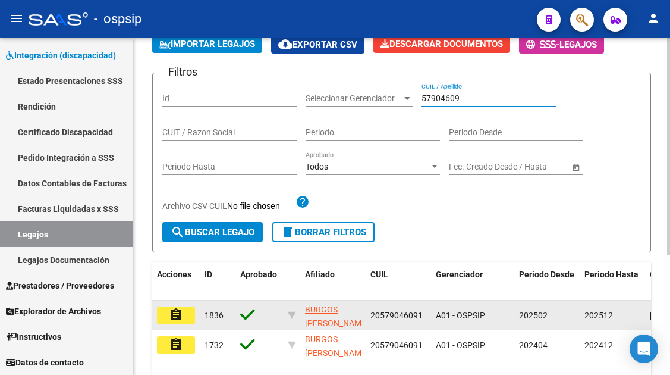
click at [187, 313] on button "assignment" at bounding box center [176, 315] width 38 height 18
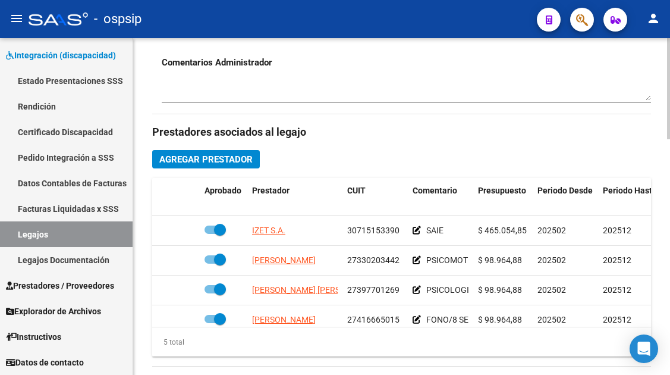
scroll to position [51, 0]
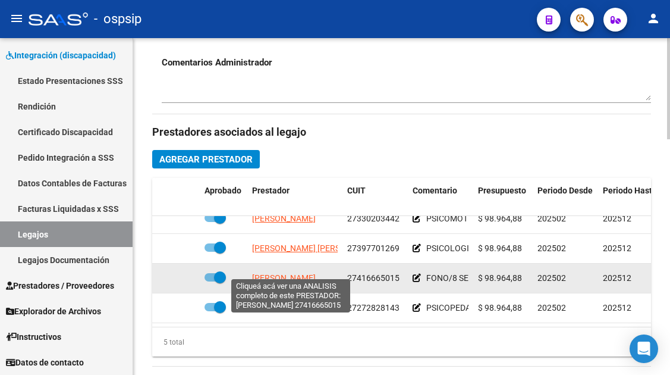
click at [307, 273] on span "[PERSON_NAME]" at bounding box center [284, 278] width 64 height 10
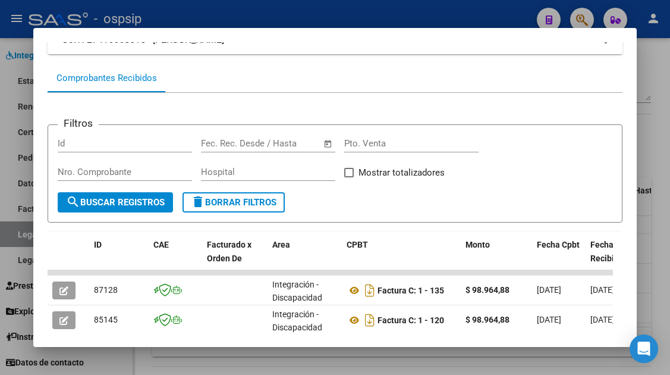
scroll to position [306, 0]
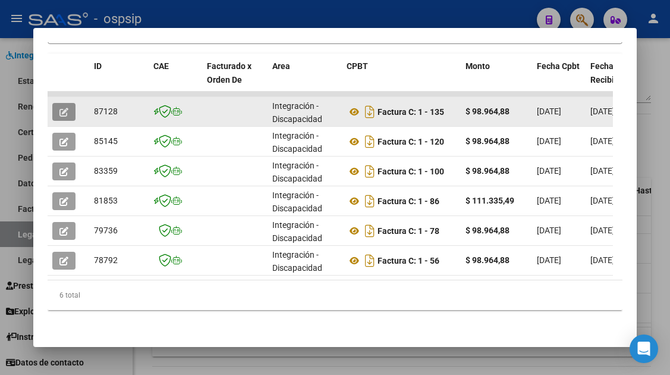
click at [67, 108] on button "button" at bounding box center [63, 112] width 23 height 18
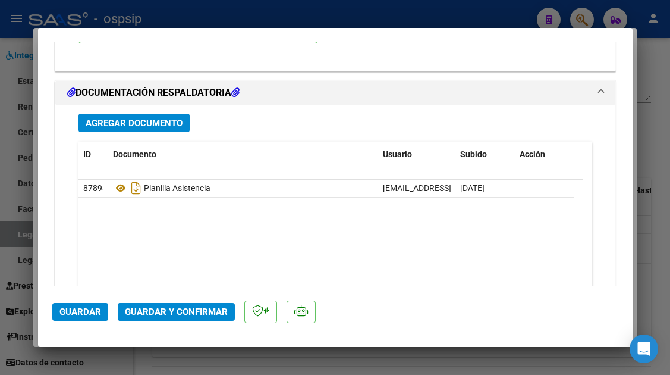
scroll to position [1427, 0]
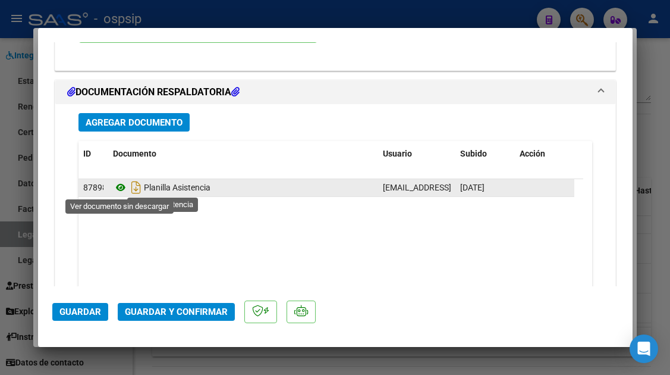
click at [118, 186] on icon at bounding box center [120, 187] width 15 height 14
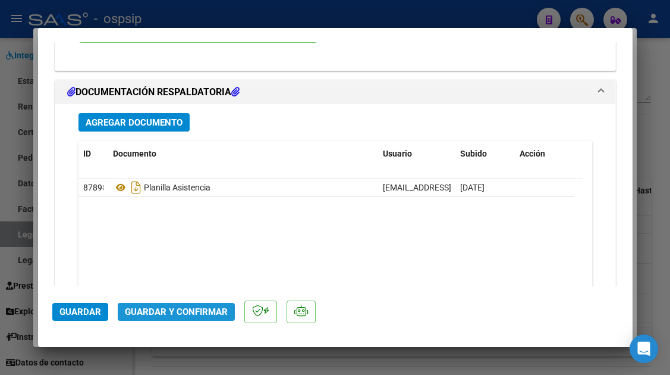
click at [188, 313] on span "Guardar y Confirmar" at bounding box center [176, 311] width 103 height 11
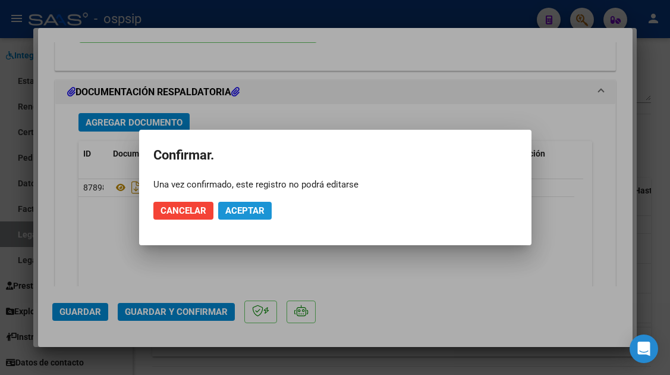
click at [253, 209] on span "Aceptar" at bounding box center [244, 210] width 39 height 11
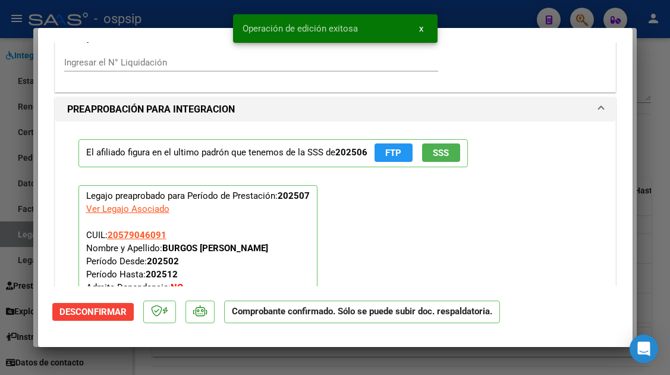
scroll to position [903, 0]
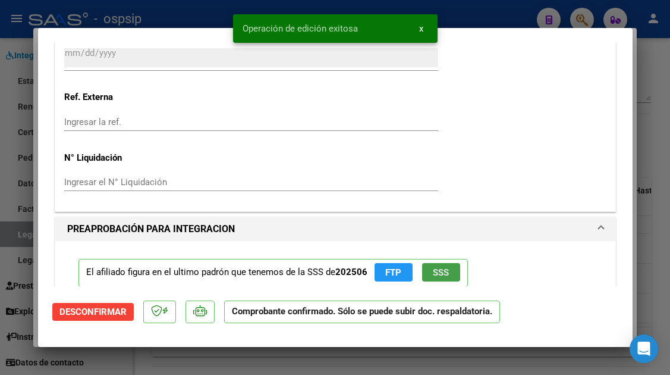
click at [435, 272] on span "SSS" at bounding box center [441, 272] width 16 height 11
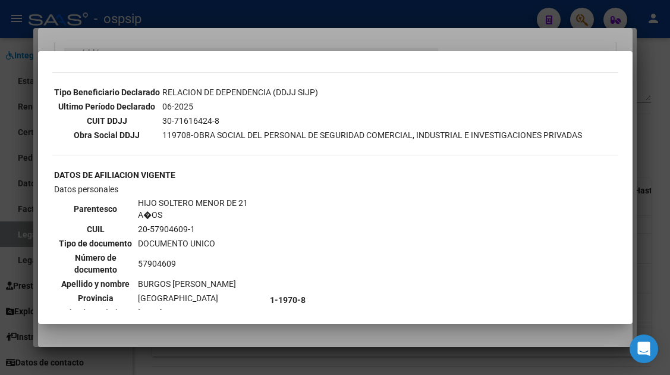
scroll to position [297, 0]
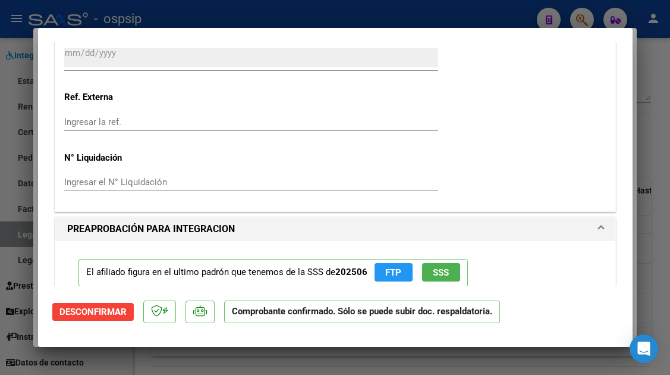
click at [20, 227] on div at bounding box center [335, 187] width 670 height 375
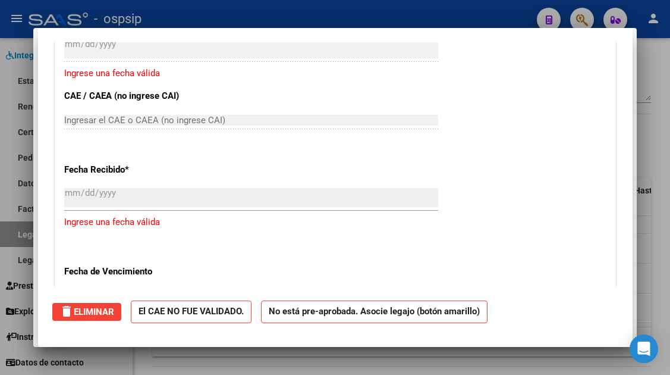
scroll to position [0, 0]
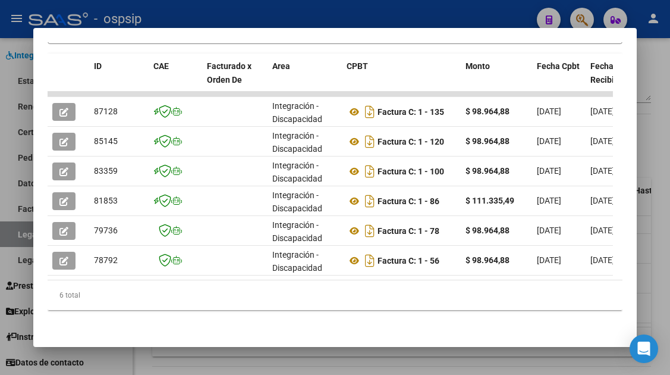
click at [20, 230] on div at bounding box center [335, 187] width 670 height 375
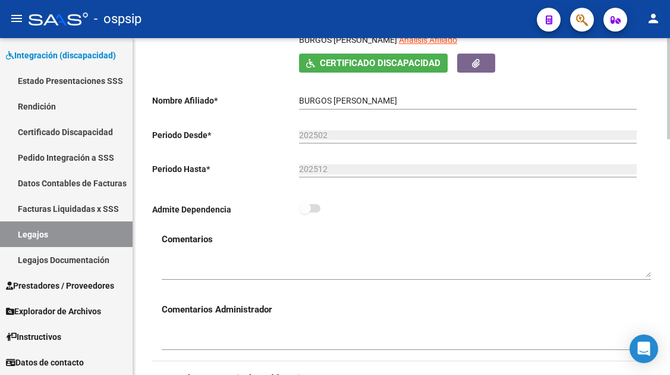
scroll to position [178, 0]
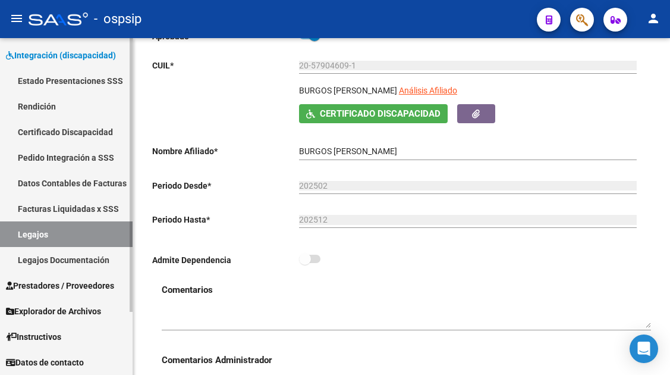
click at [97, 237] on link "Legajos" at bounding box center [66, 234] width 133 height 26
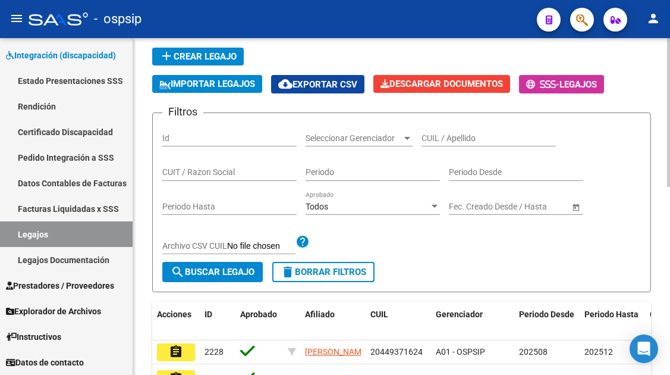
scroll to position [59, 0]
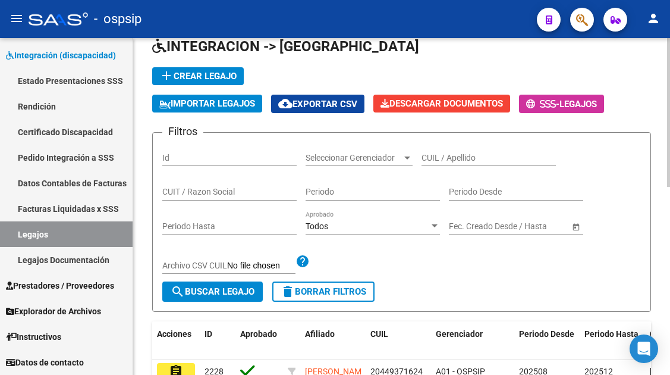
click at [445, 147] on div "CUIL / Apellido" at bounding box center [489, 154] width 134 height 24
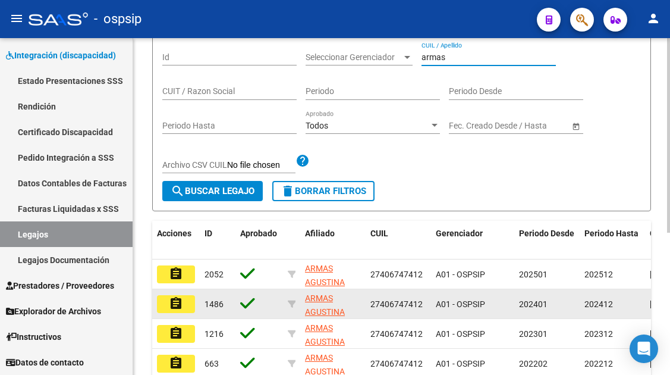
scroll to position [178, 0]
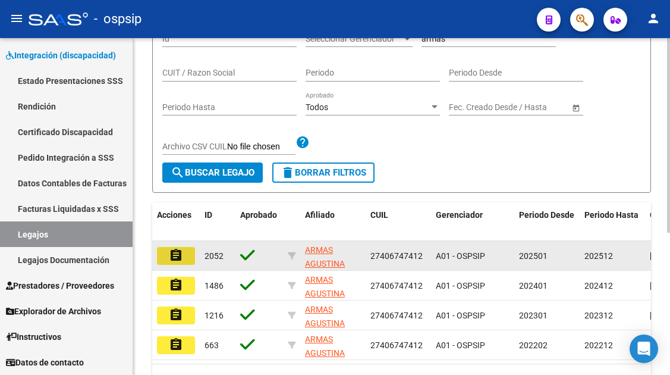
click at [171, 252] on mat-icon "assignment" at bounding box center [176, 255] width 14 height 14
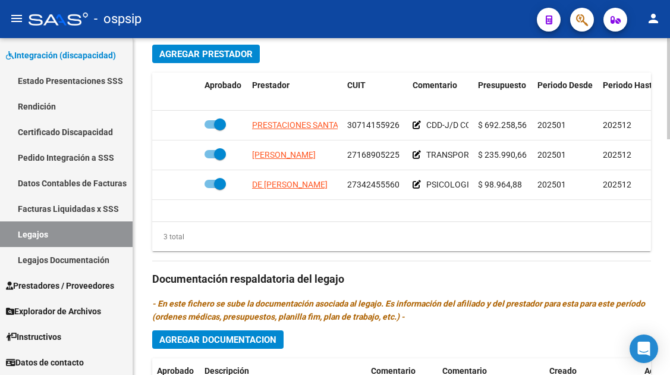
scroll to position [544, 0]
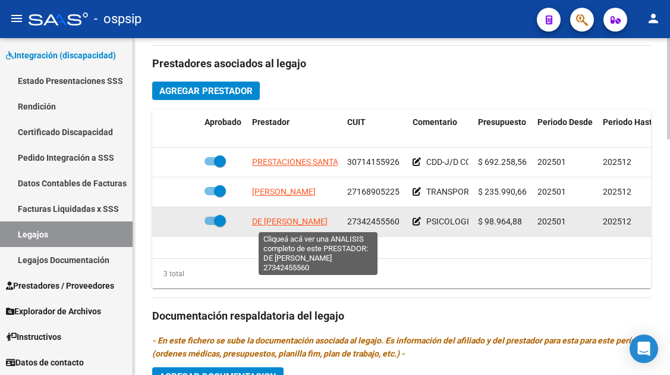
click at [302, 222] on span "DE MATTIA JAQUELINE ELIZABETH" at bounding box center [290, 221] width 76 height 10
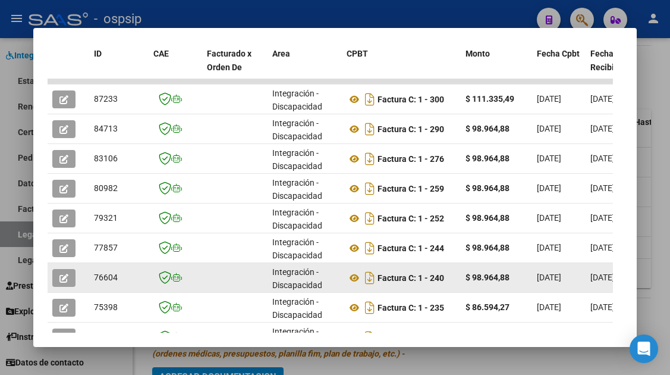
scroll to position [350, 0]
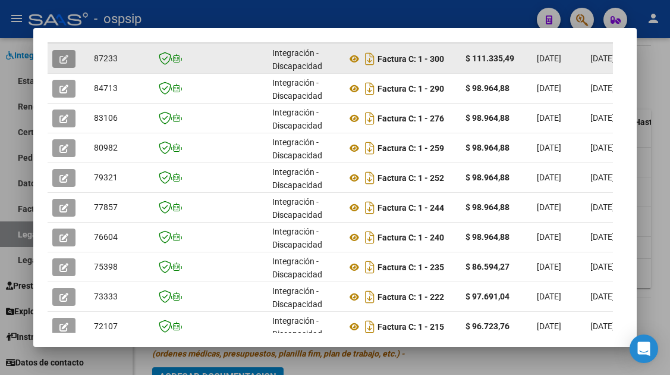
click at [61, 55] on icon "button" at bounding box center [63, 59] width 9 height 9
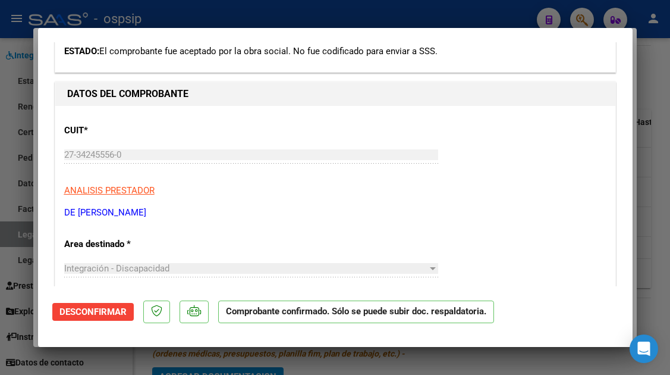
scroll to position [178, 0]
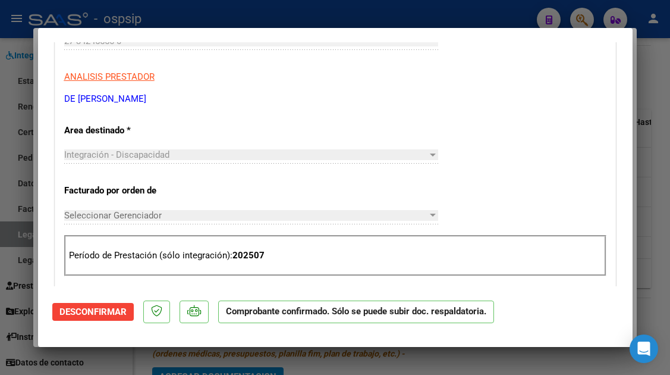
click at [105, 307] on span "Desconfirmar" at bounding box center [92, 311] width 67 height 11
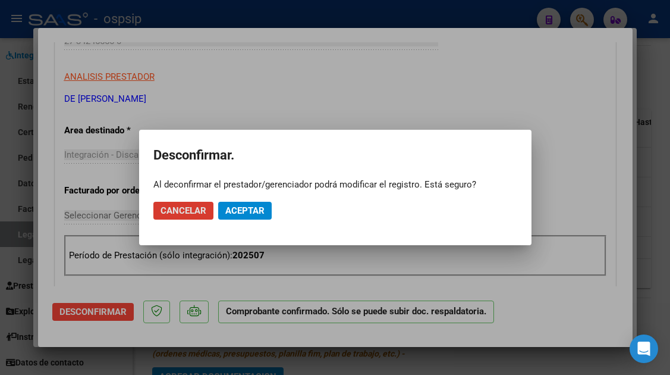
click at [255, 214] on span "Aceptar" at bounding box center [244, 210] width 39 height 11
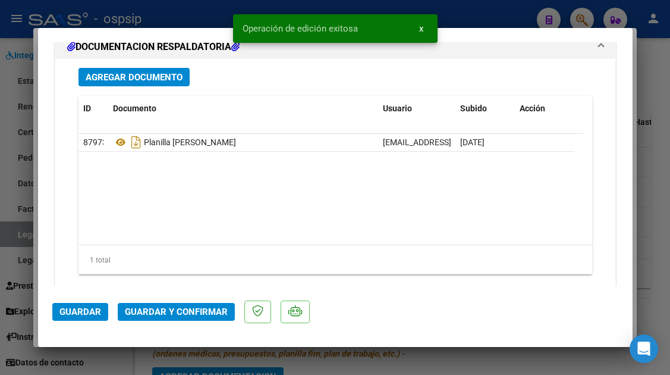
scroll to position [1487, 0]
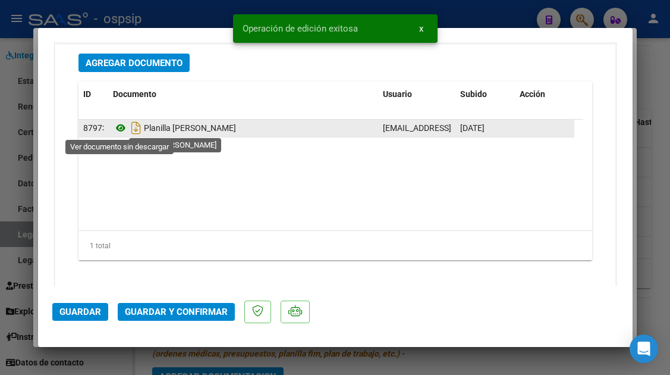
click at [114, 125] on icon at bounding box center [120, 128] width 15 height 14
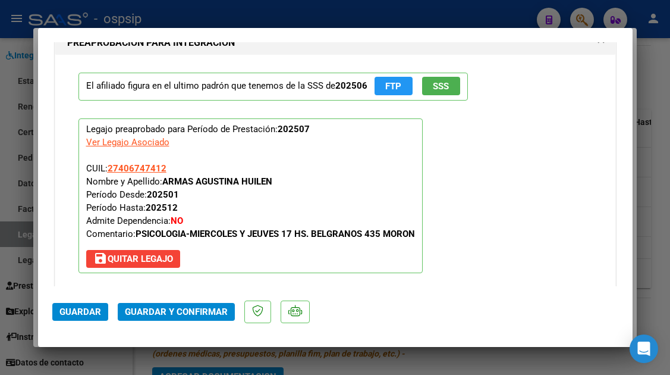
scroll to position [1130, 0]
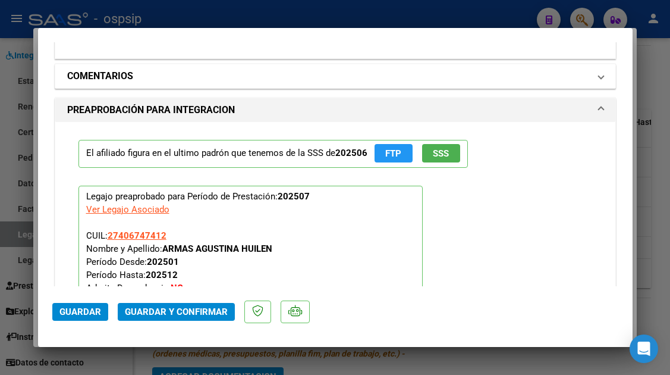
click at [596, 79] on mat-expansion-panel-header "COMENTARIOS" at bounding box center [335, 76] width 560 height 24
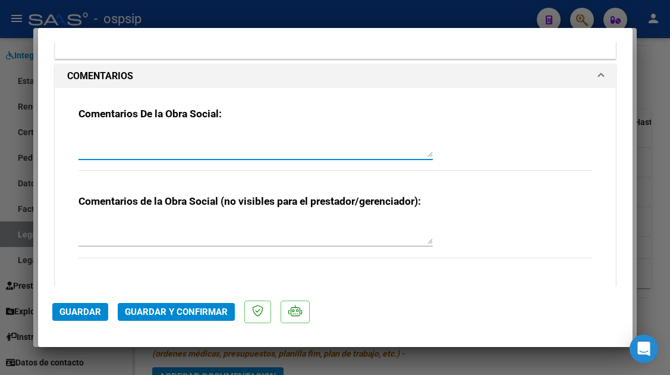
click at [222, 142] on textarea at bounding box center [256, 145] width 354 height 24
click at [153, 307] on span "Guardar y Confirmar" at bounding box center [176, 311] width 103 height 11
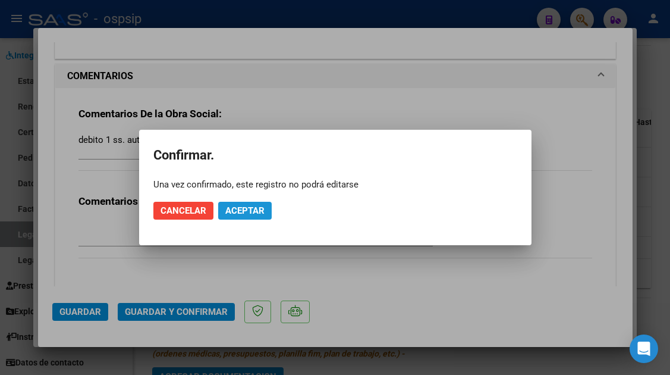
click at [235, 212] on span "Aceptar" at bounding box center [244, 210] width 39 height 11
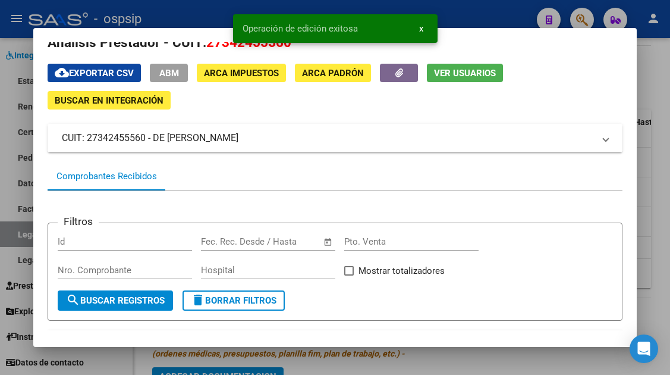
scroll to position [0, 0]
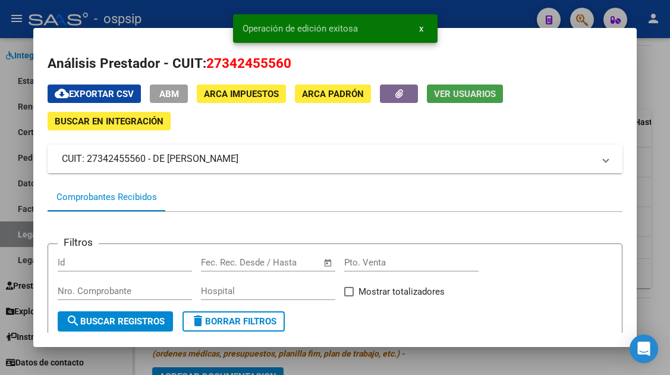
click at [452, 95] on span "Ver Usuarios" at bounding box center [465, 94] width 62 height 11
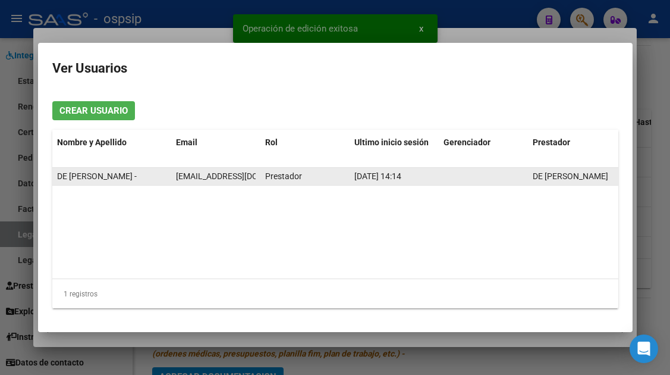
click at [216, 178] on span "jaquelineelizabethdemattia@gmail.com" at bounding box center [242, 176] width 132 height 10
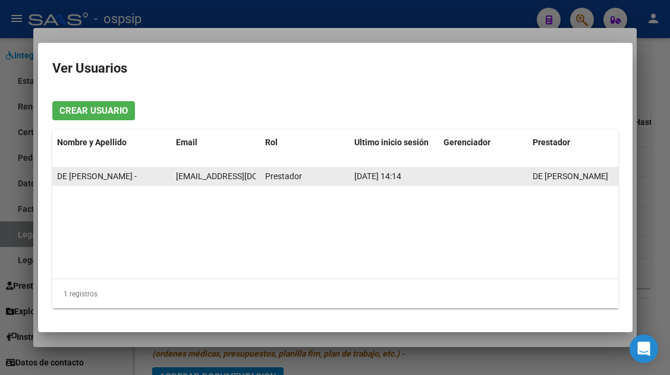
copy span "jaquelineelizabethdemattia@gmail.com"
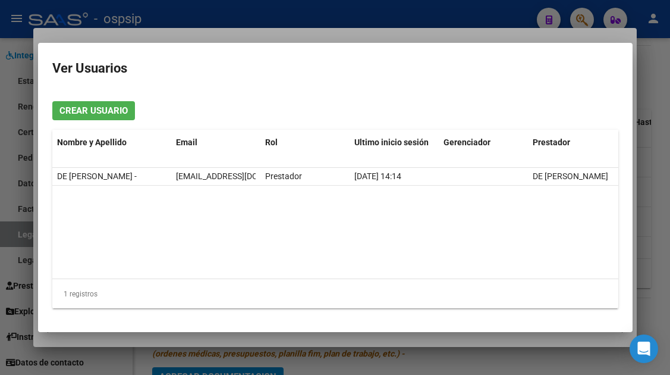
click at [11, 246] on div at bounding box center [335, 187] width 670 height 375
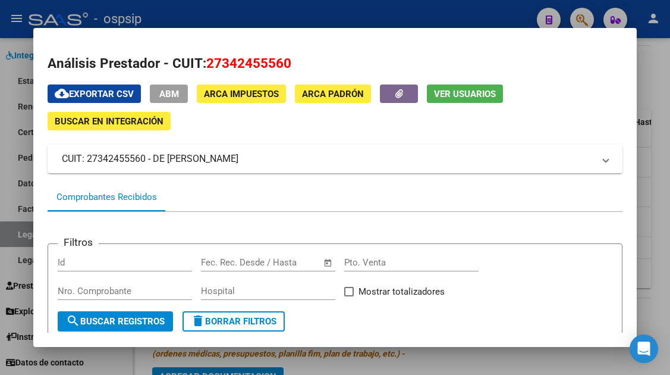
click at [11, 241] on div at bounding box center [335, 187] width 670 height 375
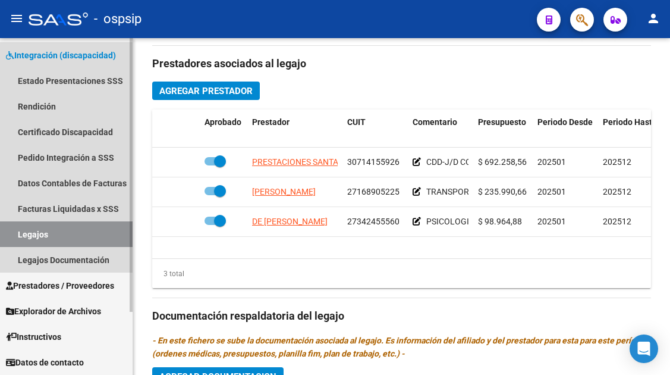
click at [11, 233] on link "Legajos" at bounding box center [66, 234] width 133 height 26
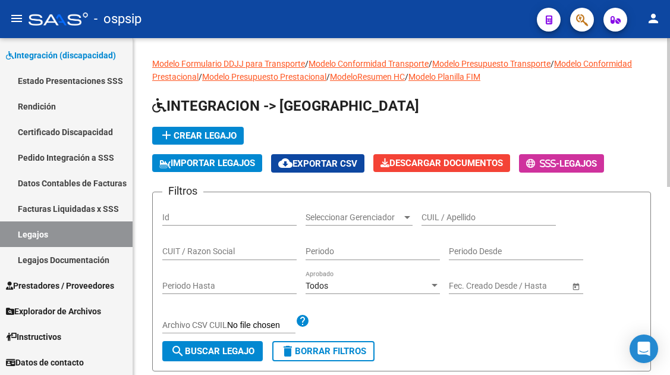
click at [435, 215] on input "CUIL / Apellido" at bounding box center [489, 217] width 134 height 10
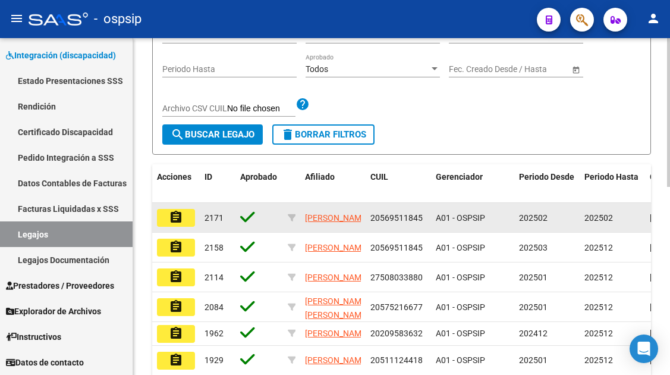
scroll to position [59, 0]
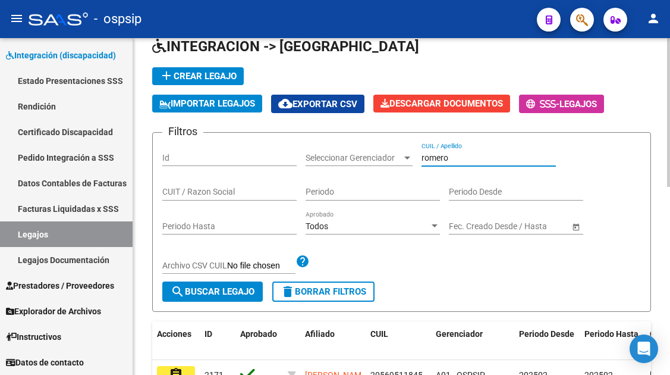
click at [432, 159] on input "romero" at bounding box center [489, 158] width 134 height 10
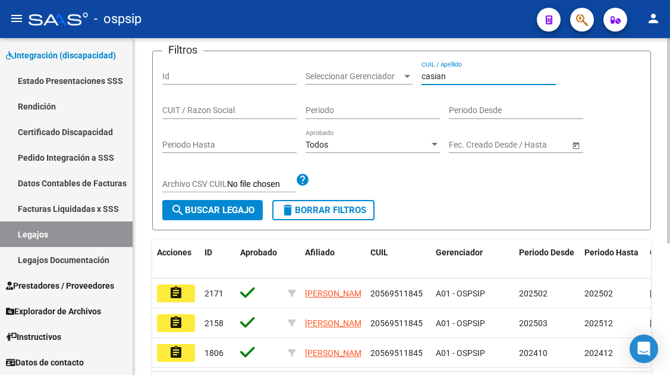
scroll to position [216, 0]
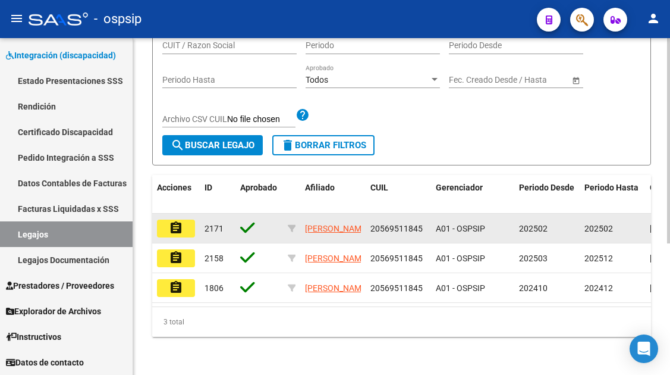
click at [175, 221] on mat-icon "assignment" at bounding box center [176, 228] width 14 height 14
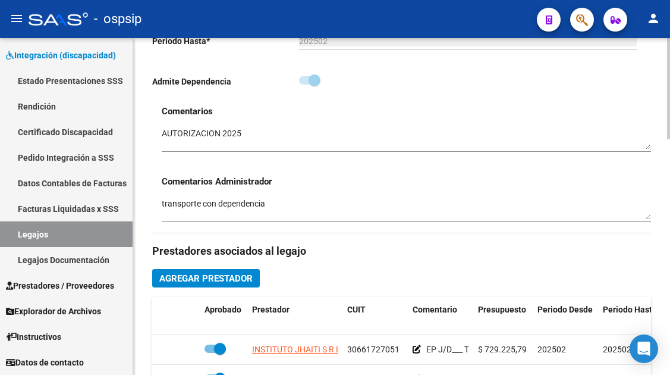
scroll to position [476, 0]
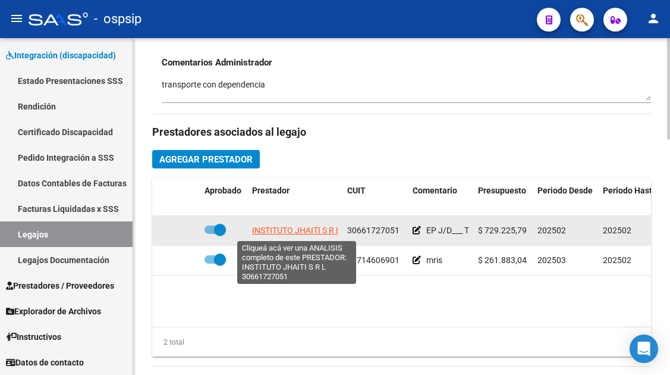
click at [316, 231] on span "INSTITUTO JHAITI S R L" at bounding box center [296, 230] width 89 height 10
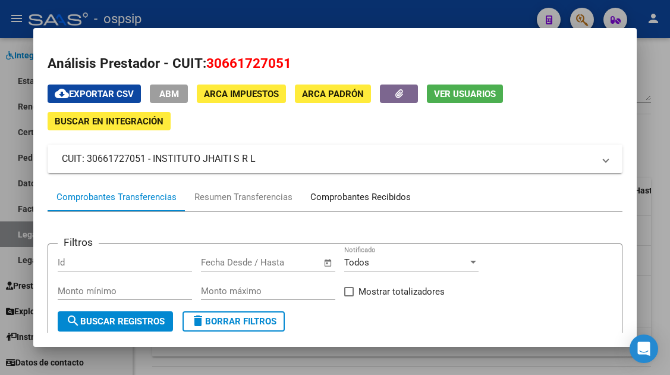
click at [337, 198] on div "Comprobantes Recibidos" at bounding box center [360, 197] width 101 height 14
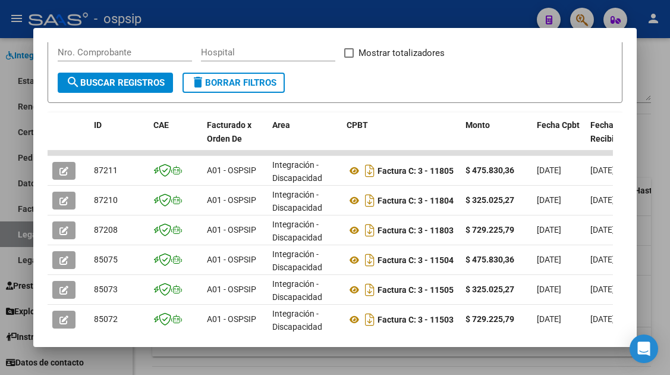
scroll to position [297, 0]
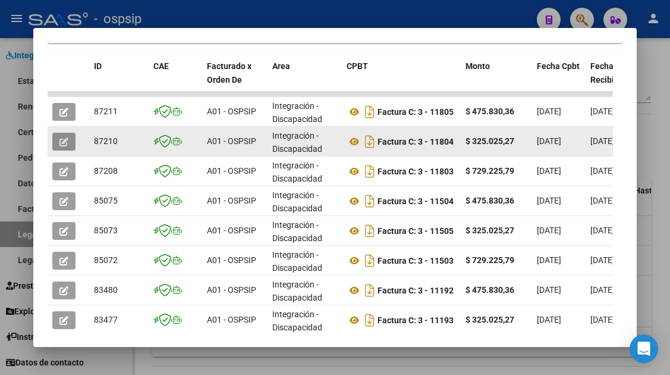
click at [60, 137] on icon "button" at bounding box center [63, 141] width 9 height 9
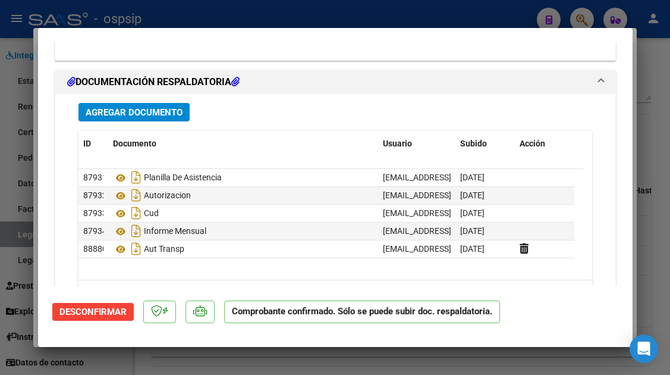
scroll to position [1363, 0]
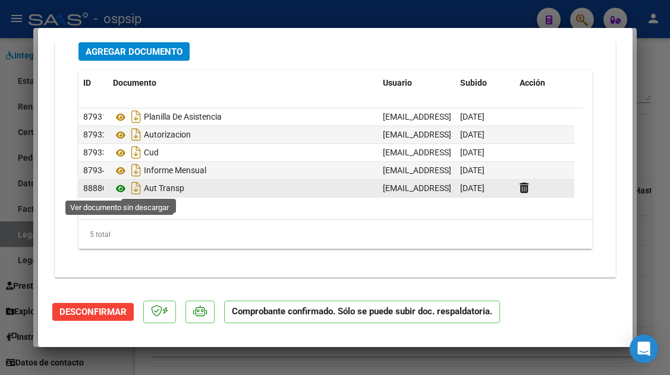
click at [124, 186] on icon at bounding box center [120, 188] width 15 height 14
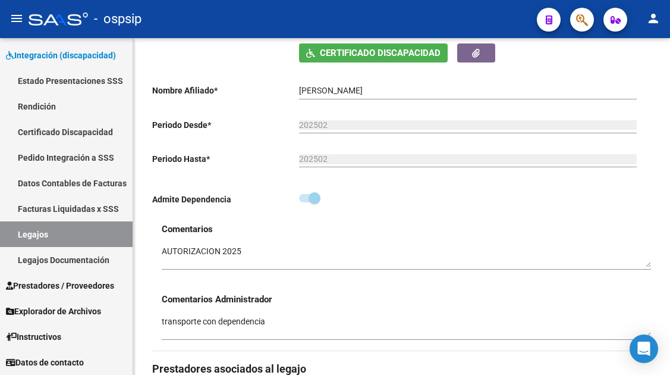
scroll to position [238, 0]
